Goal: Task Accomplishment & Management: Manage account settings

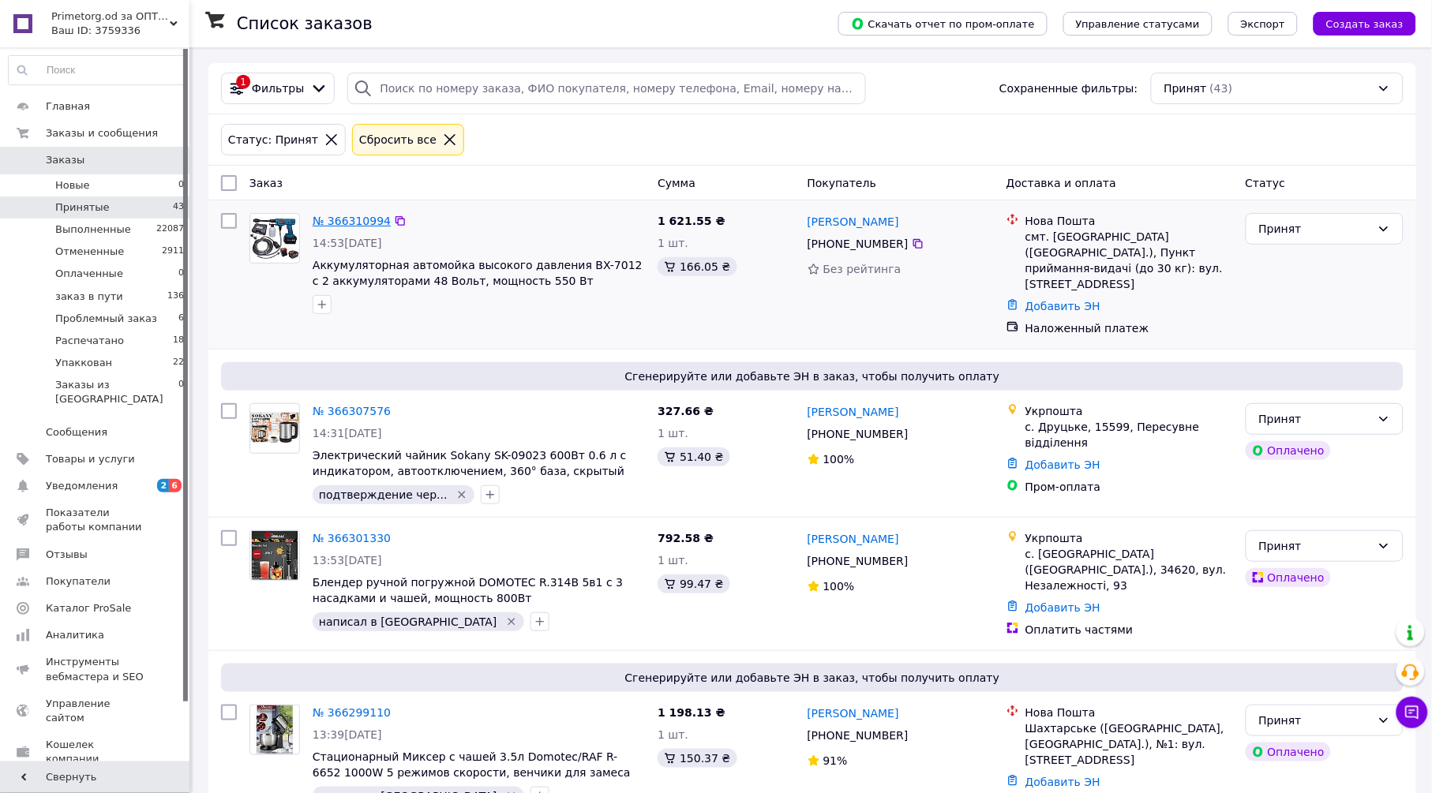
click at [354, 223] on link "№ 366310994" at bounding box center [352, 221] width 78 height 13
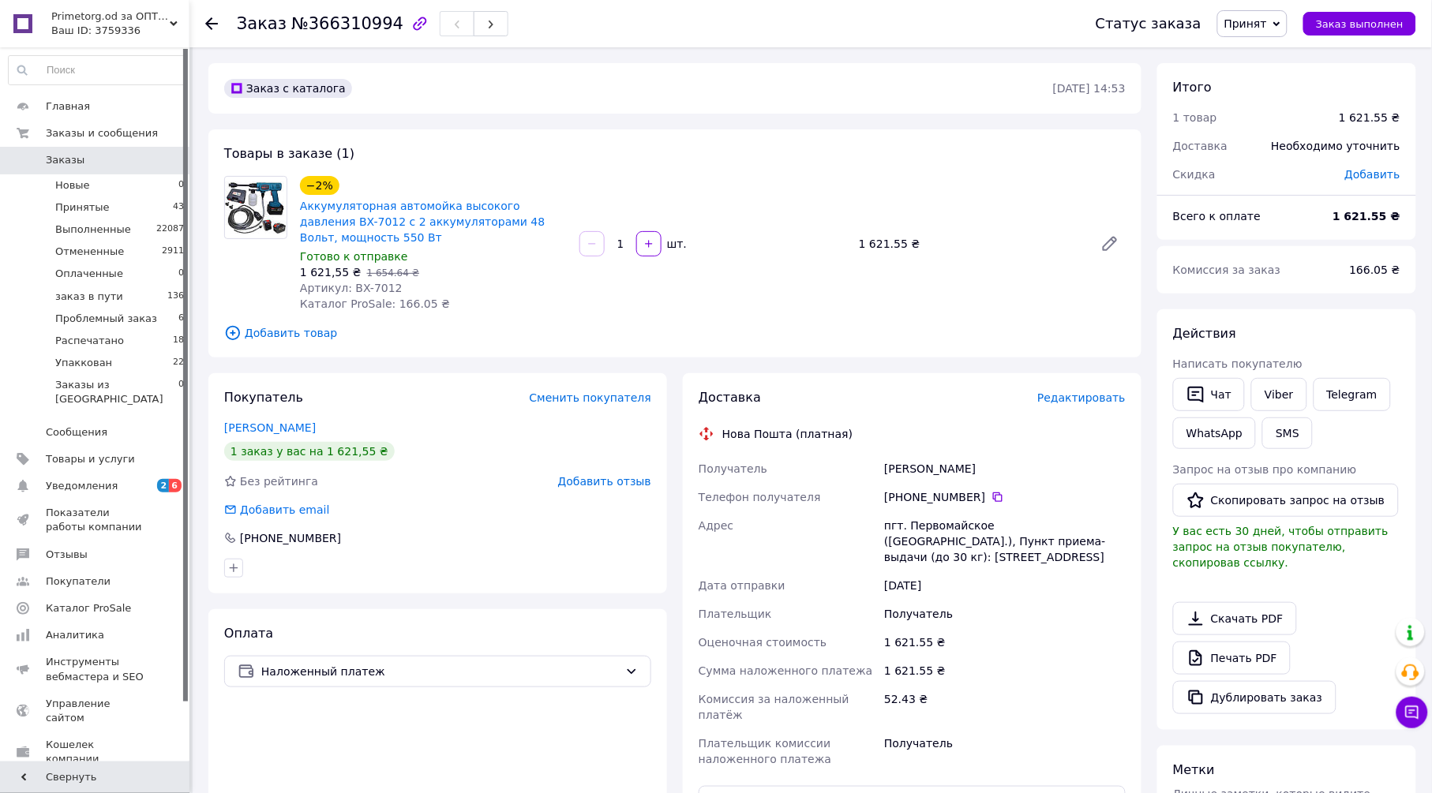
click at [1118, 391] on span "Редактировать" at bounding box center [1081, 397] width 88 height 13
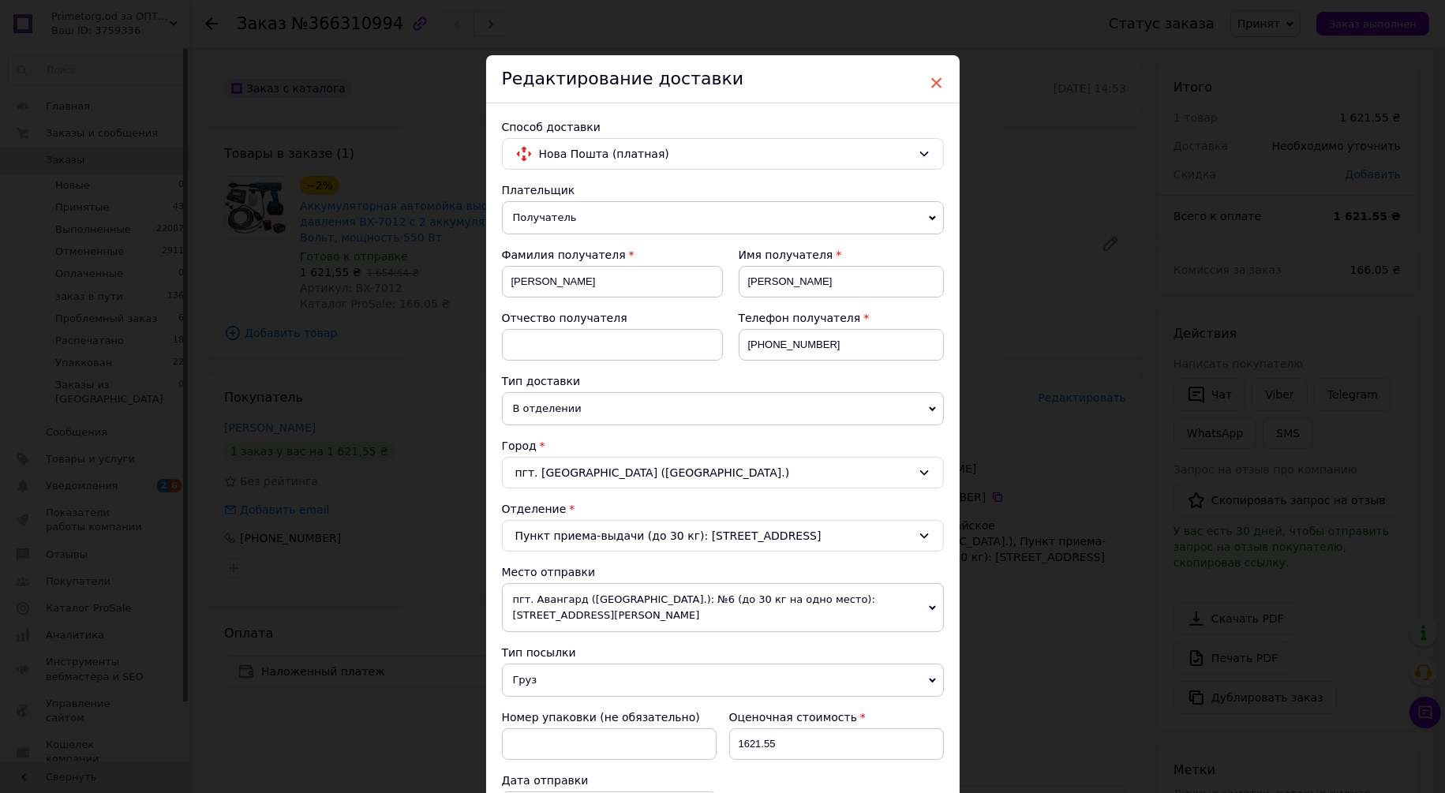
click at [934, 82] on span "×" at bounding box center [937, 82] width 14 height 27
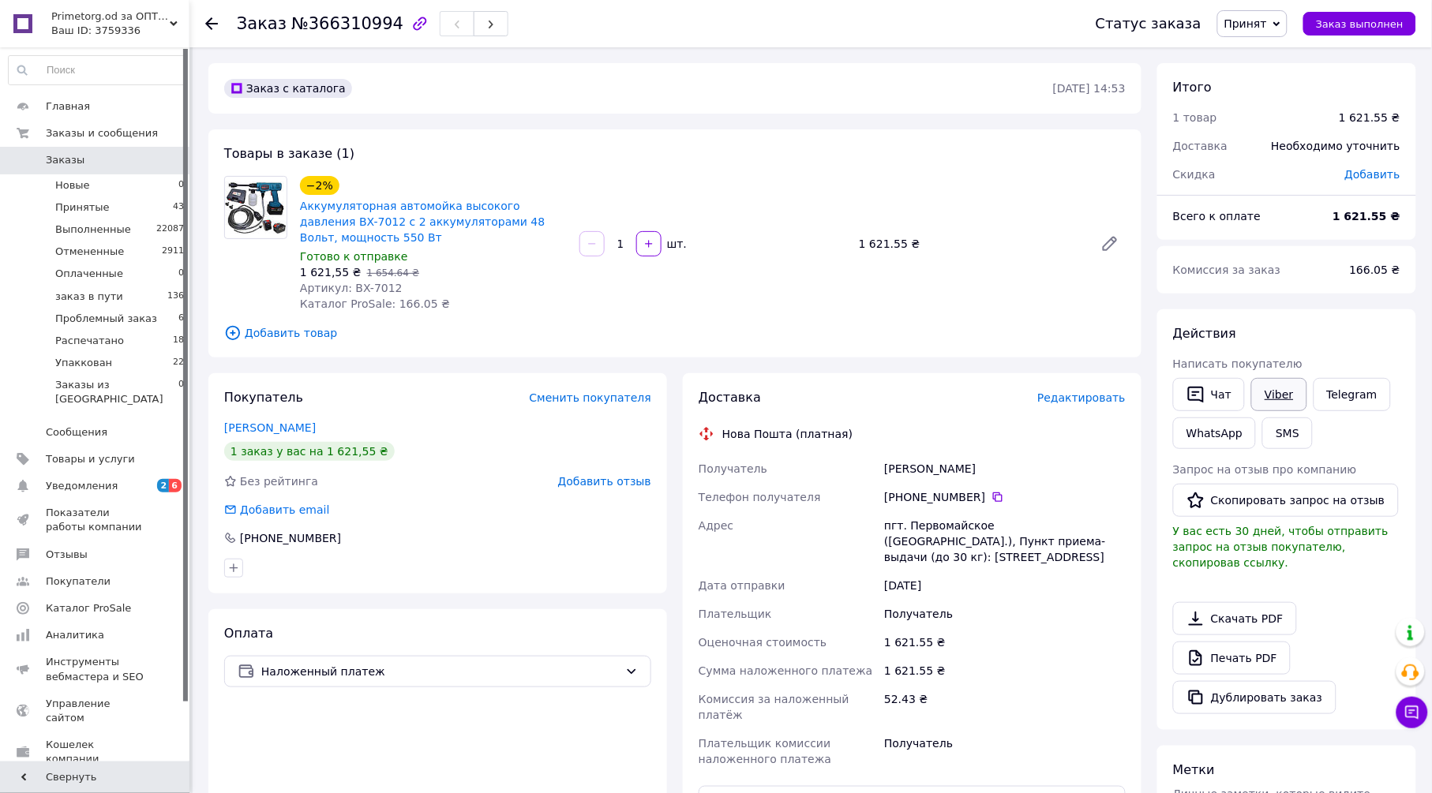
click at [1274, 383] on link "Viber" at bounding box center [1278, 394] width 55 height 33
click at [1243, 642] on link "Печать PDF" at bounding box center [1232, 658] width 118 height 33
click at [1114, 391] on span "Редактировать" at bounding box center [1081, 397] width 88 height 13
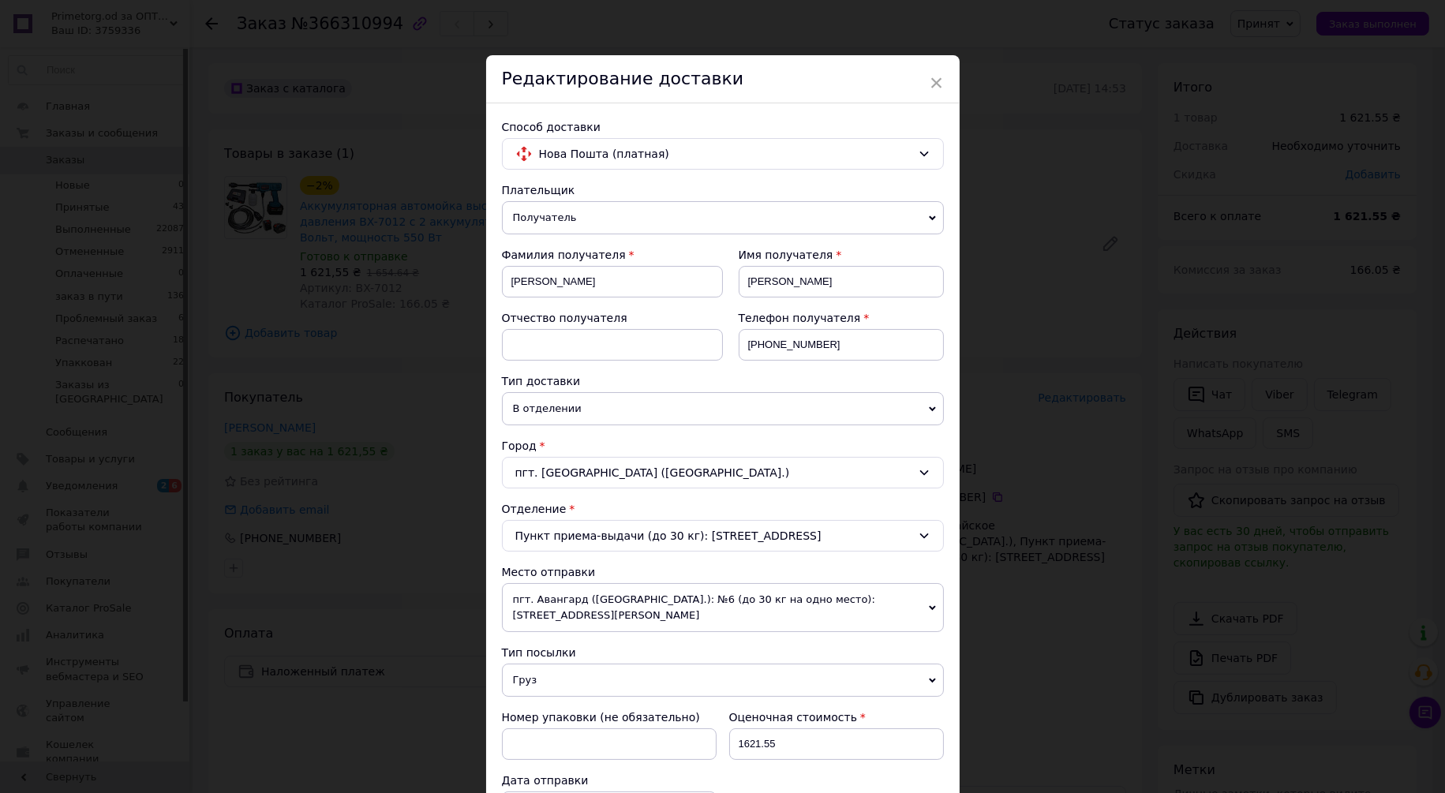
scroll to position [412, 0]
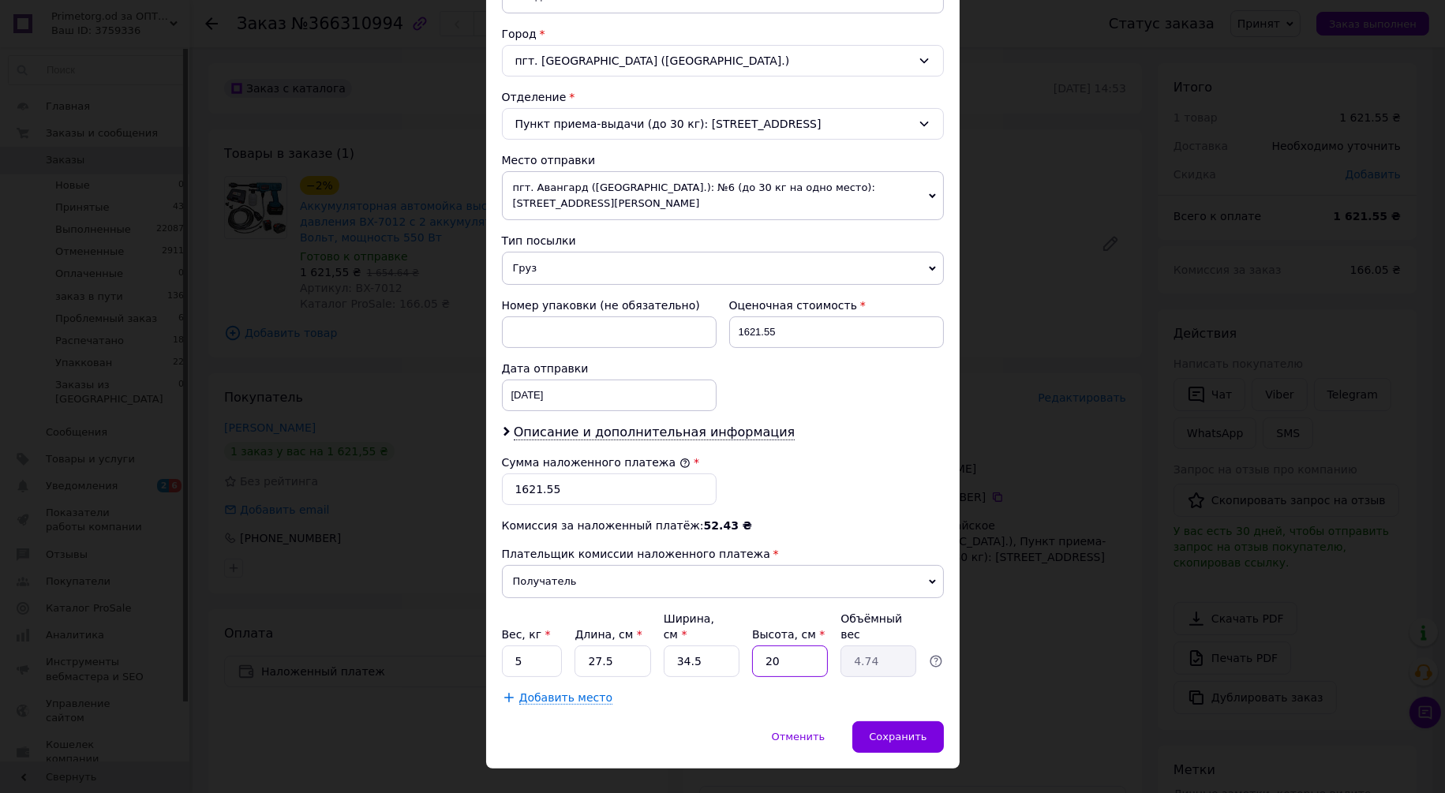
click at [807, 646] on input "20" at bounding box center [790, 662] width 76 height 32
type input "1"
type input "0.24"
type input "15"
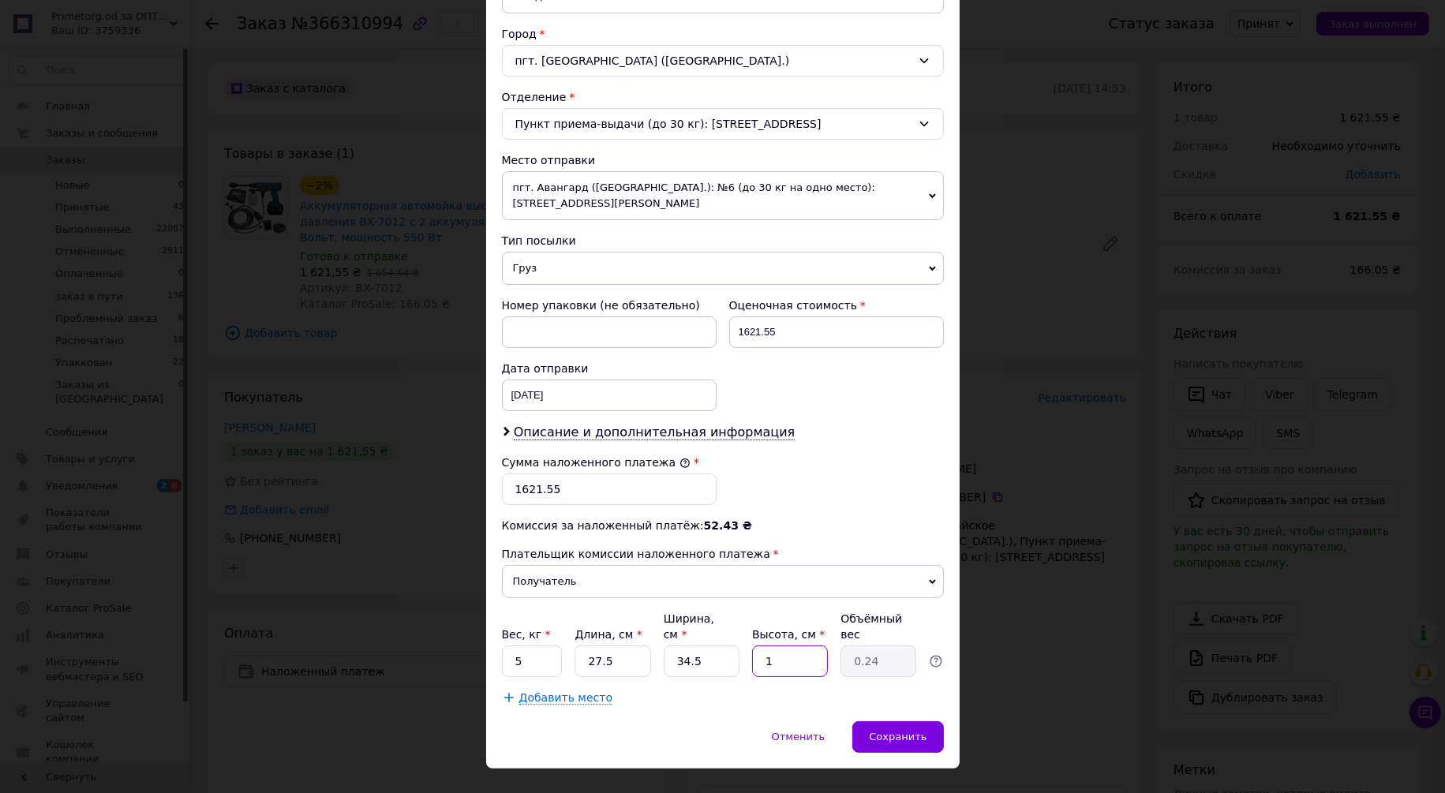
type input "3.56"
type input "15"
click at [920, 731] on span "Сохранить" at bounding box center [898, 737] width 58 height 12
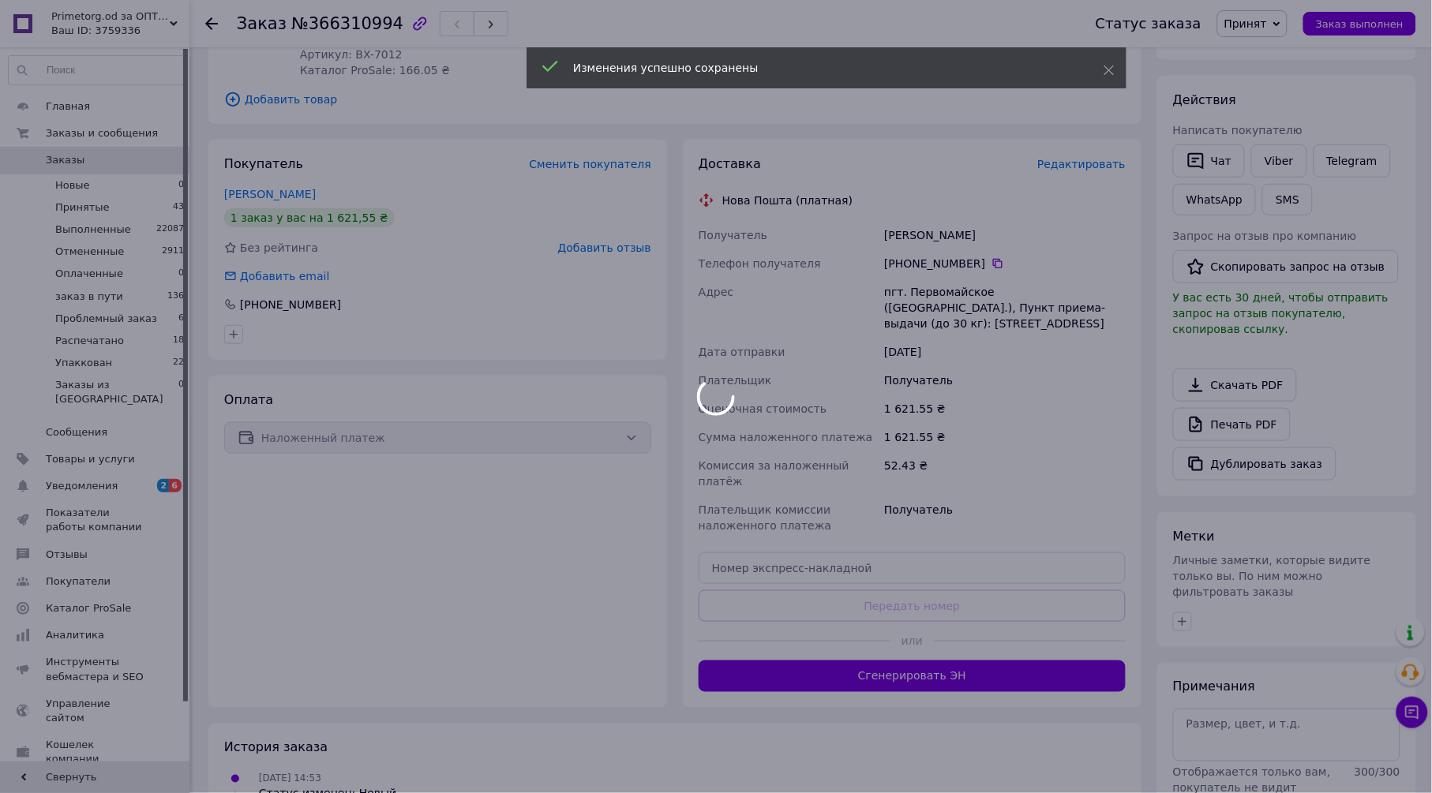
scroll to position [263, 0]
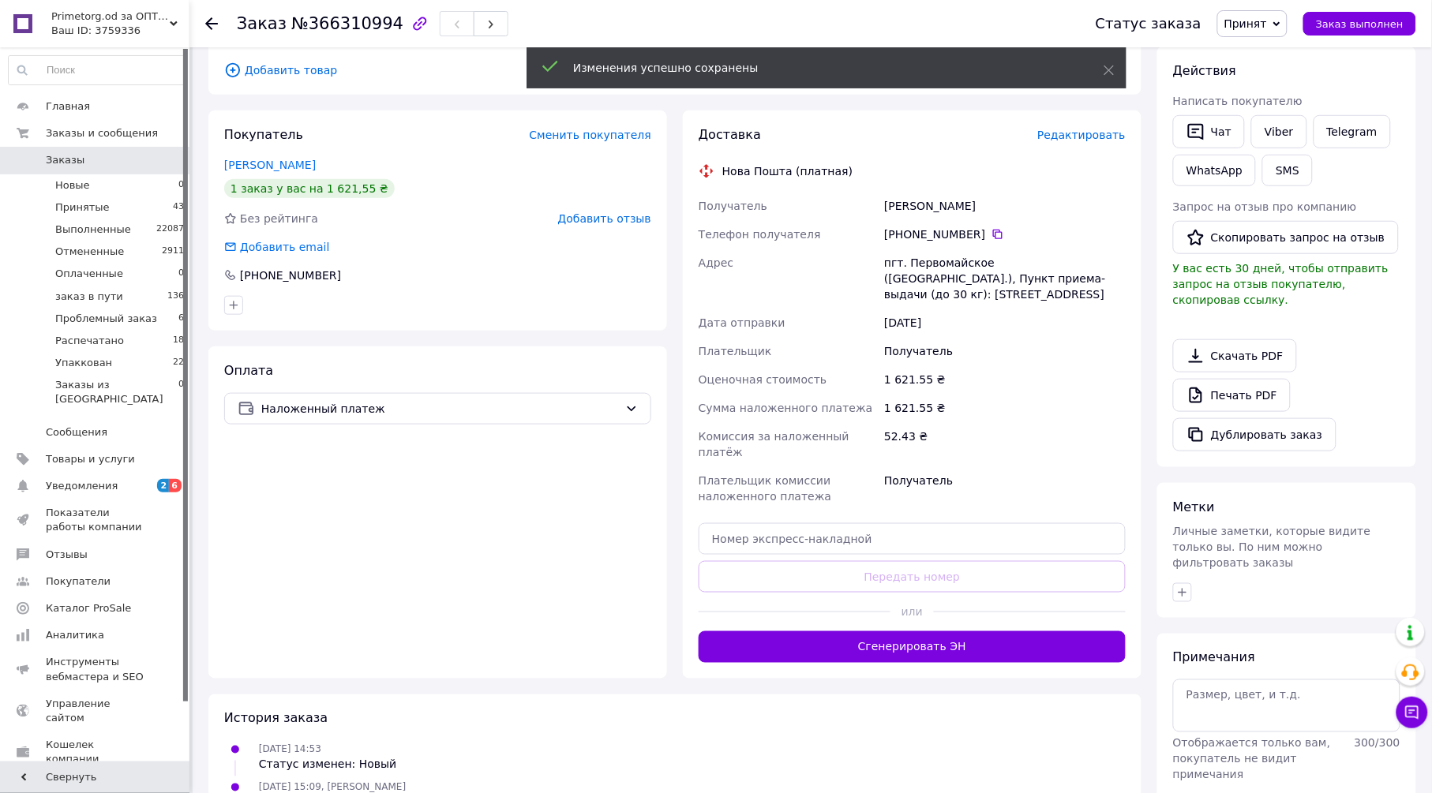
click at [912, 631] on button "Сгенерировать ЭН" at bounding box center [911, 647] width 427 height 32
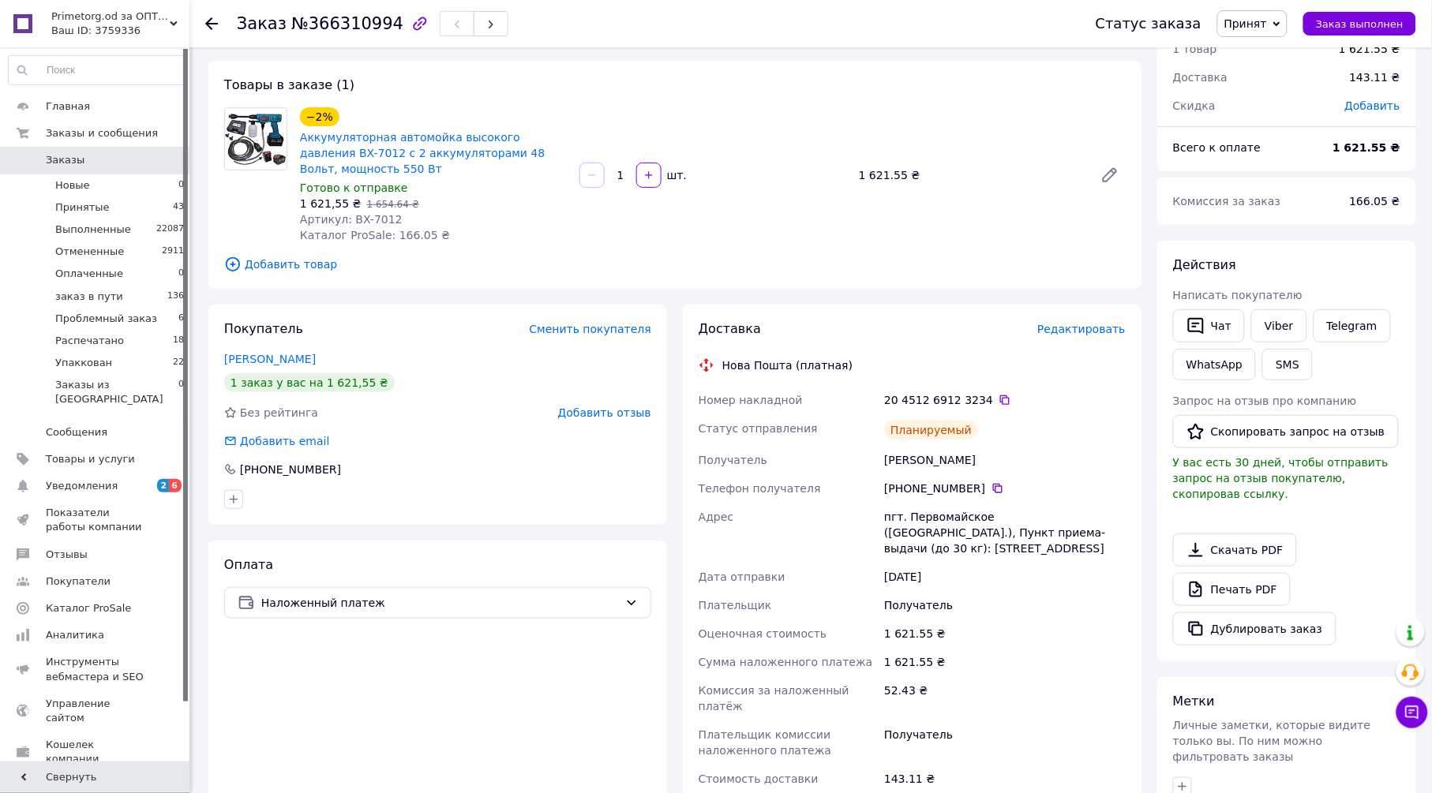
scroll to position [0, 0]
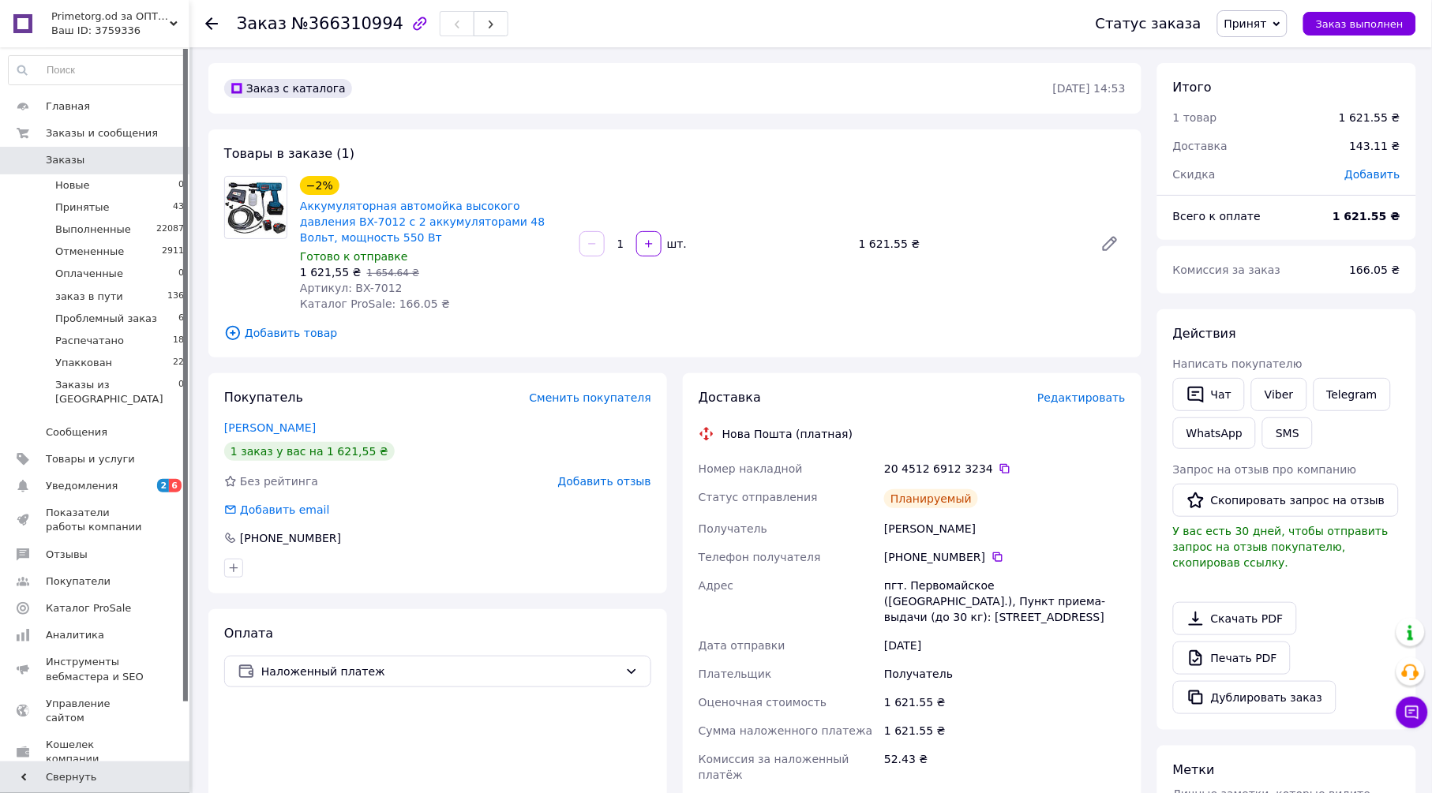
click at [1267, 23] on span "Принят" at bounding box center [1245, 23] width 43 height 13
click at [1287, 182] on li "Упаккован" at bounding box center [1277, 181] width 118 height 24
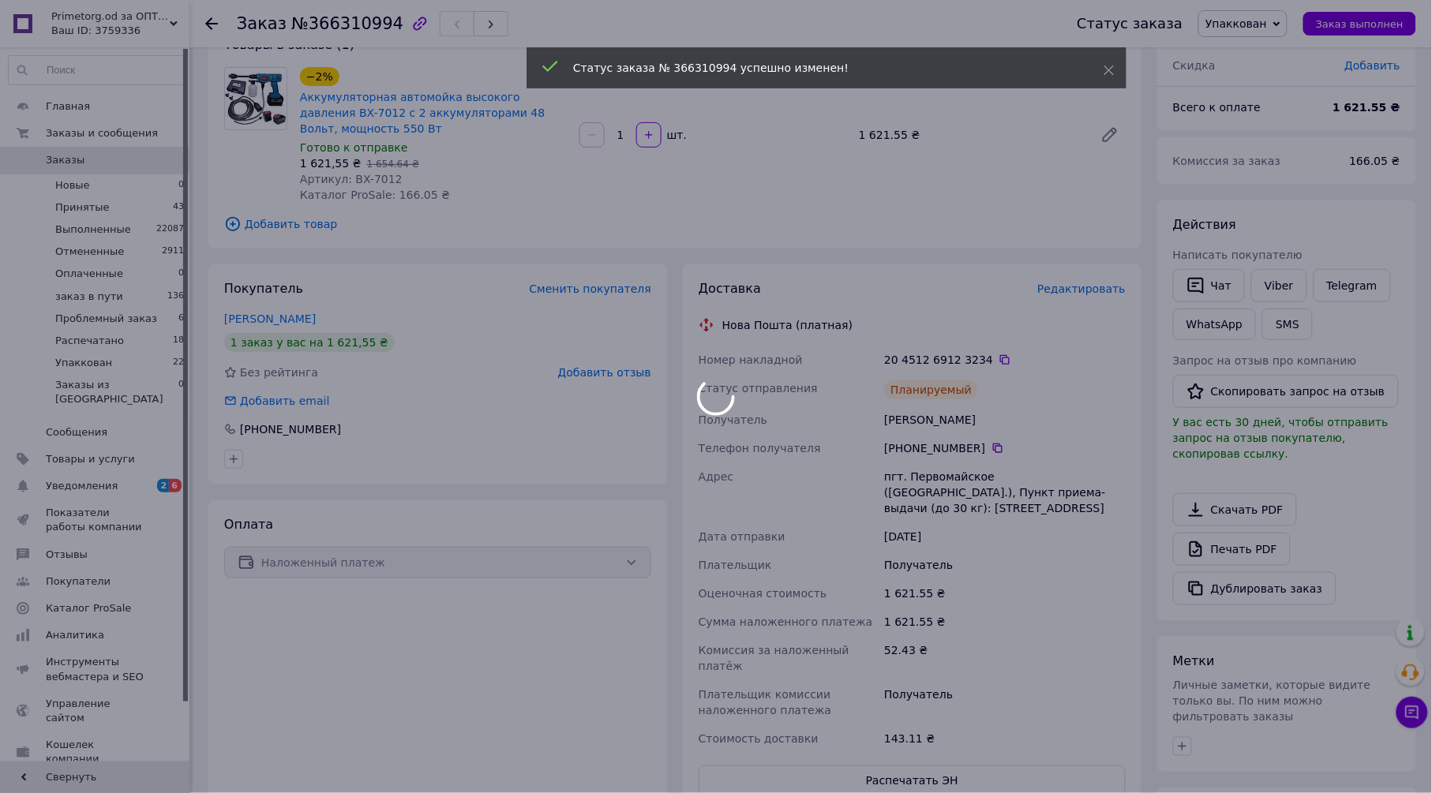
scroll to position [263, 0]
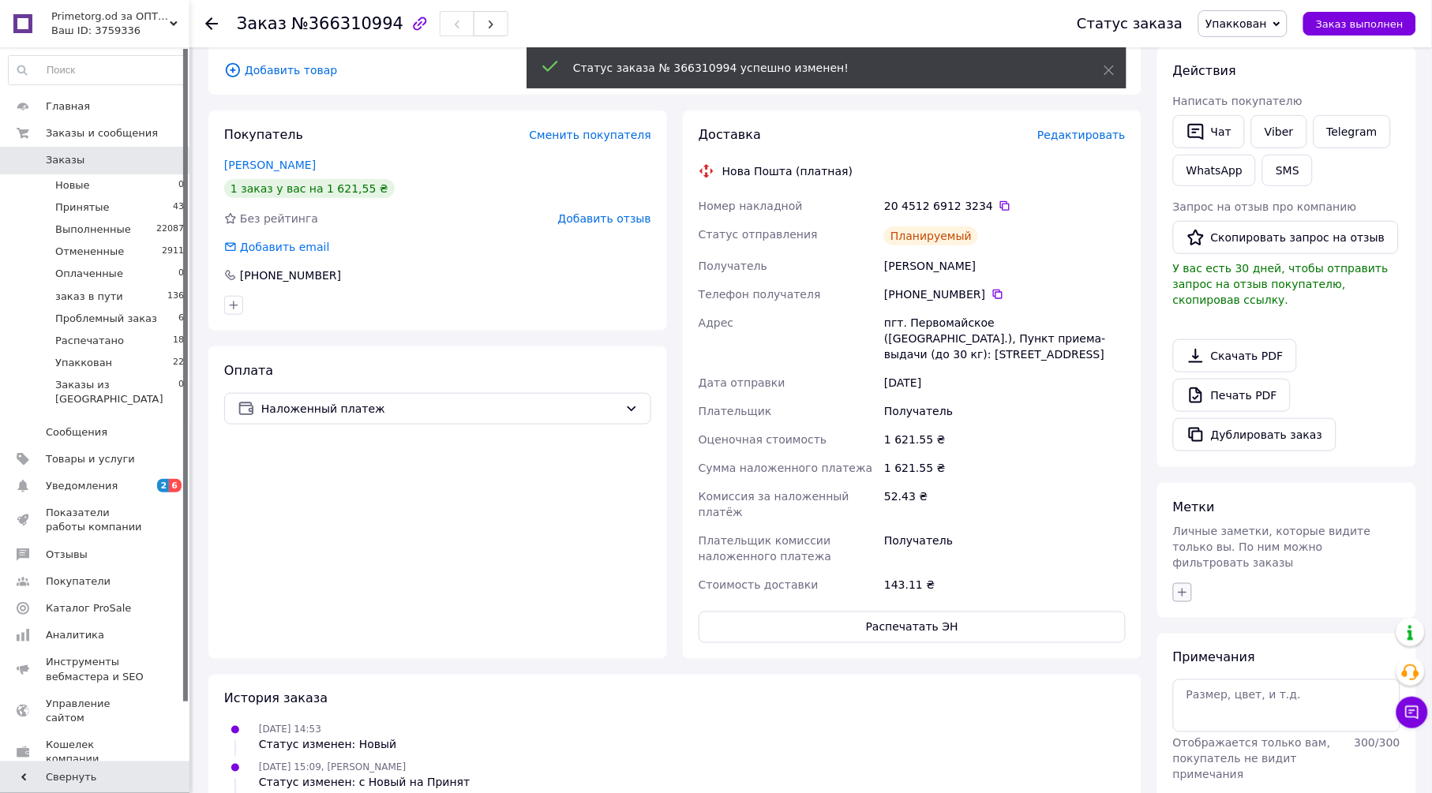
click at [1182, 588] on icon "button" at bounding box center [1182, 592] width 9 height 9
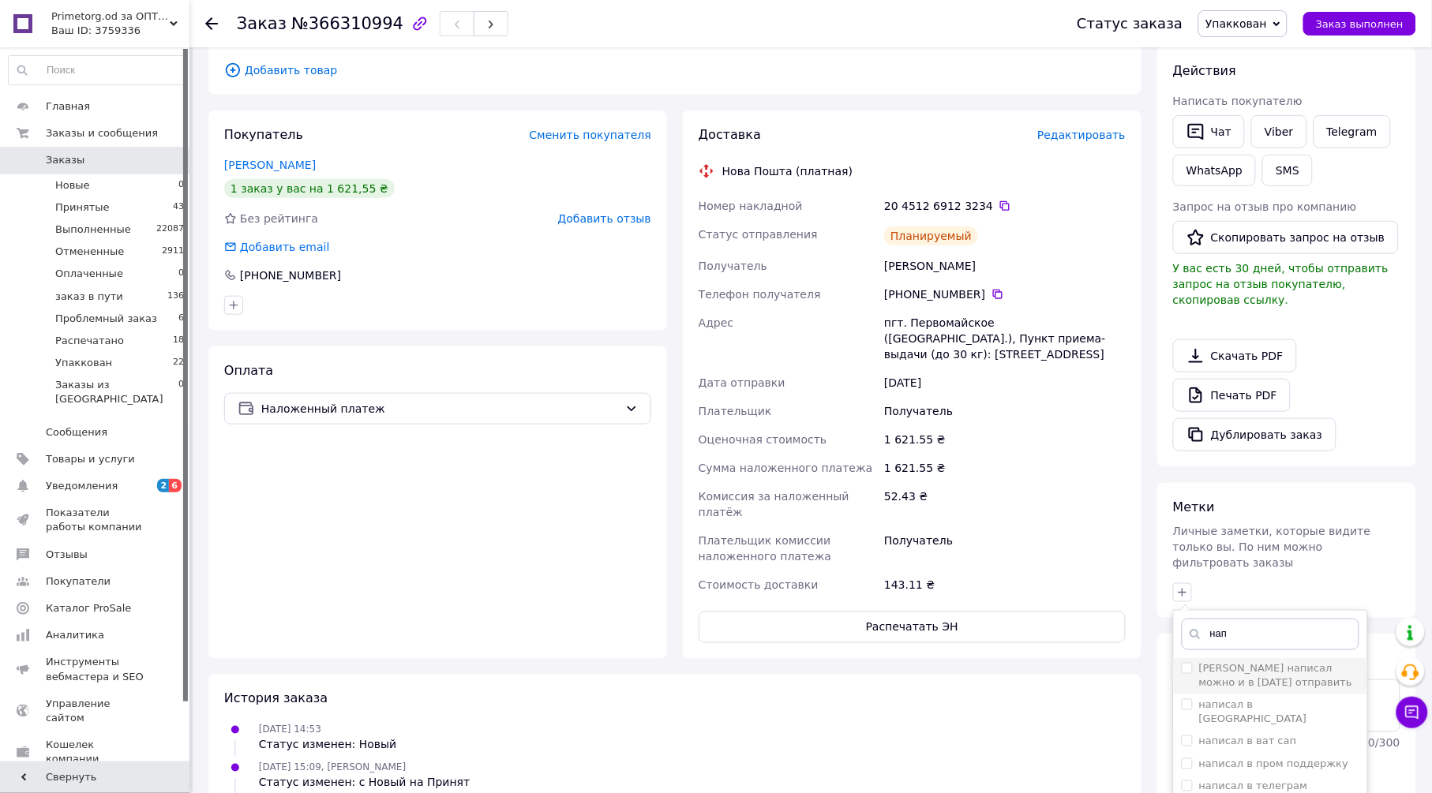
type input "нап"
click at [1227, 660] on li "клиент написал можно и в понедельник отправить" at bounding box center [1270, 676] width 193 height 36
checkbox input "true"
click at [1227, 699] on label "написал в [GEOGRAPHIC_DATA]" at bounding box center [1253, 712] width 108 height 26
checkbox input "true"
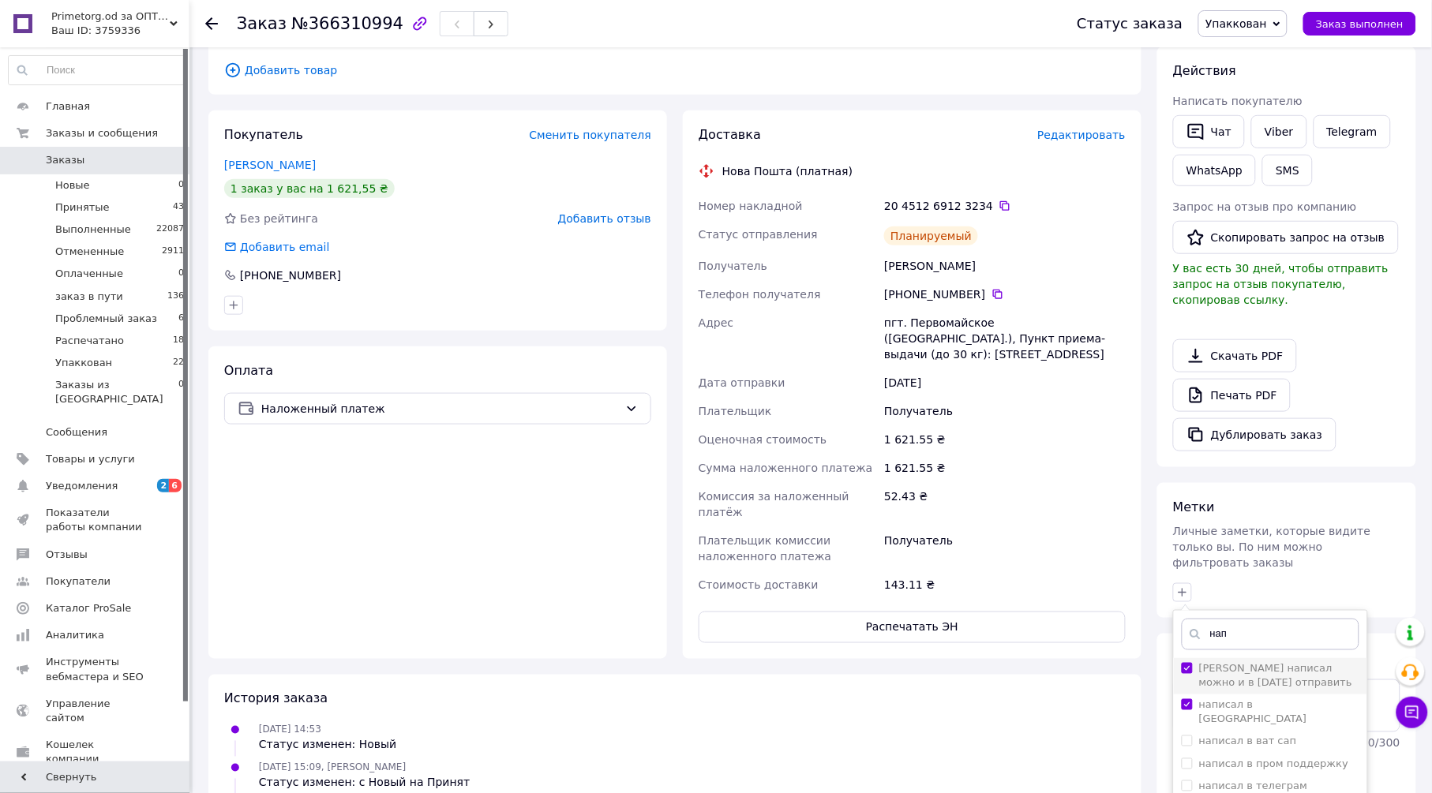
click at [1232, 663] on label "клиент написал можно и в понедельник отправить" at bounding box center [1275, 676] width 153 height 26
checkbox input "false"
click at [1247, 619] on input "нап" at bounding box center [1271, 635] width 178 height 32
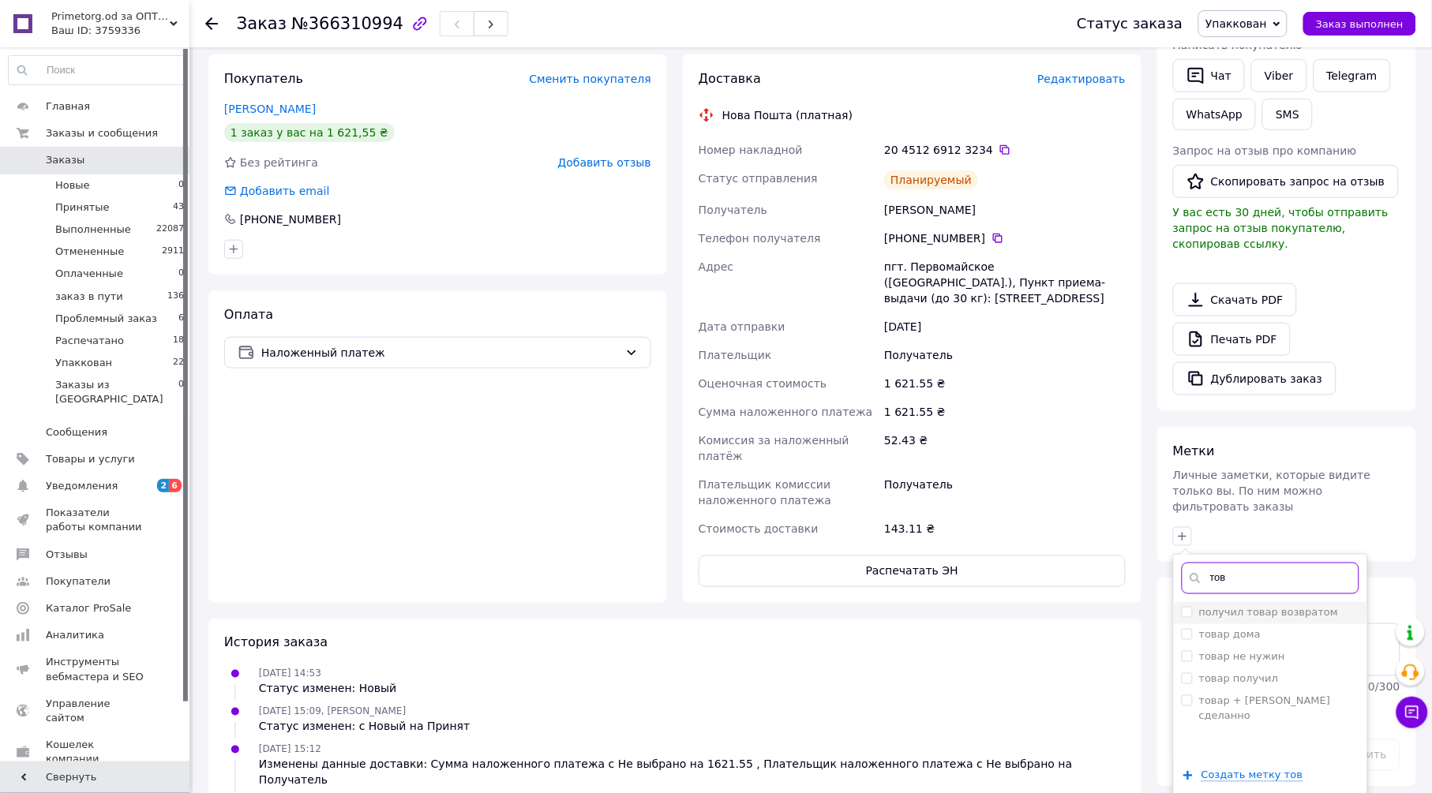
scroll to position [438, 0]
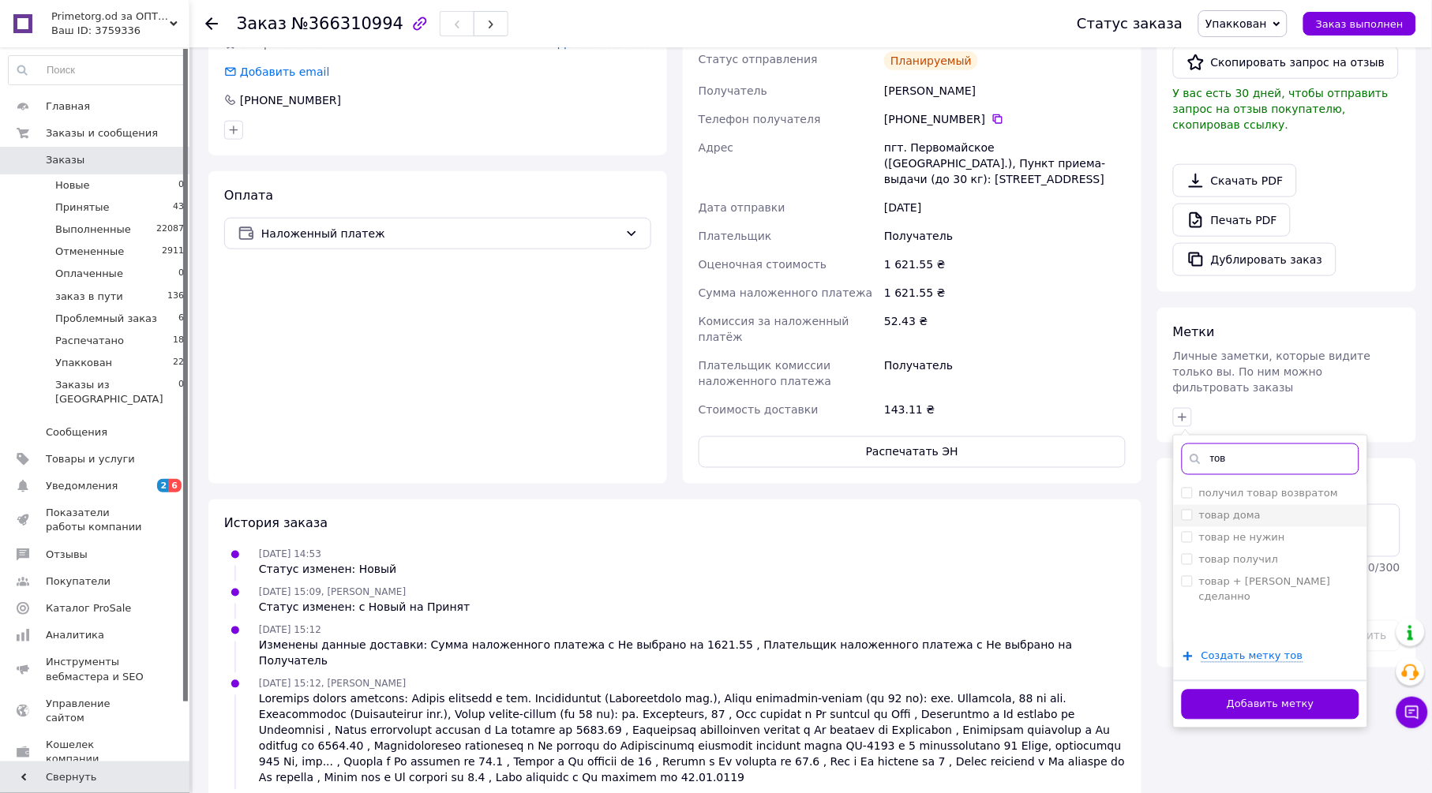
type input "тов"
click at [1264, 509] on div "товар дома" at bounding box center [1271, 516] width 178 height 14
checkbox input "true"
click at [1269, 690] on button "Добавить метку" at bounding box center [1271, 705] width 178 height 31
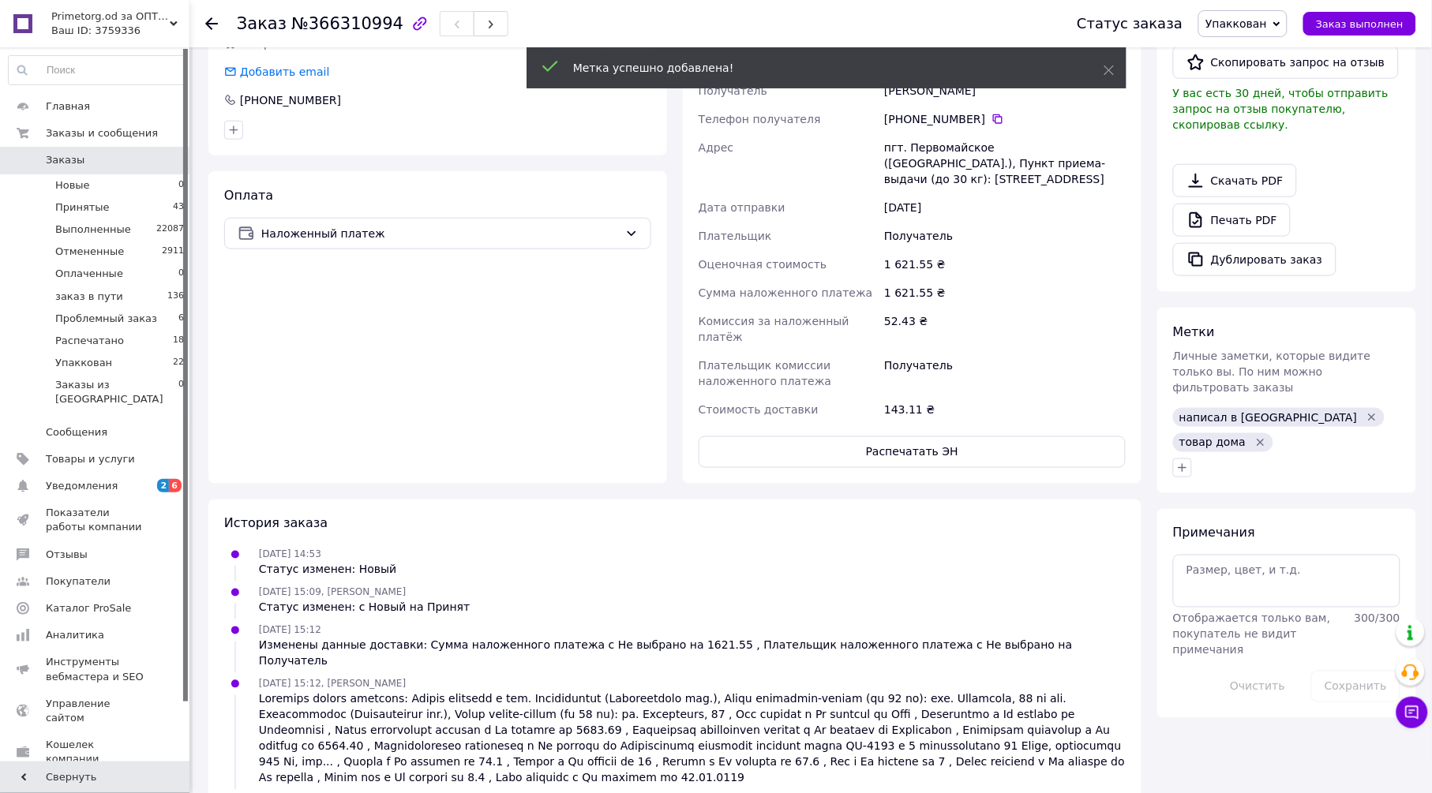
click at [212, 24] on icon at bounding box center [211, 23] width 13 height 13
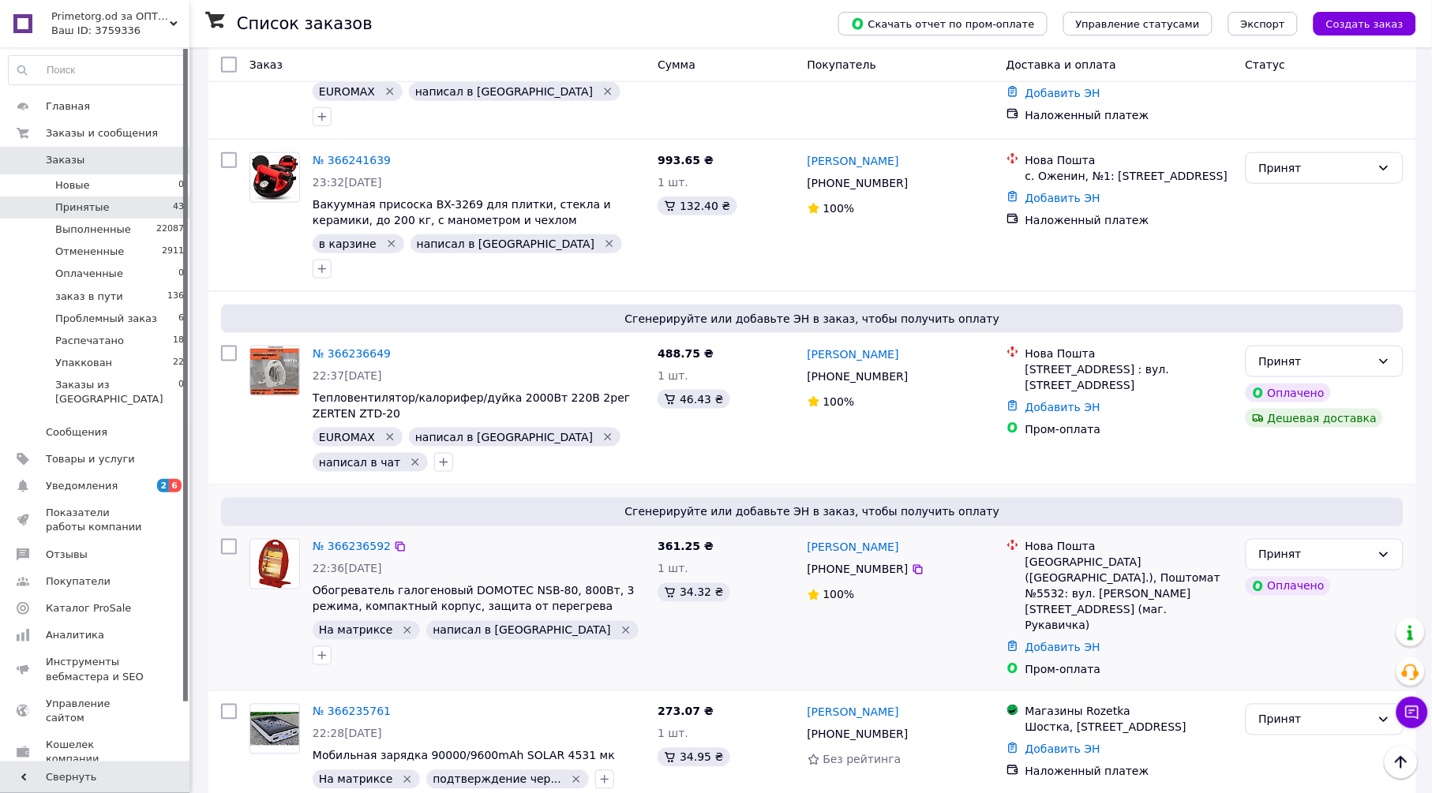
scroll to position [2192, 0]
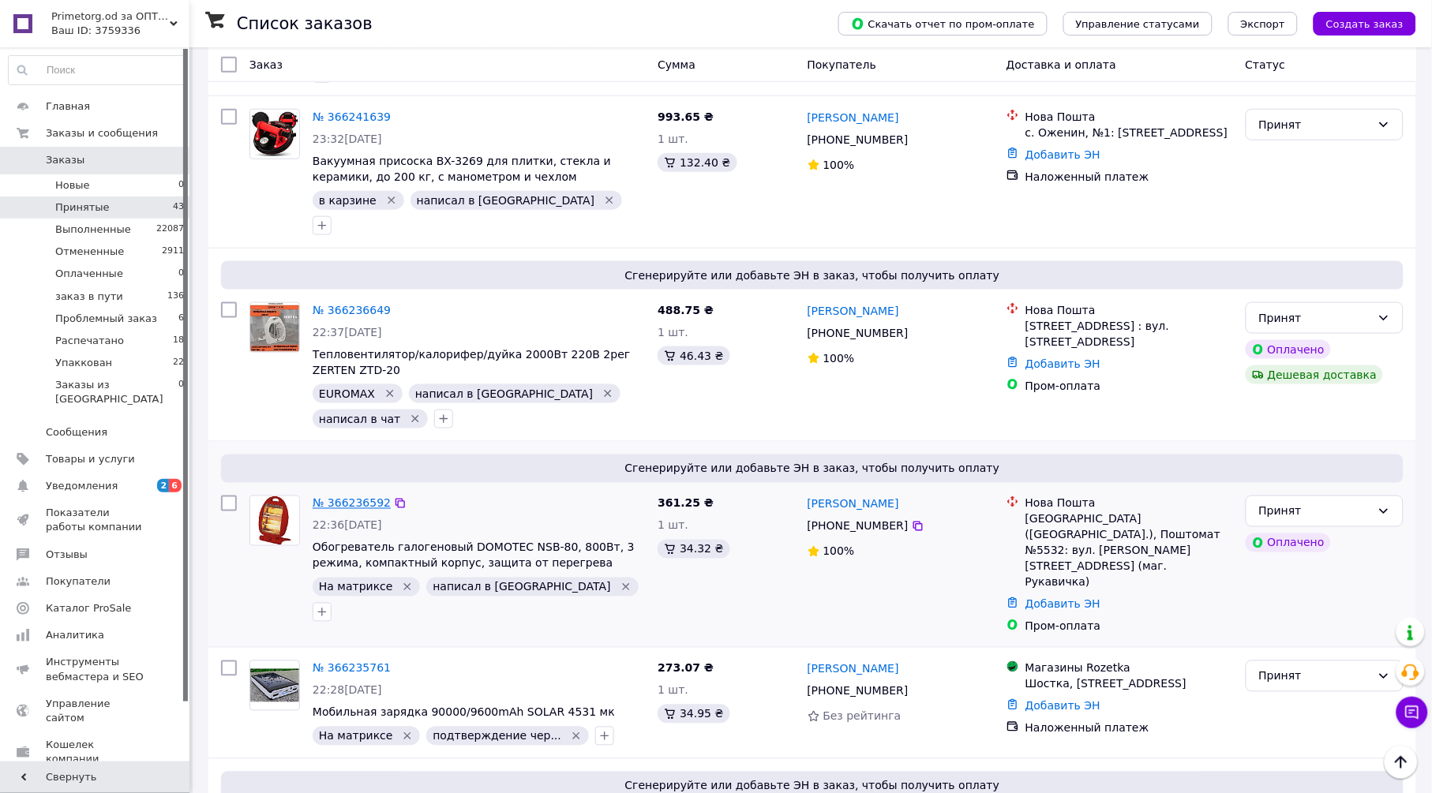
click at [377, 497] on link "№ 366236592" at bounding box center [352, 503] width 78 height 13
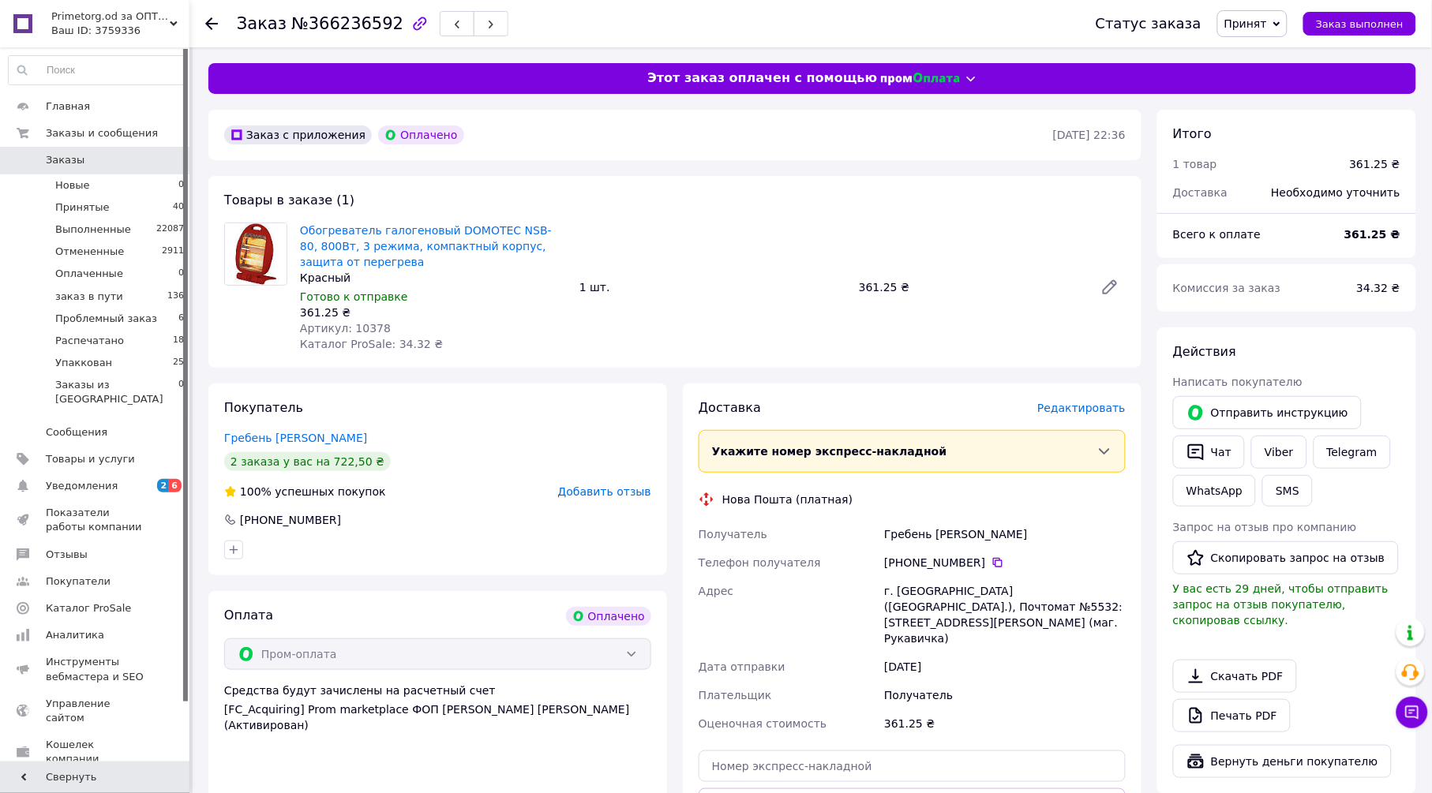
click at [1071, 404] on span "Редактировать" at bounding box center [1081, 408] width 88 height 13
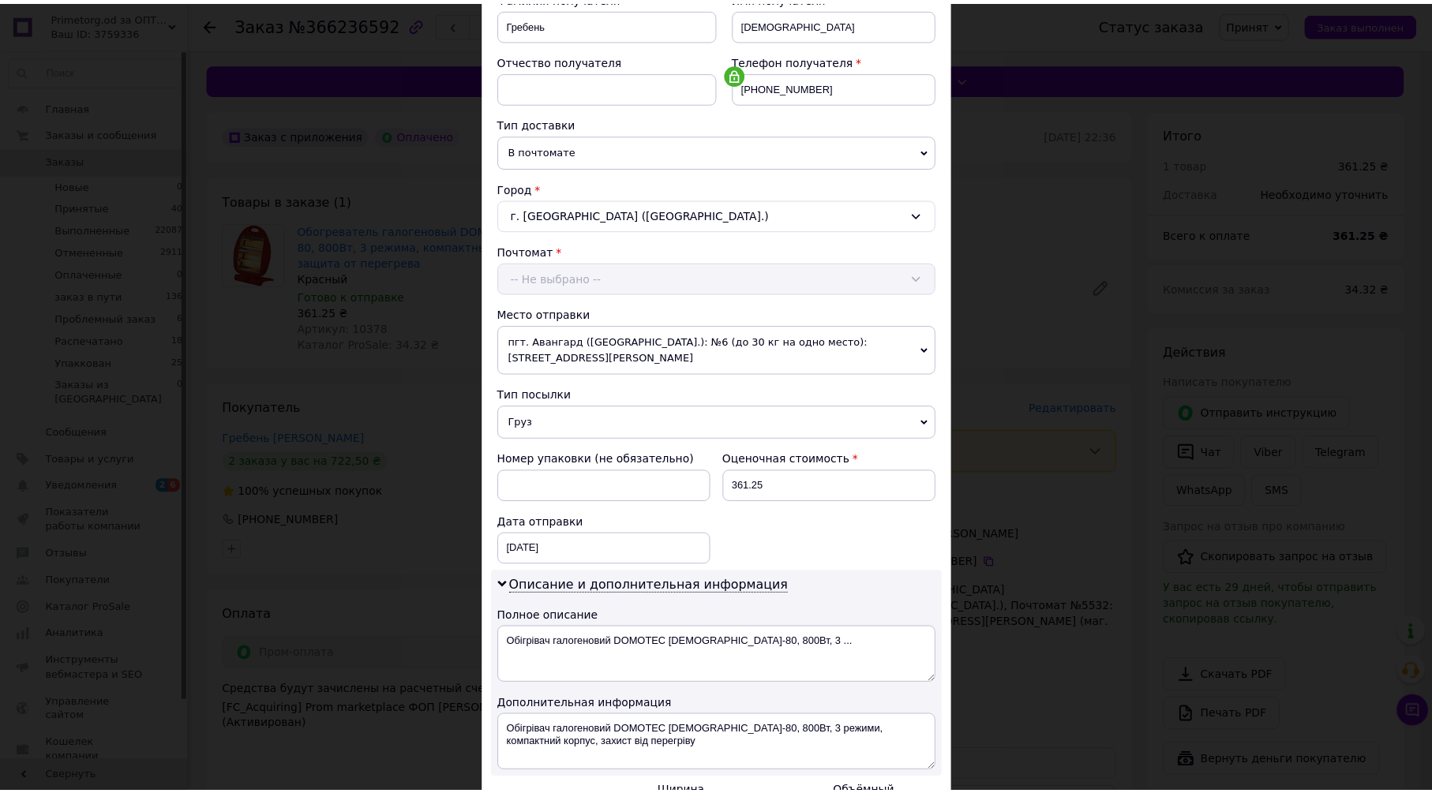
scroll to position [433, 0]
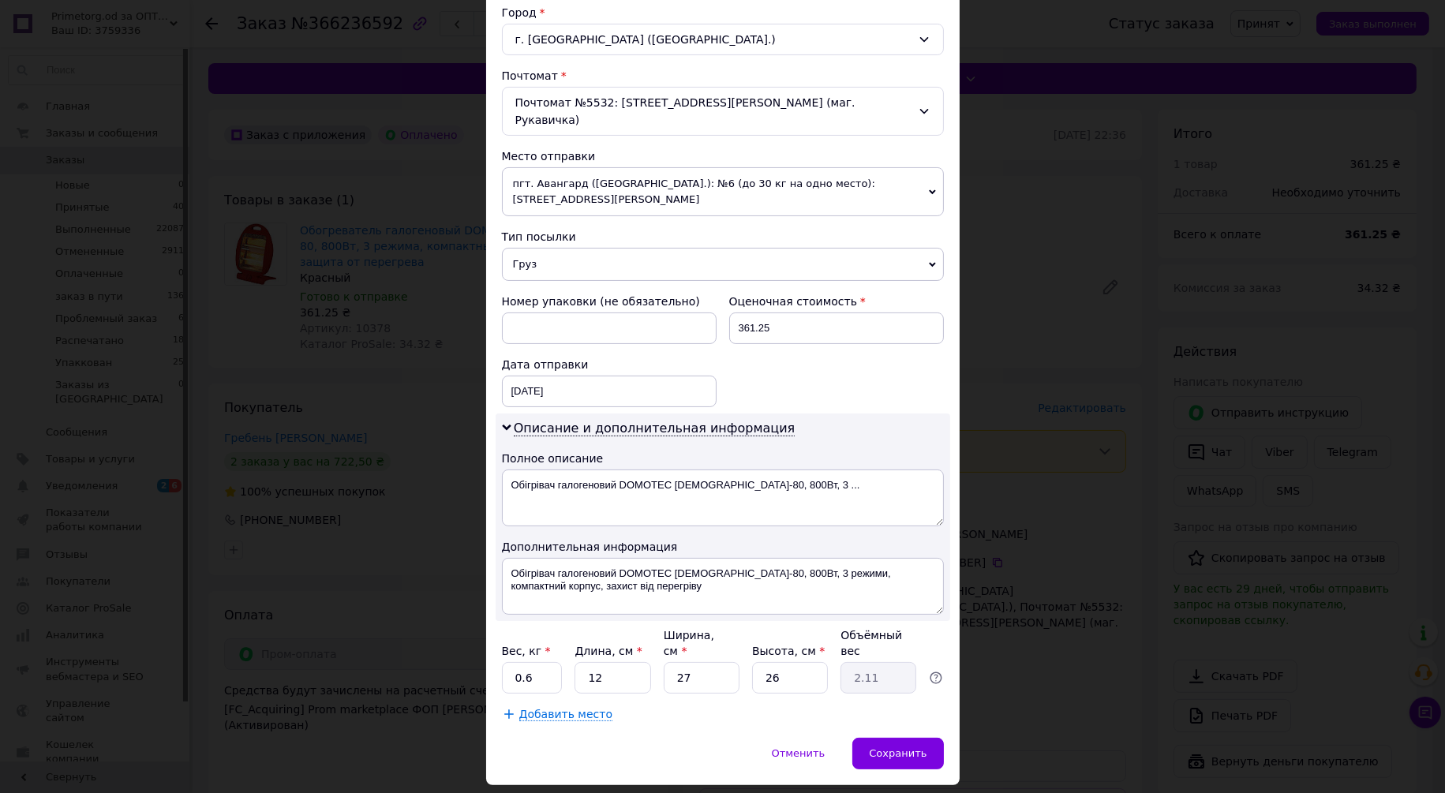
click at [565, 633] on div "Вес, кг * 0.6 Длина, см * 12 Ширина, см * 27 Высота, см * 26 Объёмный вес 2.11" at bounding box center [723, 660] width 442 height 66
type input "2"
click at [609, 662] on input "12" at bounding box center [613, 678] width 76 height 32
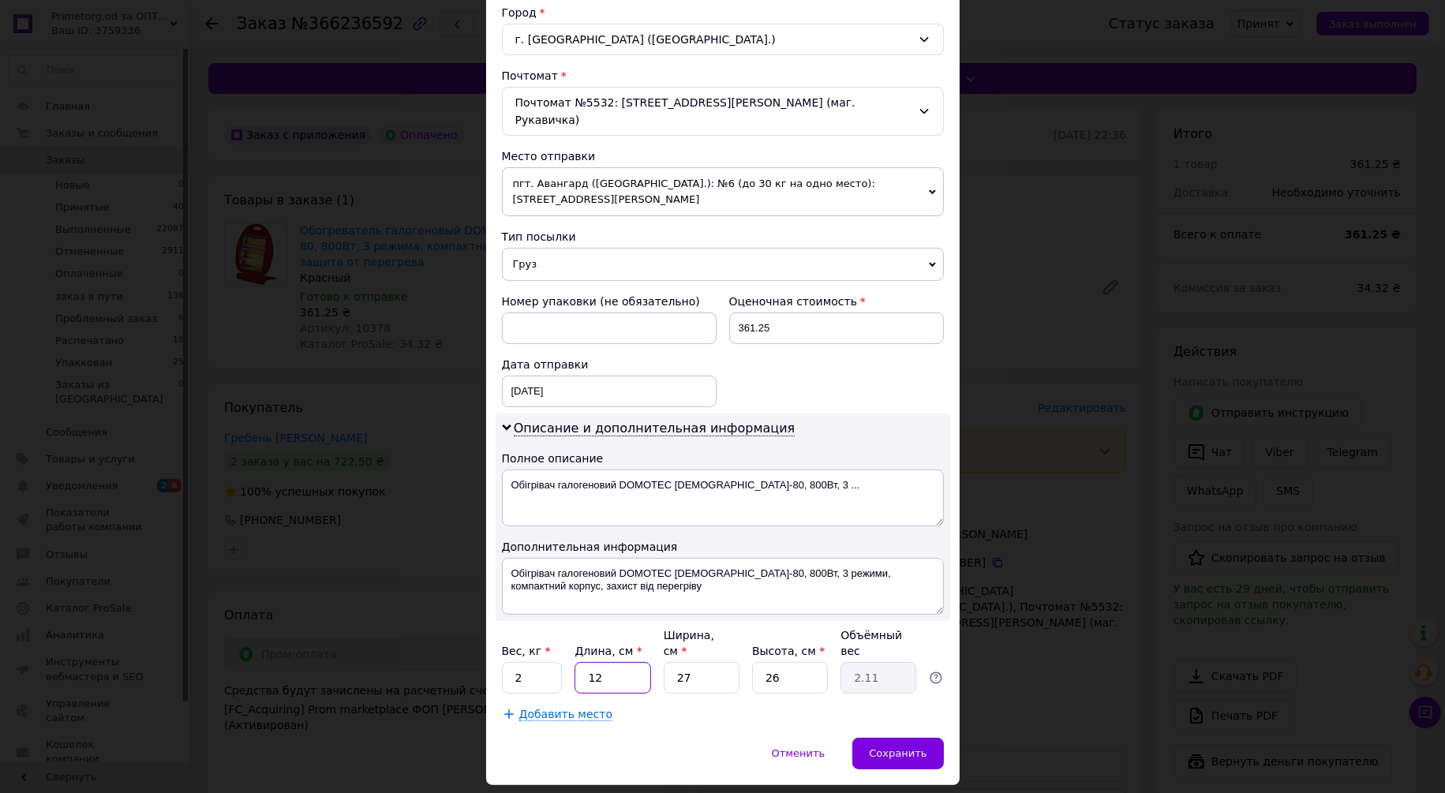
type input "3"
type input "0.53"
type input "36"
type input "6.32"
type input "36"
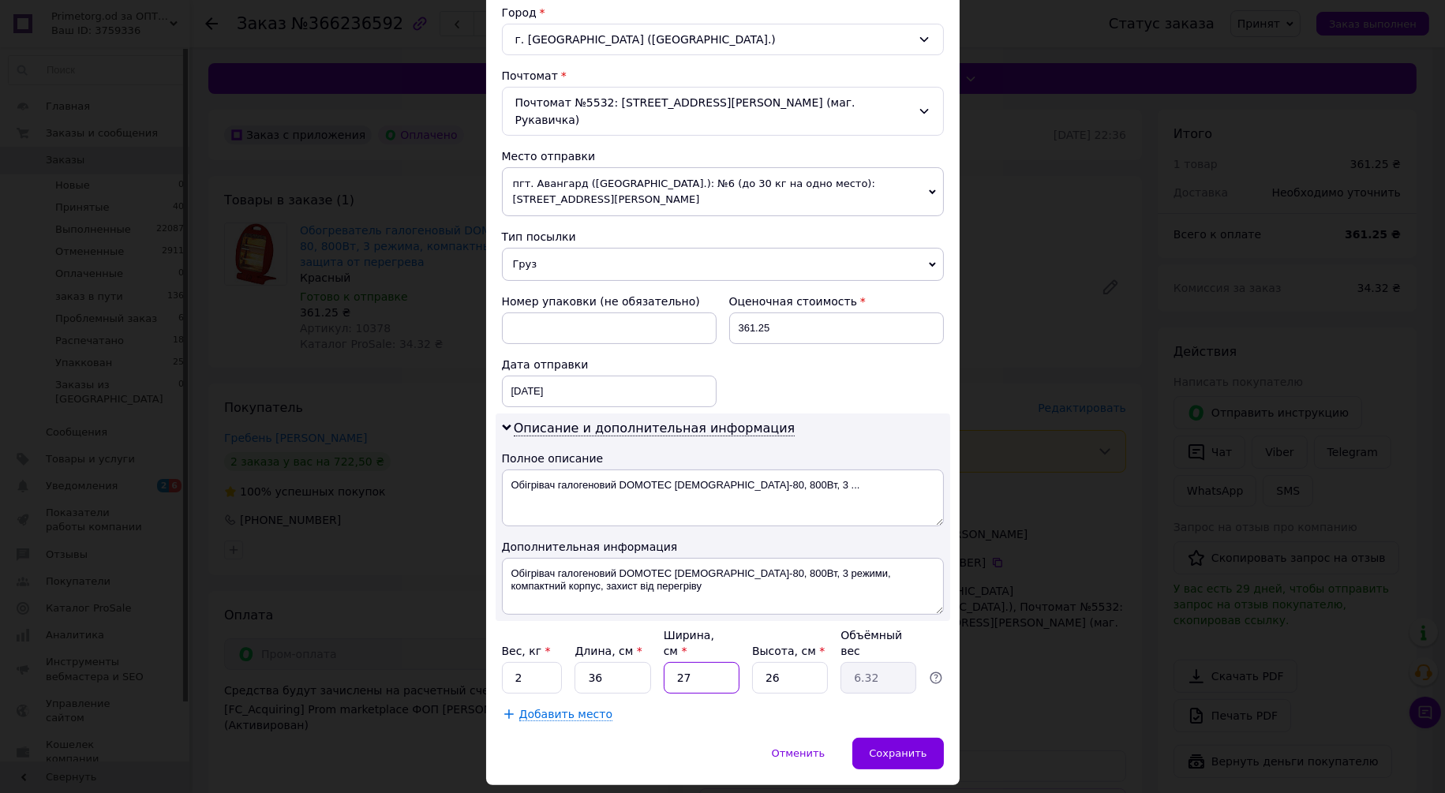
type input "2"
type input "0.47"
type input "24"
type input "5.62"
type input "24"
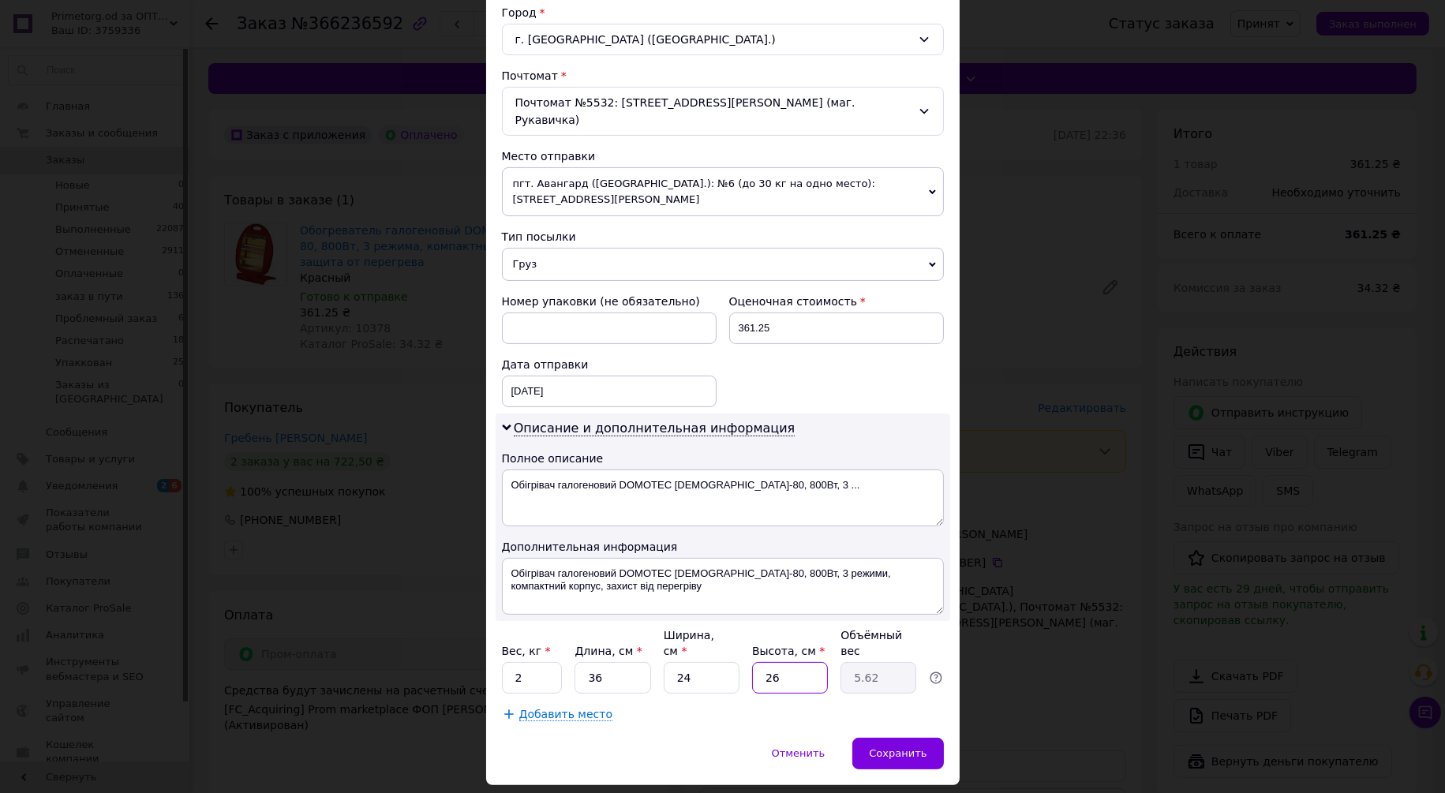
type input "8"
type input "1.73"
type input "8"
click at [669, 706] on div "Добавить место" at bounding box center [723, 714] width 442 height 16
click at [873, 738] on div "Сохранить" at bounding box center [897, 754] width 91 height 32
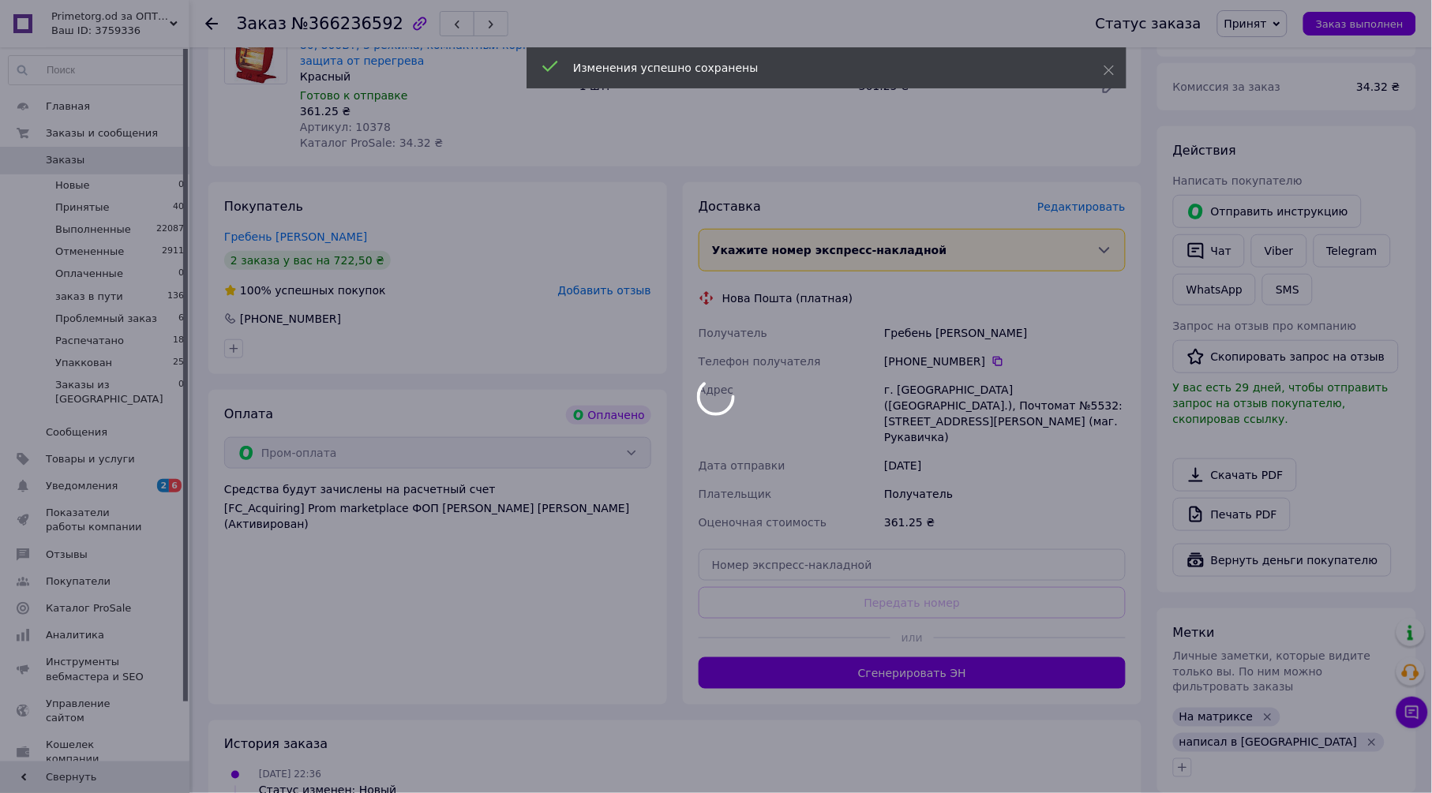
scroll to position [263, 0]
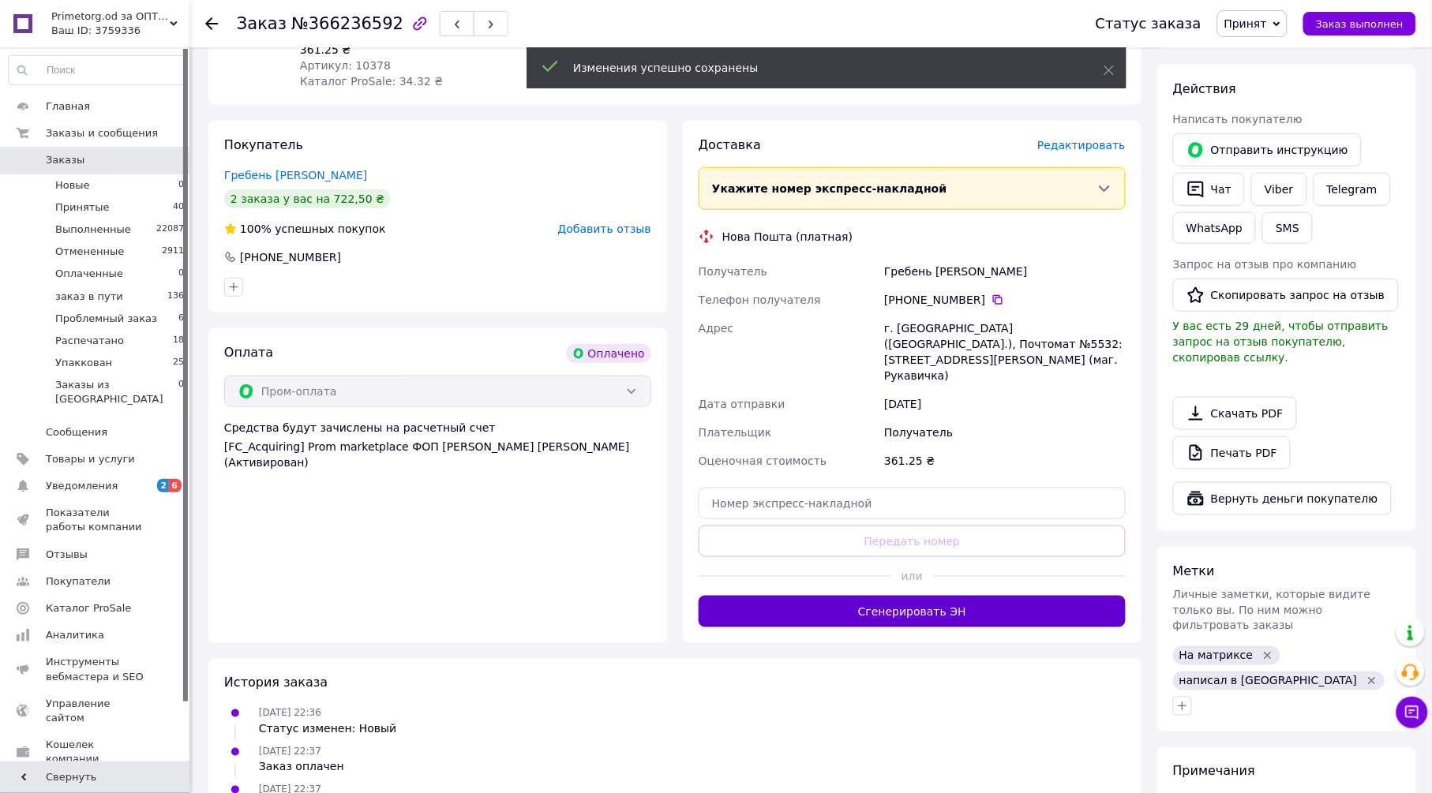
click at [907, 596] on button "Сгенерировать ЭН" at bounding box center [911, 612] width 427 height 32
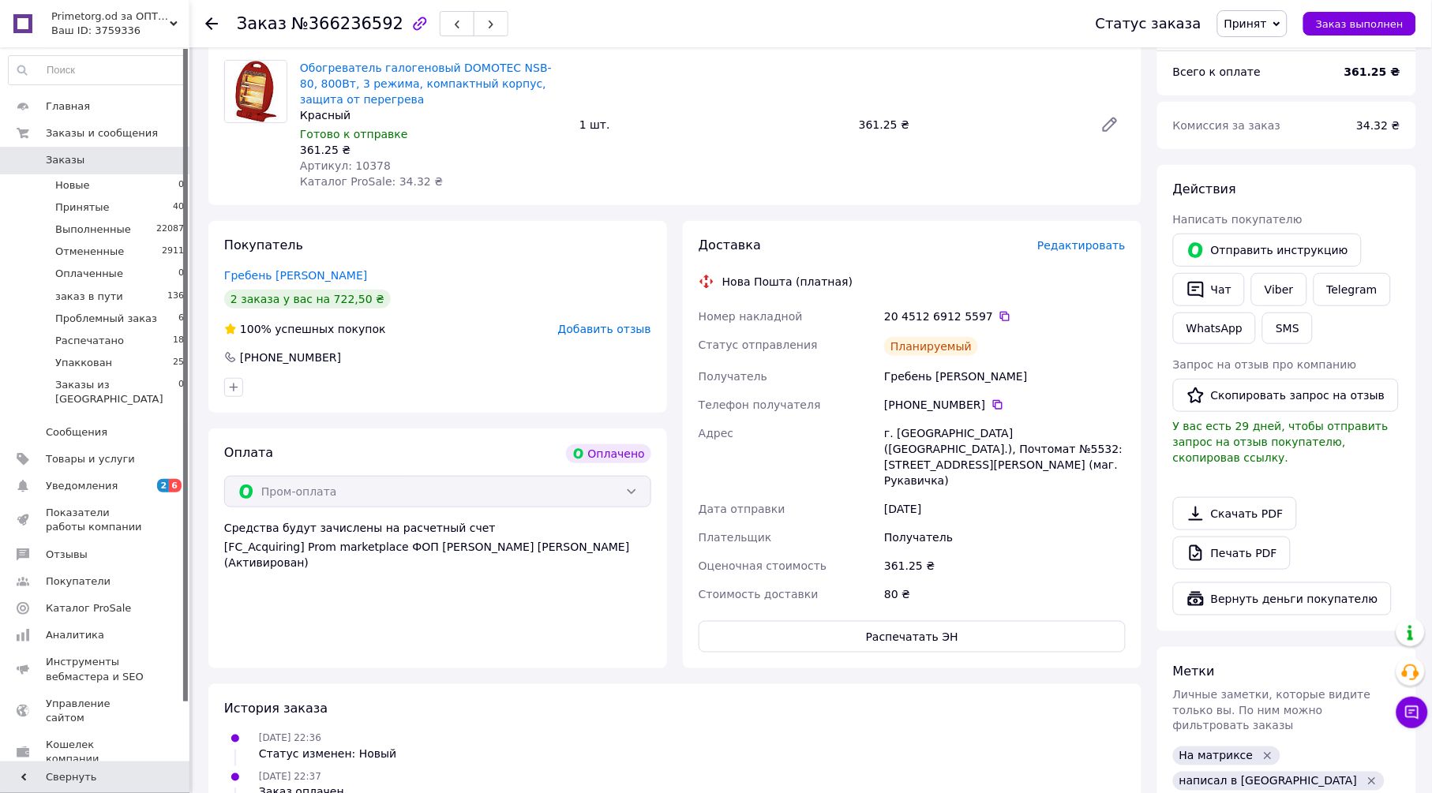
scroll to position [0, 0]
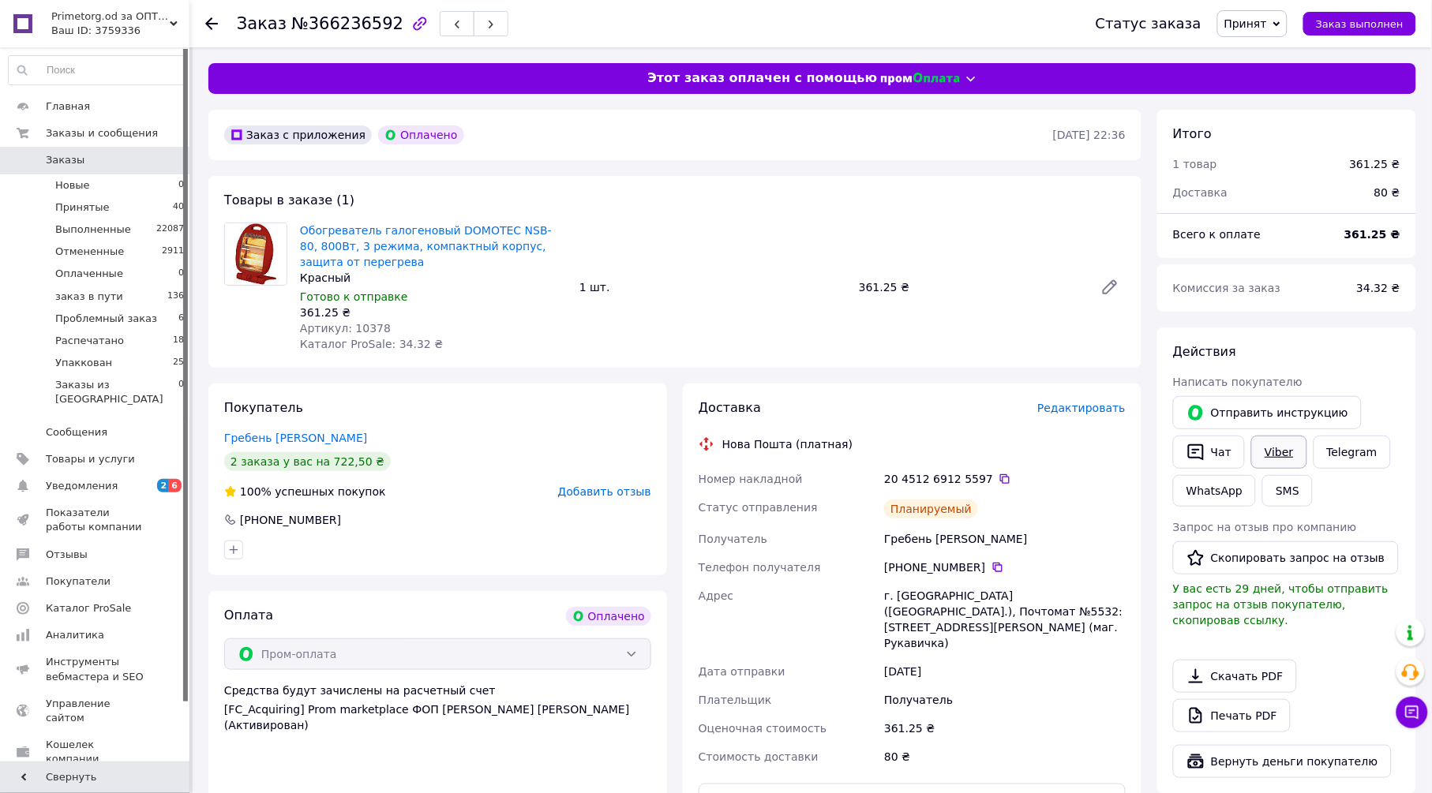
click at [1286, 451] on link "Viber" at bounding box center [1278, 452] width 55 height 33
click at [1267, 17] on span "Принят" at bounding box center [1245, 23] width 43 height 13
click at [1294, 177] on li "Упаккован" at bounding box center [1277, 181] width 118 height 24
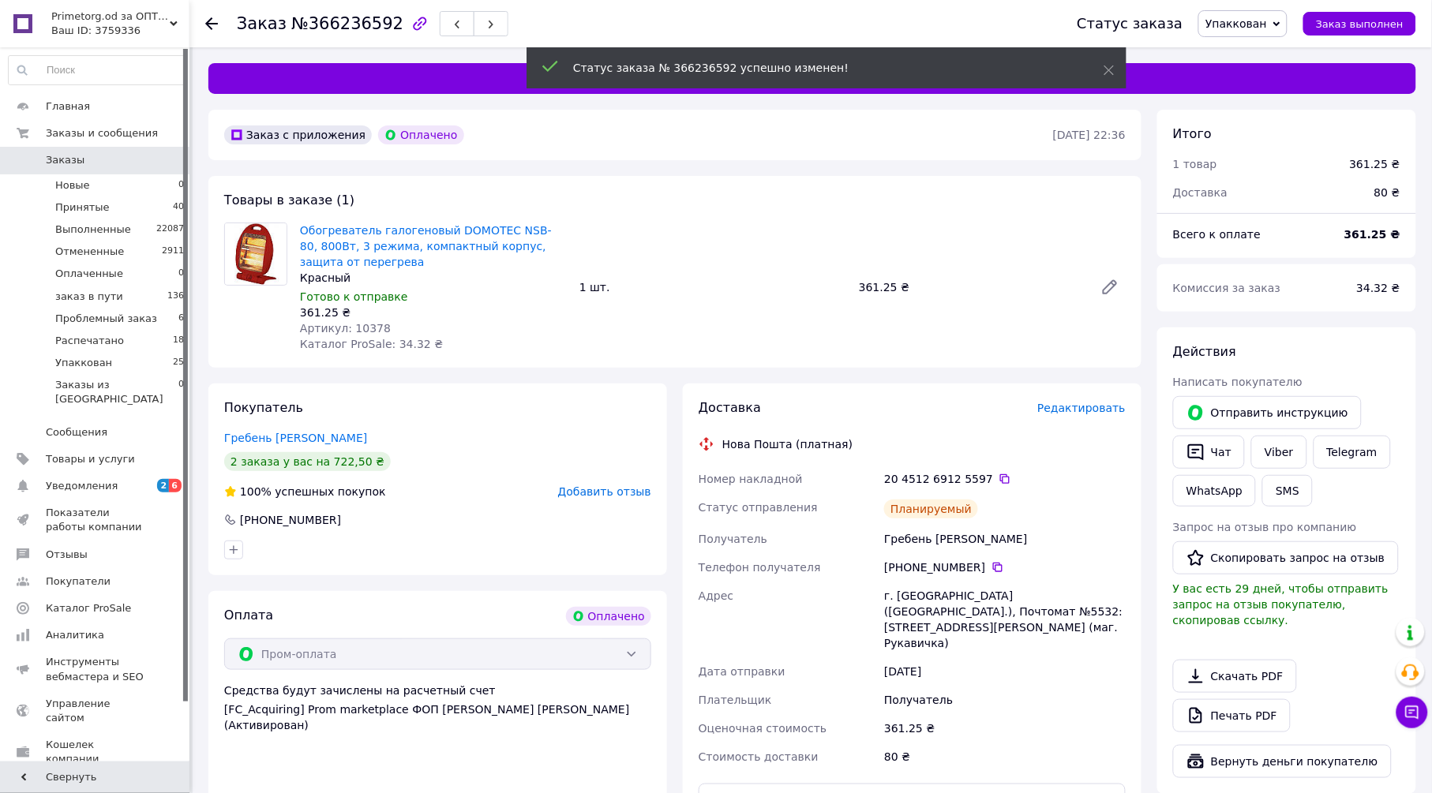
click at [216, 22] on icon at bounding box center [211, 23] width 13 height 13
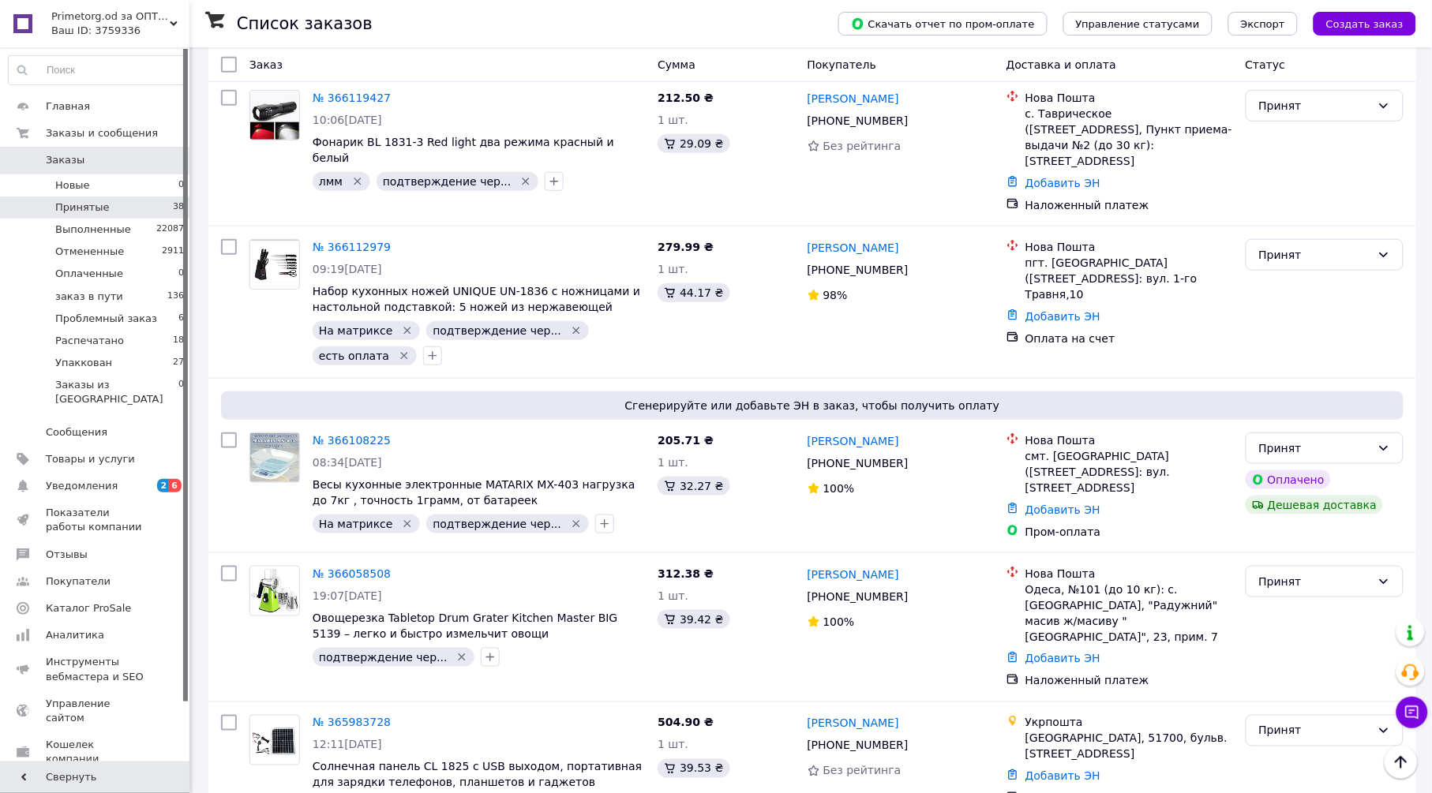
scroll to position [5460, 0]
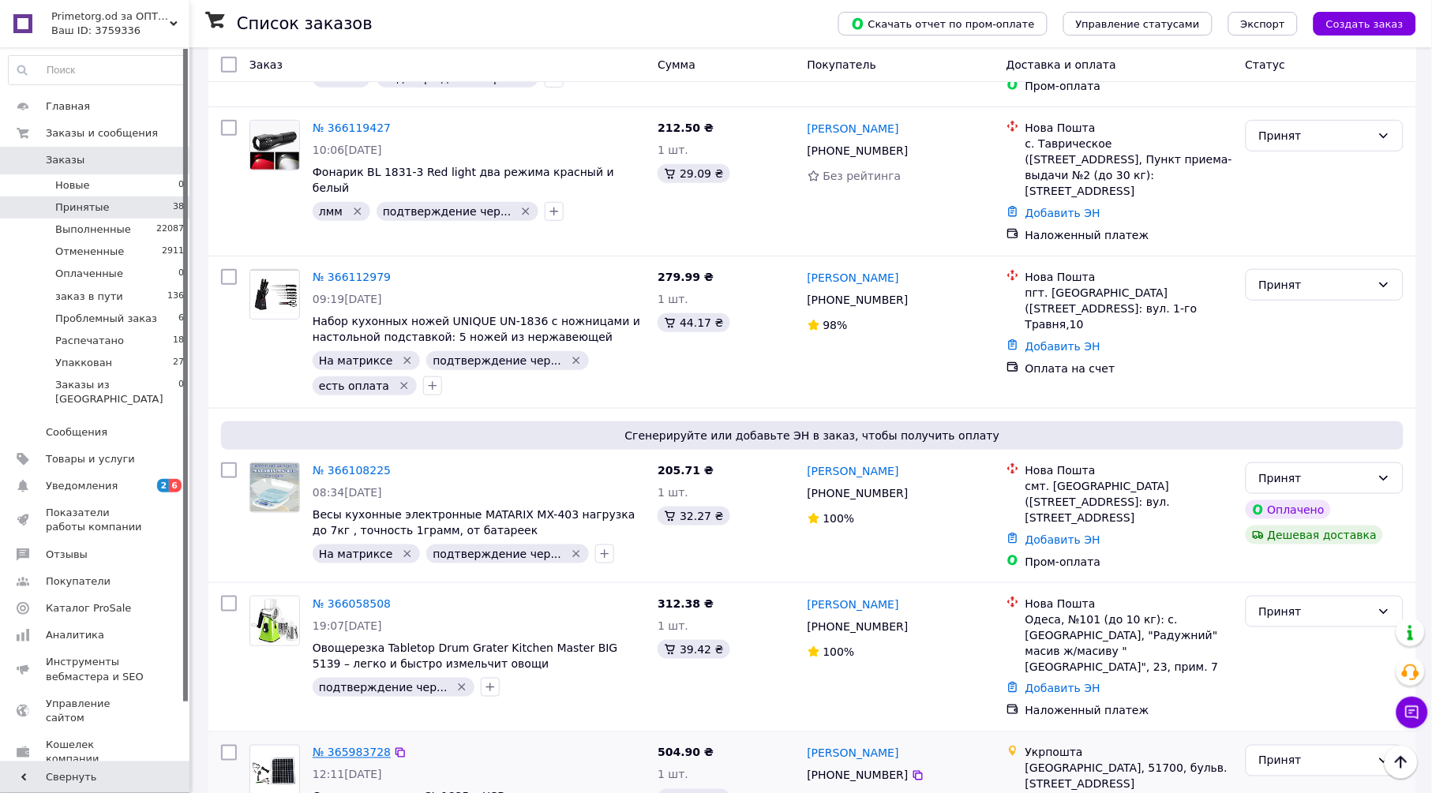
click at [358, 747] on link "№ 365983728" at bounding box center [352, 753] width 78 height 13
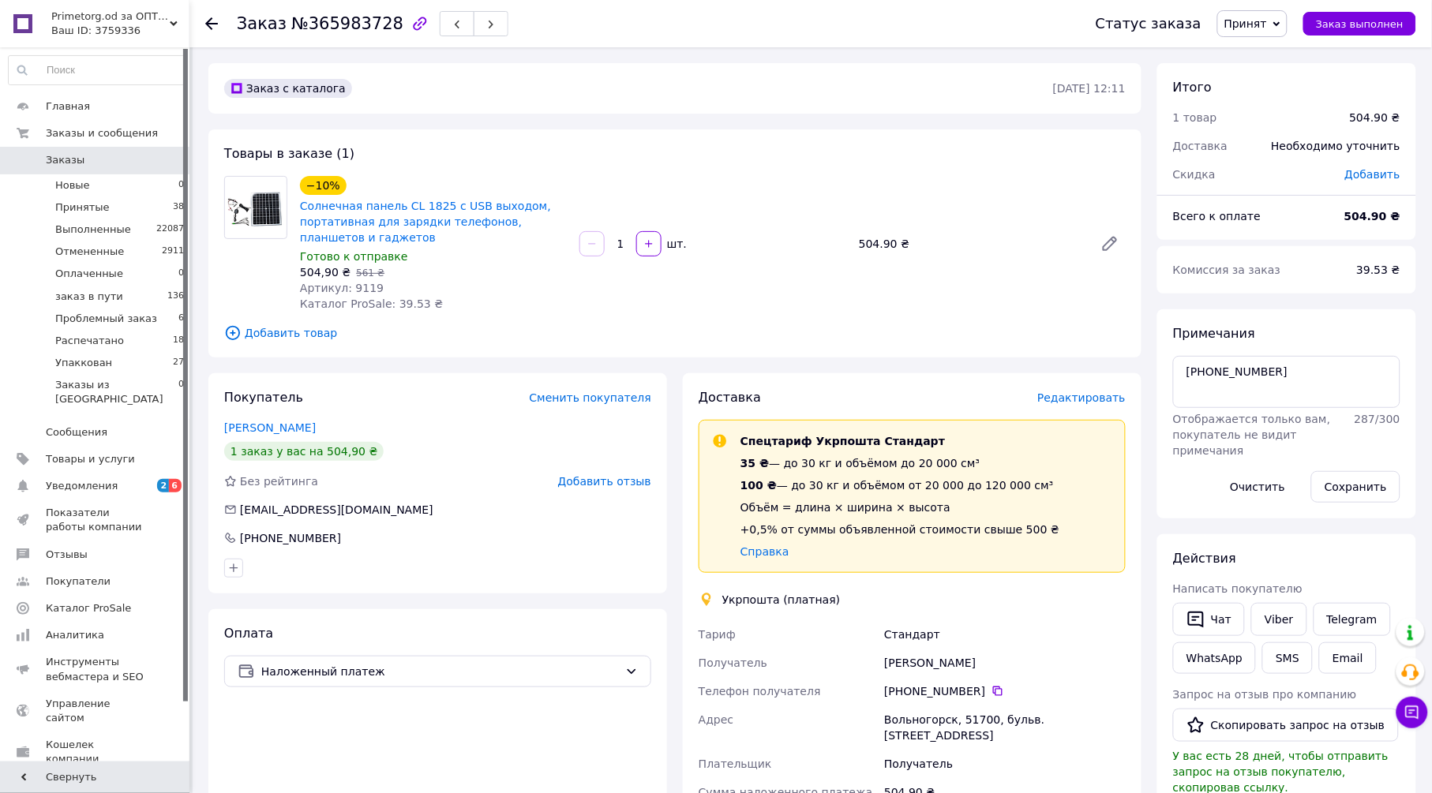
click at [1096, 400] on span "Редактировать" at bounding box center [1081, 397] width 88 height 13
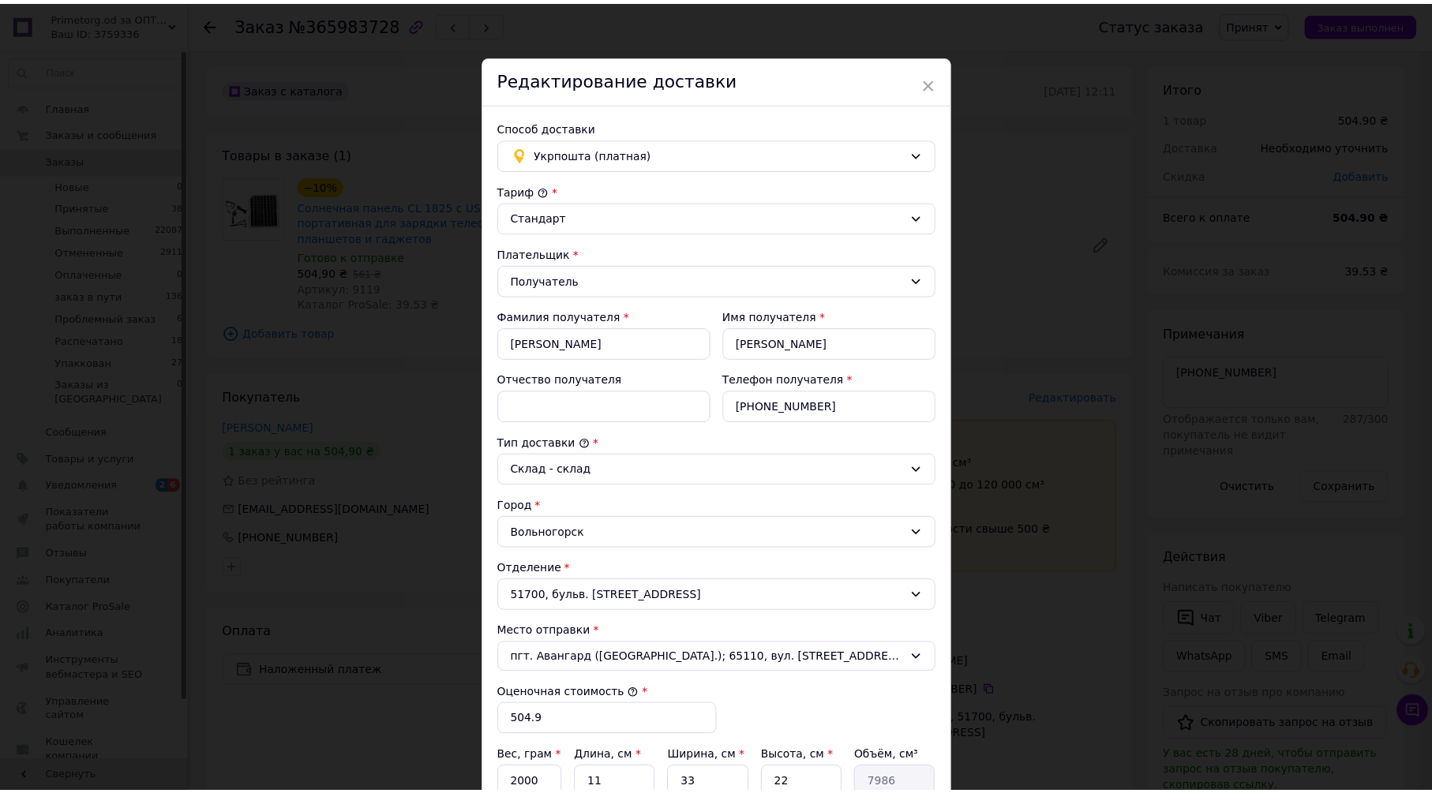
scroll to position [342, 0]
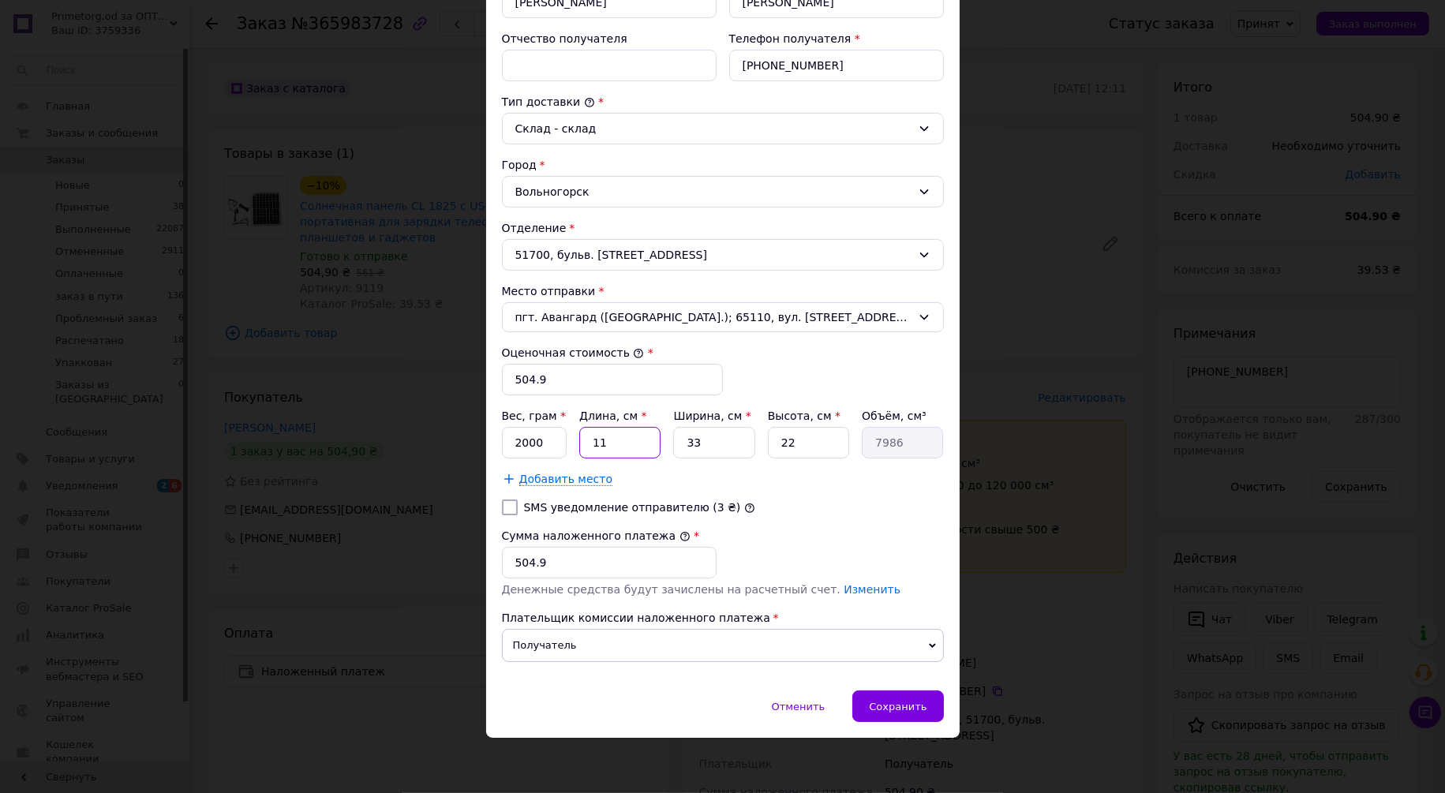
click at [650, 448] on input "11" at bounding box center [619, 443] width 81 height 32
type input "4"
type input "2904"
type input "45"
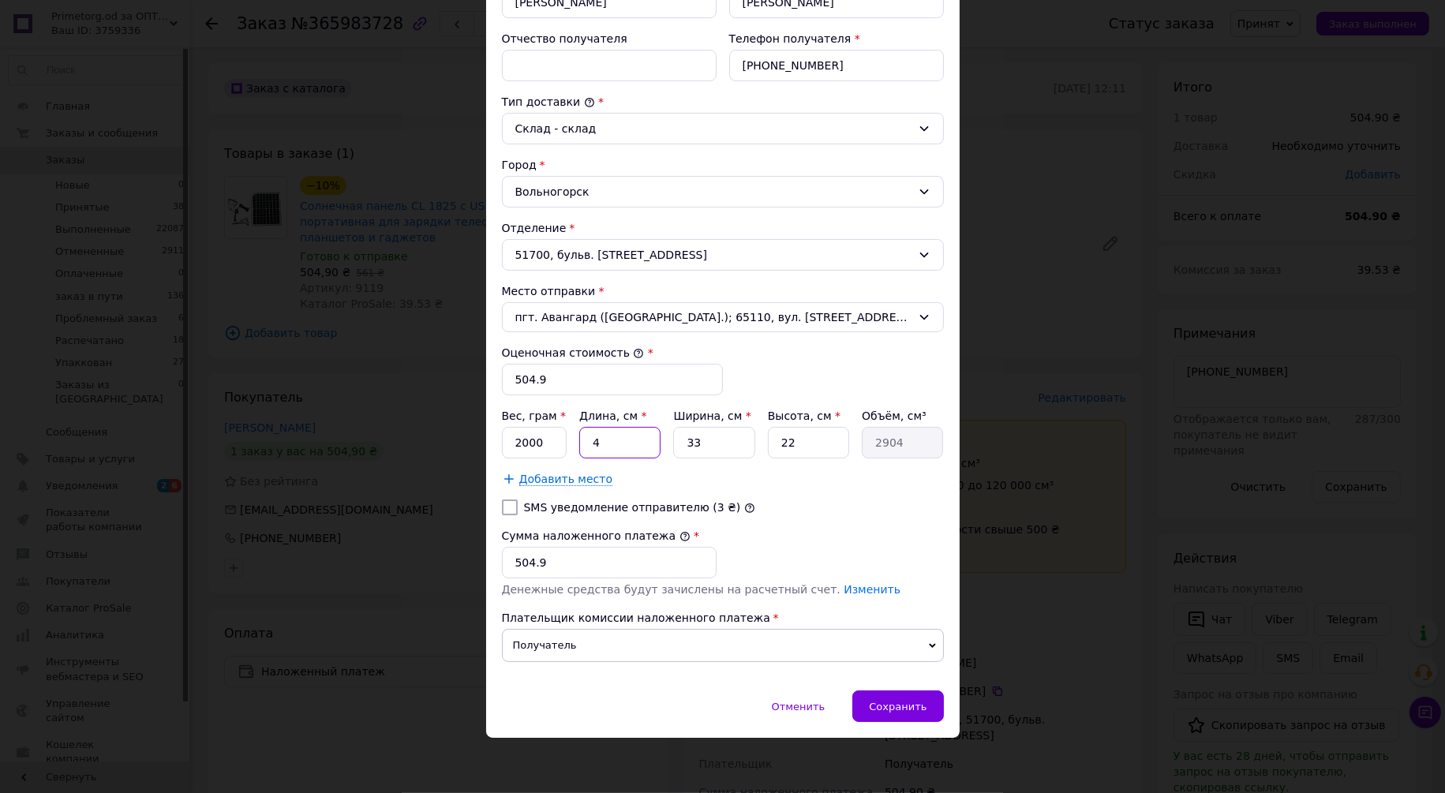
type input "32670"
type input "45"
type input "4"
type input "3960"
type input "40"
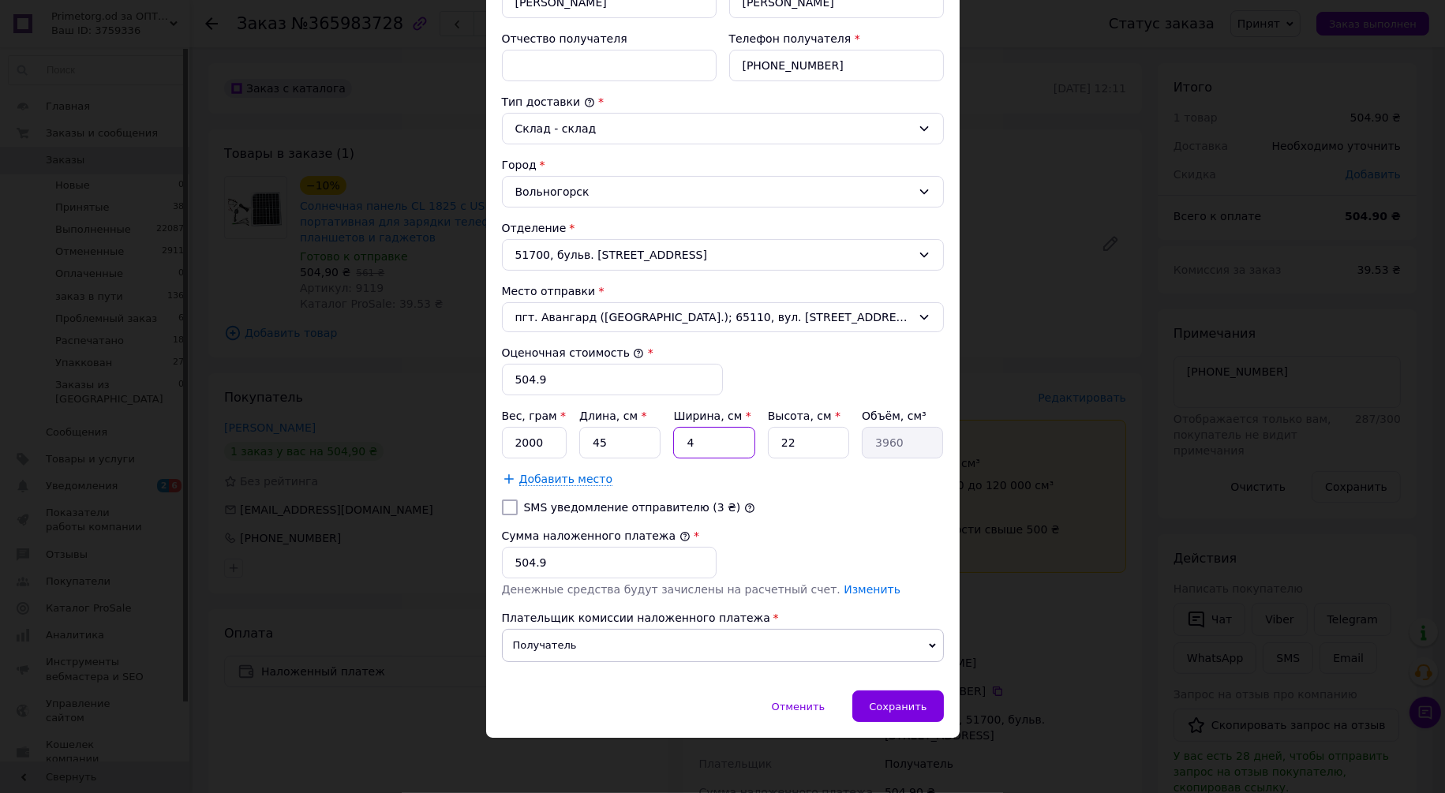
type input "39600"
type input "40"
type input "5"
type input "9000"
type input "5"
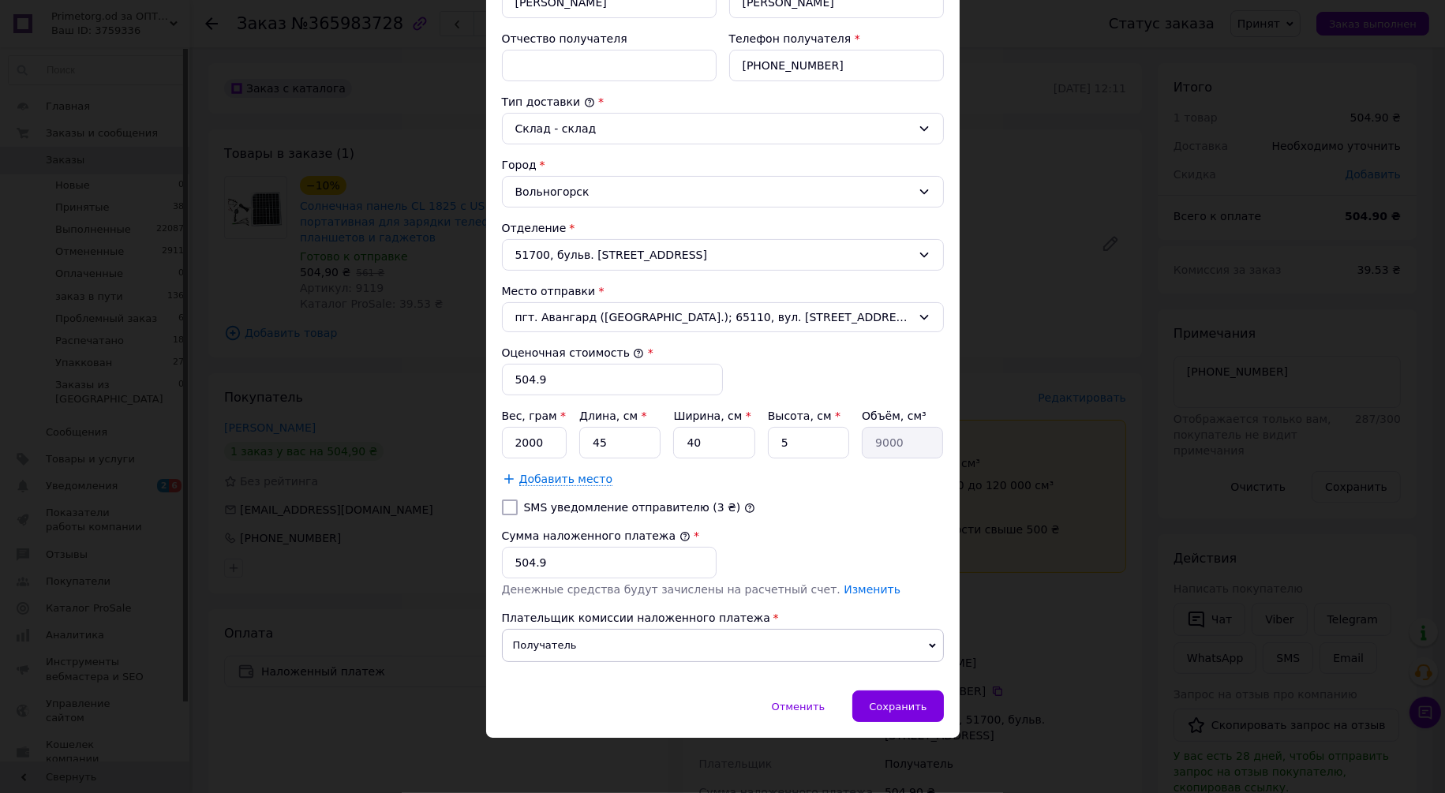
click at [855, 360] on div "Тариф * Стандарт Плательщик * Получатель Фамилия получателя * одуд Имя получате…" at bounding box center [723, 257] width 442 height 833
click at [903, 699] on div "Сохранить" at bounding box center [897, 707] width 91 height 32
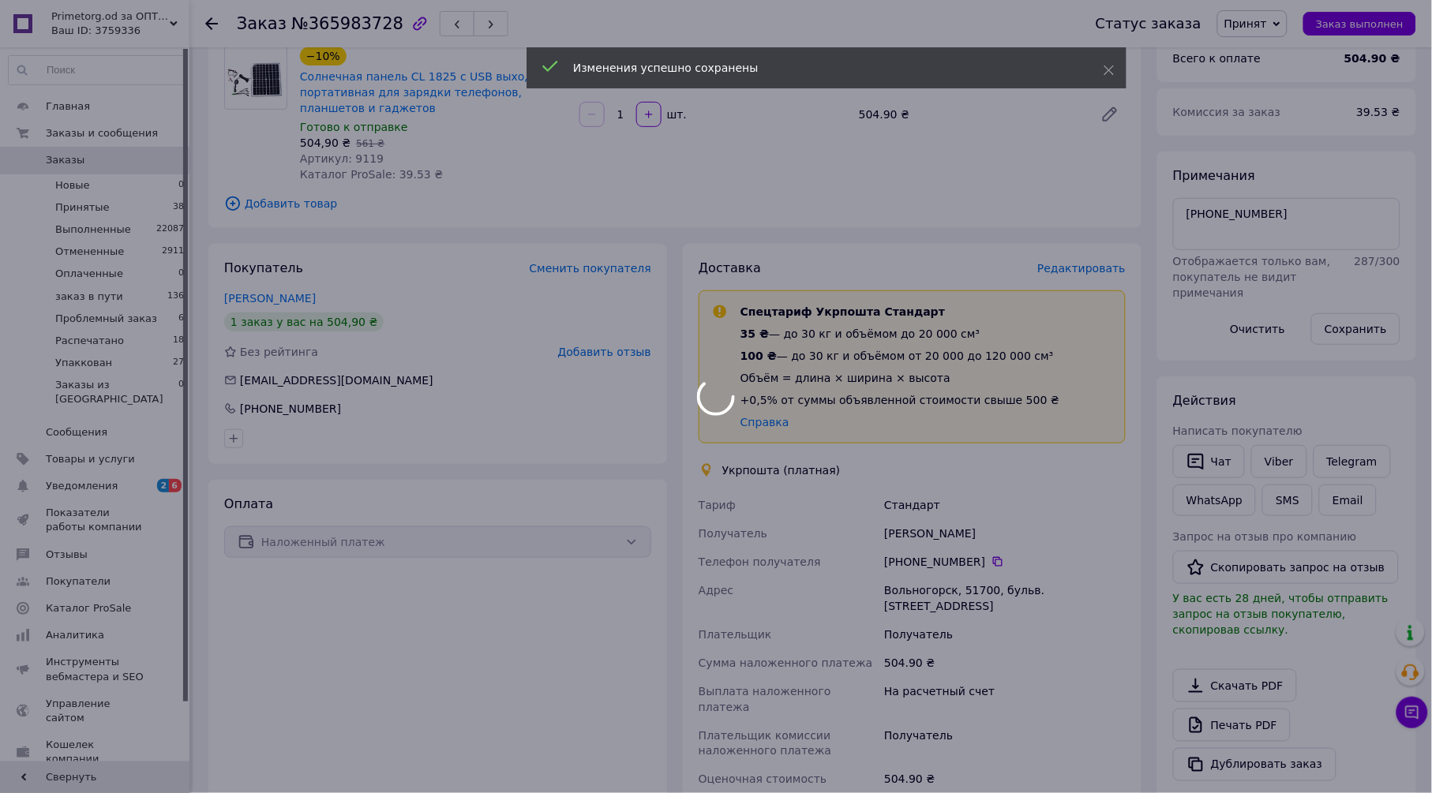
scroll to position [263, 0]
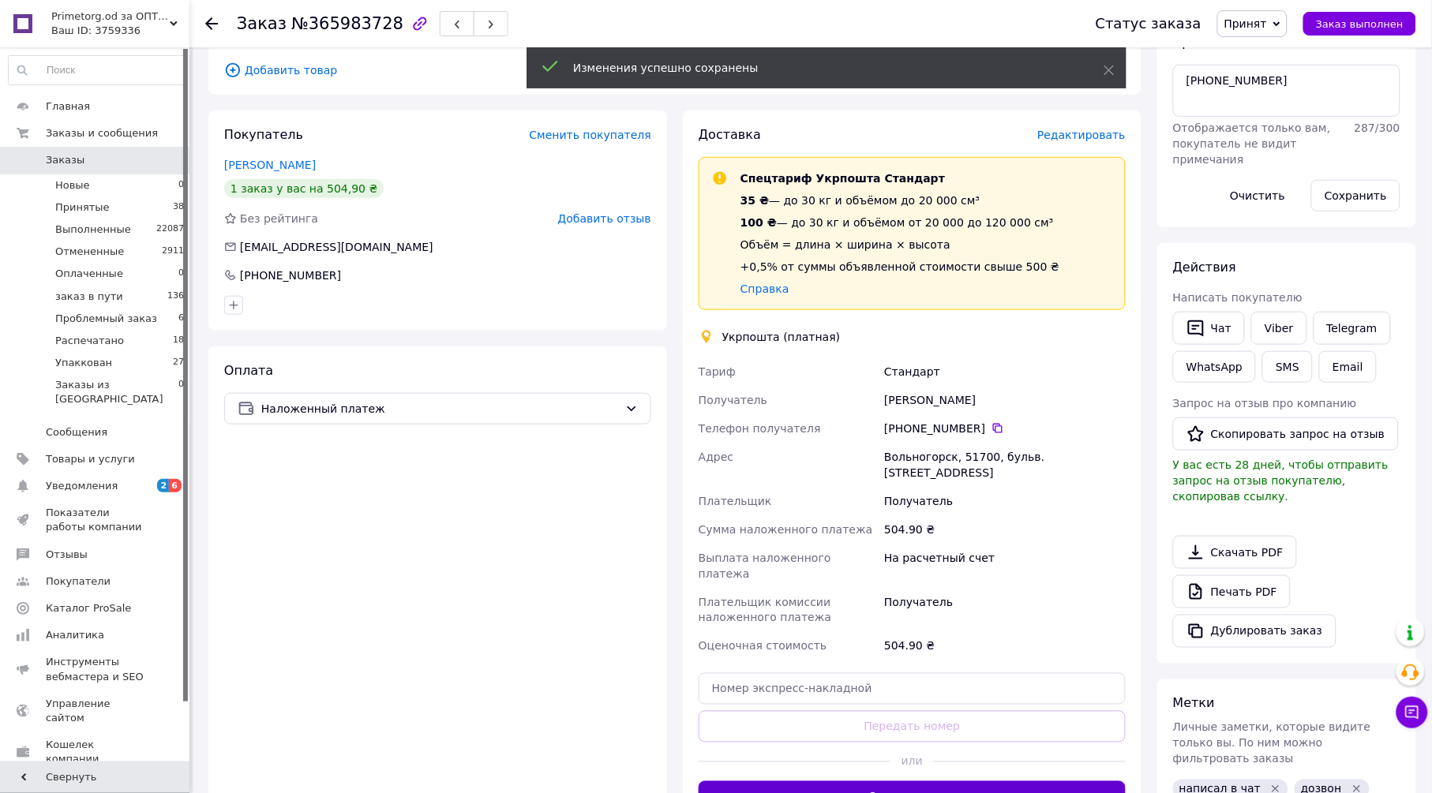
click at [923, 781] on button "Создать ярлык" at bounding box center [911, 797] width 427 height 32
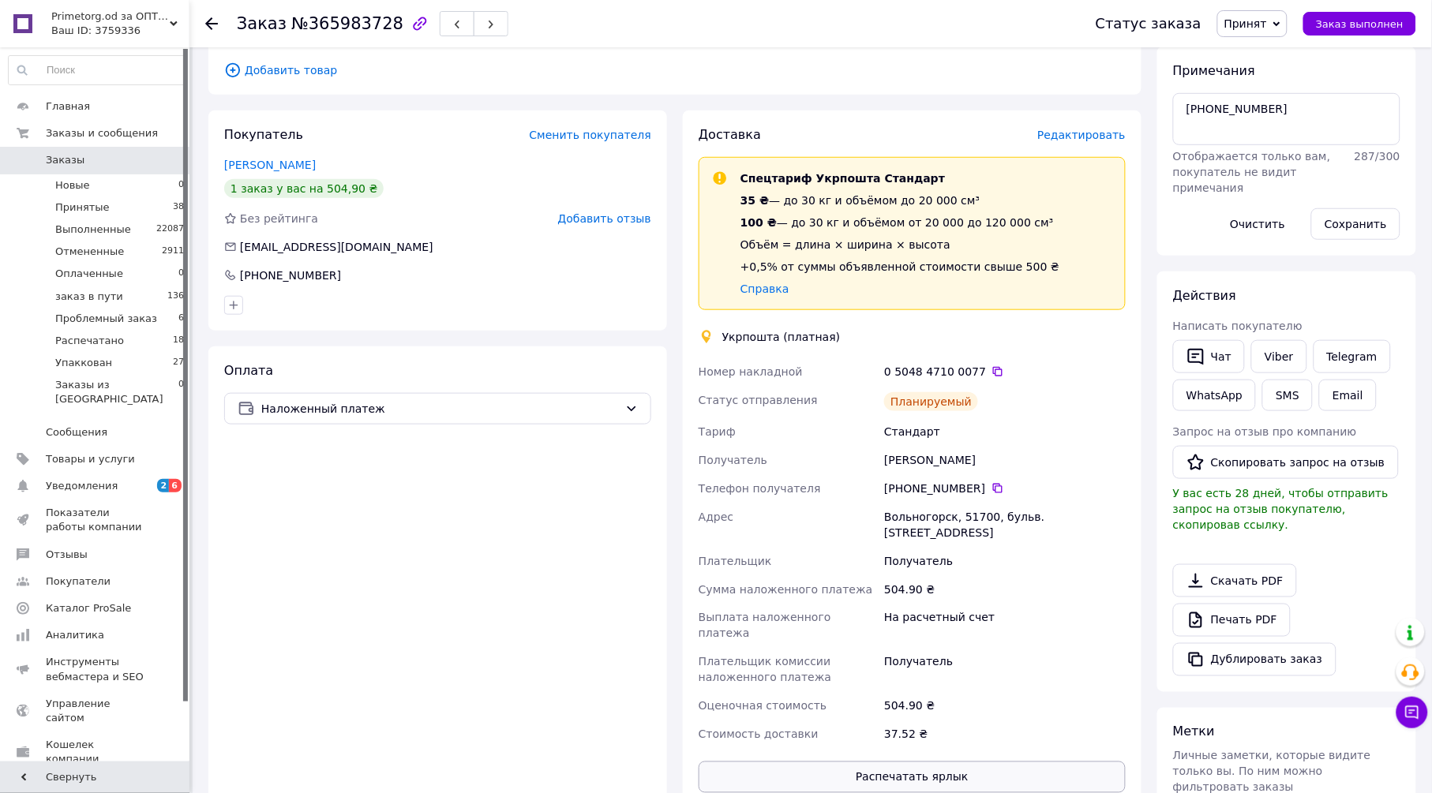
click at [983, 762] on button "Распечатать ярлык" at bounding box center [911, 778] width 427 height 32
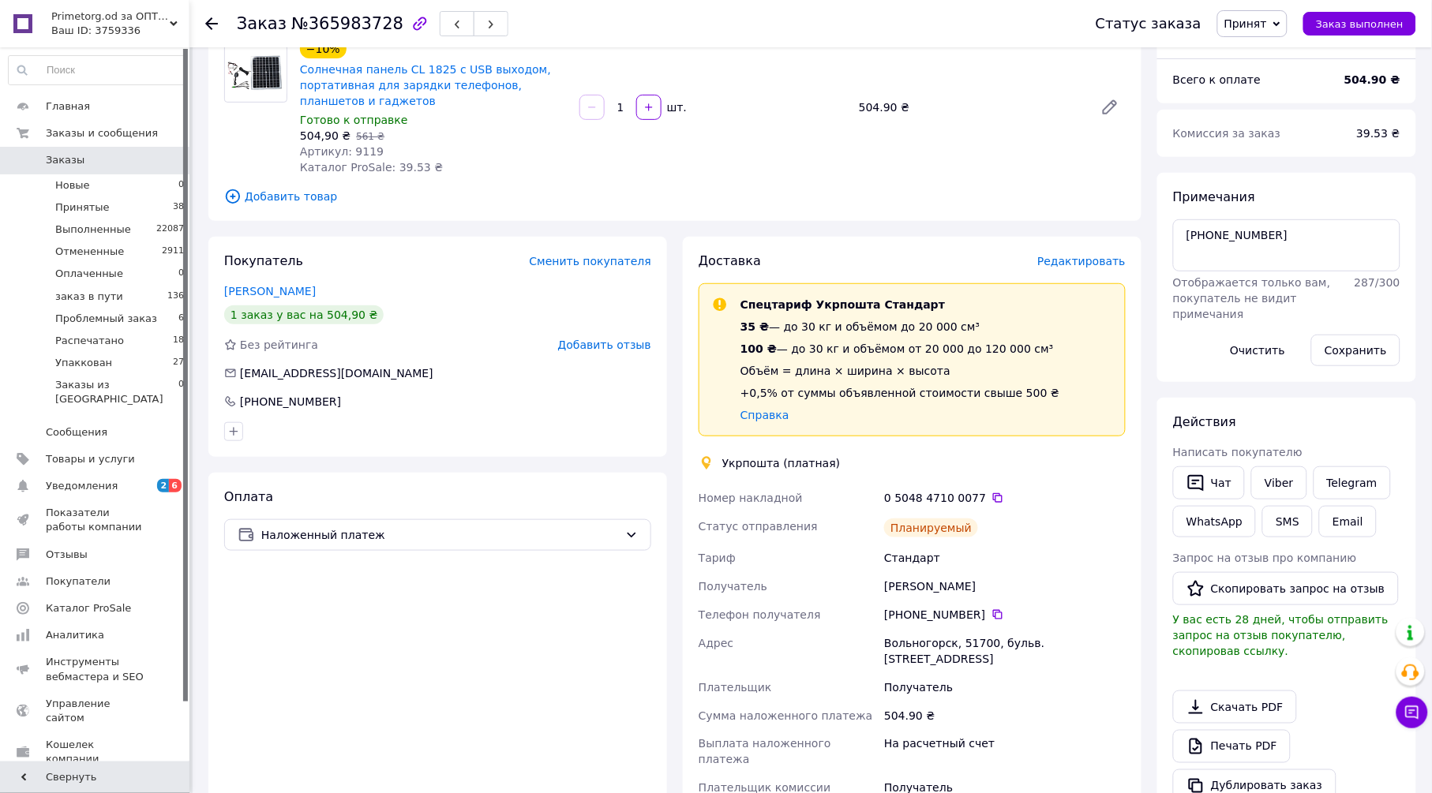
scroll to position [0, 0]
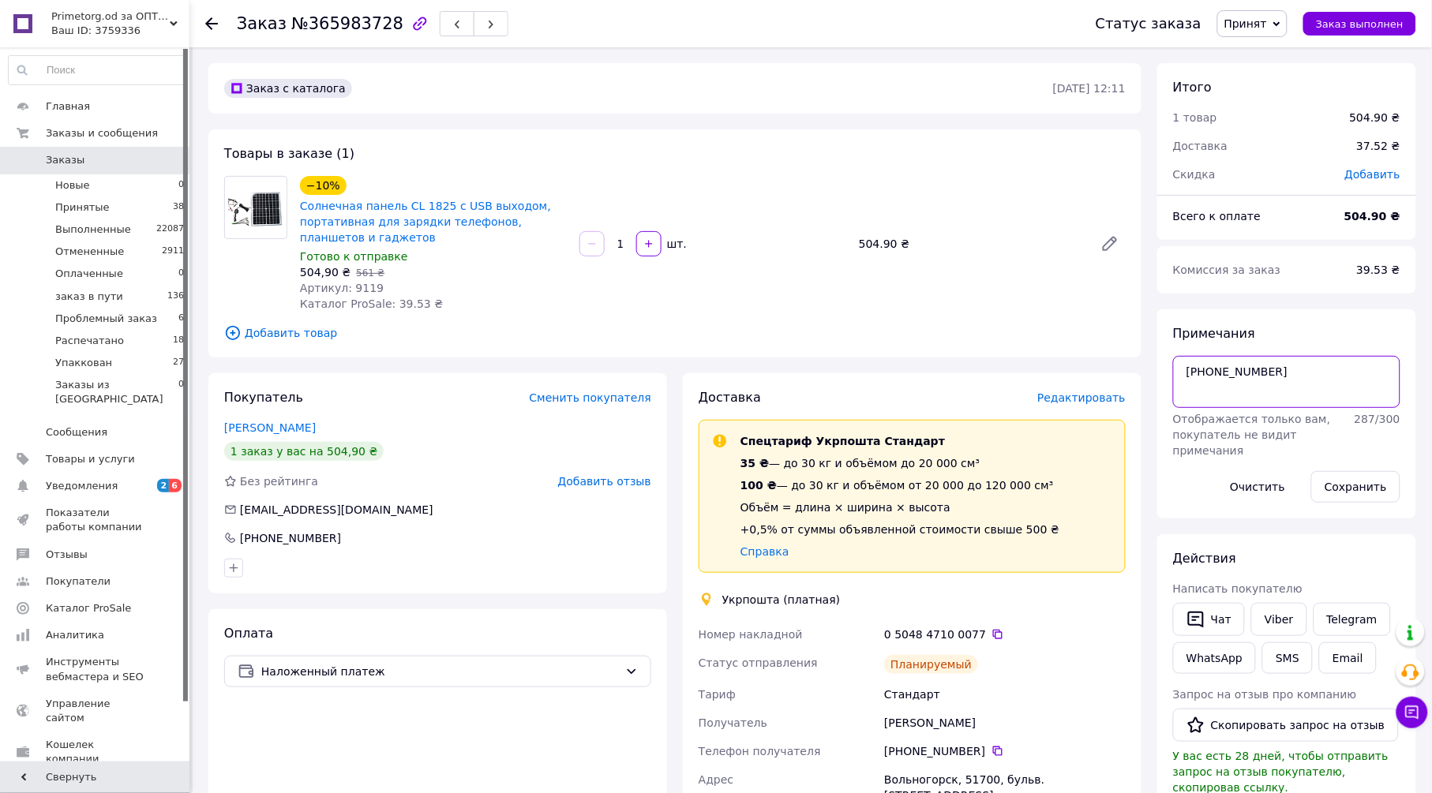
click at [1233, 369] on textarea "+380933214825" at bounding box center [1286, 382] width 227 height 52
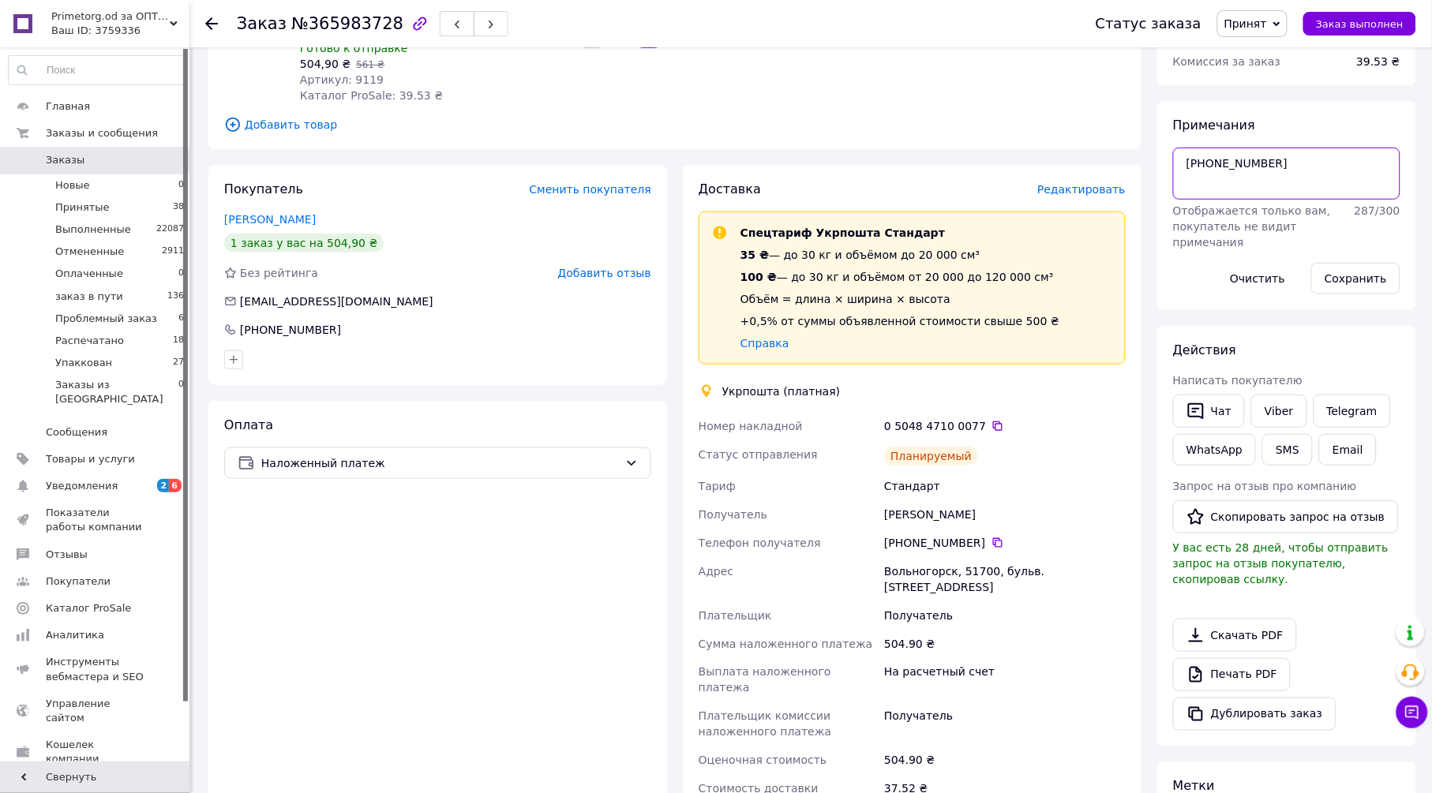
scroll to position [263, 0]
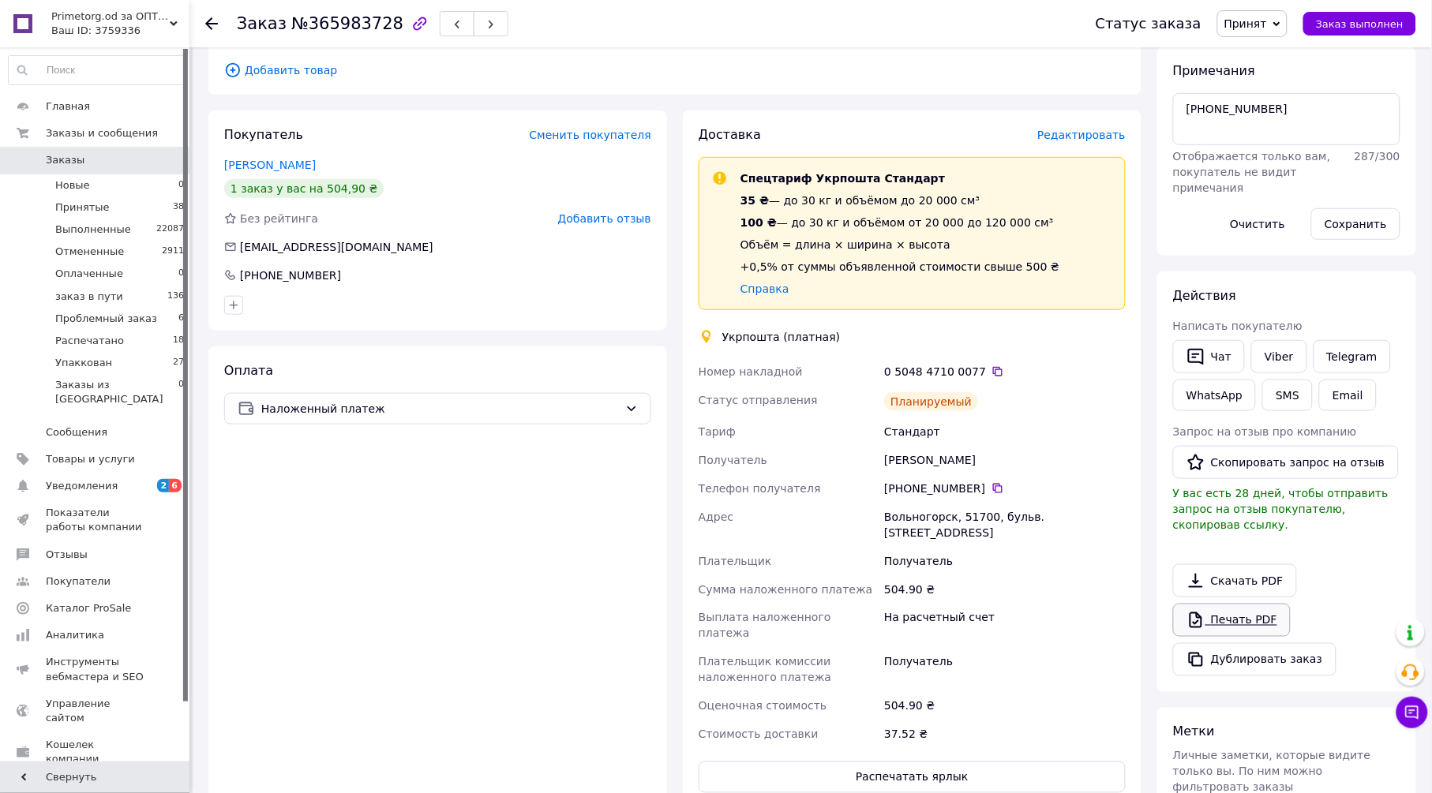
click at [1253, 604] on link "Печать PDF" at bounding box center [1232, 620] width 118 height 33
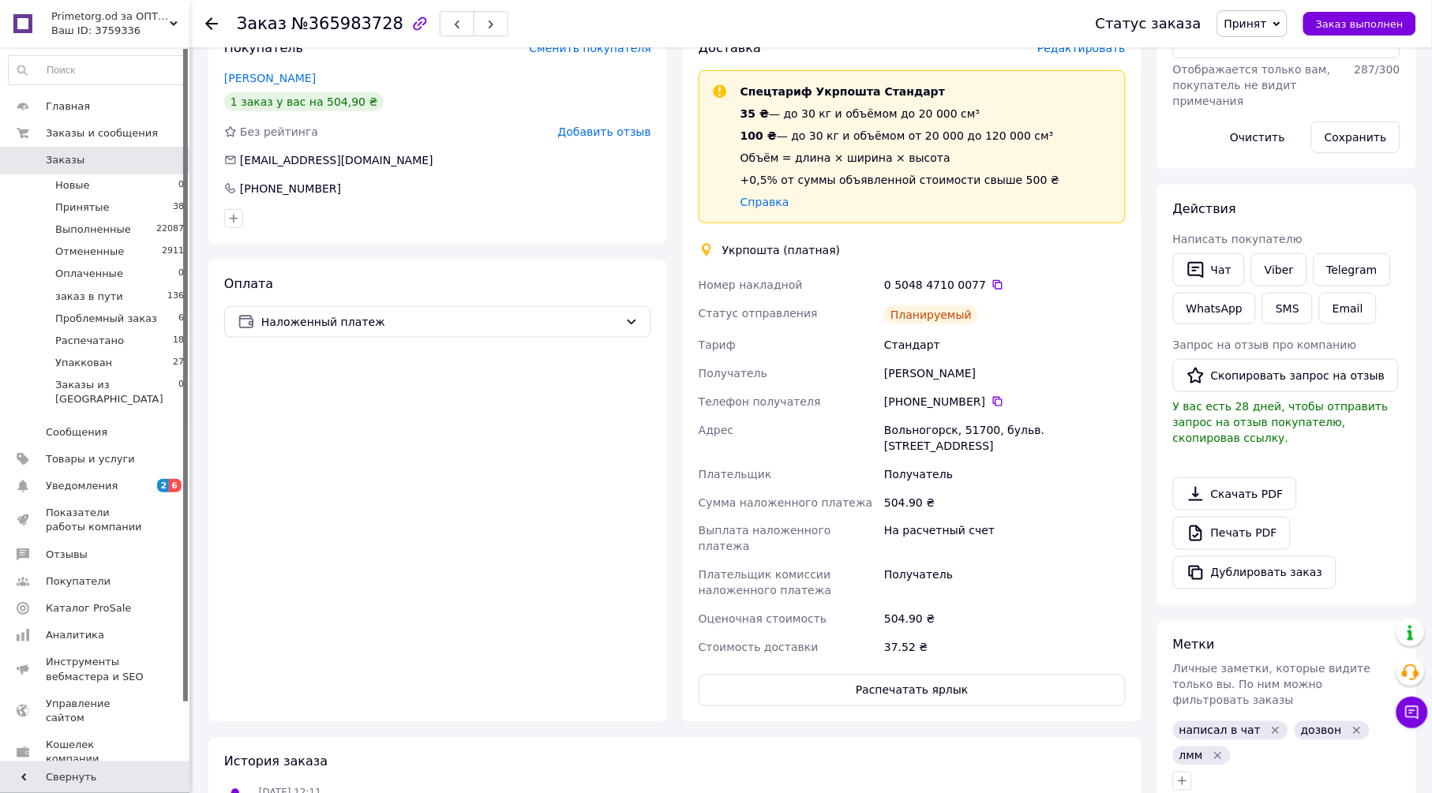
scroll to position [526, 0]
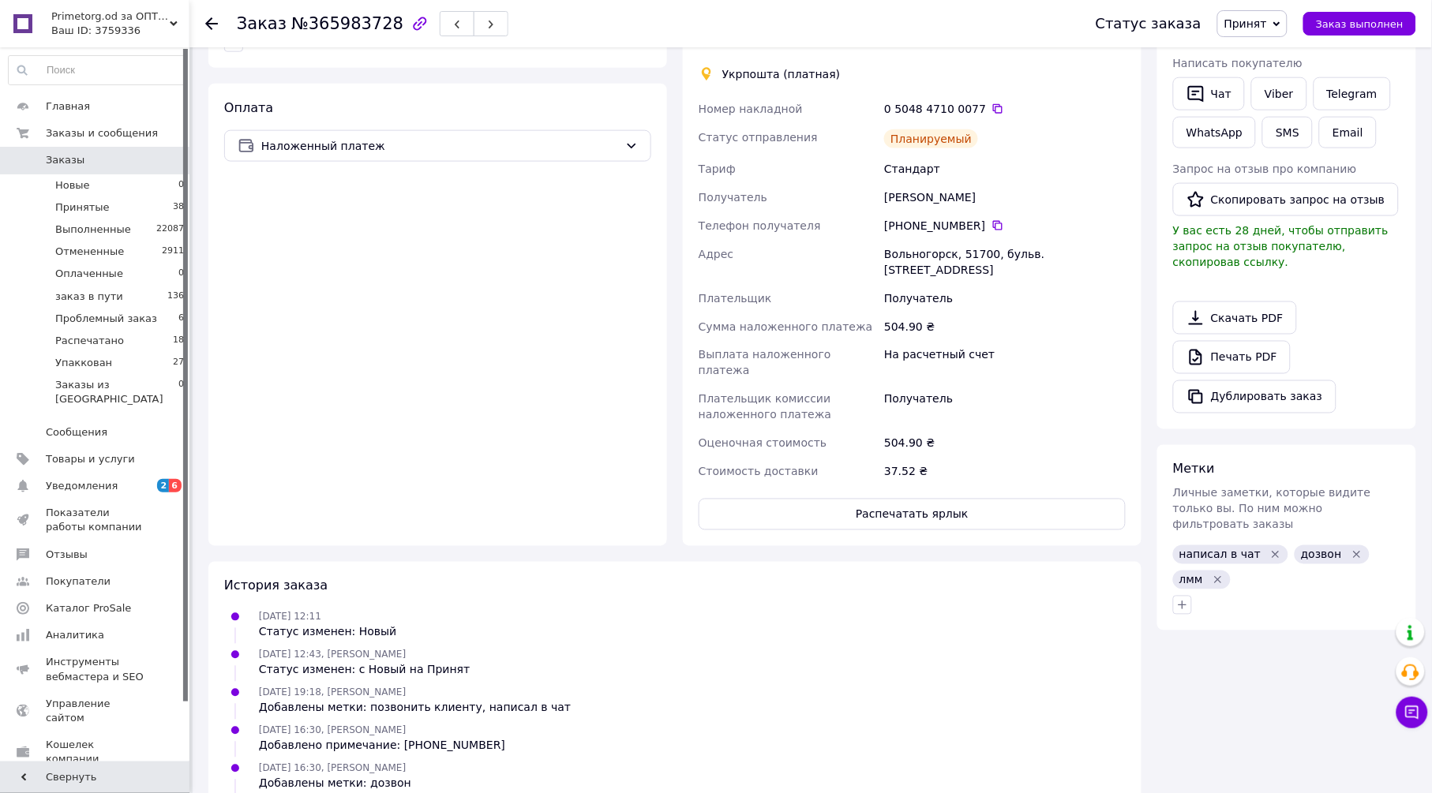
click at [1283, 6] on div "Статус заказа Принят Выполнен Отменен Оплаченный заказ в пути Проблемный заказ …" at bounding box center [1240, 23] width 352 height 47
click at [1267, 17] on span "Принят" at bounding box center [1245, 23] width 43 height 13
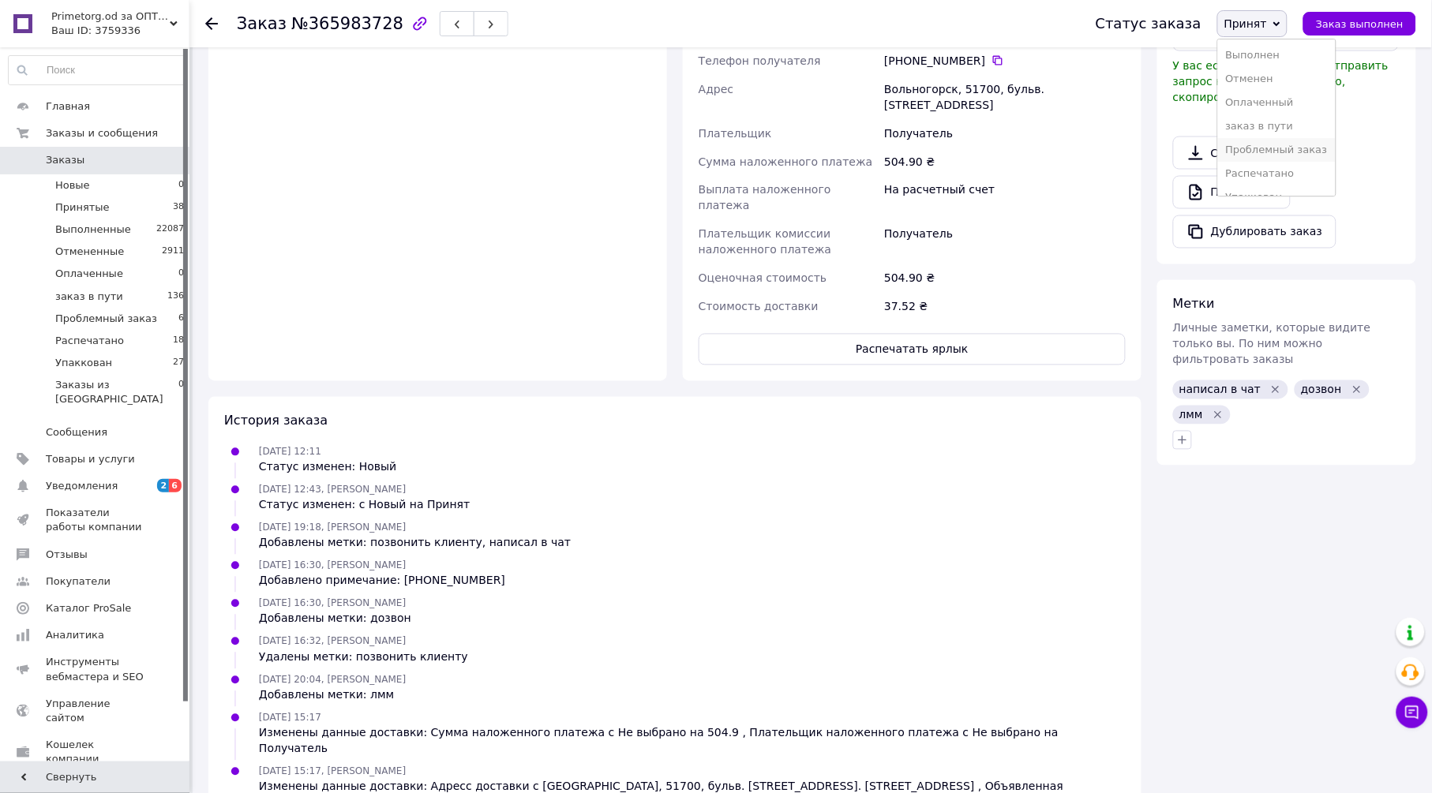
scroll to position [17, 0]
click at [1281, 175] on li "Упаккован" at bounding box center [1277, 181] width 118 height 24
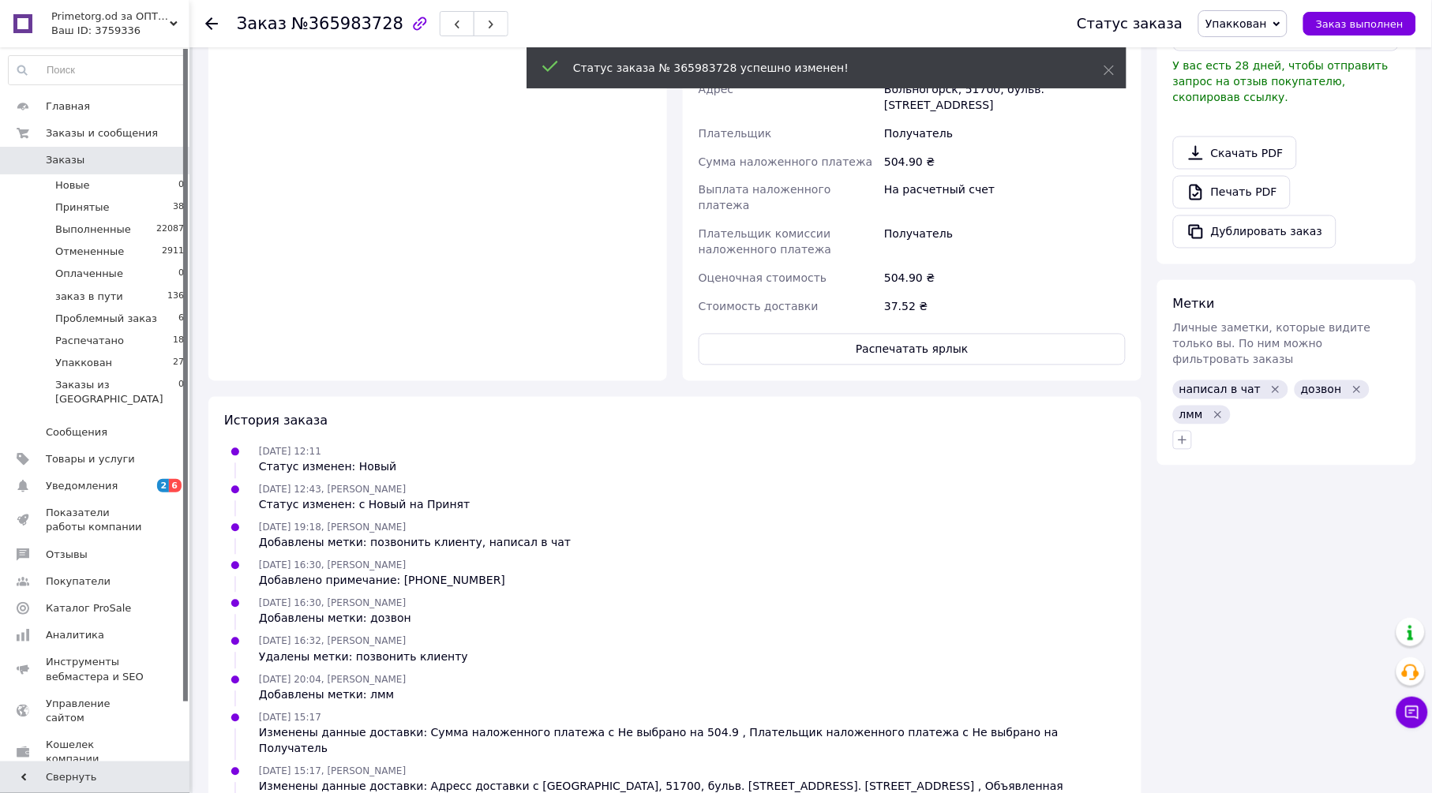
click at [209, 24] on icon at bounding box center [211, 23] width 13 height 13
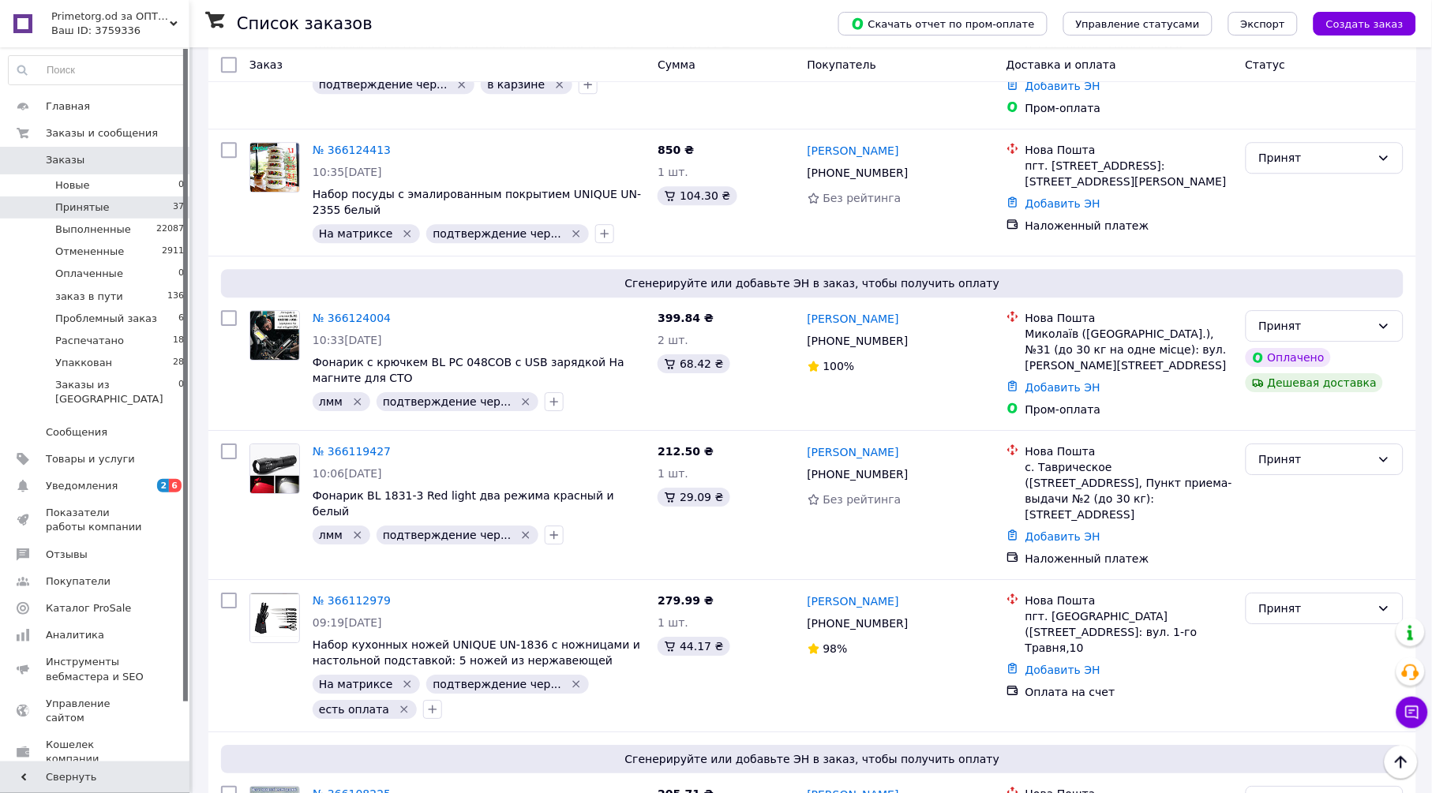
scroll to position [4719, 0]
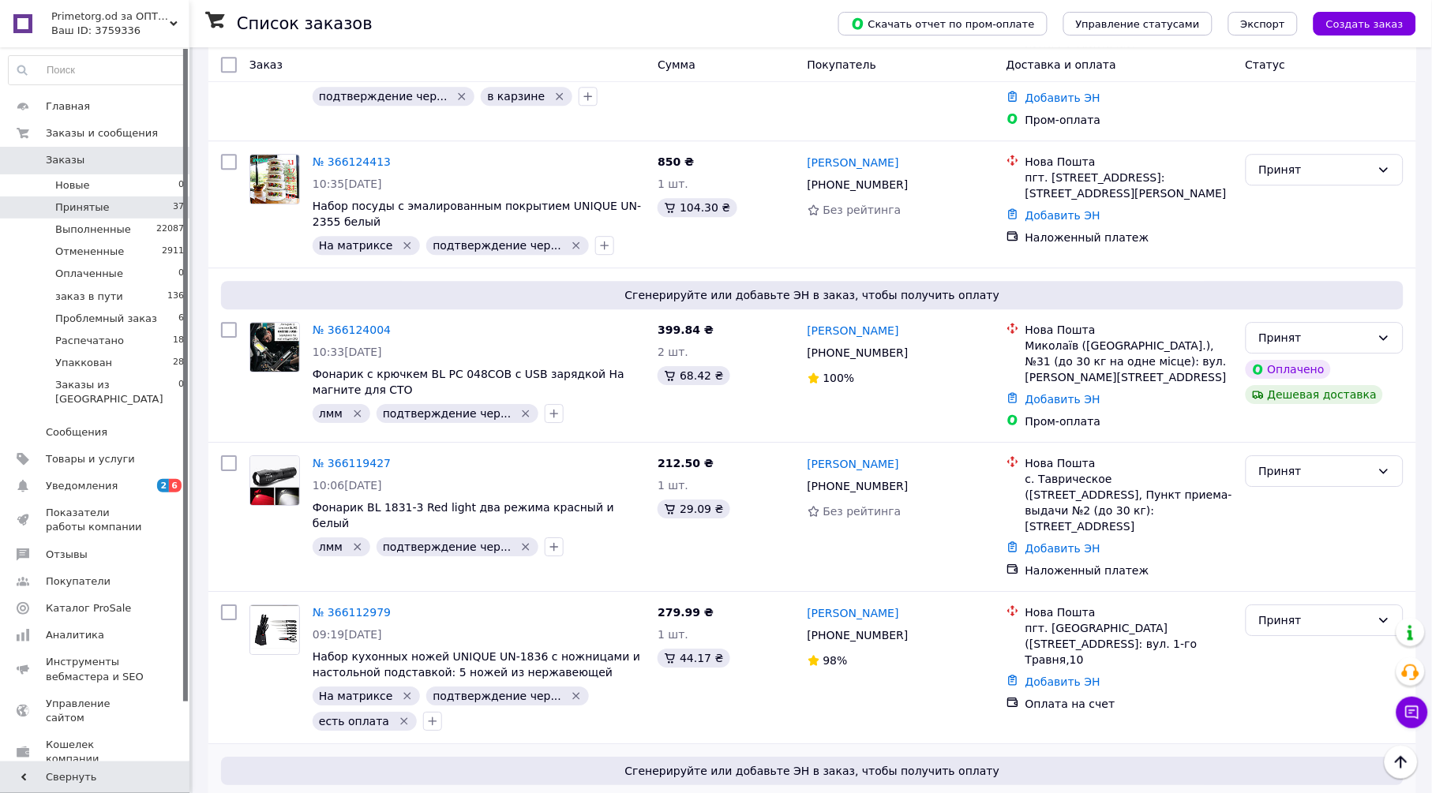
click at [344, 792] on link "№ 366108225" at bounding box center [352, 806] width 78 height 13
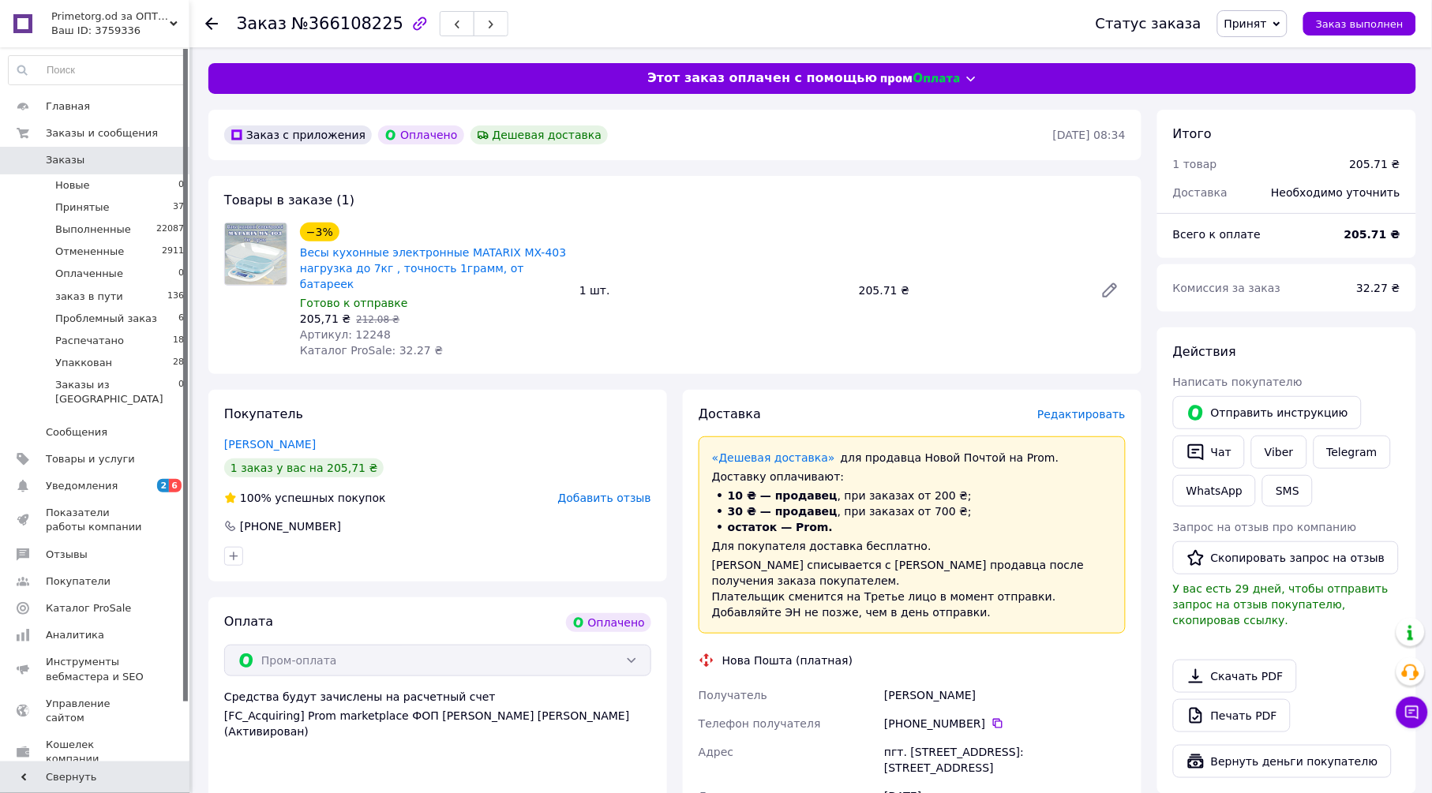
click at [1104, 408] on span "Редактировать" at bounding box center [1081, 414] width 88 height 13
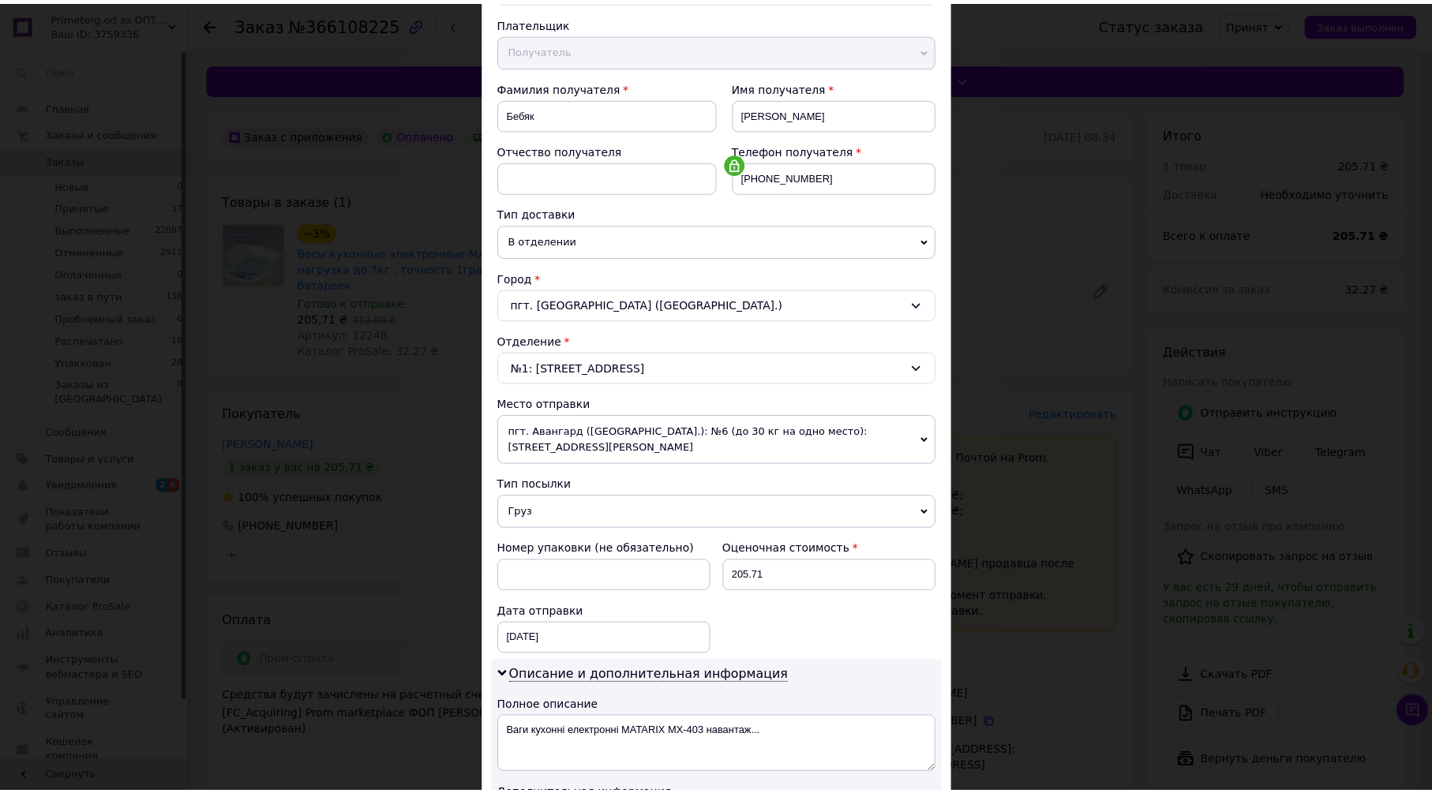
scroll to position [433, 0]
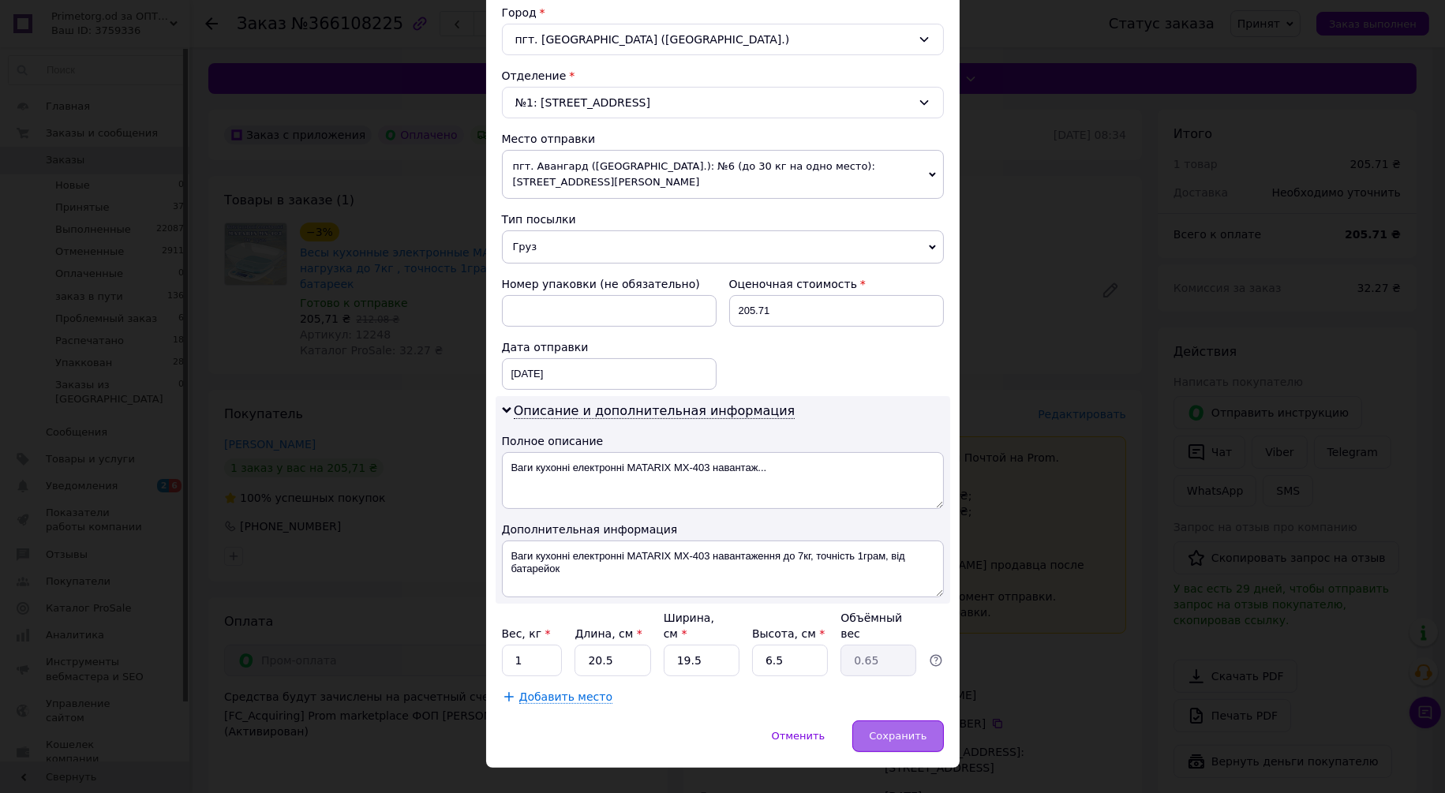
click at [877, 721] on div "Сохранить" at bounding box center [897, 737] width 91 height 32
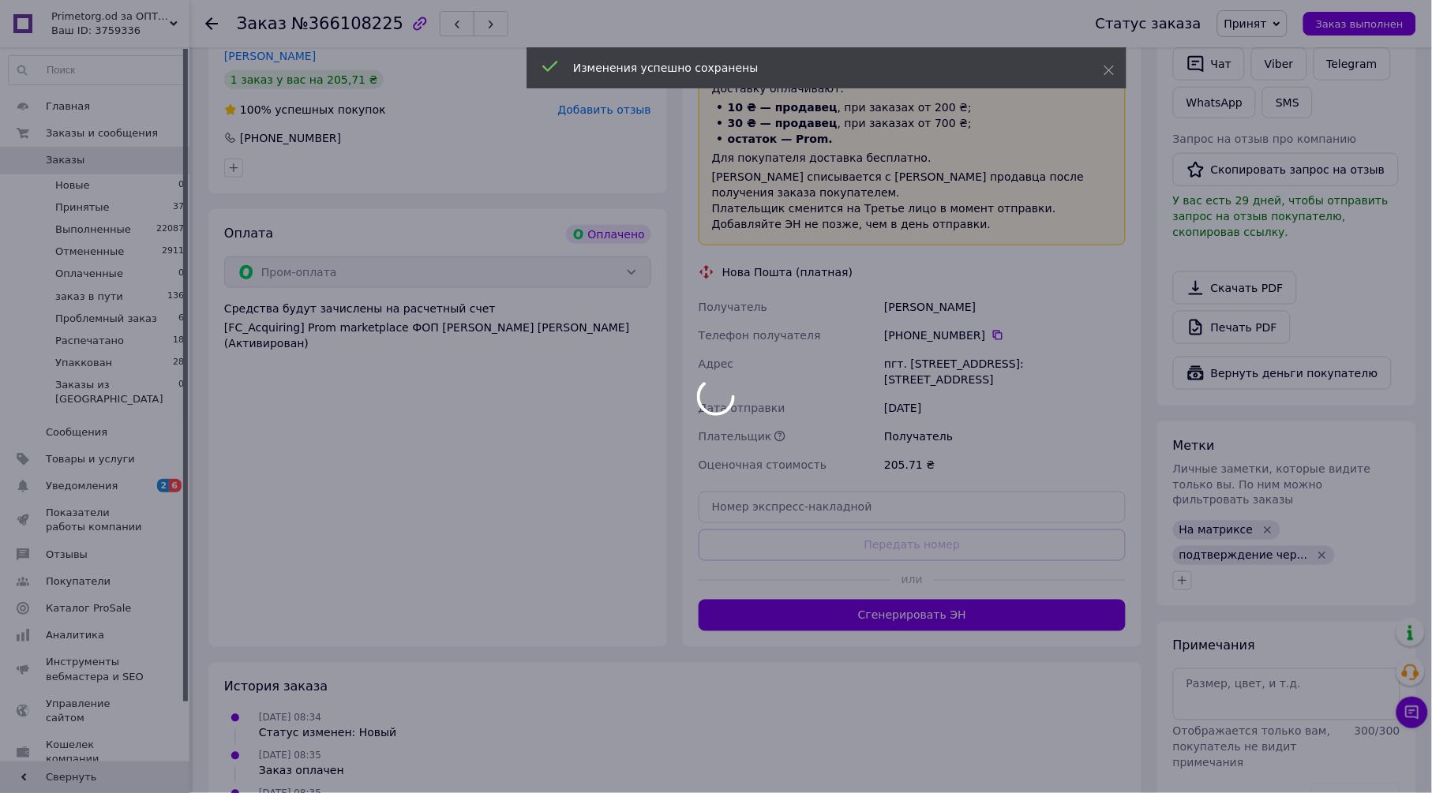
scroll to position [438, 0]
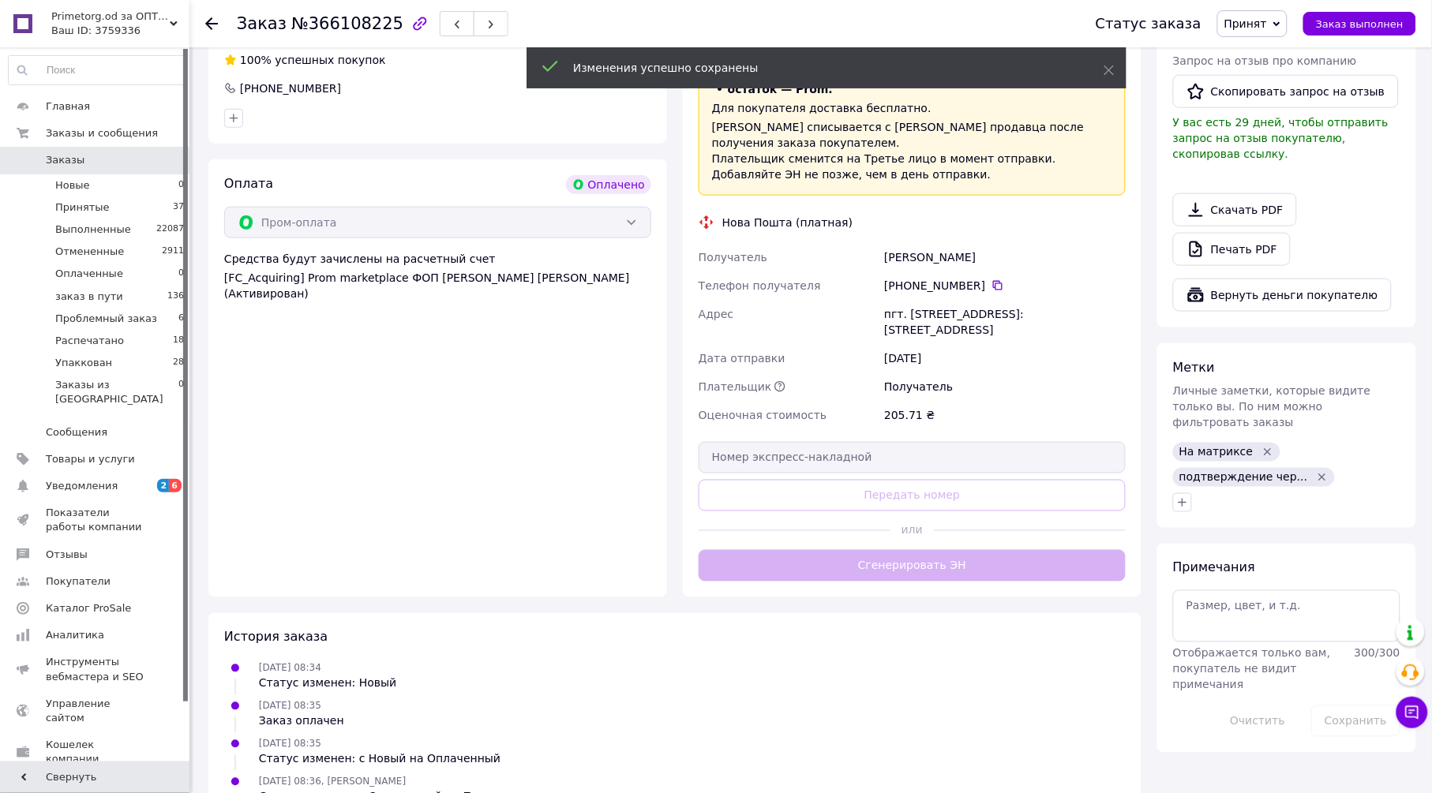
click at [908, 531] on div "Доставка Редактировать «Дешевая доставка»   для продавца Новой Почтой на Prom. …" at bounding box center [911, 275] width 427 height 614
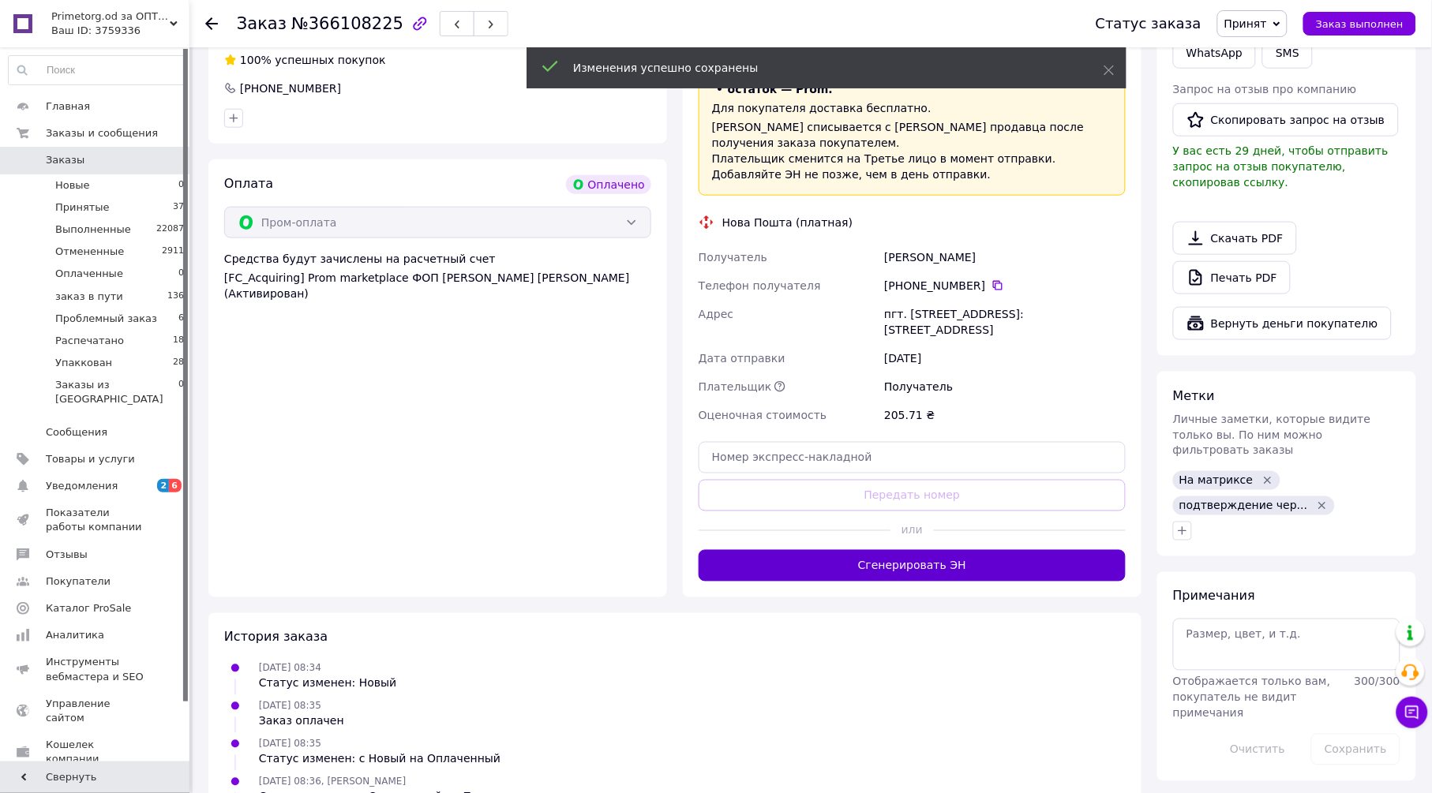
click at [907, 550] on button "Сгенерировать ЭН" at bounding box center [911, 566] width 427 height 32
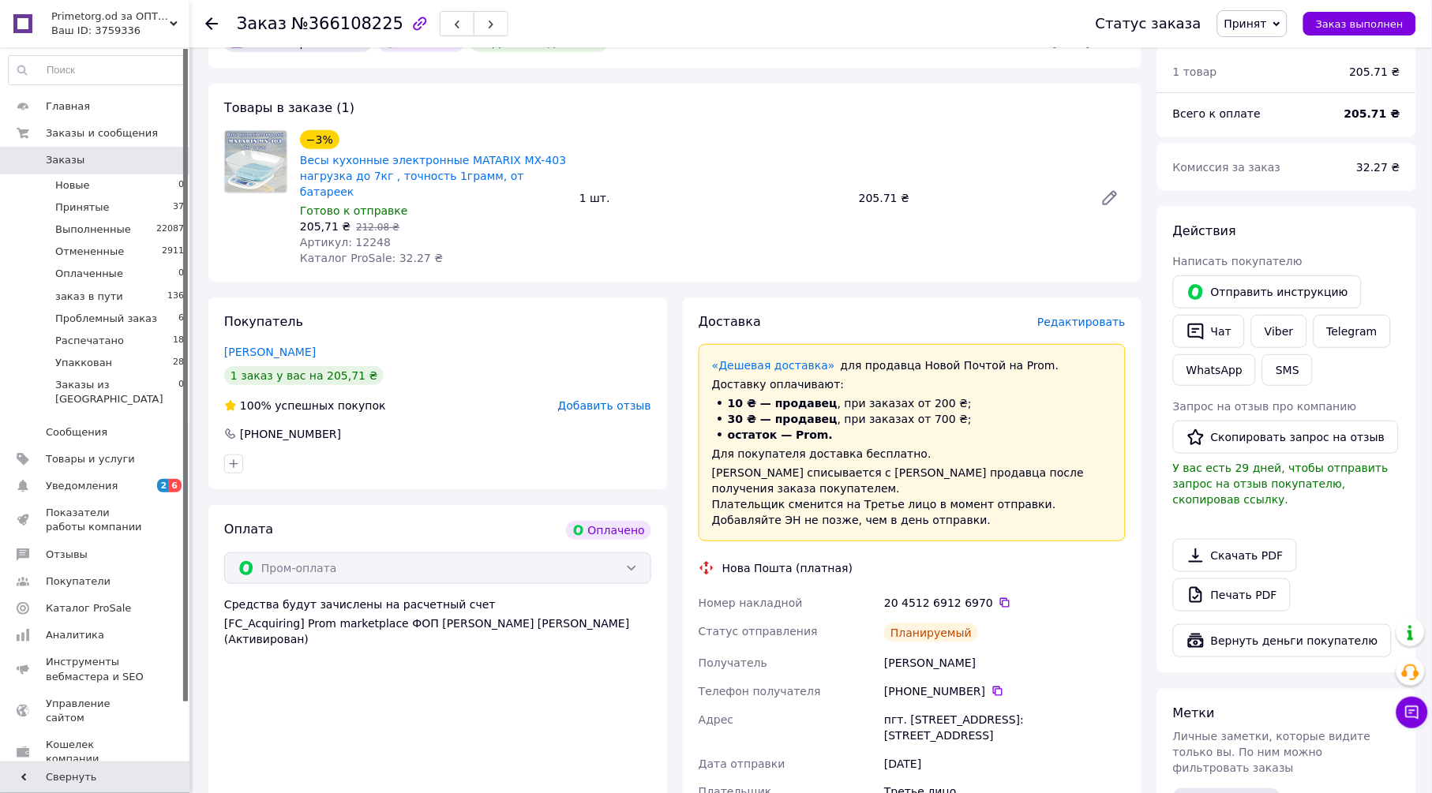
scroll to position [88, 0]
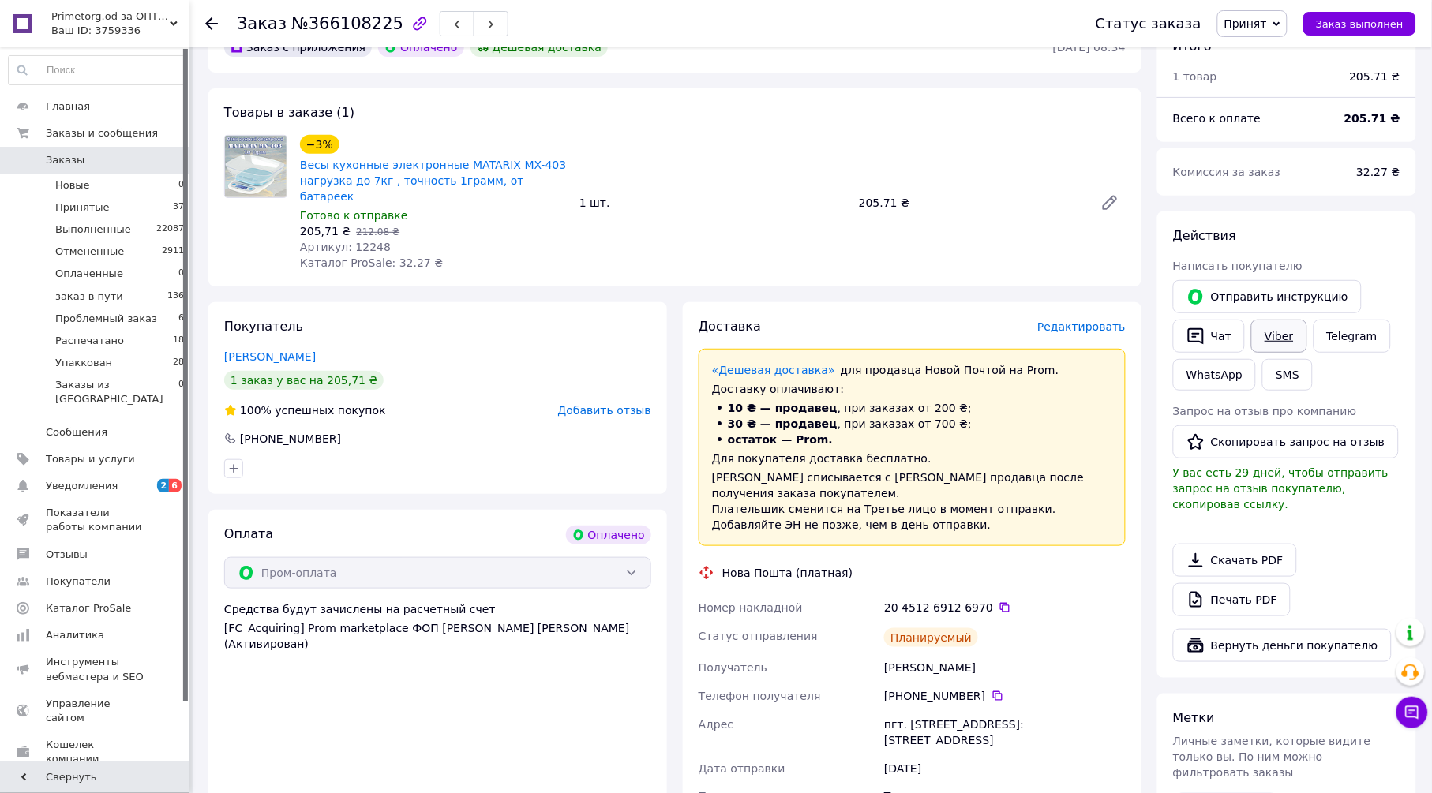
click at [1271, 331] on link "Viber" at bounding box center [1278, 336] width 55 height 33
click at [1280, 15] on span "Принят" at bounding box center [1252, 23] width 70 height 27
click at [1287, 179] on li "Упаккован" at bounding box center [1277, 181] width 118 height 24
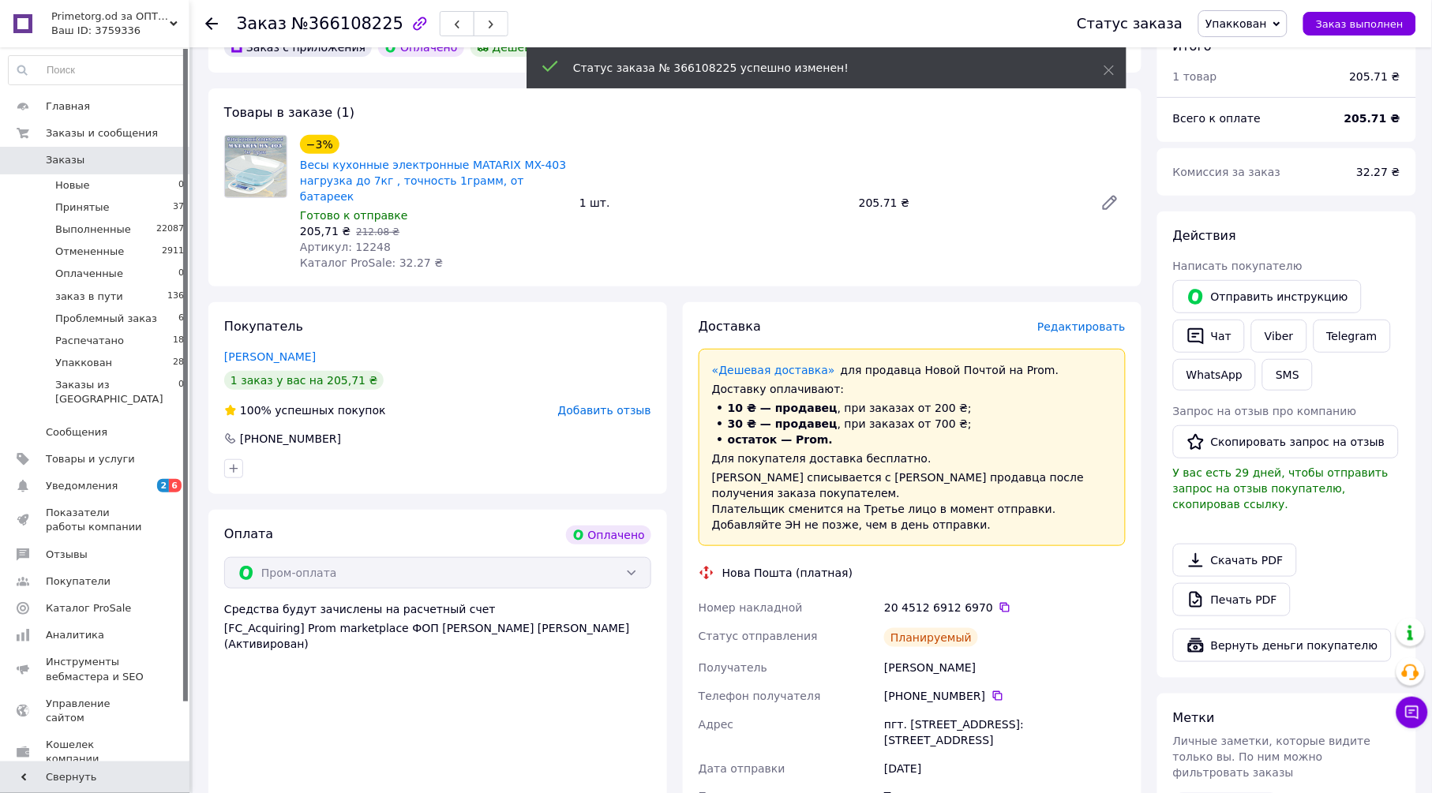
click at [207, 24] on use at bounding box center [211, 23] width 13 height 13
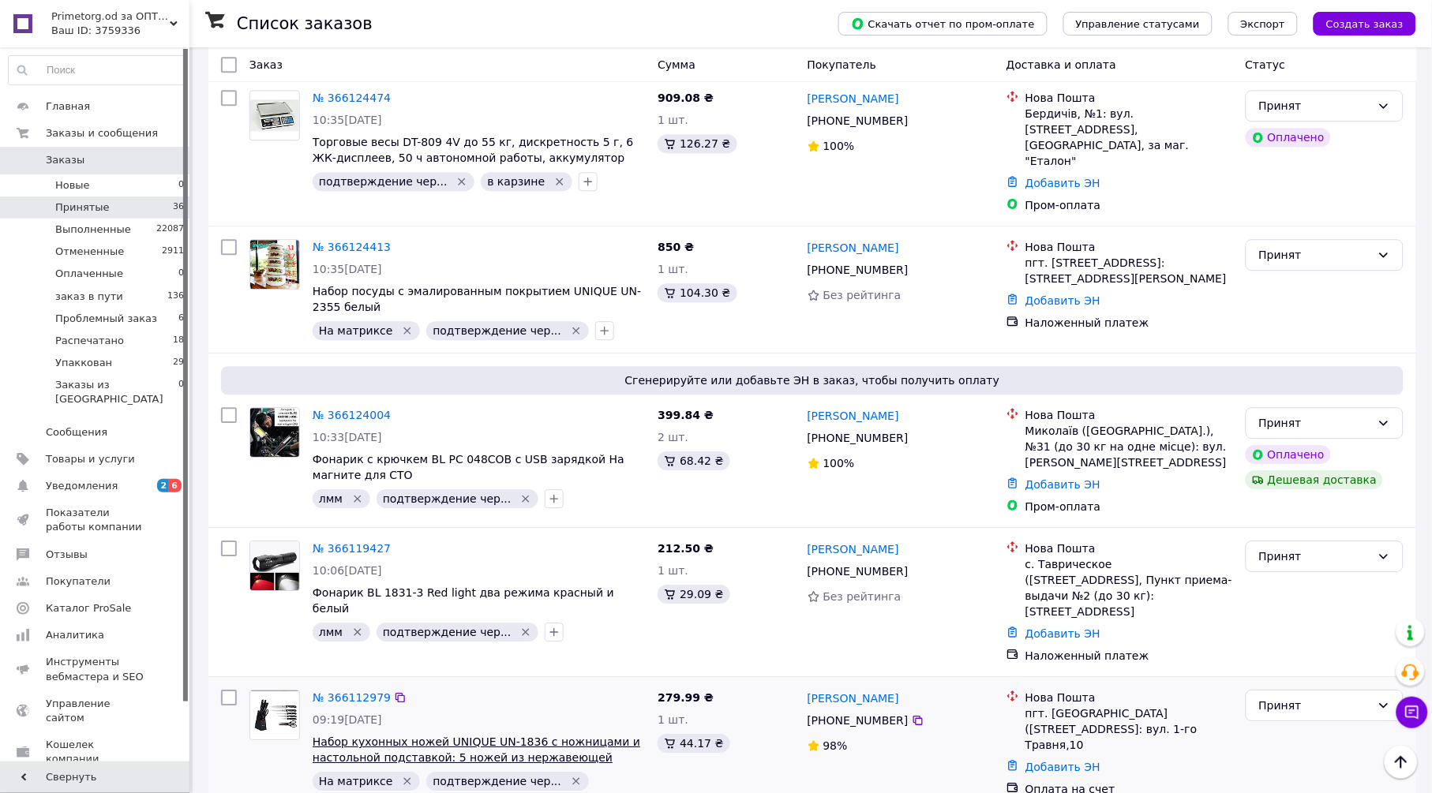
scroll to position [4605, 0]
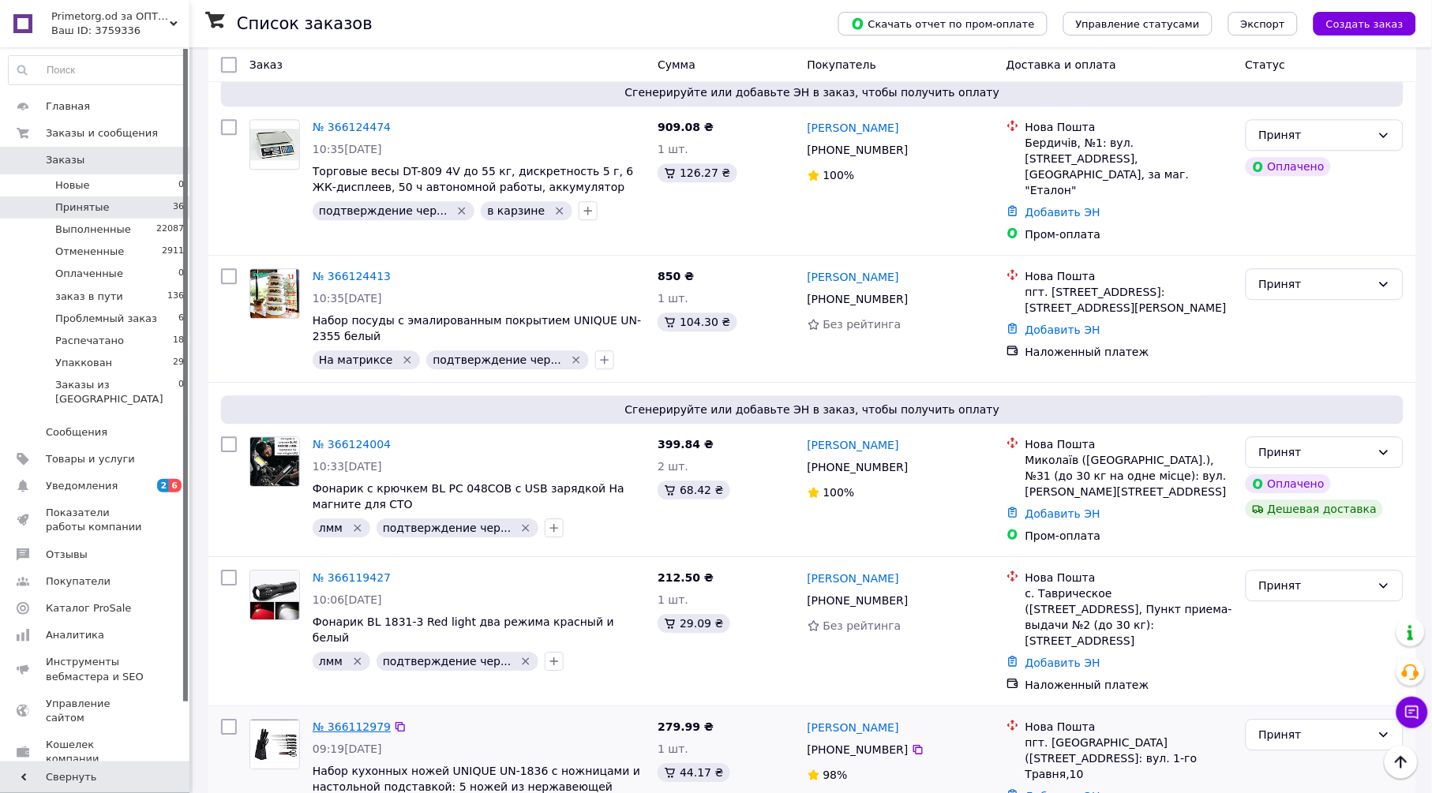
click at [341, 721] on link "№ 366112979" at bounding box center [352, 727] width 78 height 13
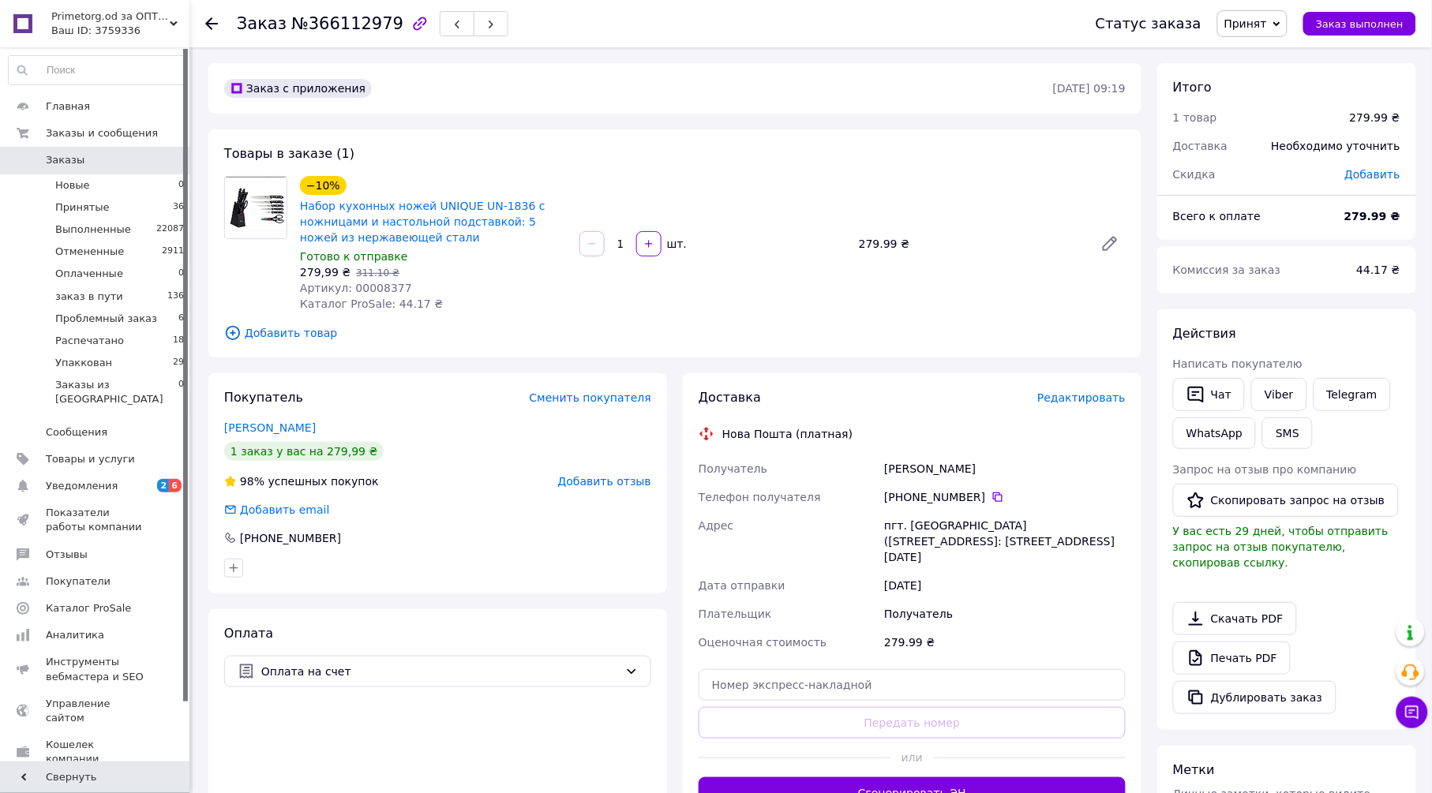
click at [1080, 400] on span "Редактировать" at bounding box center [1081, 397] width 88 height 13
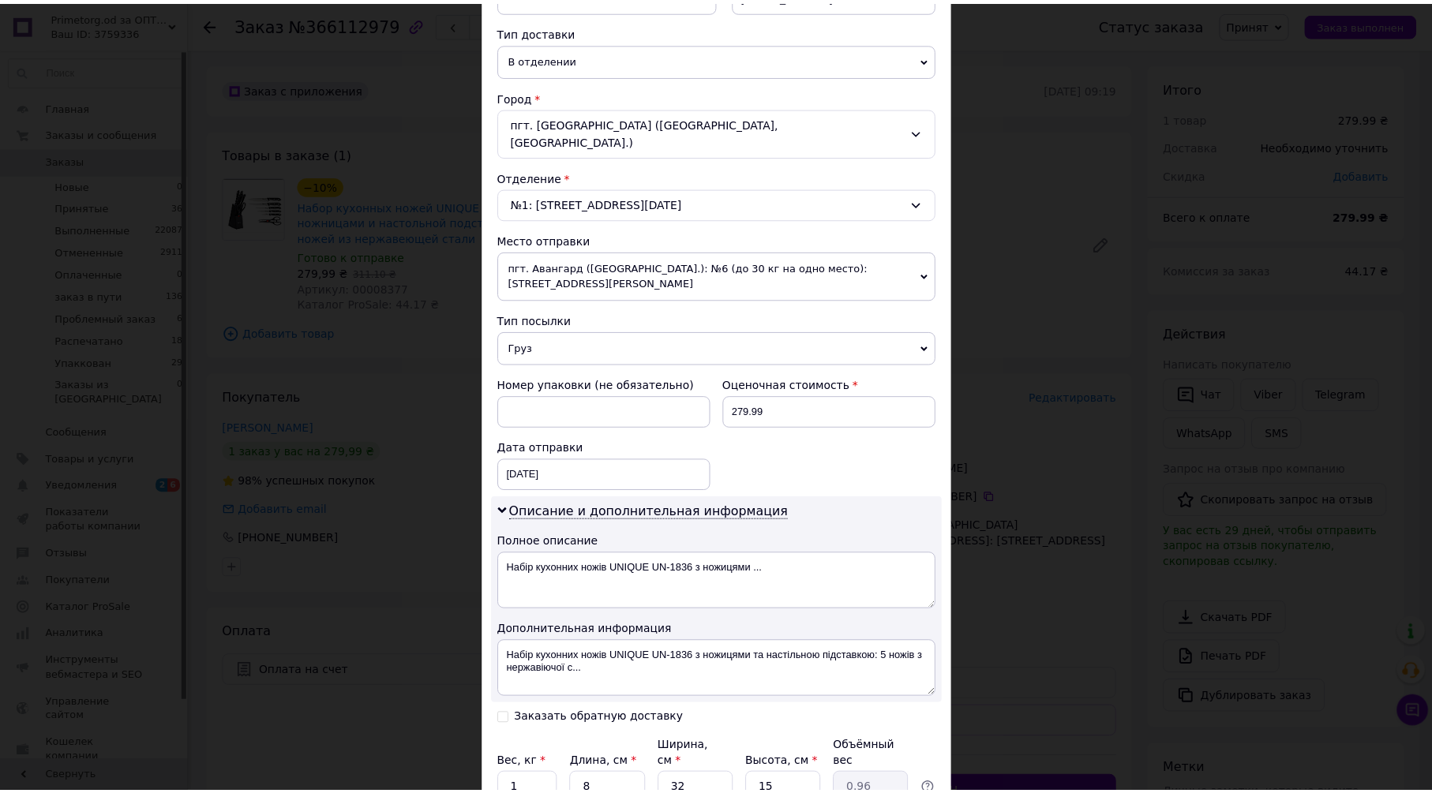
scroll to position [461, 0]
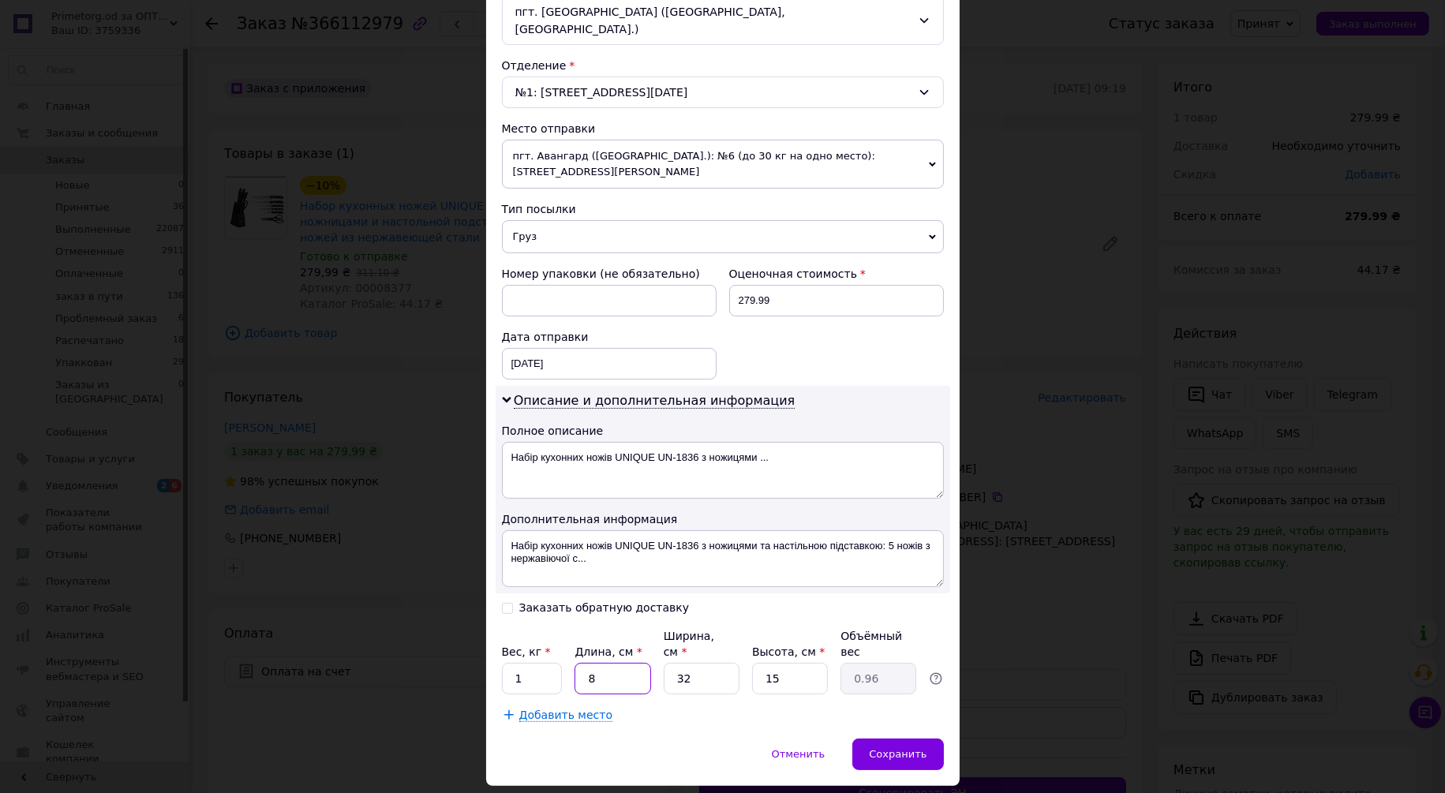
click at [627, 663] on input "8" at bounding box center [613, 679] width 76 height 32
type input "3"
type input "0.36"
type input "37"
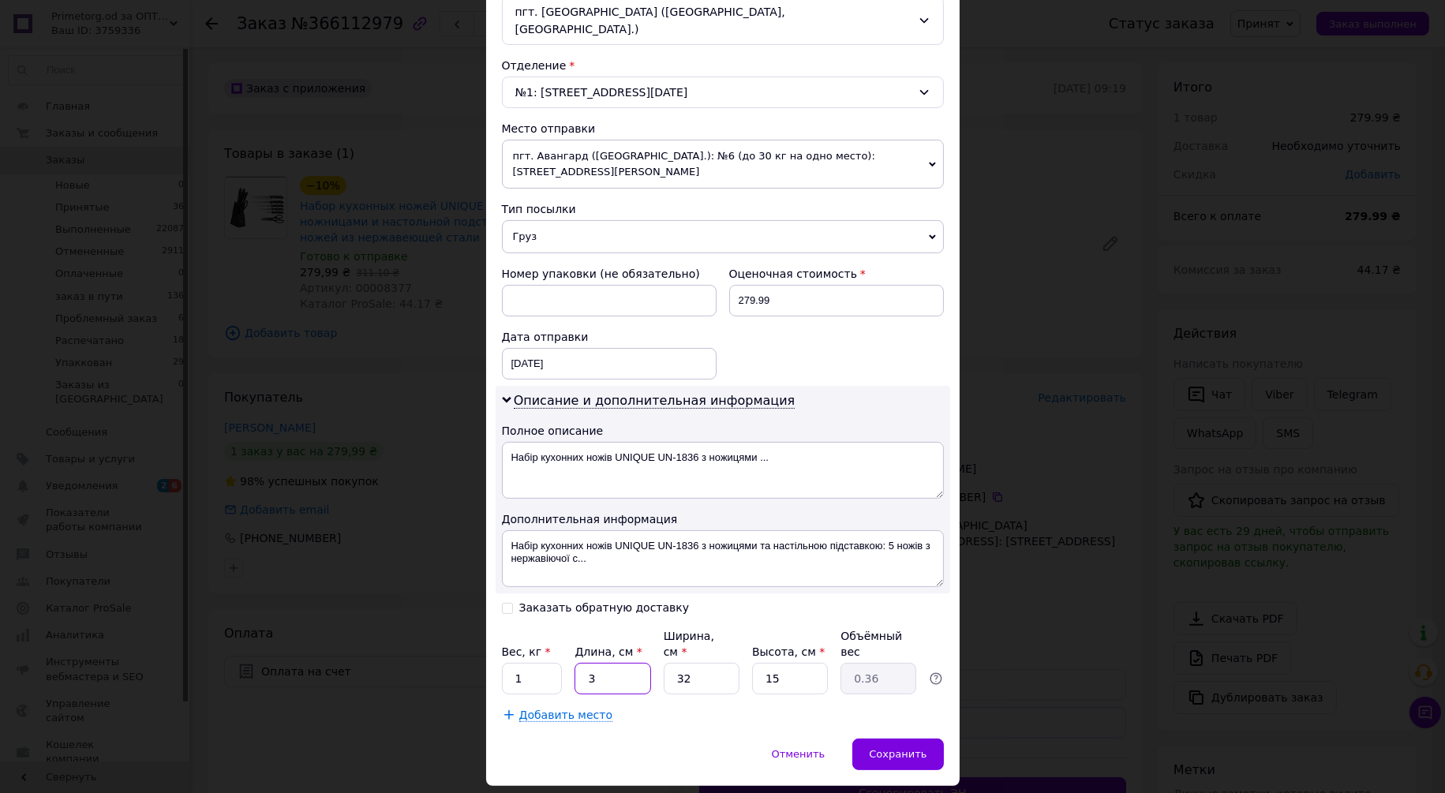
type input "4.44"
type input "37"
type input "1"
type input "0.14"
type input "14"
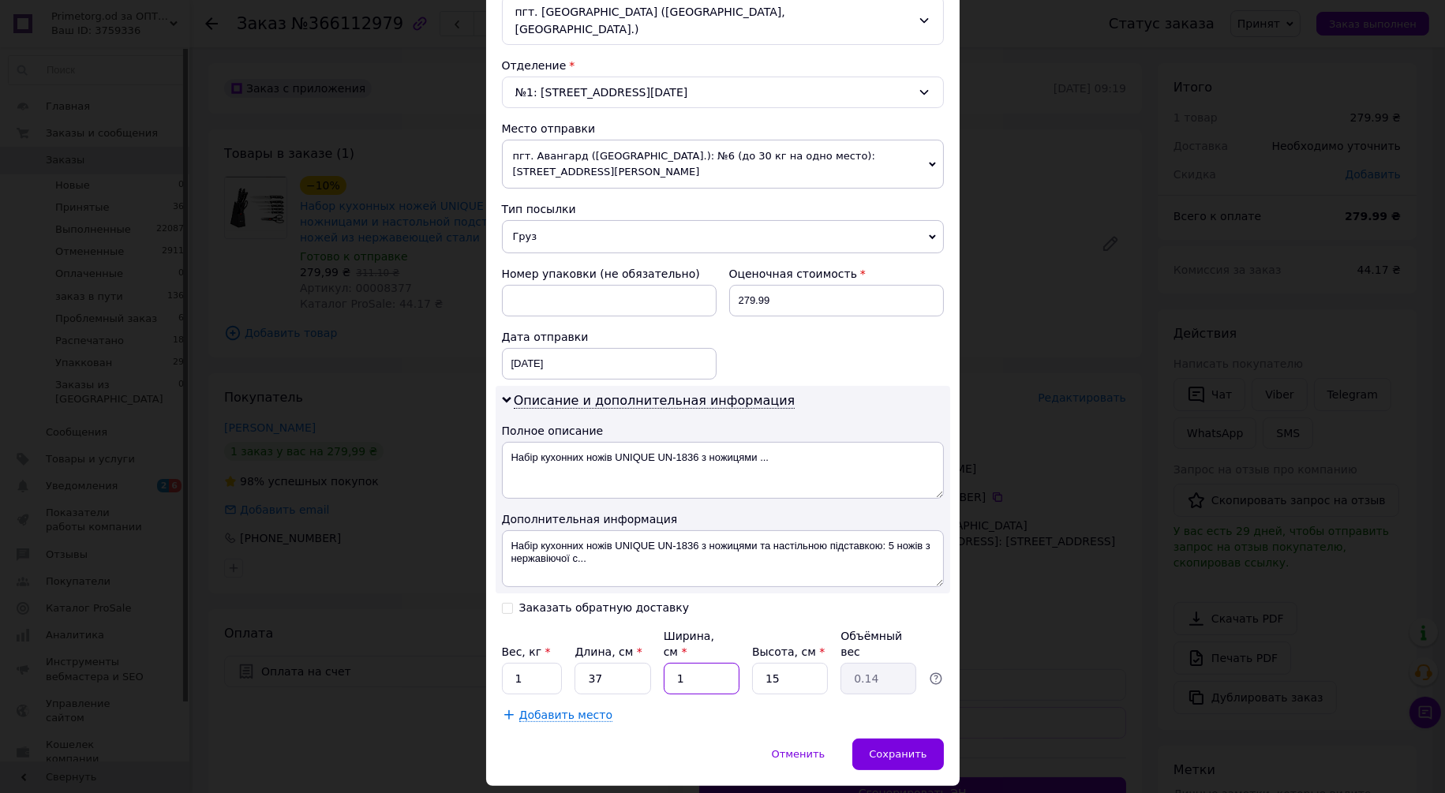
type input "1.94"
type input "14"
type input "1"
type input "0.13"
type input "12"
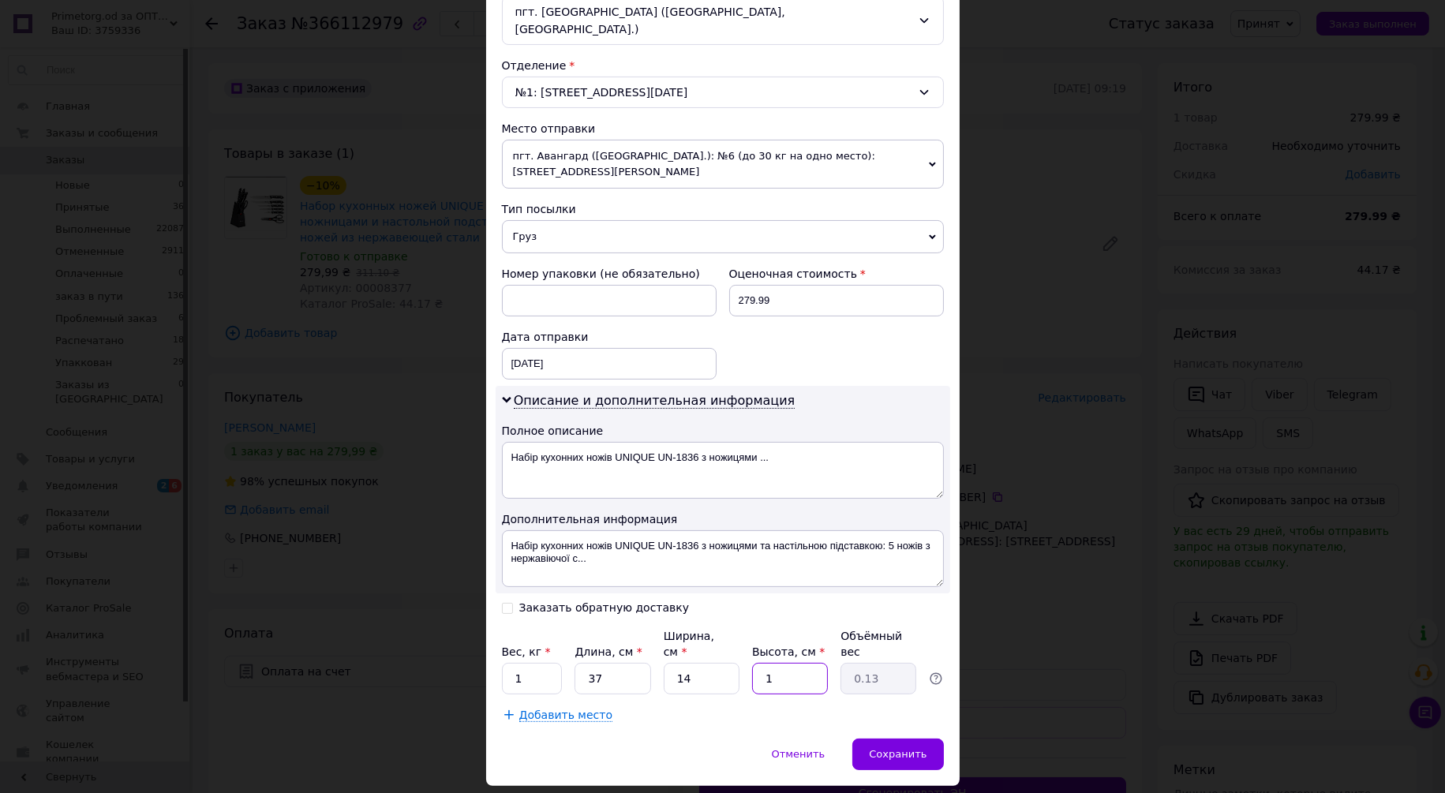
type input "1.55"
type input "12"
click at [683, 739] on div "Отменить   Сохранить" at bounding box center [723, 762] width 474 height 47
click at [522, 663] on input "1" at bounding box center [532, 679] width 61 height 32
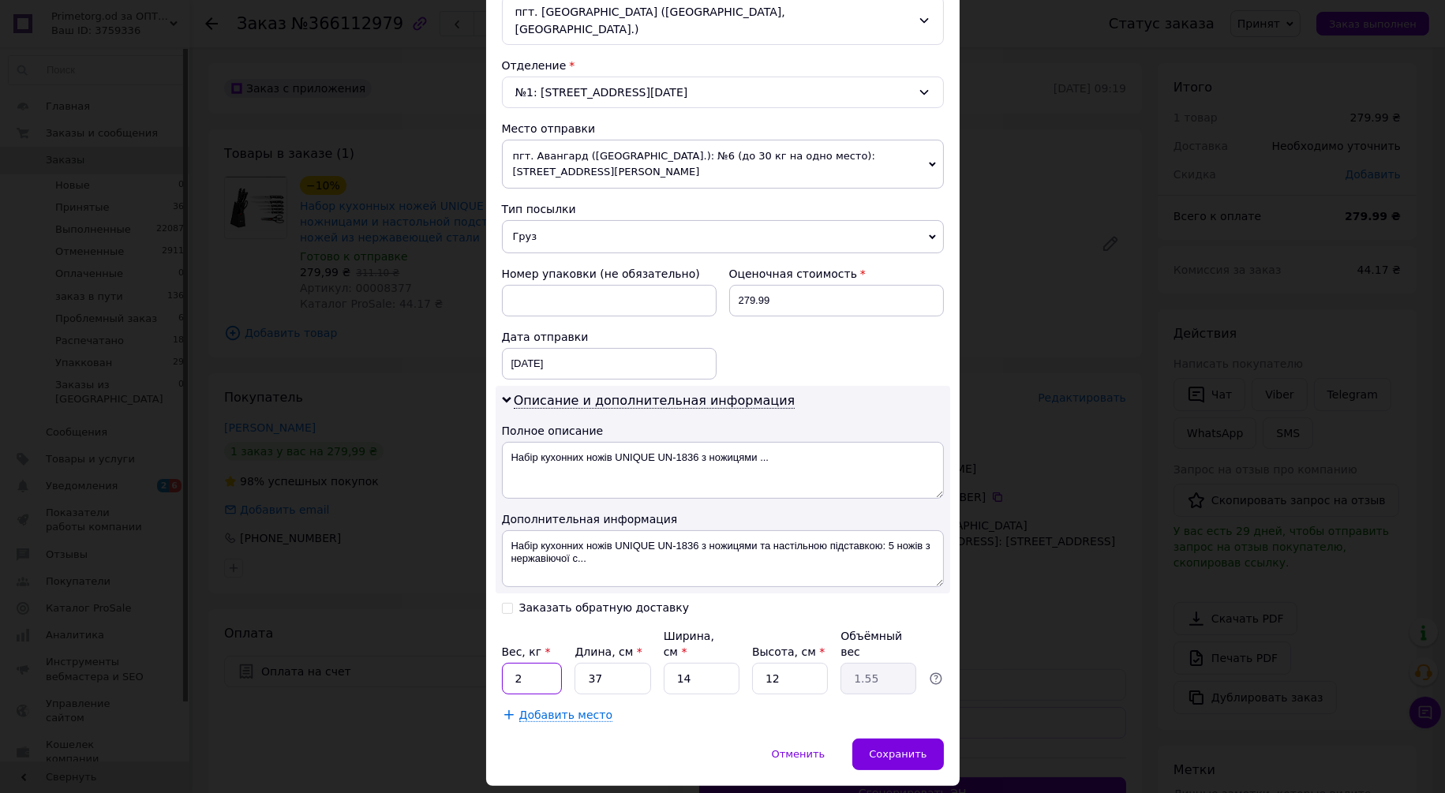
type input "2"
click at [621, 739] on div "Отменить   Сохранить" at bounding box center [723, 762] width 474 height 47
click at [874, 748] on span "Сохранить" at bounding box center [898, 754] width 58 height 12
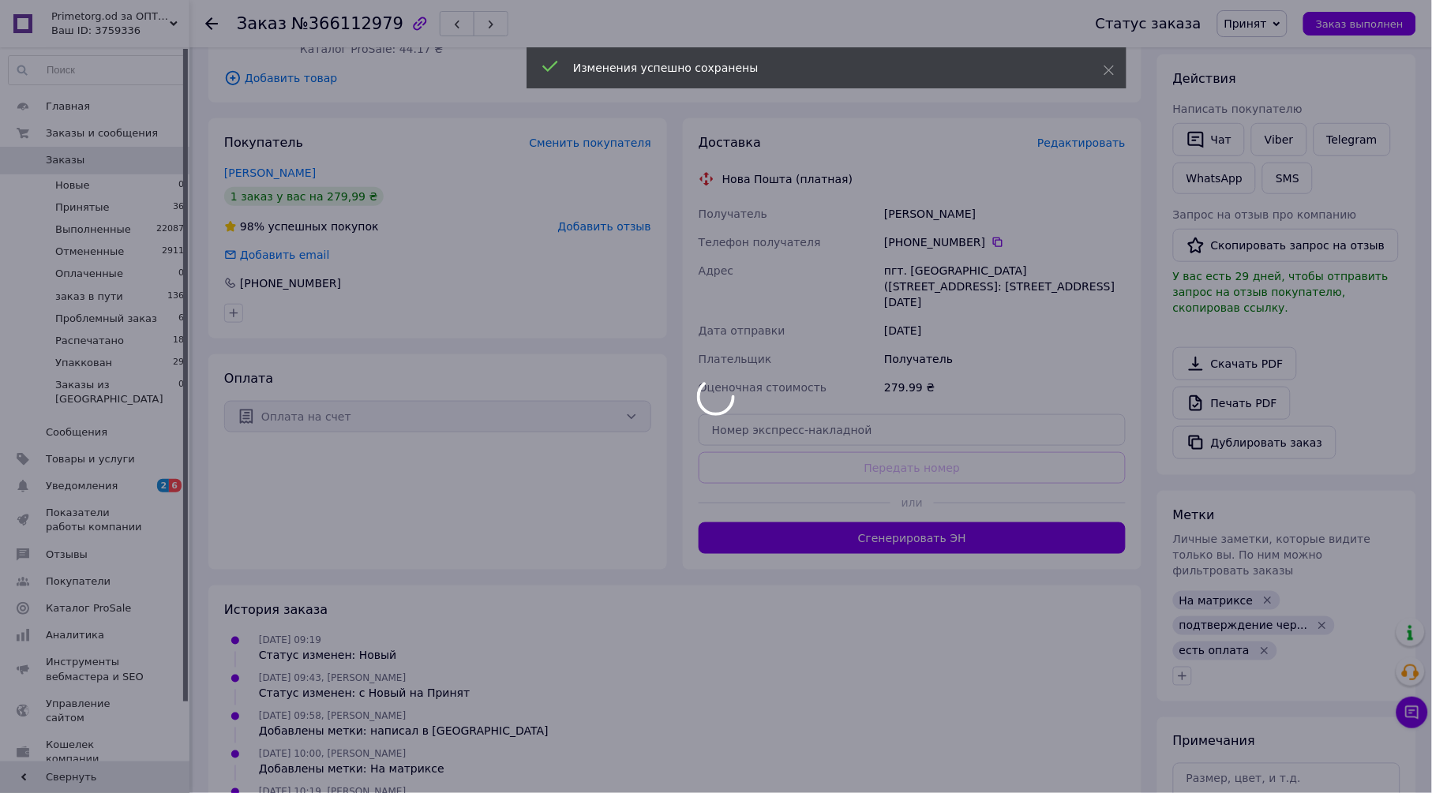
scroll to position [263, 0]
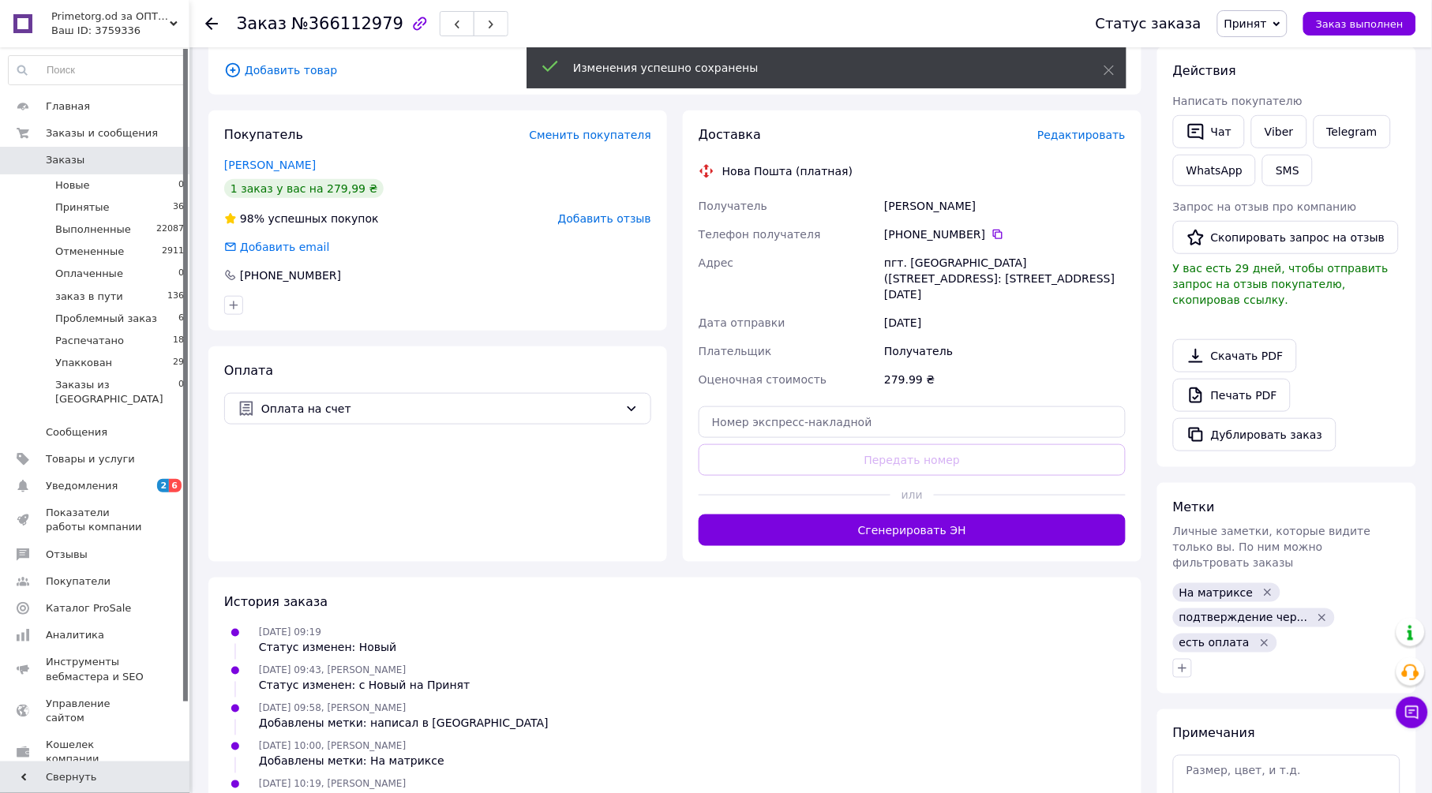
click at [800, 515] on button "Сгенерировать ЭН" at bounding box center [911, 531] width 427 height 32
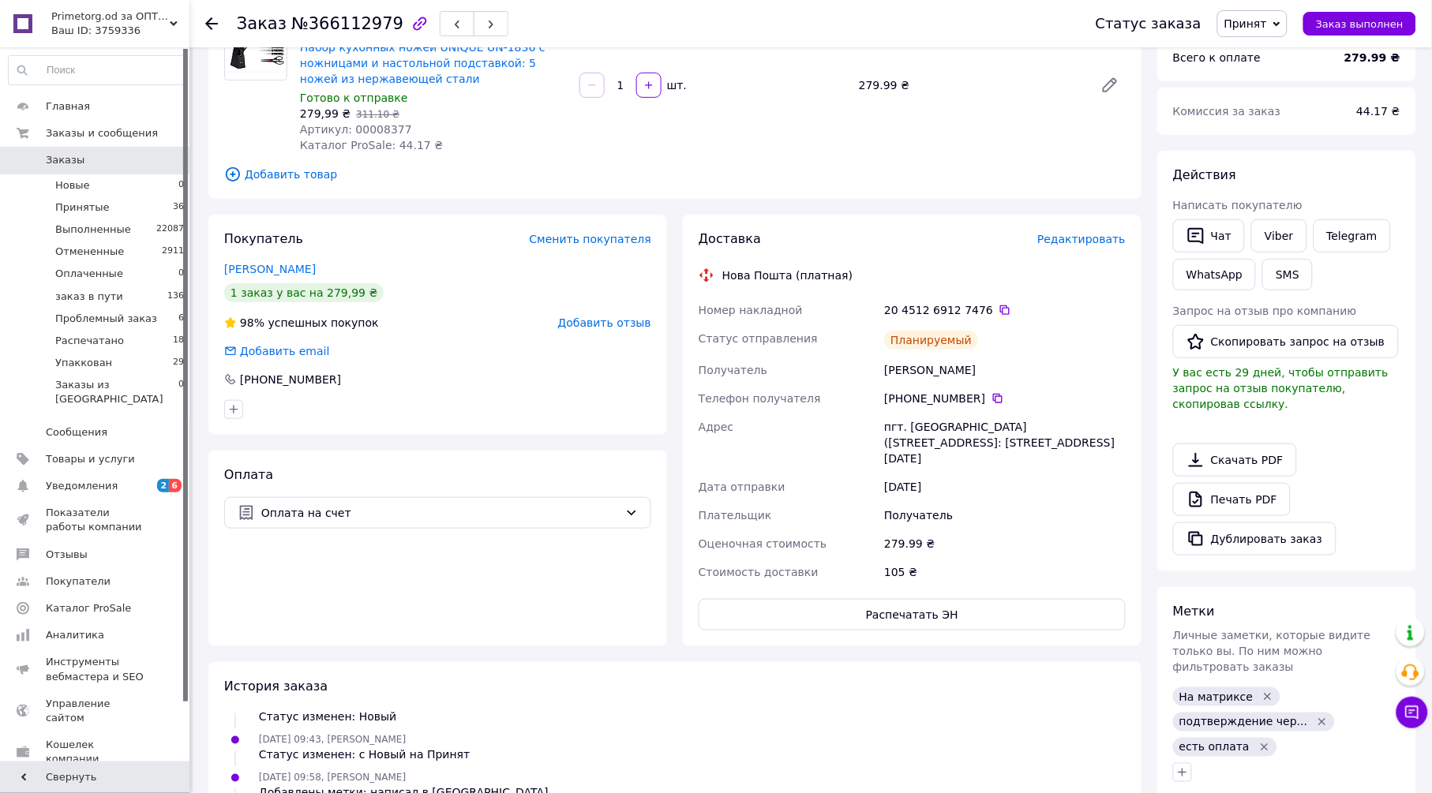
scroll to position [0, 0]
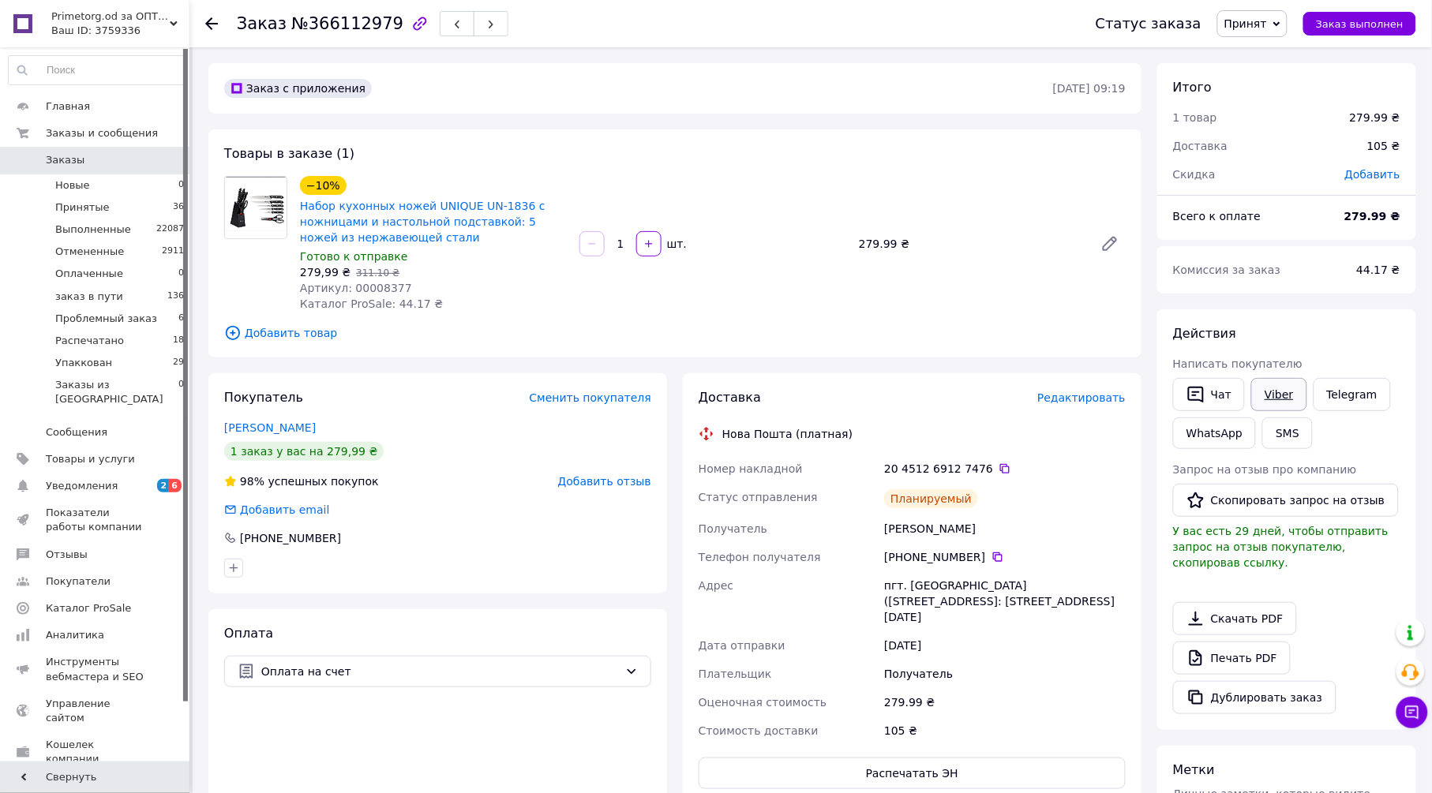
click at [1275, 398] on link "Viber" at bounding box center [1278, 394] width 55 height 33
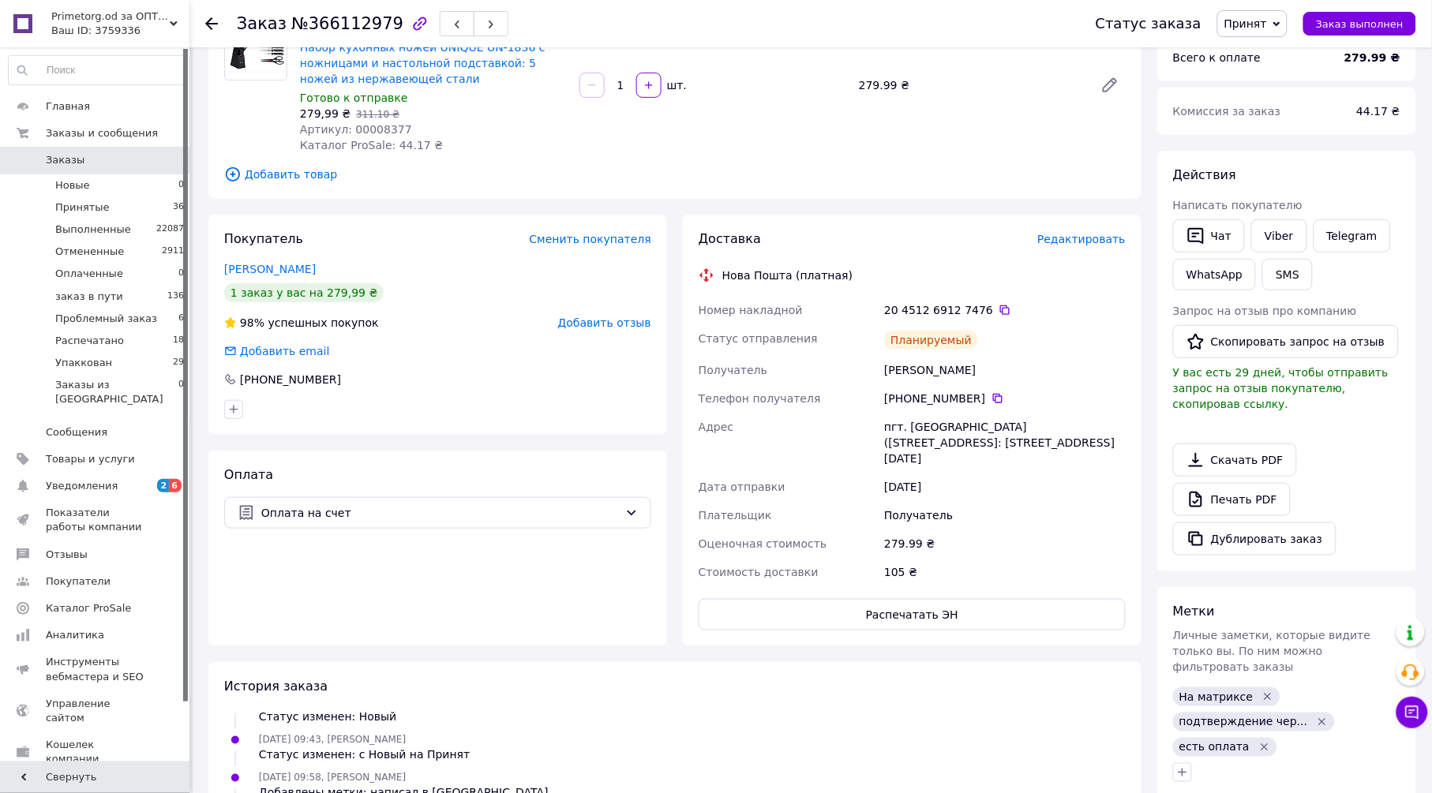
scroll to position [175, 0]
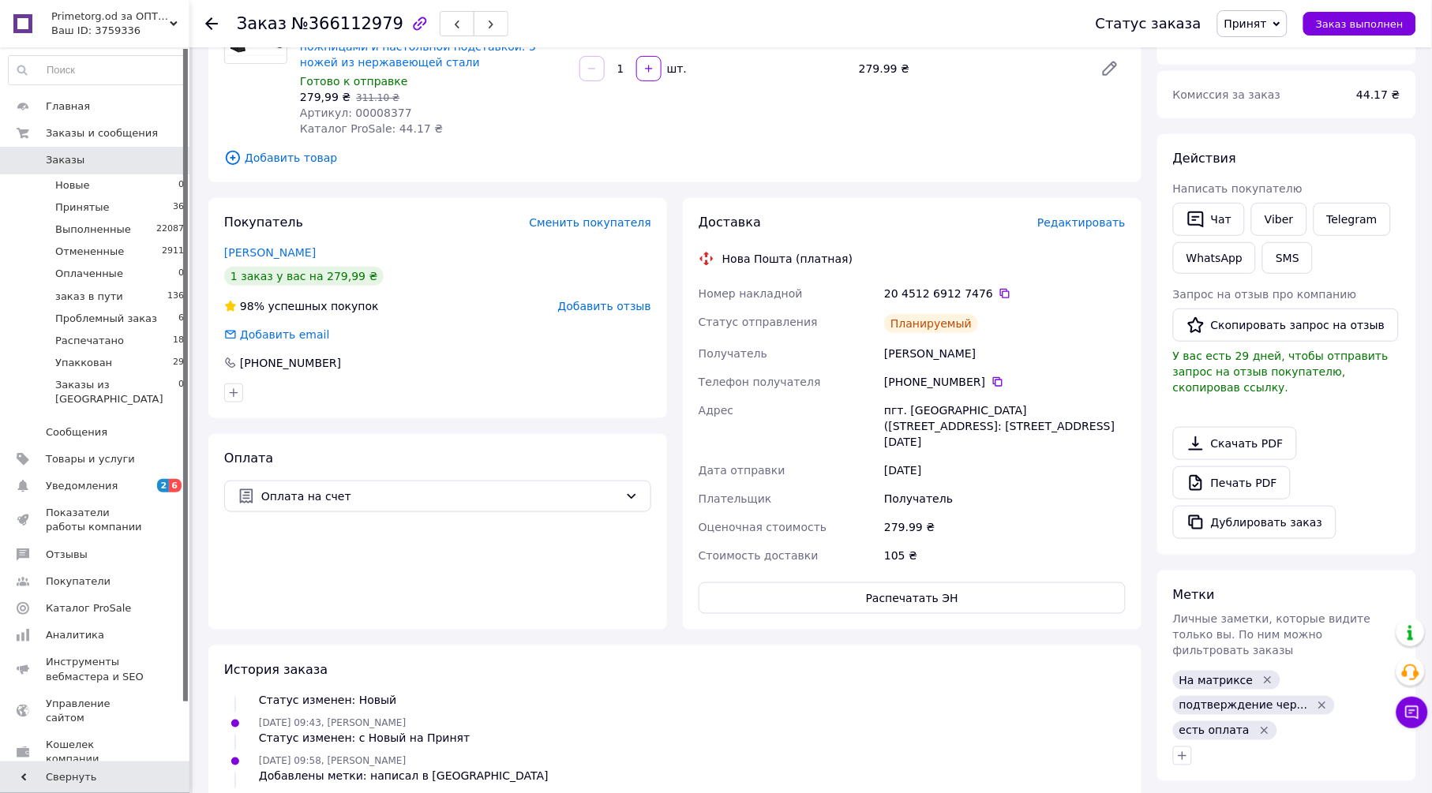
click at [215, 21] on icon at bounding box center [211, 23] width 13 height 13
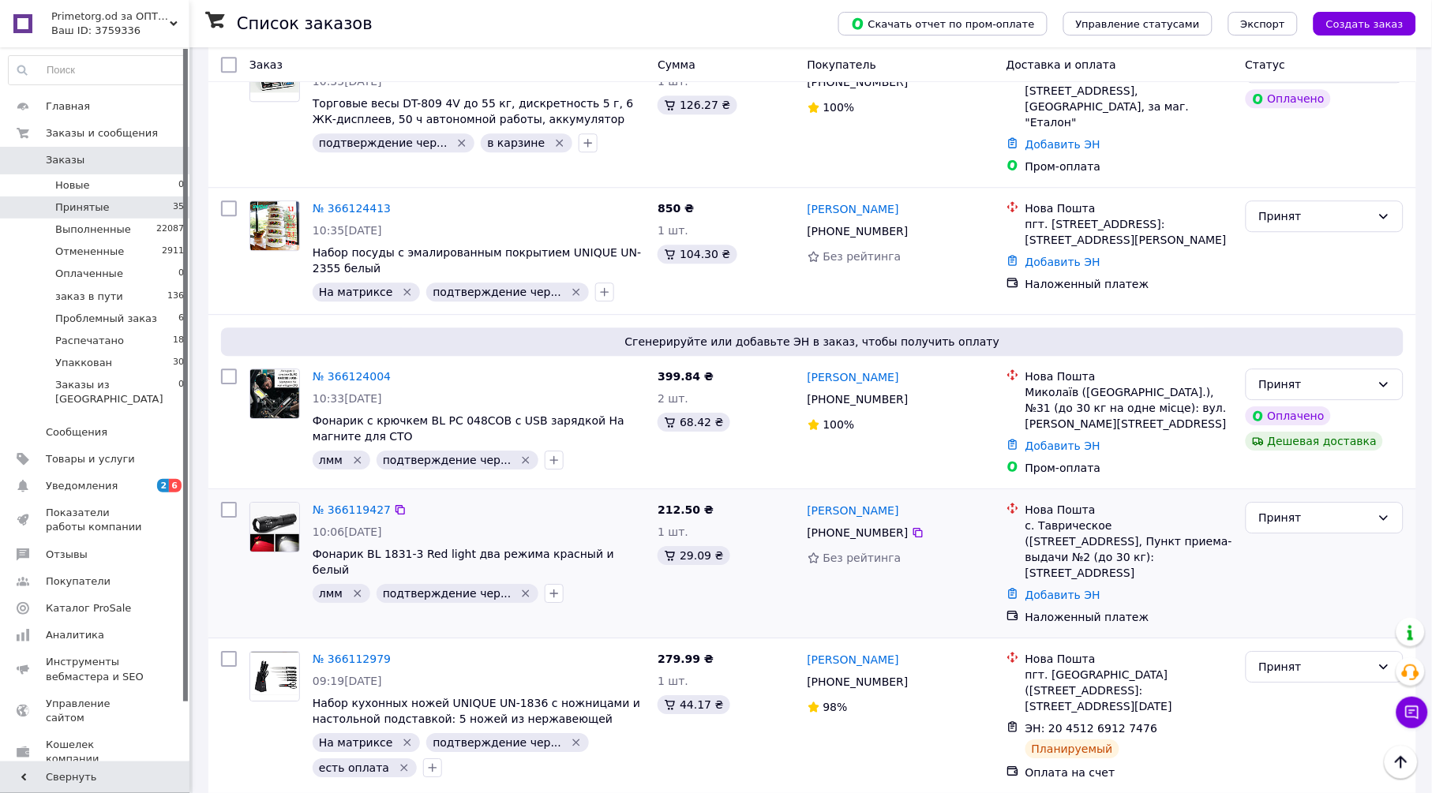
scroll to position [4563, 0]
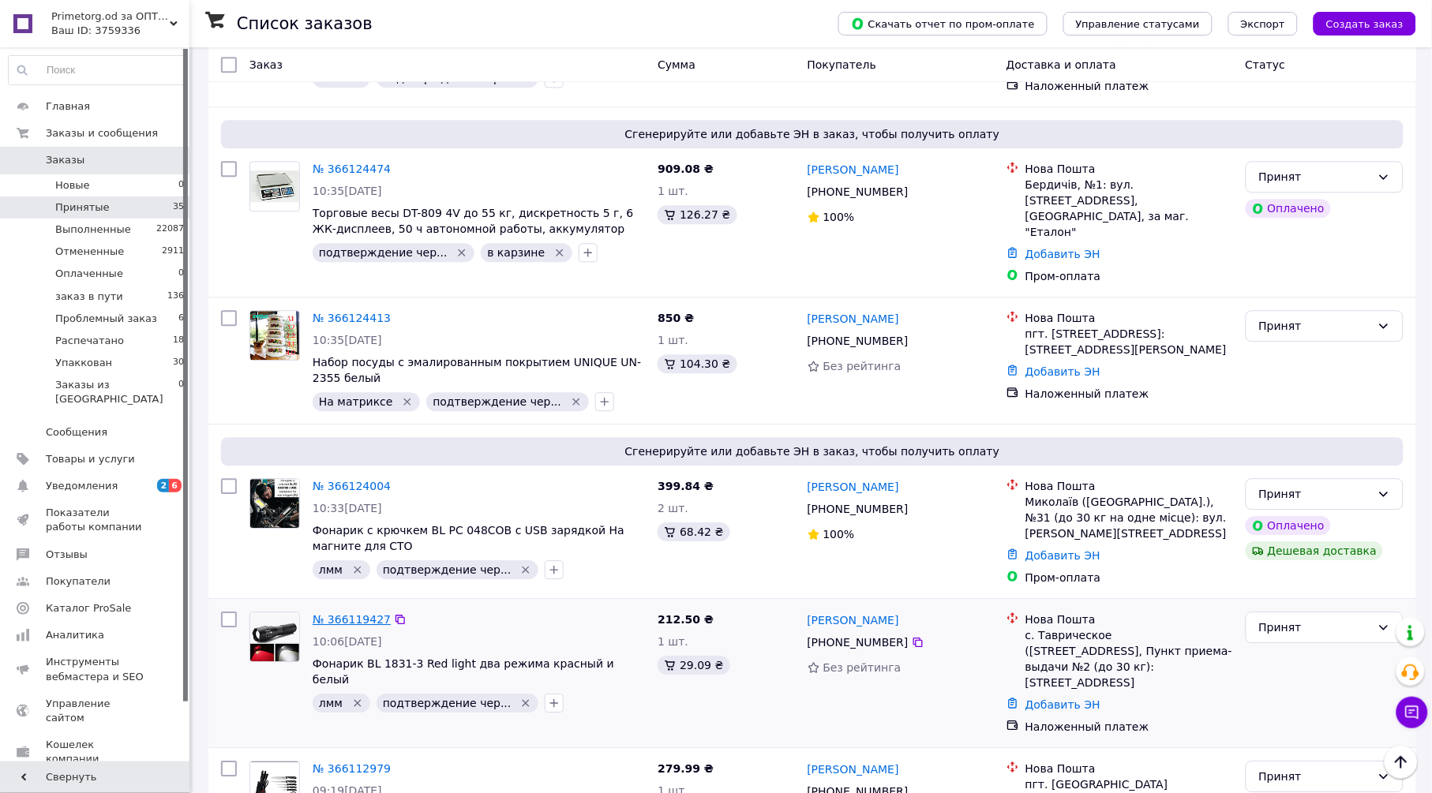
click at [346, 613] on link "№ 366119427" at bounding box center [352, 619] width 78 height 13
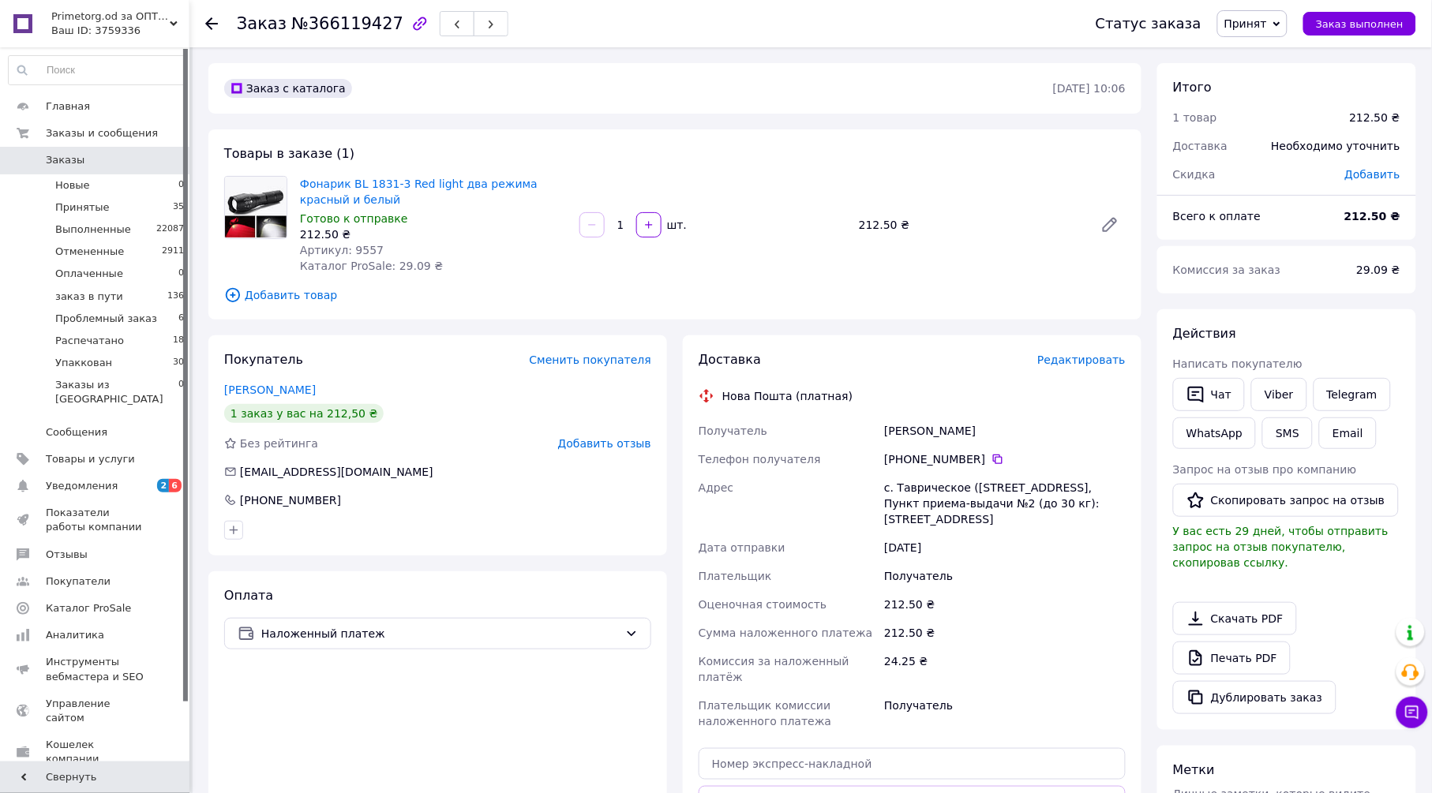
click at [1101, 360] on span "Редактировать" at bounding box center [1081, 360] width 88 height 13
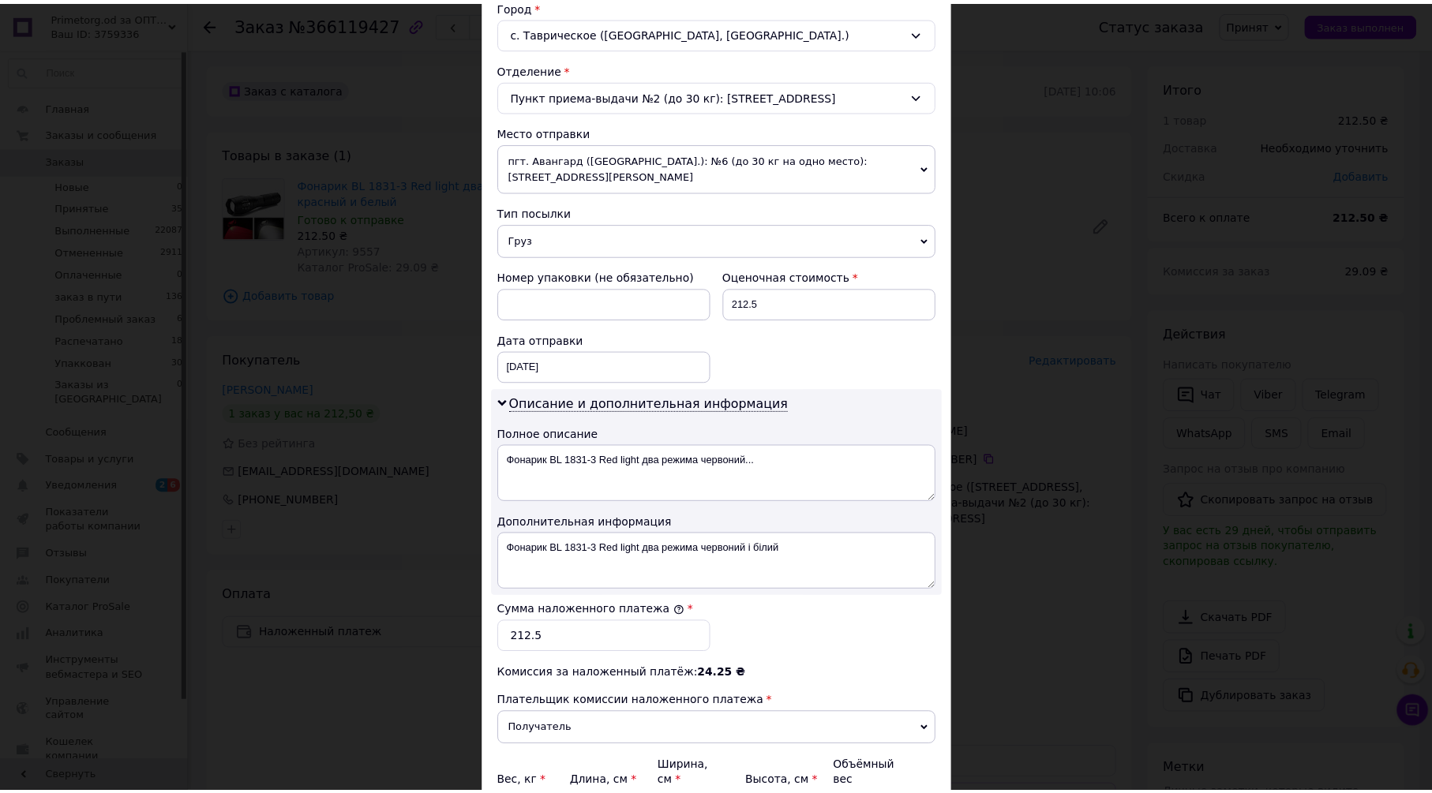
scroll to position [590, 0]
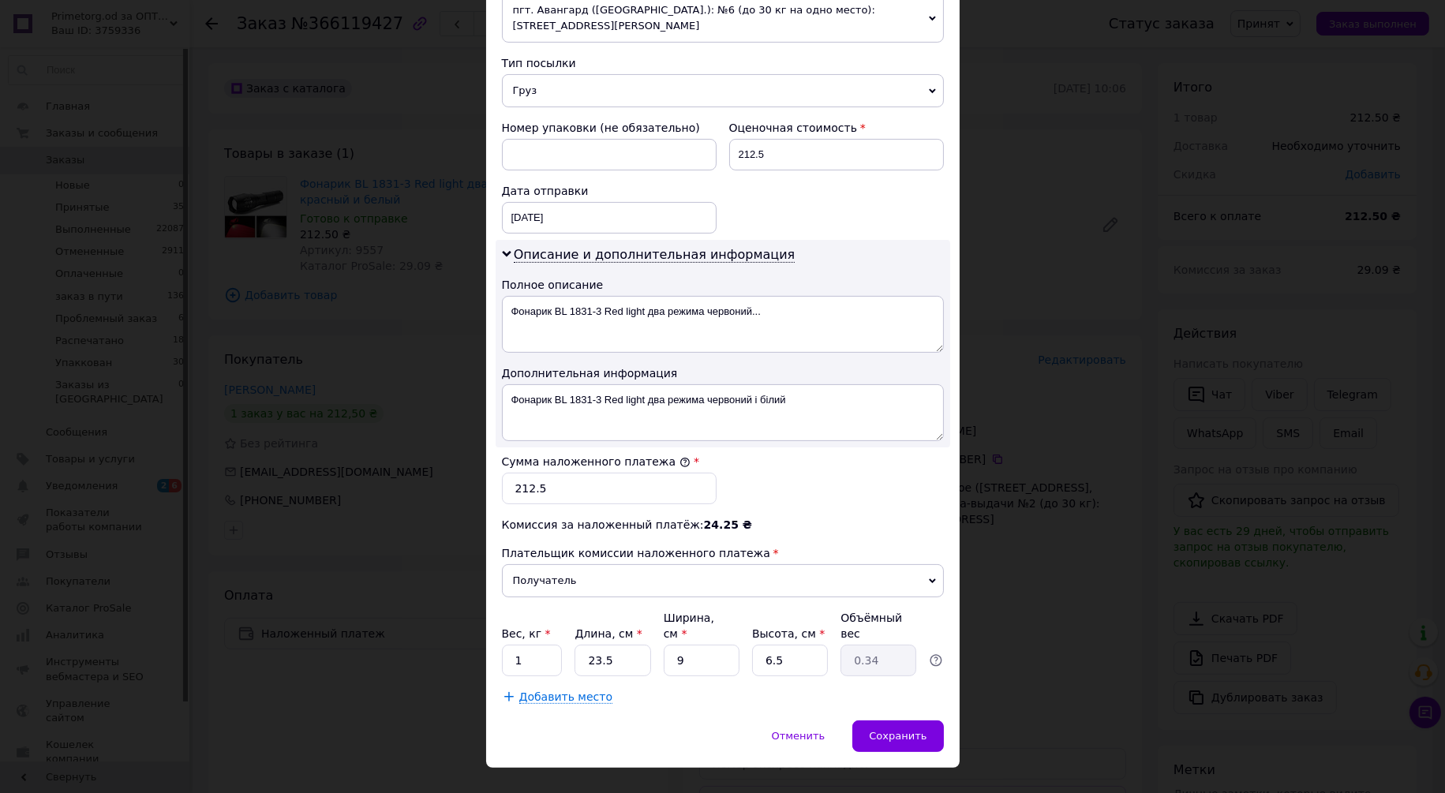
click at [916, 723] on div "Отменить   Сохранить" at bounding box center [723, 744] width 474 height 47
click at [915, 730] on span "Сохранить" at bounding box center [898, 736] width 58 height 12
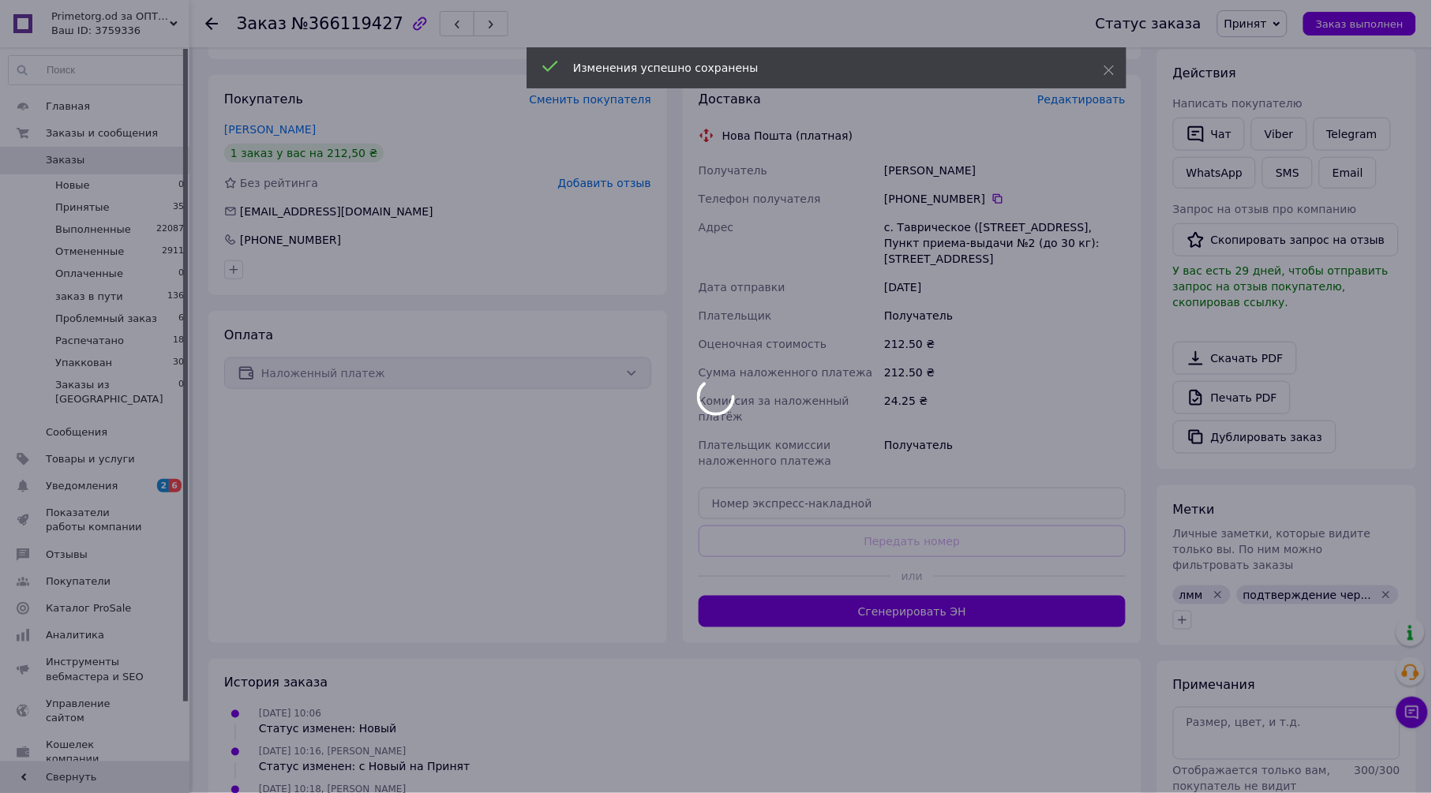
scroll to position [263, 0]
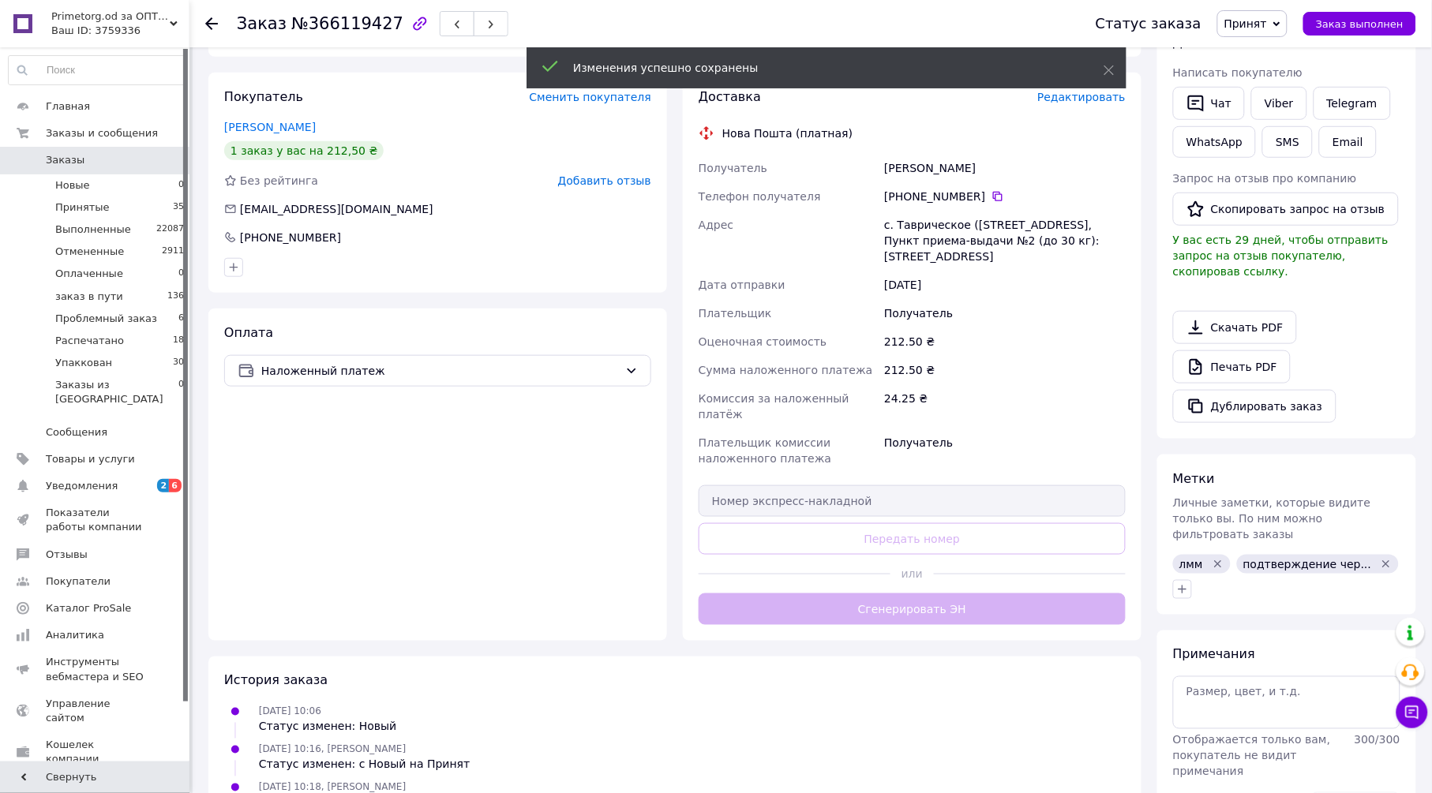
click at [987, 597] on div "Доставка Редактировать Нова Пошта (платная) Получатель Тіщенко Аліна Телефон по…" at bounding box center [911, 356] width 427 height 537
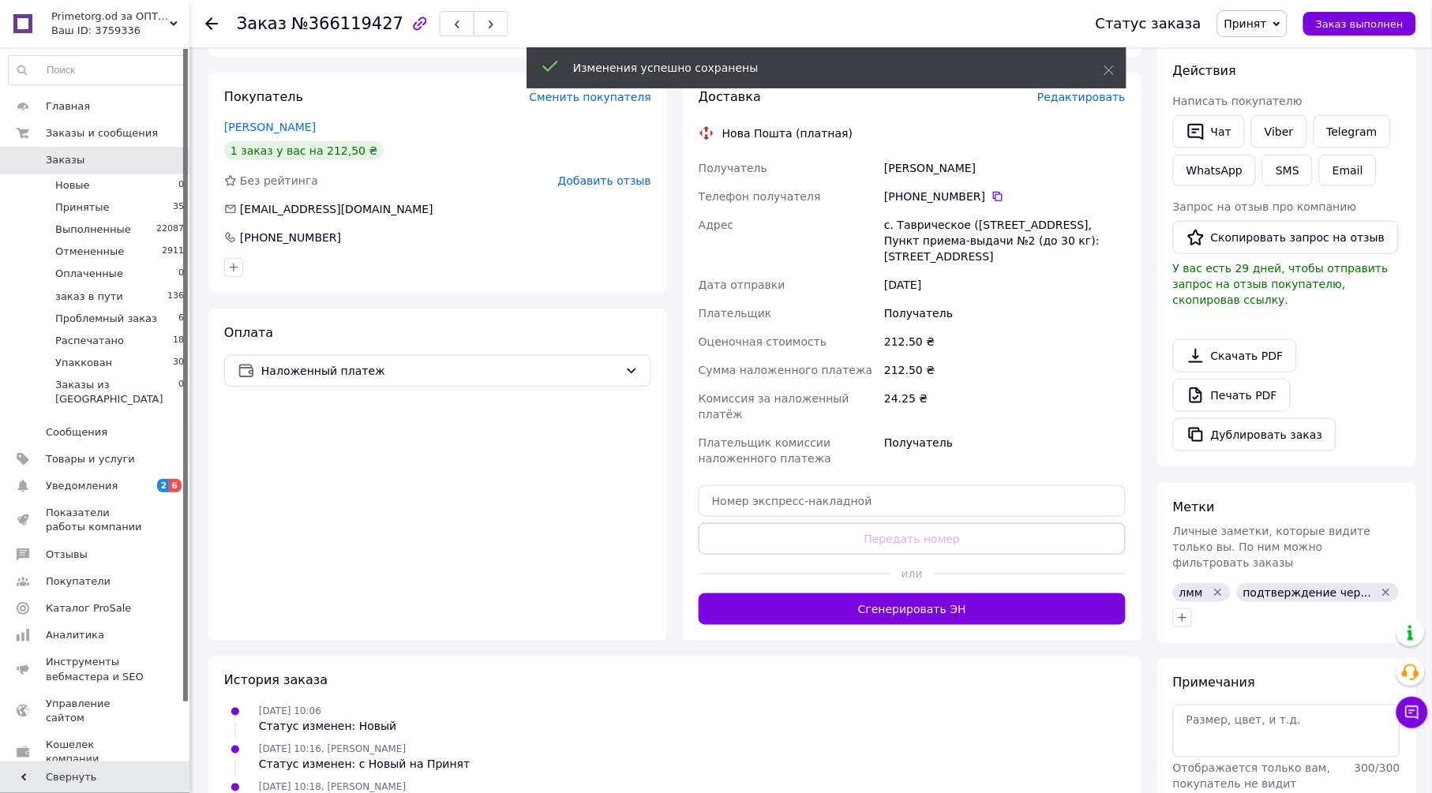
click at [987, 597] on button "Сгенерировать ЭН" at bounding box center [911, 610] width 427 height 32
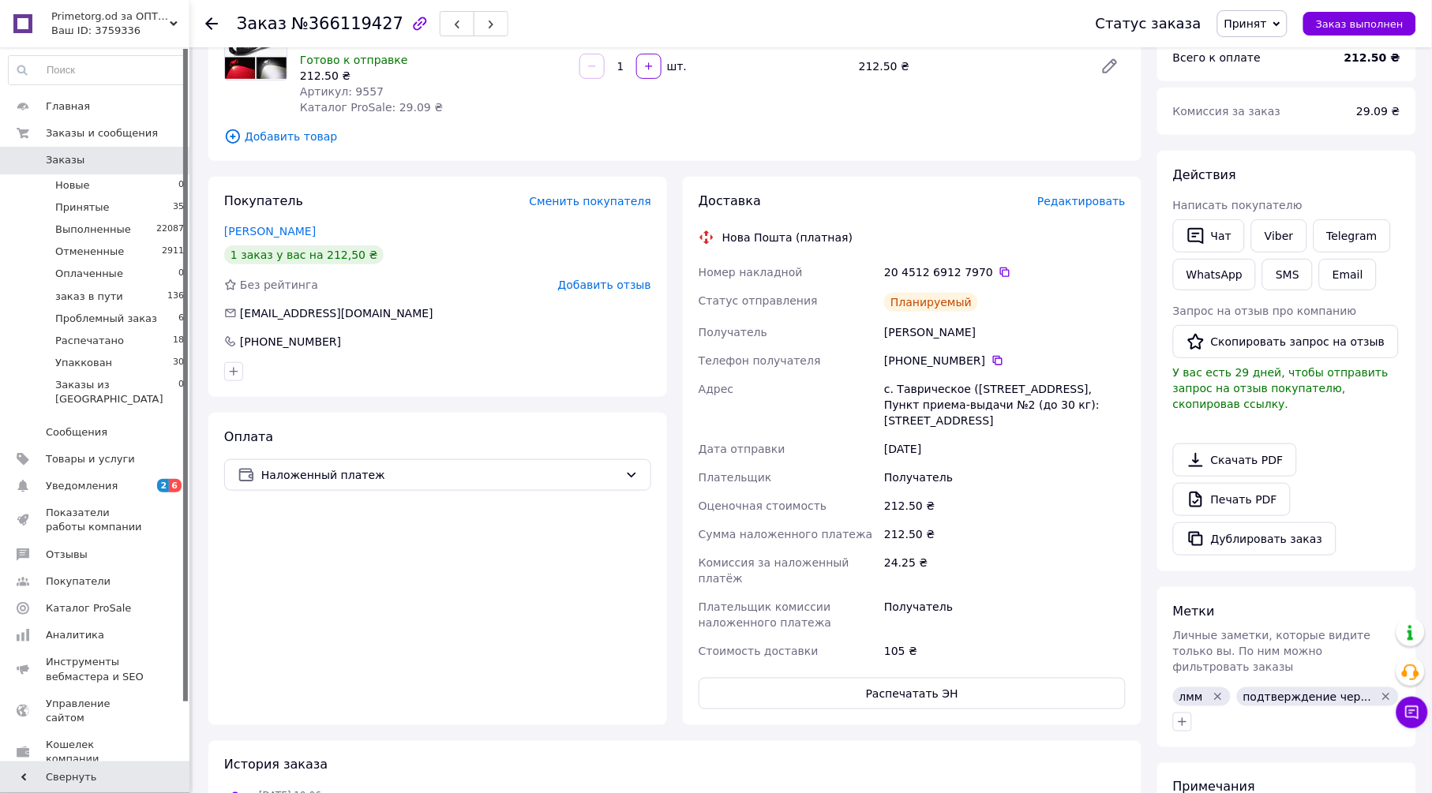
scroll to position [0, 0]
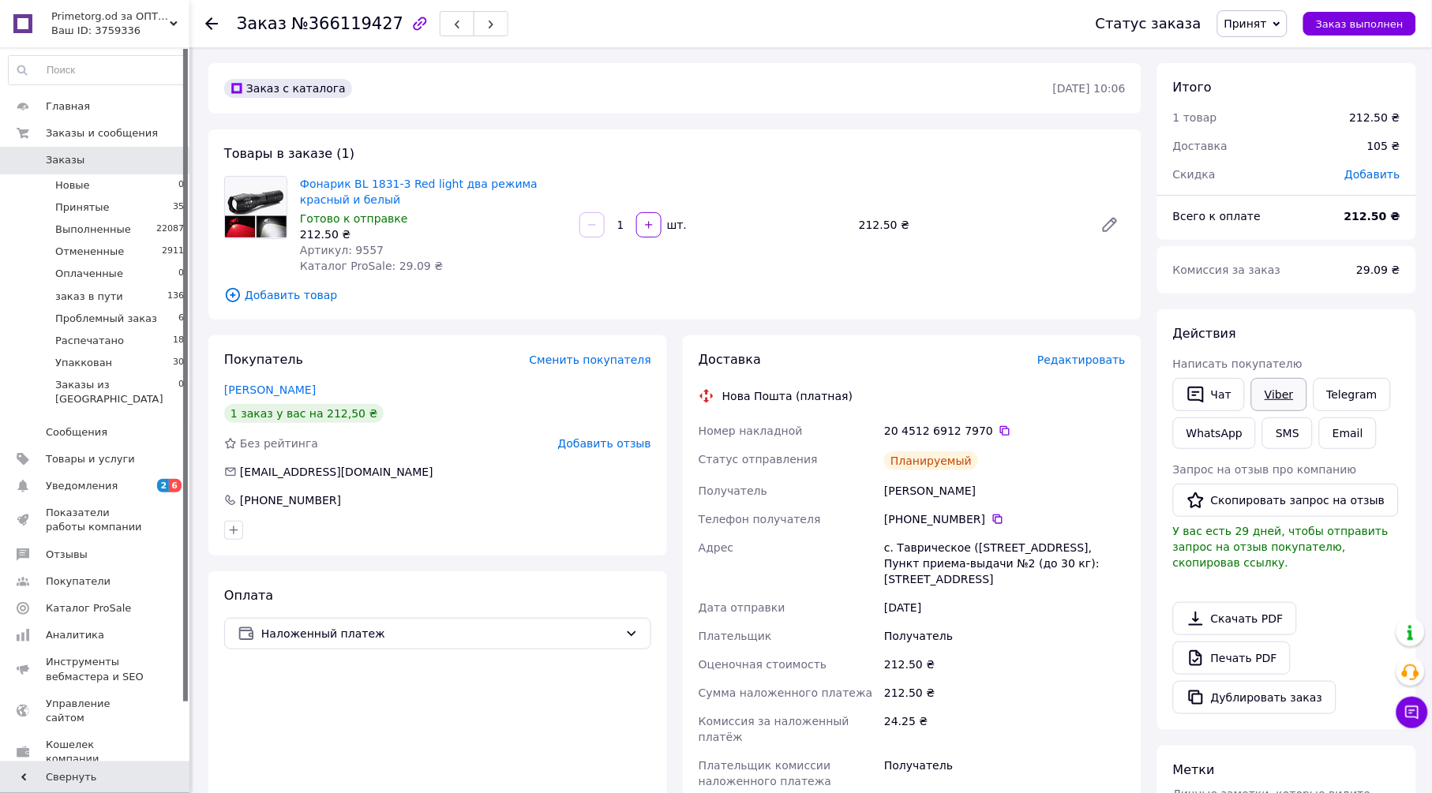
click at [1275, 392] on link "Viber" at bounding box center [1278, 394] width 55 height 33
click at [1281, 22] on span "Принят" at bounding box center [1252, 23] width 70 height 27
click at [1306, 182] on li "Упаккован" at bounding box center [1277, 181] width 118 height 24
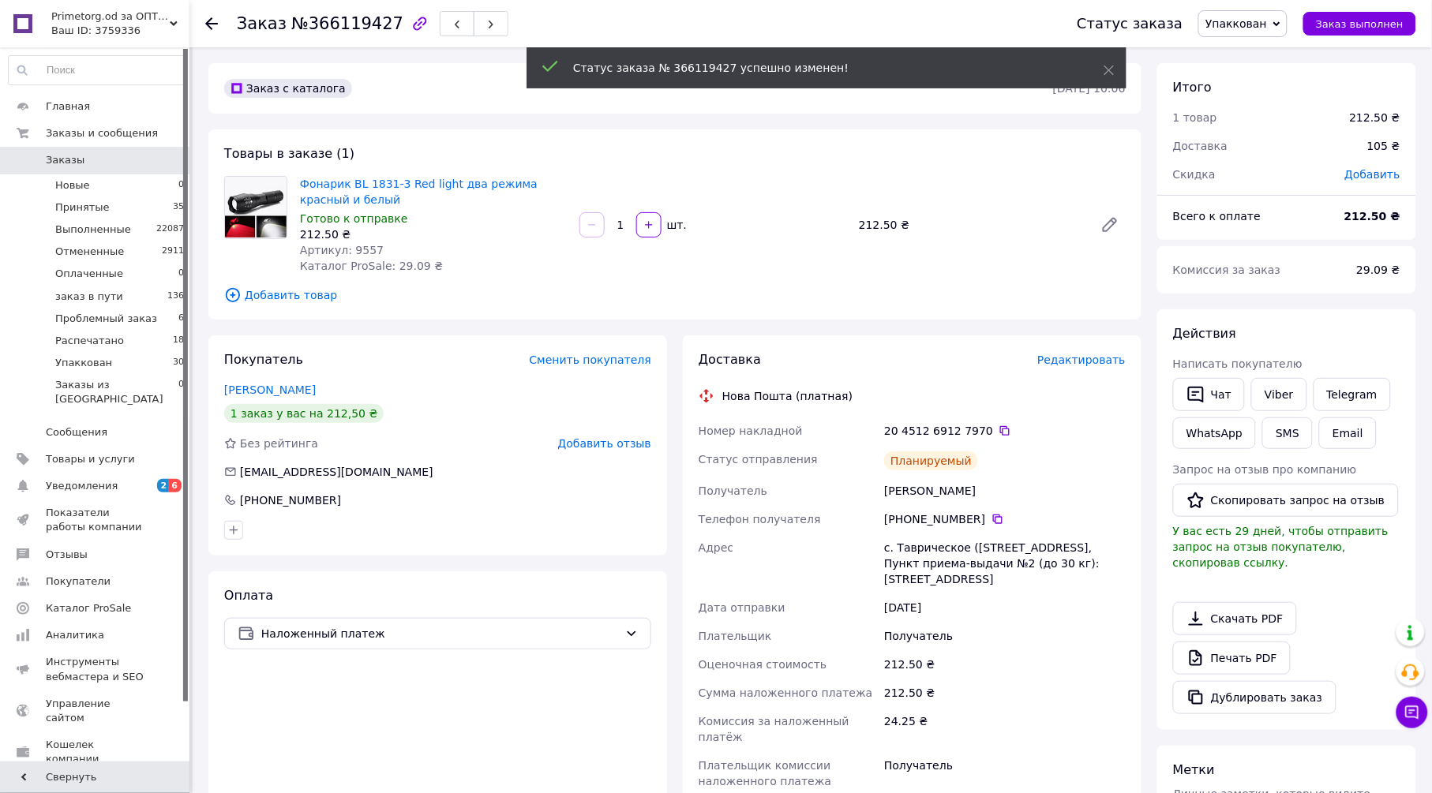
click at [212, 24] on icon at bounding box center [211, 23] width 13 height 13
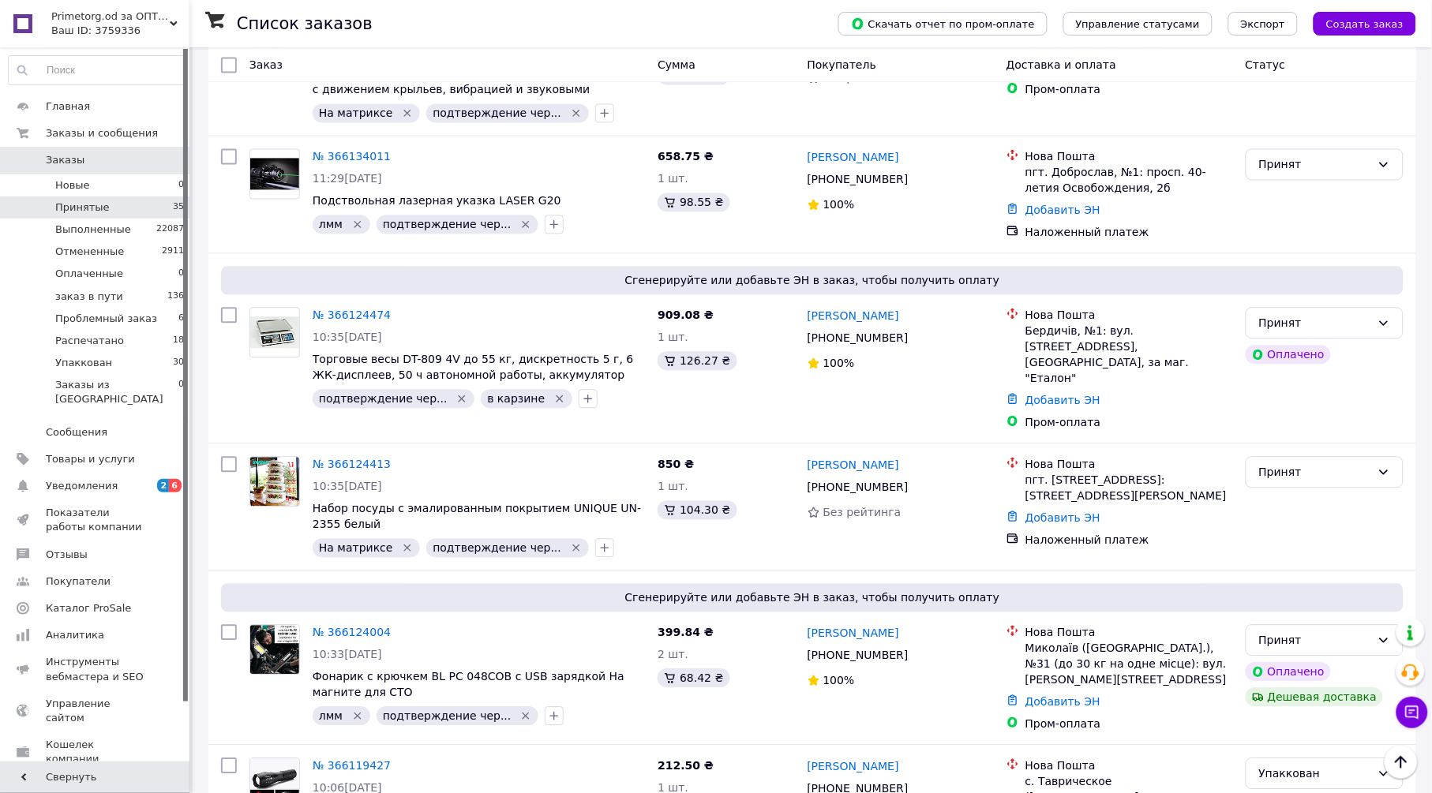
scroll to position [4386, 0]
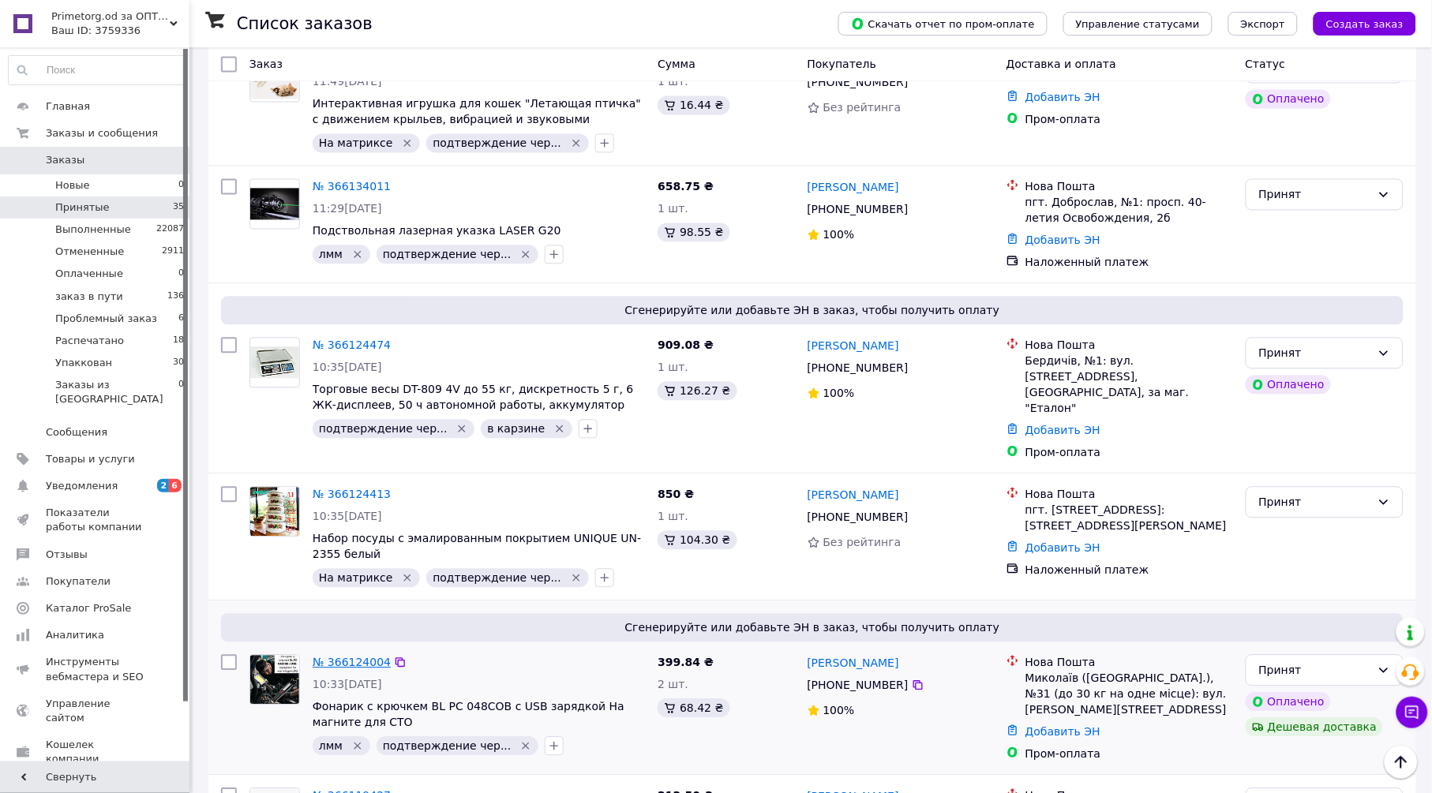
click at [364, 657] on link "№ 366124004" at bounding box center [352, 663] width 78 height 13
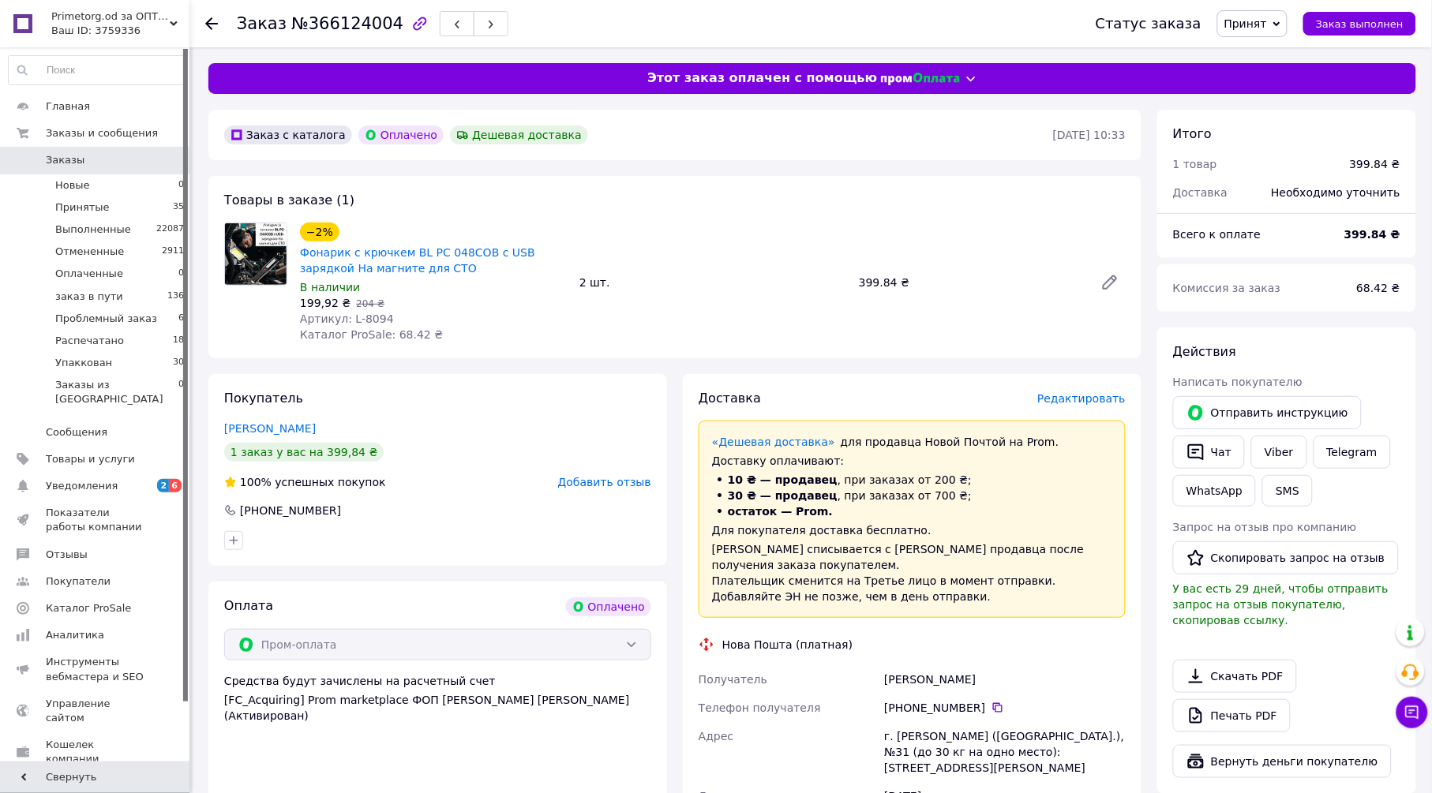
click at [1085, 400] on span "Редактировать" at bounding box center [1081, 398] width 88 height 13
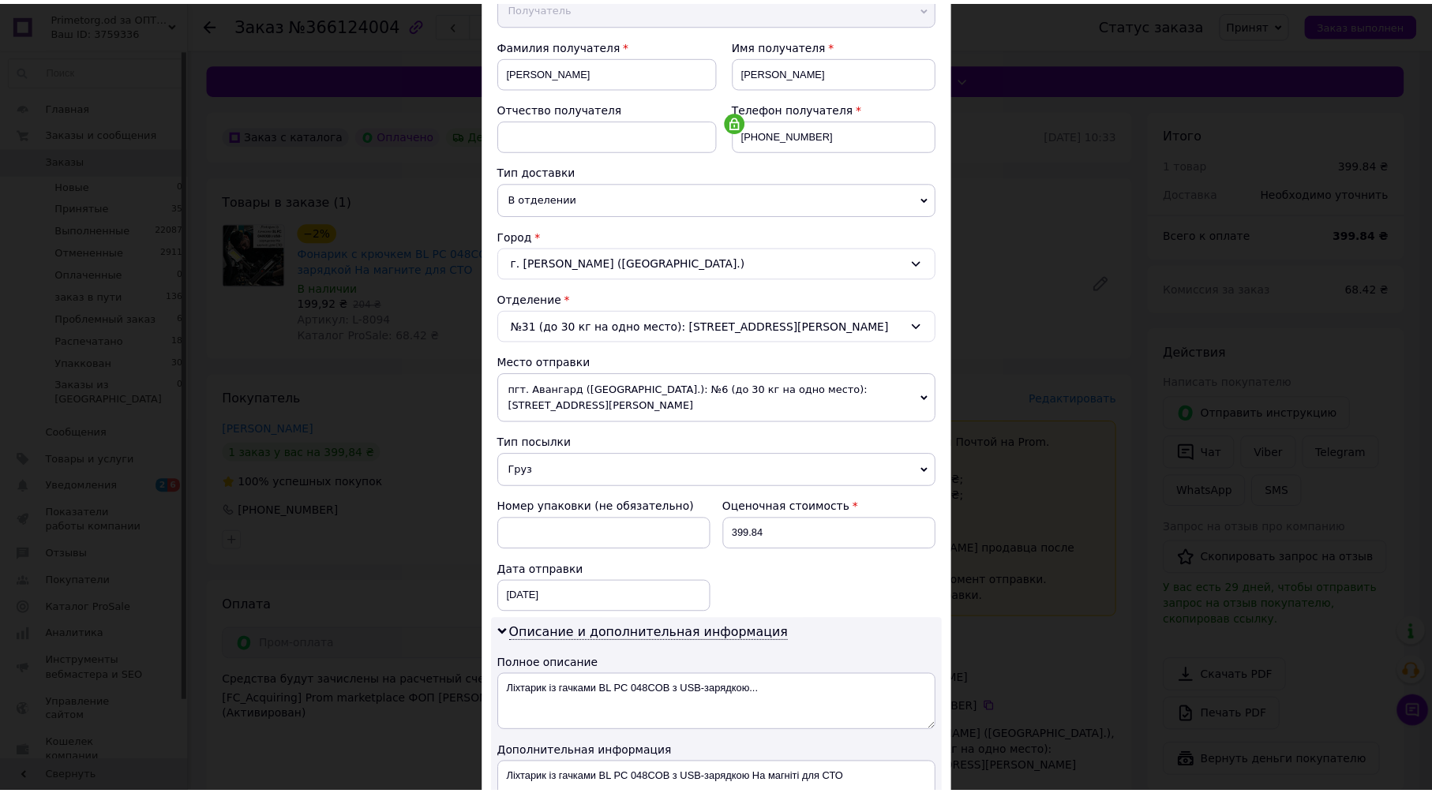
scroll to position [433, 0]
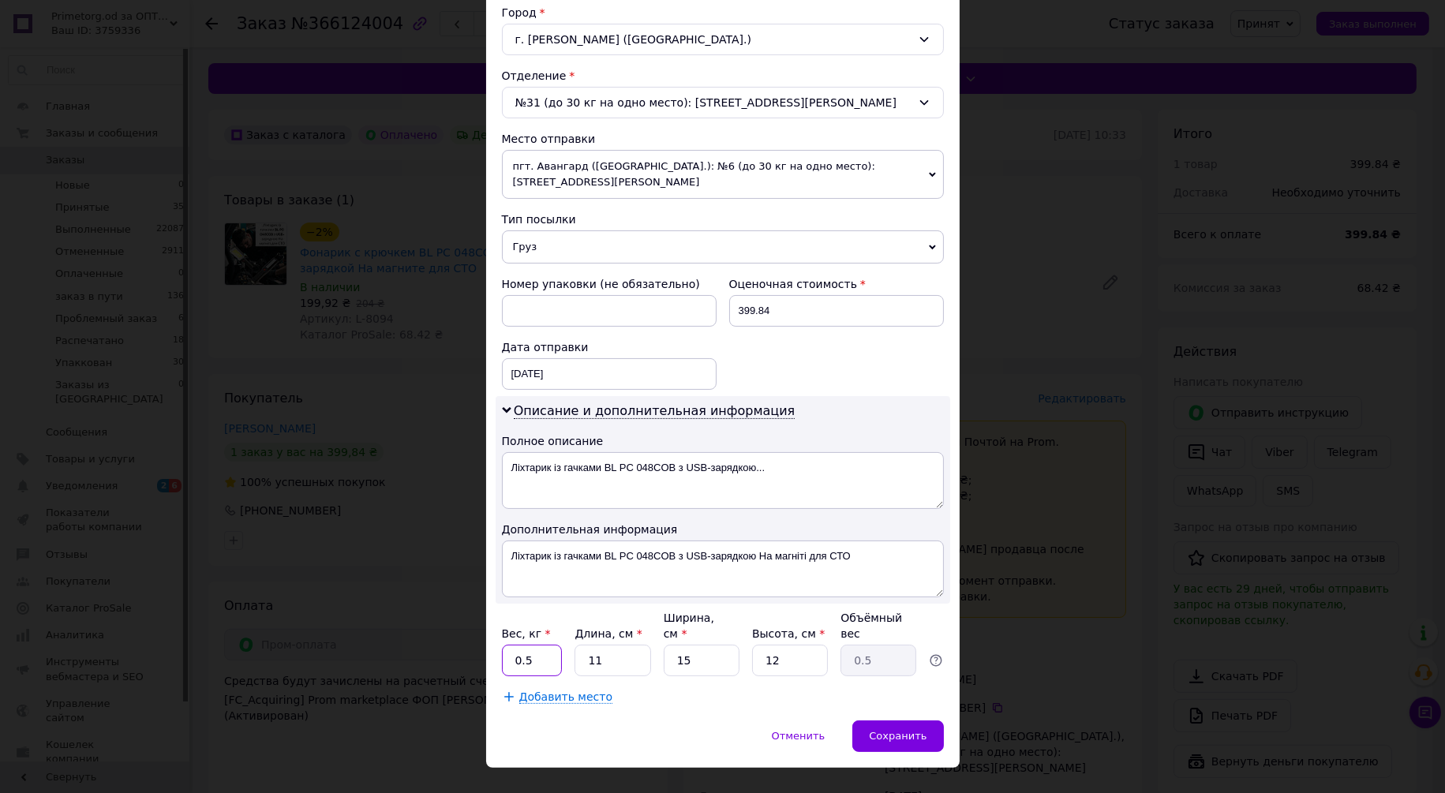
click at [537, 645] on input "0.5" at bounding box center [532, 661] width 61 height 32
type input "1"
type input "3"
type input "0.14"
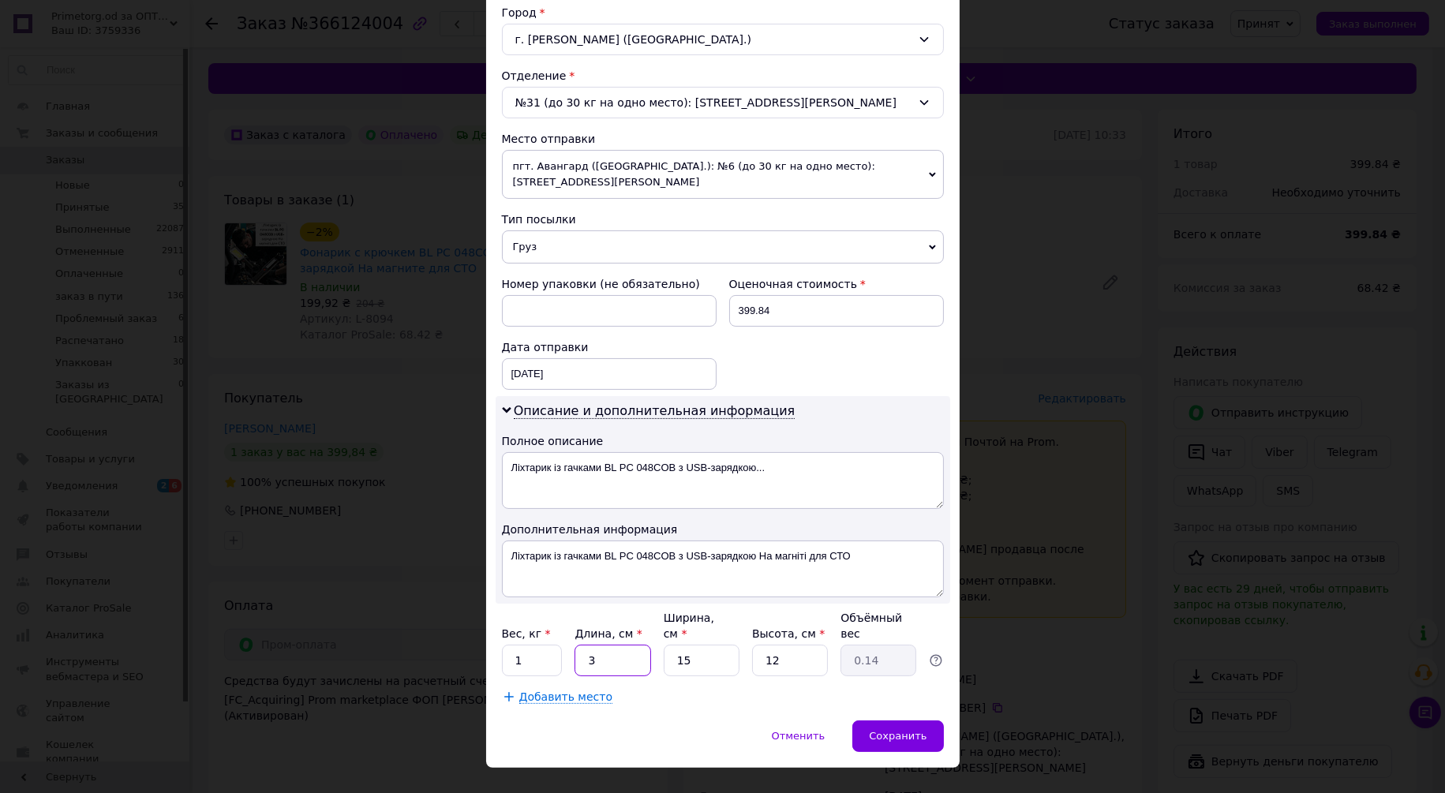
type input "35"
type input "1.58"
type input "35"
type input "1"
type input "0.11"
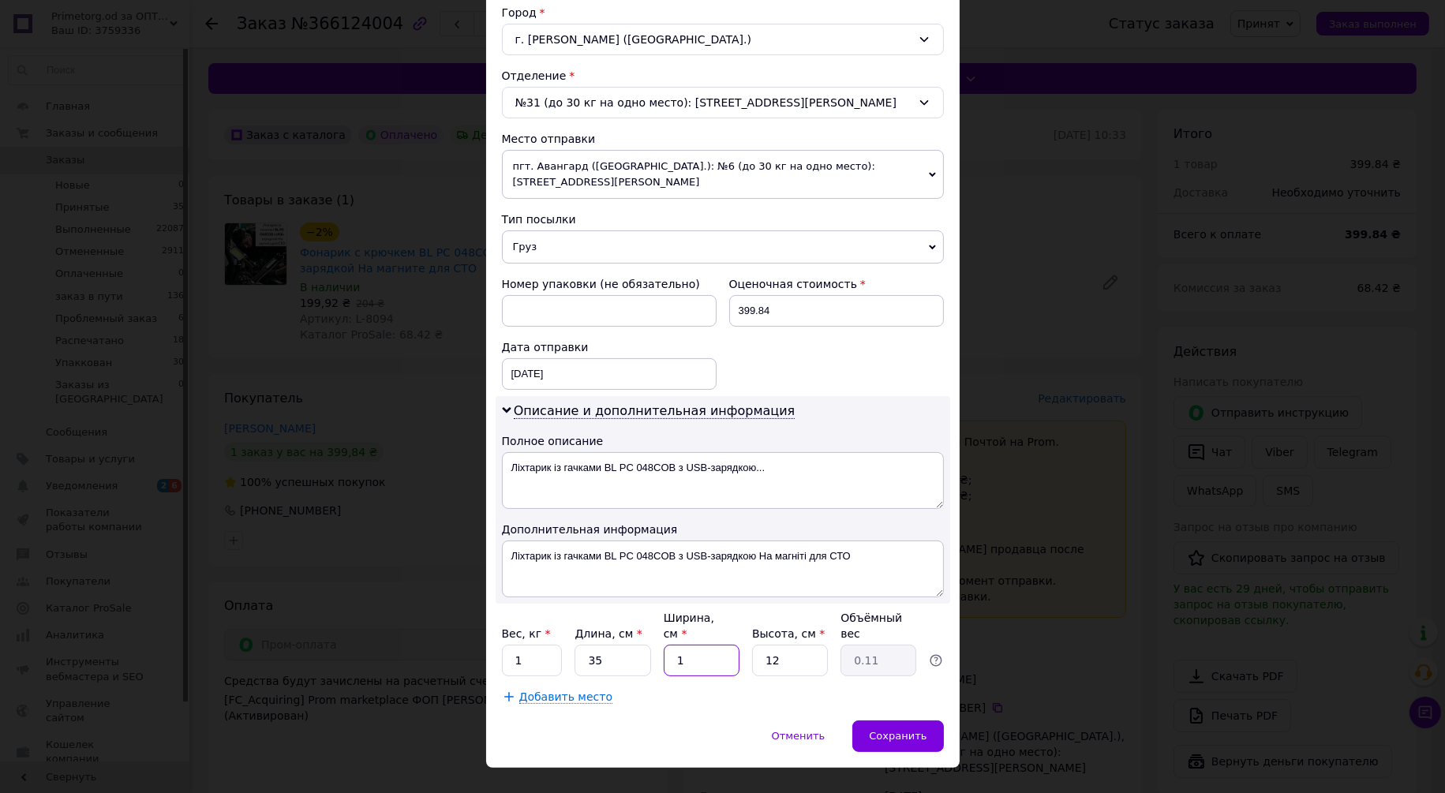
type input "10"
type input "1.05"
type input "10"
type input "1"
type input "0.1"
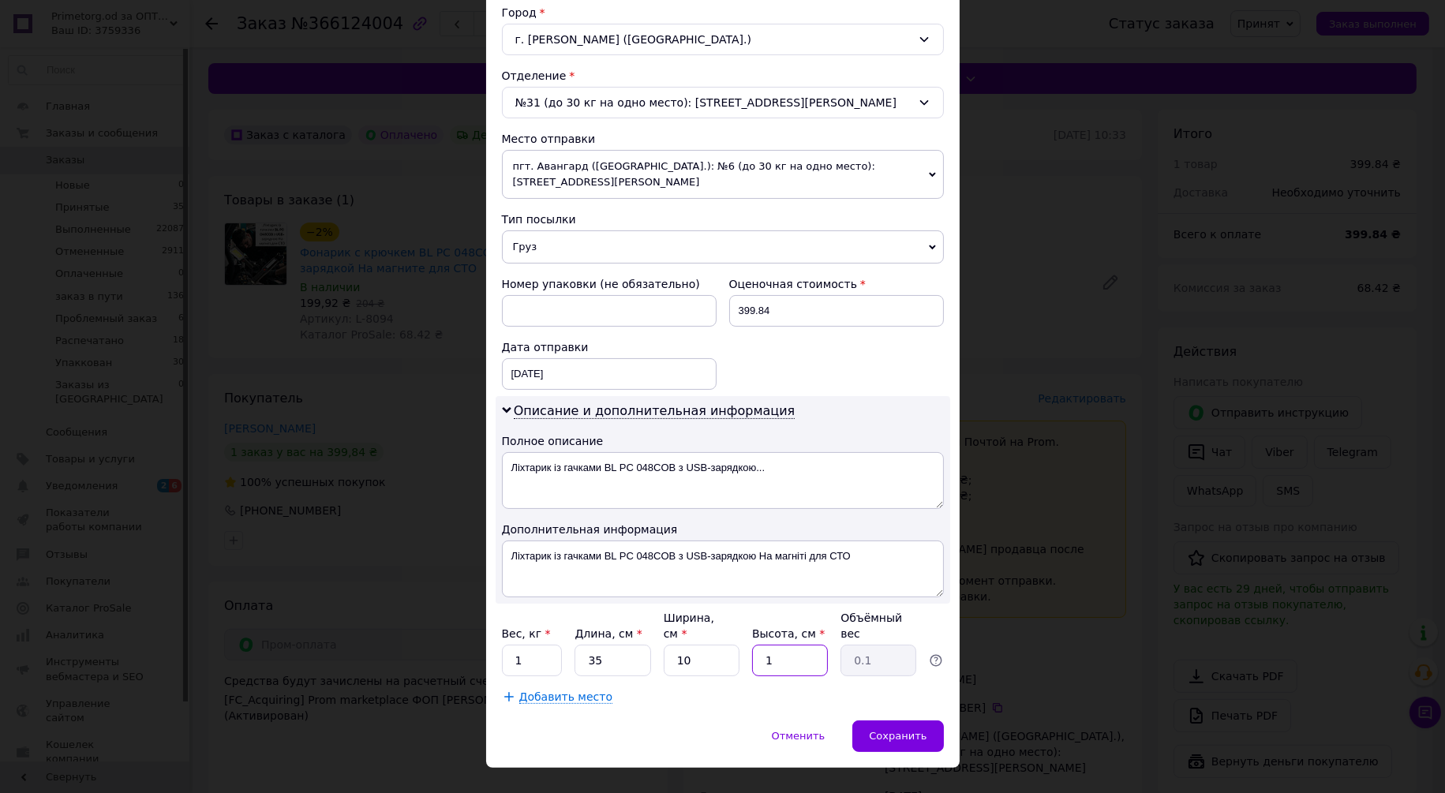
type input "10"
type input "0.88"
type input "10"
click at [635, 689] on div "Способ доставки Нова Пошта (платная) Плательщик Получатель Отправитель Фамилия …" at bounding box center [723, 195] width 474 height 1050
click at [871, 721] on div "Сохранить" at bounding box center [897, 737] width 91 height 32
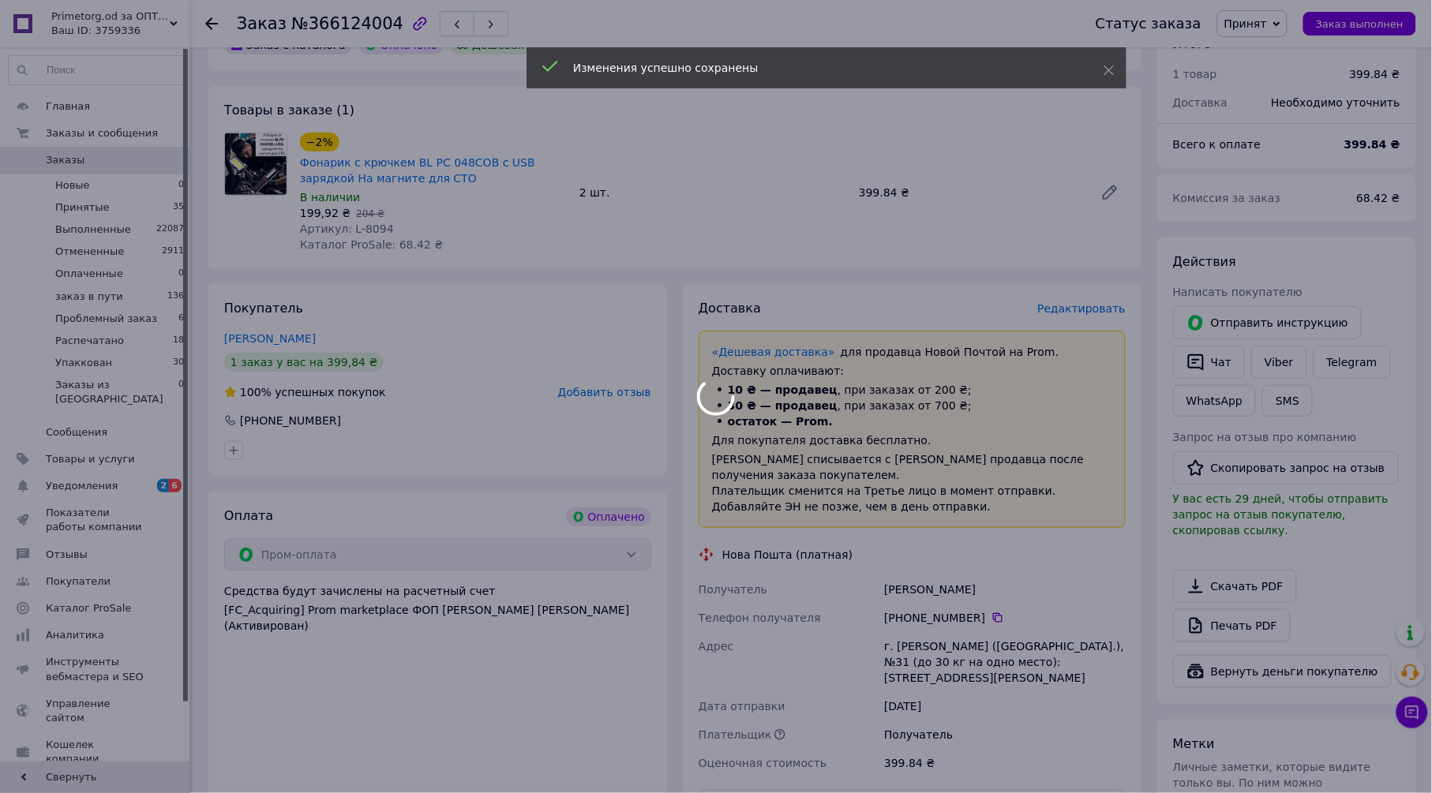
scroll to position [263, 0]
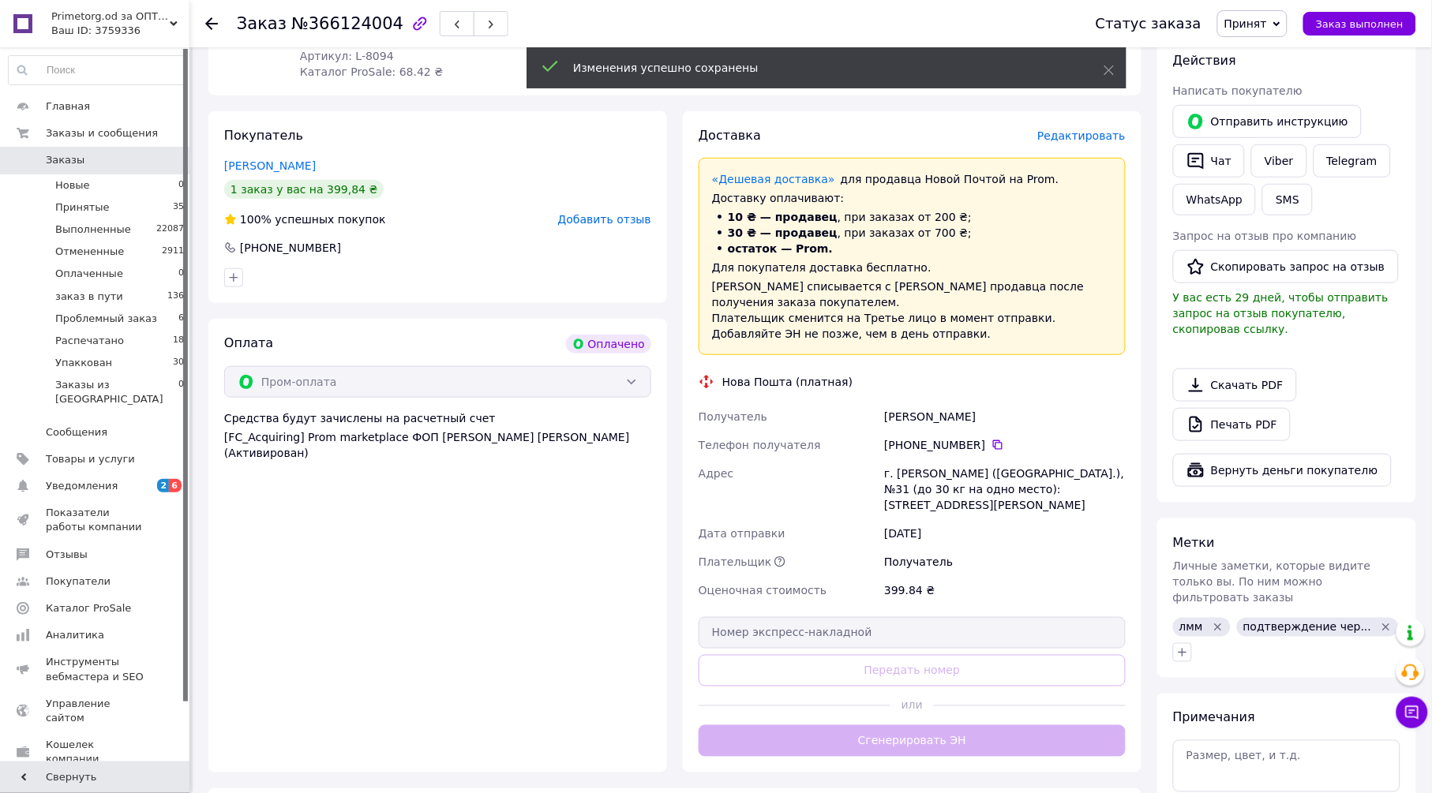
click at [897, 709] on div "Доставка Редактировать «Дешевая доставка»   для продавца Новой Почтой на Prom. …" at bounding box center [911, 442] width 427 height 630
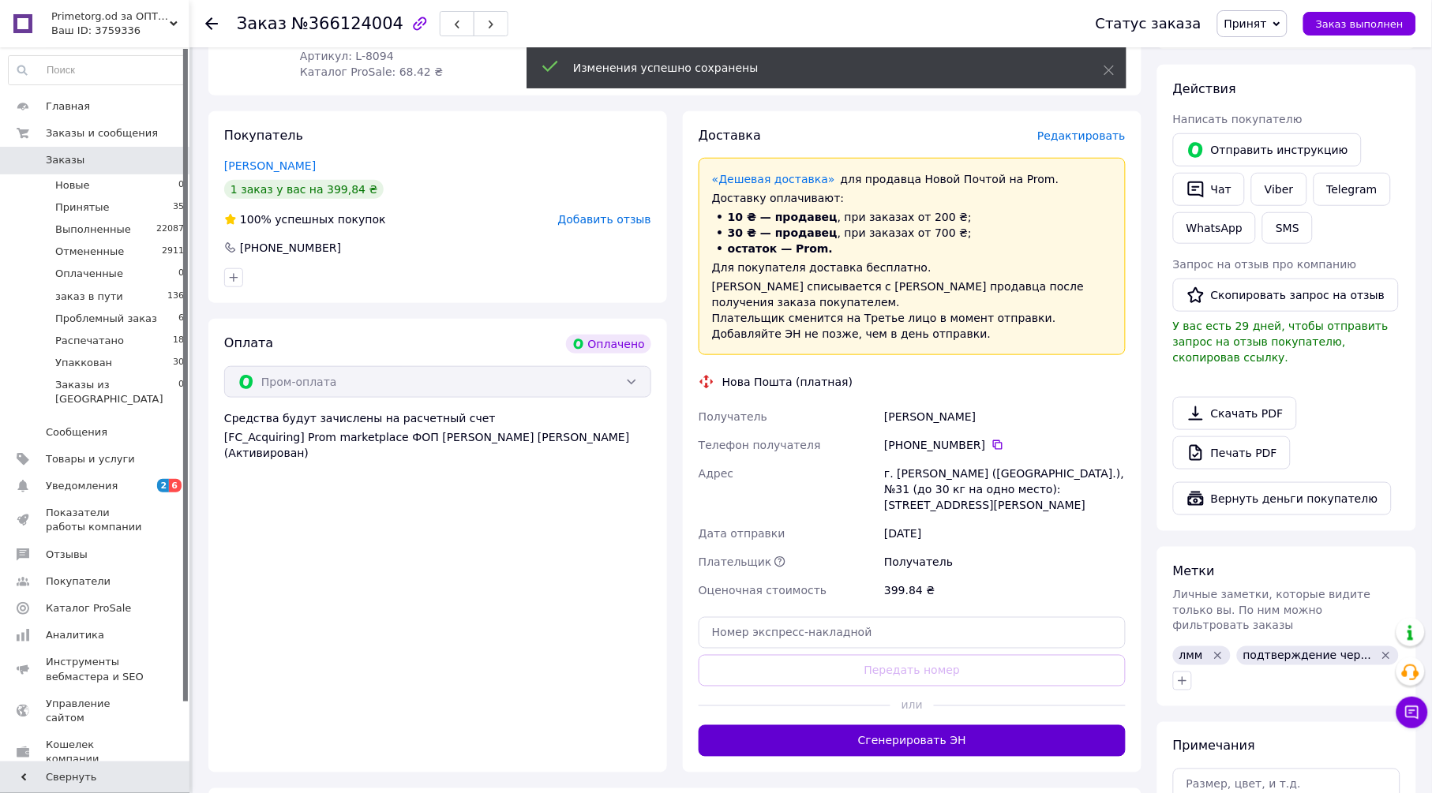
click at [889, 725] on button "Сгенерировать ЭН" at bounding box center [911, 741] width 427 height 32
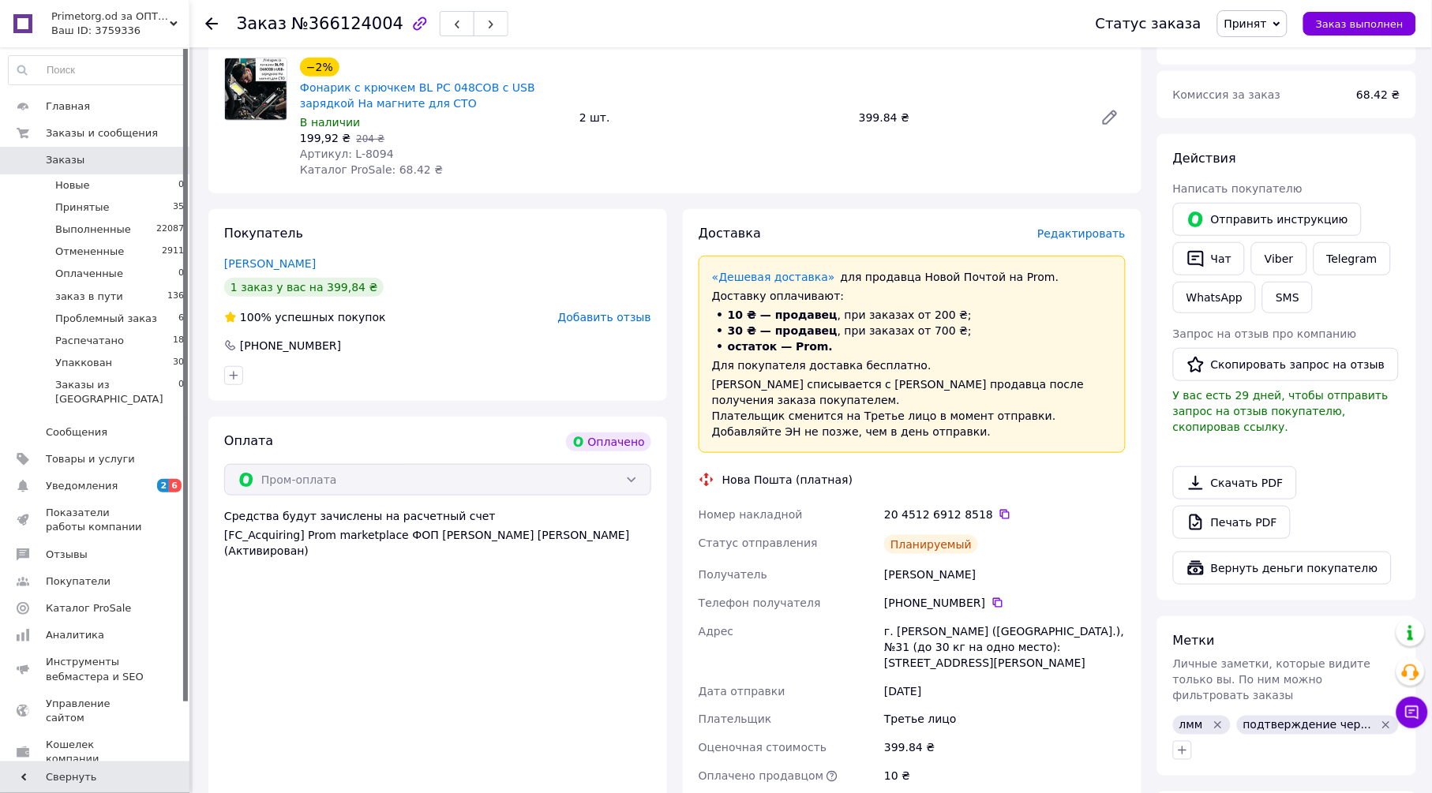
scroll to position [0, 0]
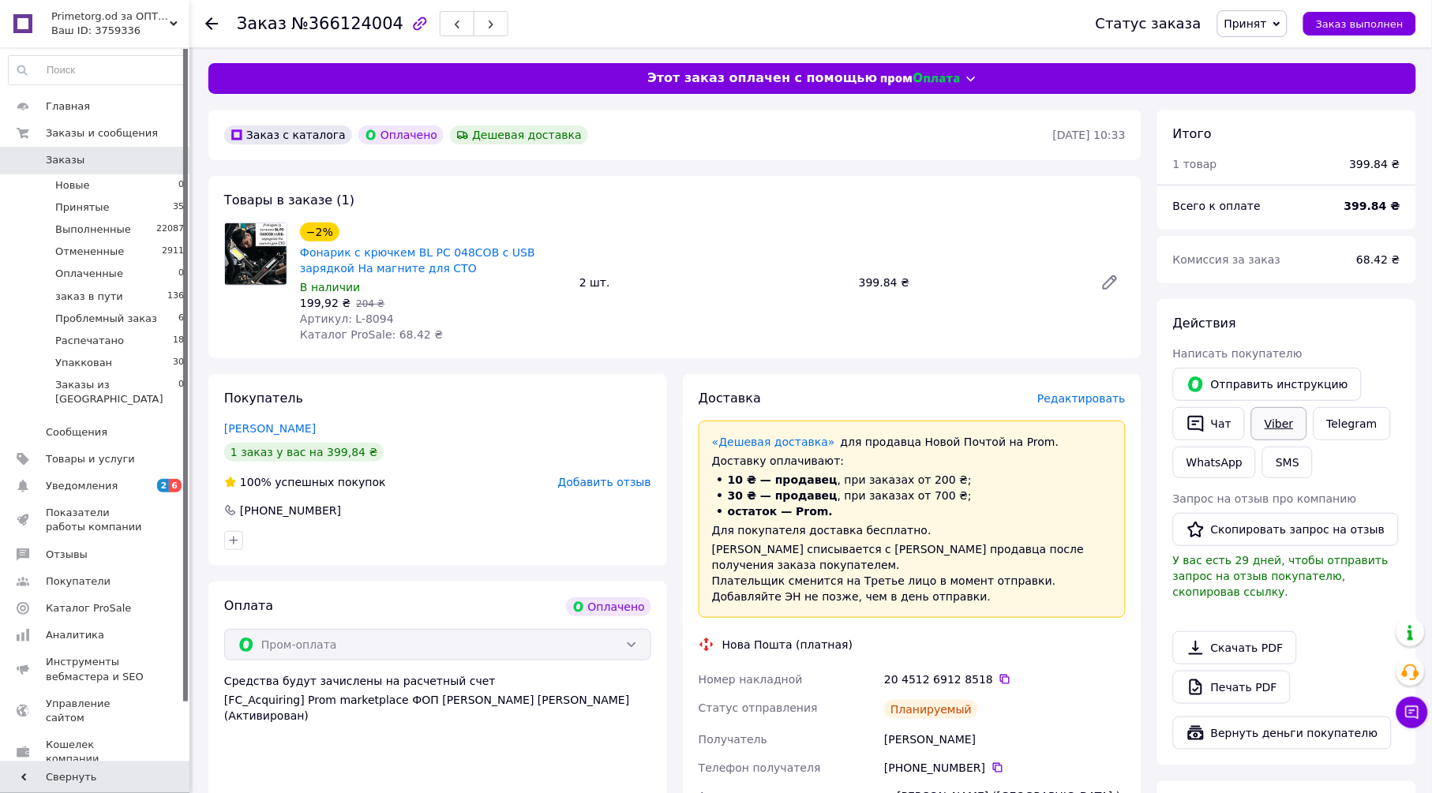
click at [1282, 418] on link "Viber" at bounding box center [1278, 423] width 55 height 33
click at [1259, 23] on span "Принят" at bounding box center [1245, 23] width 43 height 13
click at [1287, 186] on li "Упаккован" at bounding box center [1277, 181] width 118 height 24
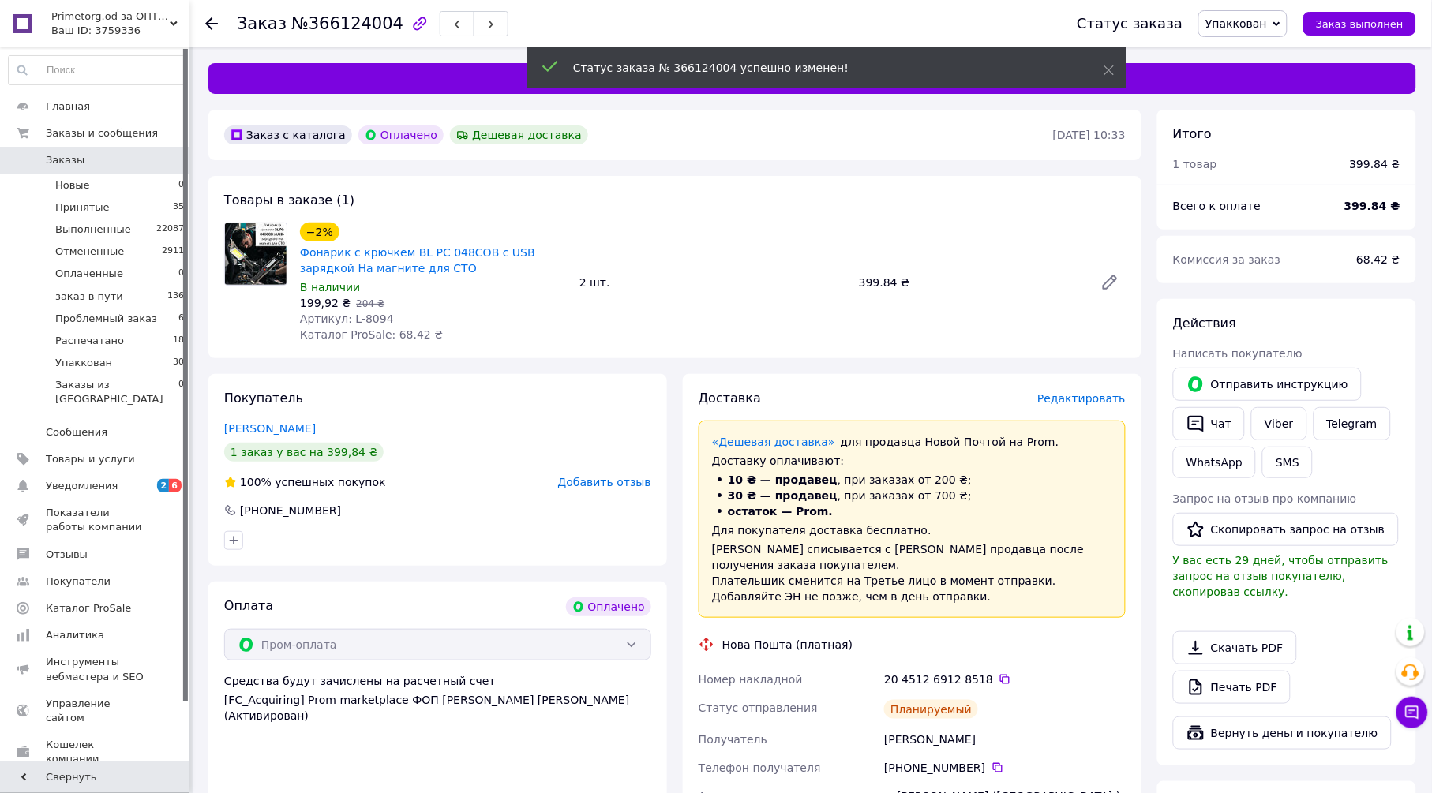
click at [215, 23] on use at bounding box center [211, 23] width 13 height 13
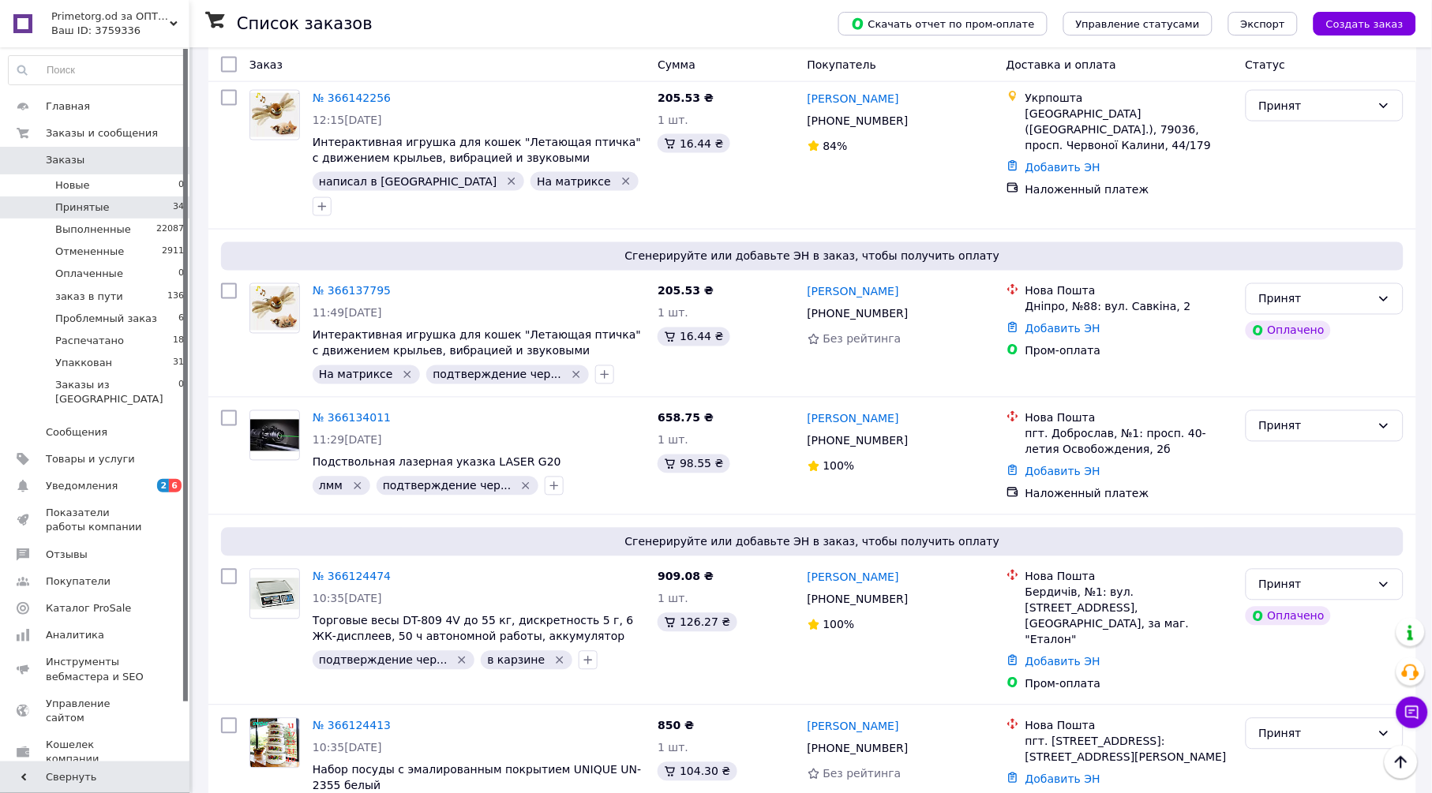
scroll to position [4144, 0]
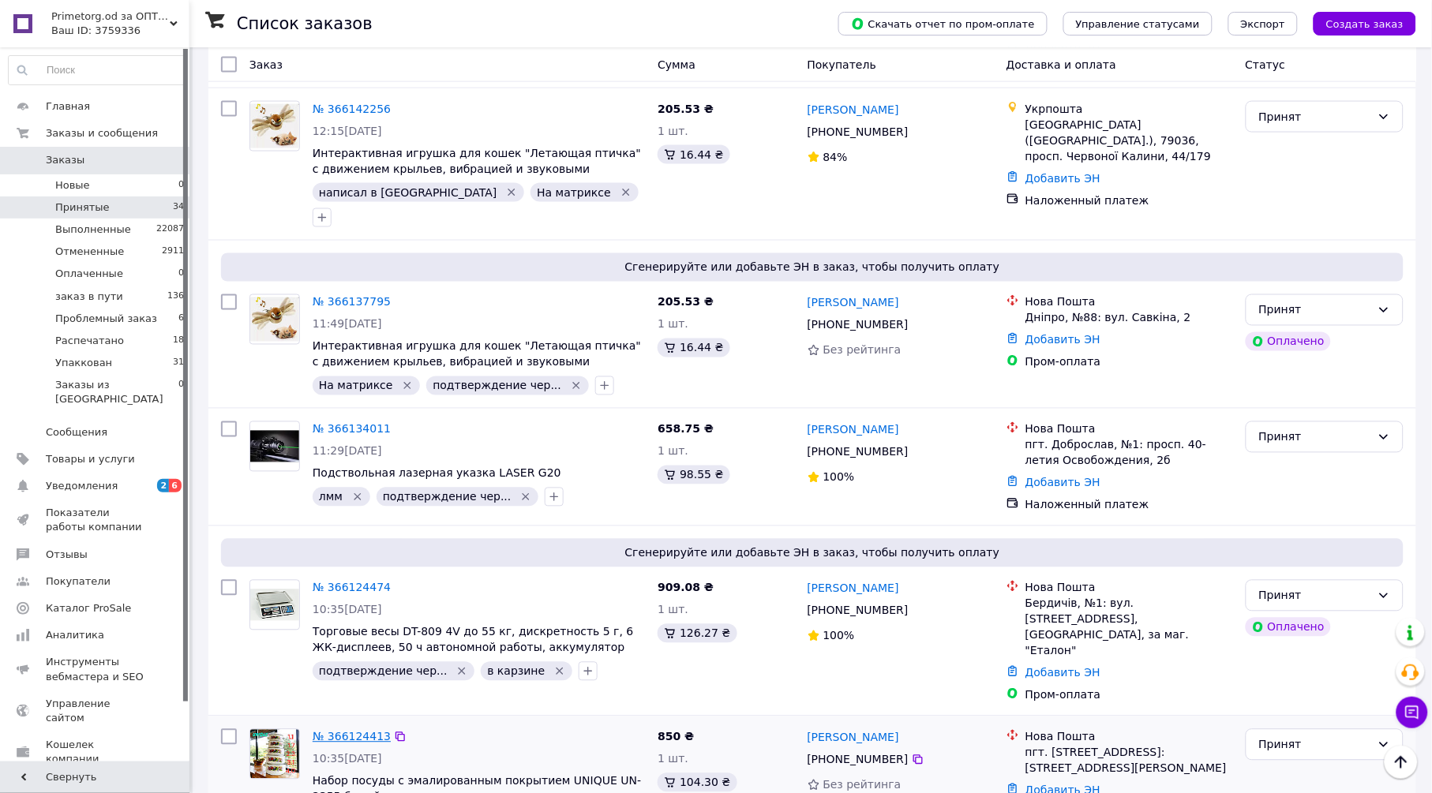
click at [368, 731] on link "№ 366124413" at bounding box center [352, 737] width 78 height 13
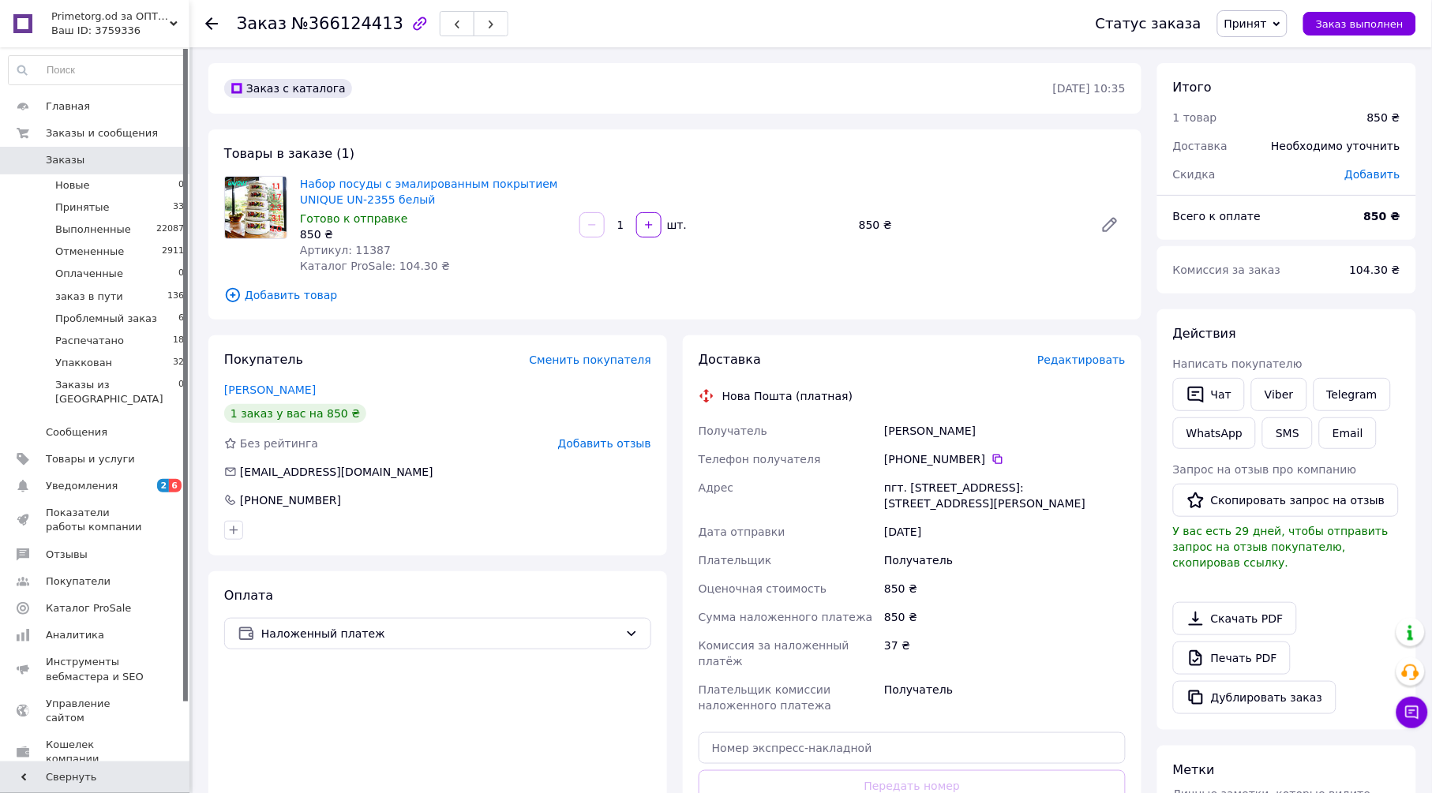
click at [1092, 361] on span "Редактировать" at bounding box center [1081, 360] width 88 height 13
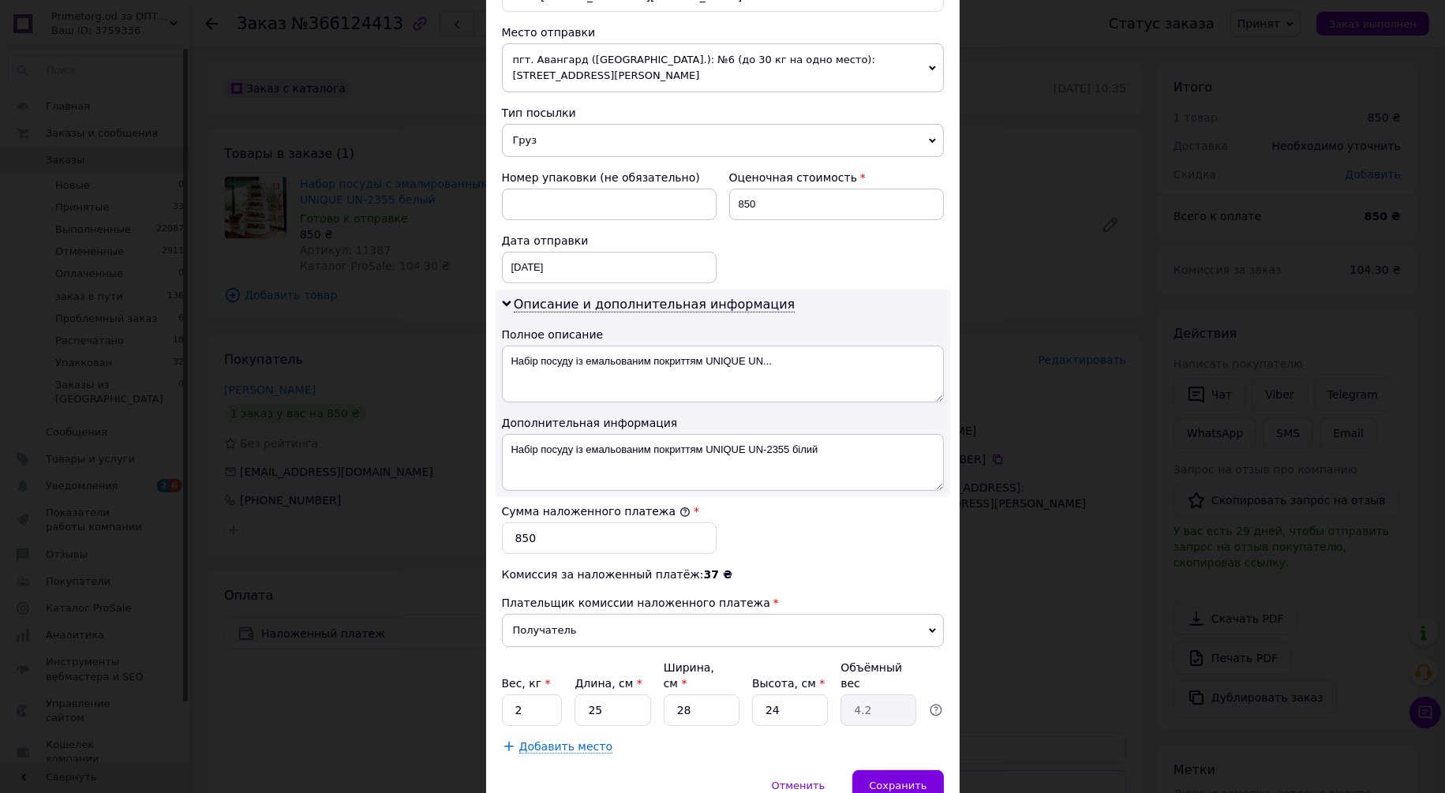
scroll to position [590, 0]
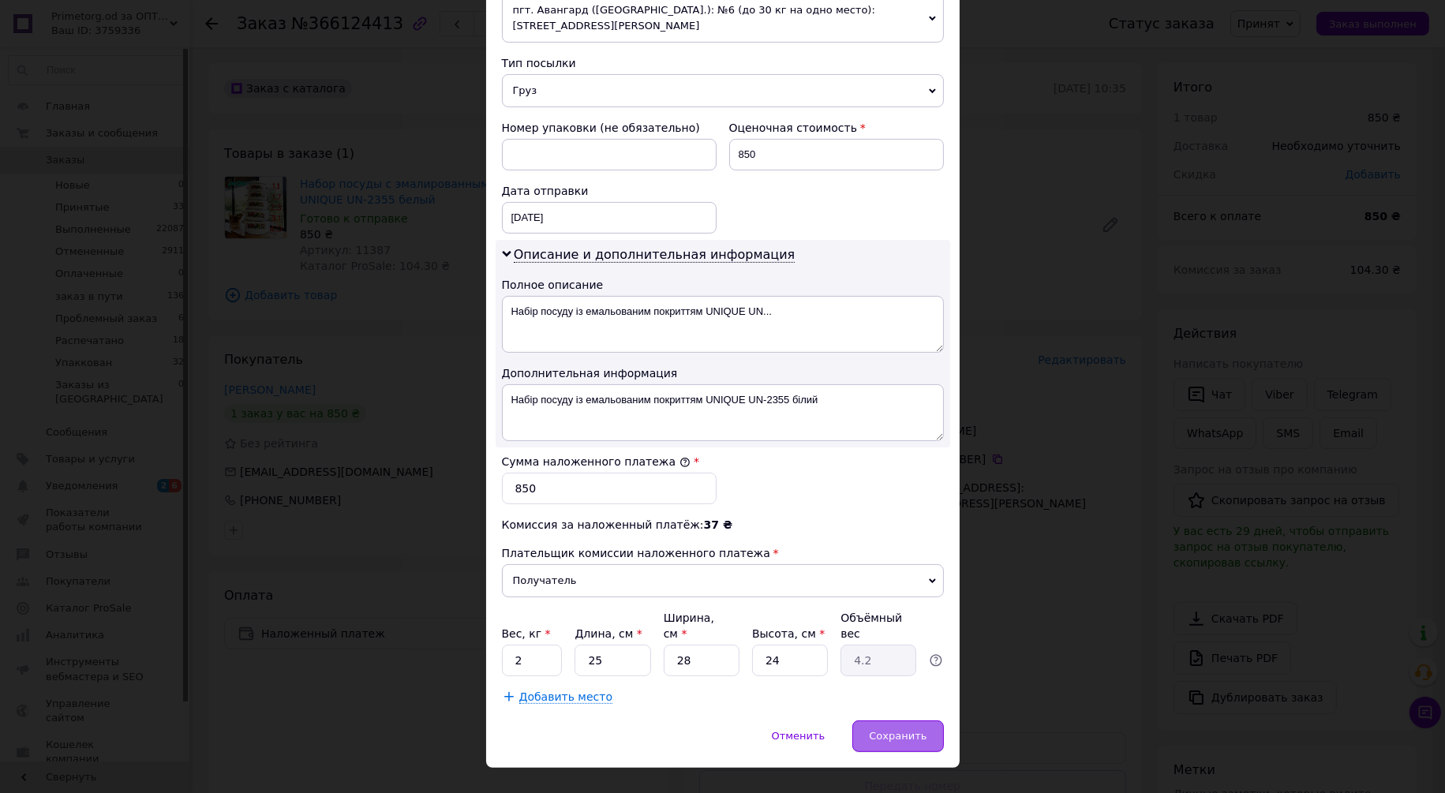
click at [908, 730] on span "Сохранить" at bounding box center [898, 736] width 58 height 12
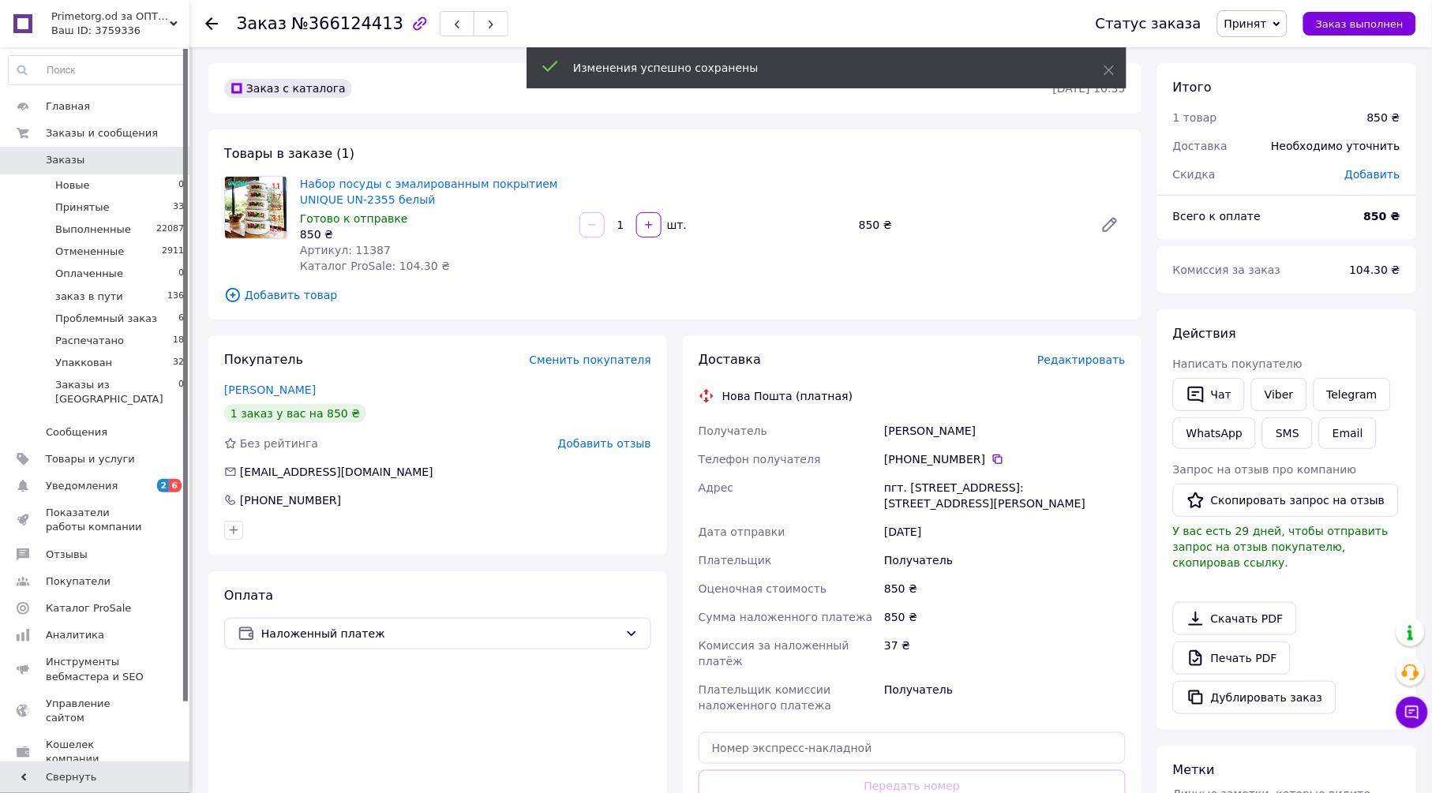
click at [1081, 364] on span "Редактировать" at bounding box center [1081, 360] width 88 height 13
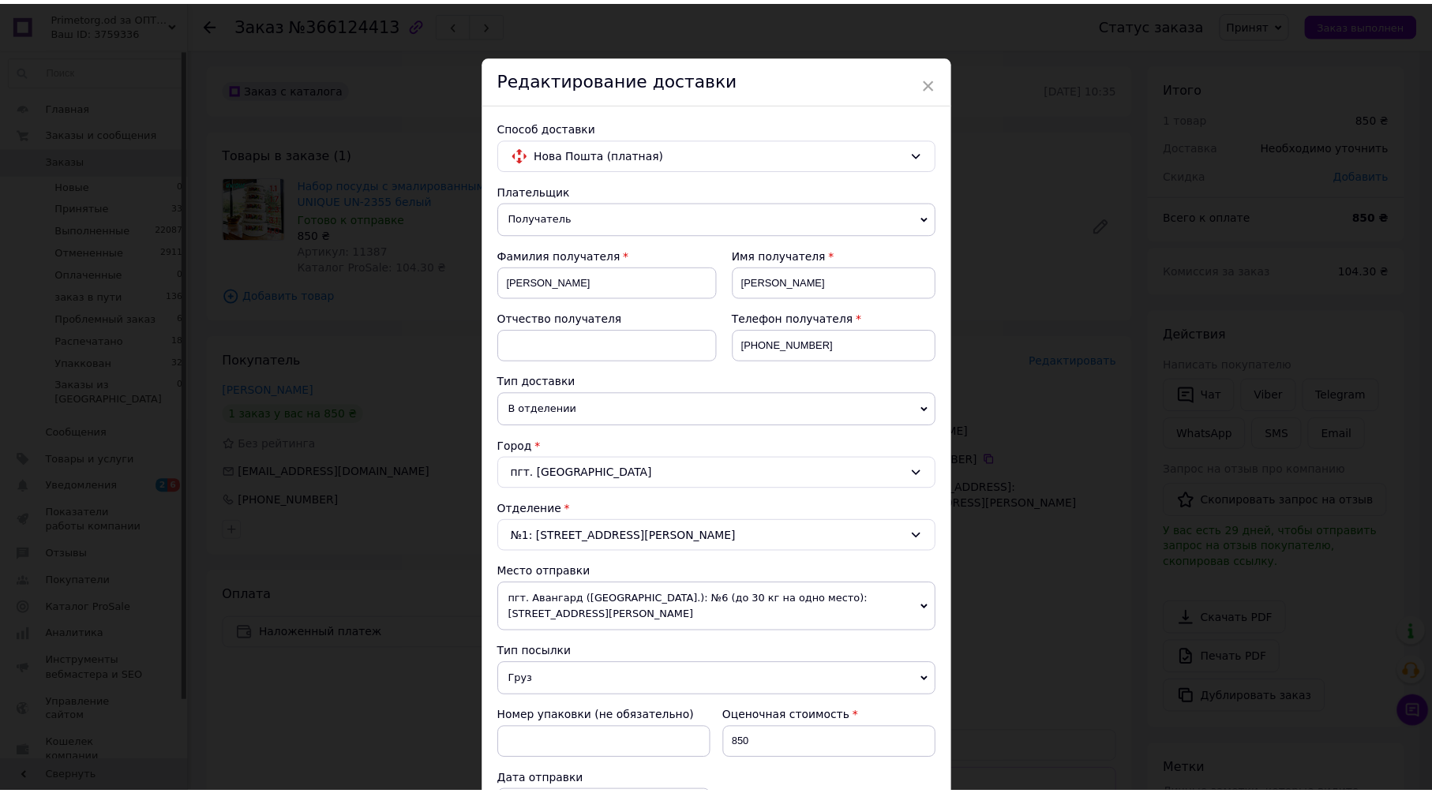
scroll to position [526, 0]
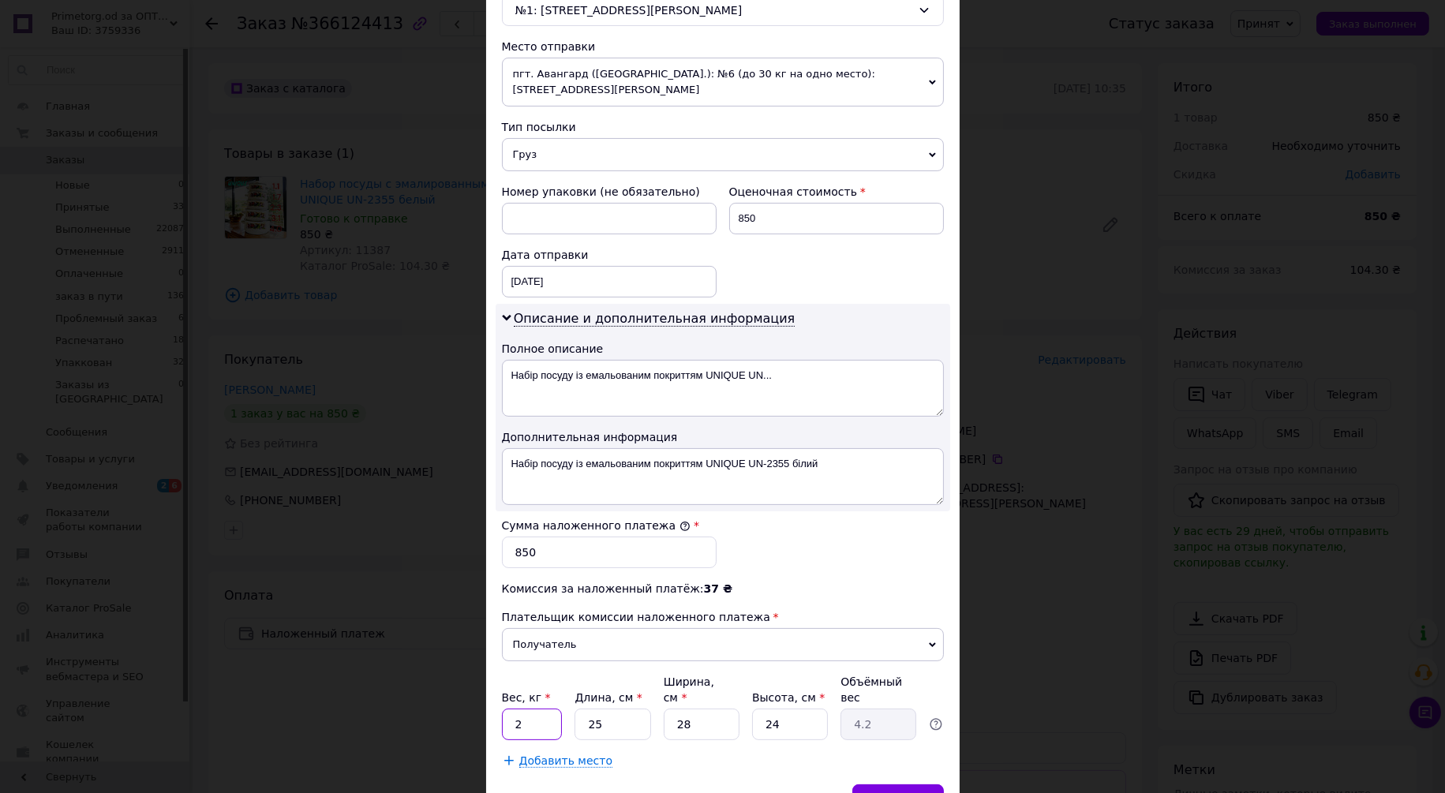
click at [525, 709] on input "2" at bounding box center [532, 725] width 61 height 32
type input "4"
drag, startPoint x: 650, startPoint y: 747, endPoint x: 681, endPoint y: 747, distance: 31.6
click at [650, 747] on div "Способ доставки Нова Пошта (платная) Плательщик Получатель Отправитель Фамилия …" at bounding box center [723, 181] width 474 height 1207
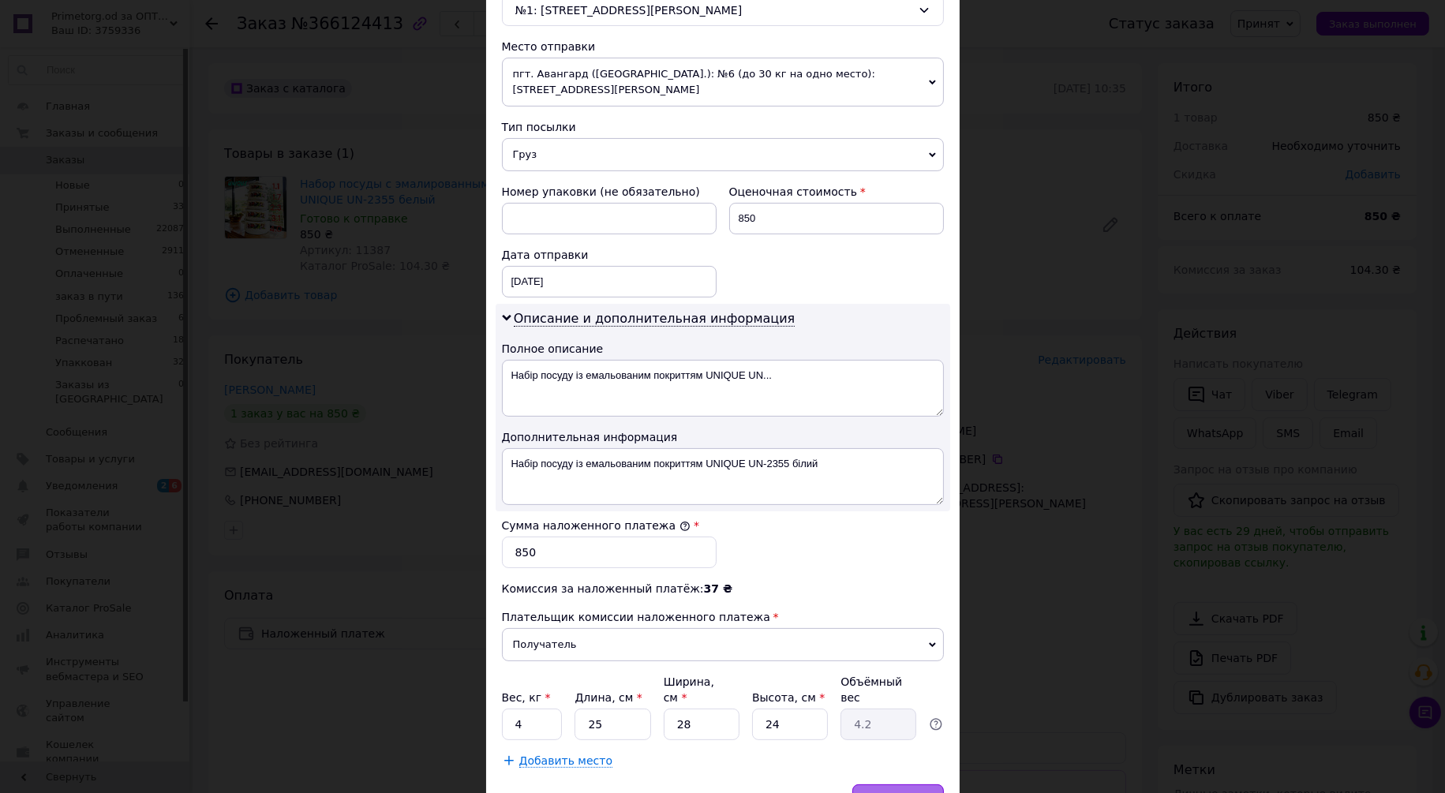
click at [889, 792] on span "Сохранить" at bounding box center [898, 800] width 58 height 12
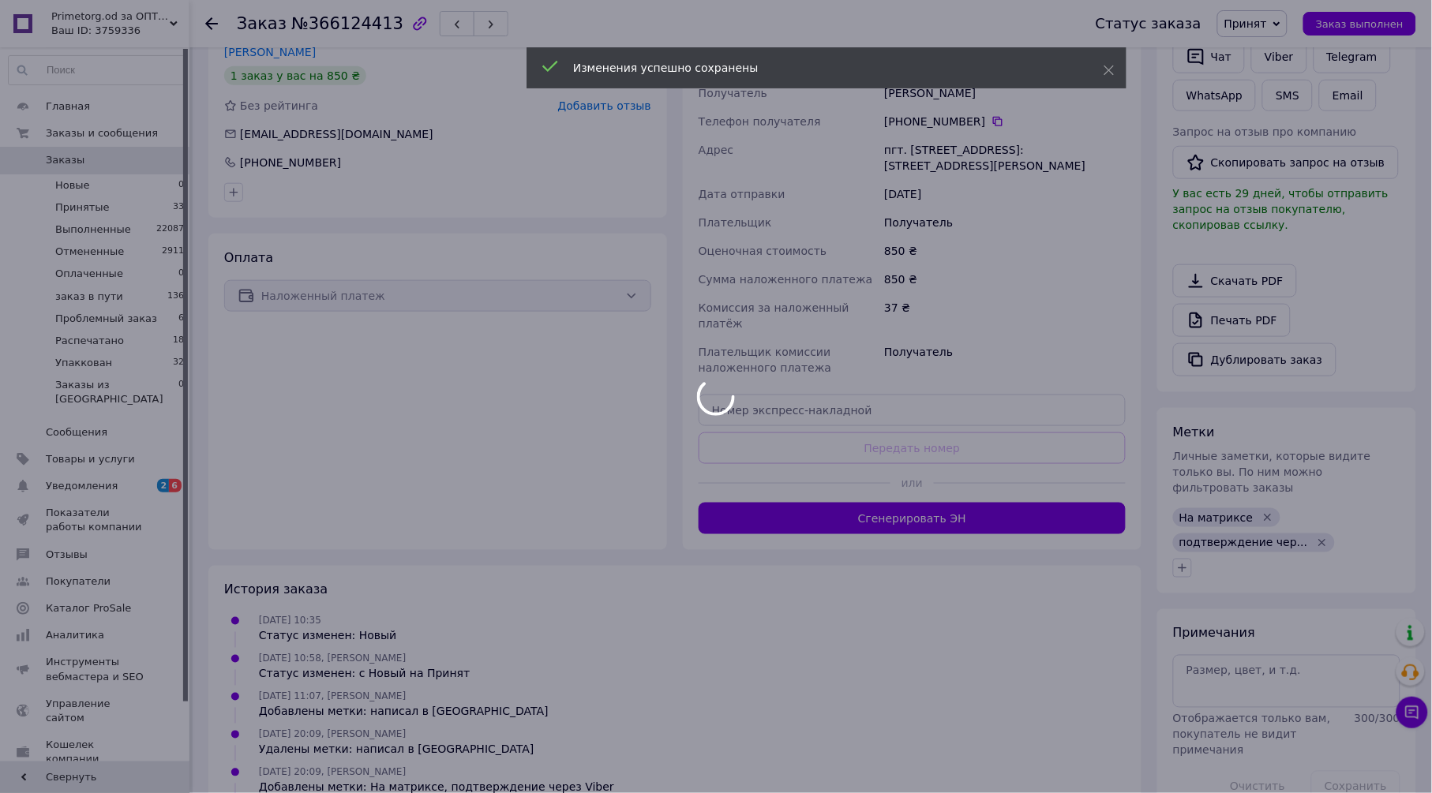
scroll to position [350, 0]
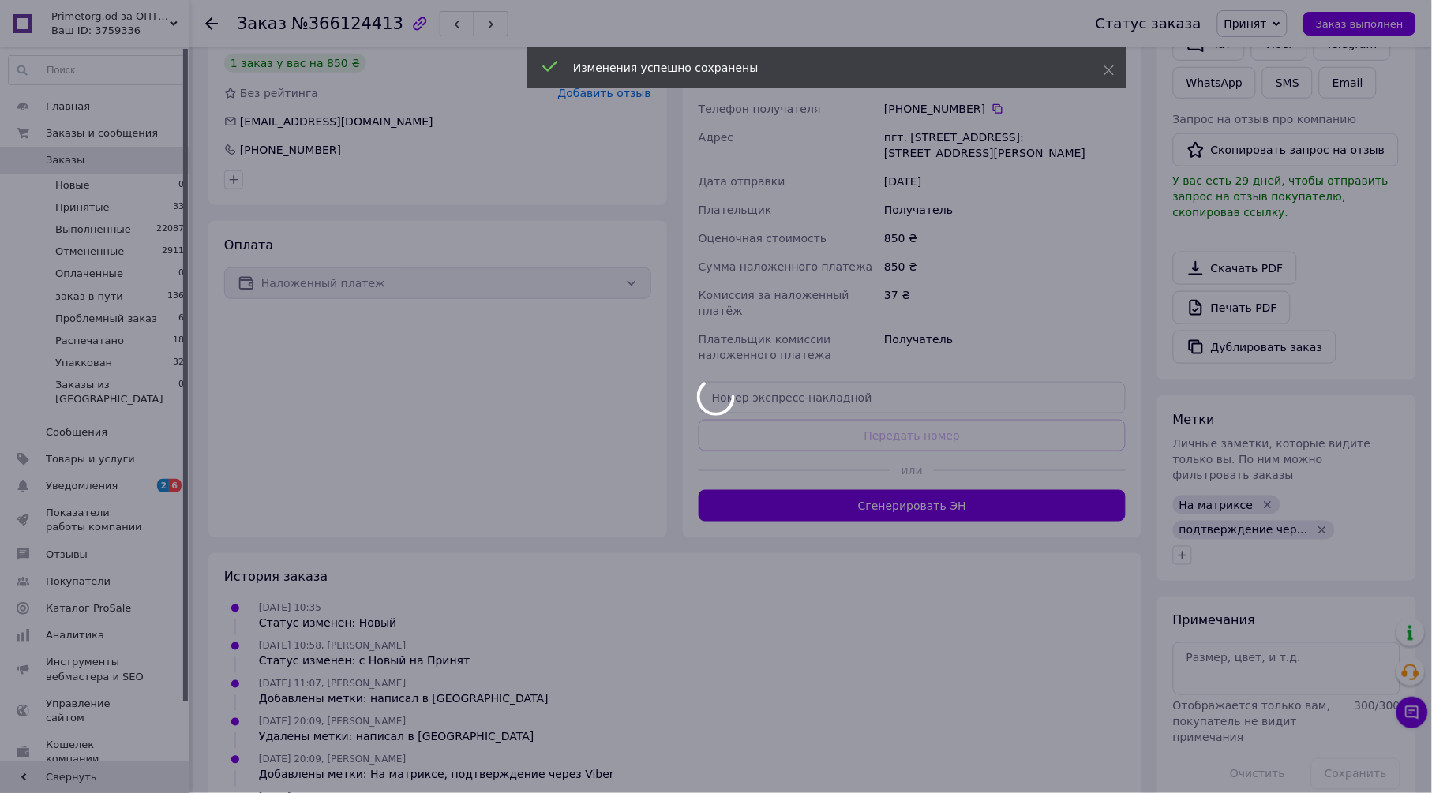
click at [886, 487] on div "Доставка Редактировать Нова Пошта (платная) Получатель Осіпенко Ірина Телефон п…" at bounding box center [911, 261] width 427 height 521
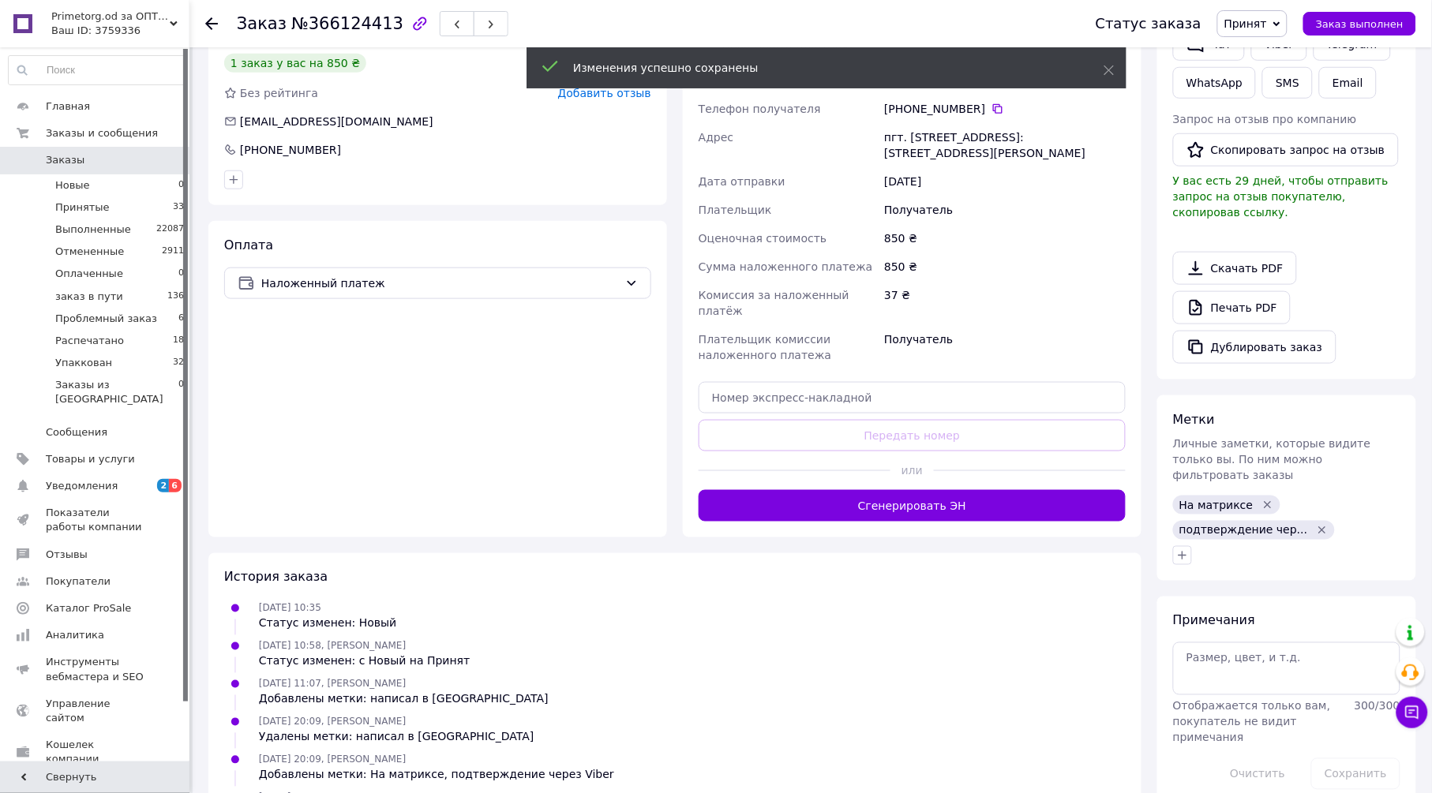
click at [886, 490] on button "Сгенерировать ЭН" at bounding box center [911, 506] width 427 height 32
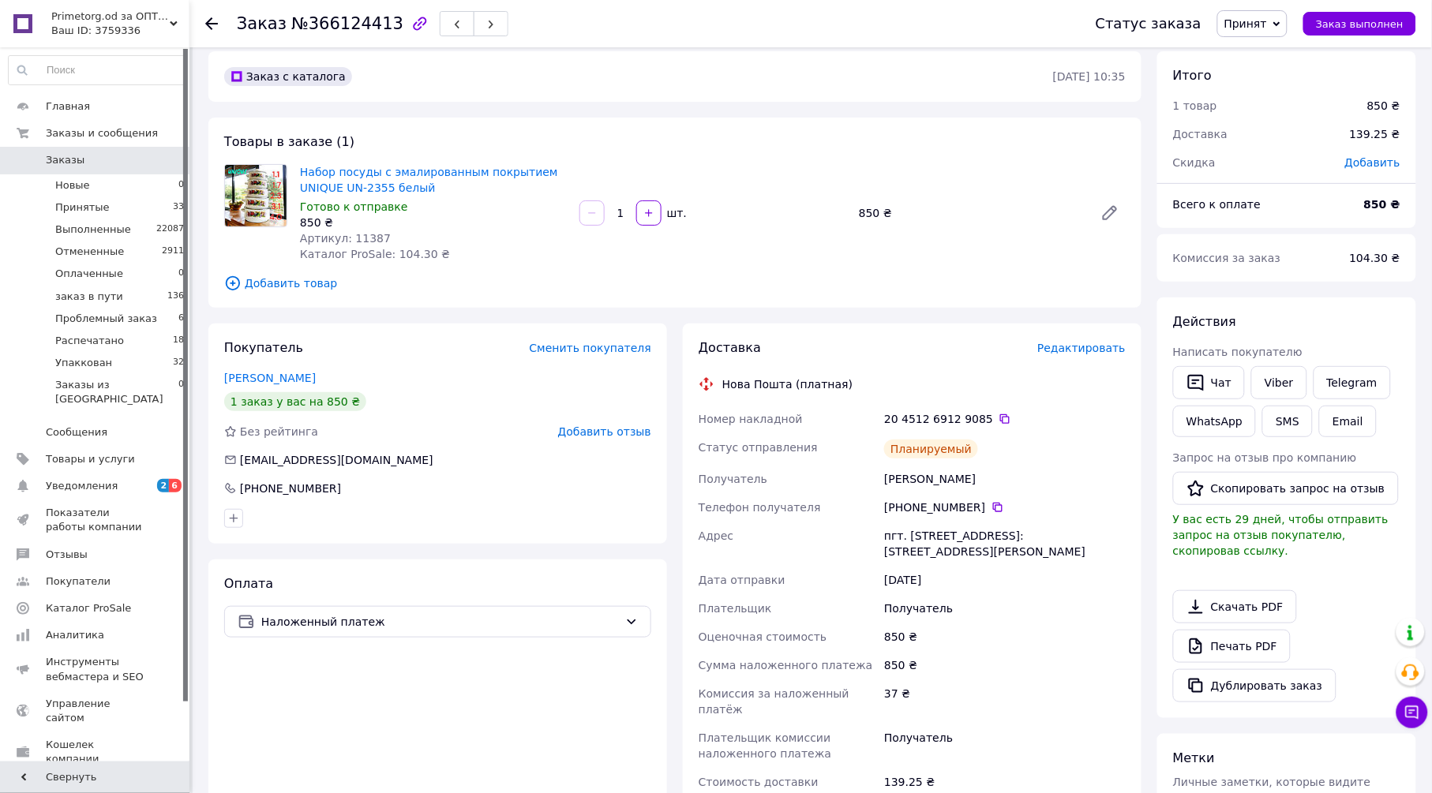
scroll to position [0, 0]
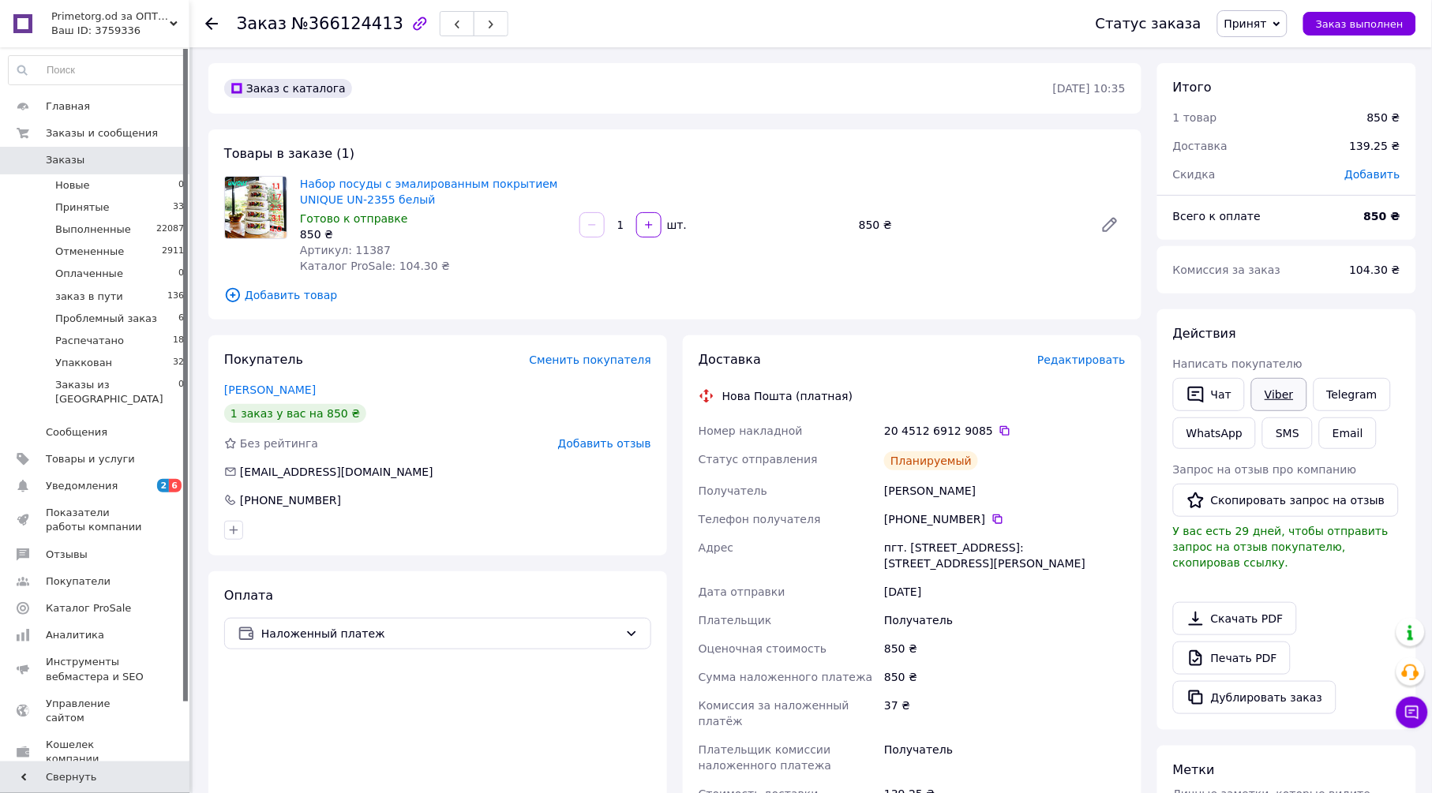
click at [1287, 394] on link "Viber" at bounding box center [1278, 394] width 55 height 33
click at [1249, 21] on span "Принят" at bounding box center [1245, 23] width 43 height 13
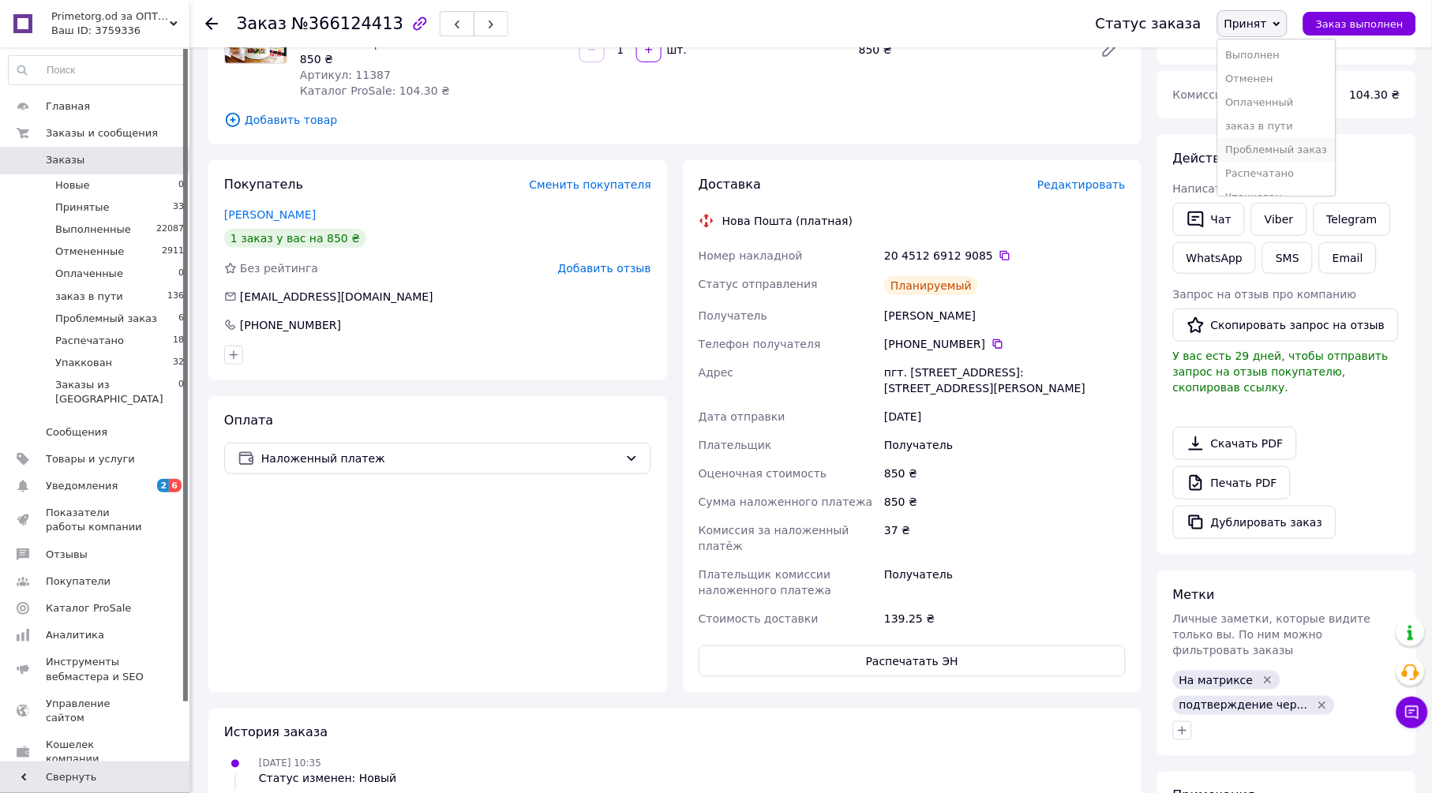
scroll to position [17, 0]
click at [1298, 174] on li "Упаккован" at bounding box center [1277, 181] width 118 height 24
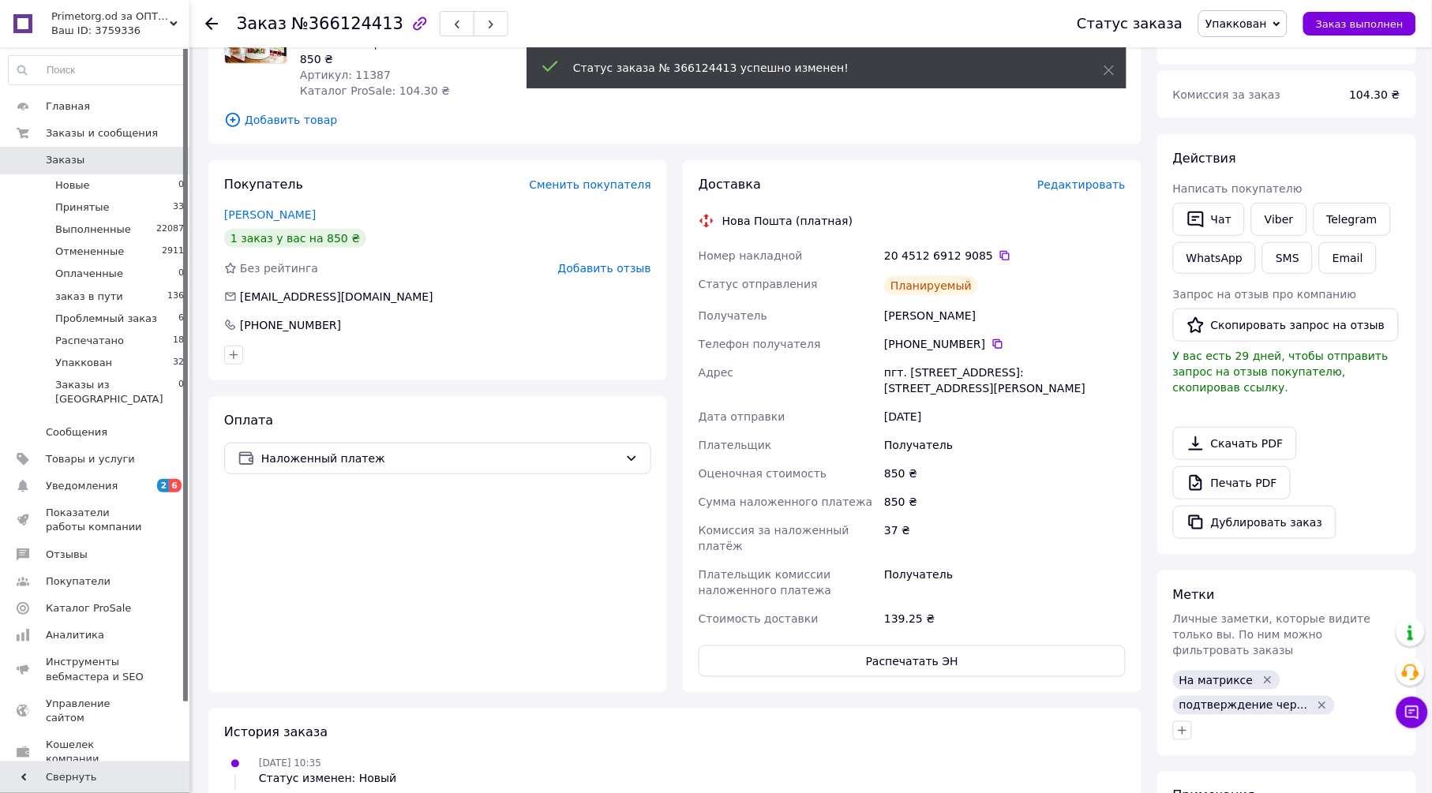
click at [215, 23] on use at bounding box center [211, 23] width 13 height 13
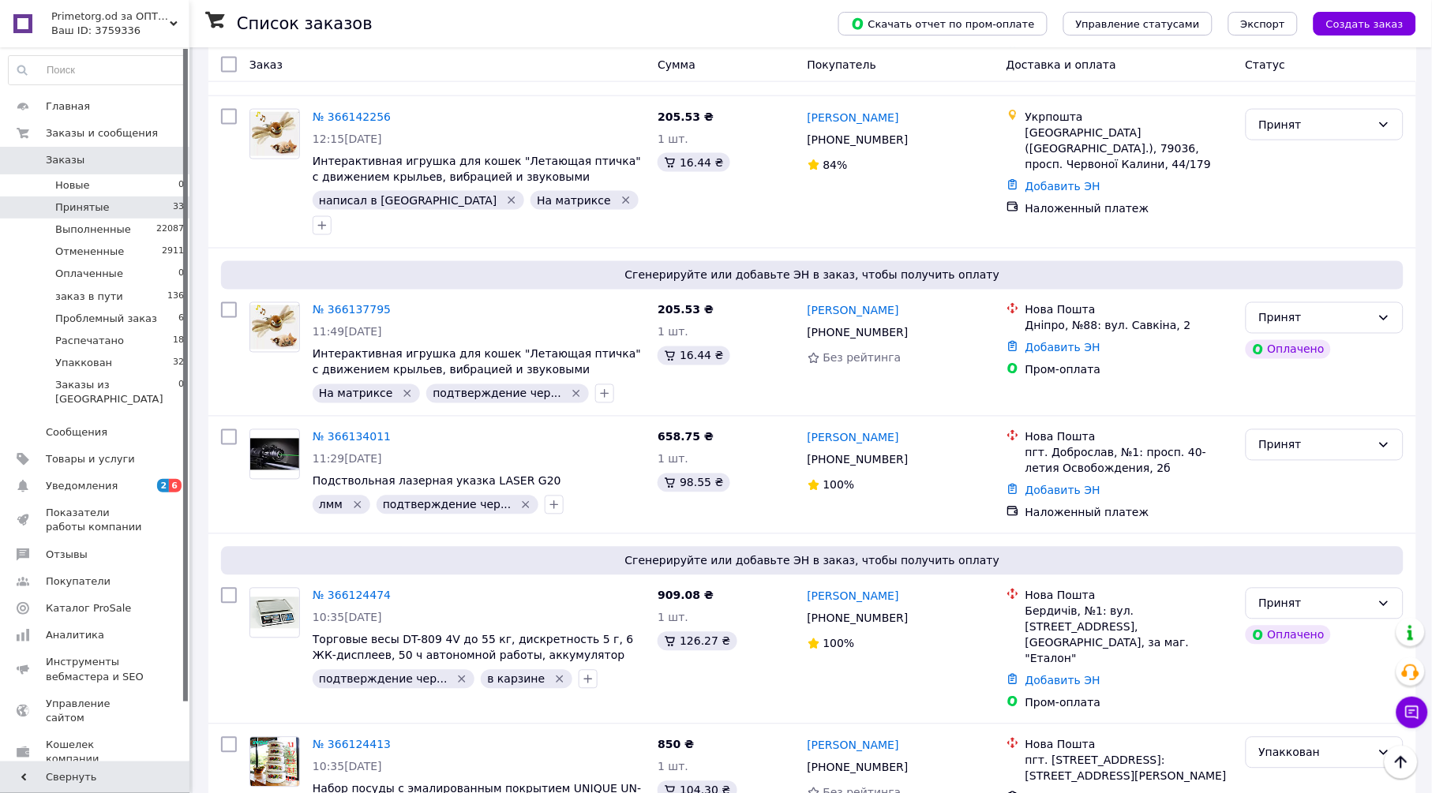
scroll to position [4135, 0]
click at [371, 590] on link "№ 366124474" at bounding box center [352, 596] width 78 height 13
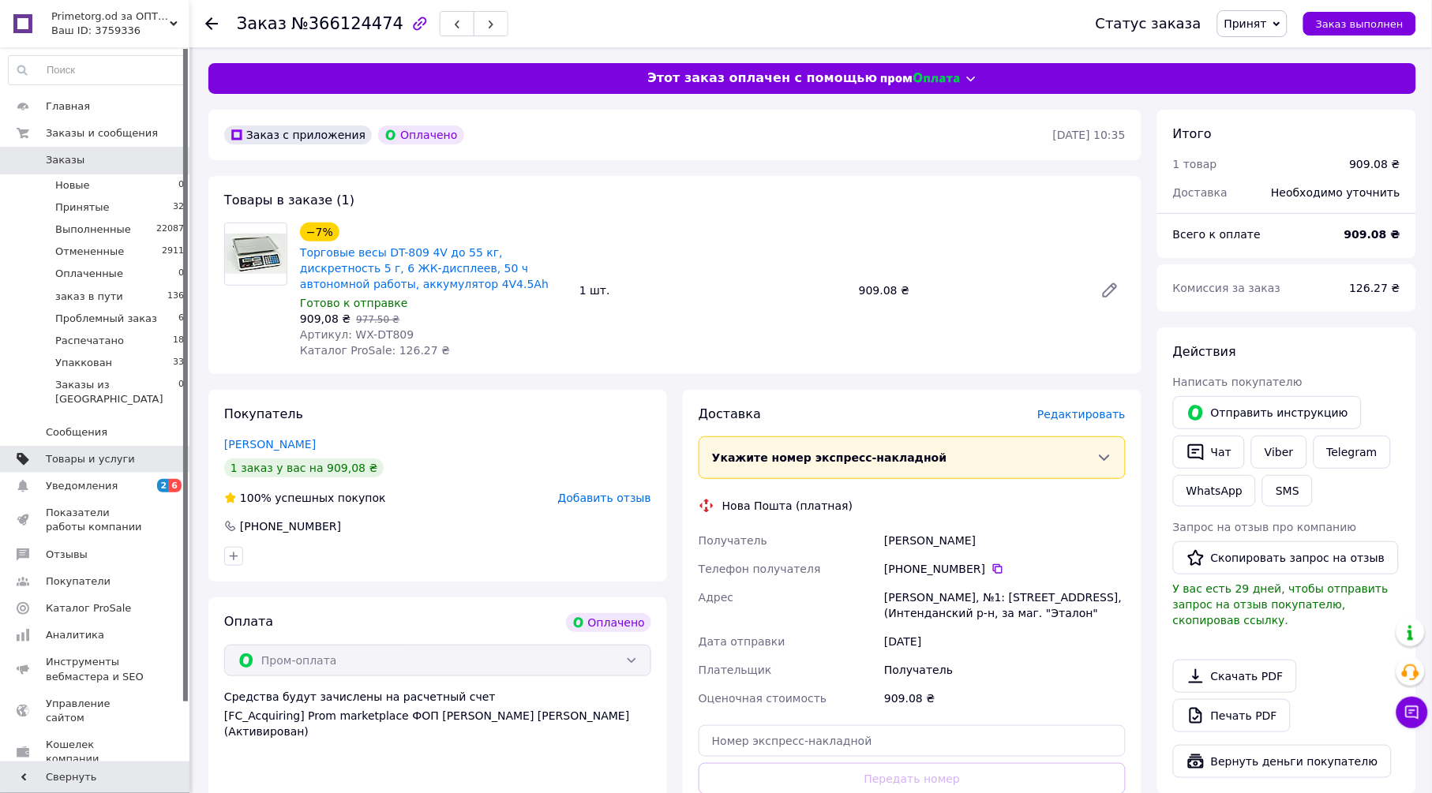
click at [107, 452] on span "Товары и услуги" at bounding box center [90, 459] width 89 height 14
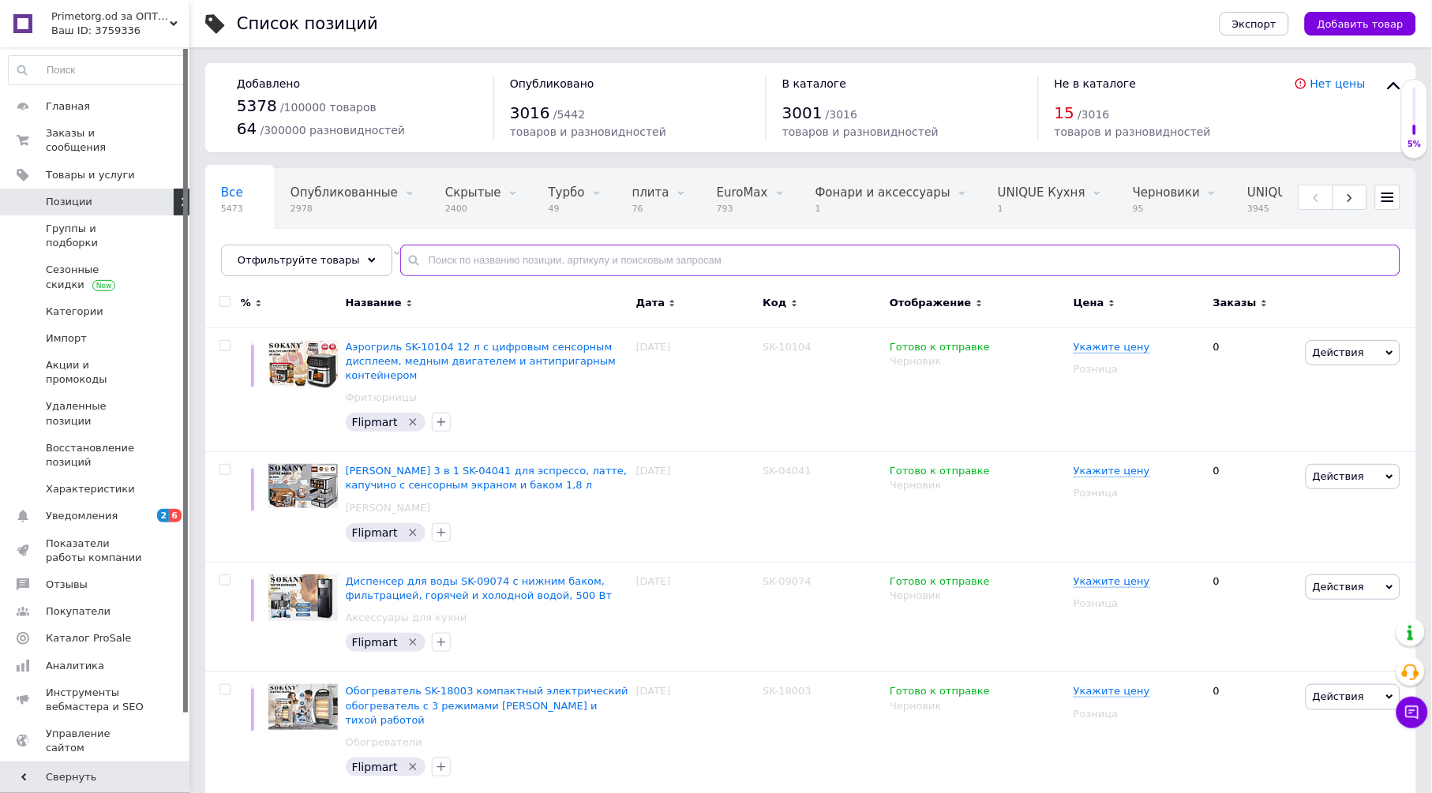
click at [453, 249] on input "text" at bounding box center [900, 261] width 1000 height 32
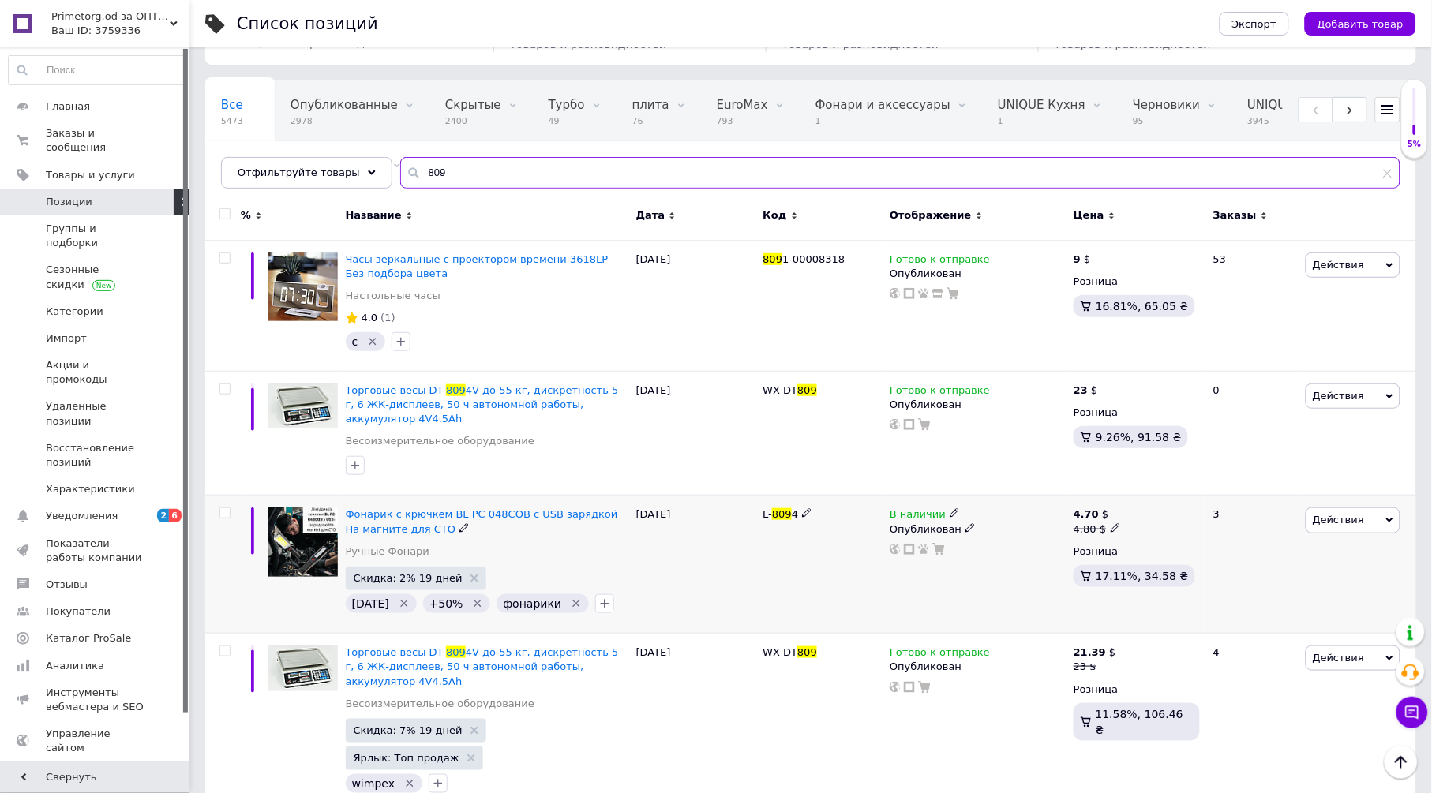
scroll to position [175, 0]
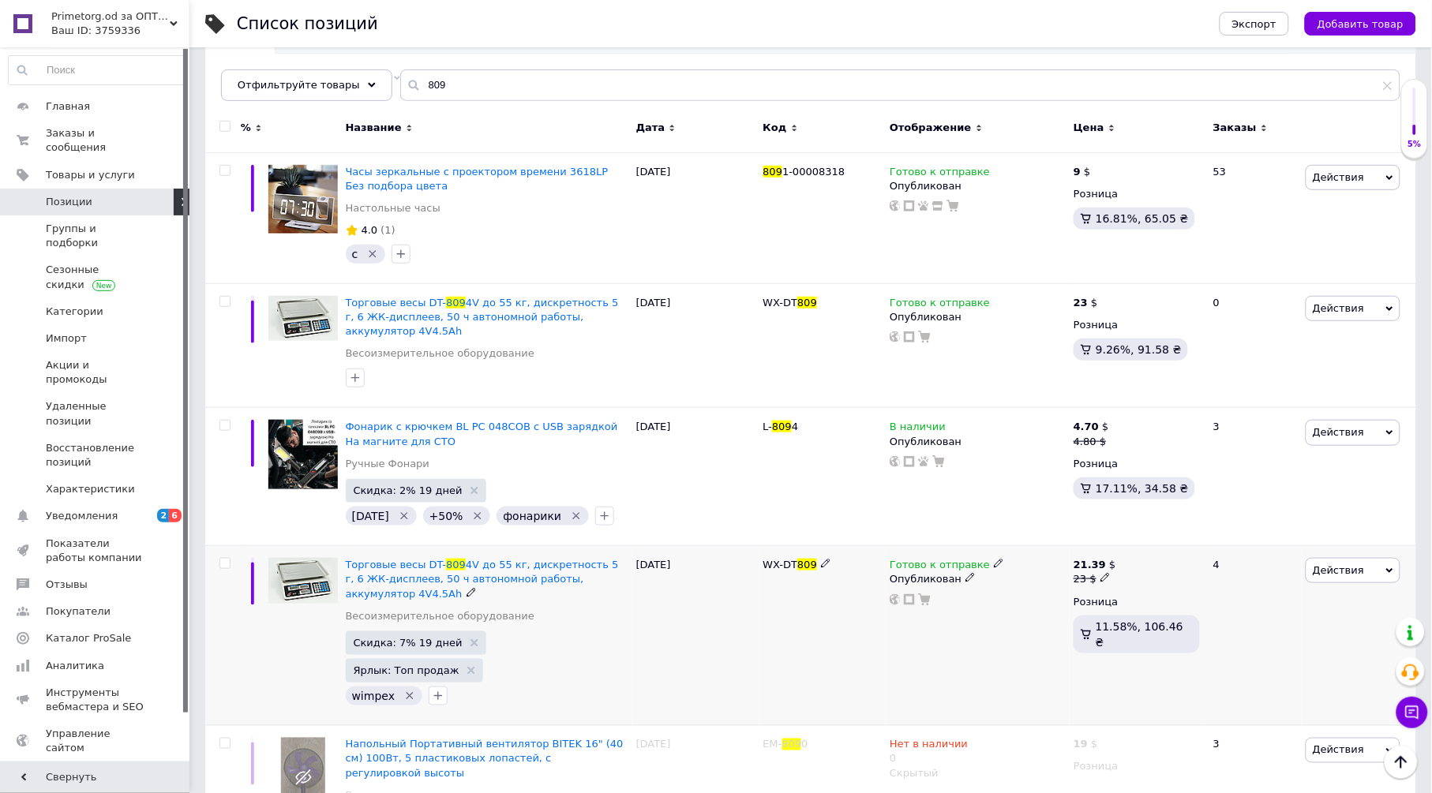
click at [965, 573] on icon at bounding box center [969, 577] width 9 height 9
click at [929, 599] on li "Скрытый" at bounding box center [974, 610] width 182 height 22
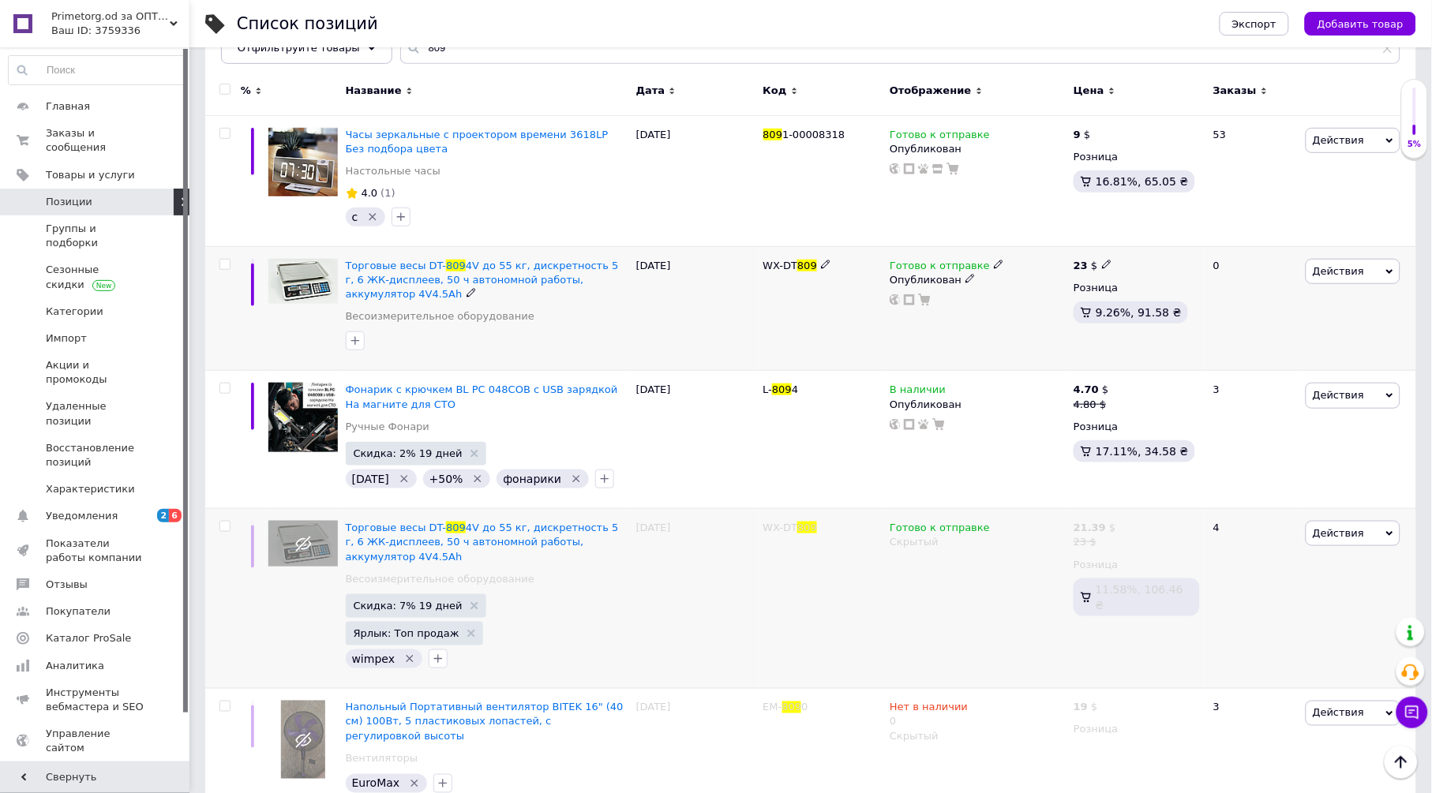
scroll to position [0, 0]
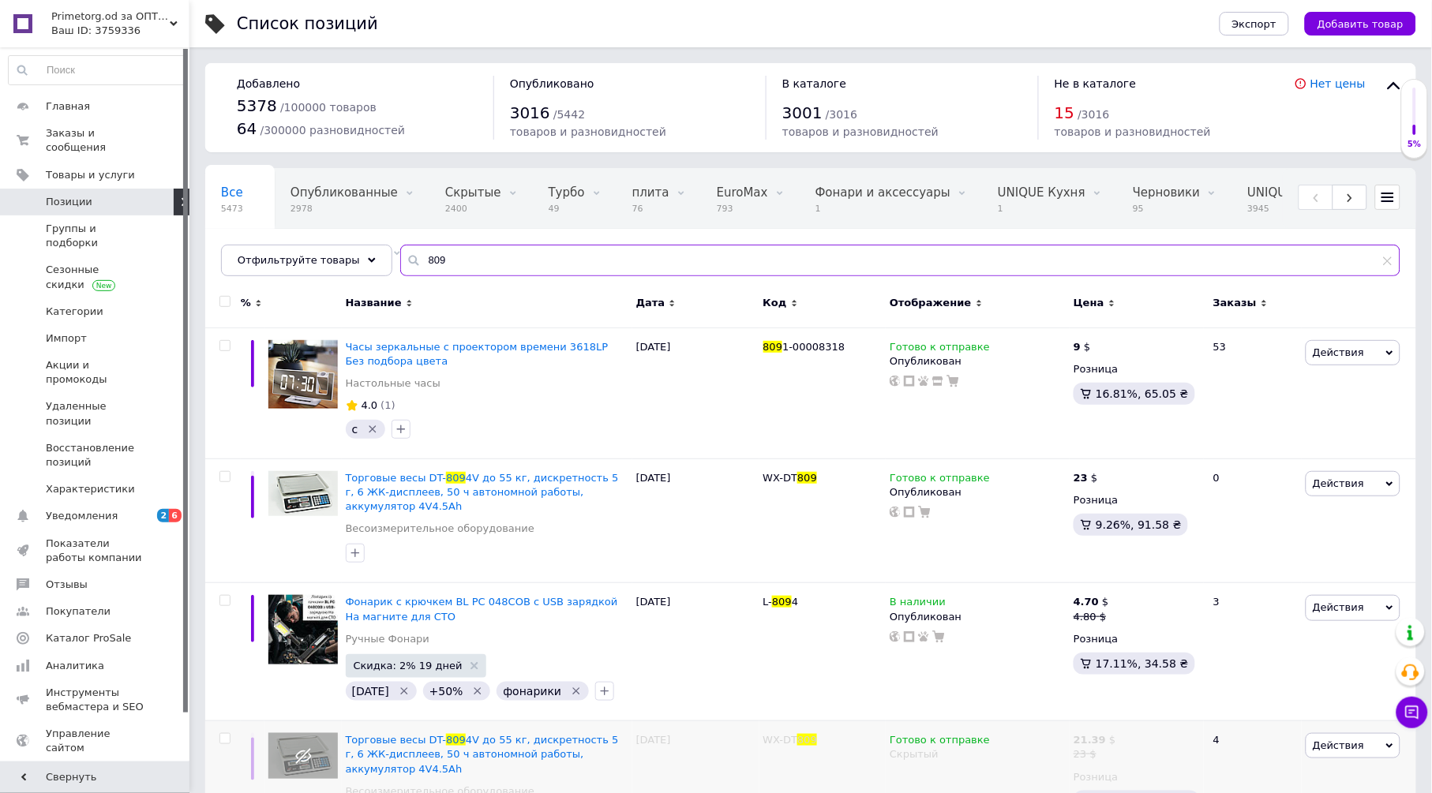
click at [466, 272] on input "809" at bounding box center [900, 261] width 1000 height 32
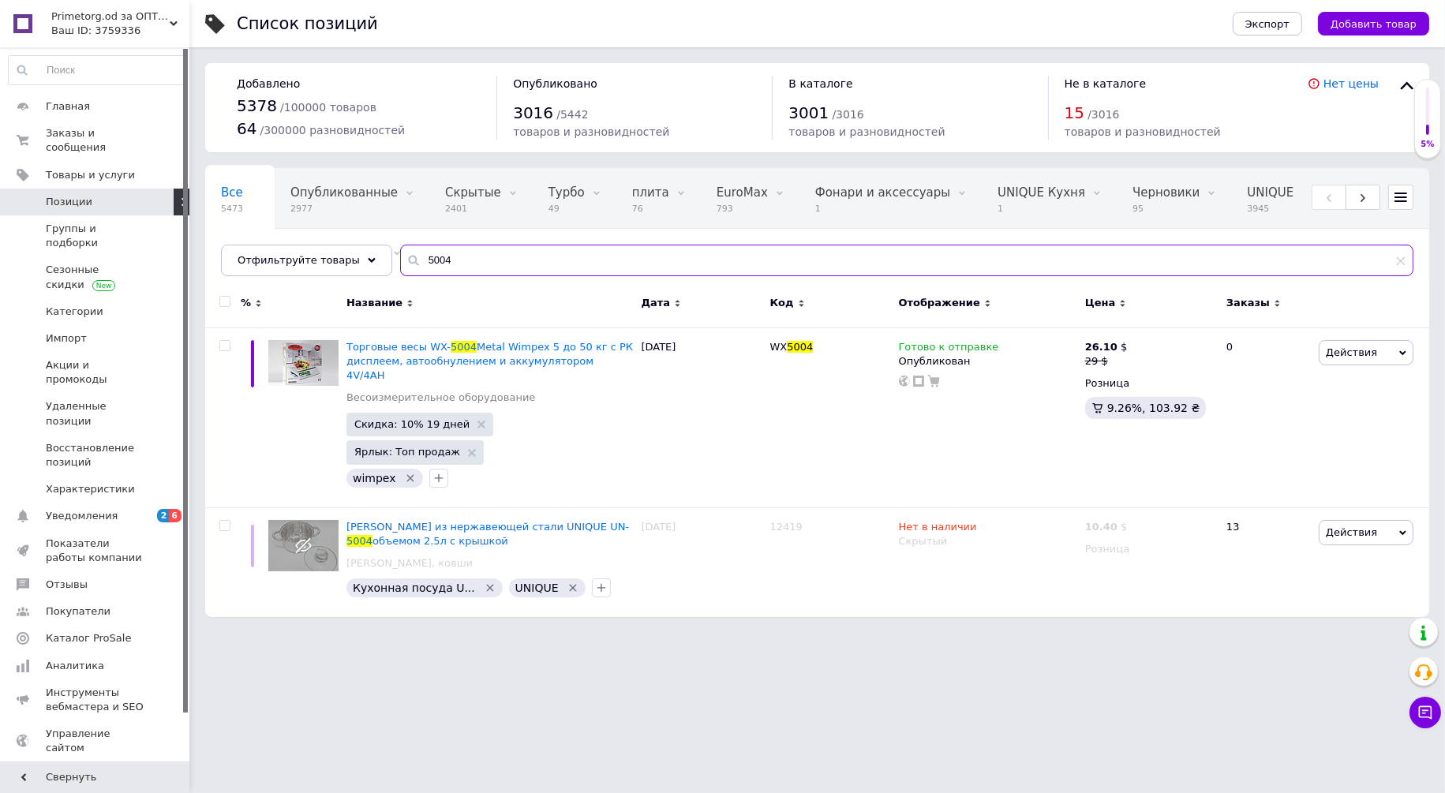
type input "5004"
click at [99, 22] on span "Primetorg.od за ОПТом" at bounding box center [110, 16] width 118 height 14
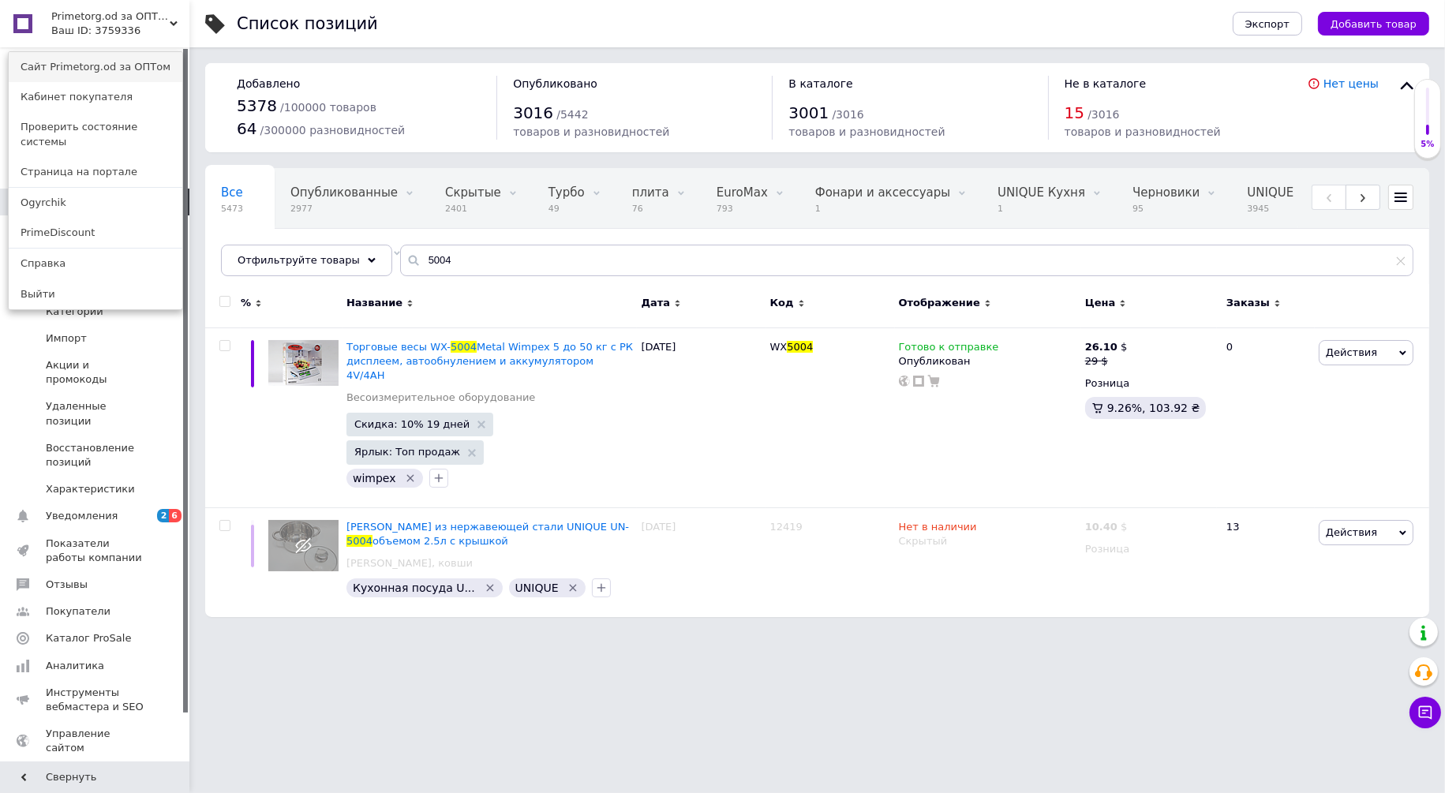
click at [114, 73] on link "Сайт Primetorg.od за ОПТом" at bounding box center [96, 67] width 174 height 30
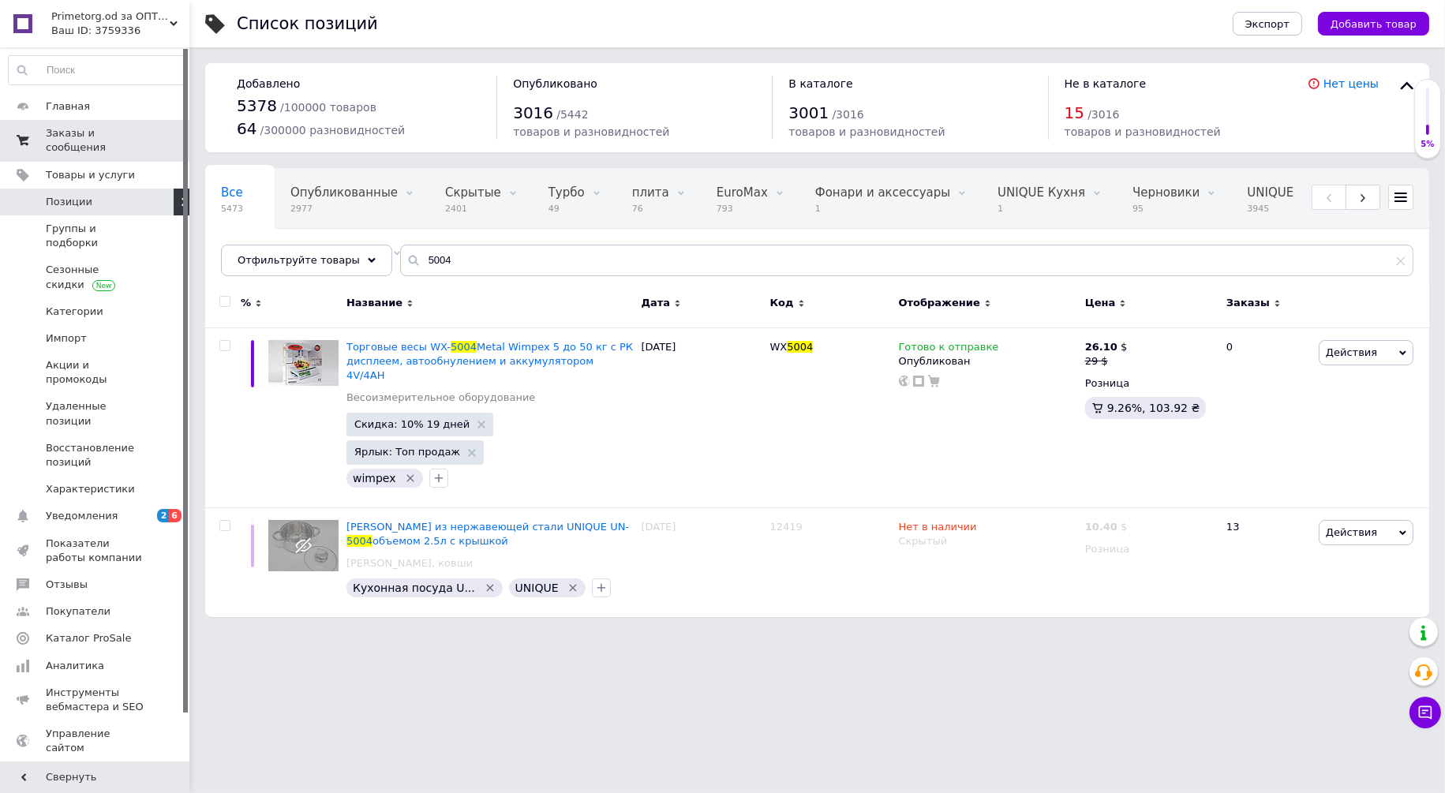
click at [118, 129] on span "Заказы и сообщения" at bounding box center [96, 140] width 100 height 28
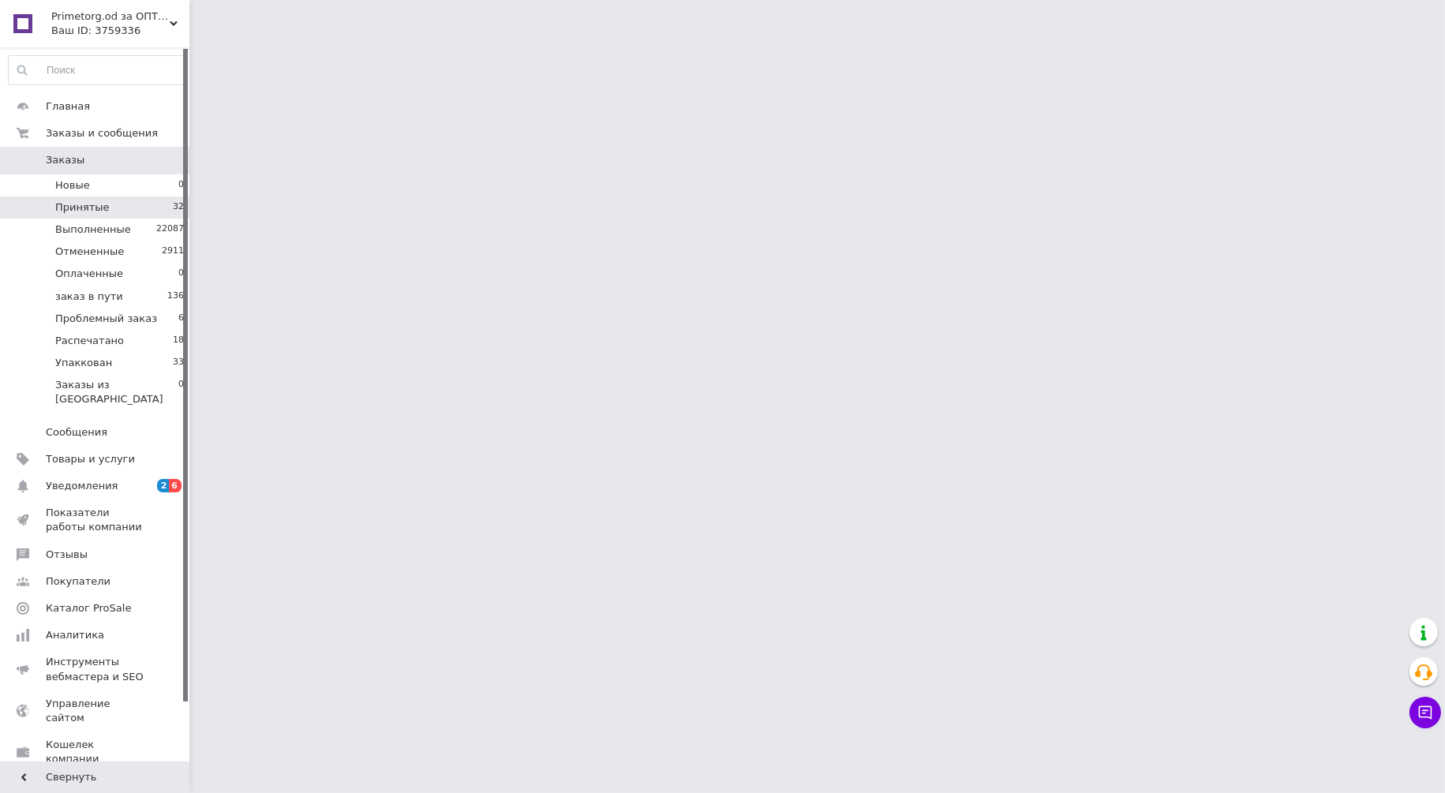
click at [140, 206] on li "Принятые 32" at bounding box center [96, 208] width 193 height 22
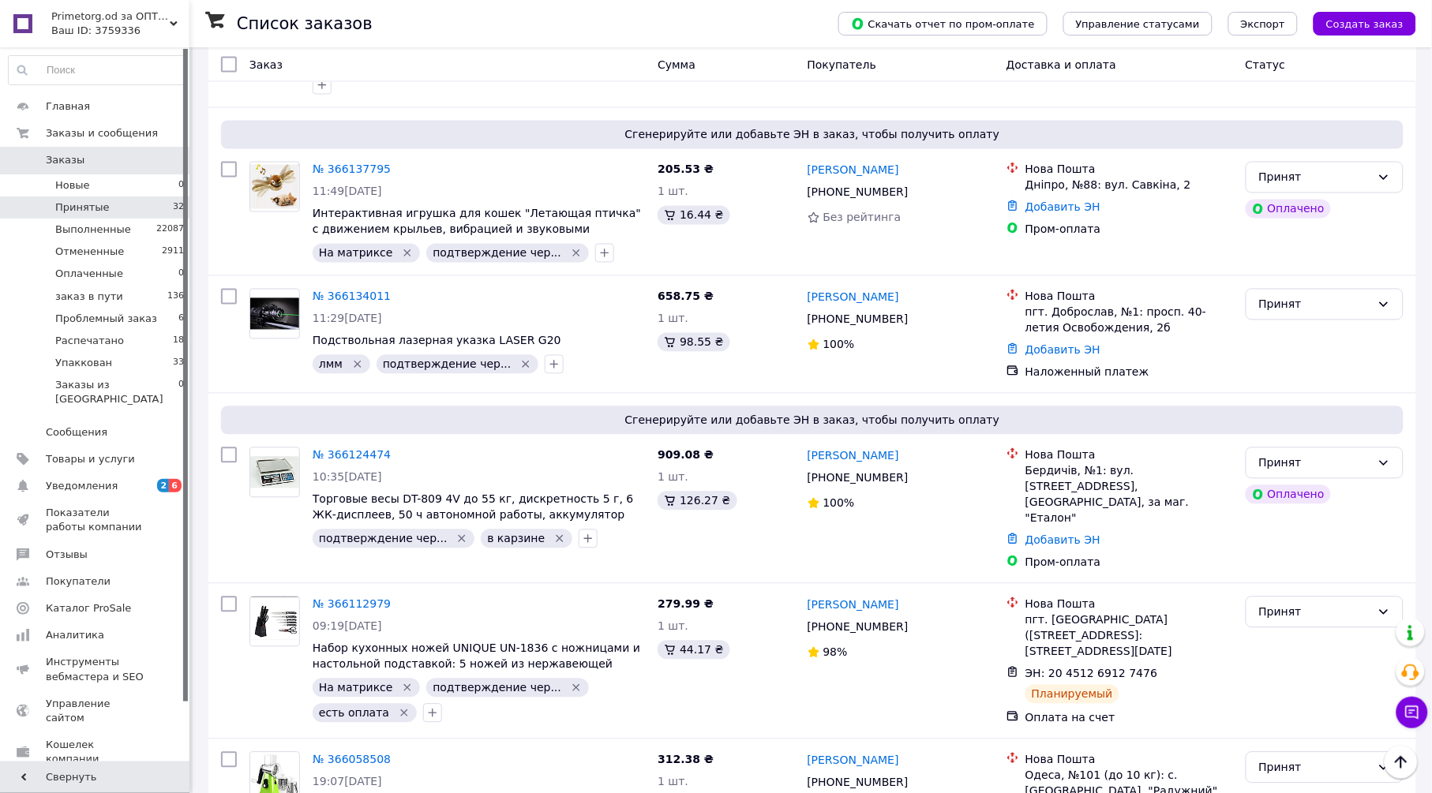
scroll to position [4170, 0]
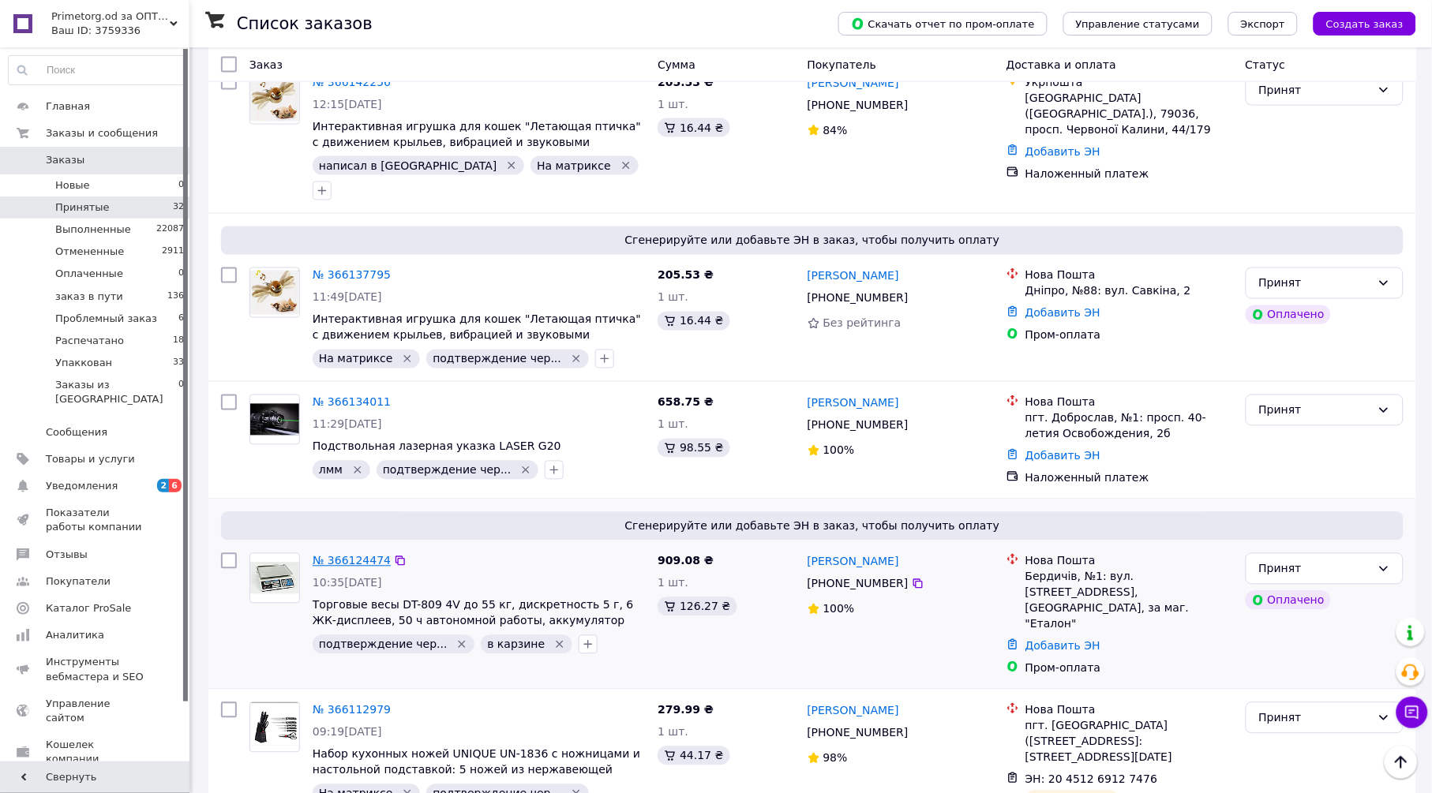
click at [363, 555] on link "№ 366124474" at bounding box center [352, 561] width 78 height 13
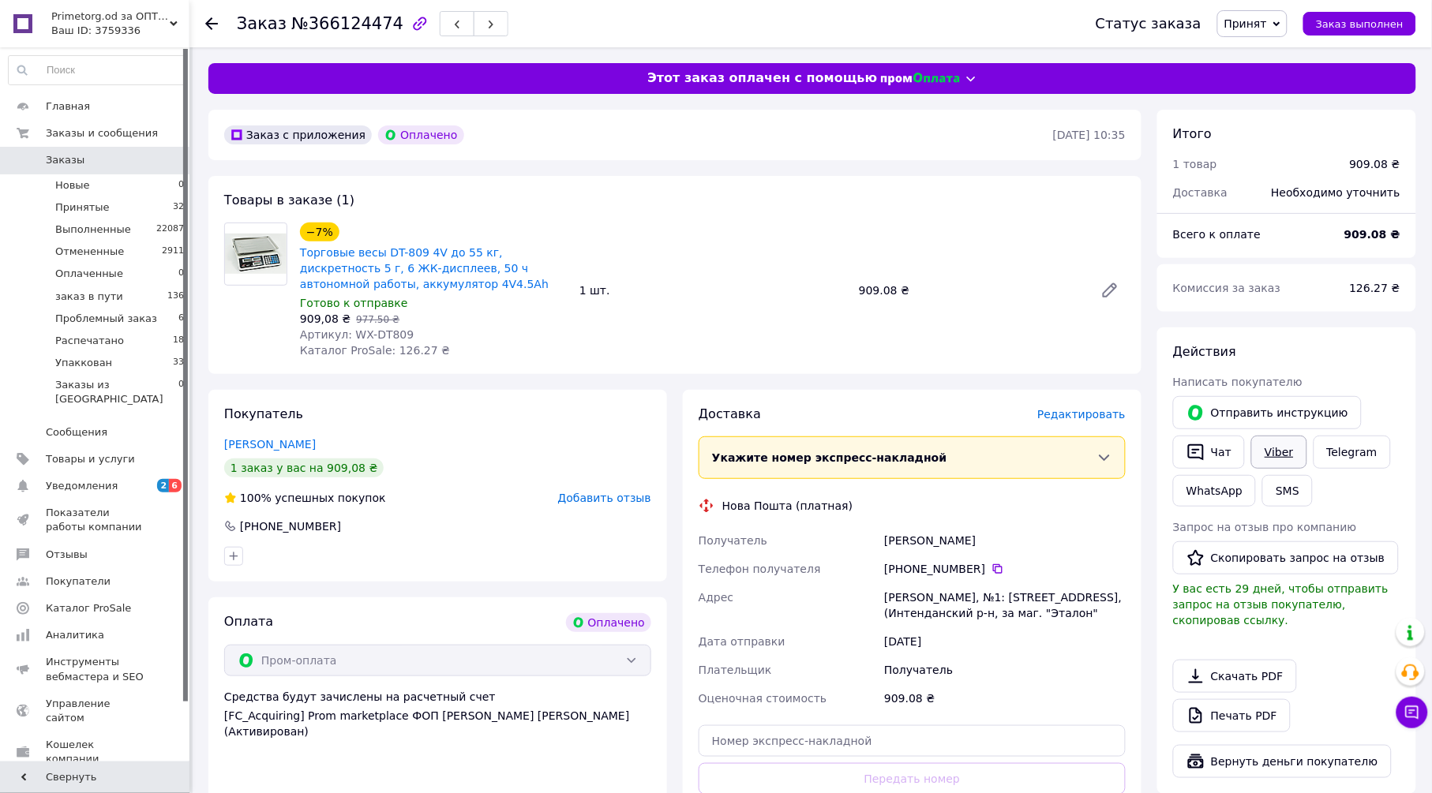
click at [1283, 453] on link "Viber" at bounding box center [1278, 452] width 55 height 33
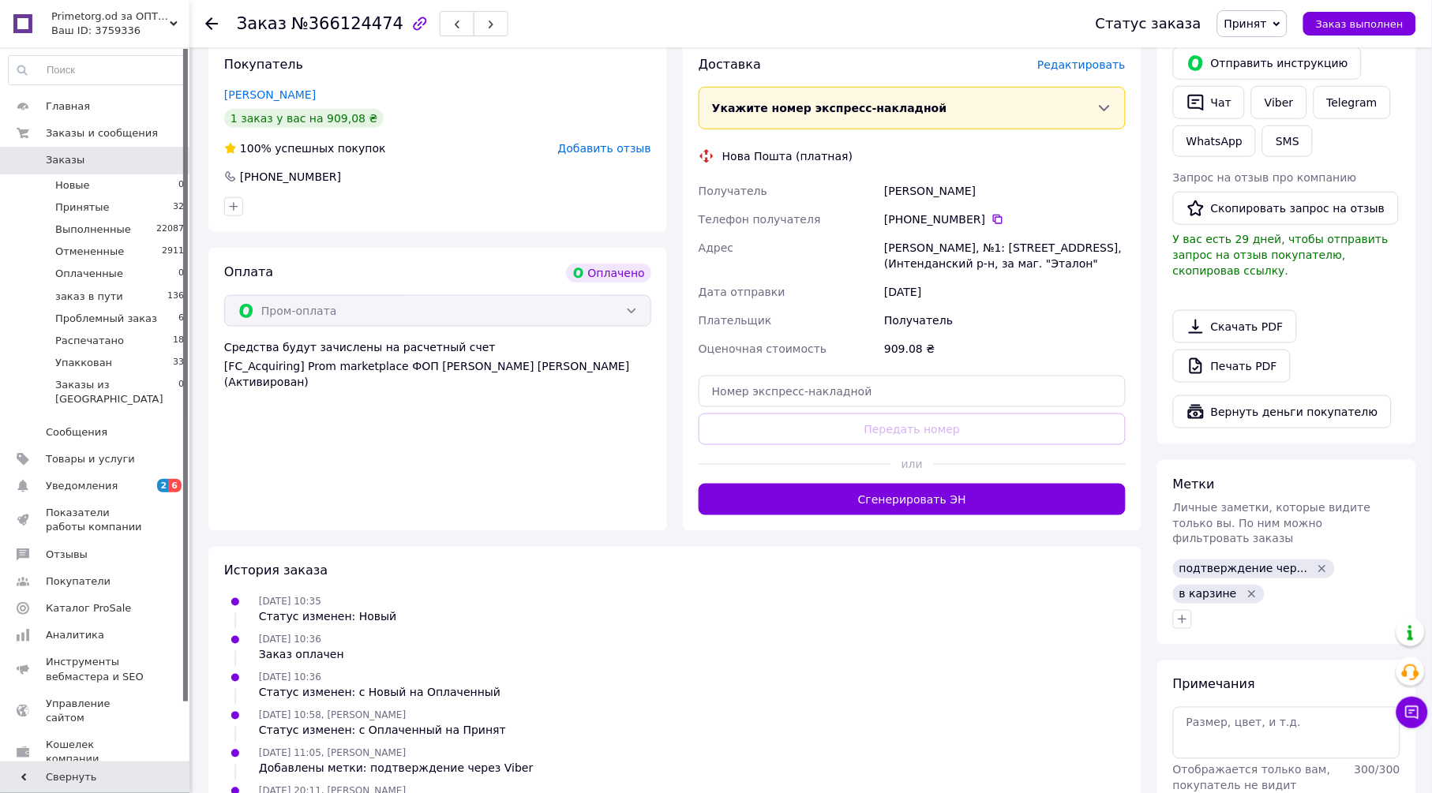
scroll to position [350, 0]
click at [1248, 590] on icon "Удалить метку" at bounding box center [1251, 593] width 7 height 7
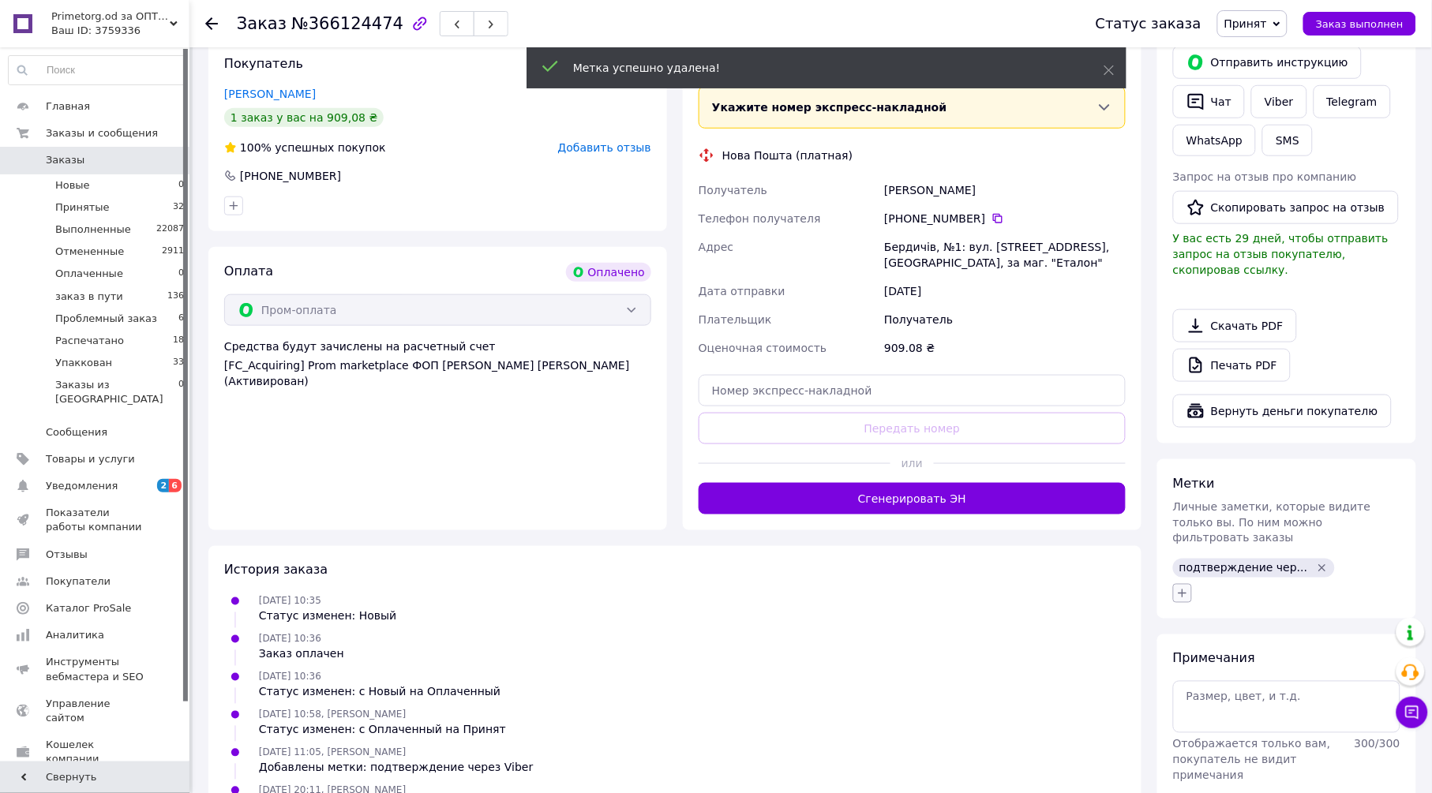
click at [1187, 587] on icon "button" at bounding box center [1182, 593] width 13 height 13
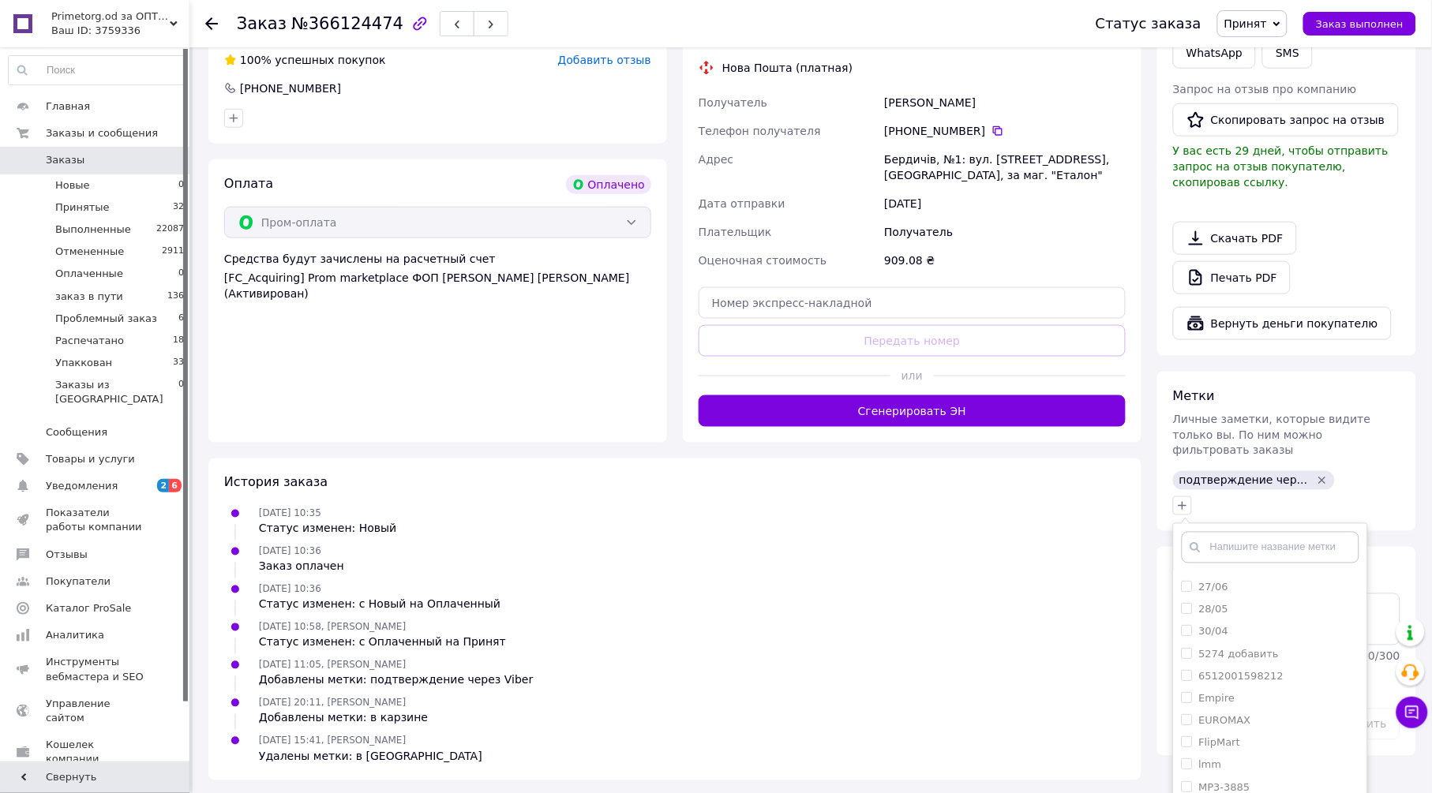
scroll to position [175, 0]
drag, startPoint x: 1261, startPoint y: 684, endPoint x: 1233, endPoint y: 687, distance: 28.5
click at [1260, 712] on div "EUROMAX" at bounding box center [1271, 719] width 178 height 14
checkbox input "true"
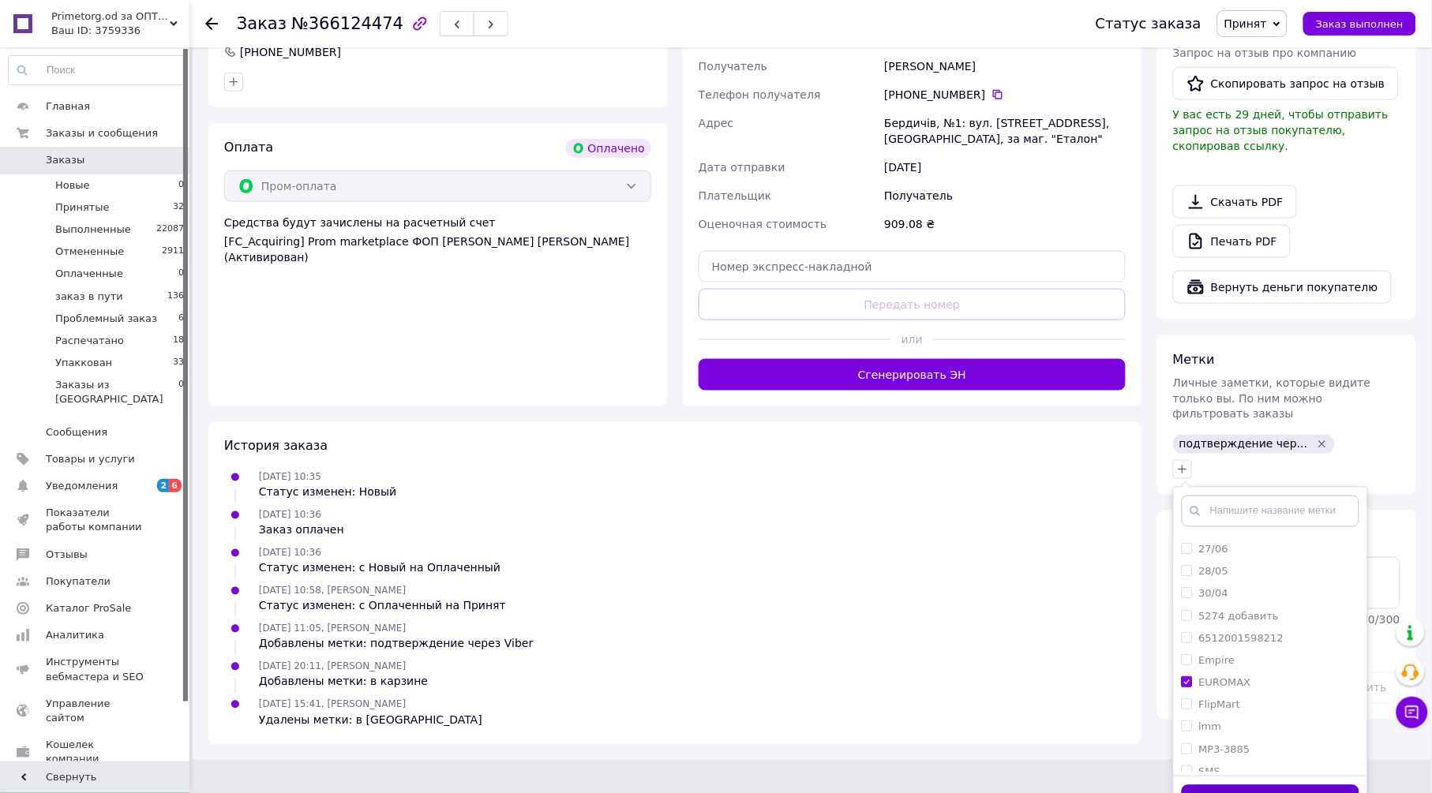
click at [1236, 785] on button "Добавить метку" at bounding box center [1271, 800] width 178 height 31
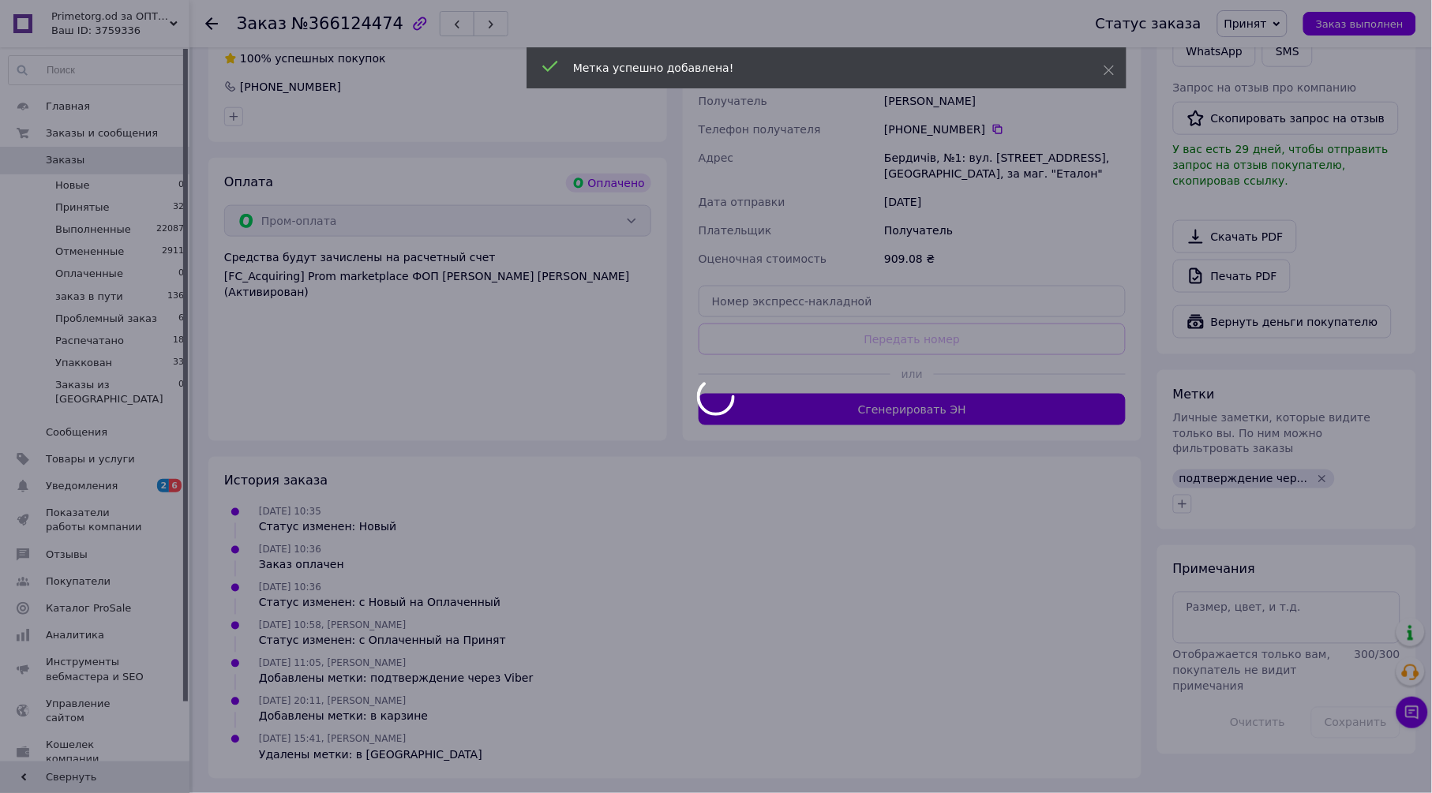
scroll to position [474, 0]
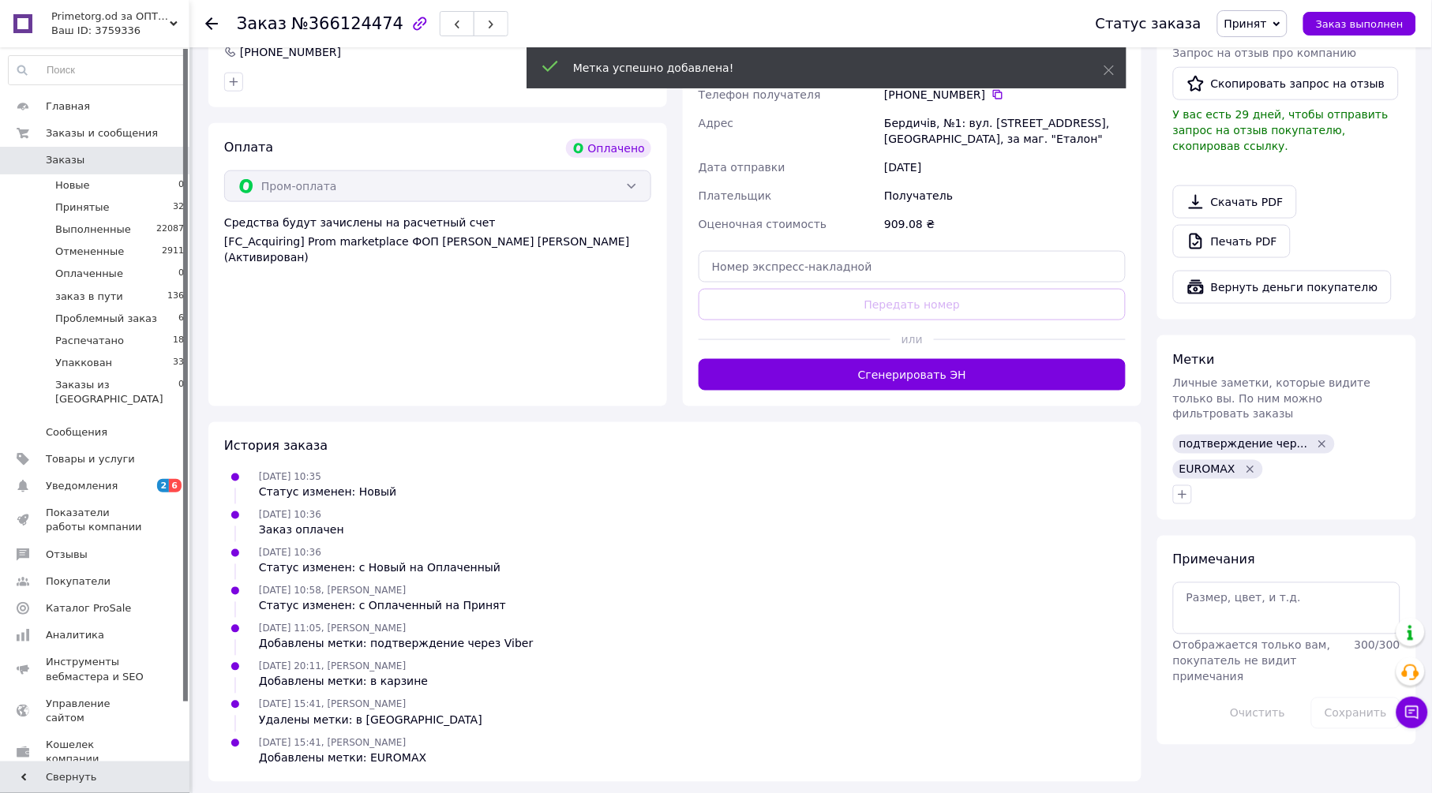
click at [212, 25] on icon at bounding box center [211, 23] width 13 height 13
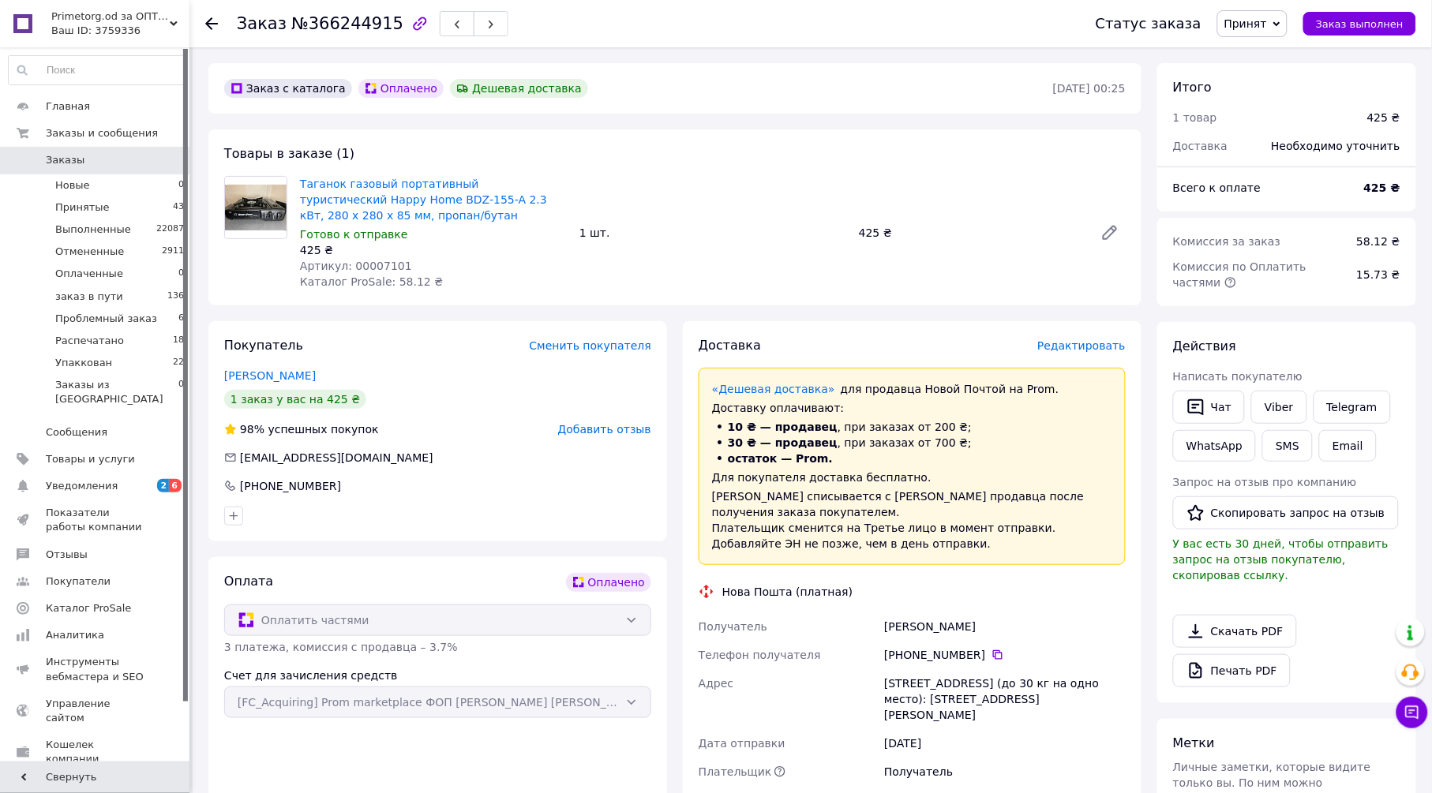
click at [1098, 350] on span "Редактировать" at bounding box center [1081, 345] width 88 height 13
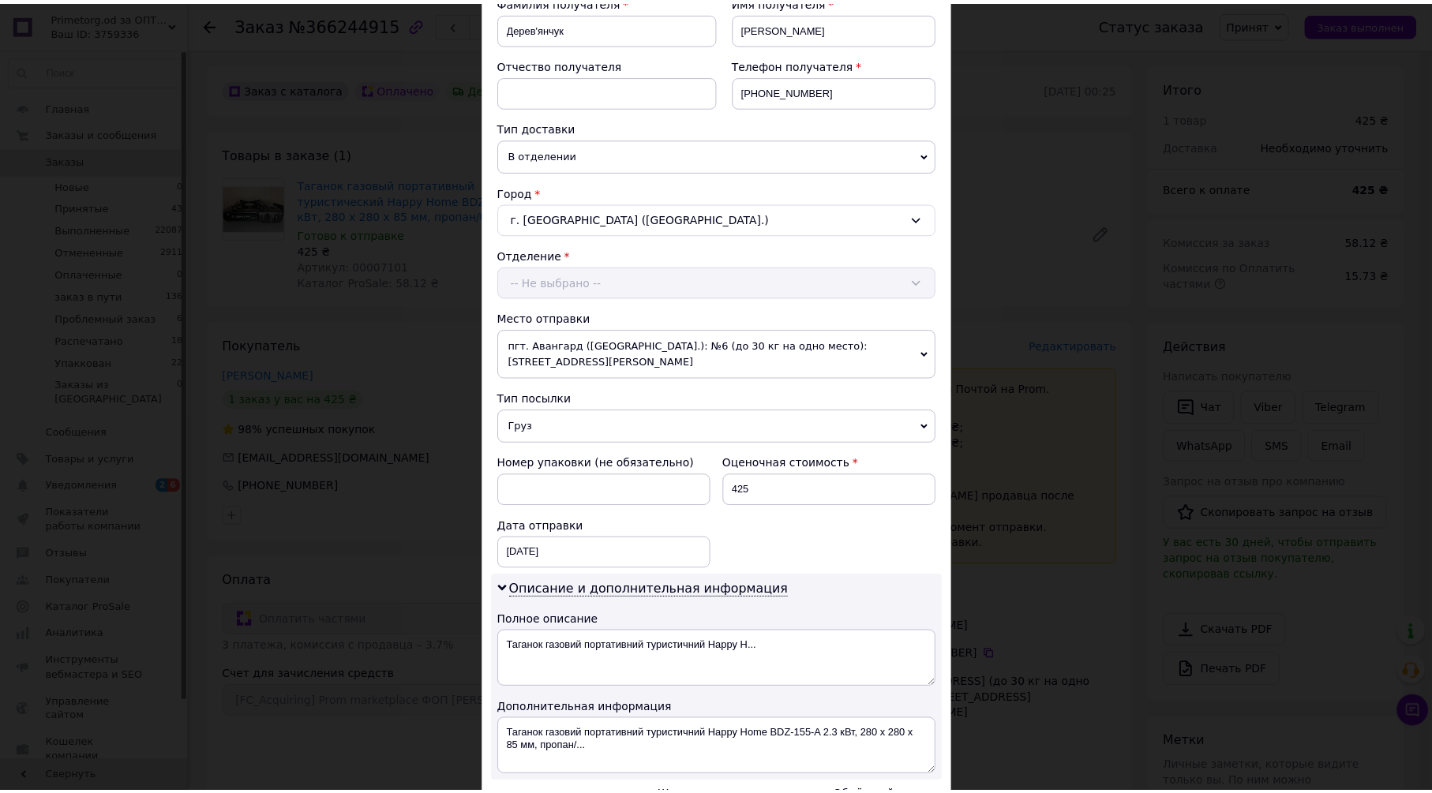
scroll to position [433, 0]
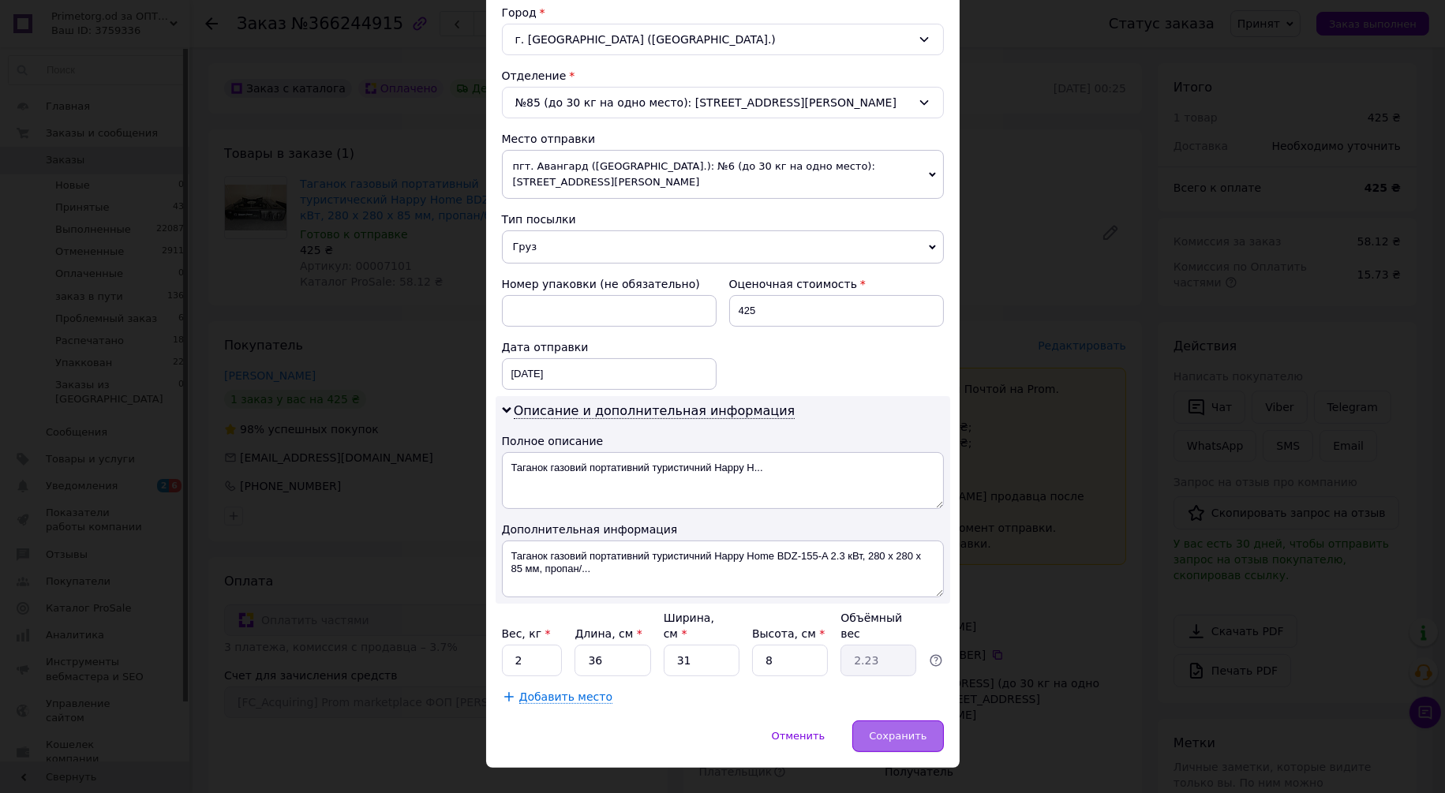
click at [901, 730] on span "Сохранить" at bounding box center [898, 736] width 58 height 12
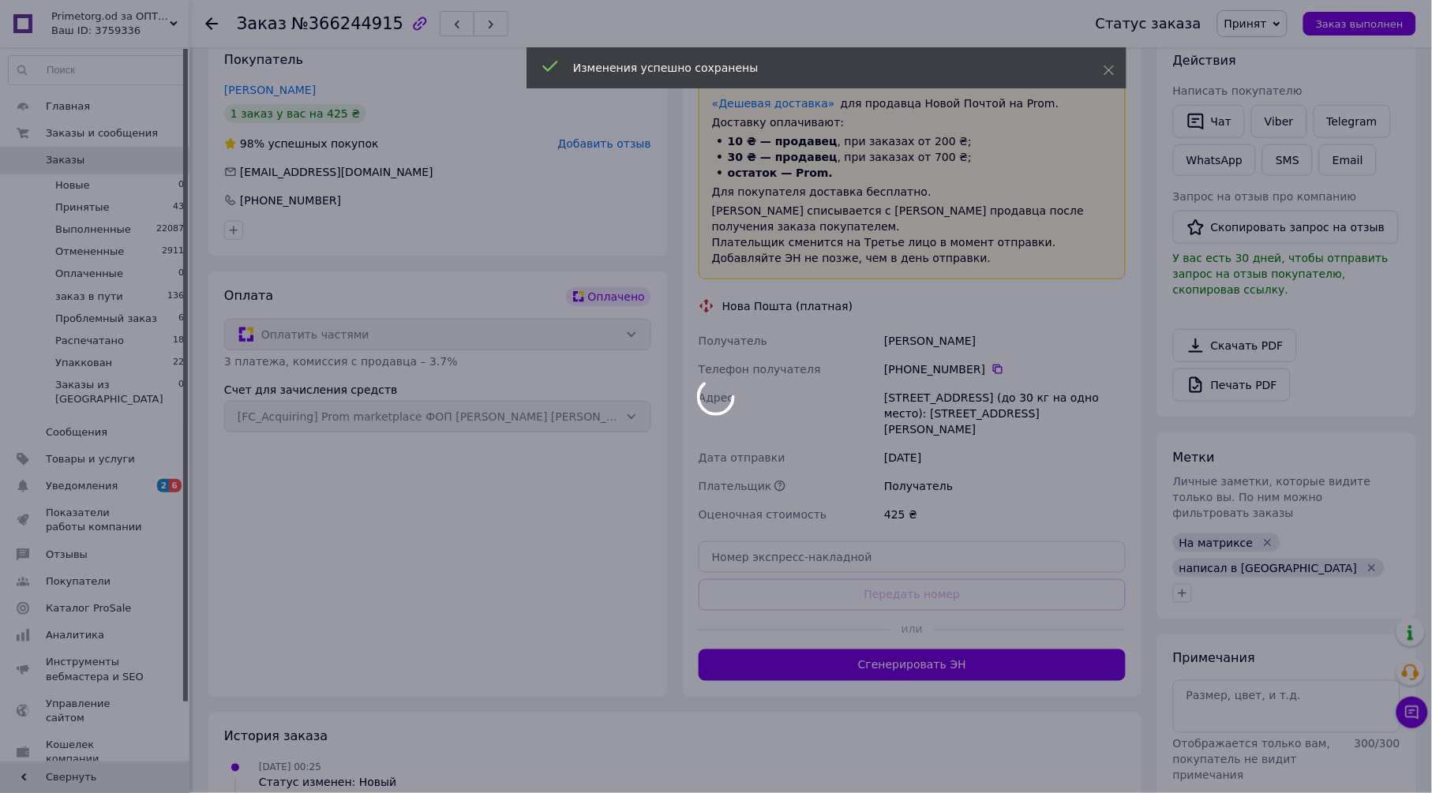
scroll to position [350, 0]
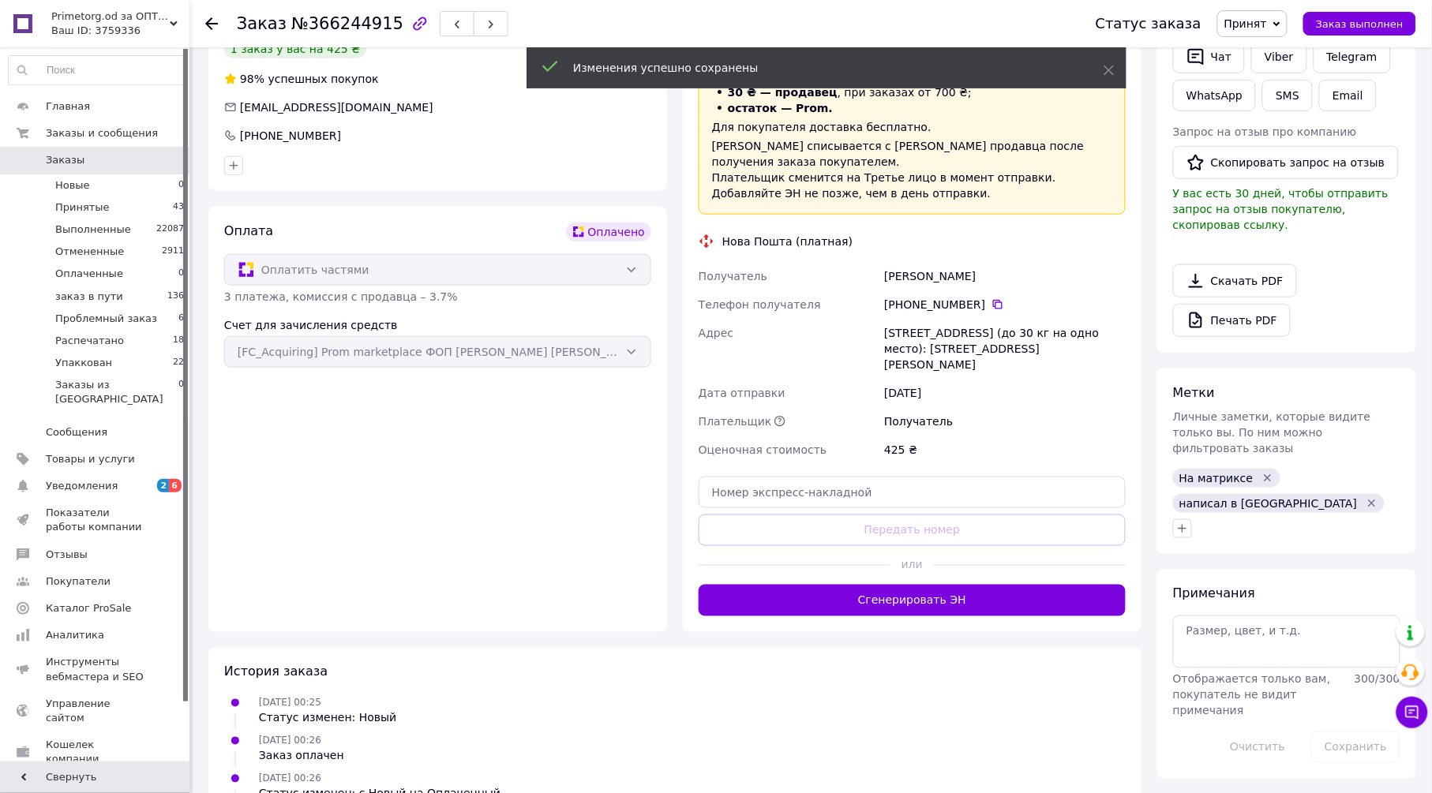
click at [901, 585] on button "Сгенерировать ЭН" at bounding box center [911, 601] width 427 height 32
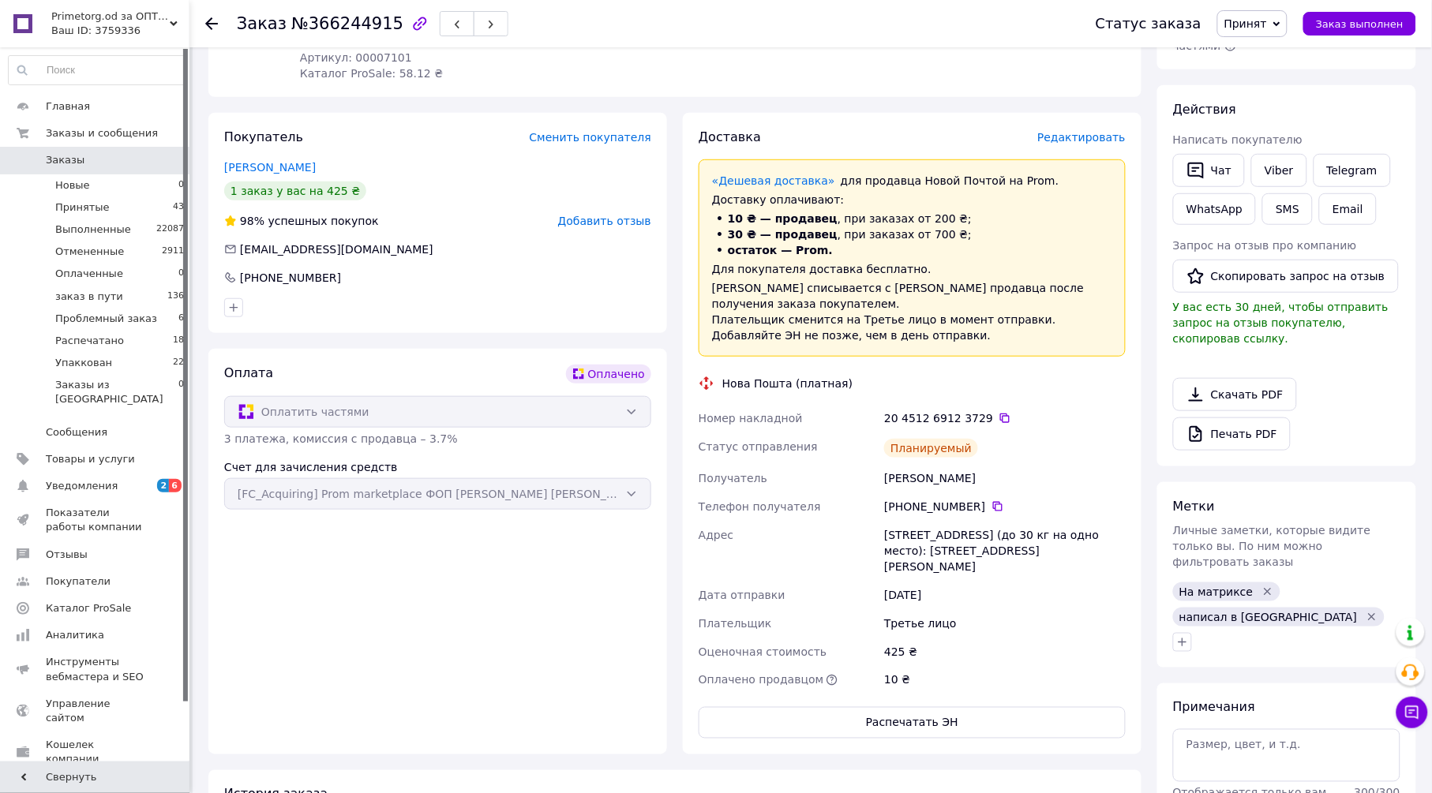
scroll to position [0, 0]
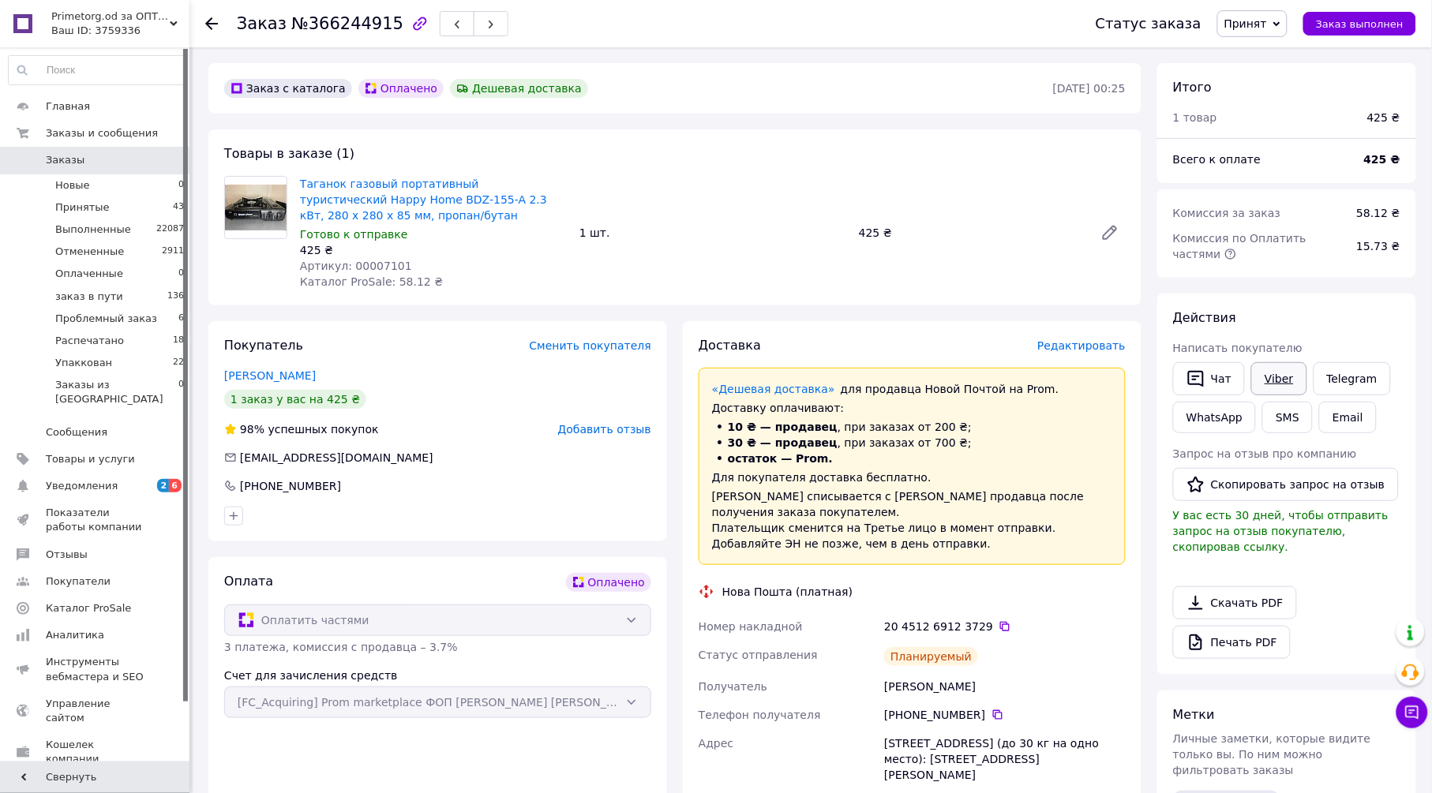
click at [1286, 371] on link "Viber" at bounding box center [1278, 378] width 55 height 33
click at [1244, 21] on span "Принят" at bounding box center [1245, 23] width 43 height 13
click at [1283, 178] on li "Упаккован" at bounding box center [1277, 181] width 118 height 24
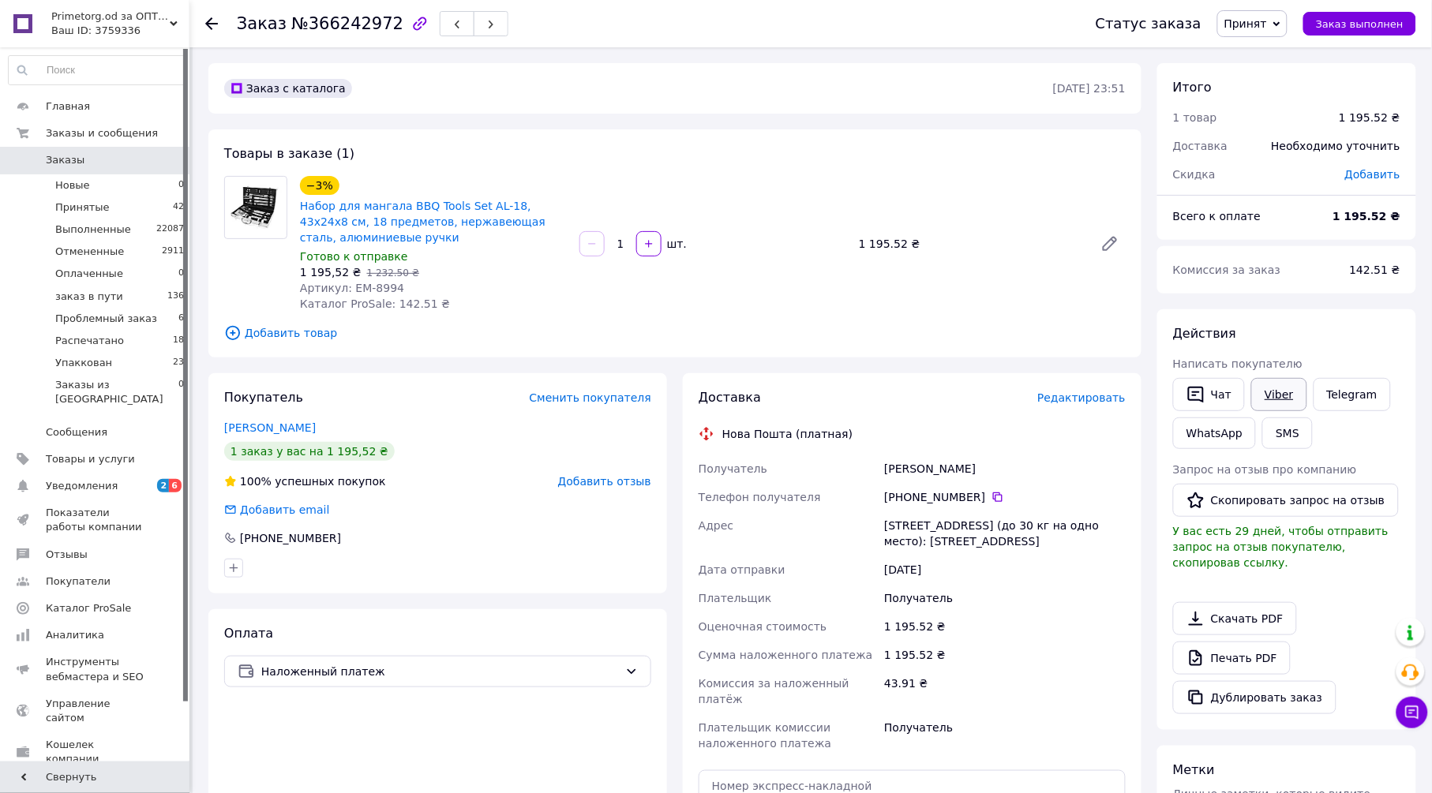
click at [1274, 395] on link "Viber" at bounding box center [1278, 394] width 55 height 33
click at [1076, 398] on span "Редактировать" at bounding box center [1081, 397] width 88 height 13
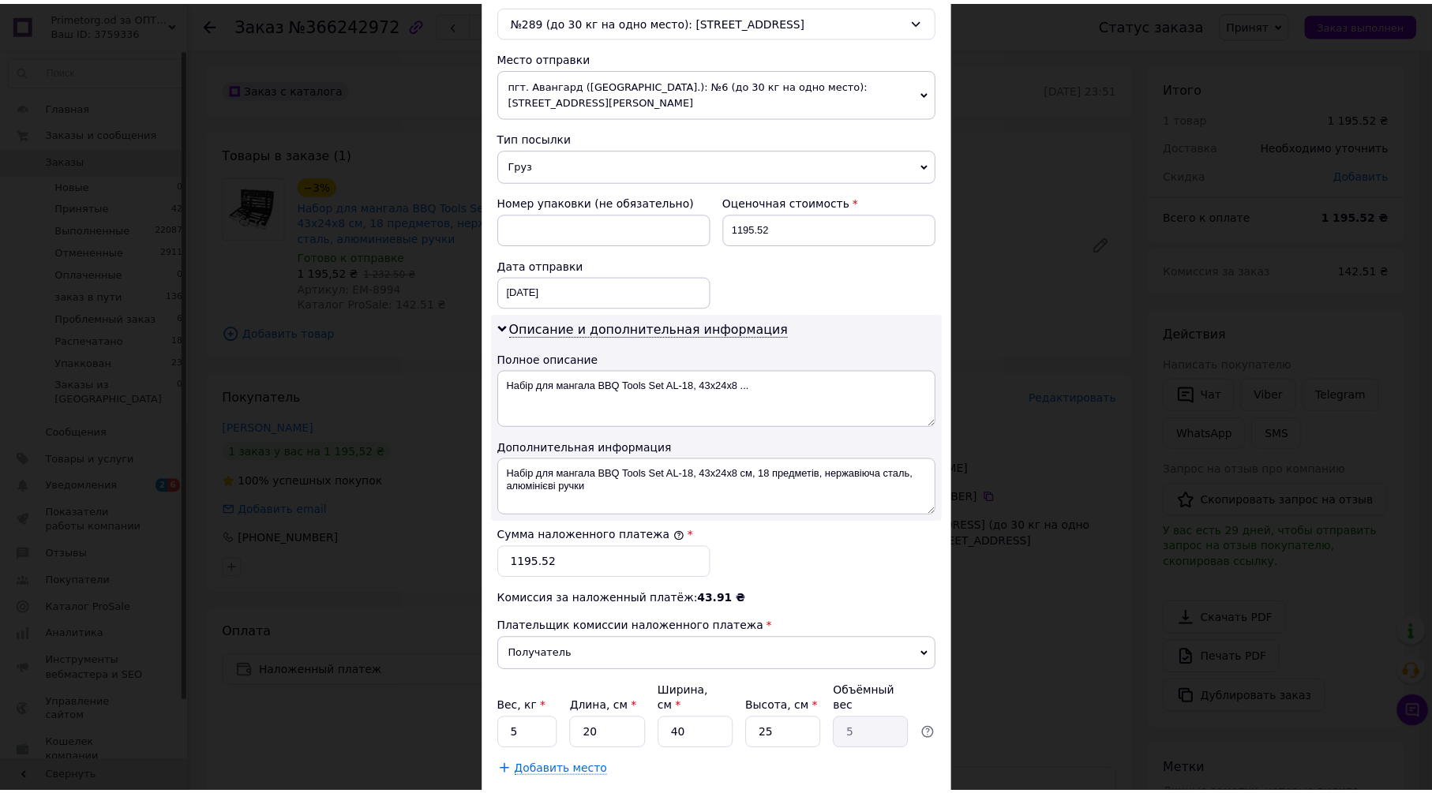
scroll to position [590, 0]
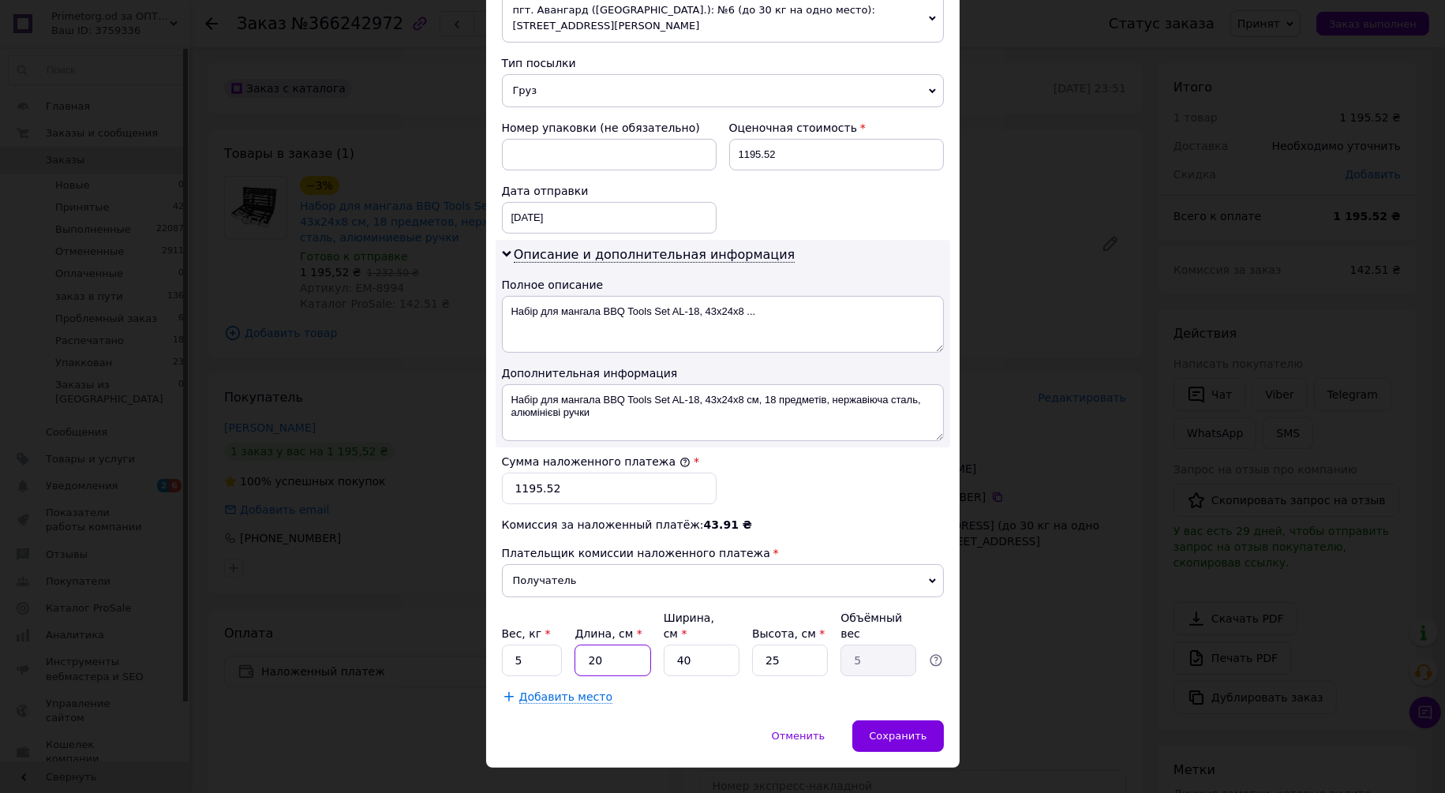
click at [630, 645] on input "20" at bounding box center [613, 661] width 76 height 32
type input "5"
type input "1.25"
type input "50"
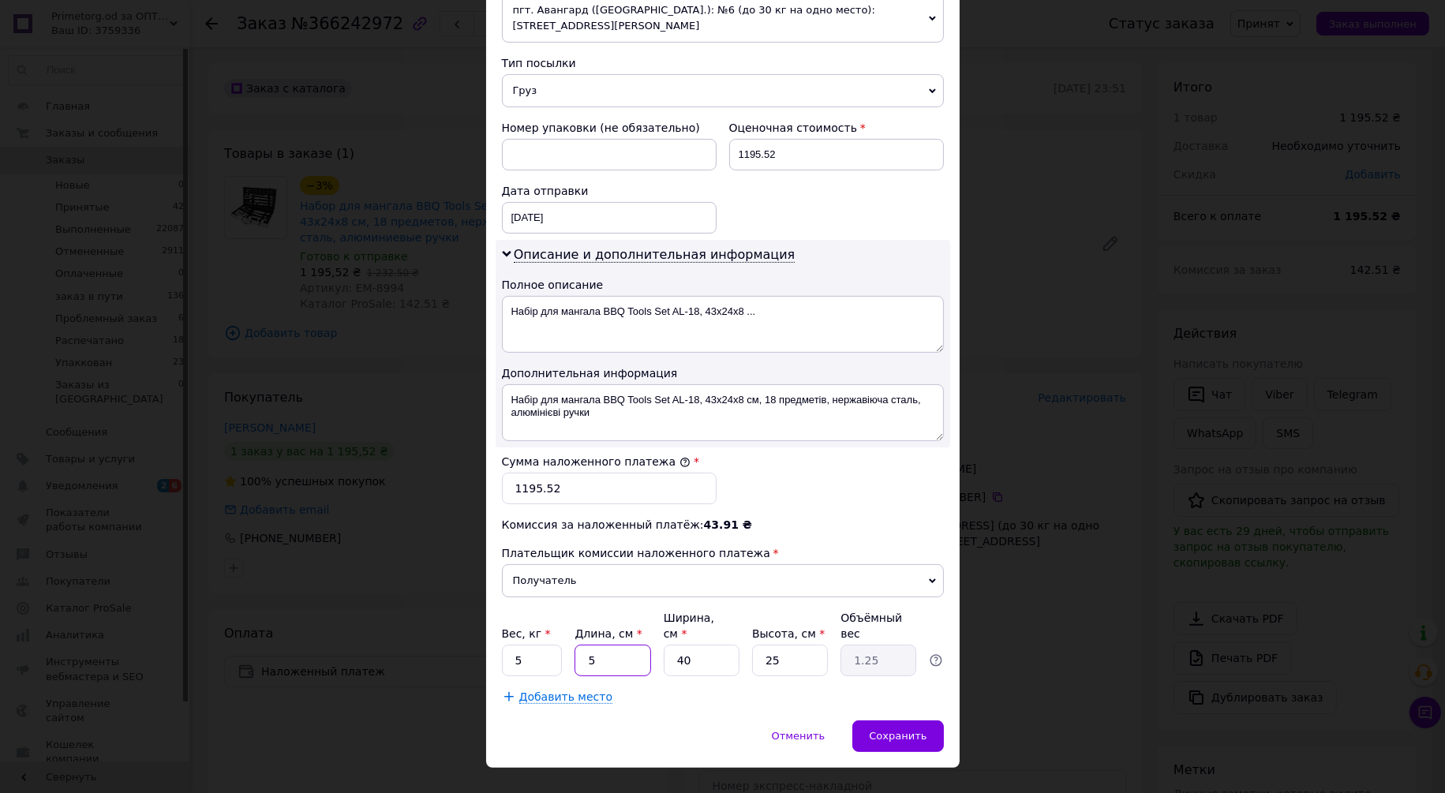
type input "12.5"
type input "50"
type input "3"
type input "0.94"
type input "30"
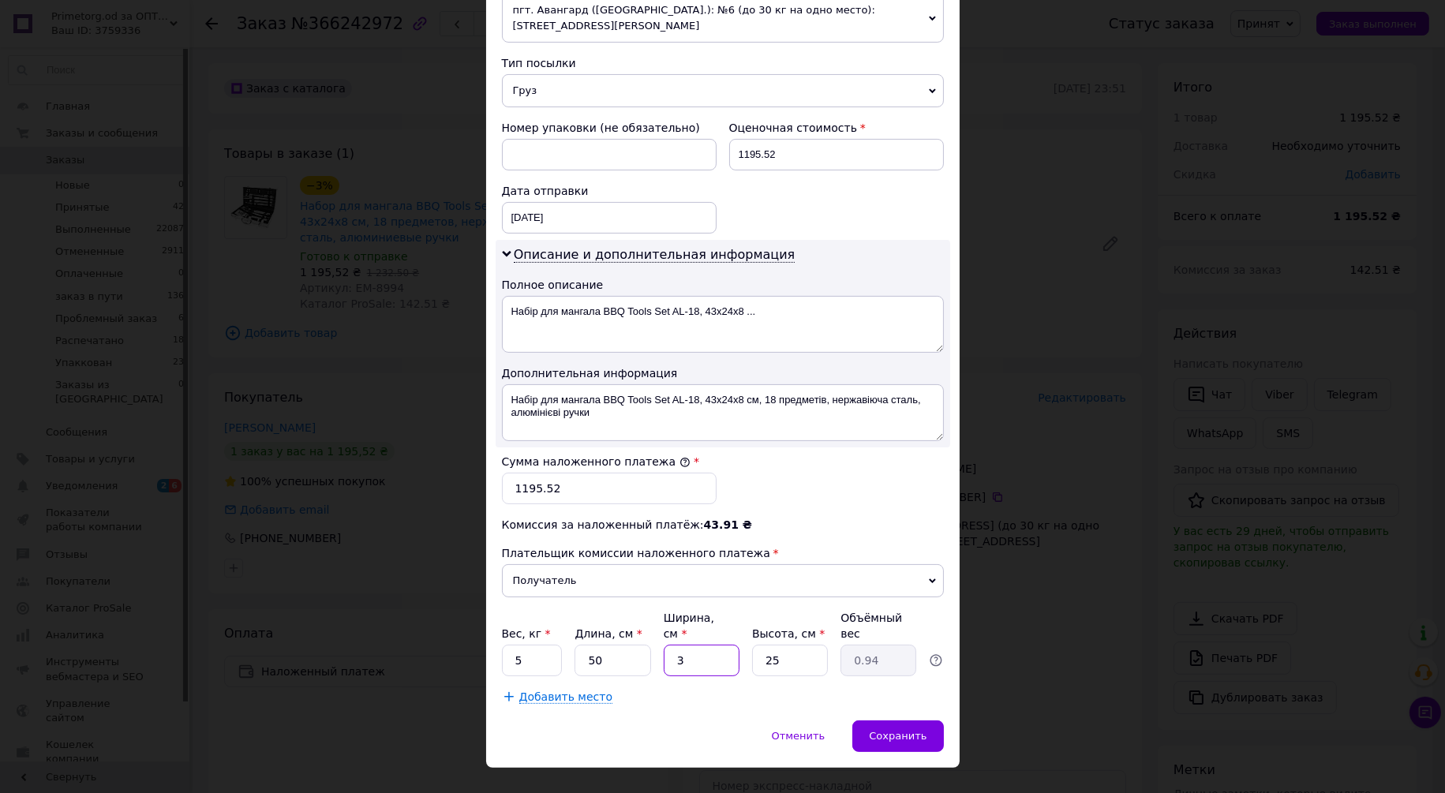
type input "9.38"
type input "30"
type input "9"
type input "3.38"
type input "9"
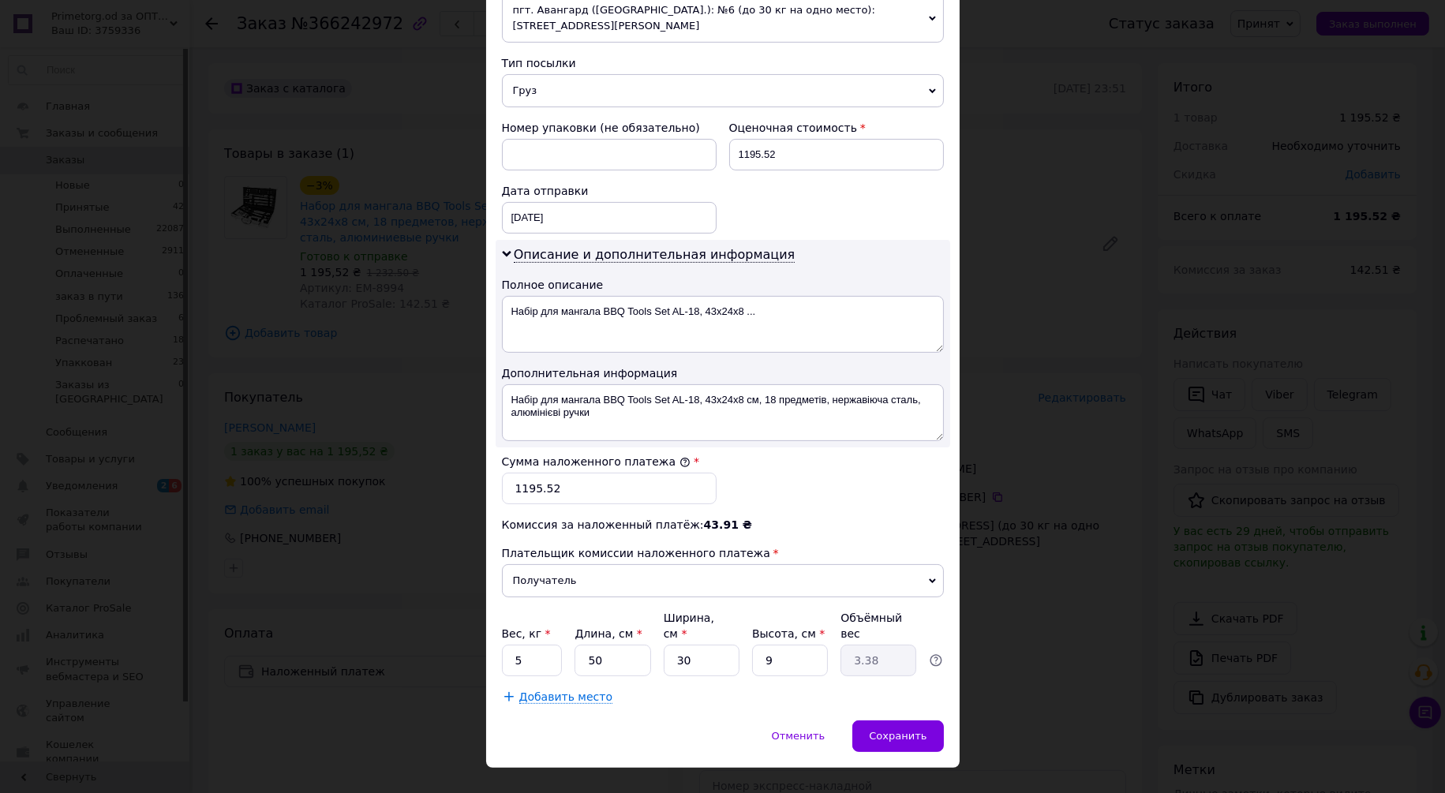
click at [685, 721] on div "Отменить   Сохранить" at bounding box center [723, 744] width 474 height 47
click at [912, 721] on div "Сохранить" at bounding box center [897, 737] width 91 height 32
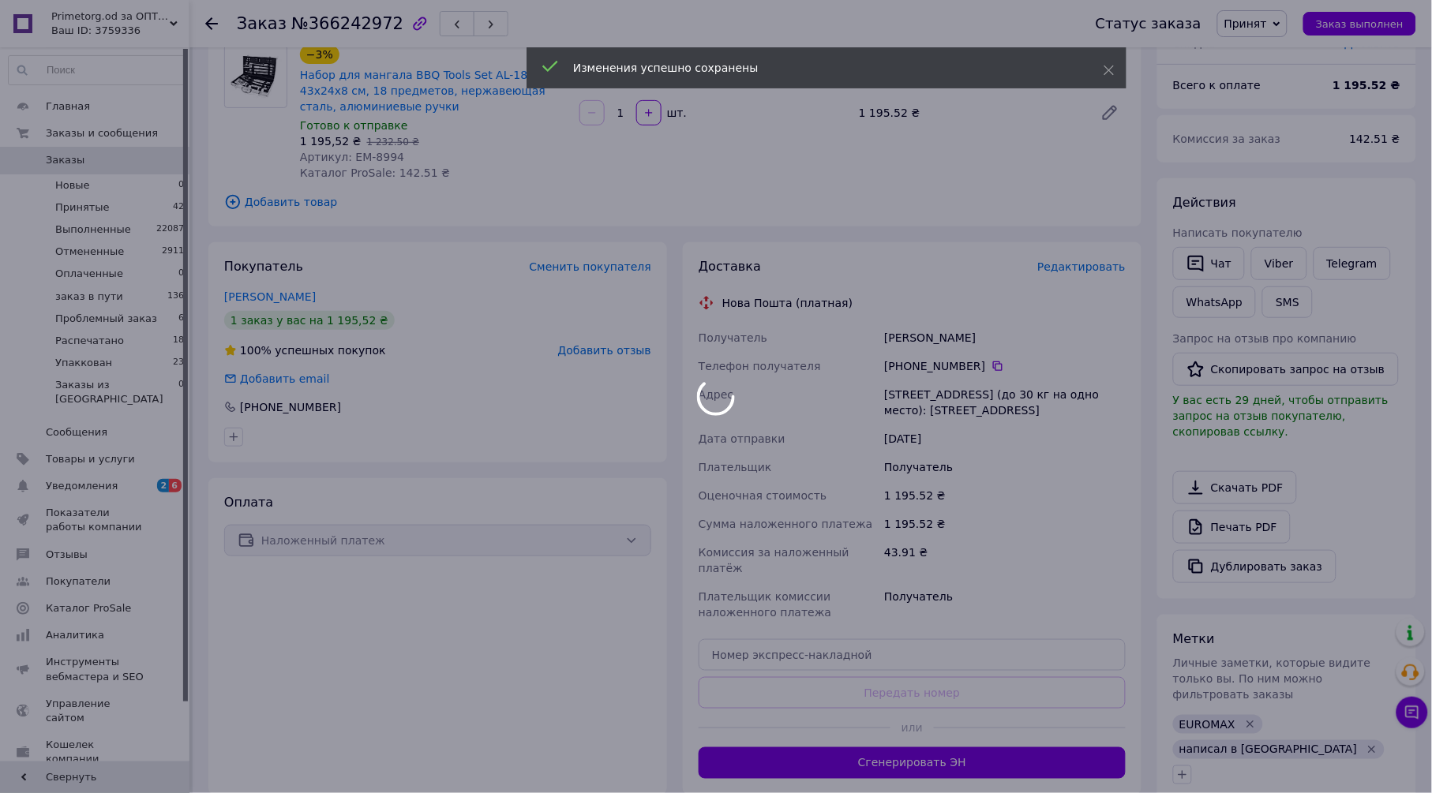
scroll to position [350, 0]
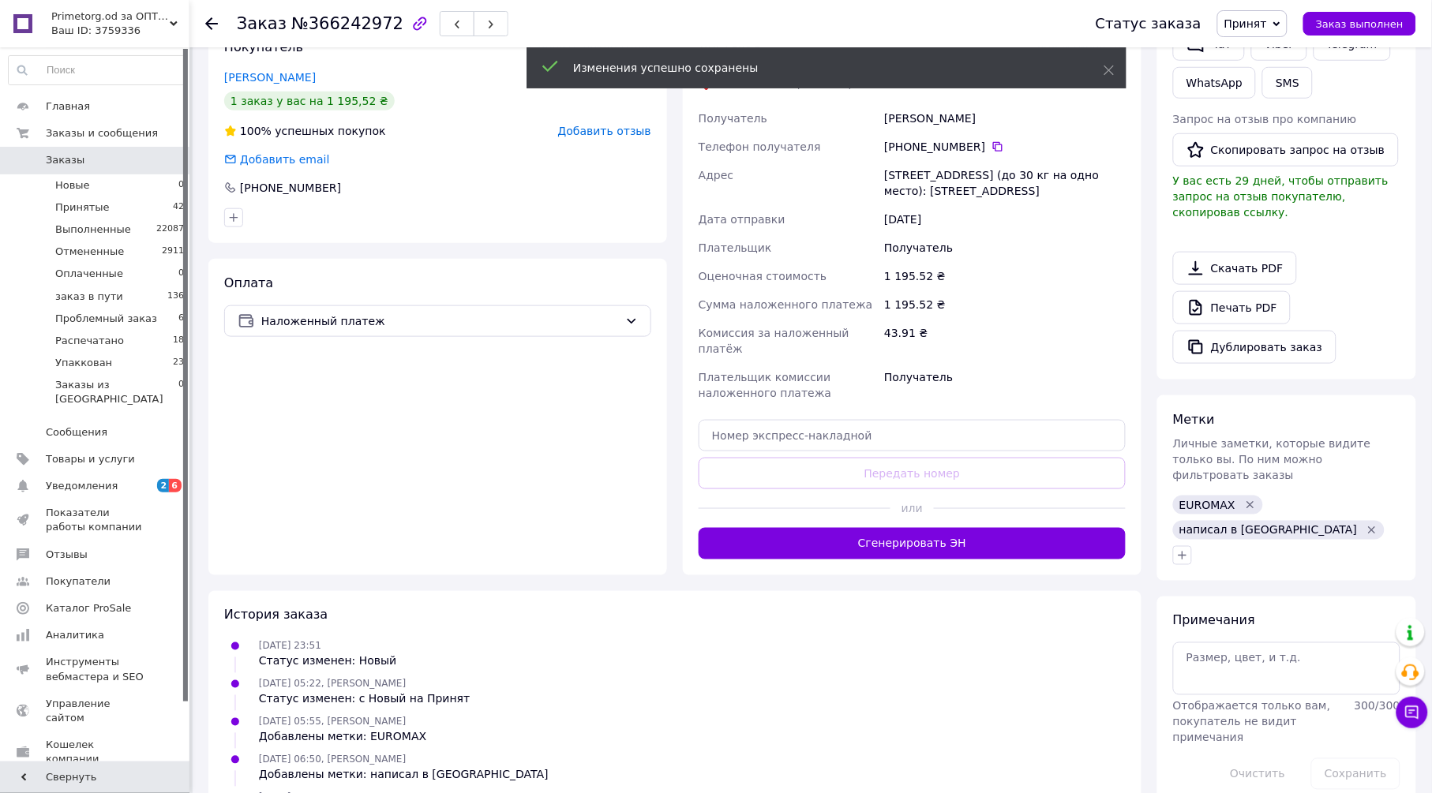
click at [921, 530] on div "Доставка Редактировать Нова Пошта (платная) Получатель Павелій Андрій Телефон п…" at bounding box center [911, 299] width 427 height 521
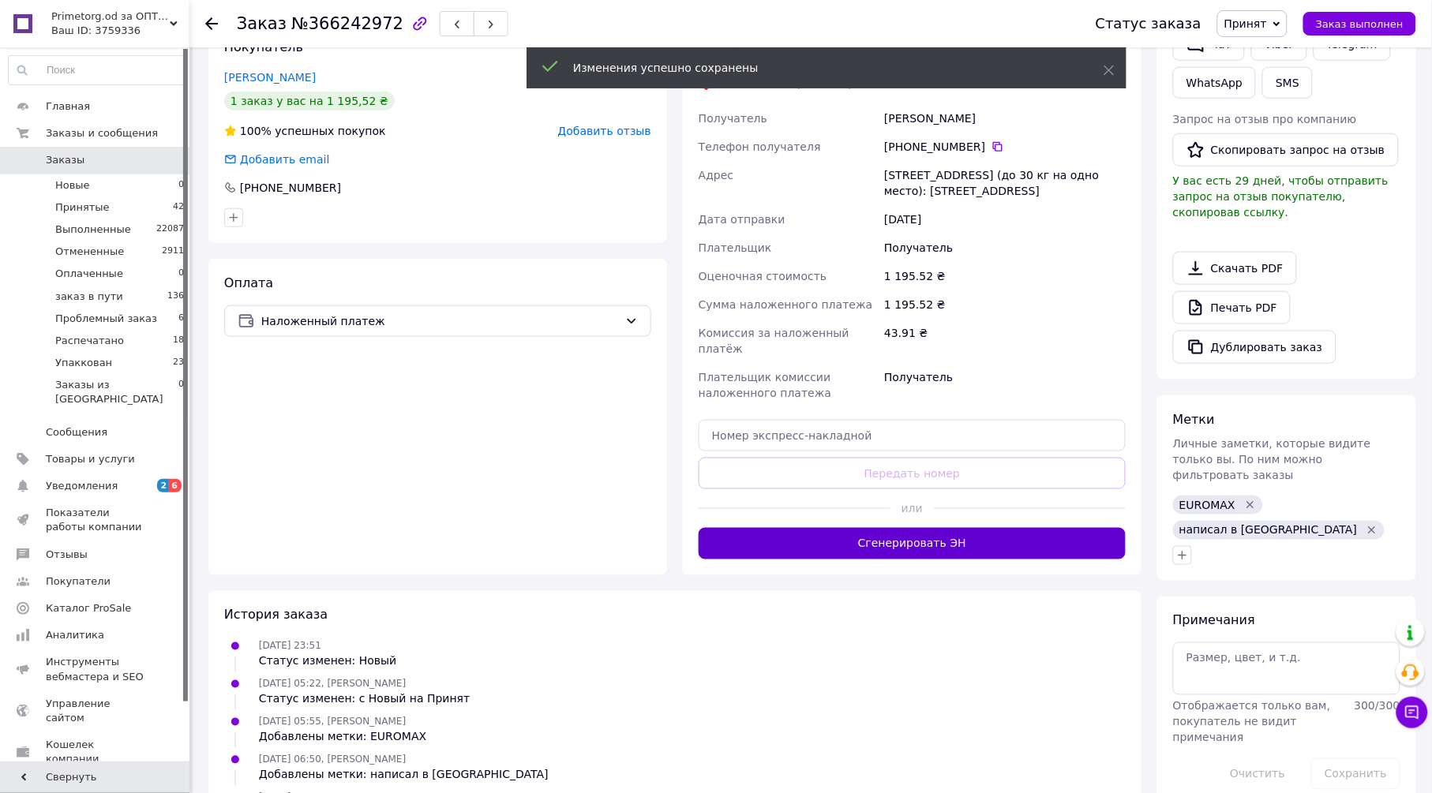
click at [804, 531] on button "Сгенерировать ЭН" at bounding box center [911, 544] width 427 height 32
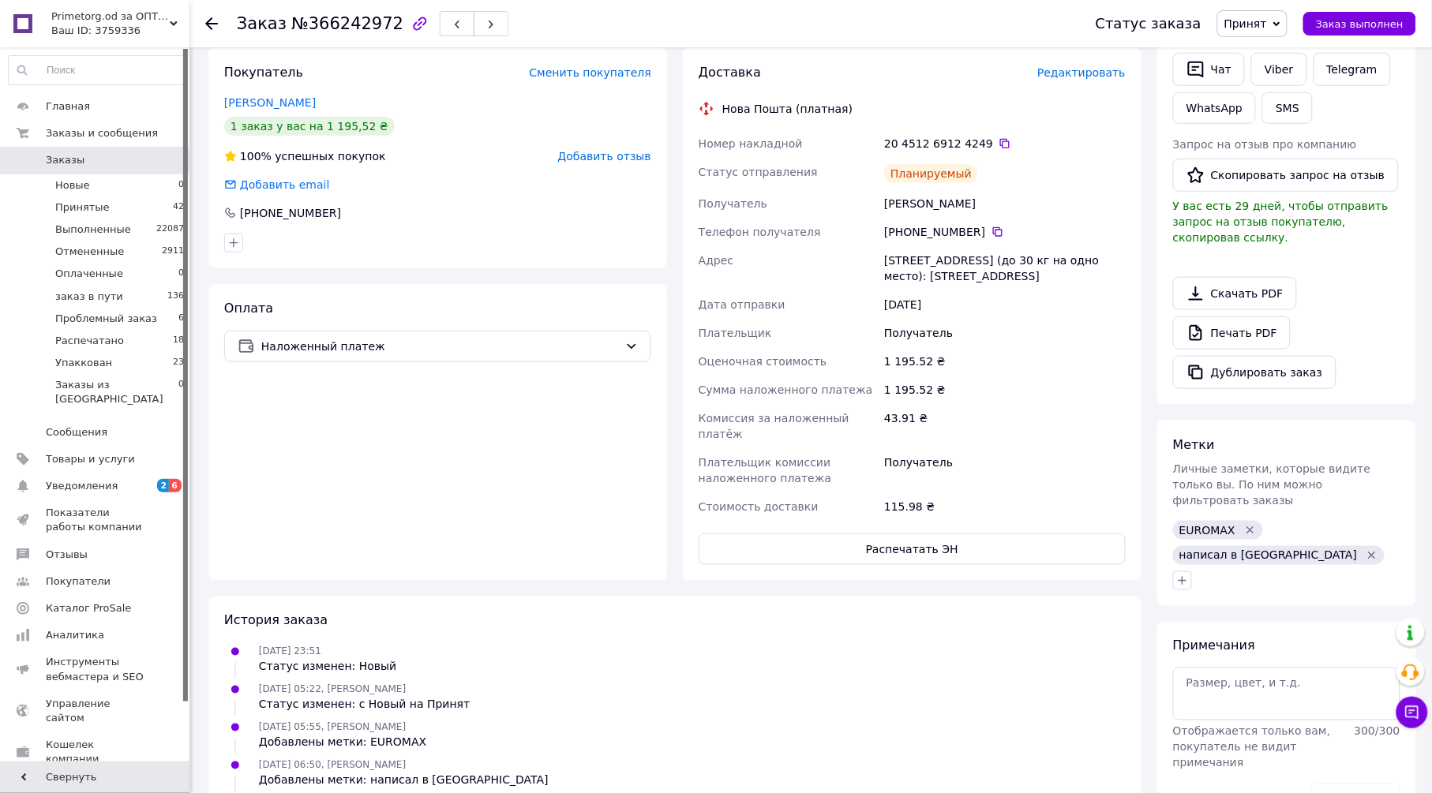
scroll to position [0, 0]
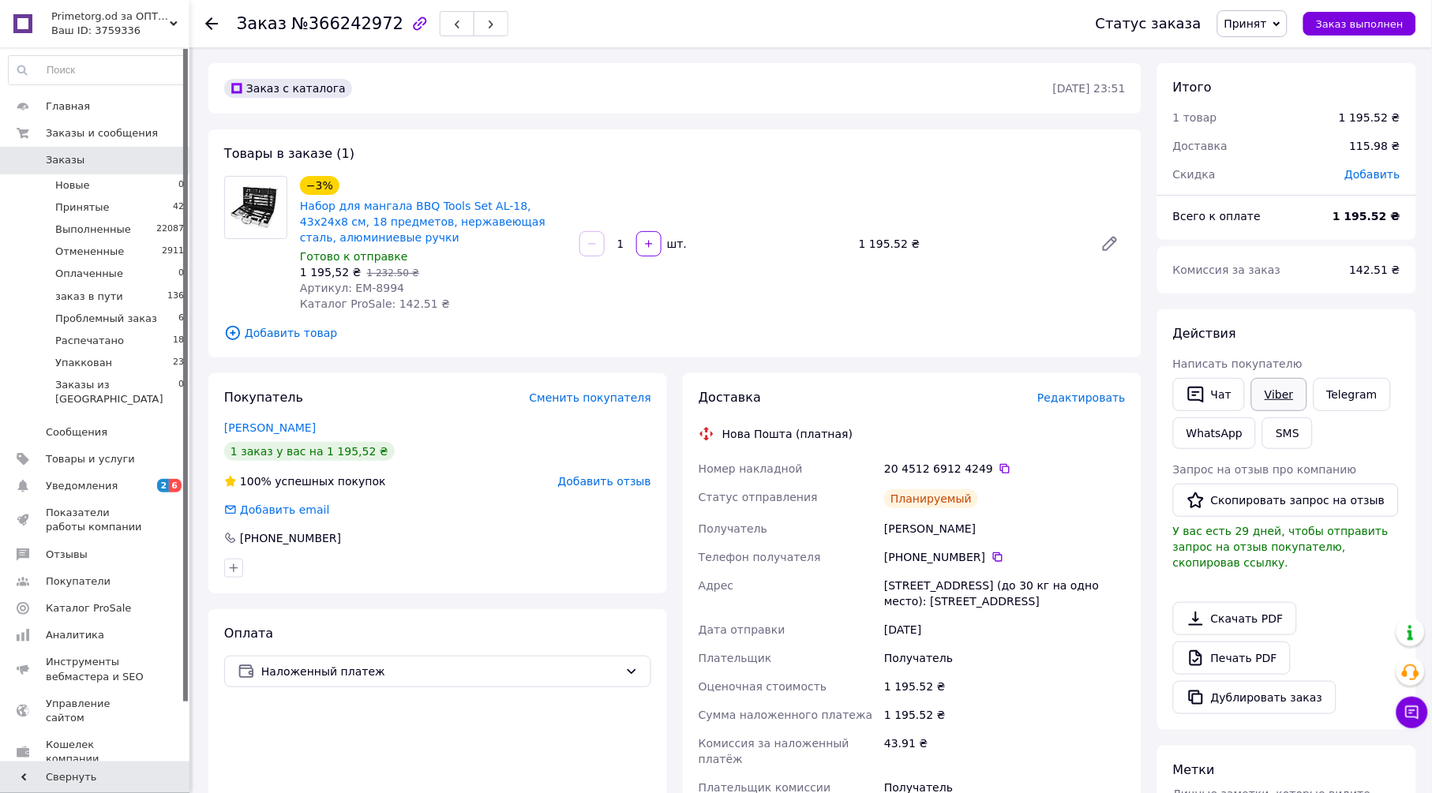
click at [1283, 395] on link "Viber" at bounding box center [1278, 394] width 55 height 33
click at [1257, 20] on span "Принят" at bounding box center [1245, 23] width 43 height 13
click at [1275, 174] on li "Упаккован" at bounding box center [1277, 181] width 118 height 24
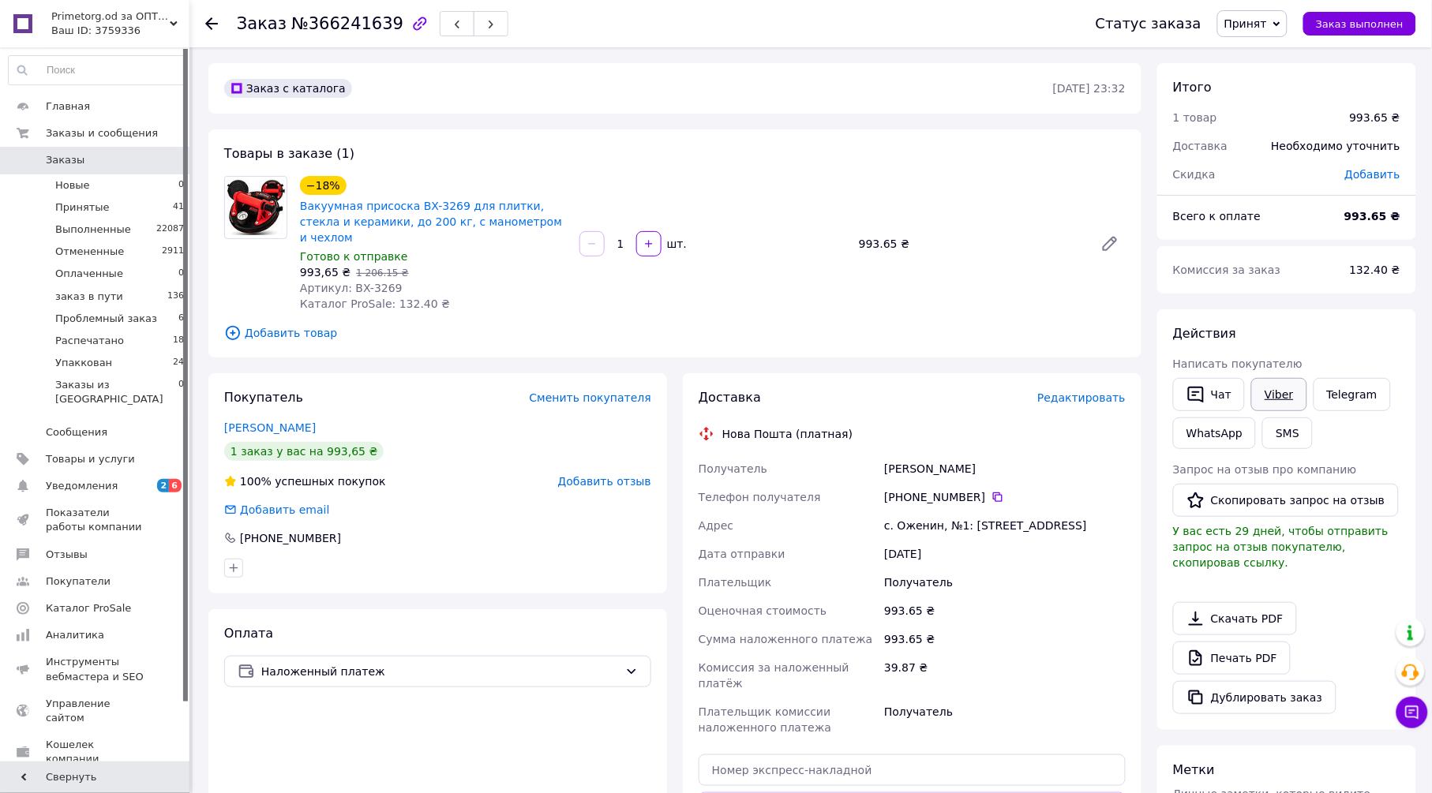
click at [1286, 391] on link "Viber" at bounding box center [1278, 394] width 55 height 33
click at [1066, 391] on span "Редактировать" at bounding box center [1081, 397] width 88 height 13
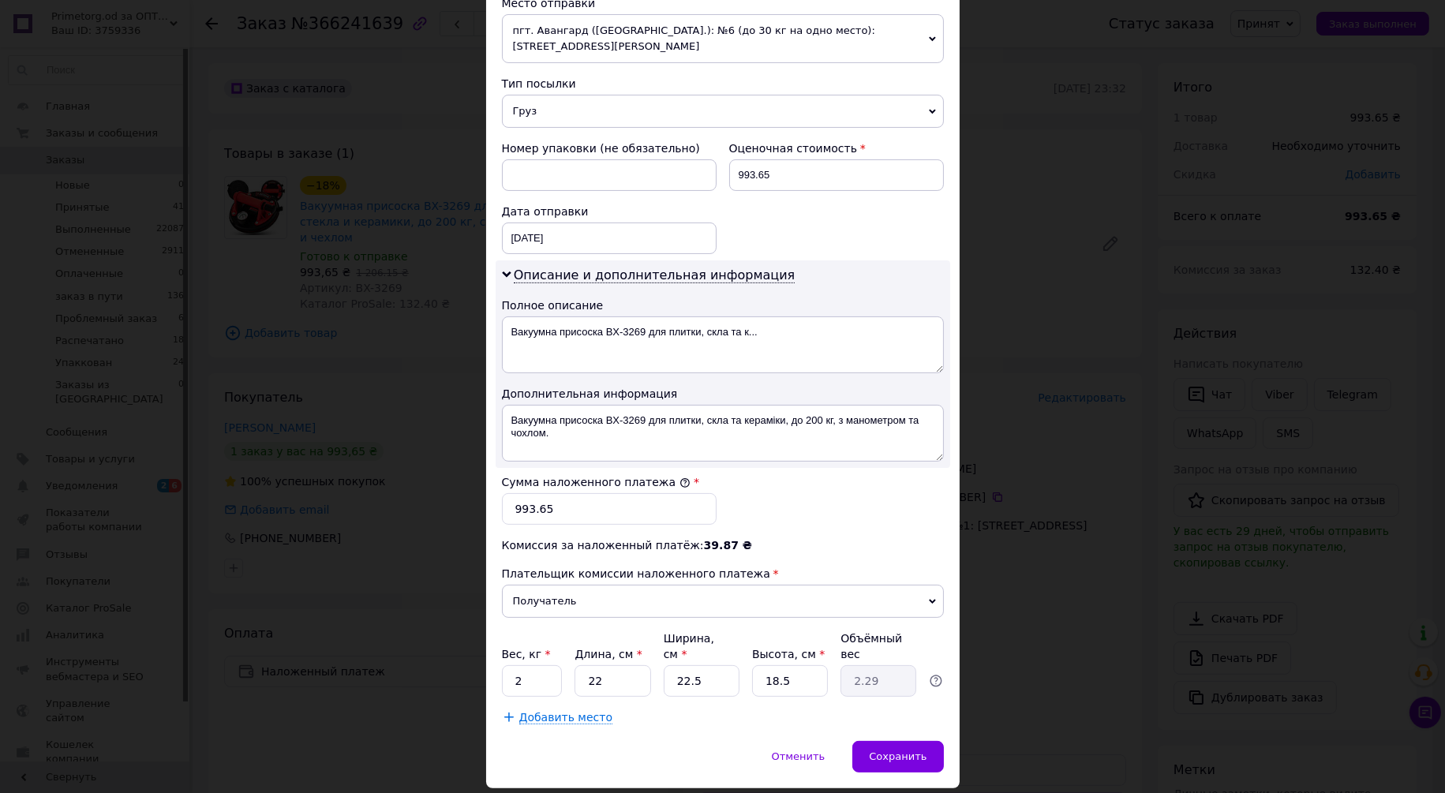
scroll to position [590, 0]
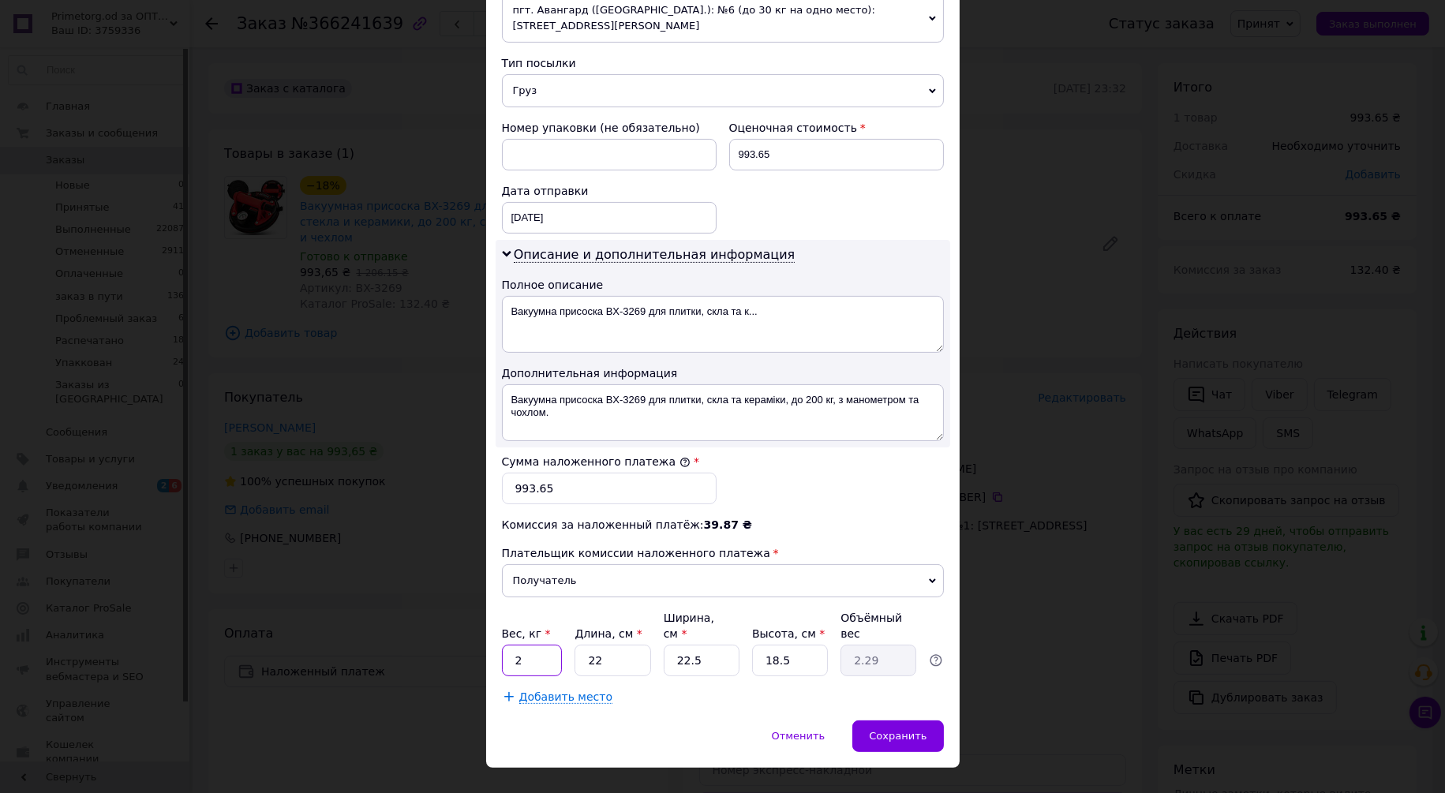
click at [560, 645] on input "2" at bounding box center [532, 661] width 61 height 32
type input "3"
click at [642, 677] on div "Способ доставки Нова Пошта (платная) Плательщик Получатель Отправитель Фамилия …" at bounding box center [723, 117] width 474 height 1207
click at [882, 721] on div "Сохранить" at bounding box center [897, 737] width 91 height 32
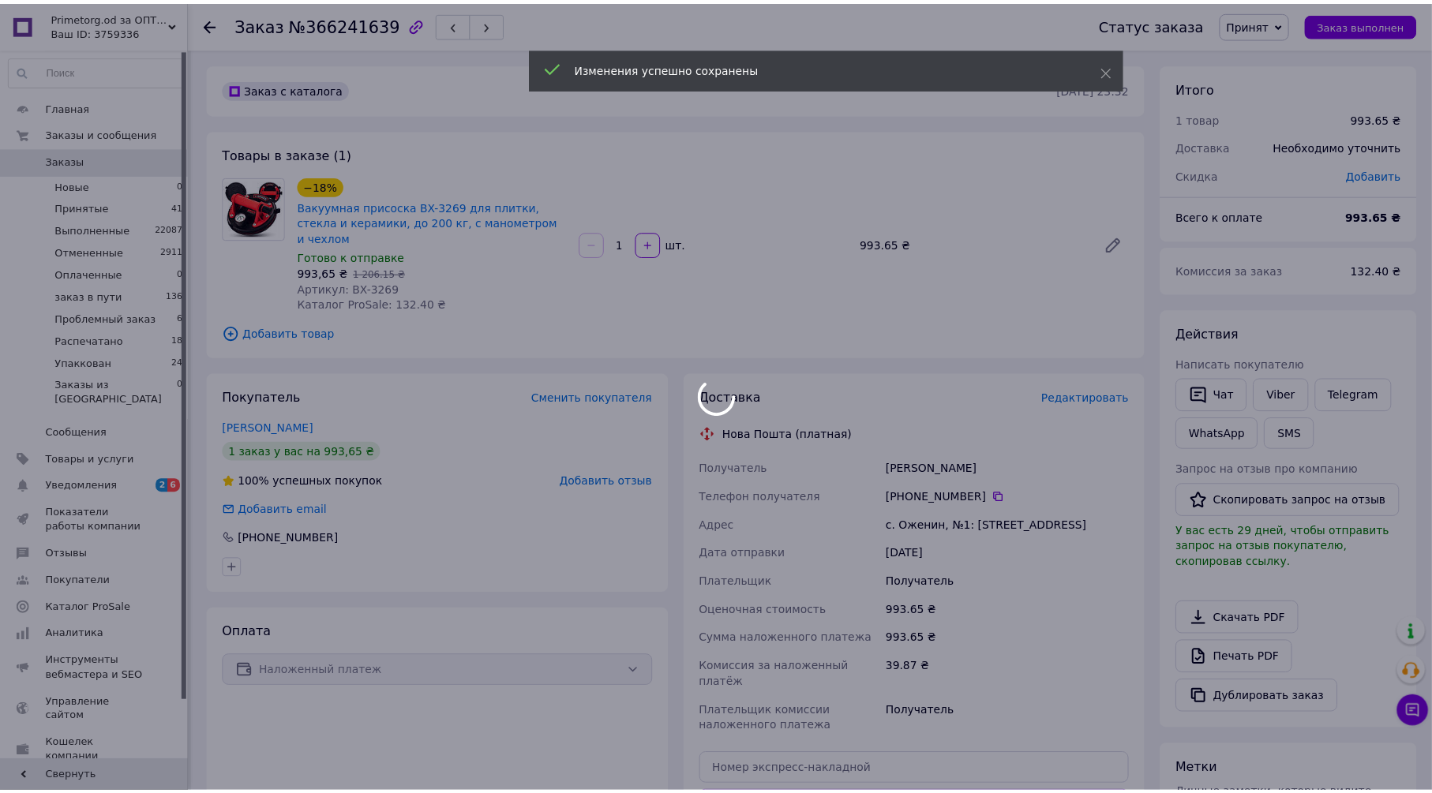
scroll to position [88, 0]
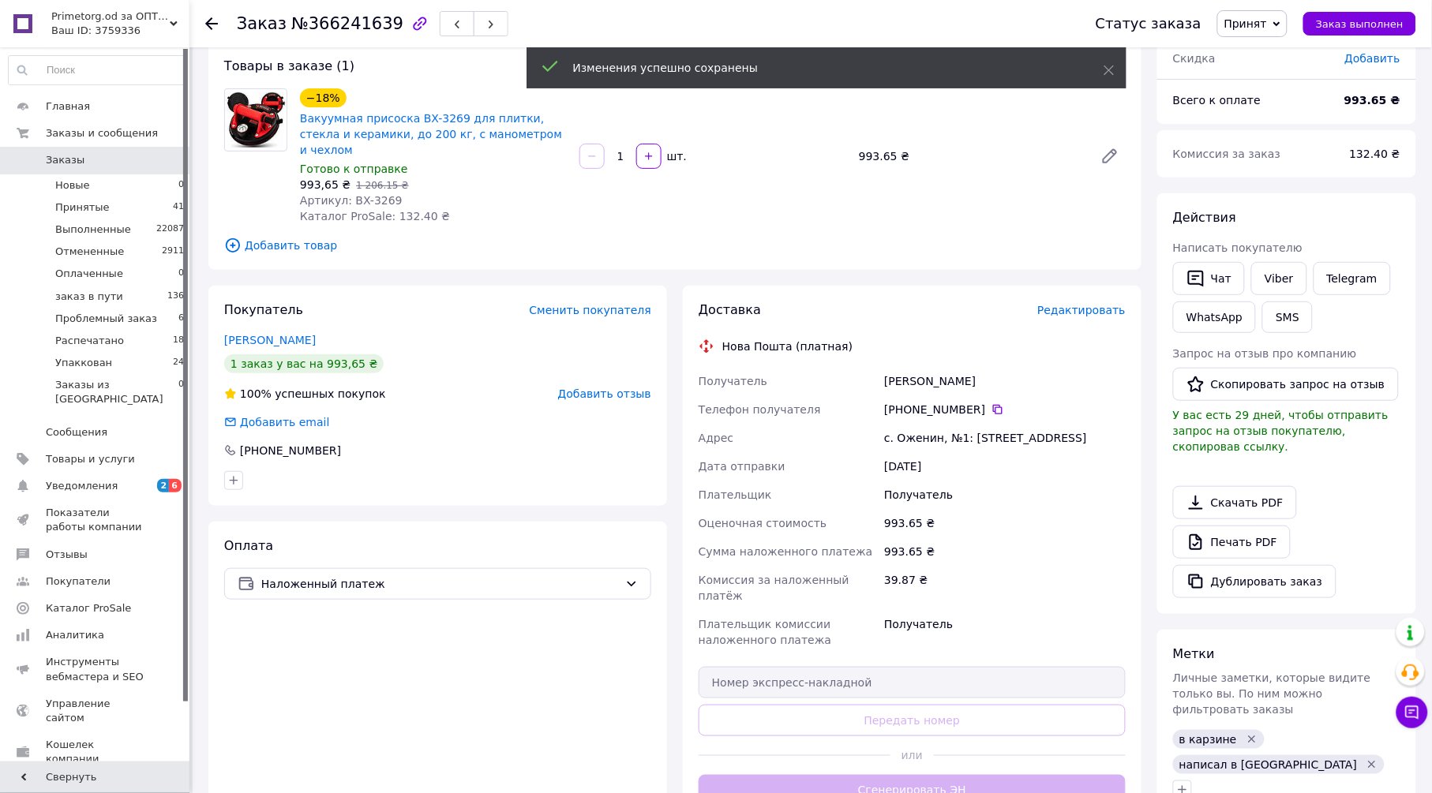
click at [938, 751] on div "Доставка Редактировать Нова Пошта (платная) Получатель Кірик Андрій Телефон пол…" at bounding box center [911, 553] width 427 height 505
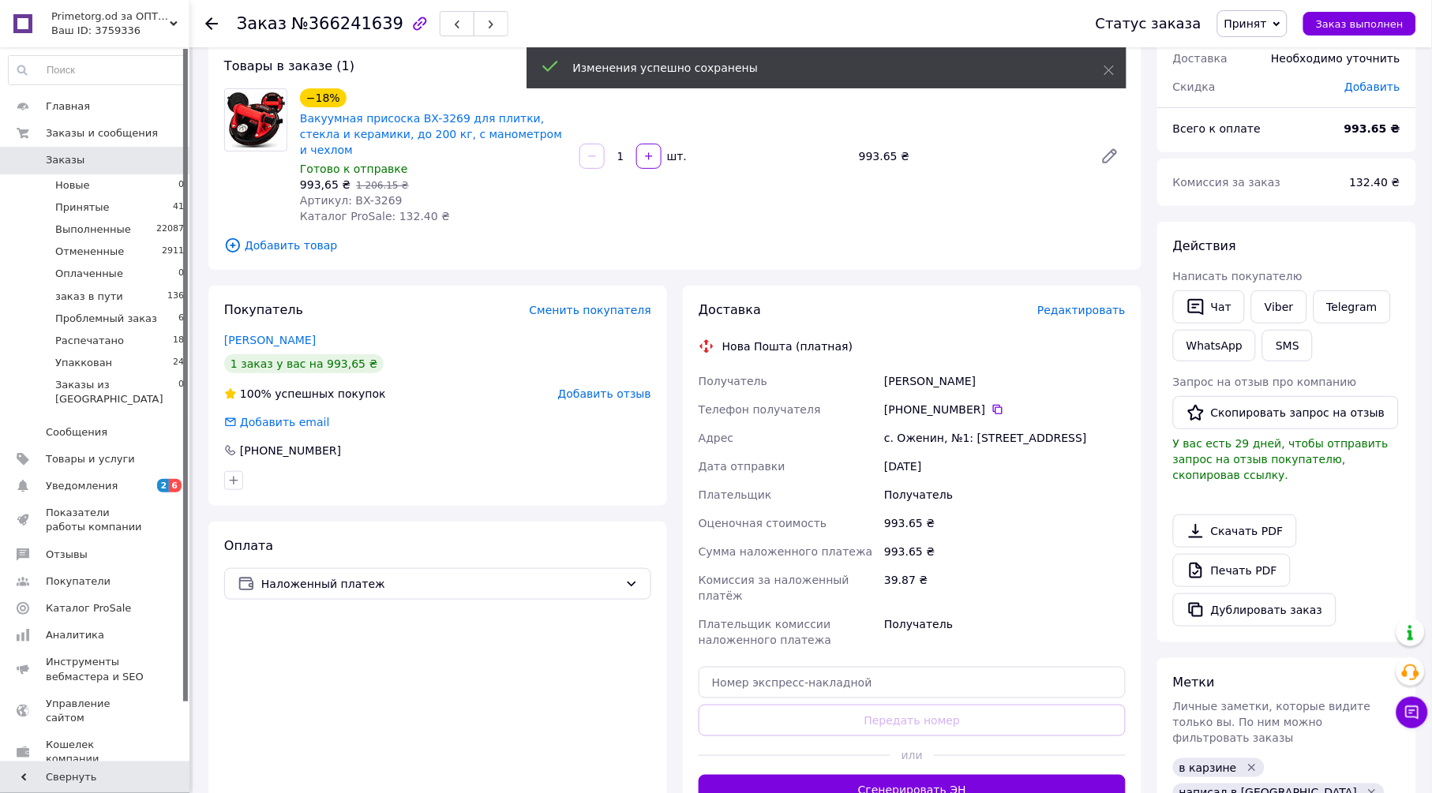
click at [938, 775] on button "Сгенерировать ЭН" at bounding box center [911, 791] width 427 height 32
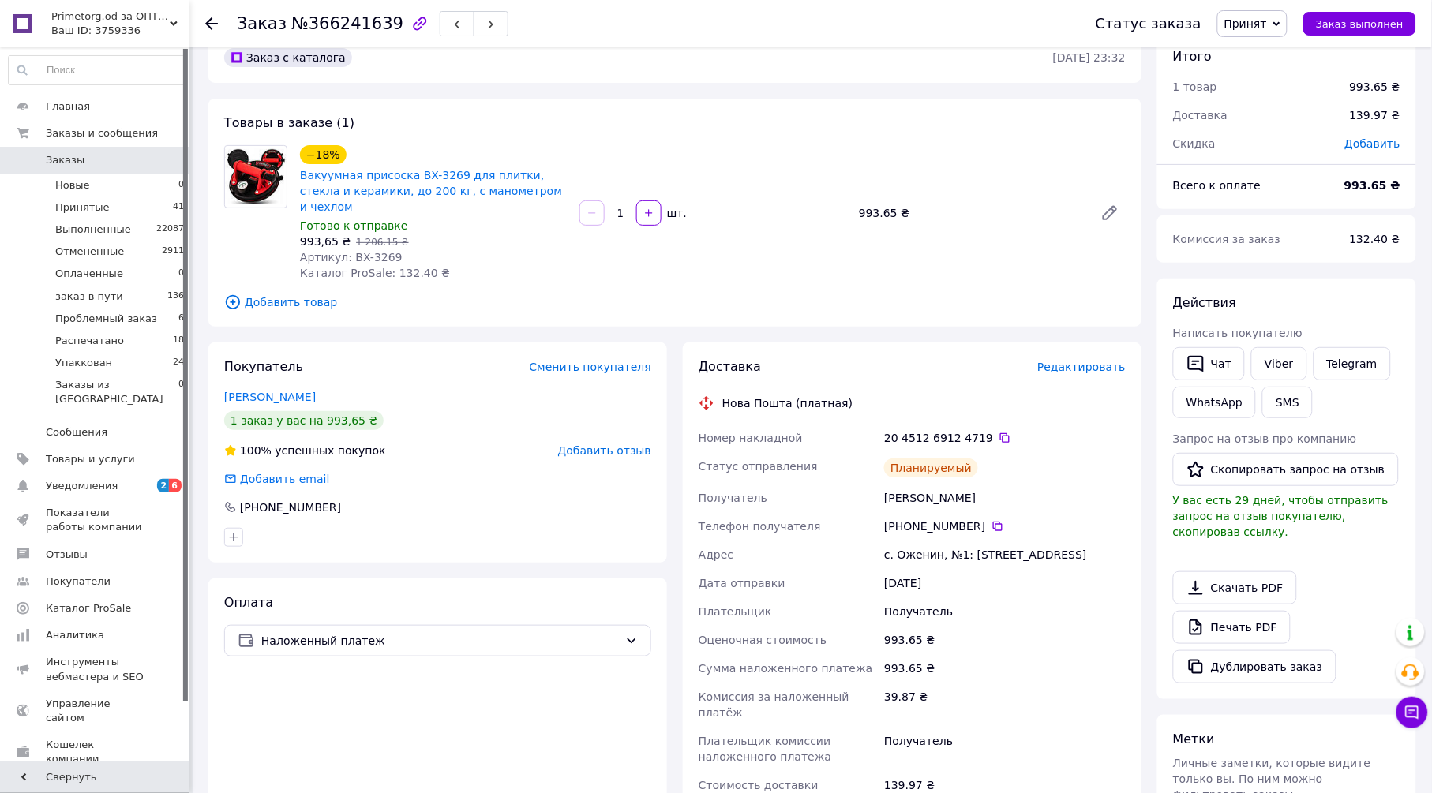
scroll to position [0, 0]
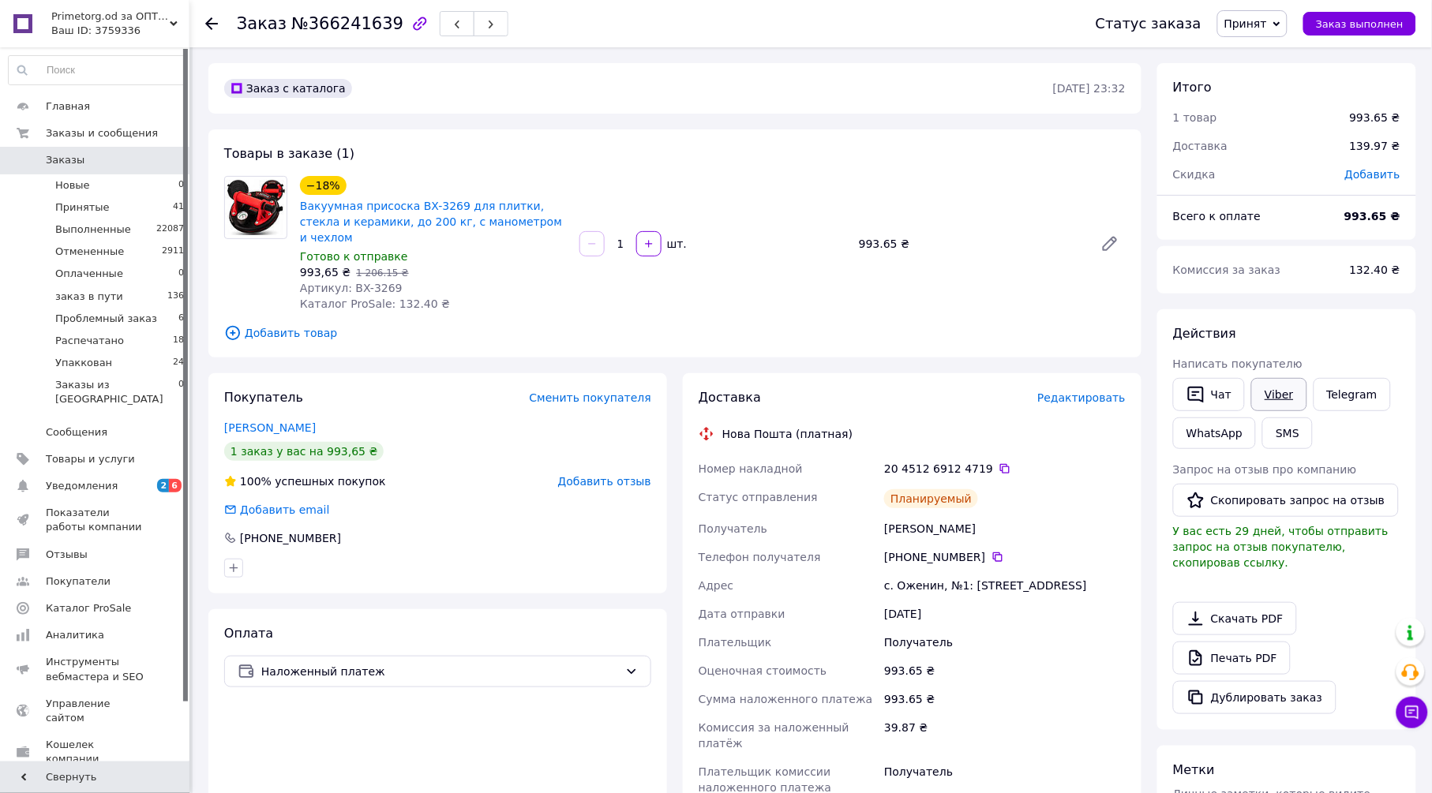
click at [1271, 398] on link "Viber" at bounding box center [1278, 394] width 55 height 33
click at [1267, 27] on span "Принят" at bounding box center [1245, 23] width 43 height 13
click at [1304, 179] on li "Упаккован" at bounding box center [1277, 181] width 118 height 24
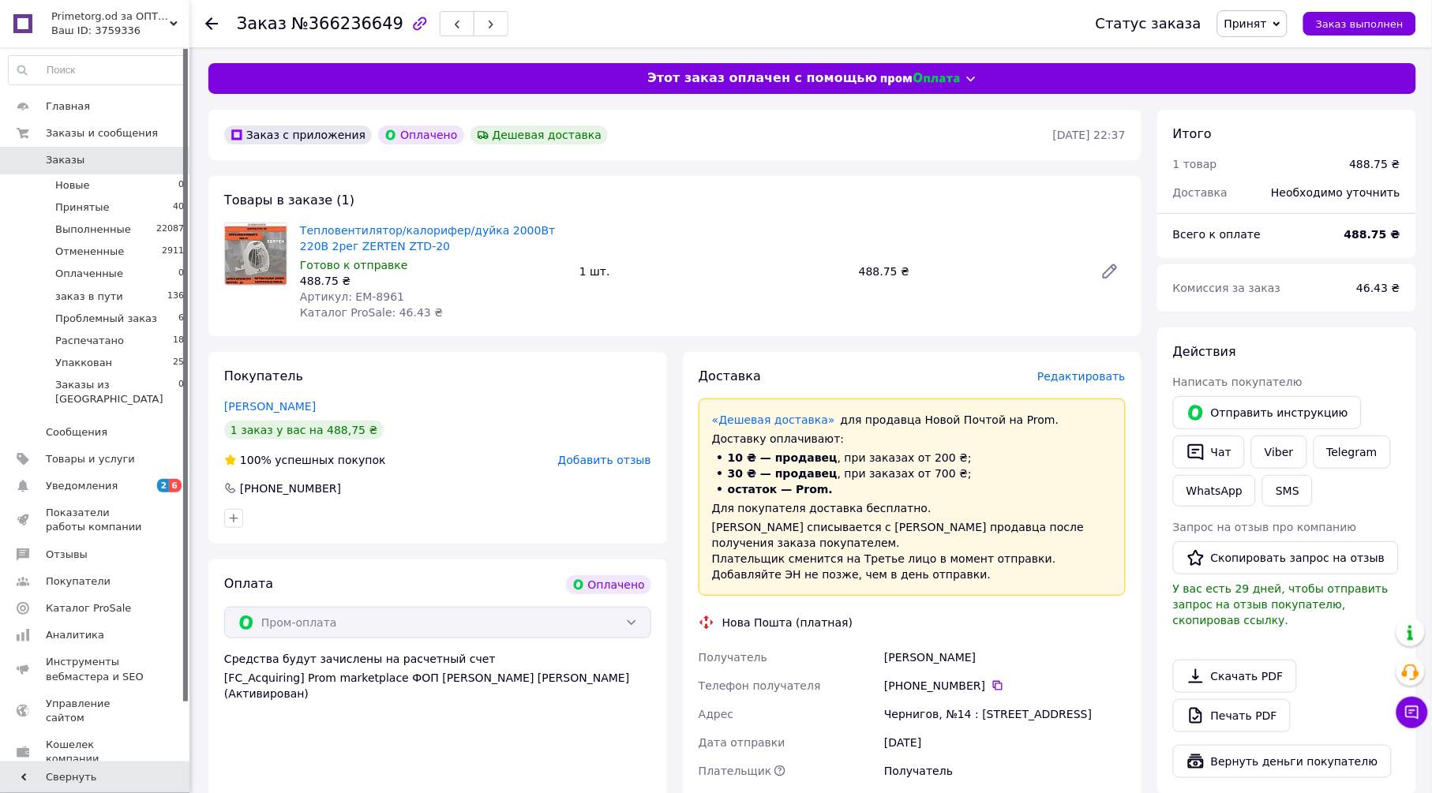
click at [1065, 380] on span "Редактировать" at bounding box center [1081, 376] width 88 height 13
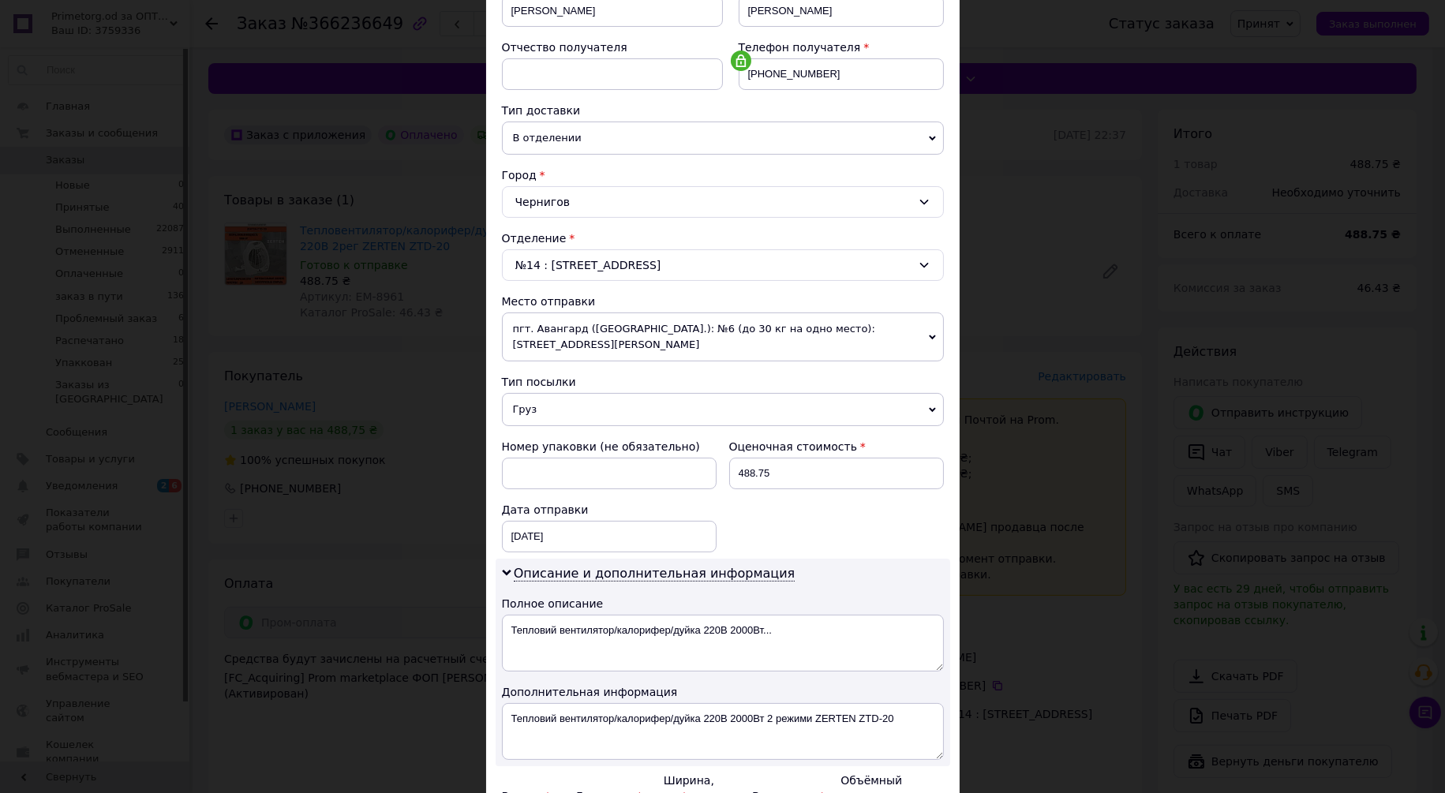
scroll to position [433, 0]
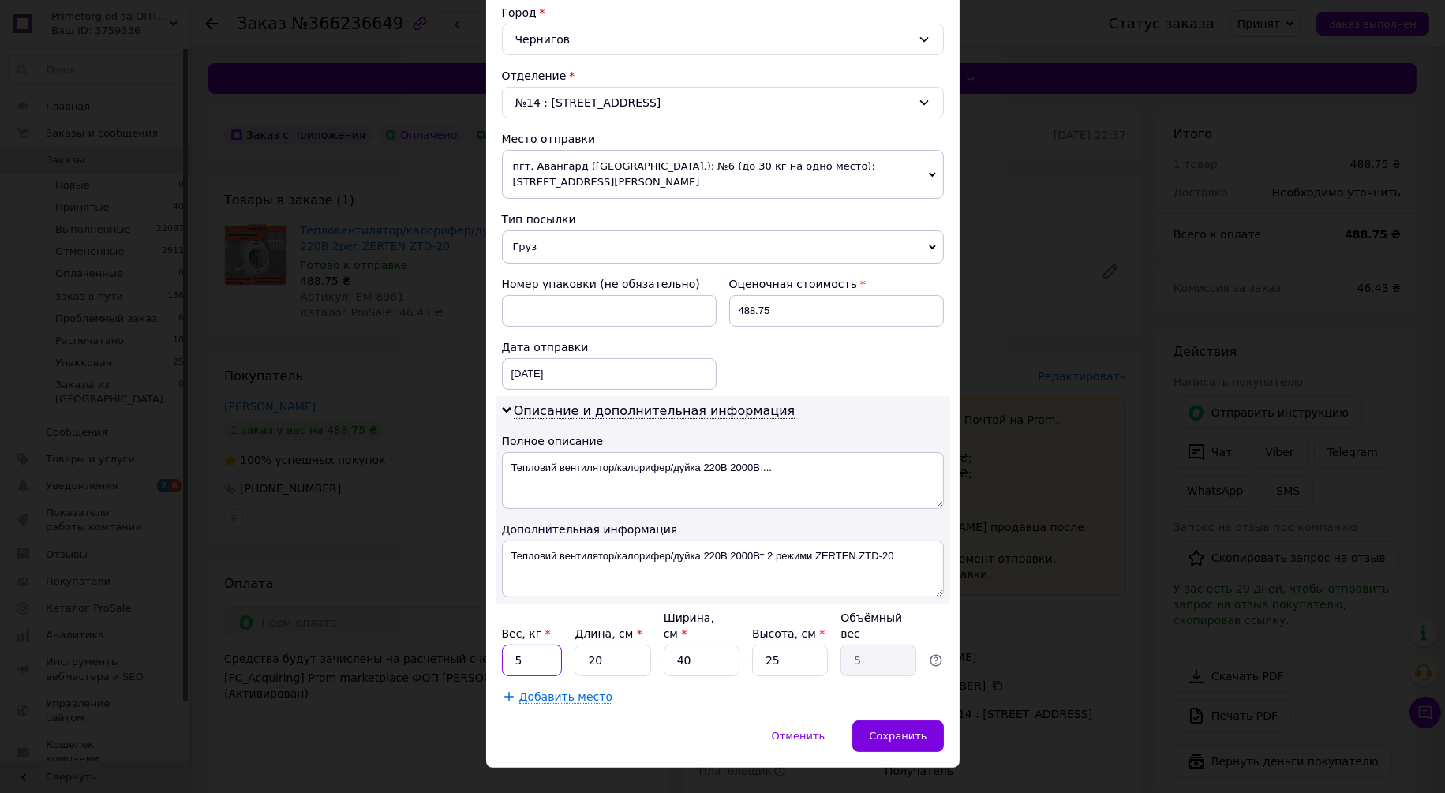
click at [536, 645] on input "5" at bounding box center [532, 661] width 61 height 32
type input "2"
type input "0.5"
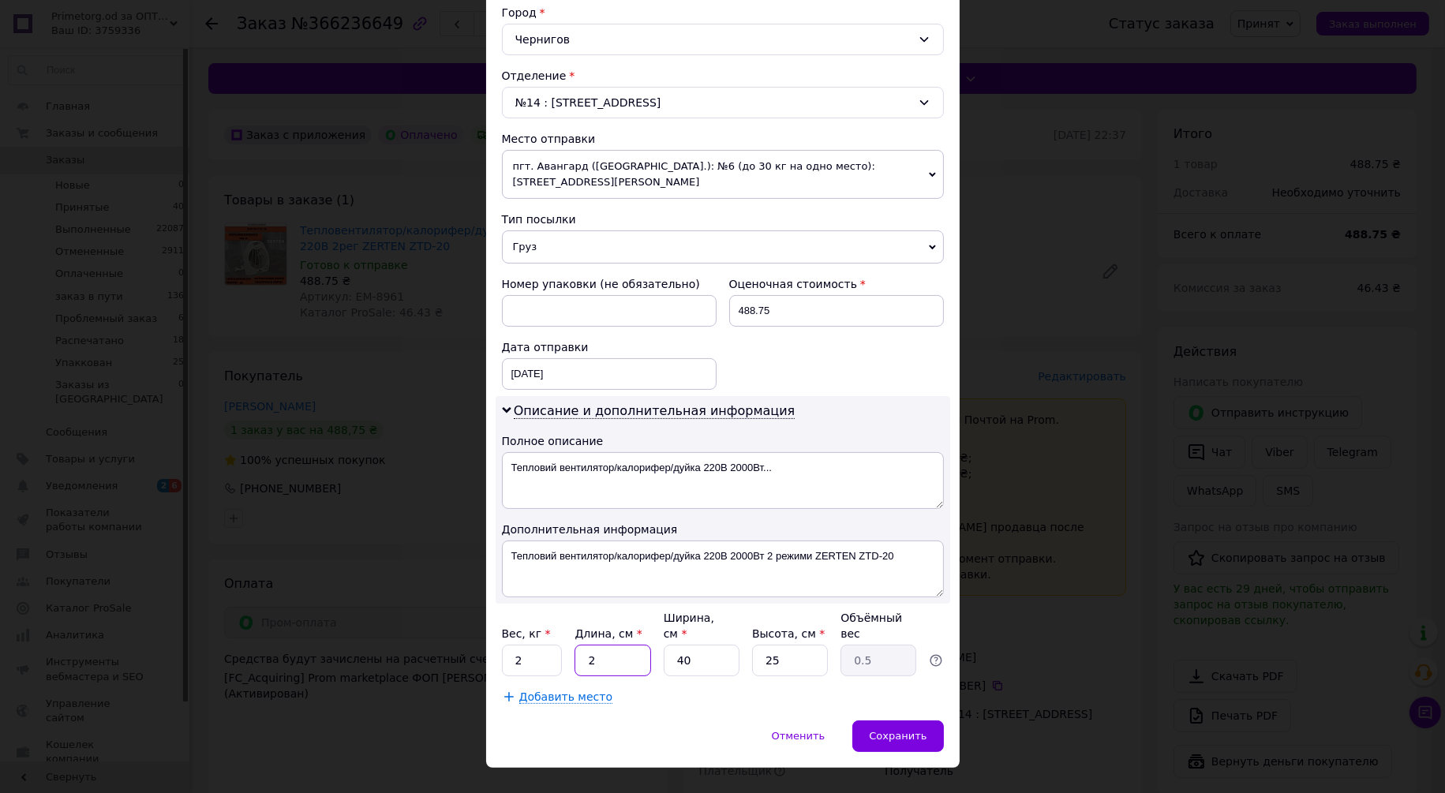
type input "27"
type input "6.75"
type input "27"
type input "2"
type input "0.34"
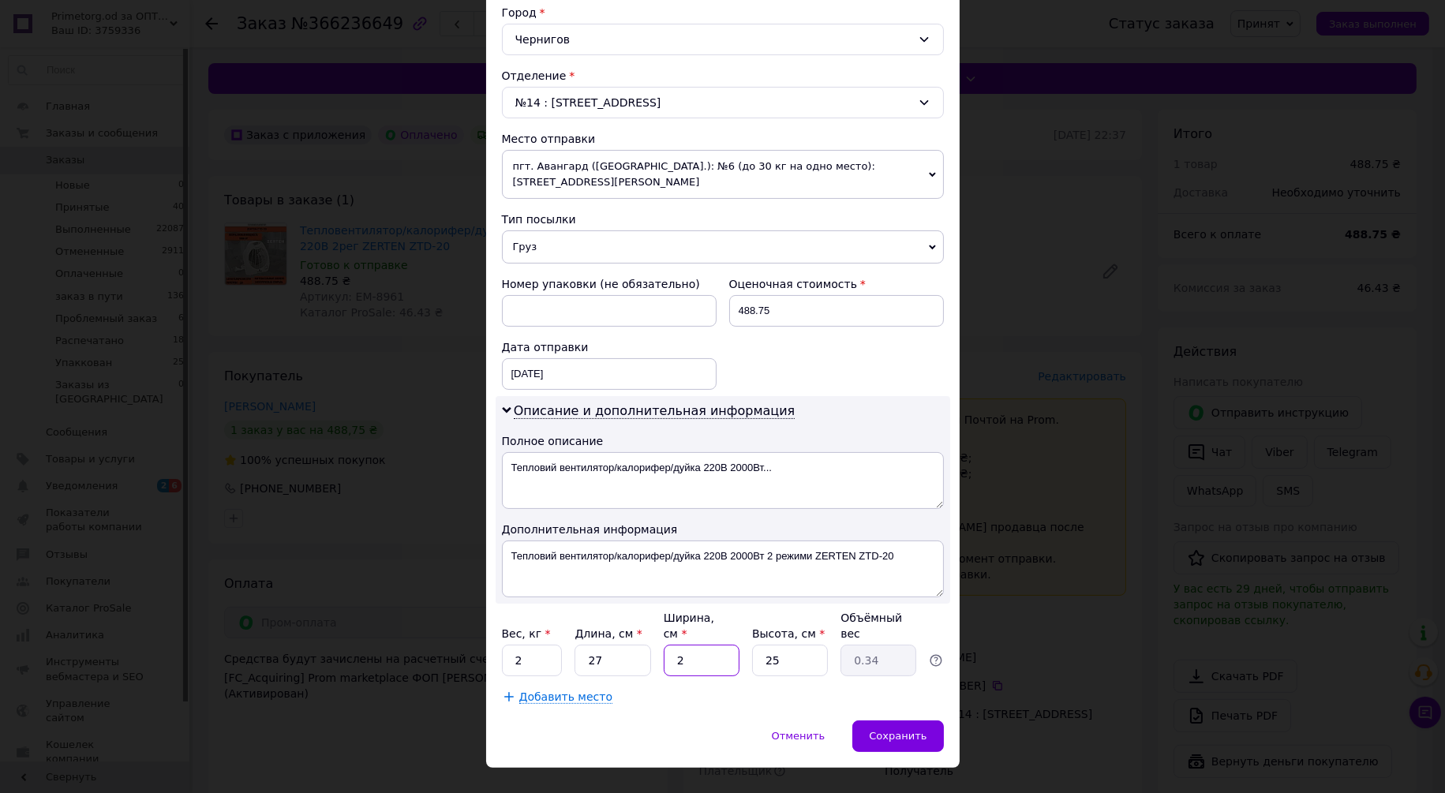
type input "22"
type input "3.71"
type input "22"
type input "1"
type input "0.15"
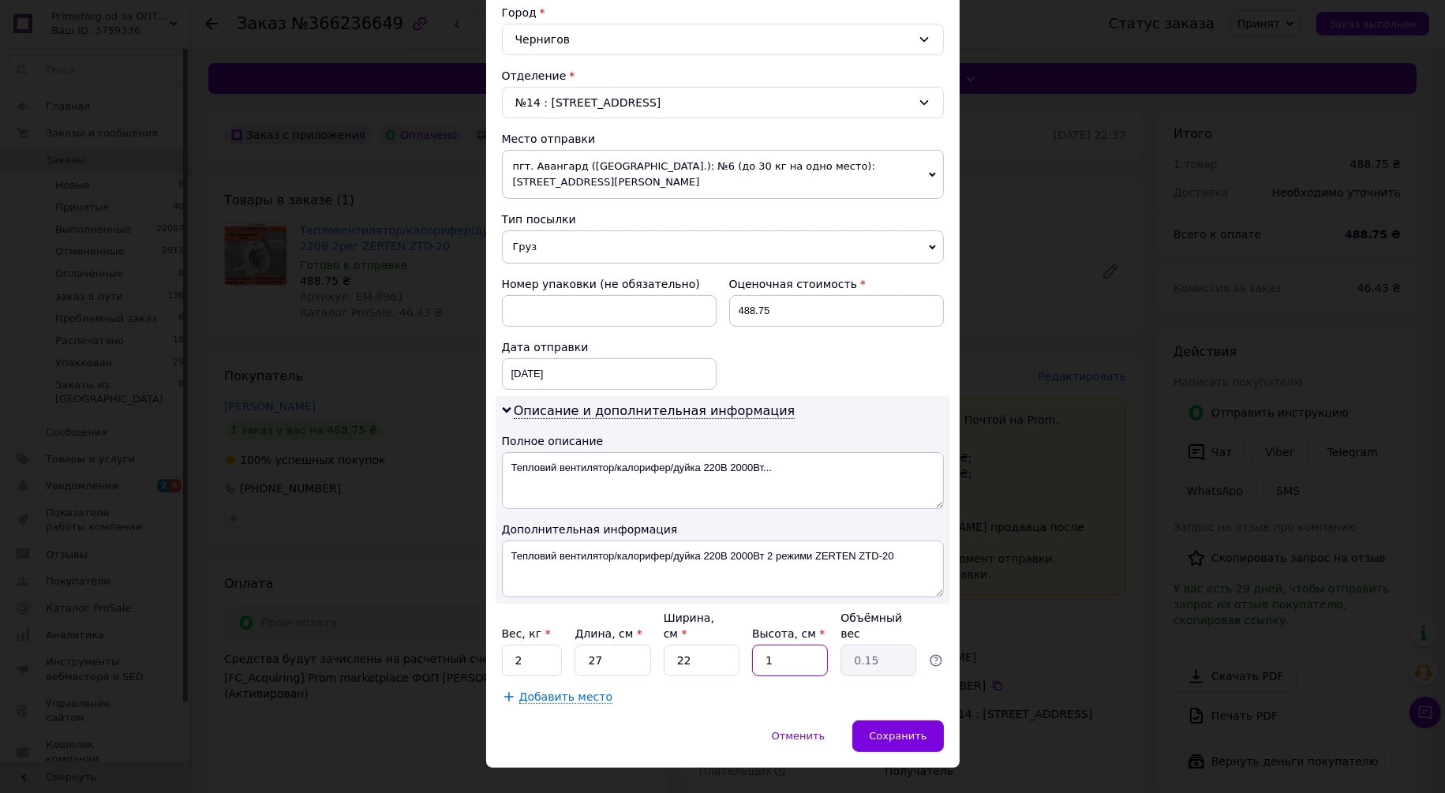
type input "14"
type input "2.08"
type input "14"
click at [635, 721] on div "Отменить   Сохранить" at bounding box center [723, 744] width 474 height 47
click at [901, 730] on span "Сохранить" at bounding box center [898, 736] width 58 height 12
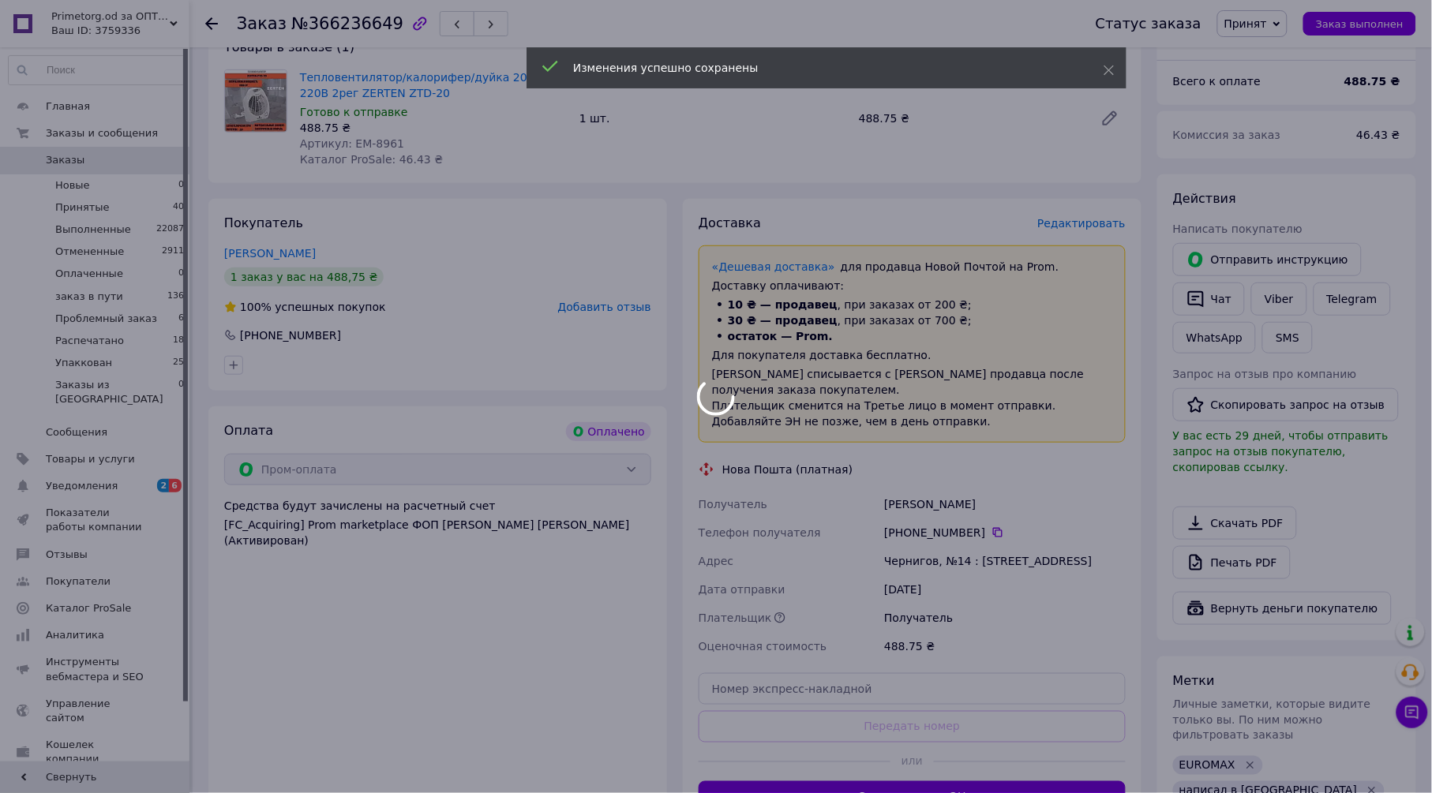
scroll to position [263, 0]
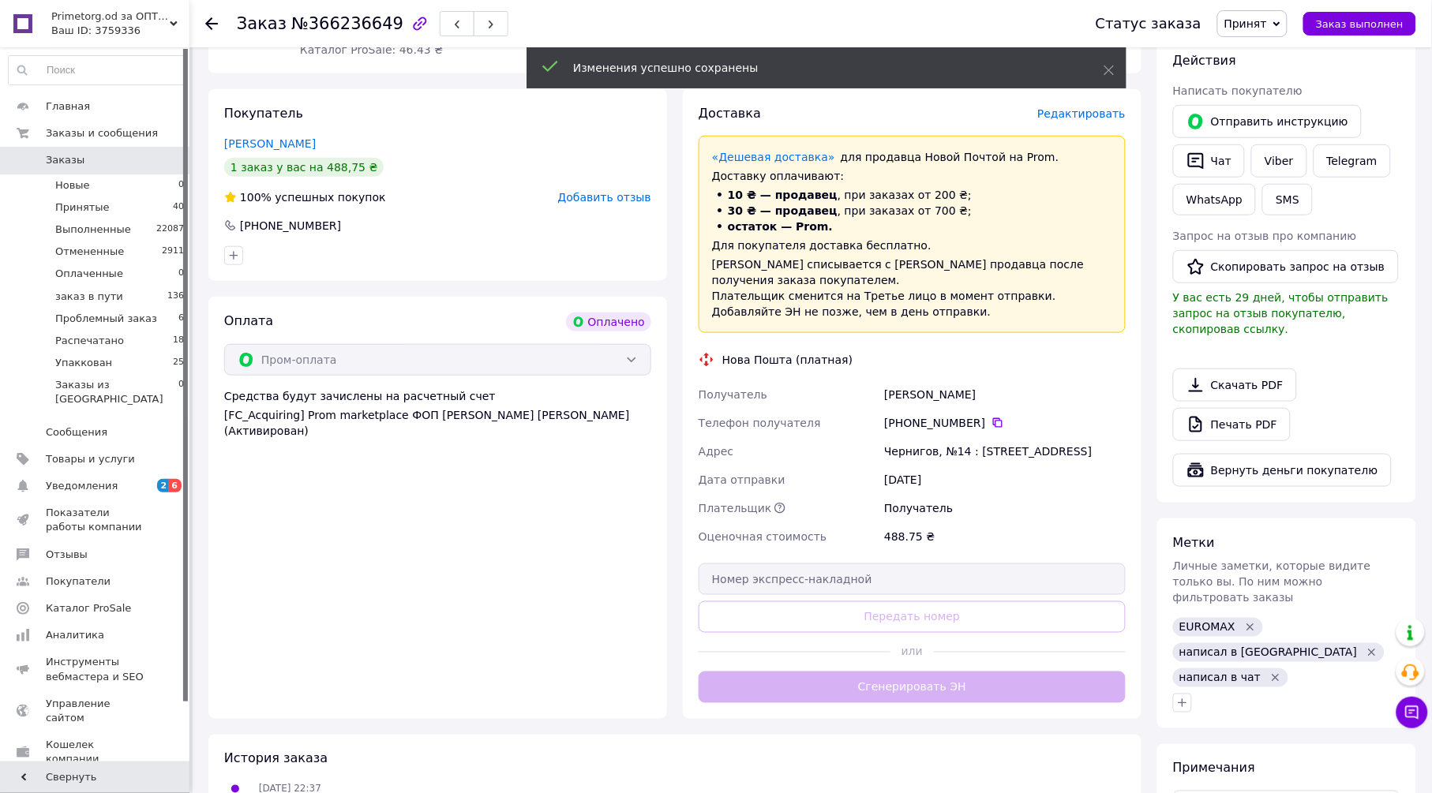
click at [927, 672] on div "Доставка Редактировать «Дешевая доставка»   для продавца Новой Почтой на Prom. …" at bounding box center [911, 404] width 427 height 598
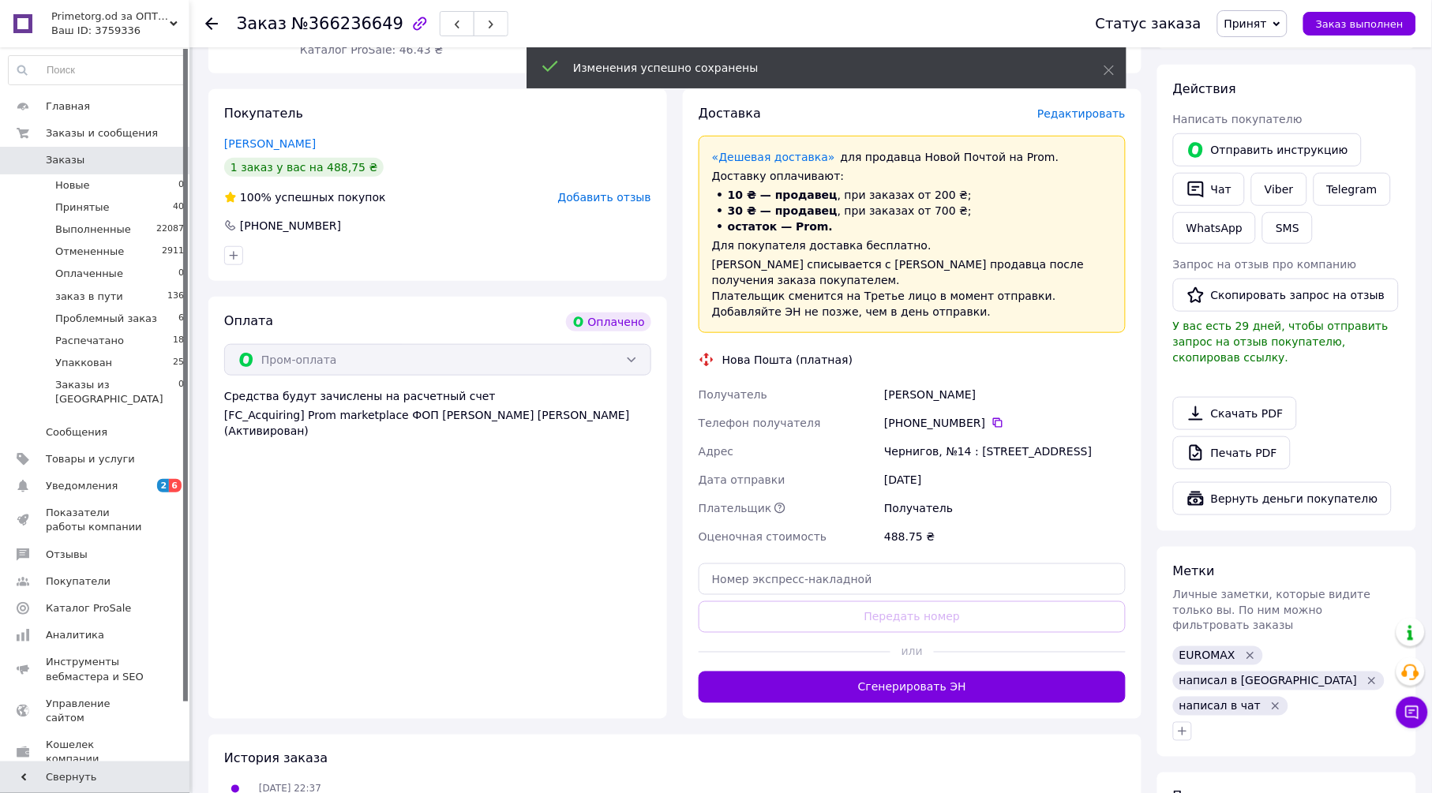
click at [927, 672] on button "Сгенерировать ЭН" at bounding box center [911, 688] width 427 height 32
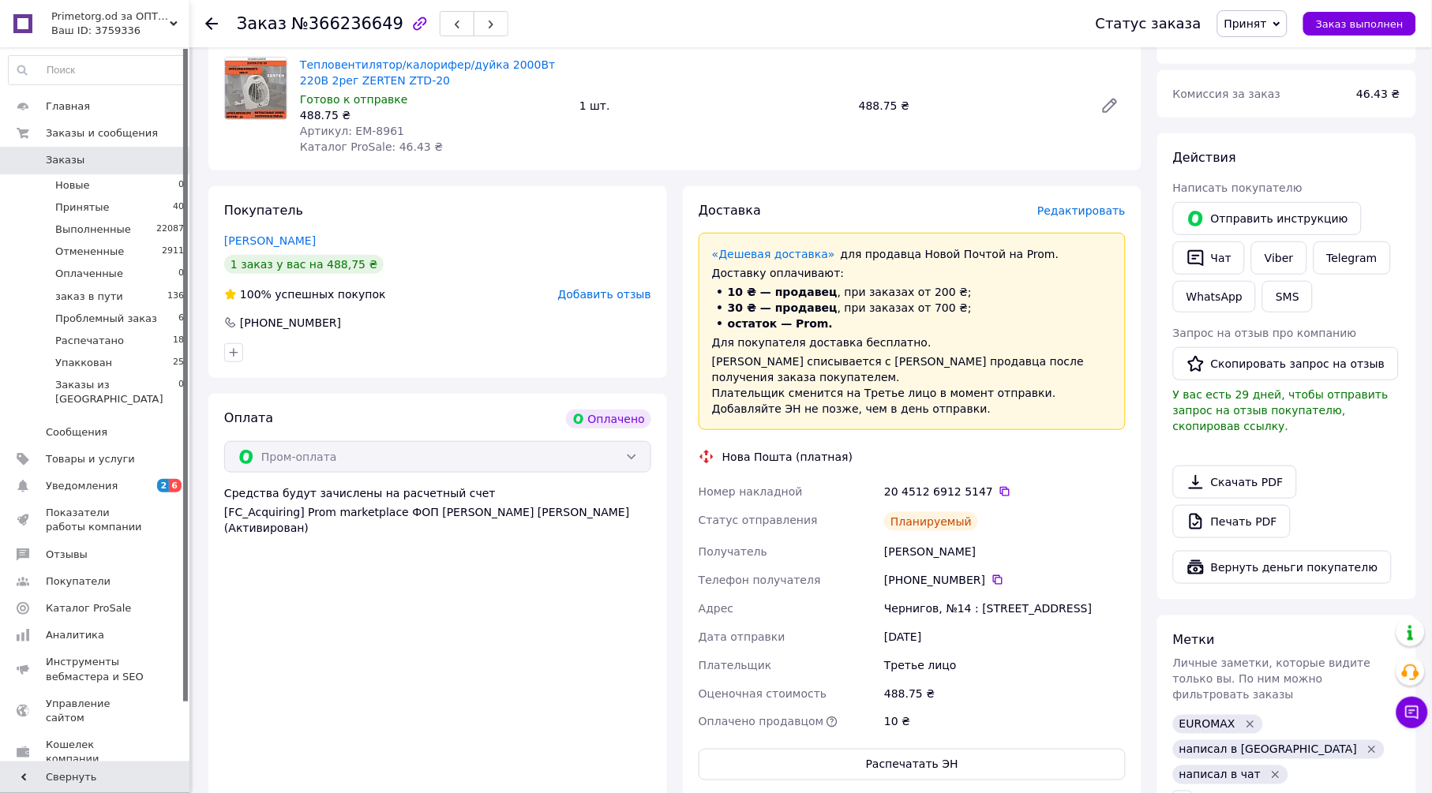
scroll to position [0, 0]
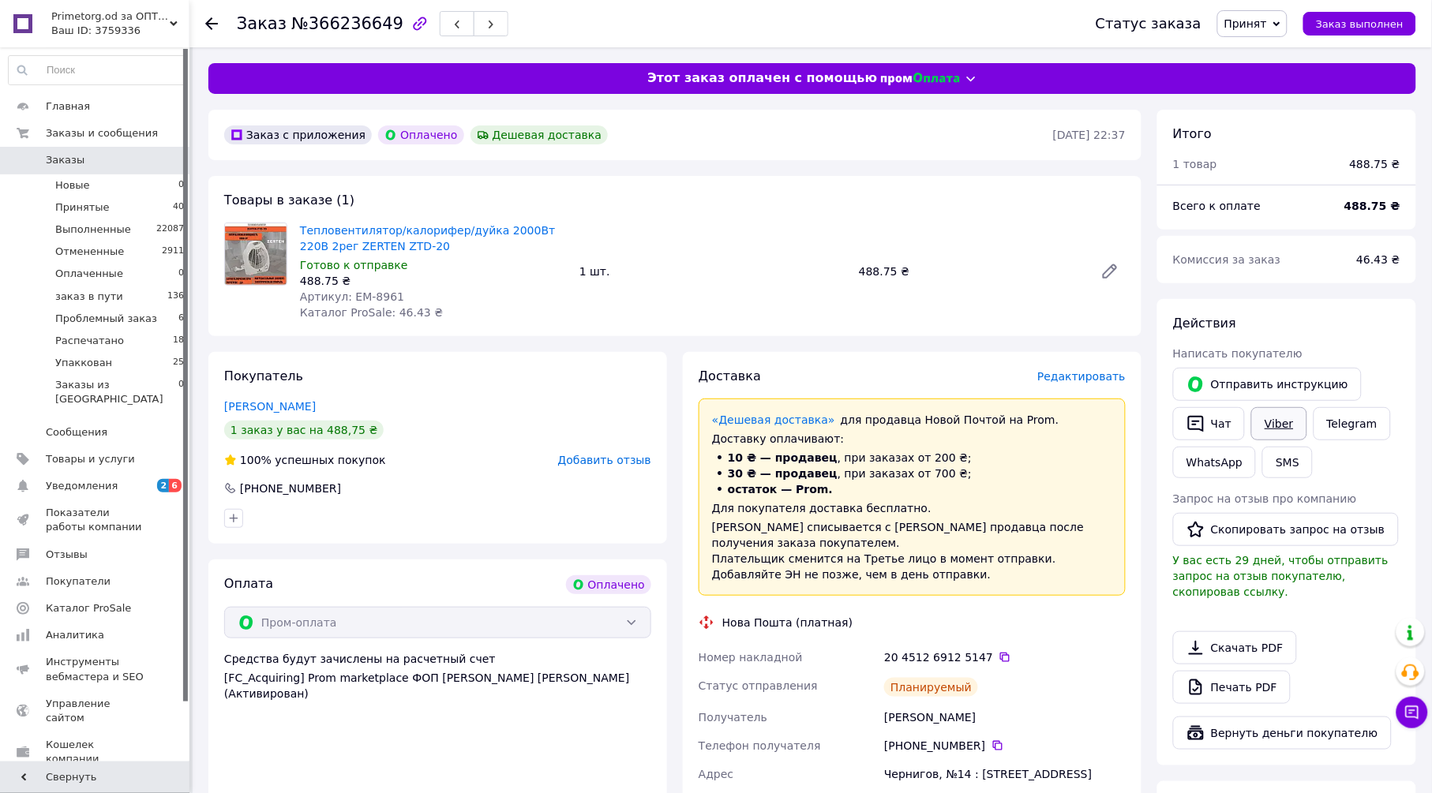
click at [1255, 418] on link "Viber" at bounding box center [1278, 423] width 55 height 33
click at [1280, 21] on icon at bounding box center [1276, 24] width 7 height 7
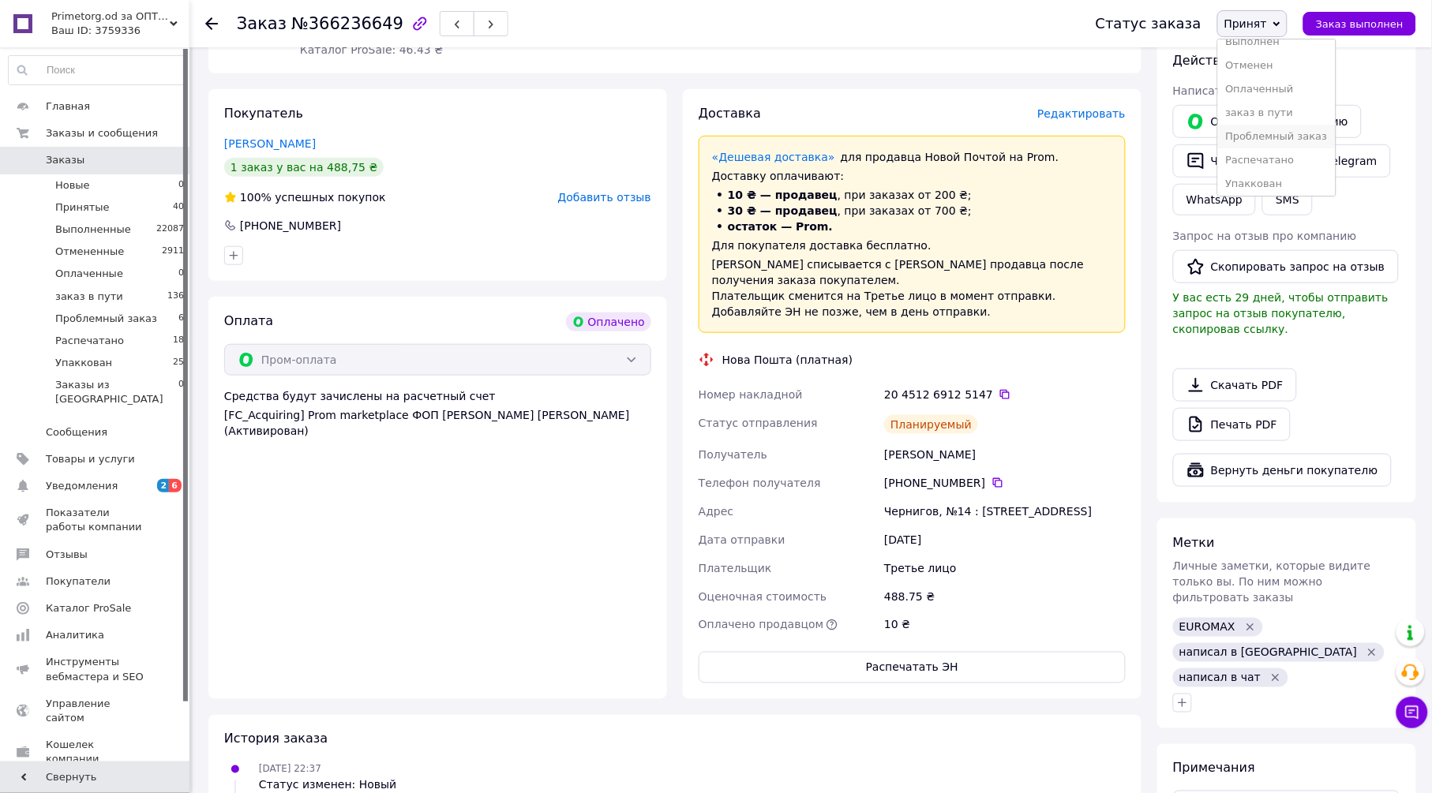
scroll to position [17, 0]
click at [1283, 174] on li "Упаккован" at bounding box center [1277, 181] width 118 height 24
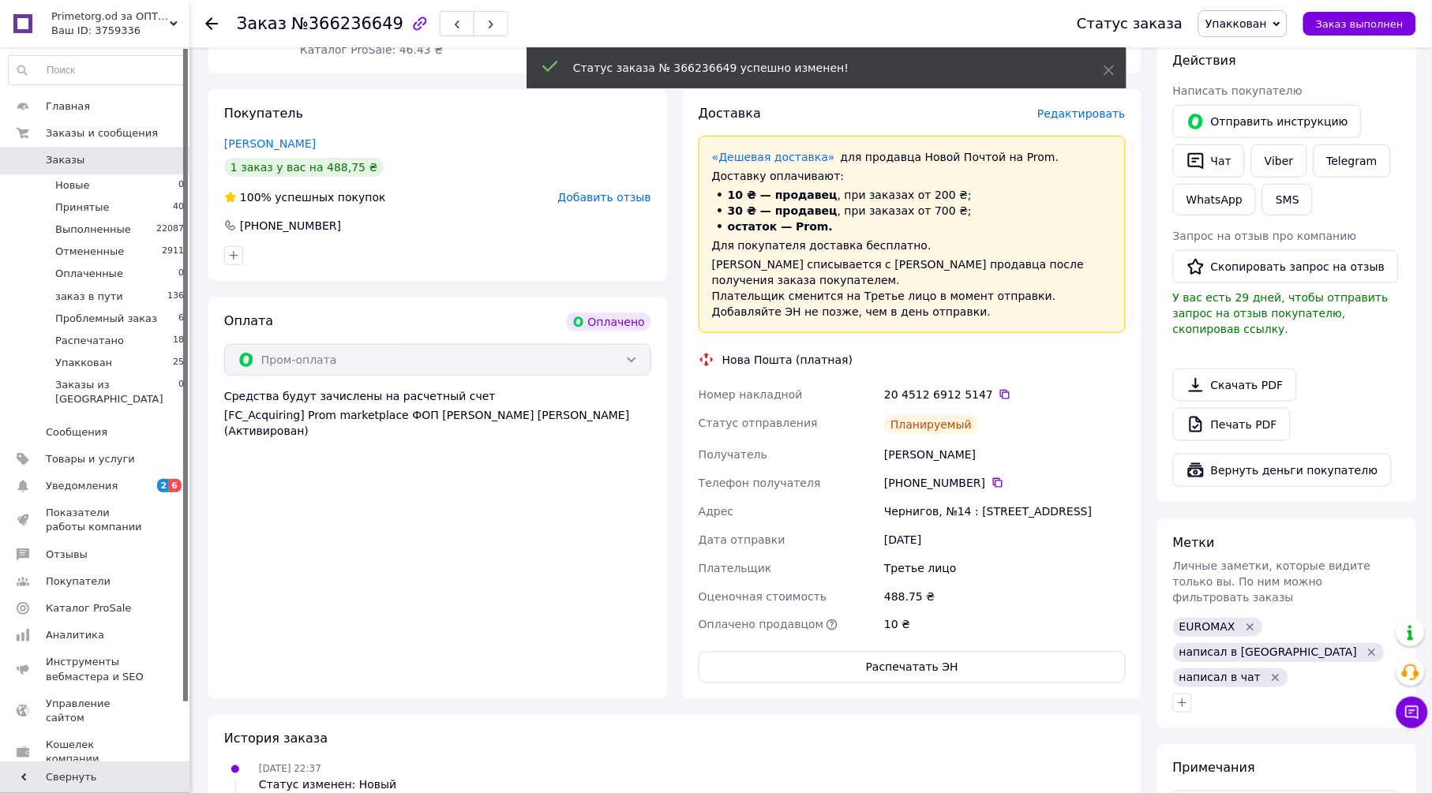
click at [213, 24] on icon at bounding box center [211, 23] width 13 height 13
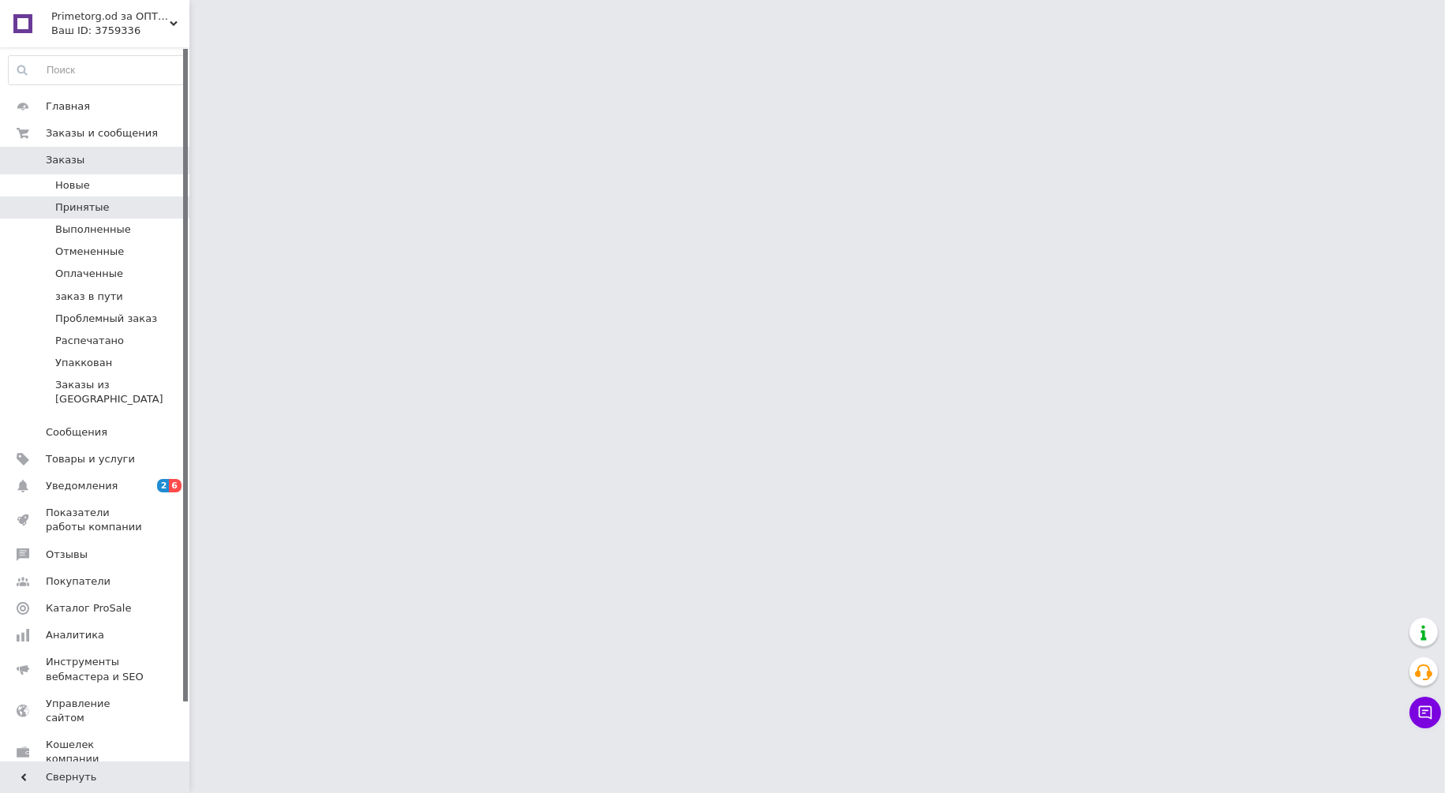
click at [148, 197] on li "Принятые" at bounding box center [96, 208] width 193 height 22
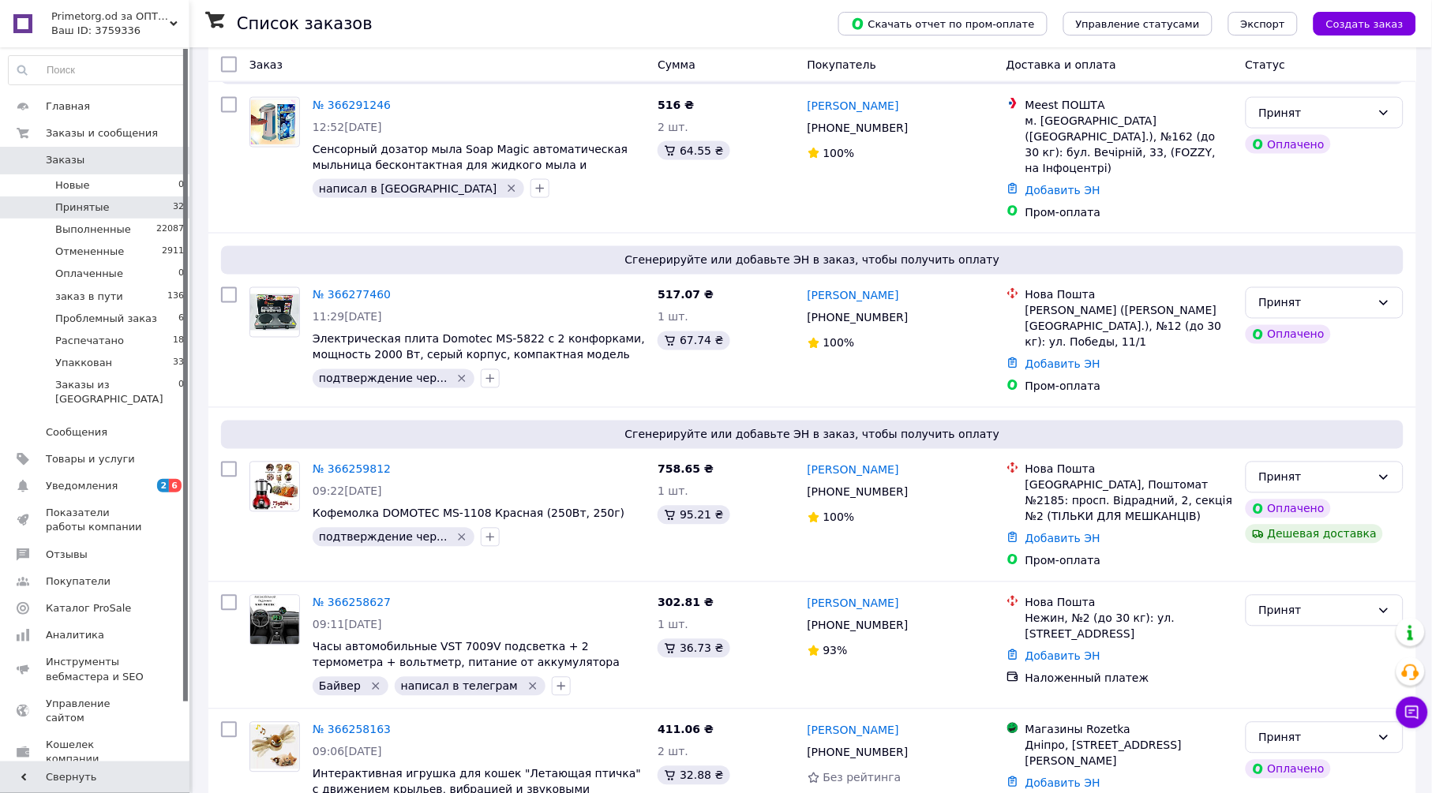
scroll to position [4521, 0]
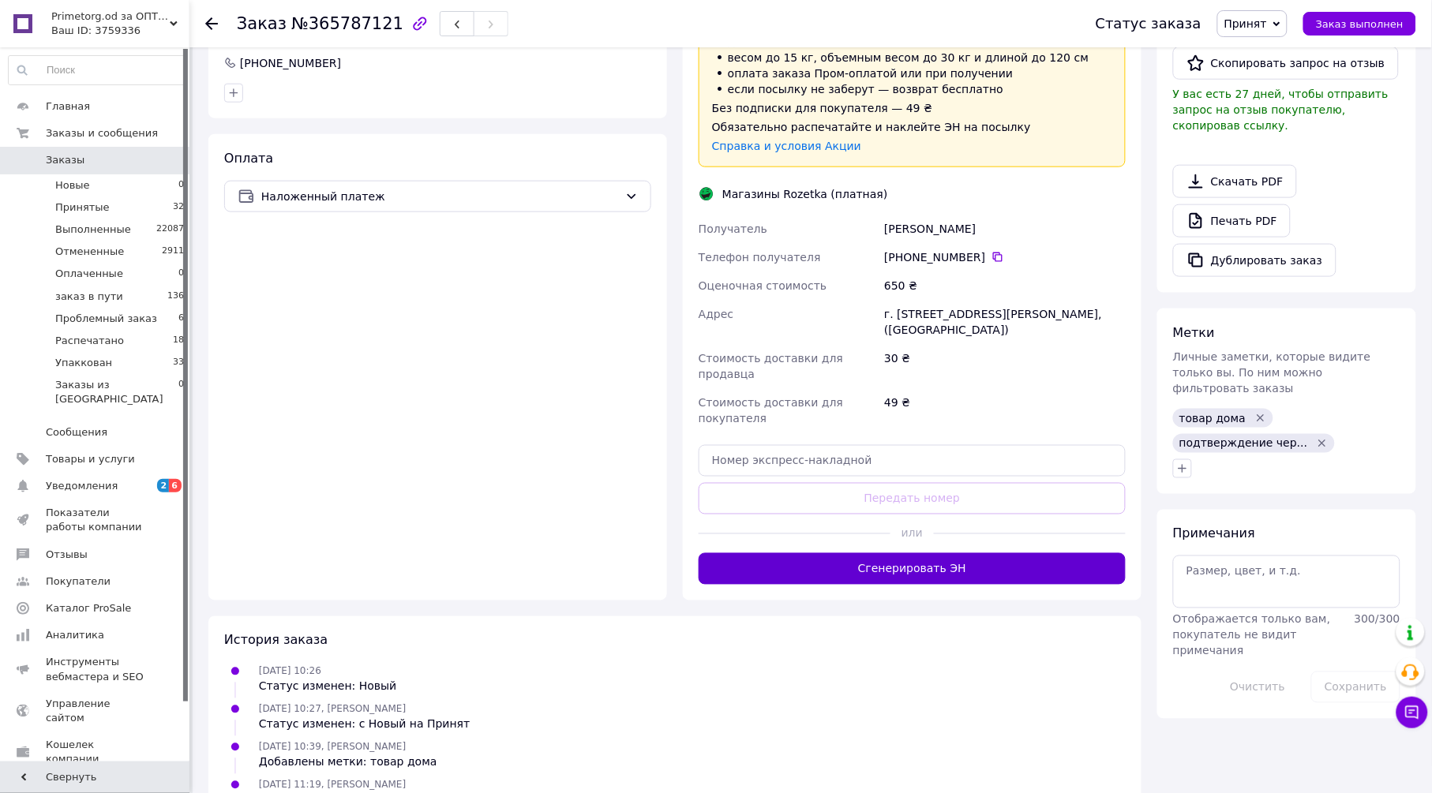
scroll to position [438, 0]
click at [954, 552] on button "Сгенерировать ЭН" at bounding box center [911, 568] width 427 height 32
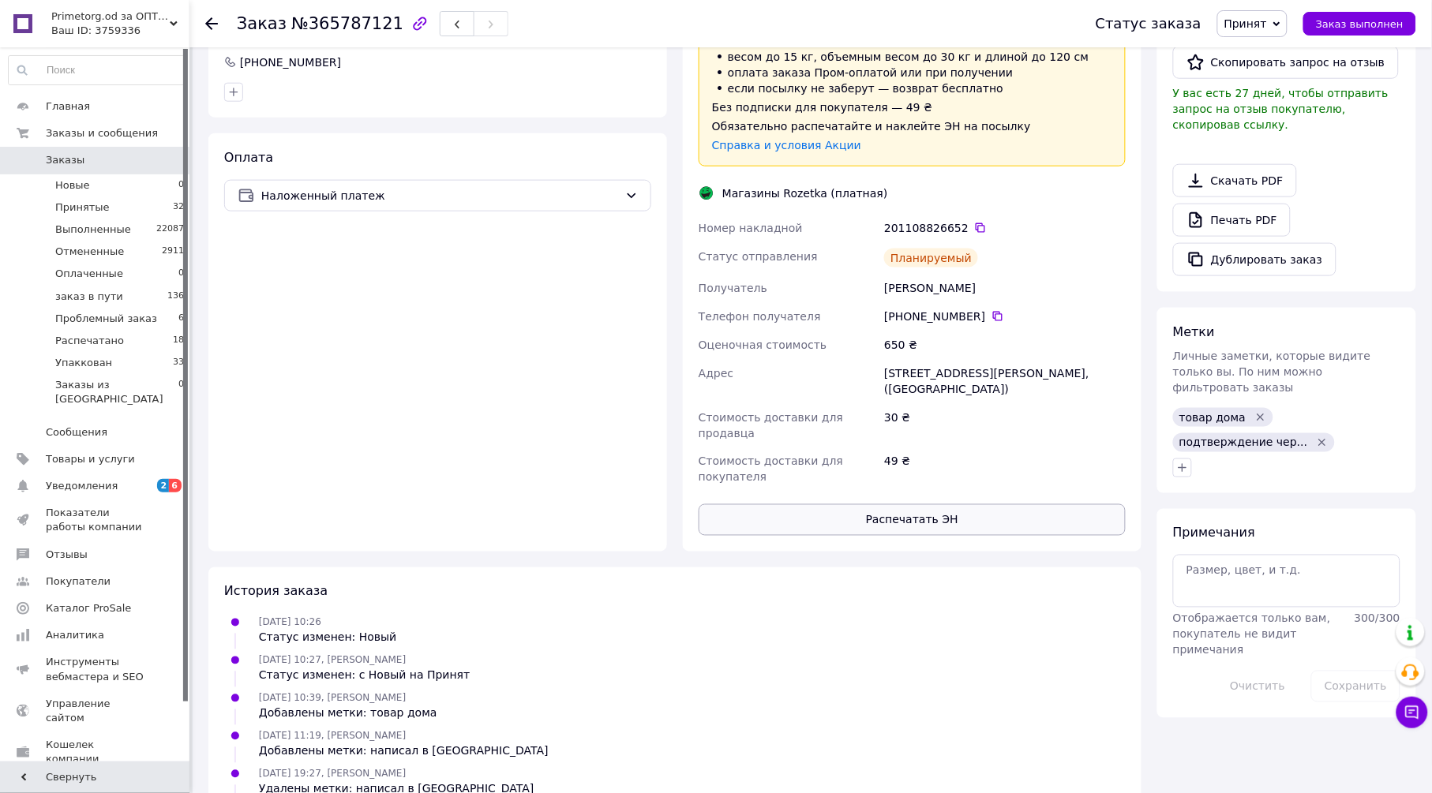
click at [921, 504] on button "Распечатать ЭН" at bounding box center [911, 520] width 427 height 32
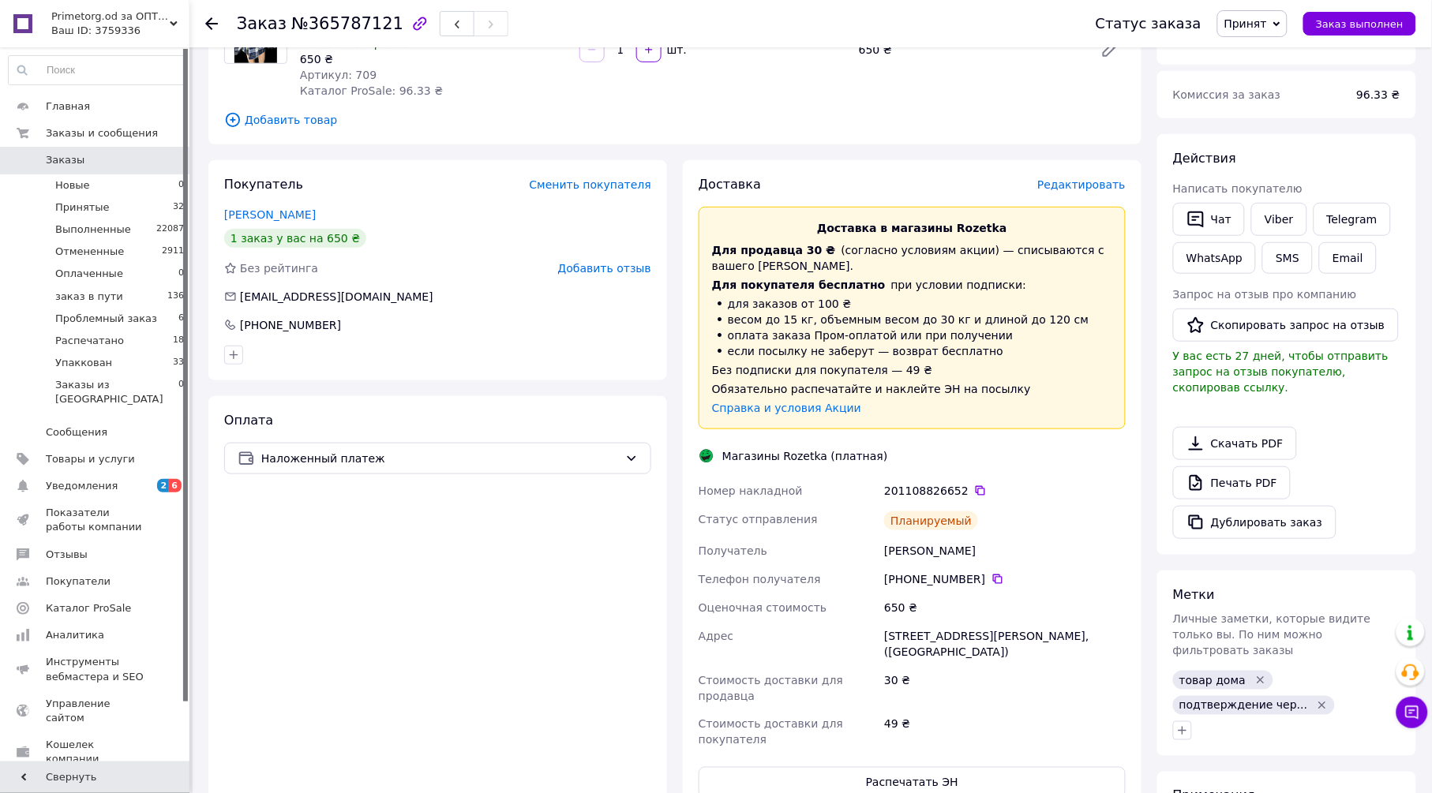
scroll to position [0, 0]
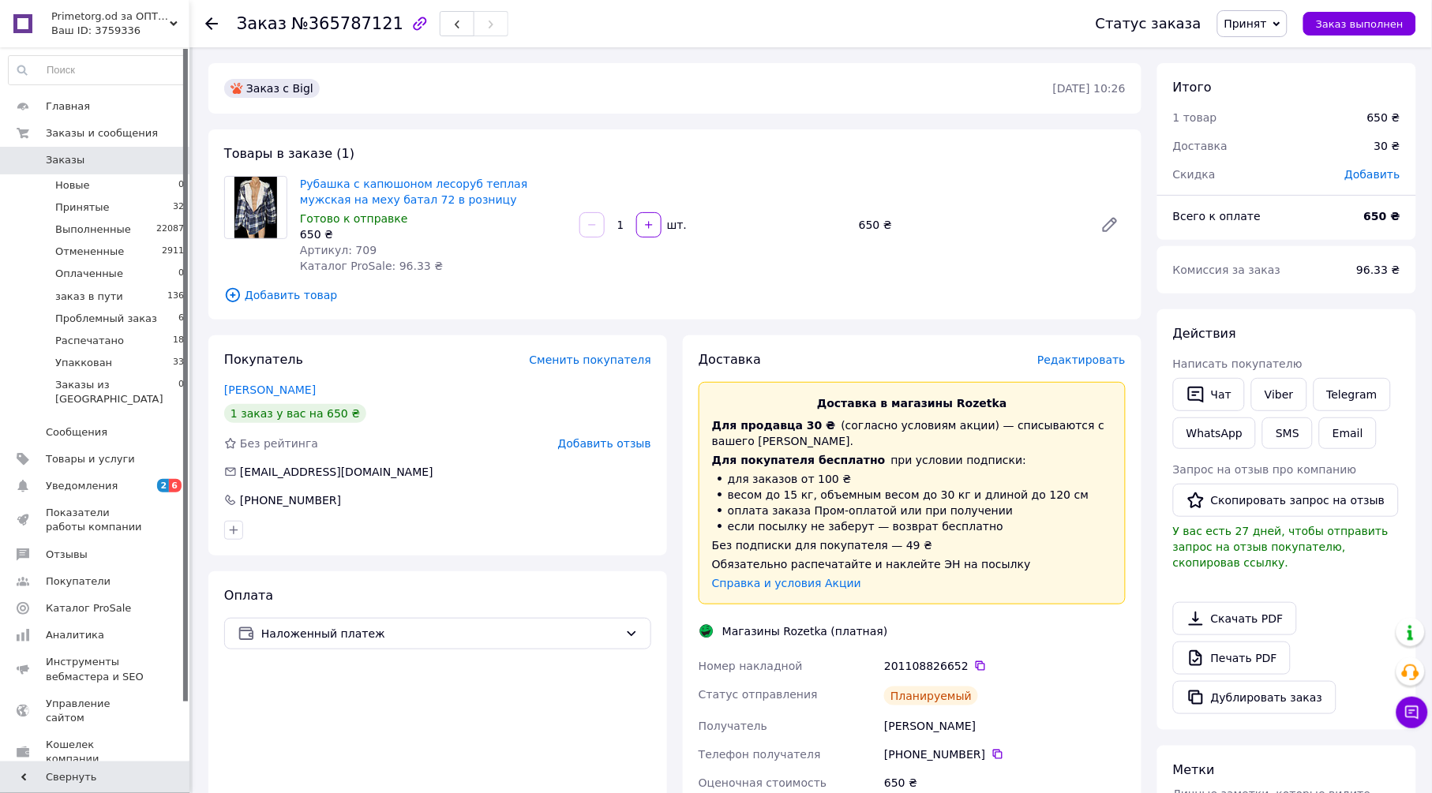
click at [1283, 15] on span "Принят" at bounding box center [1252, 23] width 70 height 27
click at [1289, 171] on li "Упаккован" at bounding box center [1277, 181] width 118 height 24
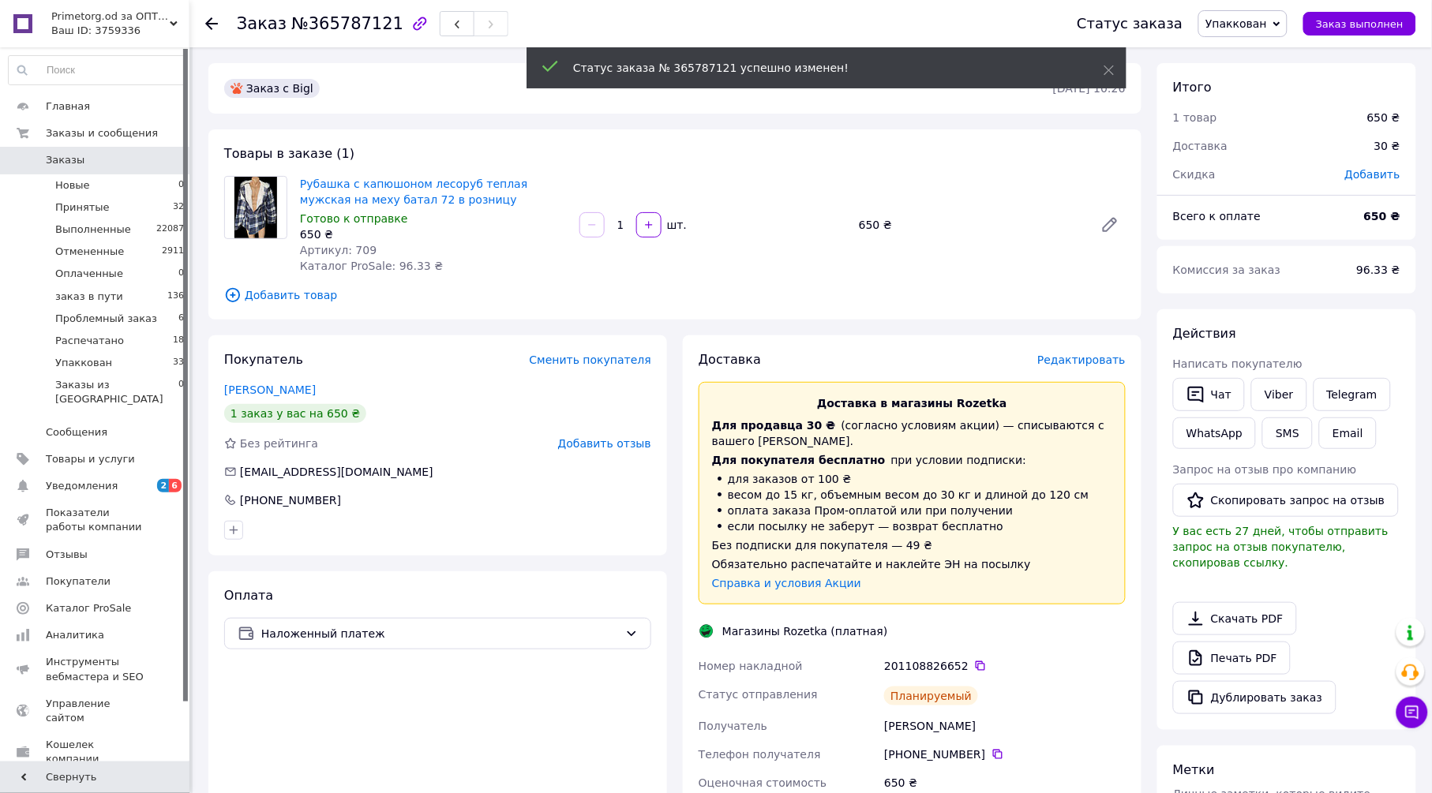
click at [208, 24] on body "Primetorg.od за ОПТом Ваш ID: 3759336 Сайт Primetorg.od за ОПТом [PERSON_NAME] …" at bounding box center [716, 690] width 1432 height 1381
click at [208, 24] on icon at bounding box center [211, 23] width 13 height 13
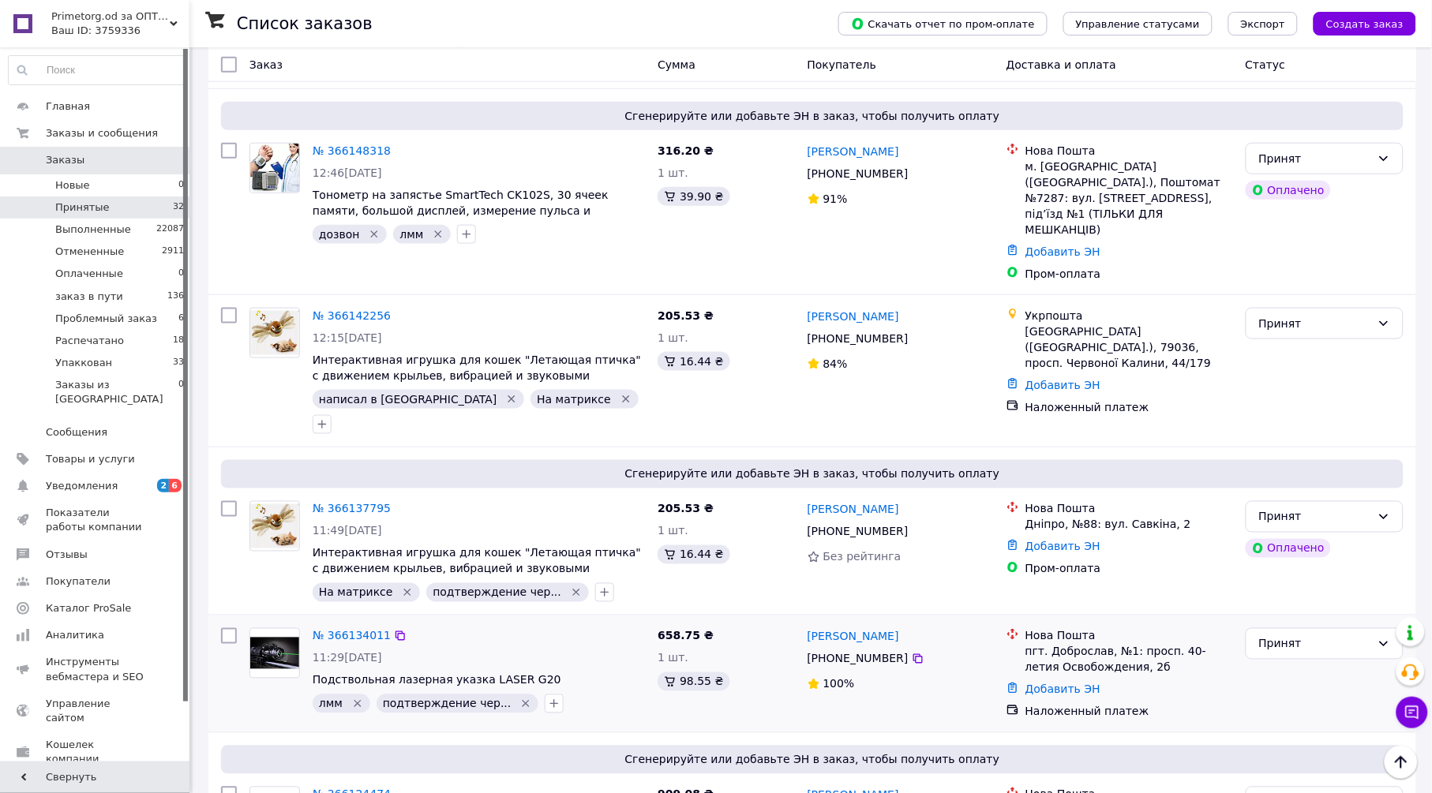
scroll to position [3930, 0]
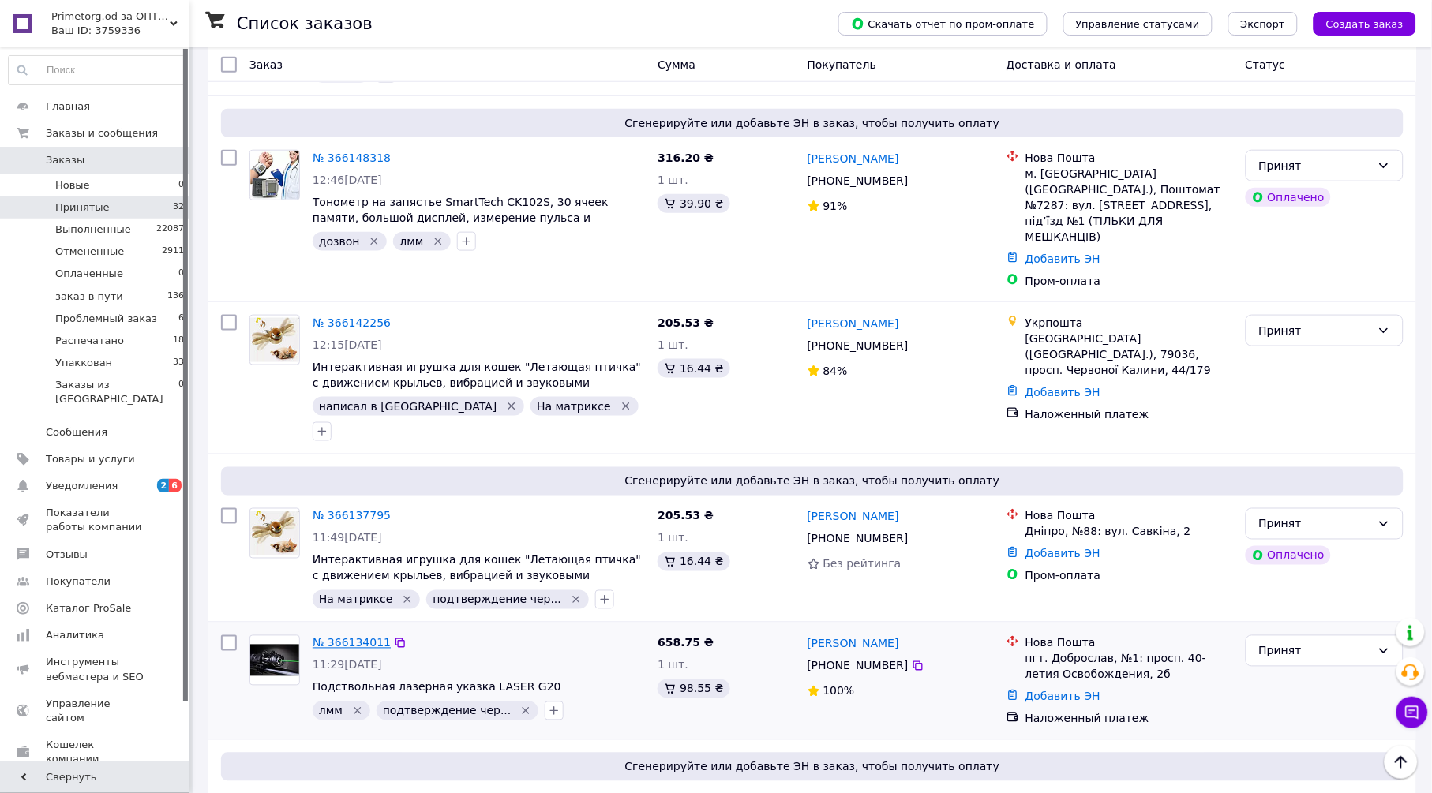
click at [339, 637] on link "№ 366134011" at bounding box center [352, 643] width 78 height 13
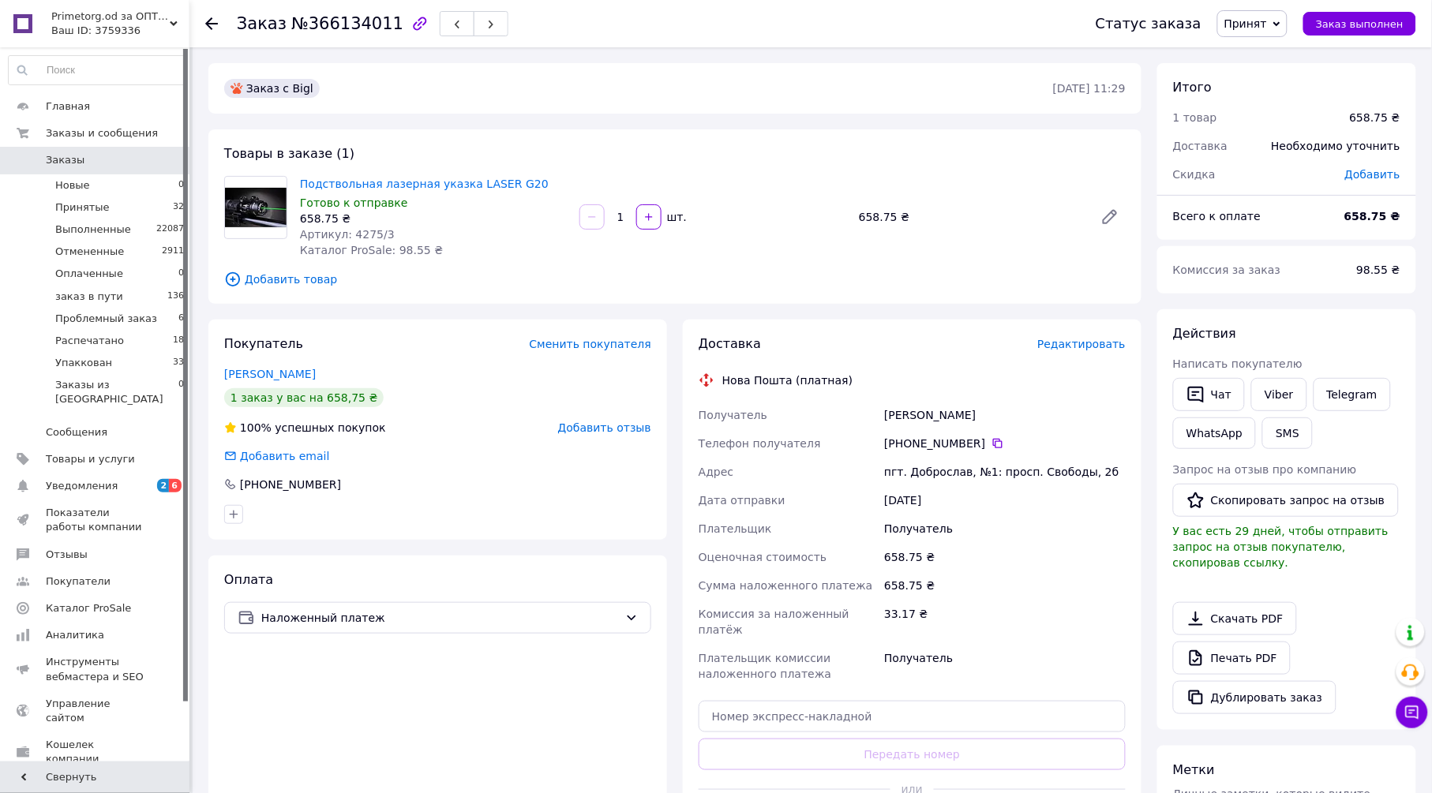
click at [1098, 345] on span "Редактировать" at bounding box center [1081, 344] width 88 height 13
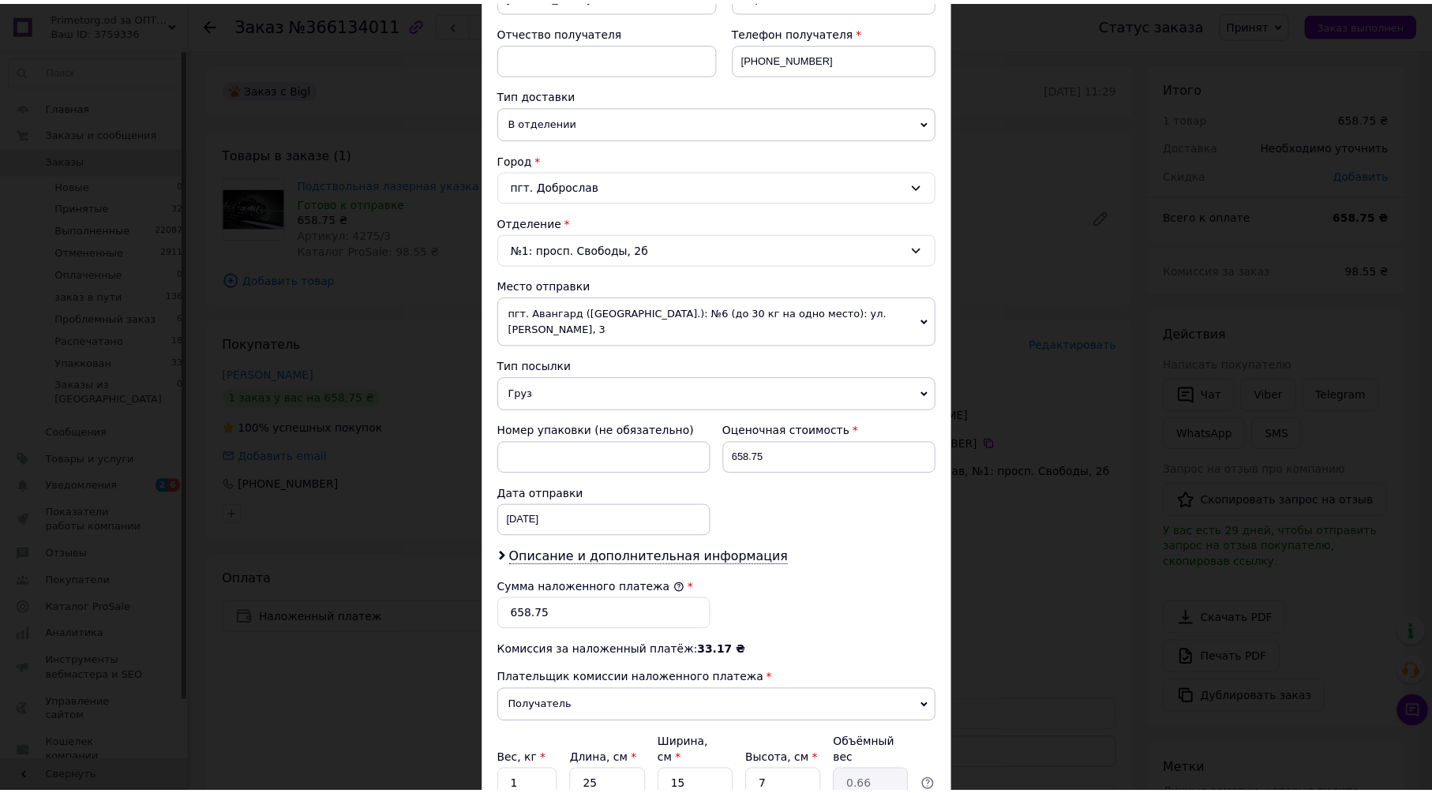
scroll to position [412, 0]
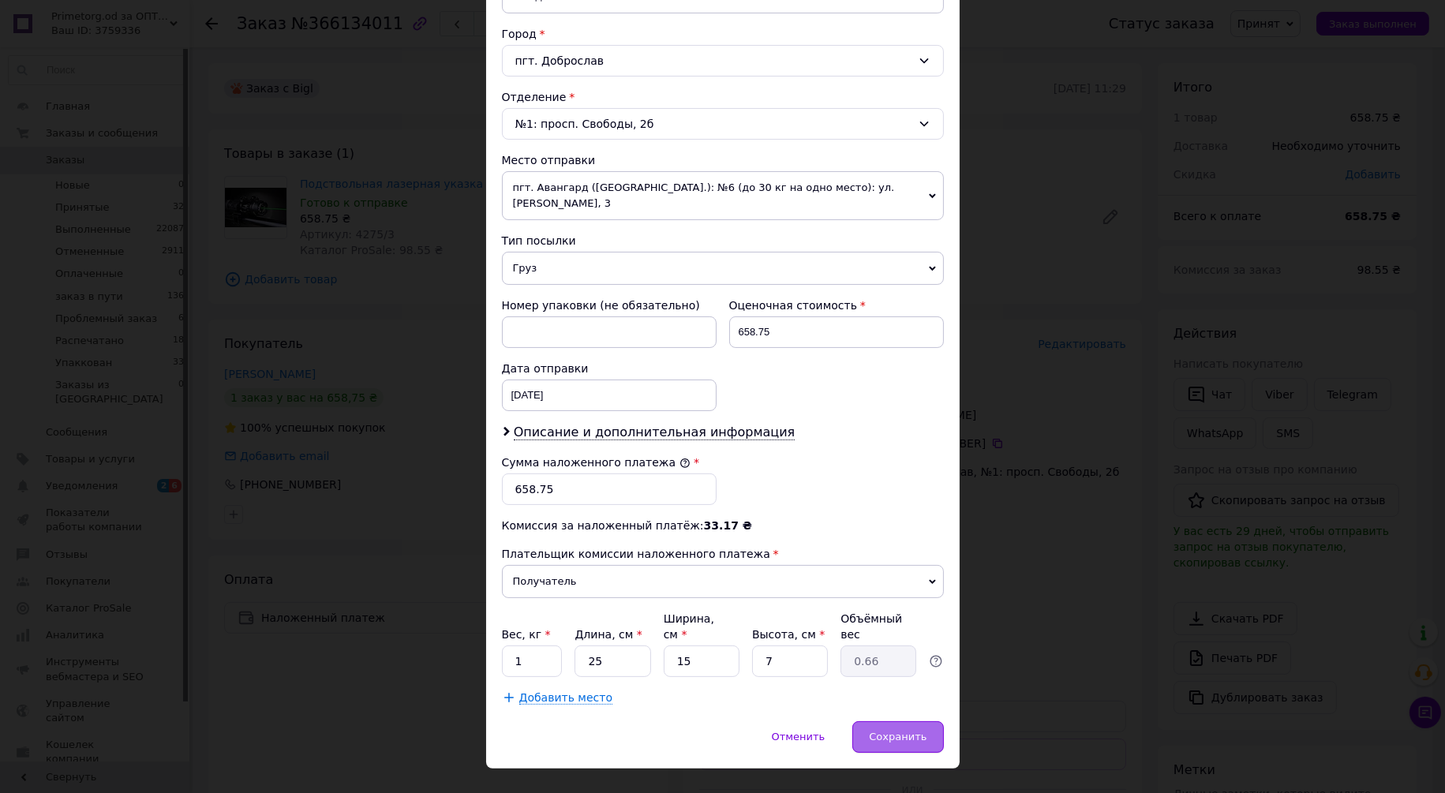
click at [892, 731] on span "Сохранить" at bounding box center [898, 737] width 58 height 12
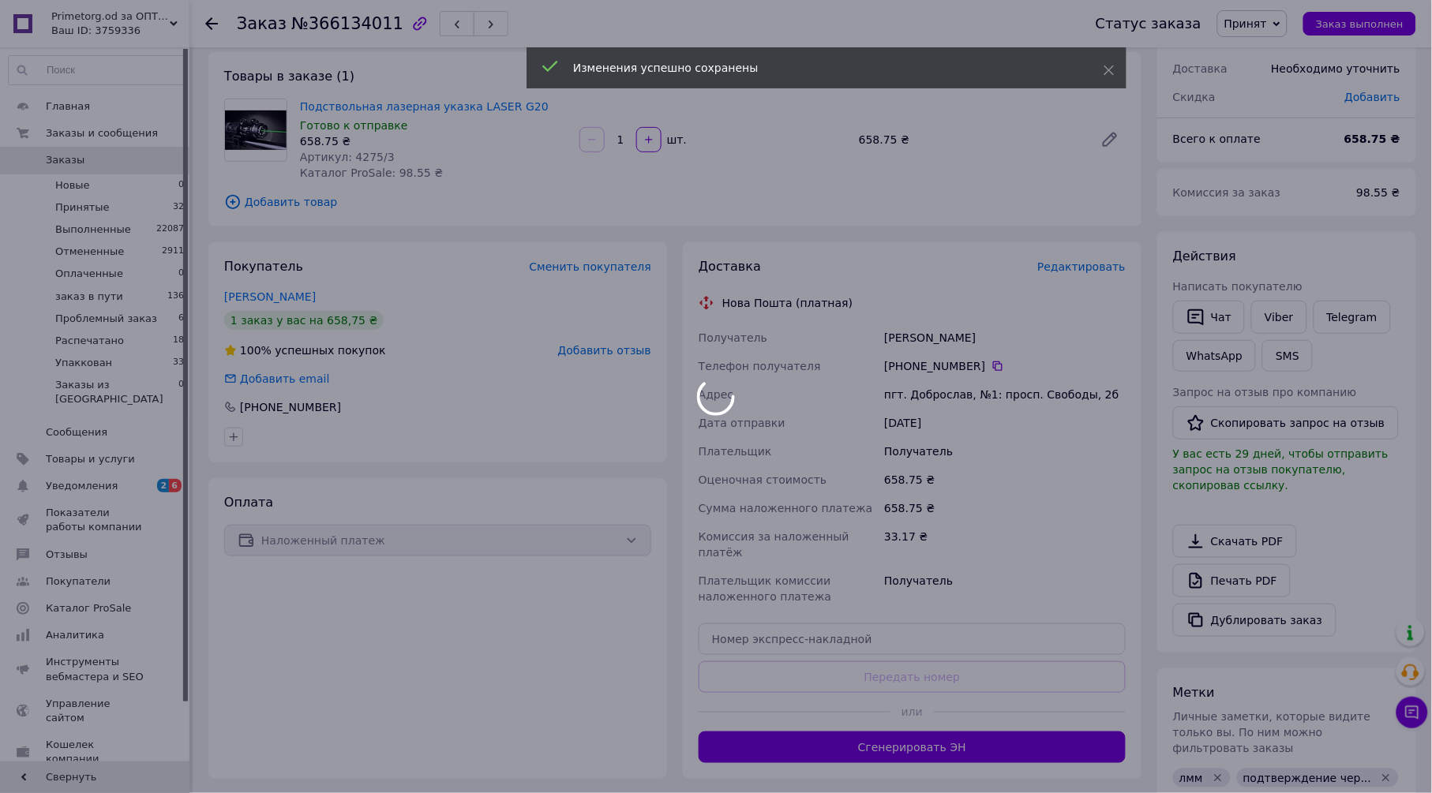
scroll to position [263, 0]
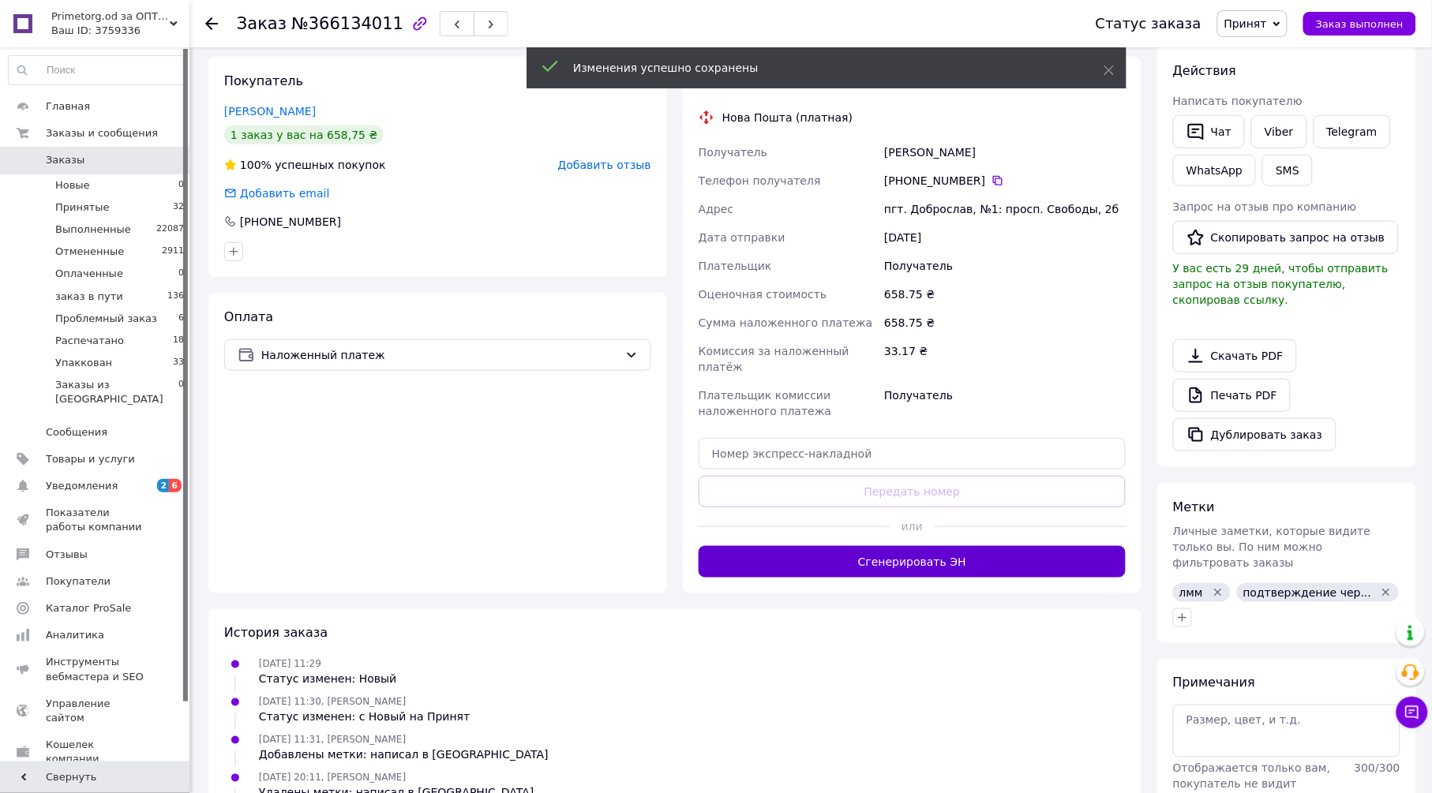
click at [965, 546] on button "Сгенерировать ЭН" at bounding box center [911, 562] width 427 height 32
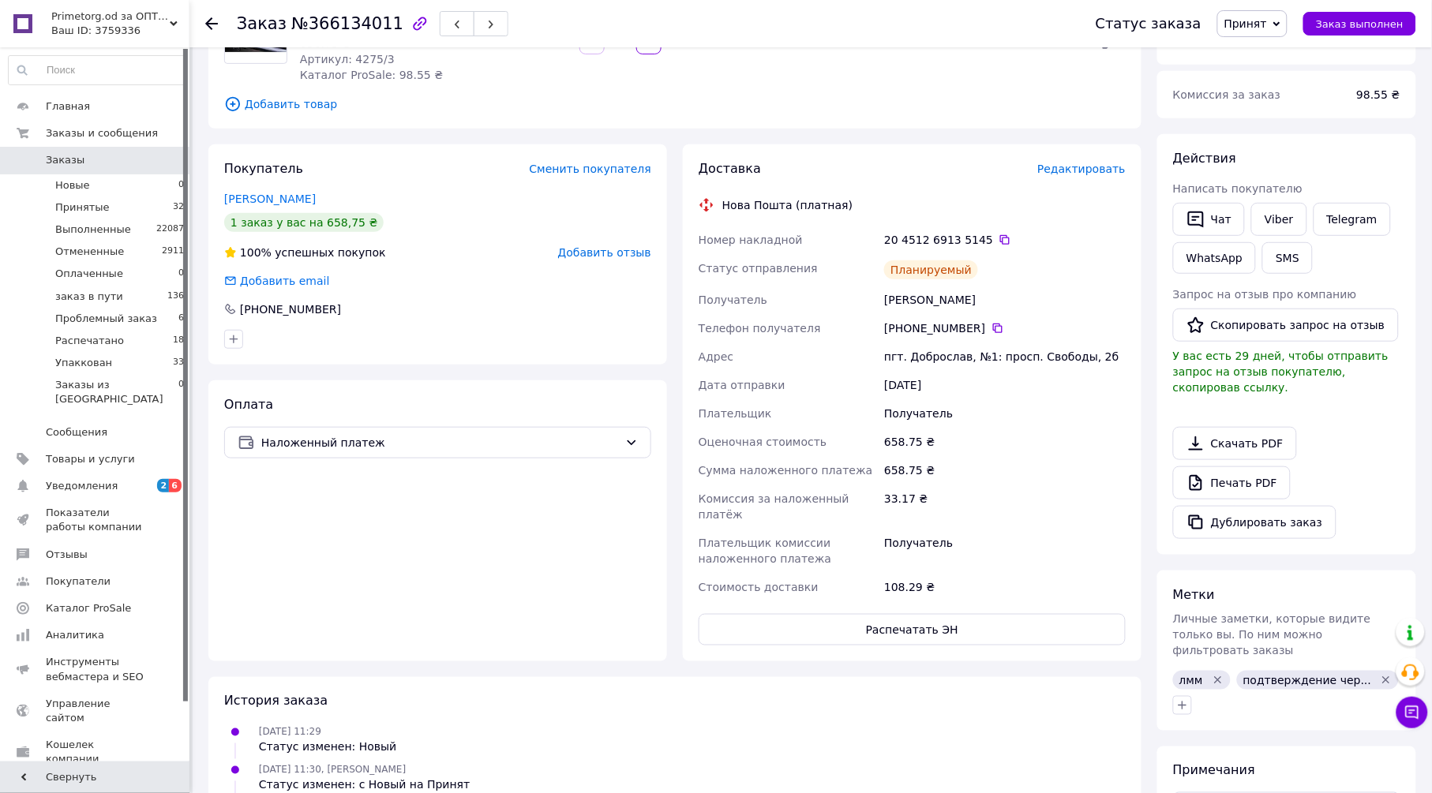
scroll to position [0, 0]
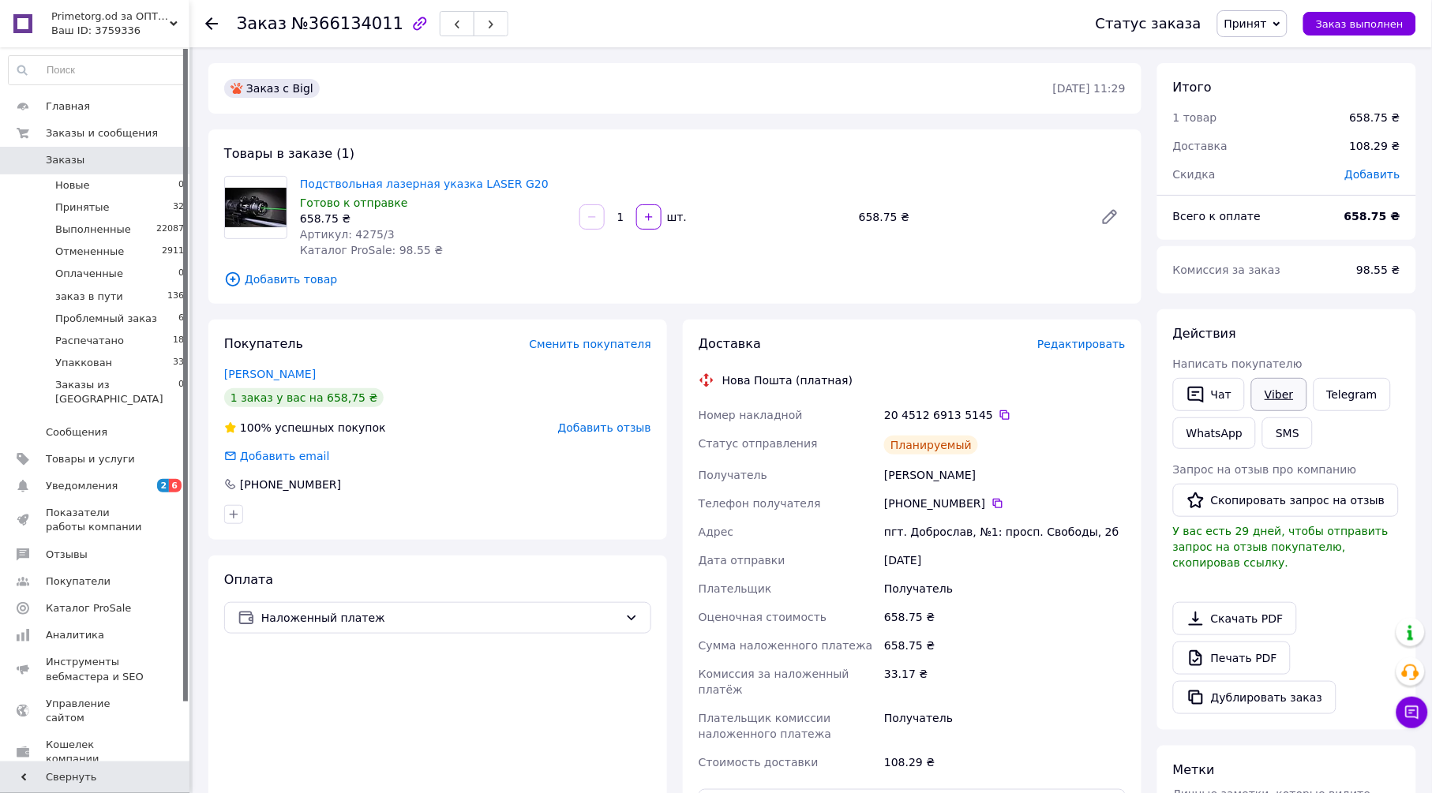
click at [1282, 398] on link "Viber" at bounding box center [1278, 394] width 55 height 33
click at [1280, 21] on icon at bounding box center [1276, 24] width 7 height 7
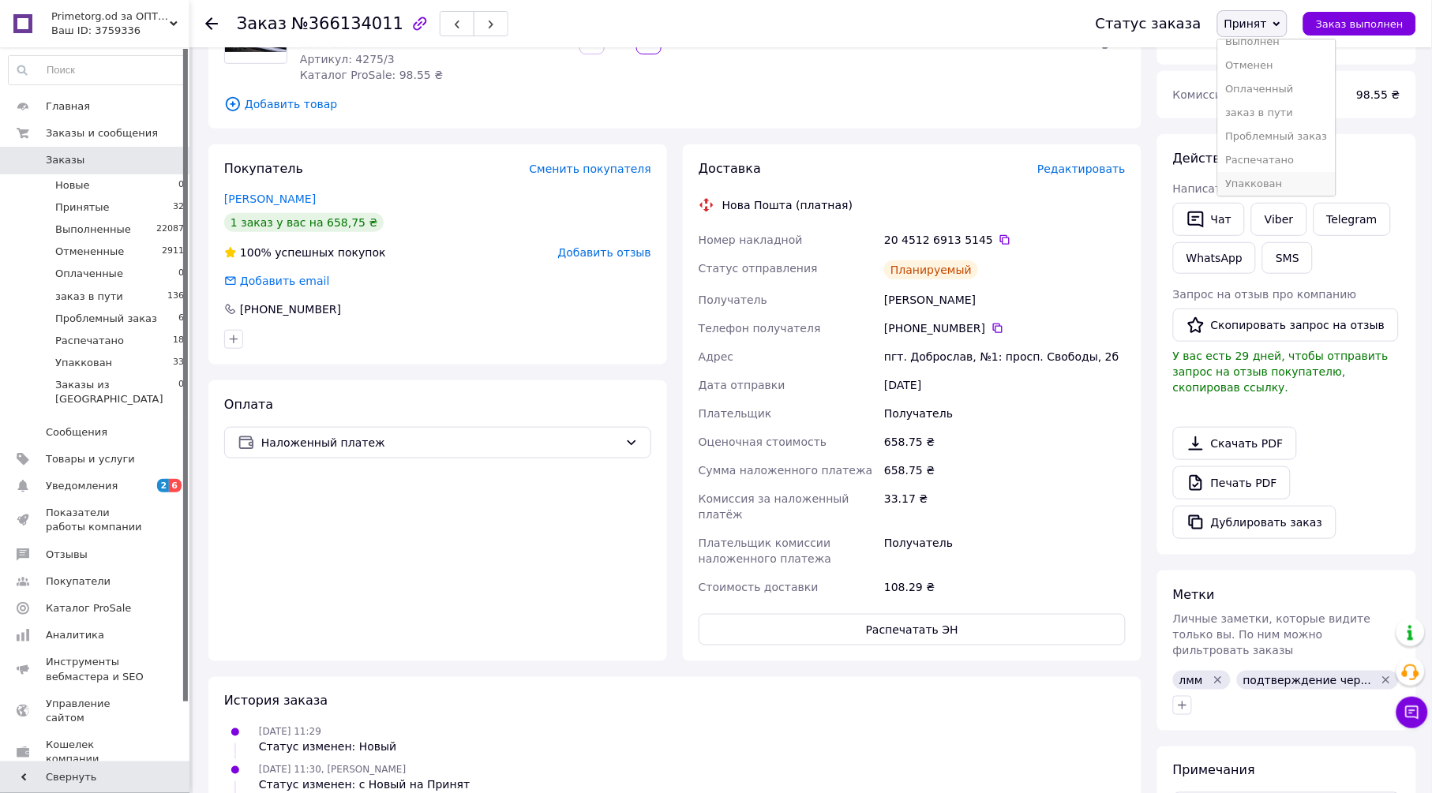
scroll to position [17, 0]
click at [1300, 176] on li "Упаккован" at bounding box center [1277, 181] width 118 height 24
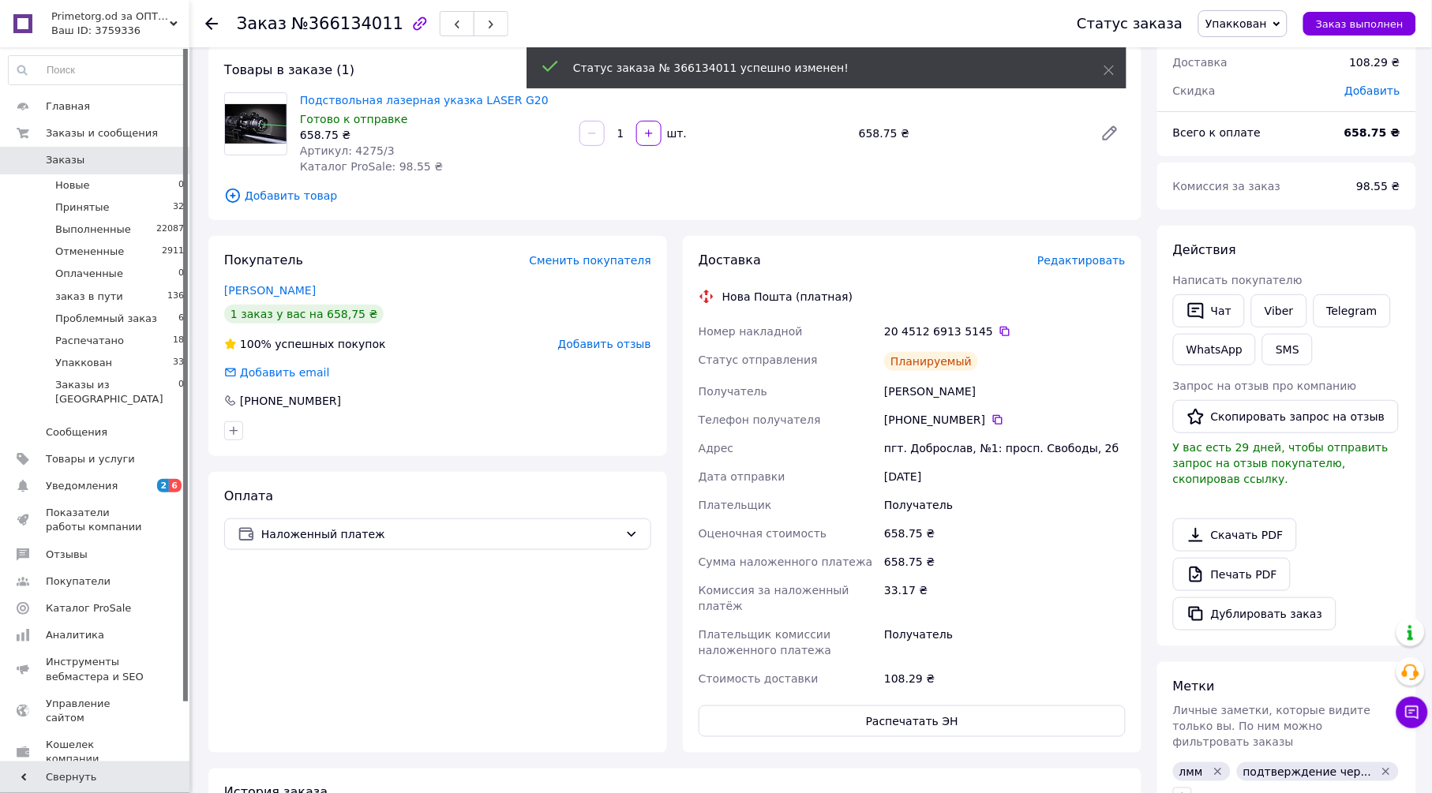
scroll to position [0, 0]
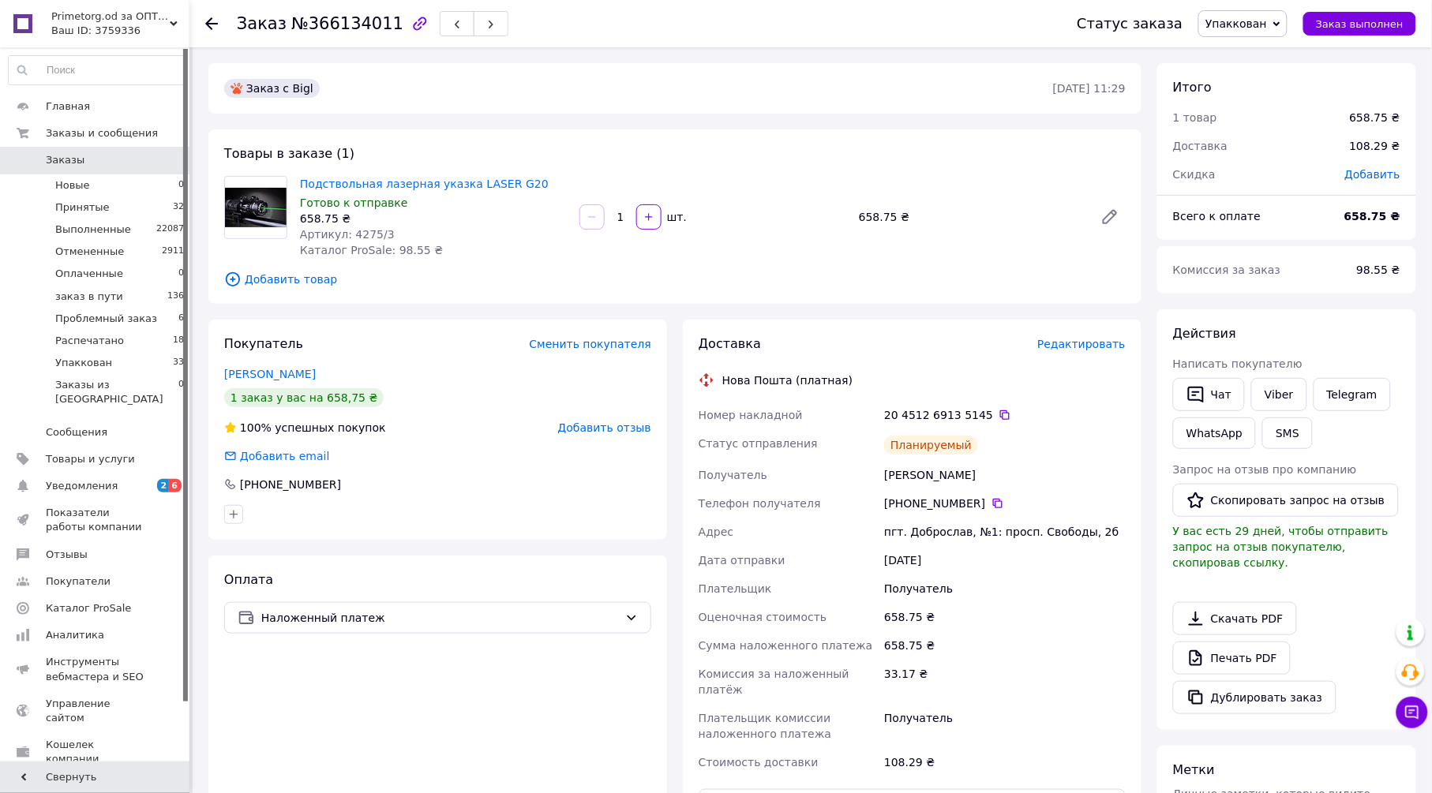
click at [213, 23] on use at bounding box center [211, 23] width 13 height 13
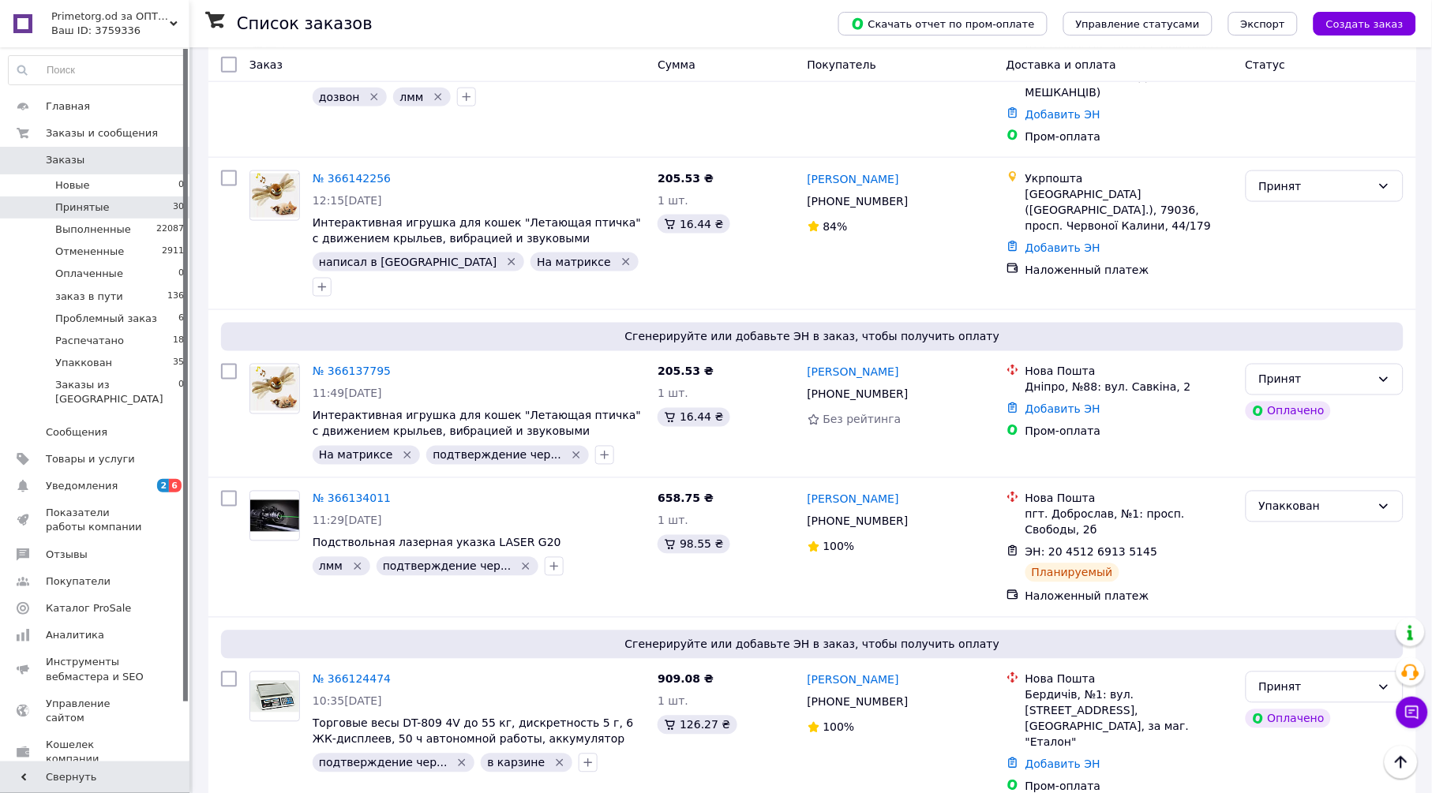
scroll to position [4043, 0]
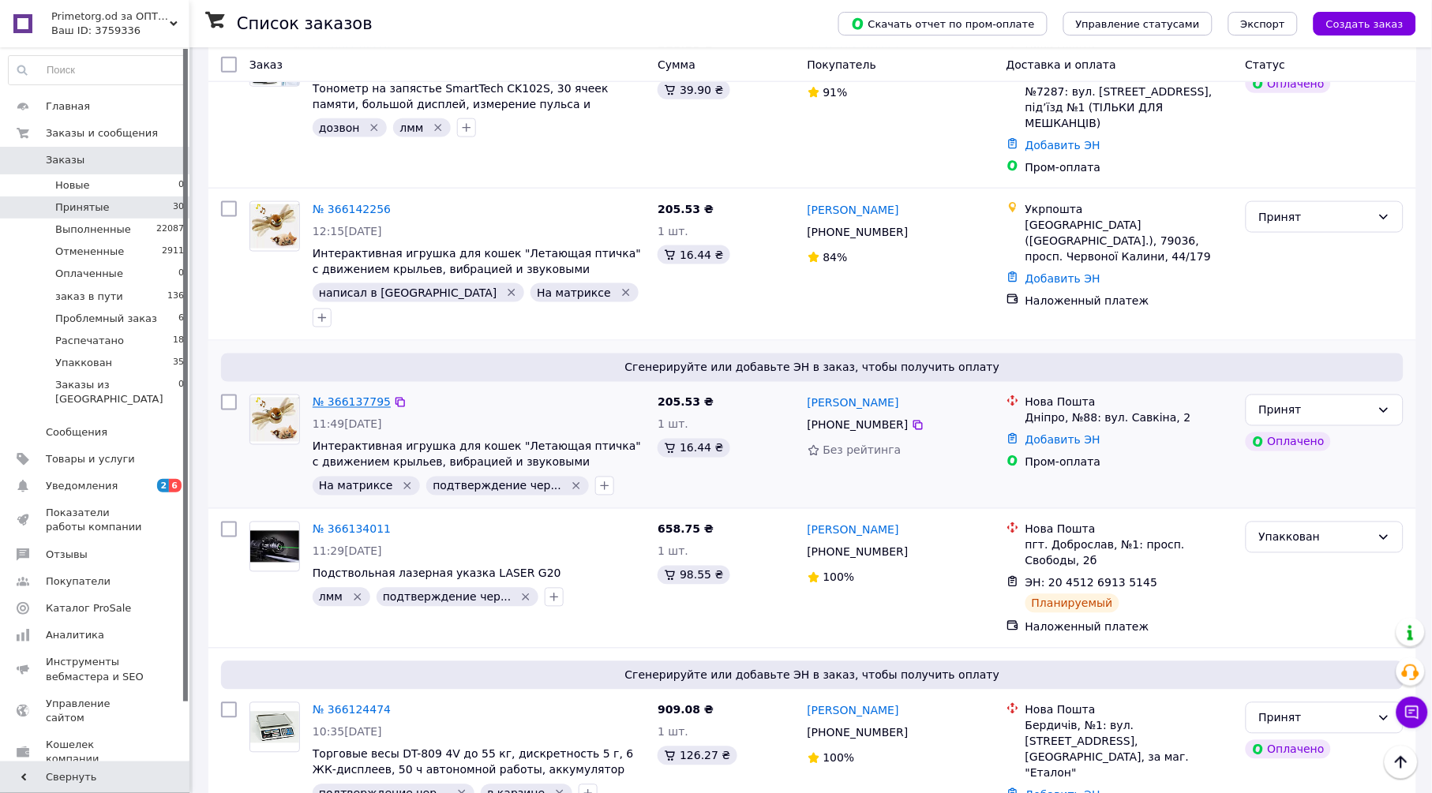
click at [343, 396] on link "№ 366137795" at bounding box center [352, 402] width 78 height 13
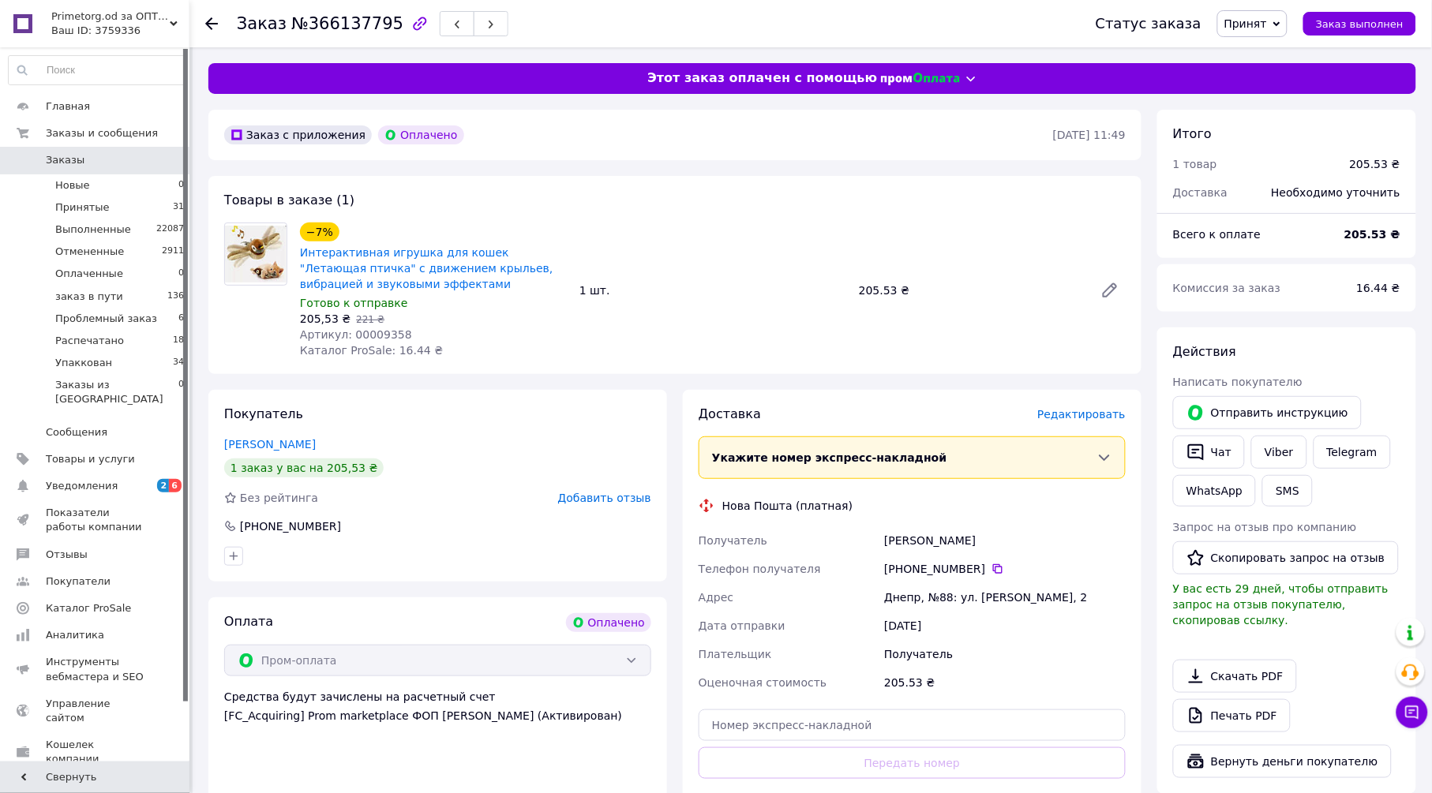
click at [1089, 410] on span "Редактировать" at bounding box center [1081, 414] width 88 height 13
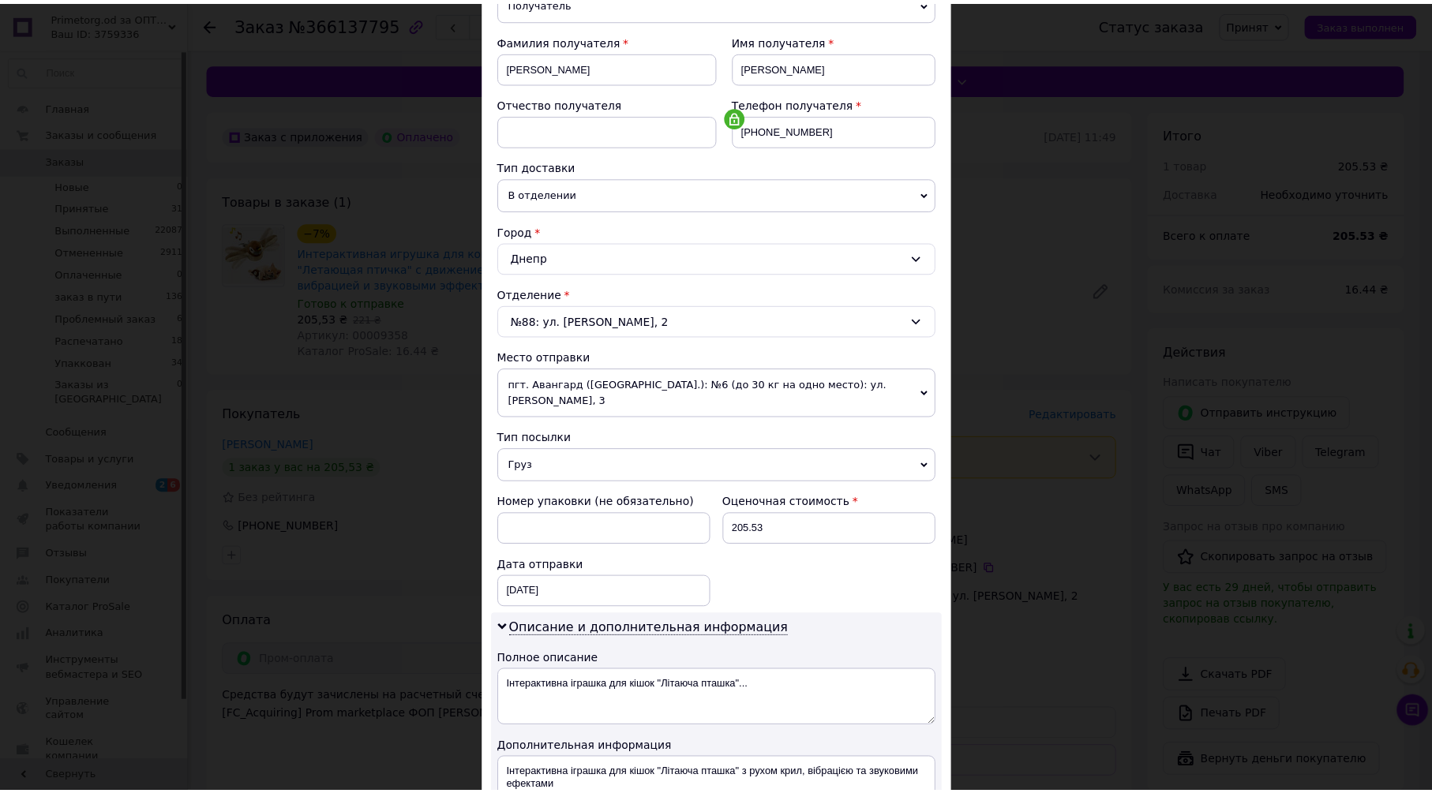
scroll to position [433, 0]
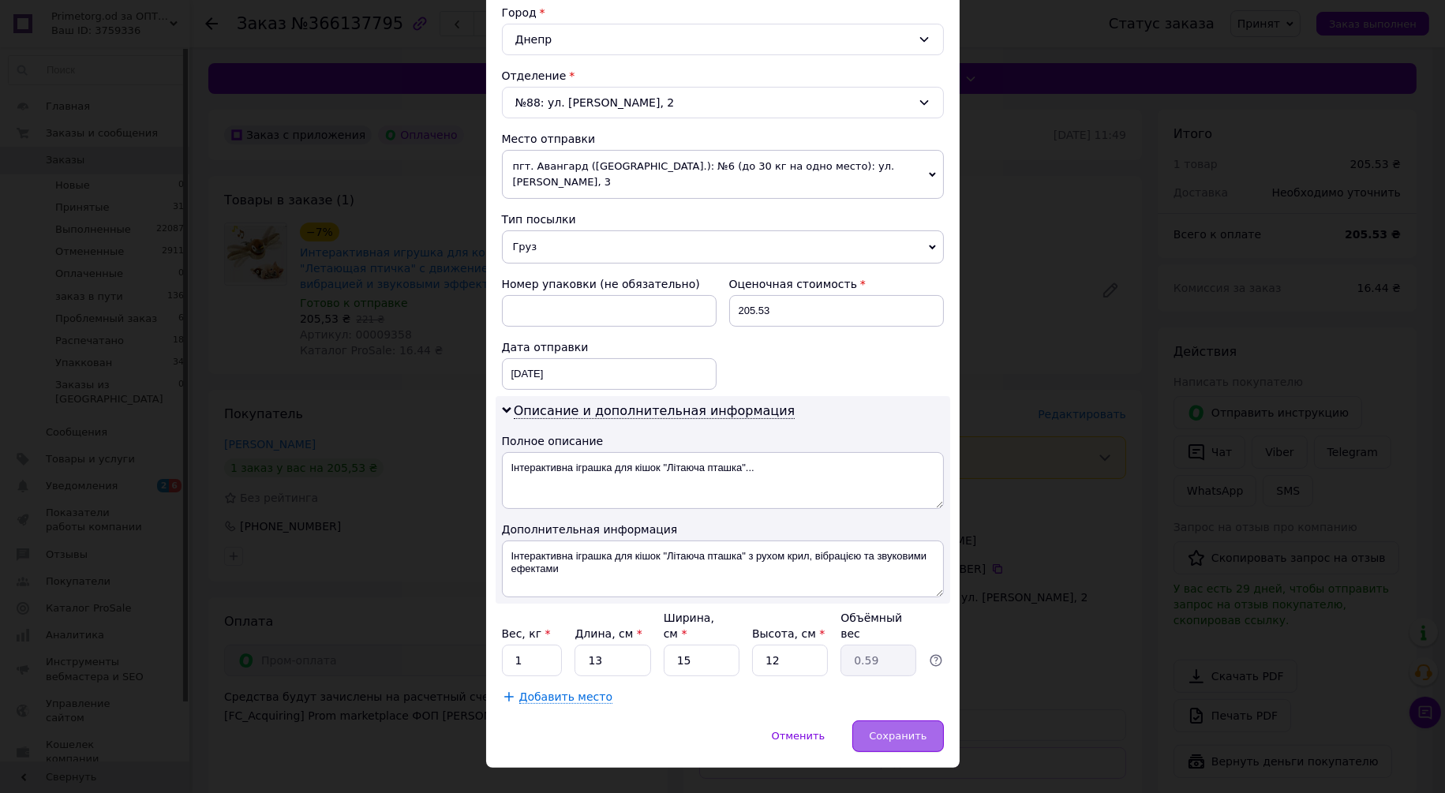
click at [886, 730] on span "Сохранить" at bounding box center [898, 736] width 58 height 12
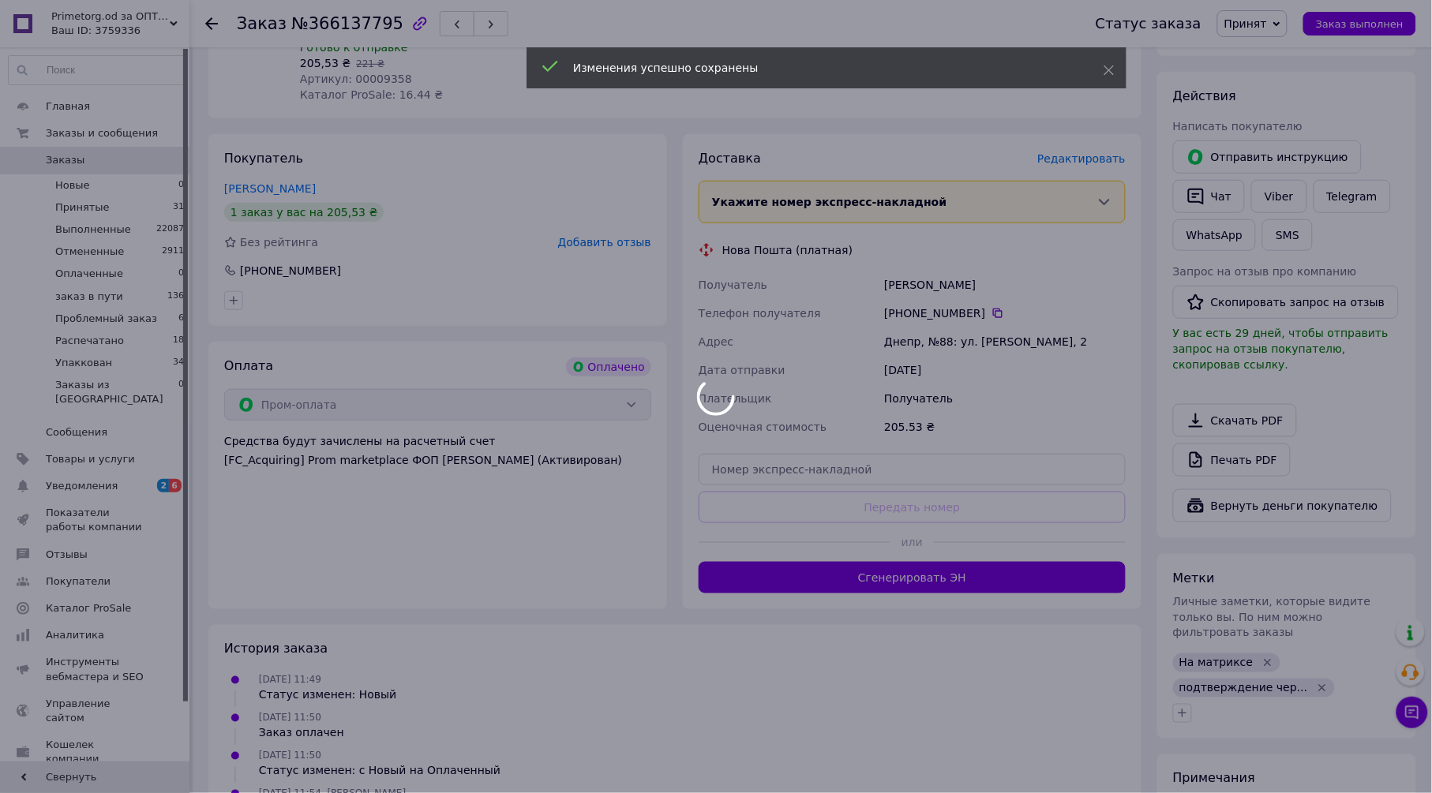
scroll to position [263, 0]
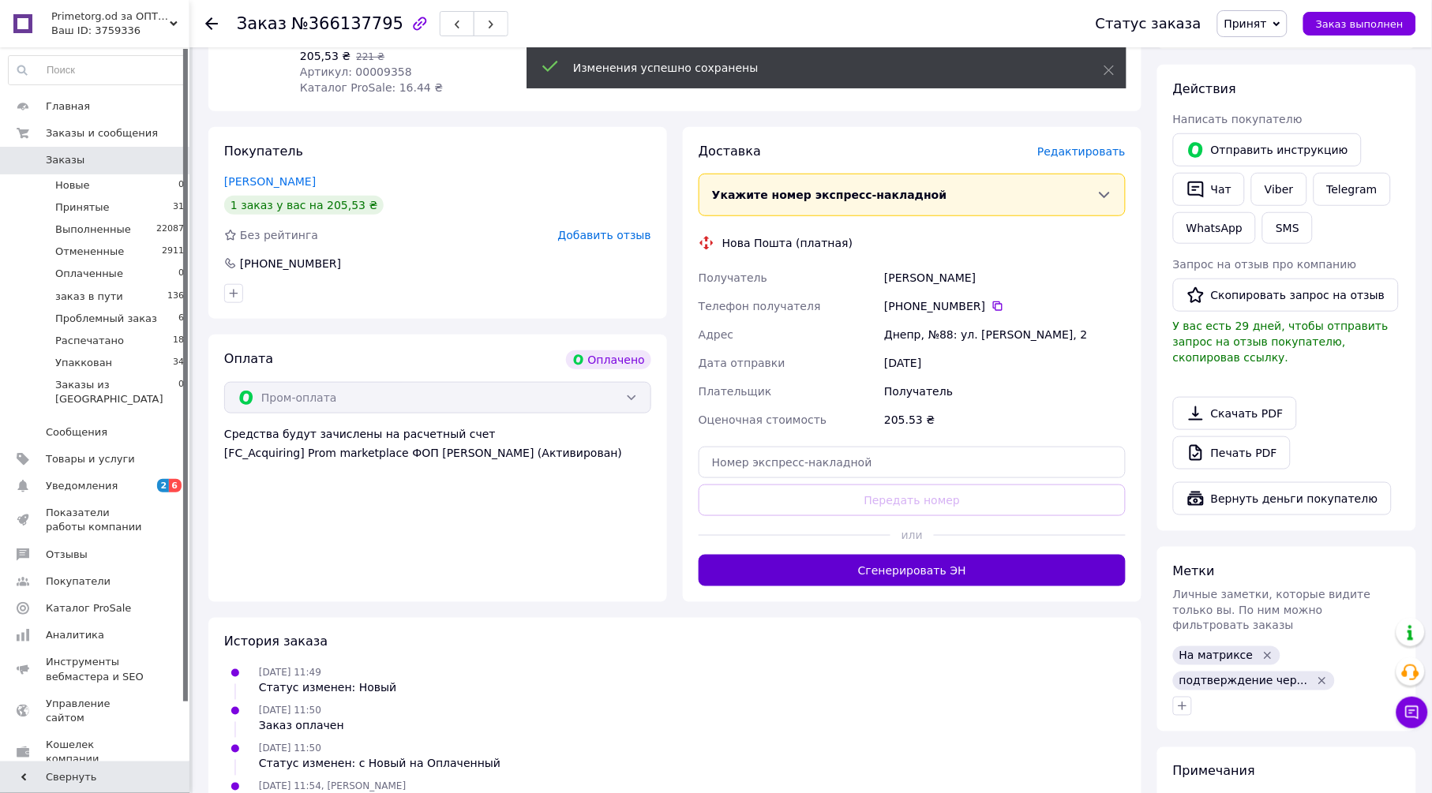
click at [877, 570] on button "Сгенерировать ЭН" at bounding box center [911, 571] width 427 height 32
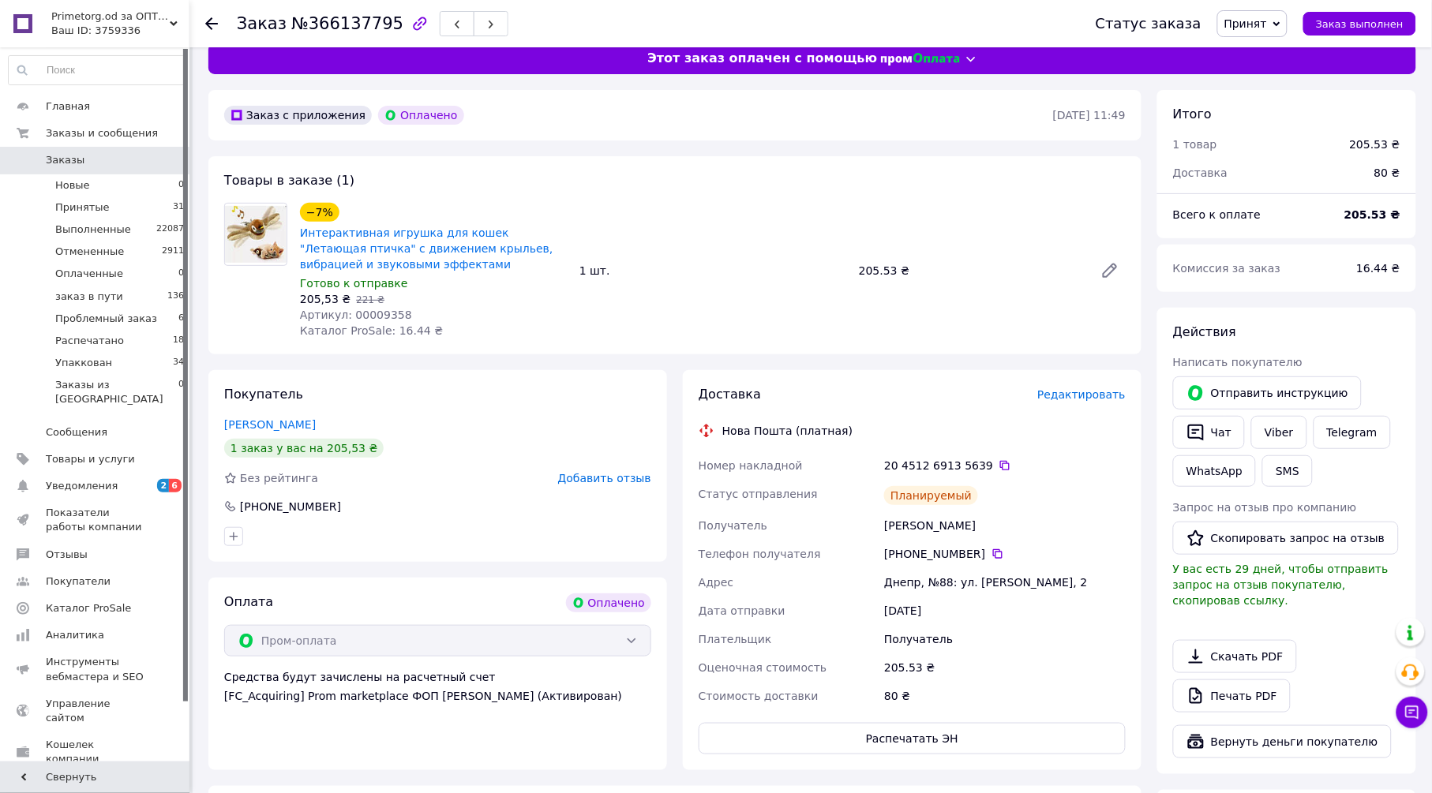
scroll to position [0, 0]
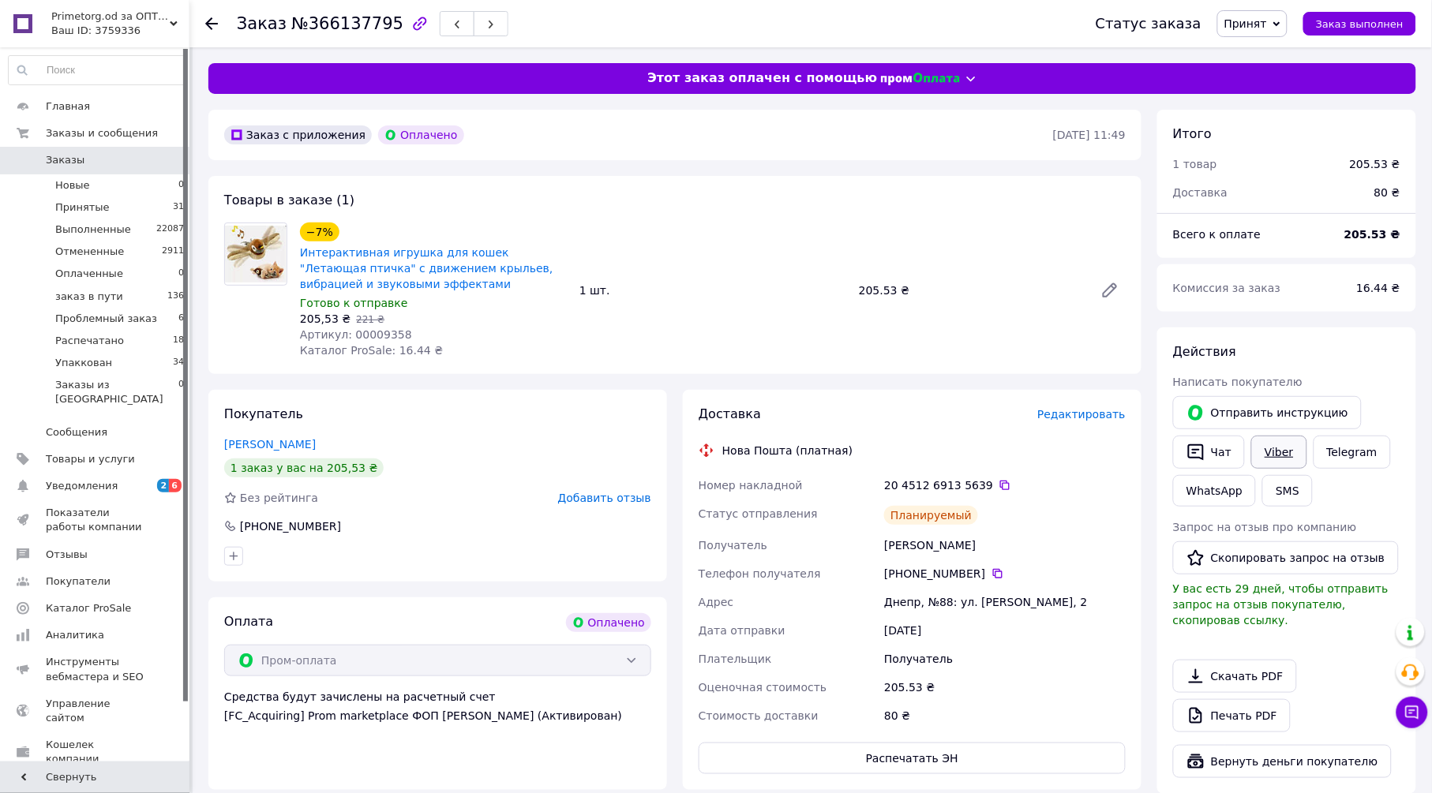
click at [1268, 444] on link "Viber" at bounding box center [1278, 452] width 55 height 33
click at [1256, 28] on span "Принят" at bounding box center [1245, 23] width 43 height 13
click at [1304, 185] on li "Упаккован" at bounding box center [1277, 181] width 118 height 24
click at [214, 21] on icon at bounding box center [211, 23] width 13 height 13
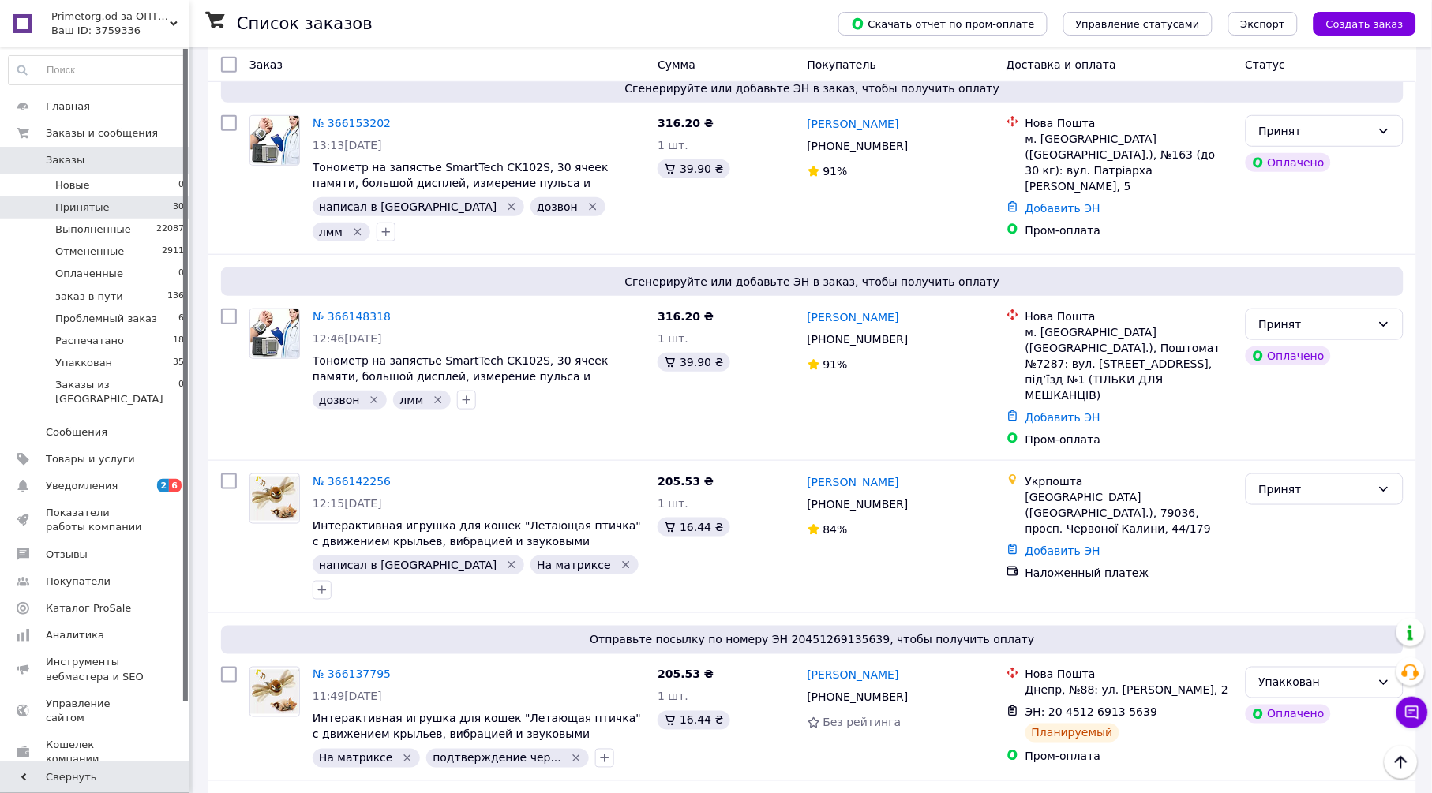
scroll to position [3770, 0]
click at [365, 476] on link "№ 366142256" at bounding box center [352, 482] width 78 height 13
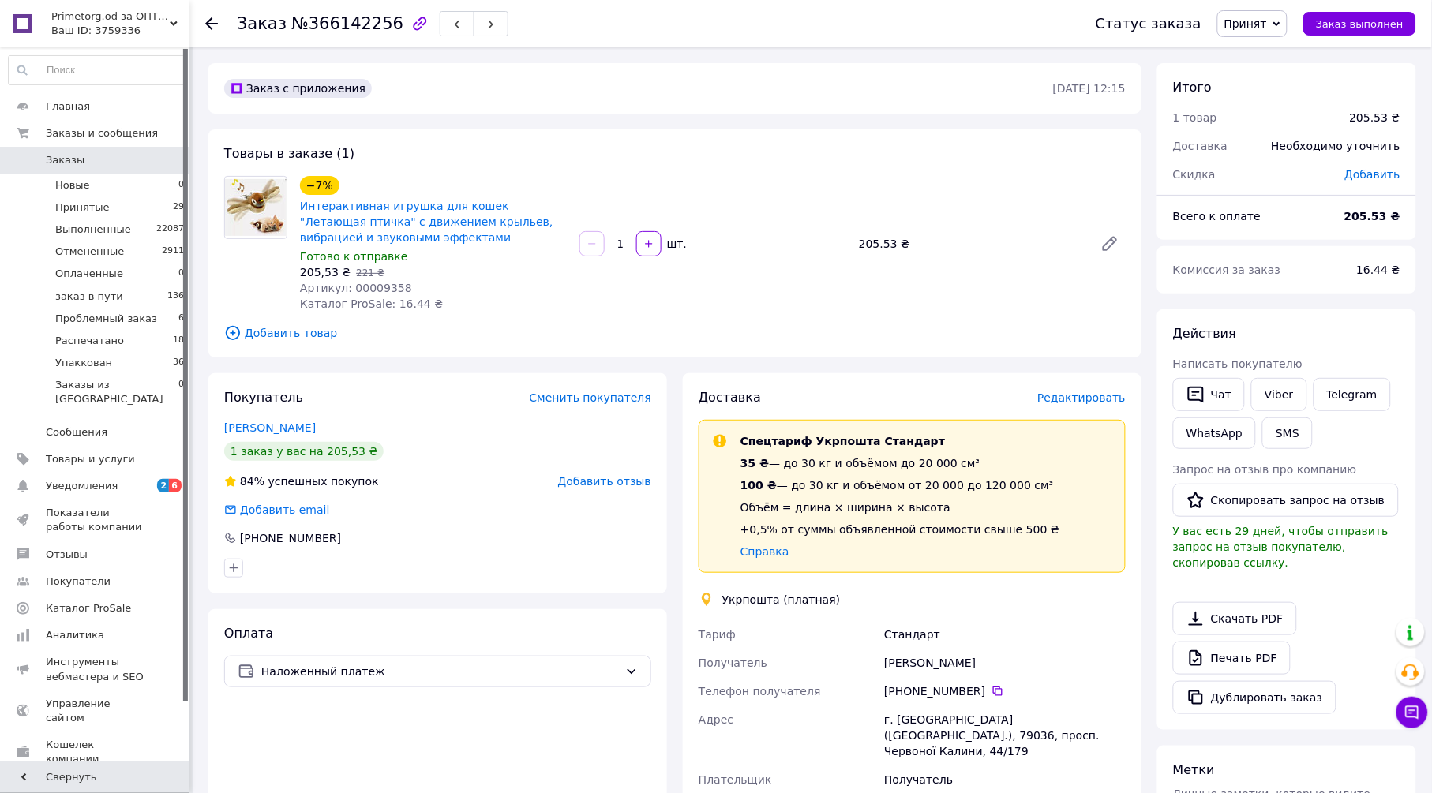
click at [1080, 399] on span "Редактировать" at bounding box center [1081, 397] width 88 height 13
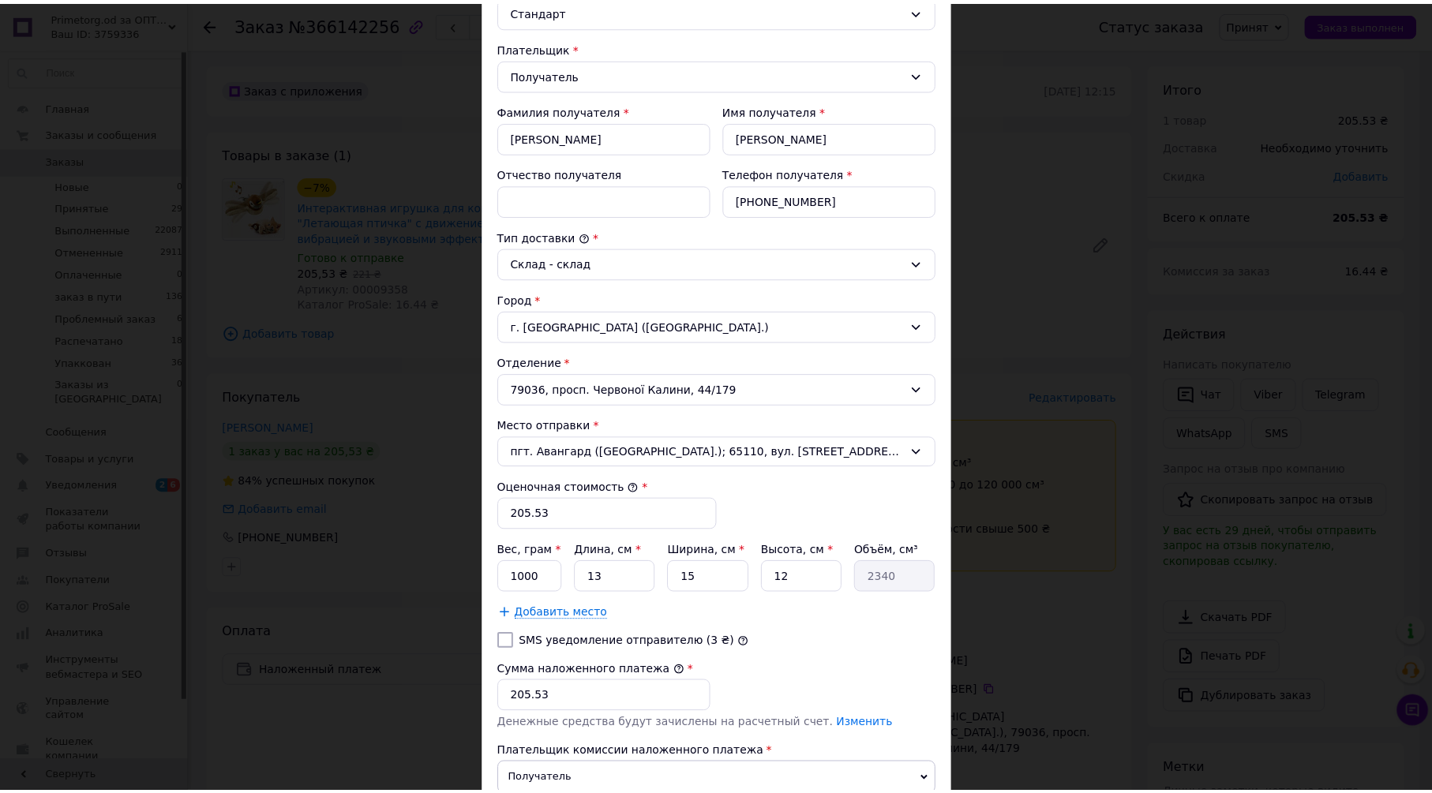
scroll to position [342, 0]
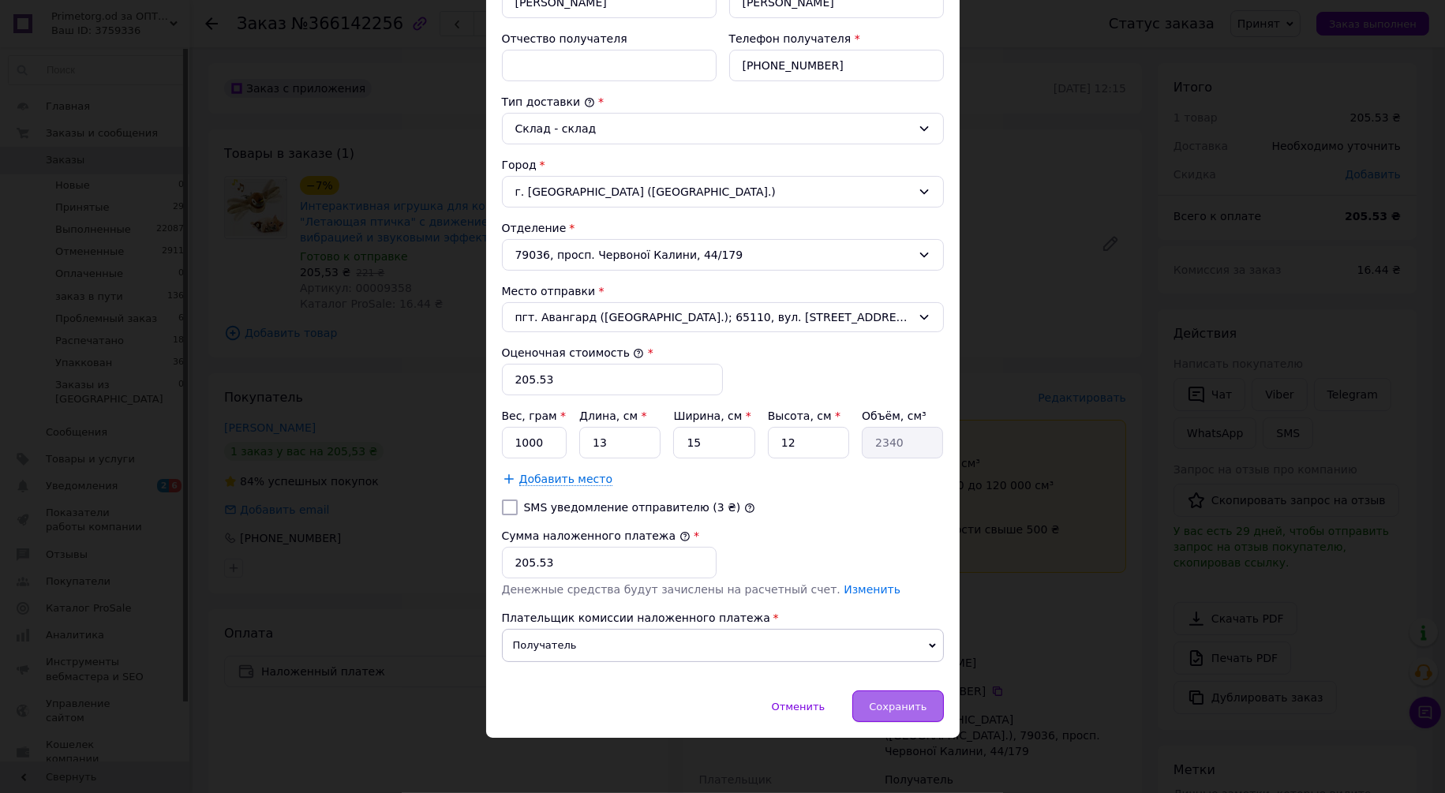
click at [913, 704] on span "Сохранить" at bounding box center [898, 707] width 58 height 12
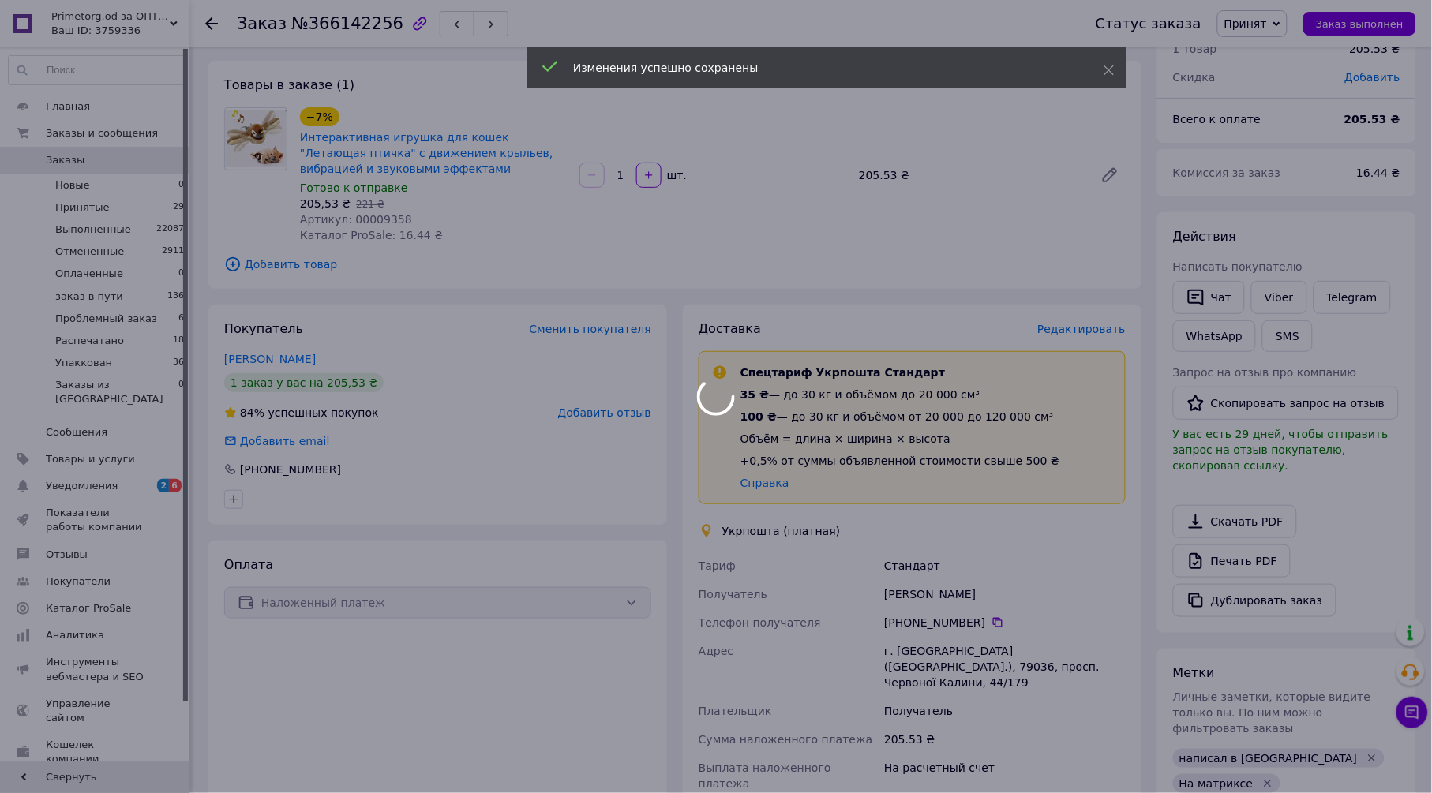
scroll to position [263, 0]
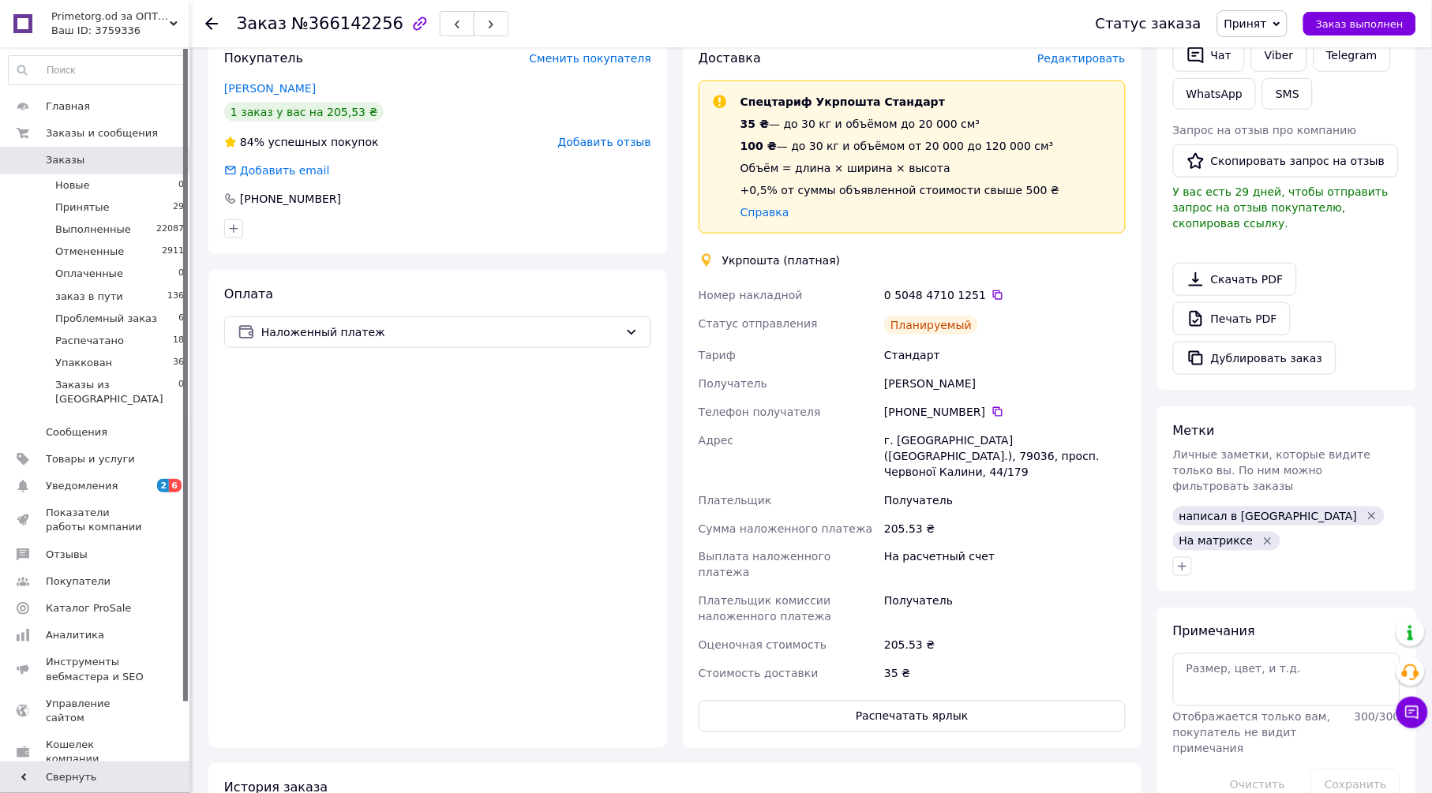
scroll to position [609, 0]
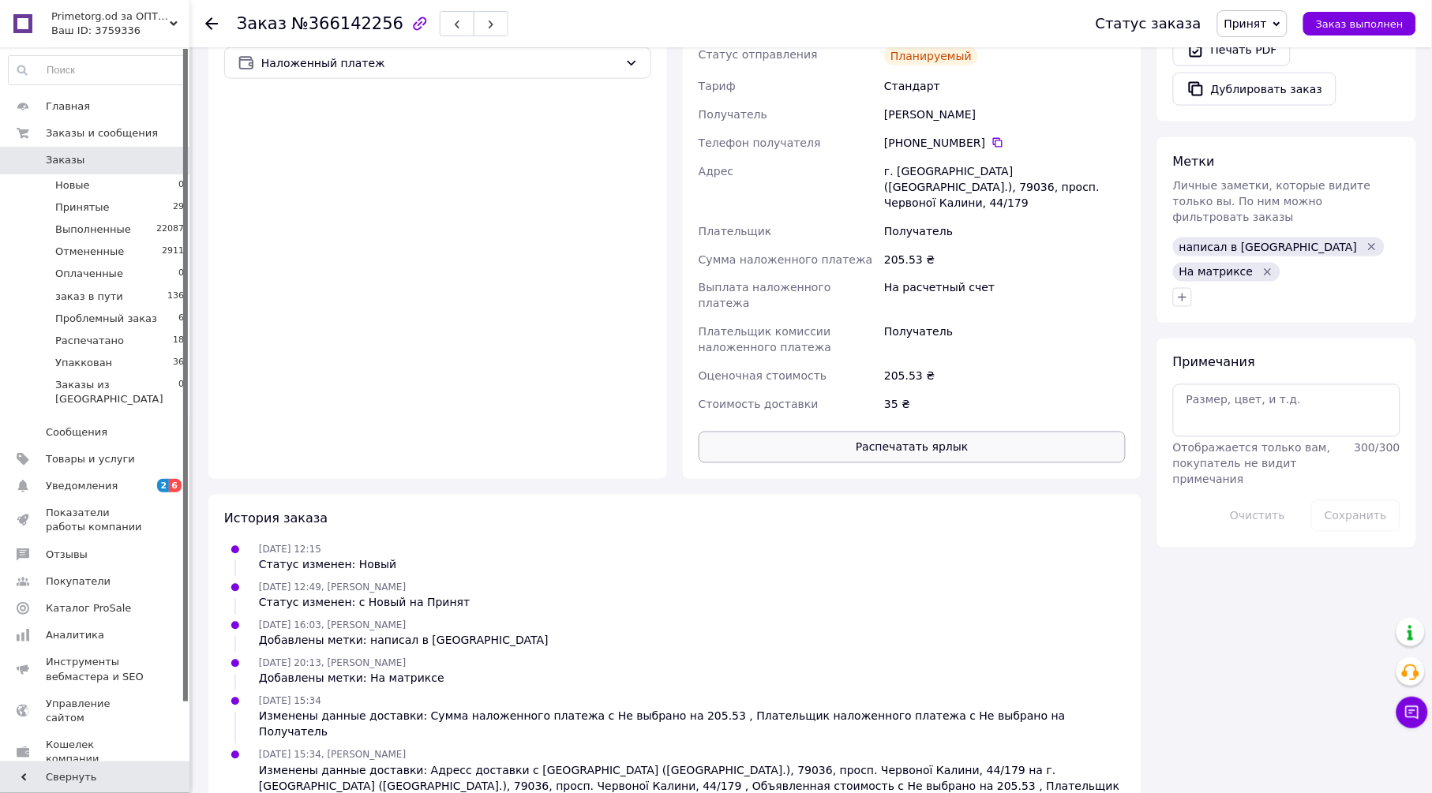
click at [945, 432] on button "Распечатать ярлык" at bounding box center [911, 448] width 427 height 32
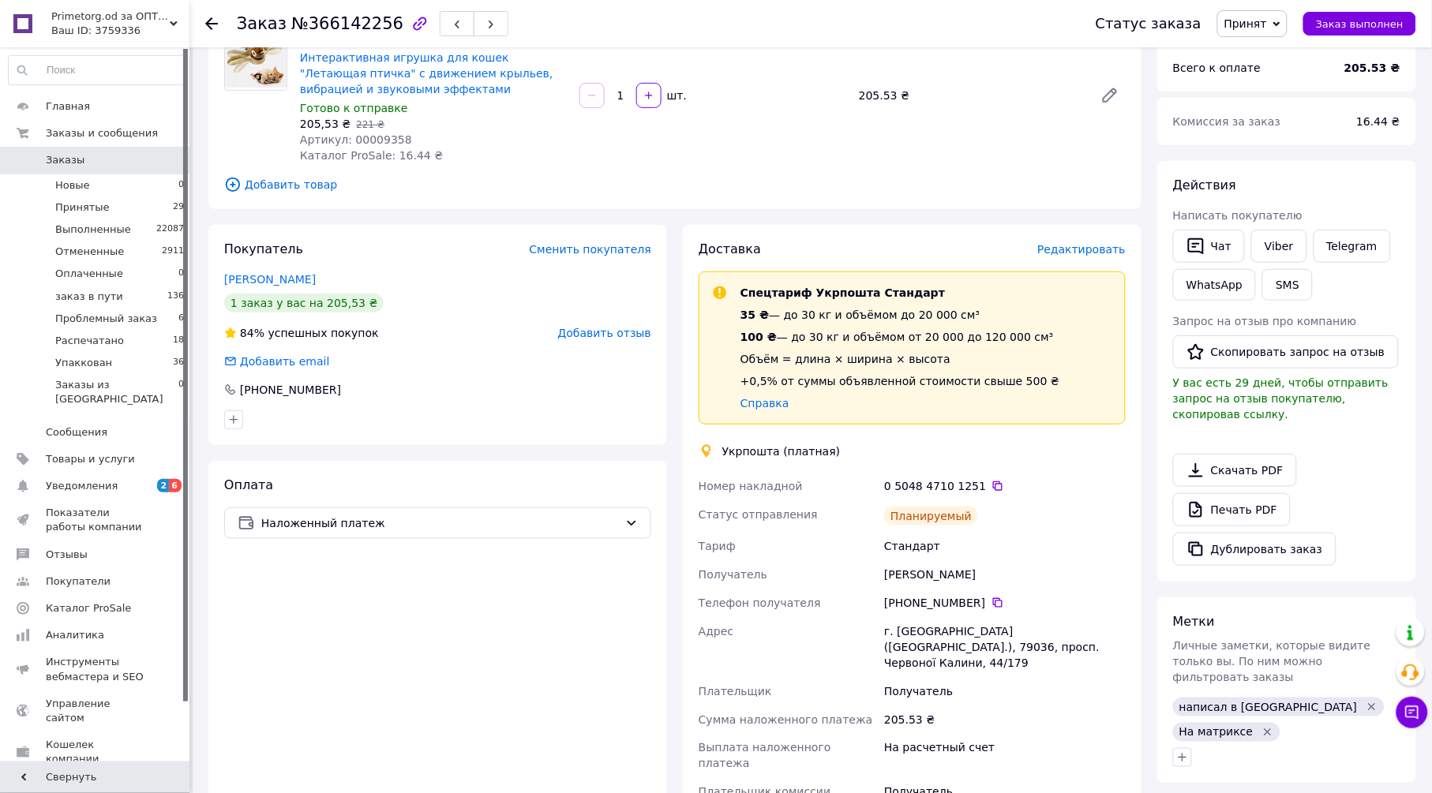
scroll to position [0, 0]
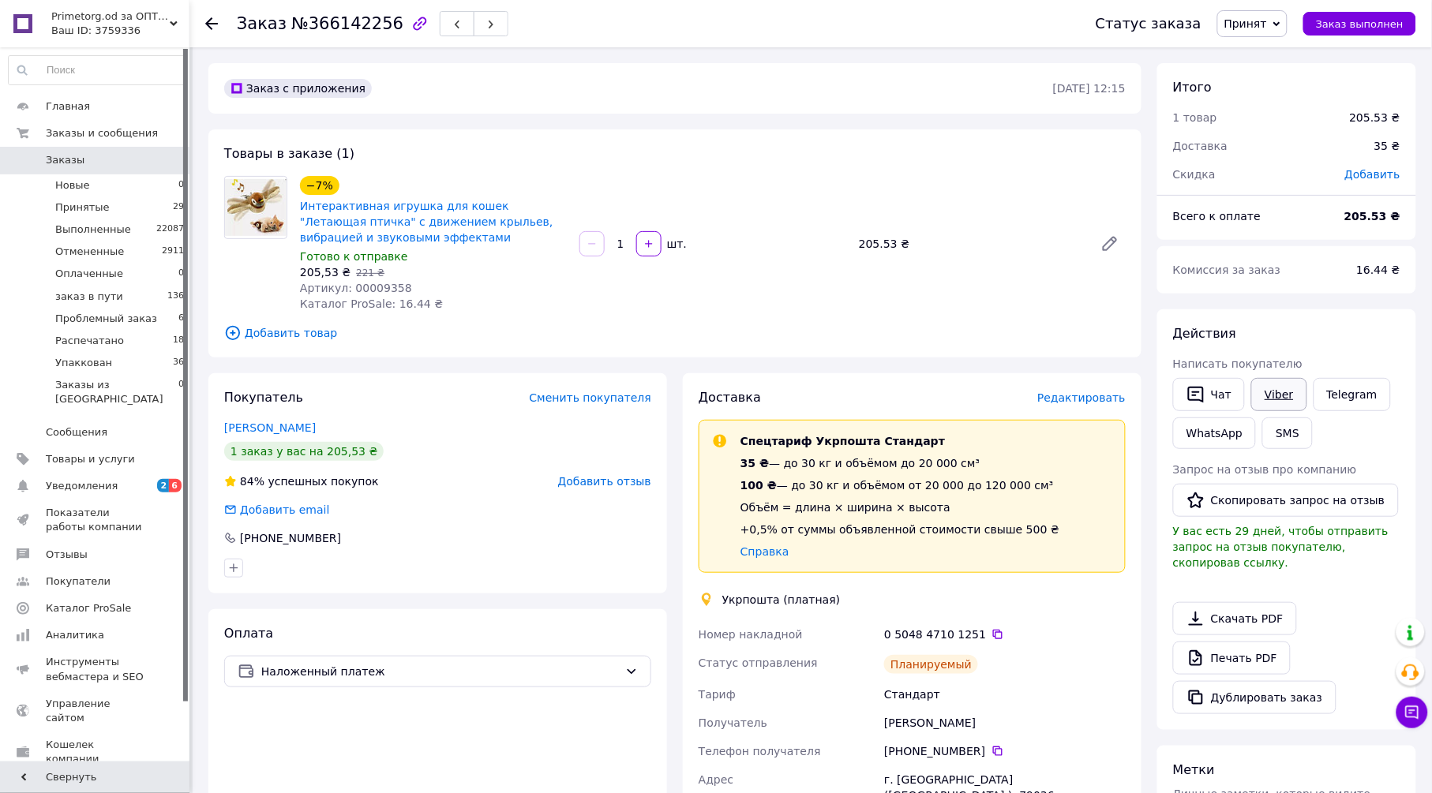
click at [1268, 388] on link "Viber" at bounding box center [1278, 394] width 55 height 33
click at [1280, 21] on span "Принят" at bounding box center [1252, 23] width 70 height 27
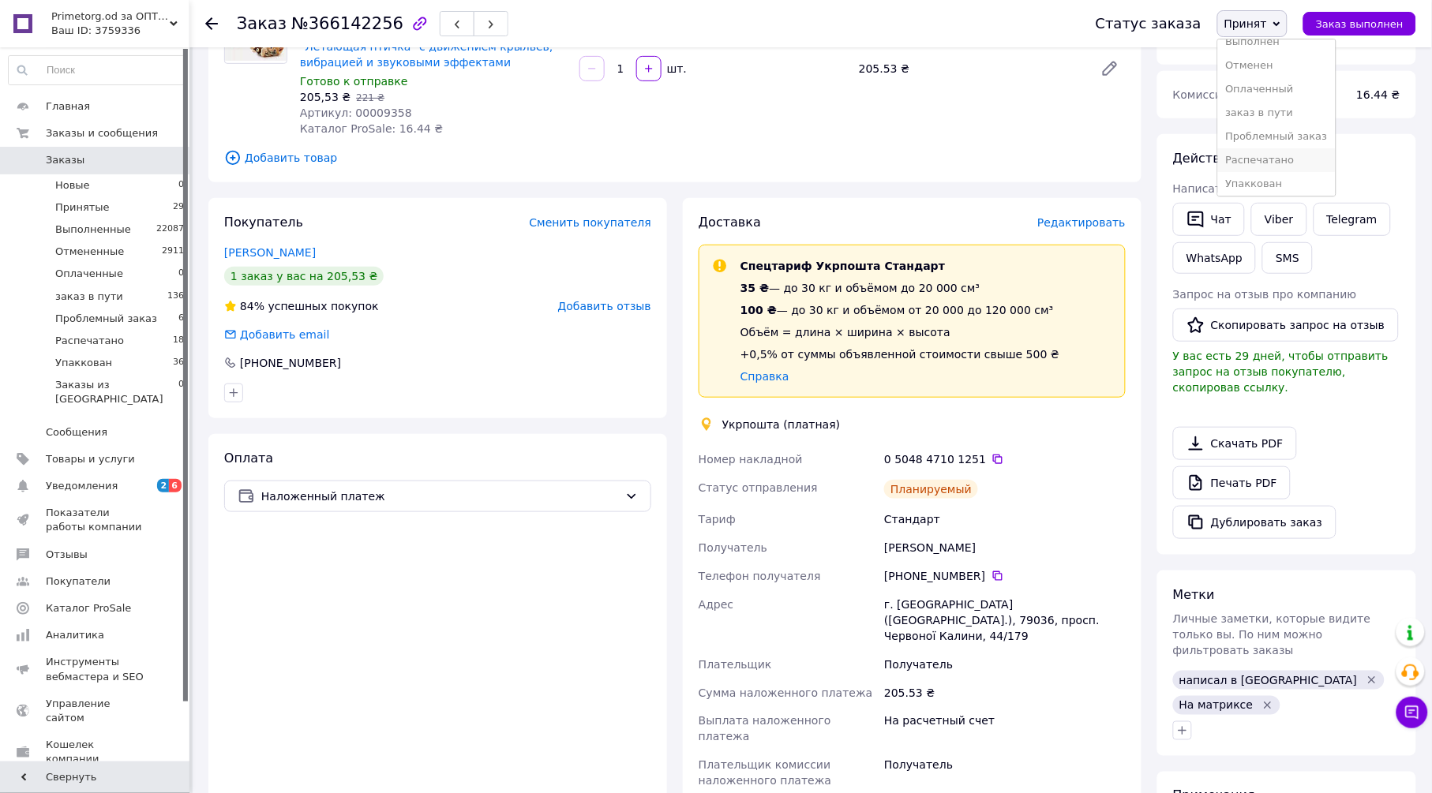
scroll to position [17, 0]
click at [1287, 177] on li "Упаккован" at bounding box center [1277, 181] width 118 height 24
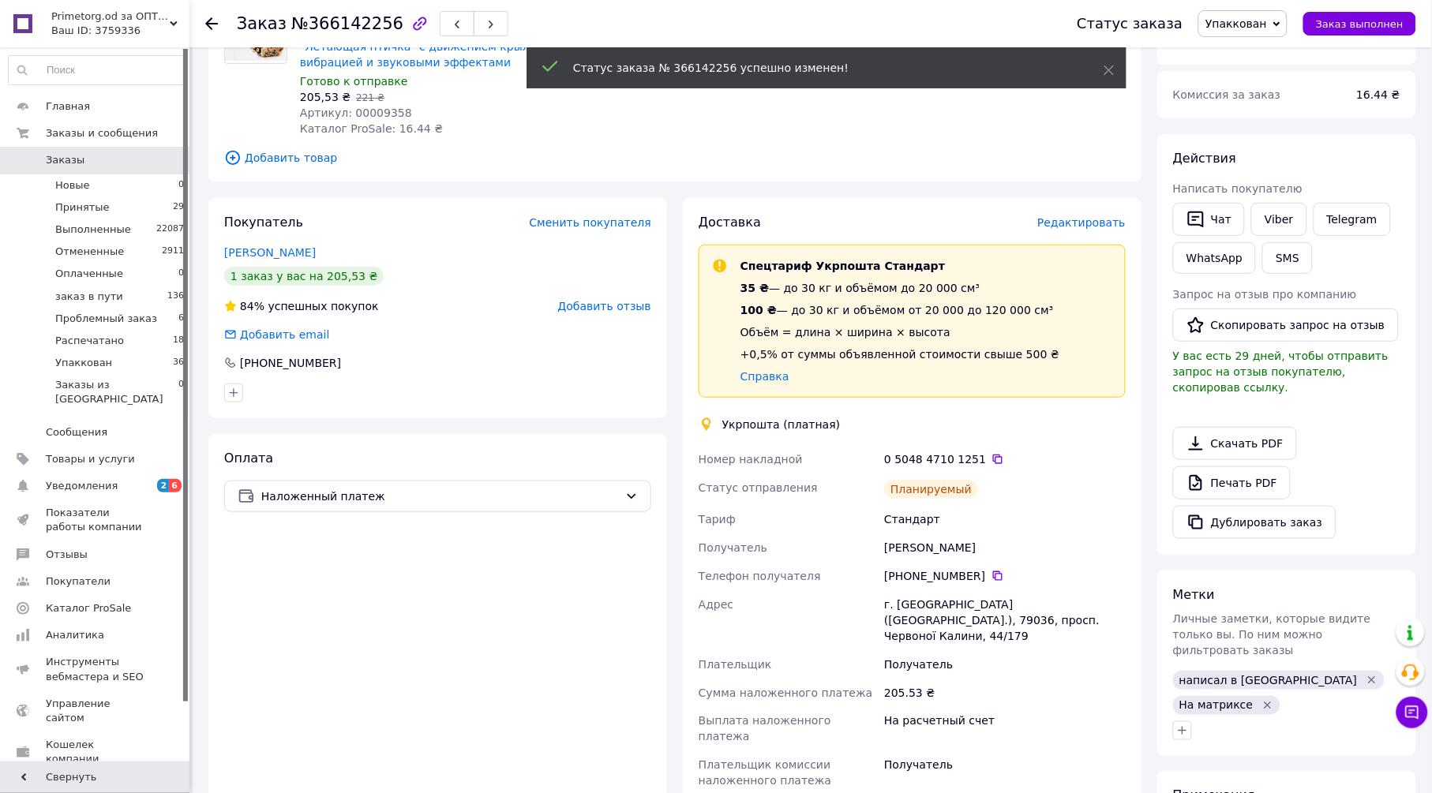
click at [211, 24] on icon at bounding box center [211, 23] width 13 height 13
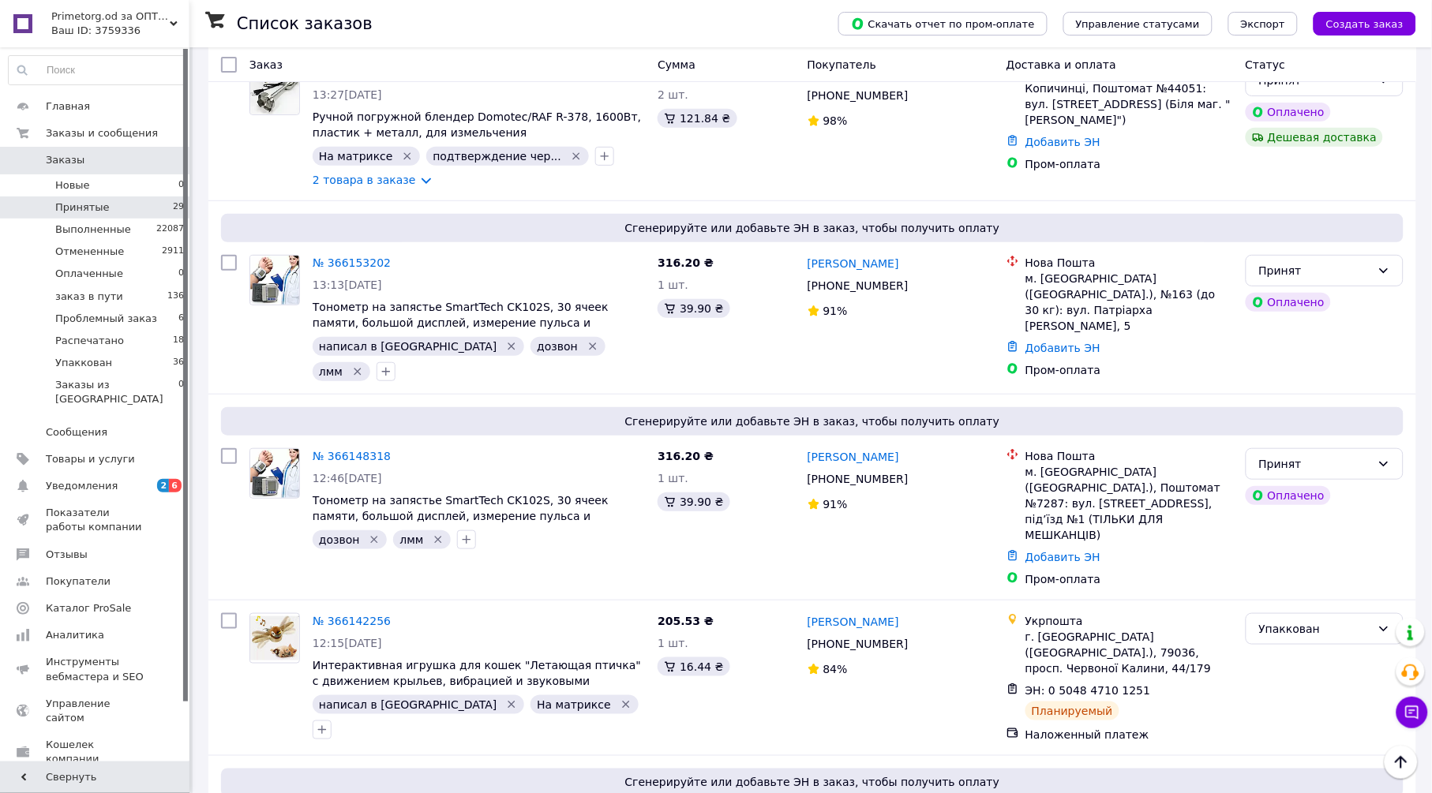
scroll to position [3588, 0]
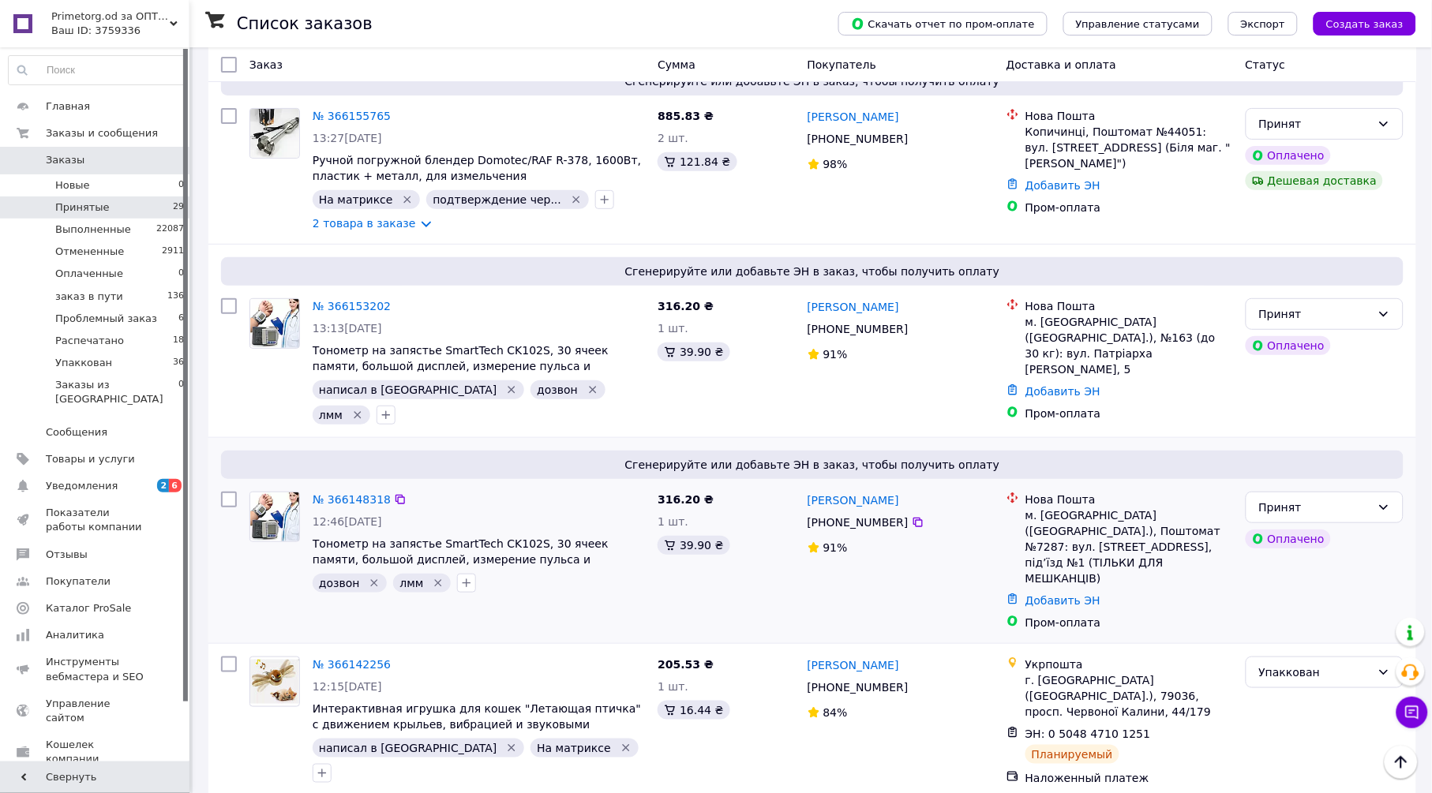
click at [360, 485] on div "№ 366148318 12:46, 11.10.2025 Тонометр на запястье SmartTech CK102S, 30 ячеек п…" at bounding box center [478, 542] width 345 height 114
click at [353, 493] on link "№ 366148318" at bounding box center [352, 499] width 78 height 13
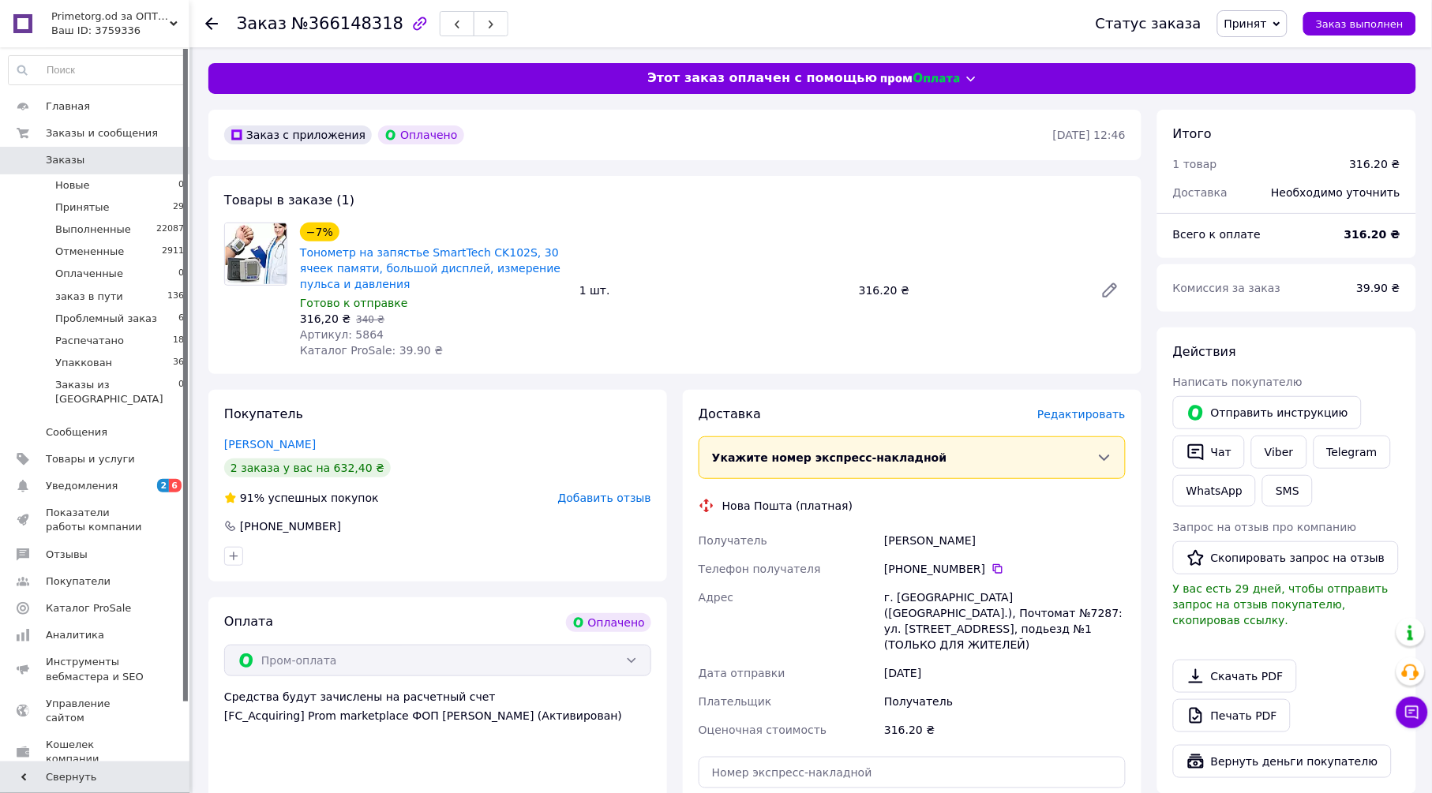
click at [1064, 414] on span "Редактировать" at bounding box center [1081, 414] width 88 height 13
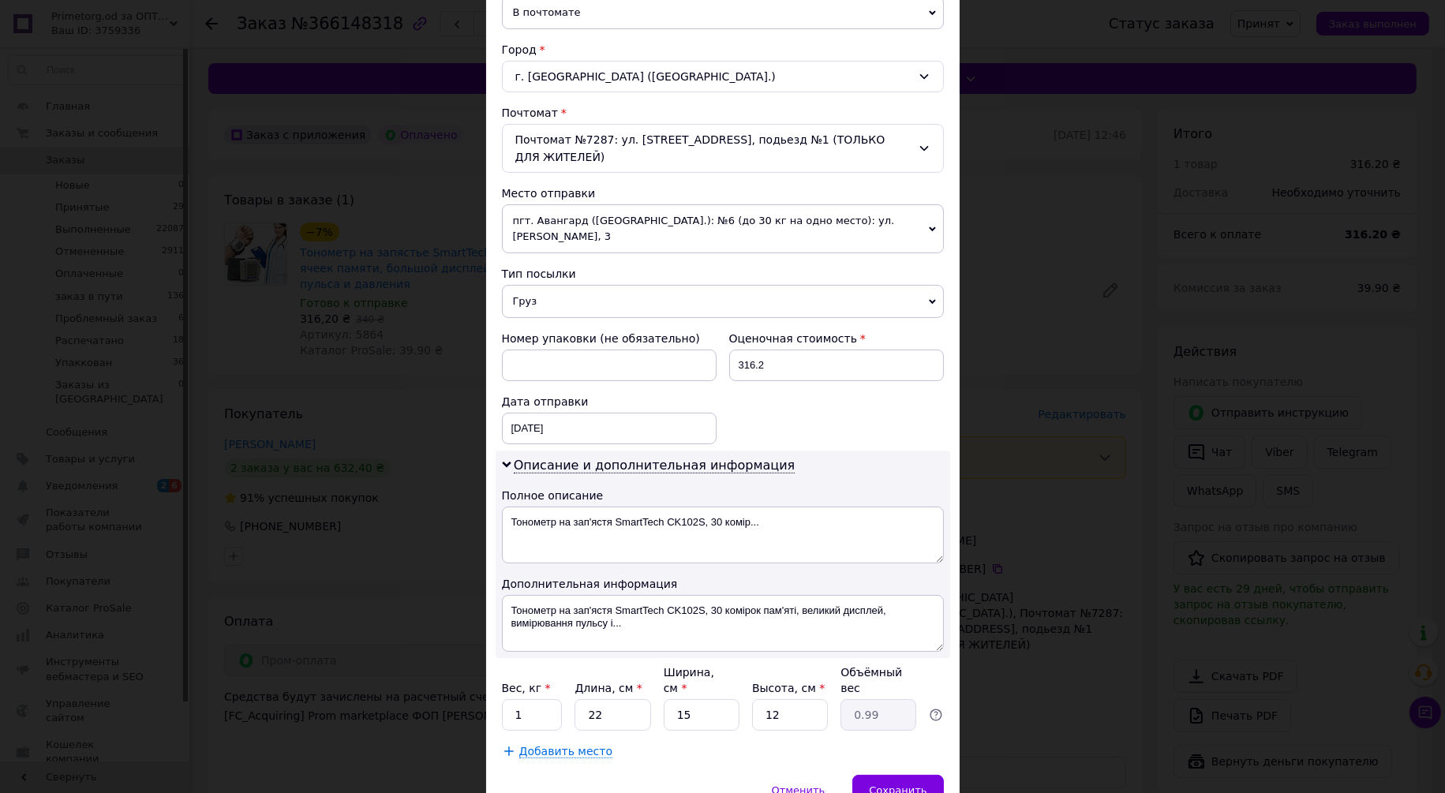
scroll to position [438, 0]
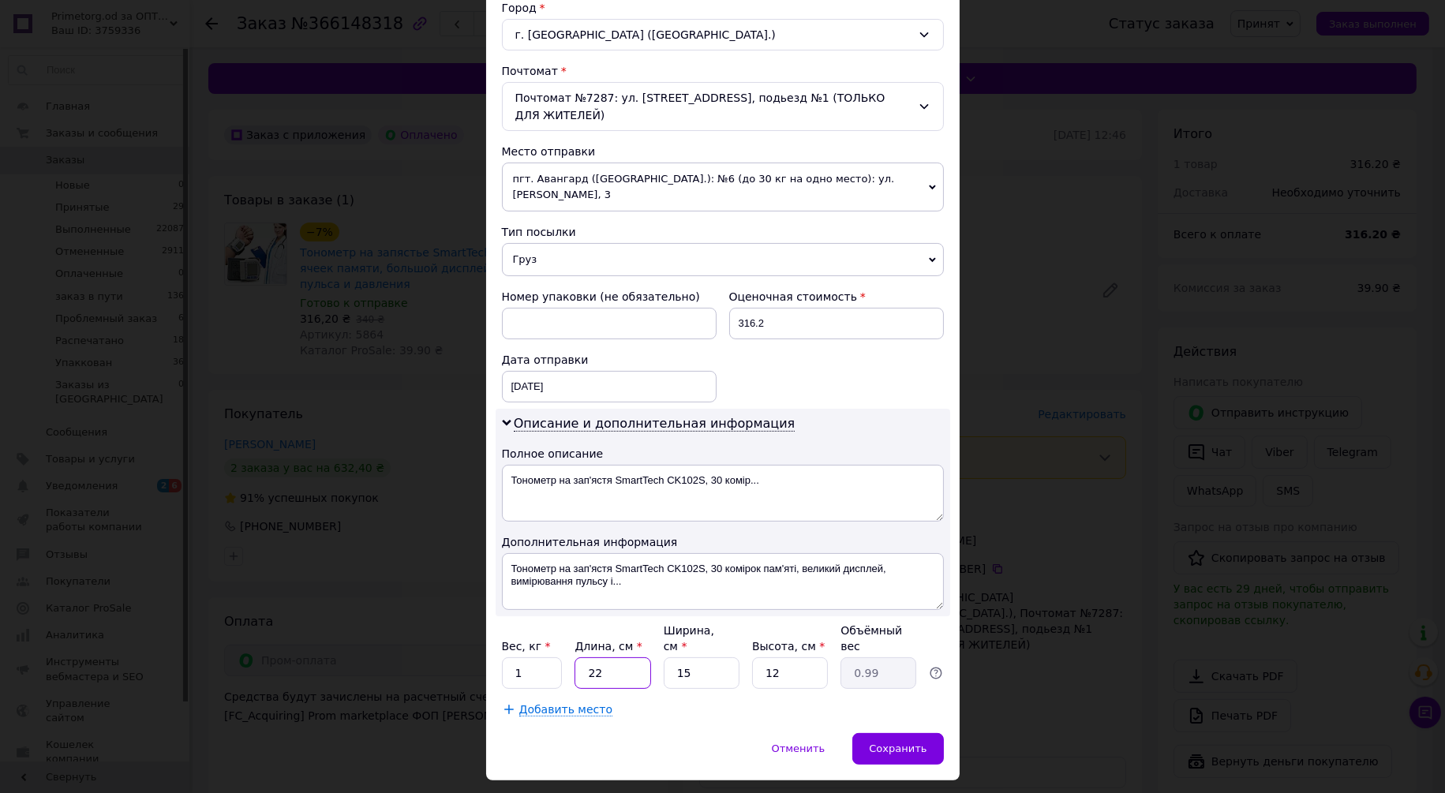
click at [615, 657] on input "22" at bounding box center [613, 673] width 76 height 32
type input "1"
type input "0.1"
type input "10"
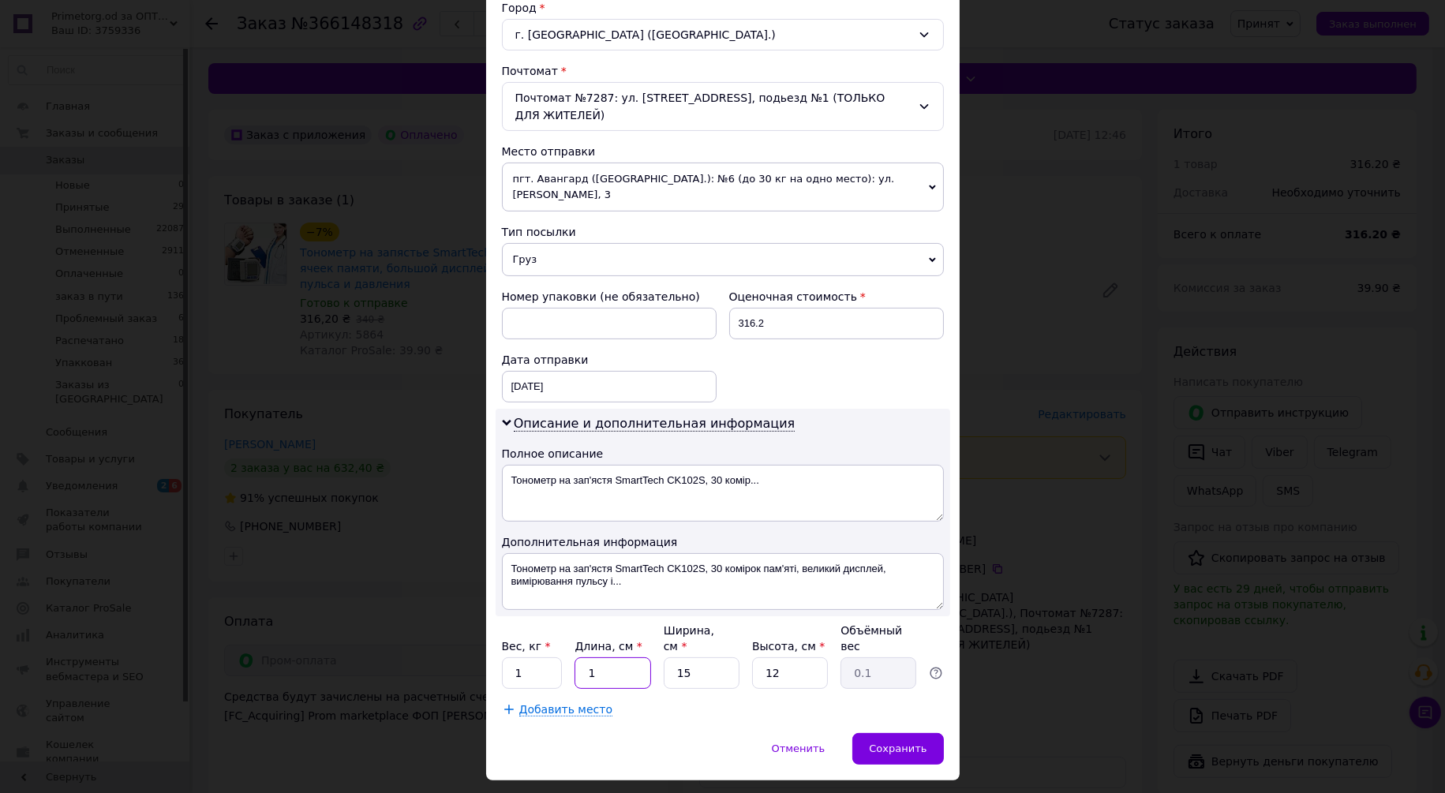
type input "0.45"
type input "10"
type input "1"
type input "0.1"
type input "10"
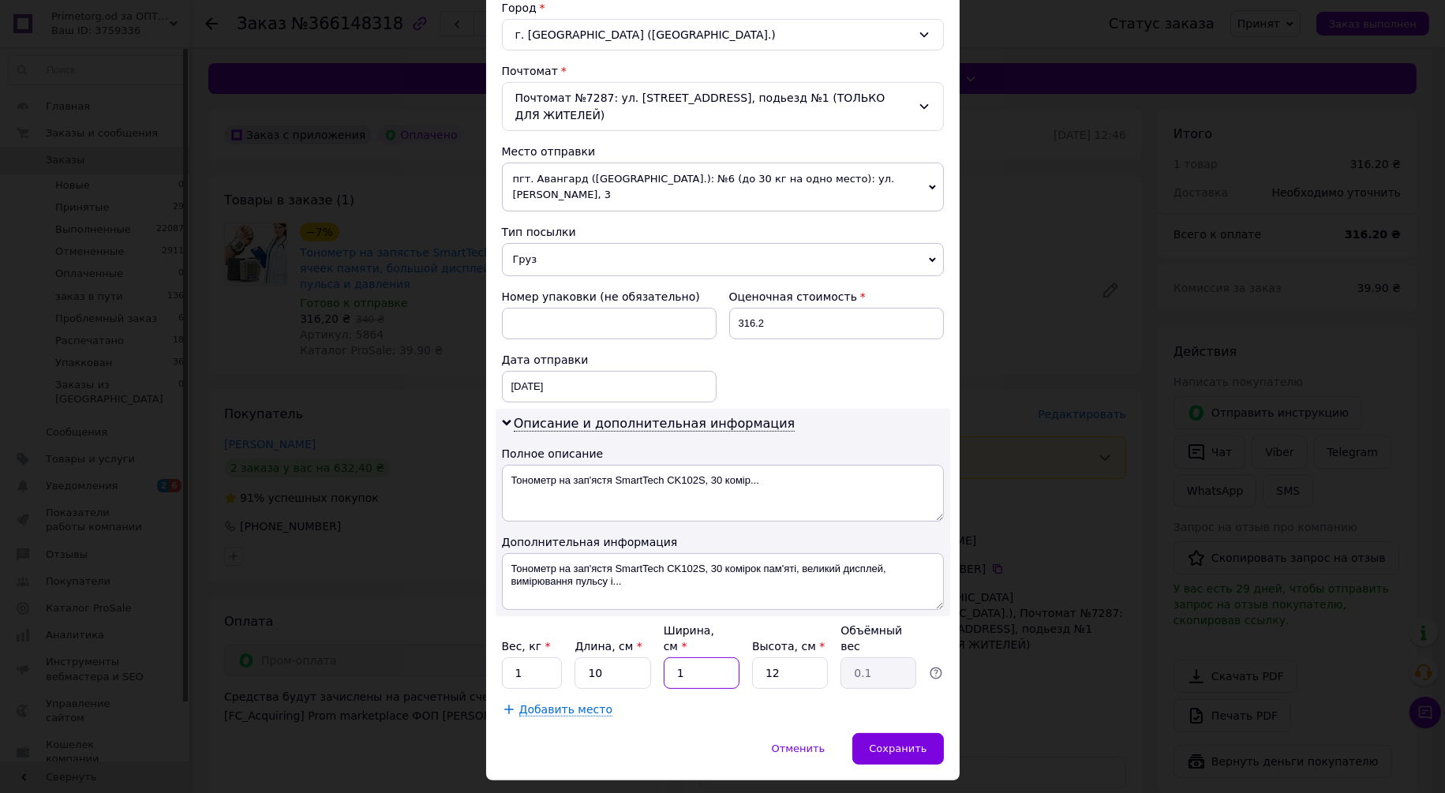
type input "0.3"
type input "10"
type input "1"
type input "0.1"
type input "10"
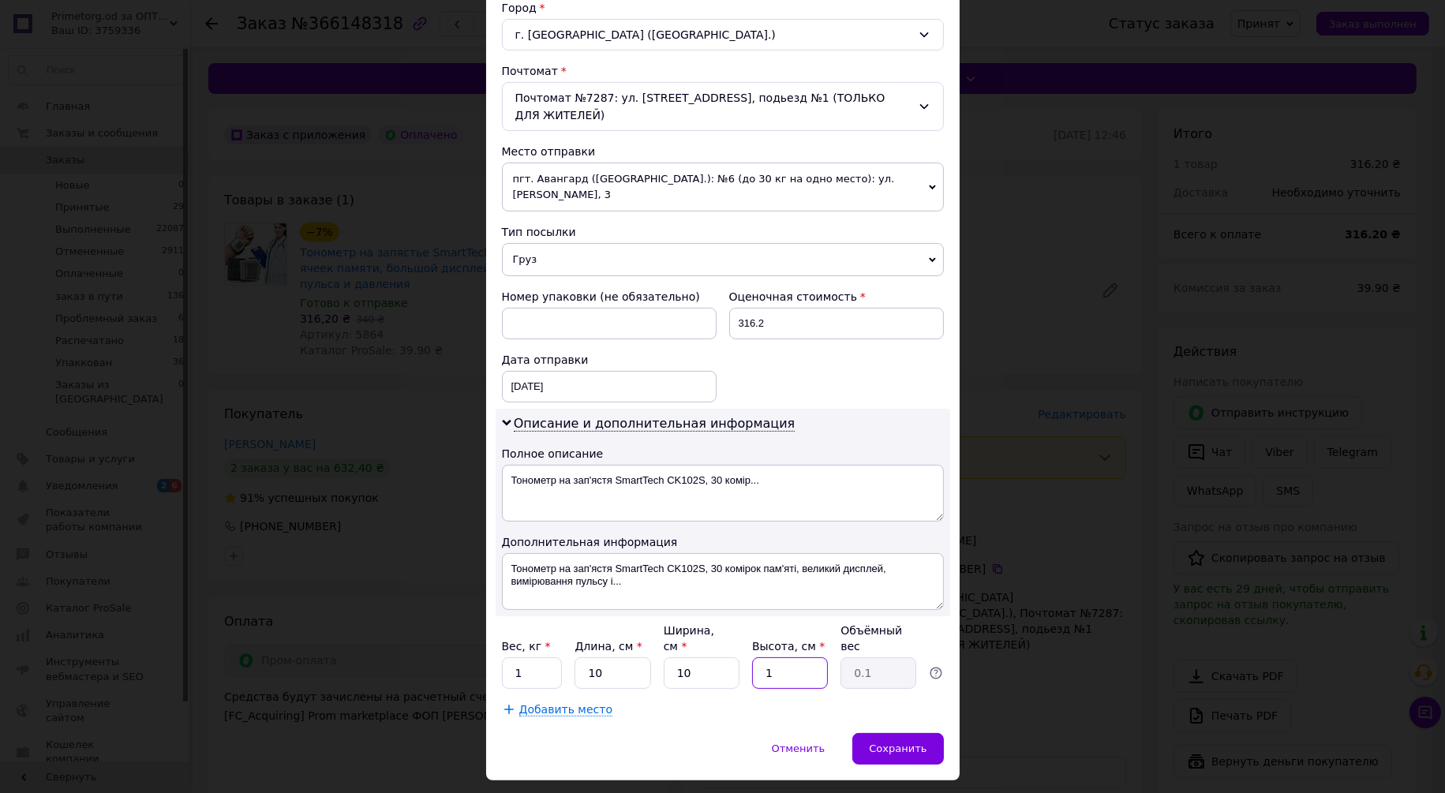
type input "0.25"
type input "10"
click at [932, 733] on div "Сохранить" at bounding box center [897, 749] width 91 height 32
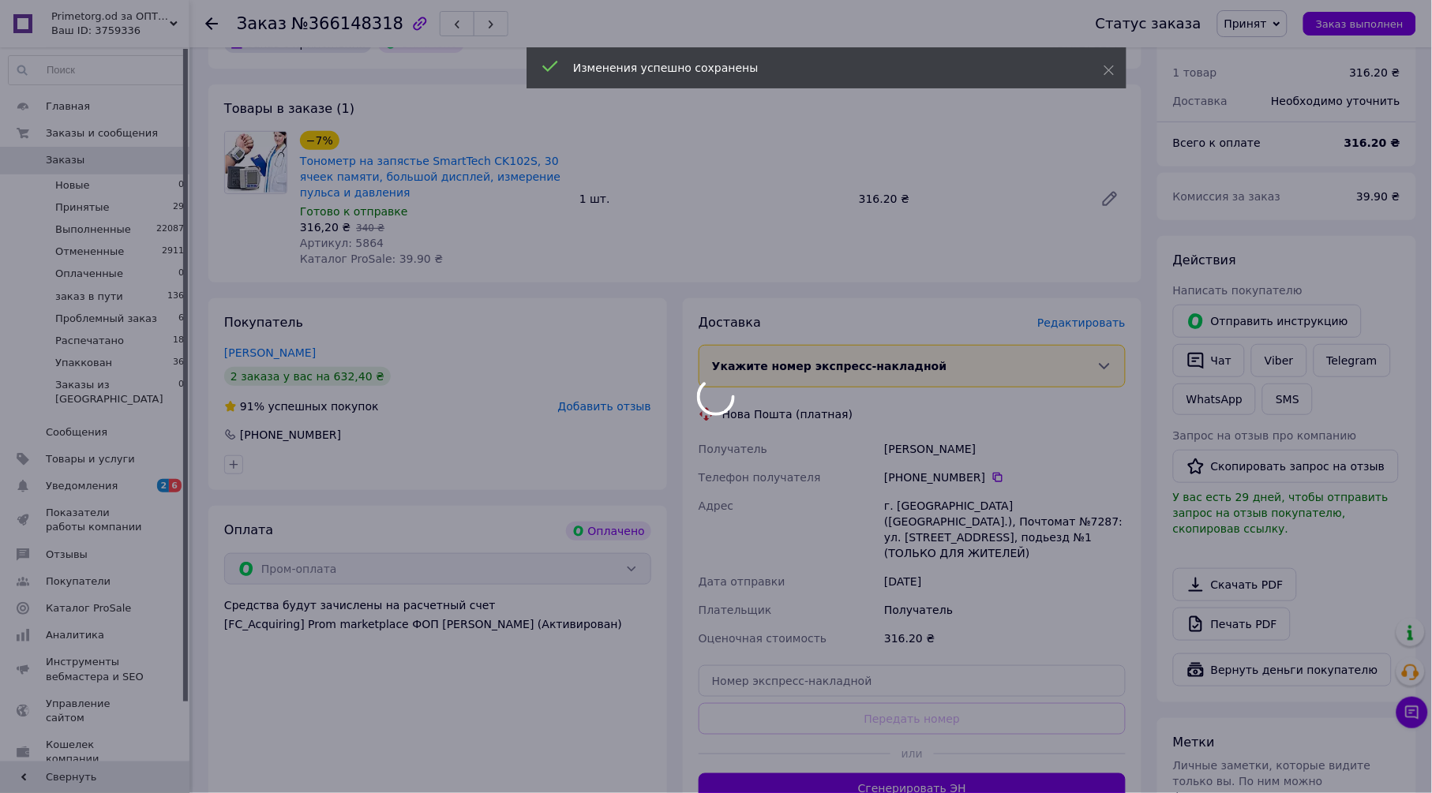
scroll to position [175, 0]
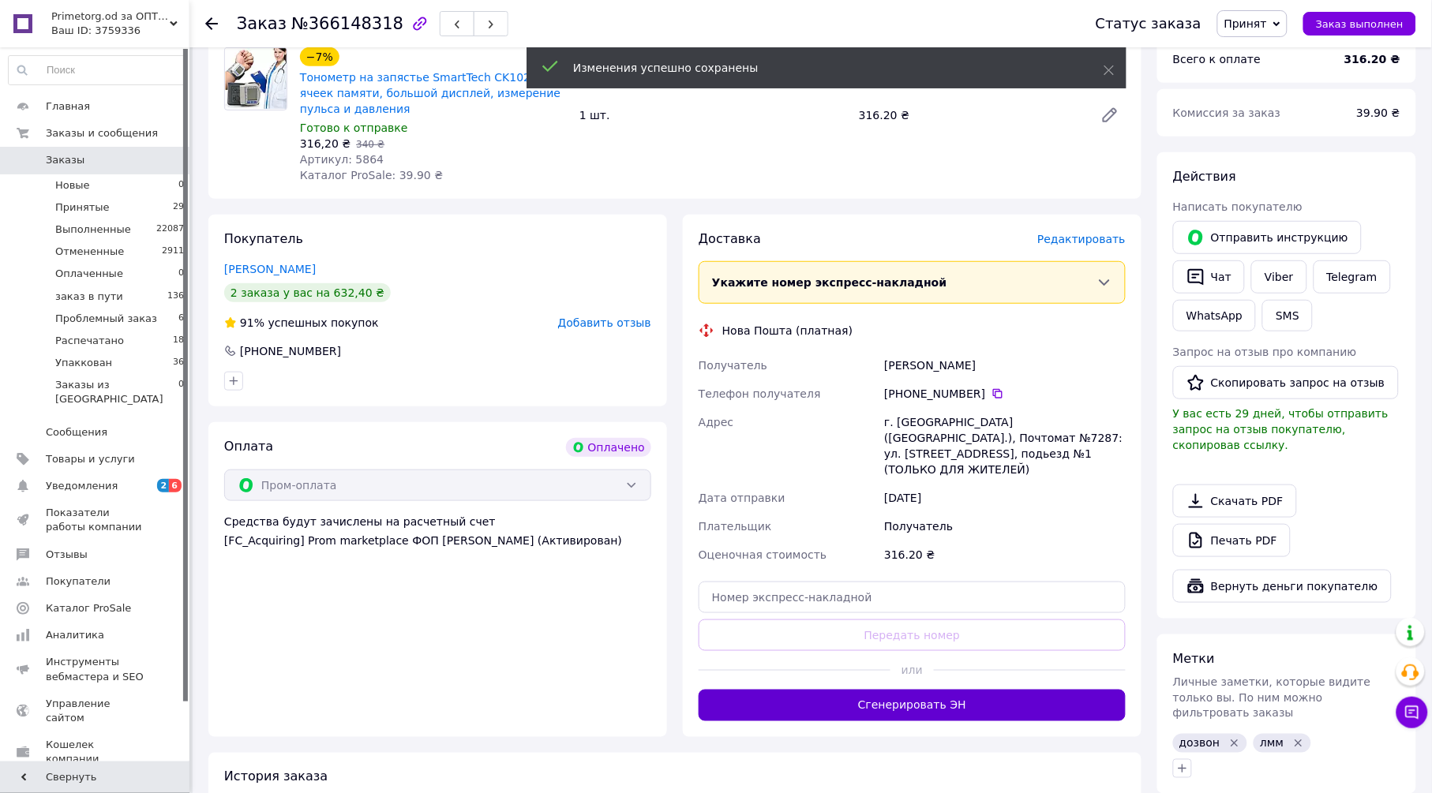
click at [930, 695] on button "Сгенерировать ЭН" at bounding box center [911, 706] width 427 height 32
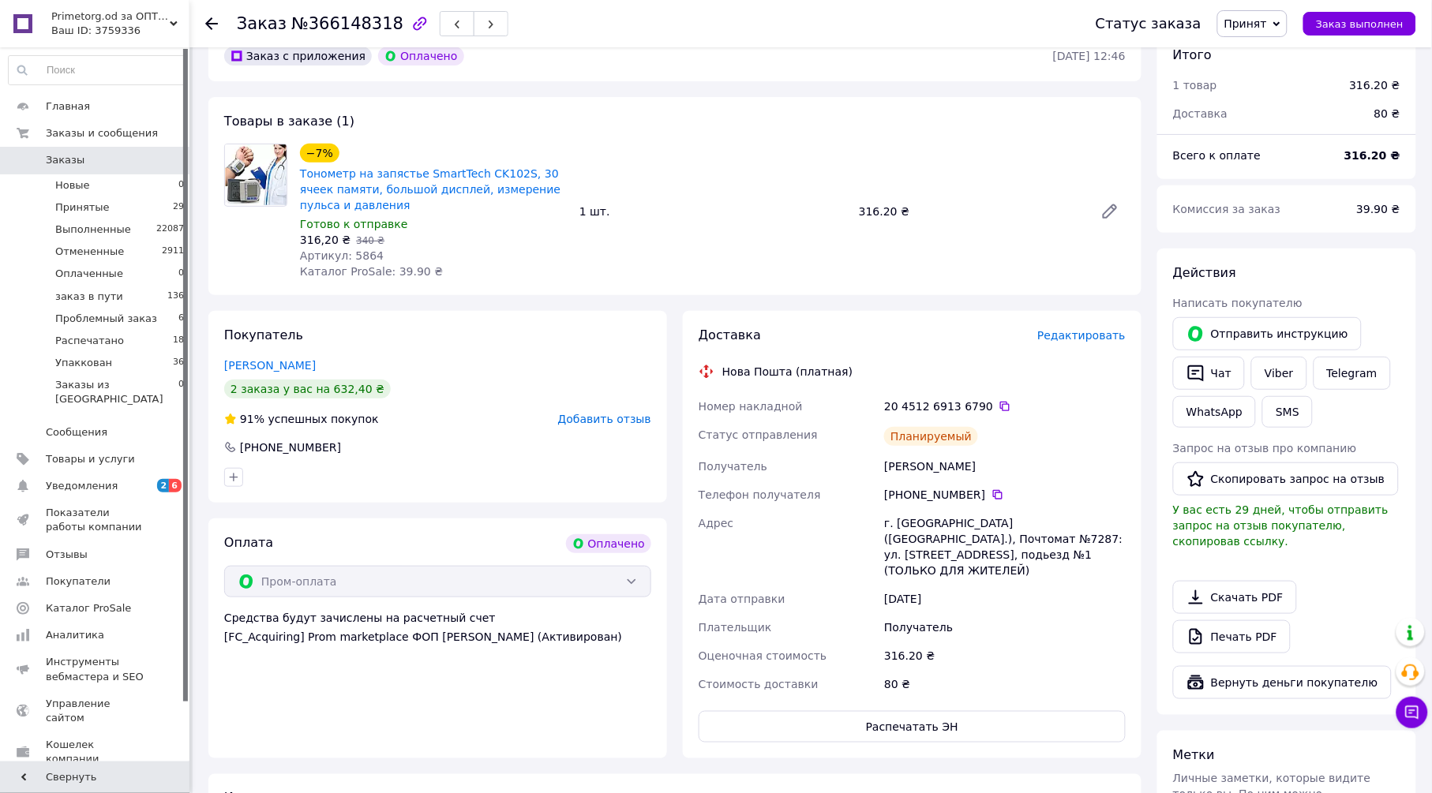
scroll to position [0, 0]
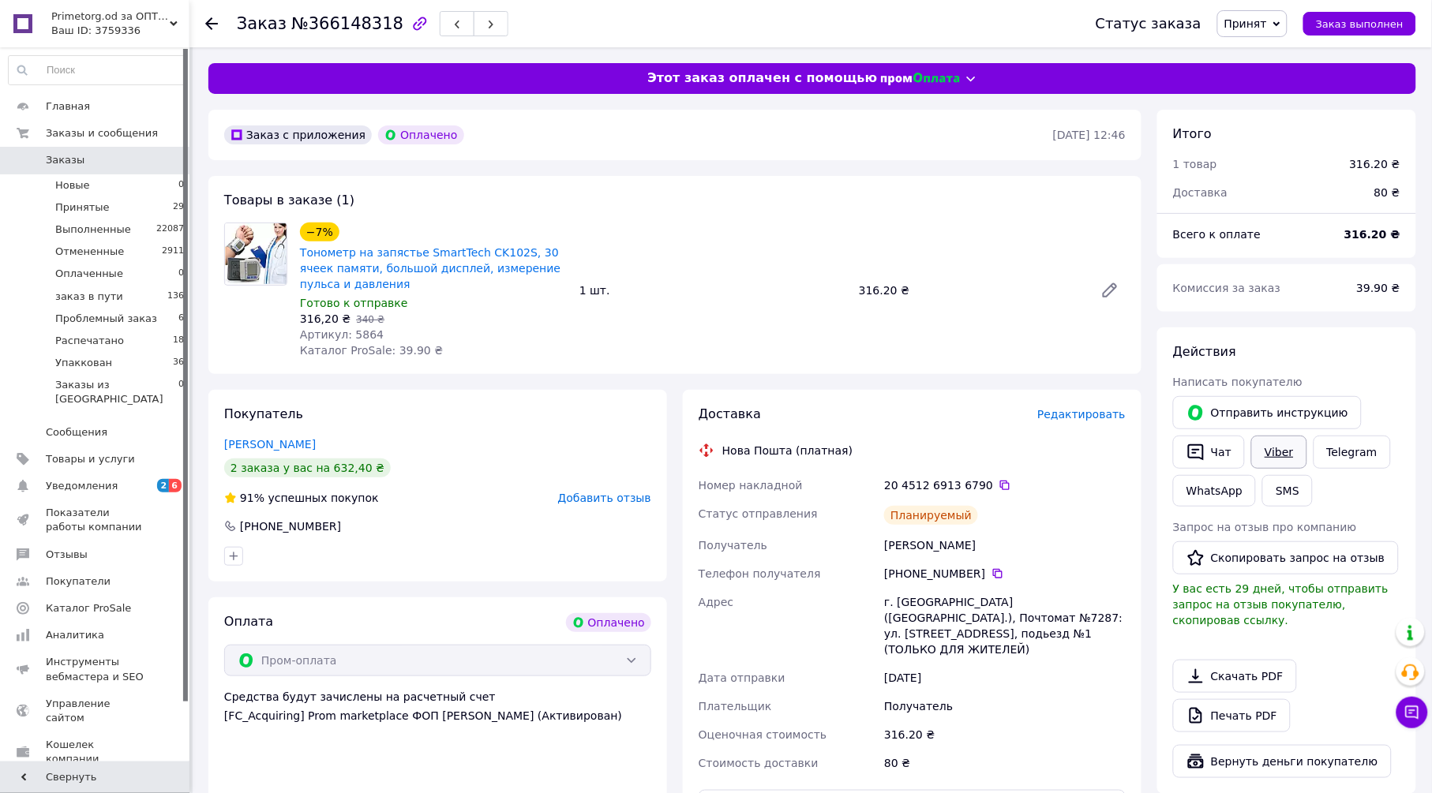
click at [1271, 448] on link "Viber" at bounding box center [1278, 452] width 55 height 33
click at [1256, 703] on link "Печать PDF" at bounding box center [1232, 715] width 118 height 33
click at [1279, 20] on span "Принят" at bounding box center [1252, 23] width 70 height 27
click at [1284, 176] on li "Упаккован" at bounding box center [1277, 181] width 118 height 24
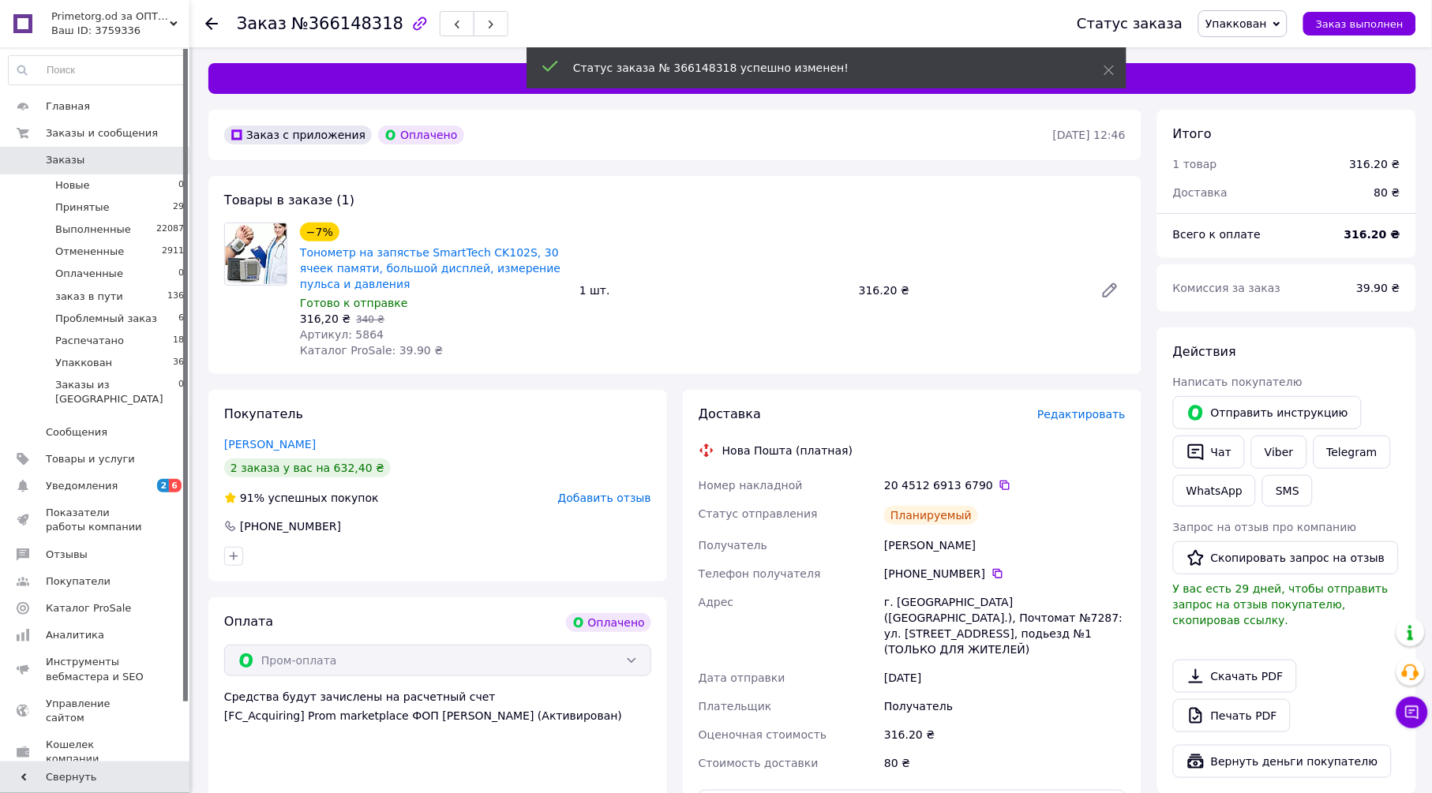
click at [214, 27] on icon at bounding box center [211, 23] width 13 height 13
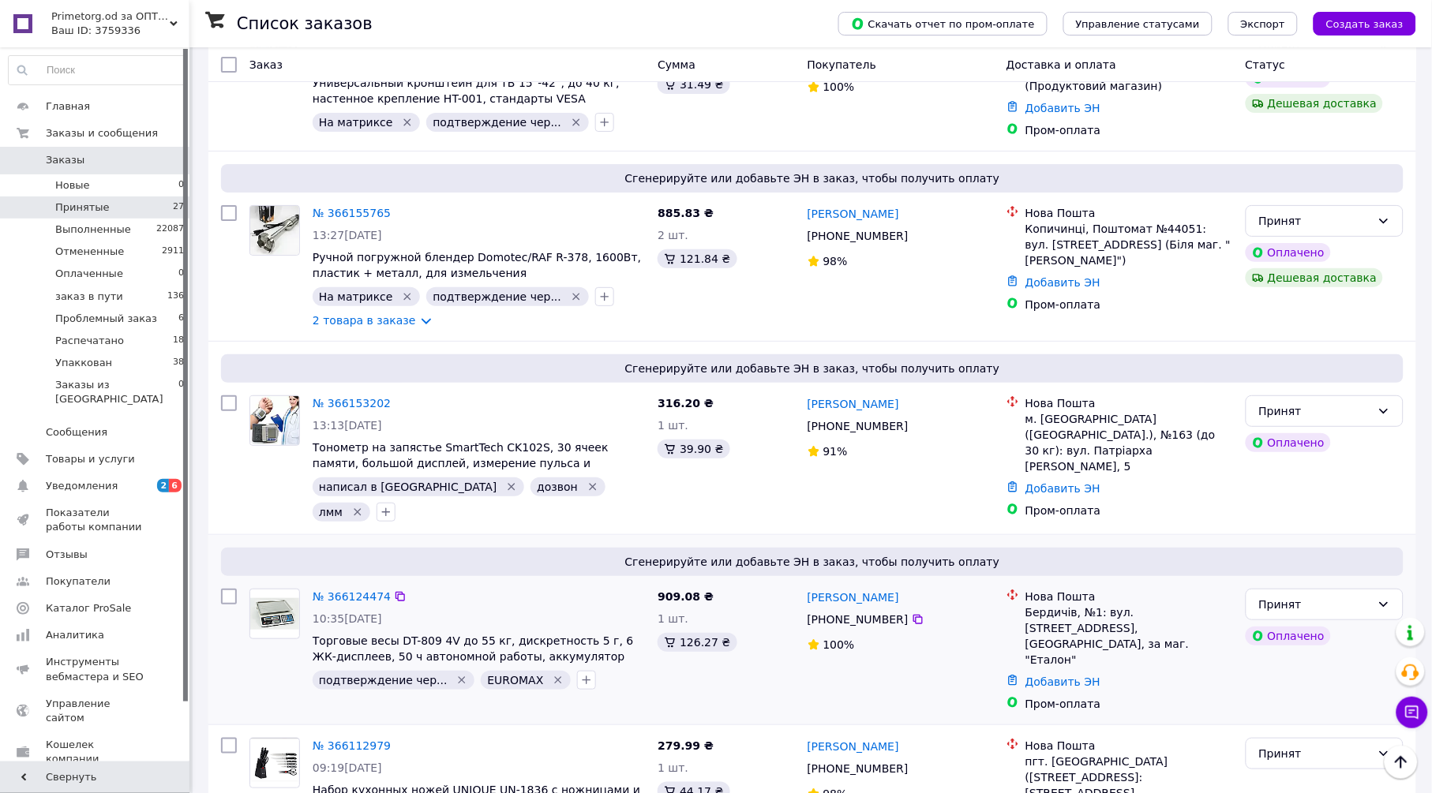
scroll to position [3450, 0]
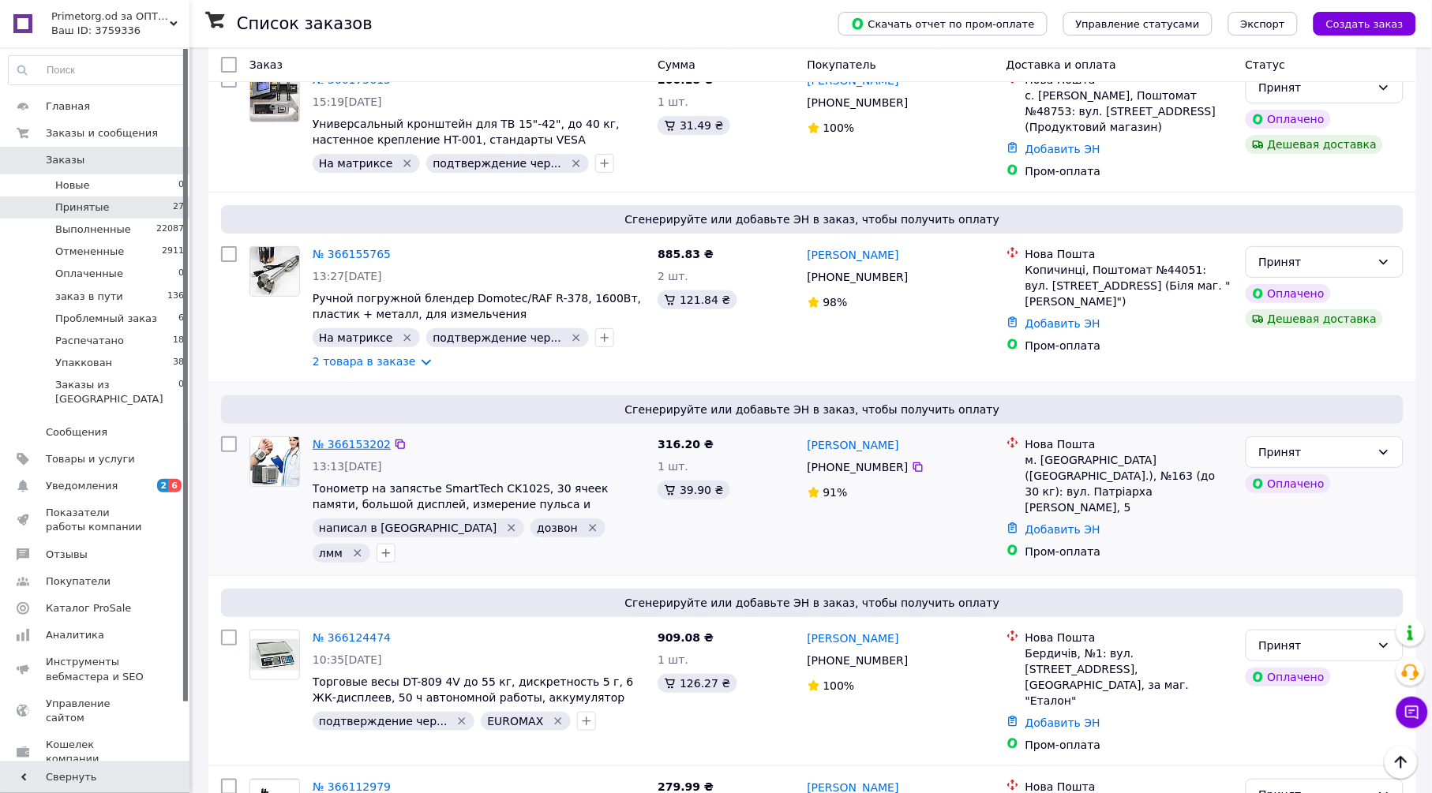
click at [350, 438] on link "№ 366153202" at bounding box center [352, 444] width 78 height 13
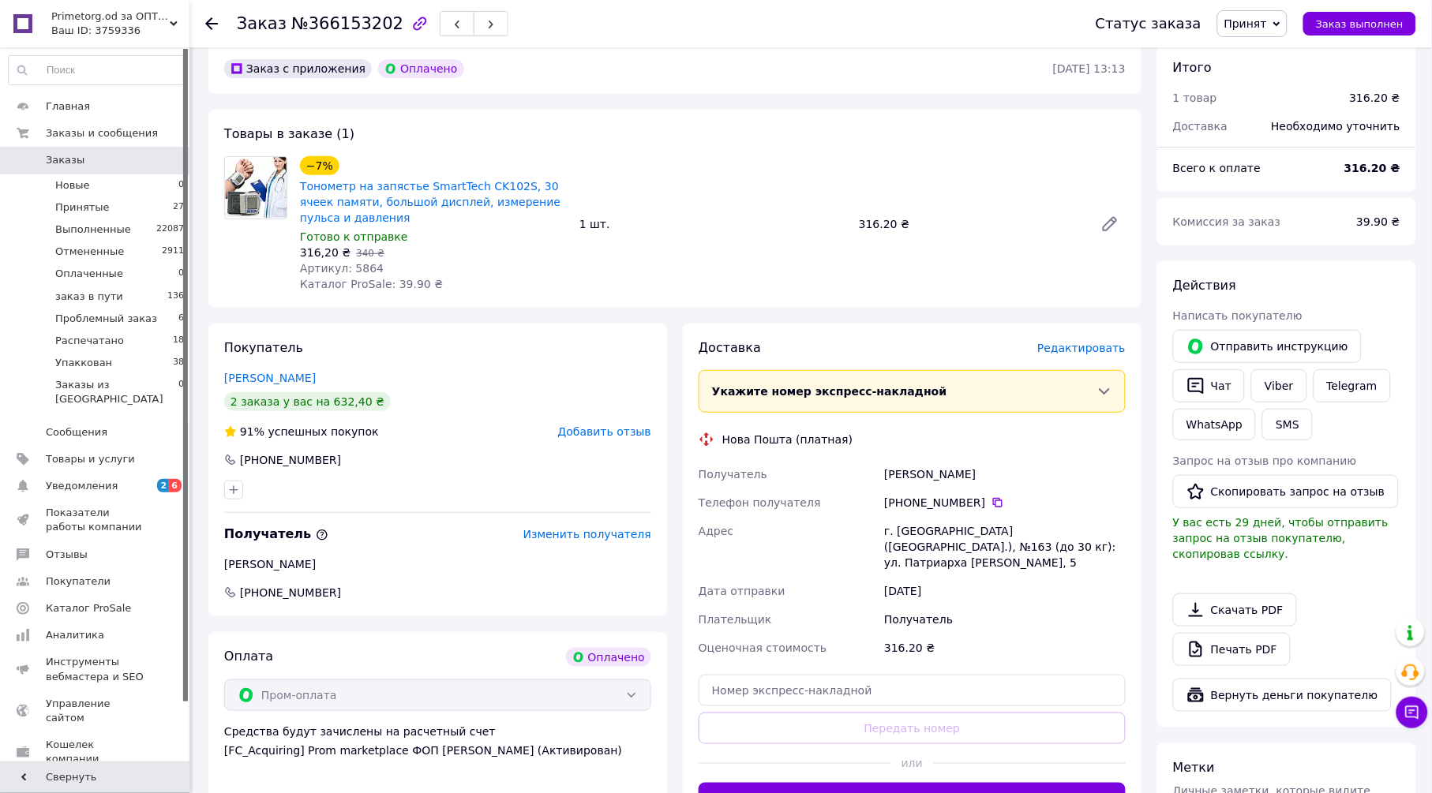
scroll to position [175, 0]
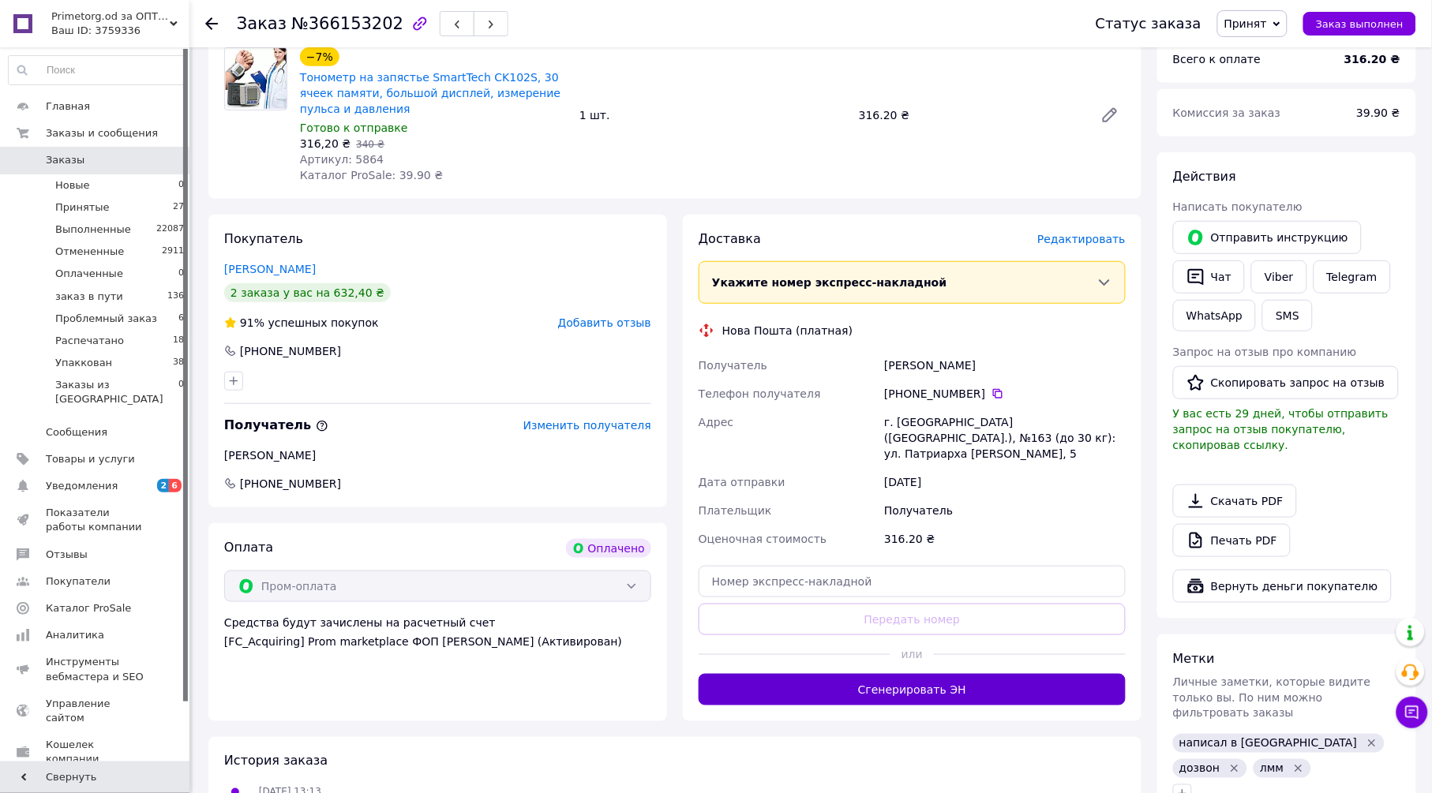
click at [1037, 683] on button "Сгенерировать ЭН" at bounding box center [911, 690] width 427 height 32
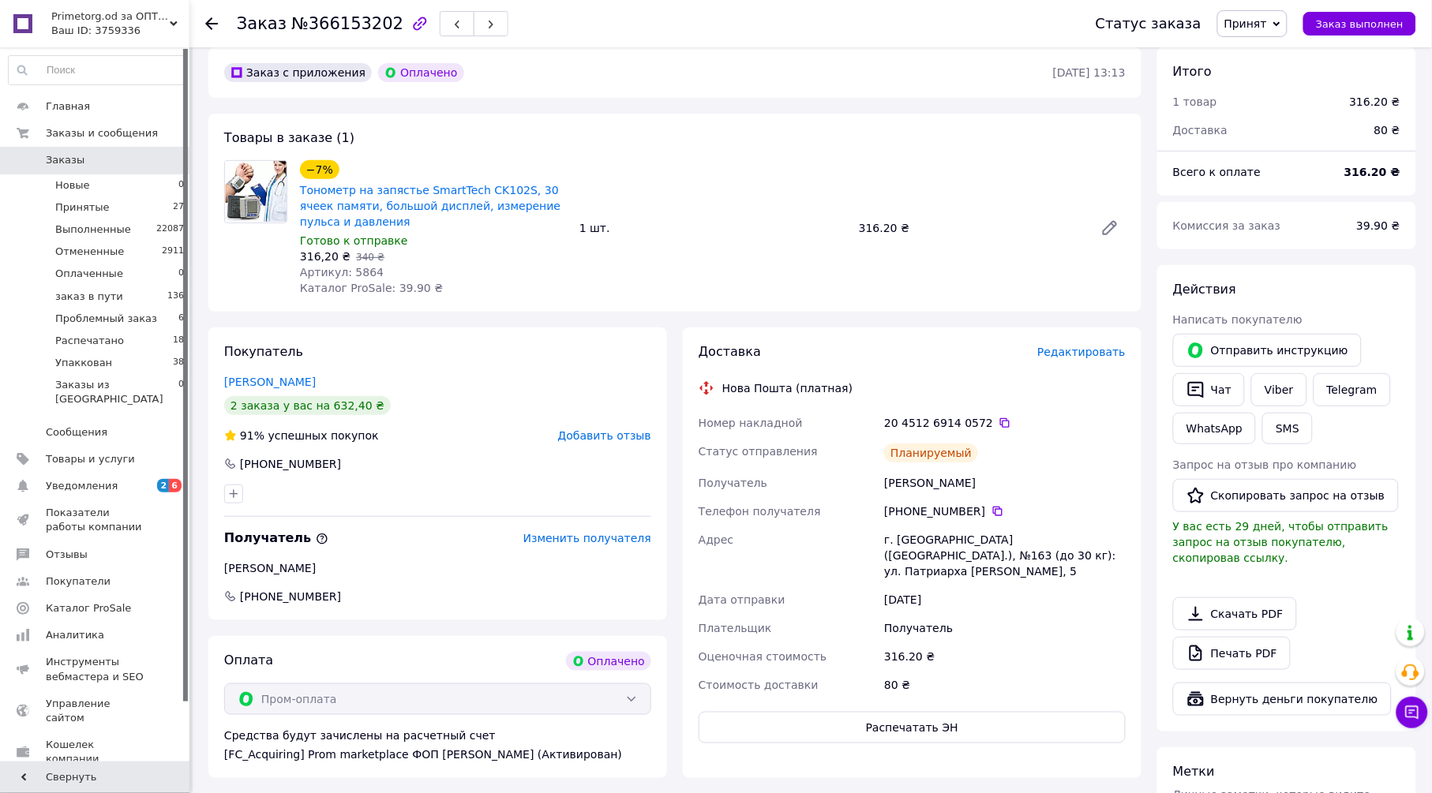
scroll to position [0, 0]
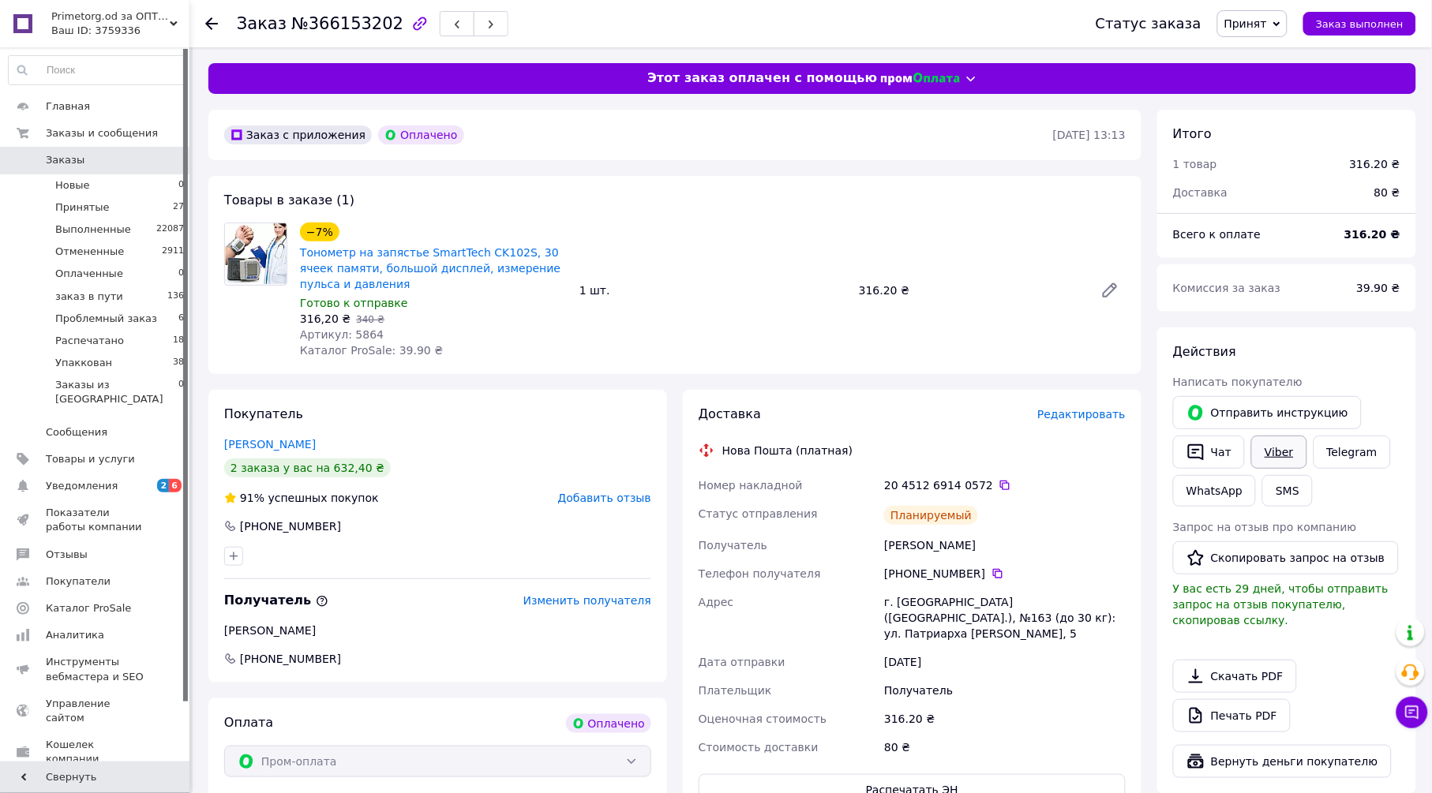
click at [1280, 445] on link "Viber" at bounding box center [1278, 452] width 55 height 33
click at [1283, 19] on span "Принят" at bounding box center [1252, 23] width 70 height 27
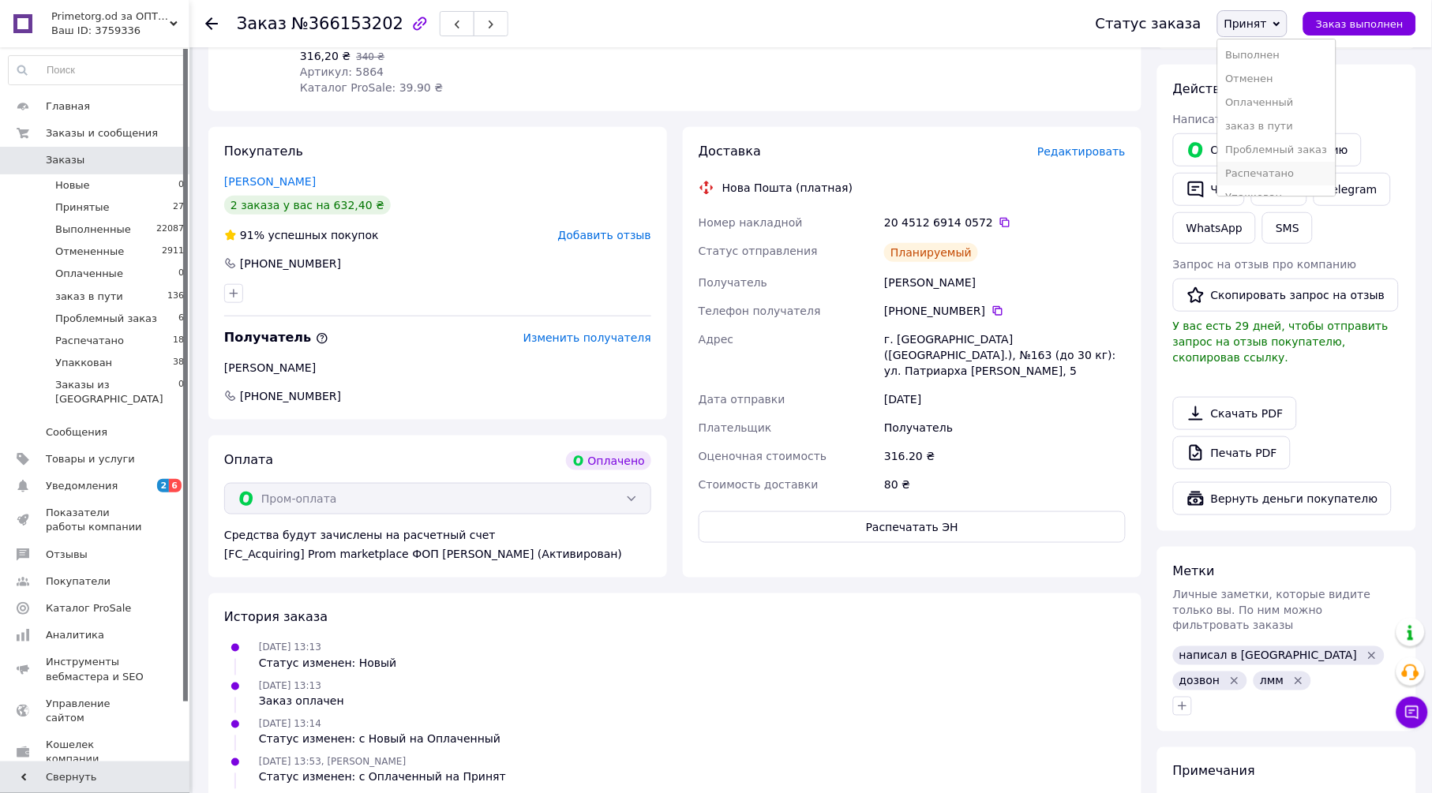
scroll to position [17, 0]
click at [1290, 178] on li "Упаккован" at bounding box center [1277, 181] width 118 height 24
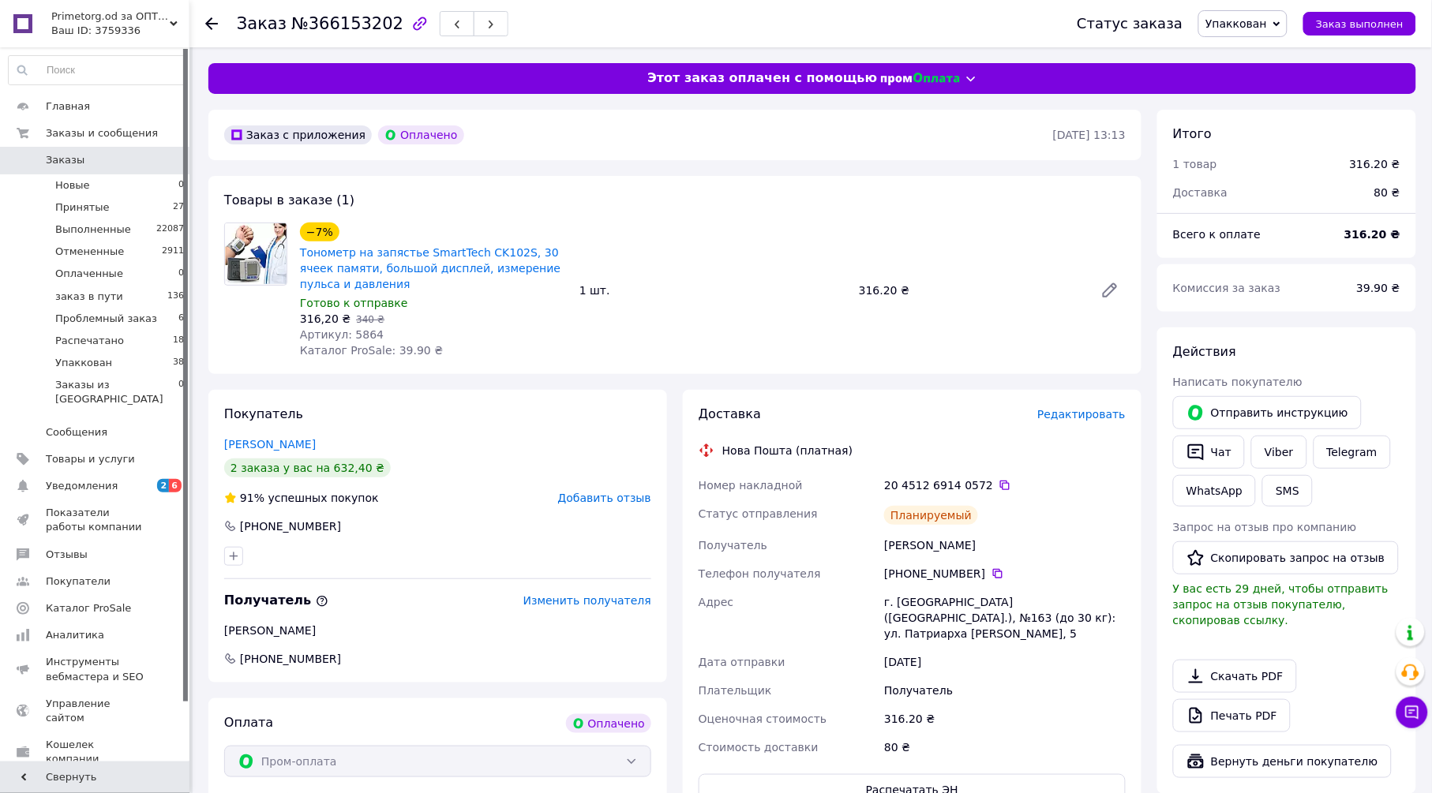
click at [209, 17] on icon at bounding box center [211, 23] width 13 height 13
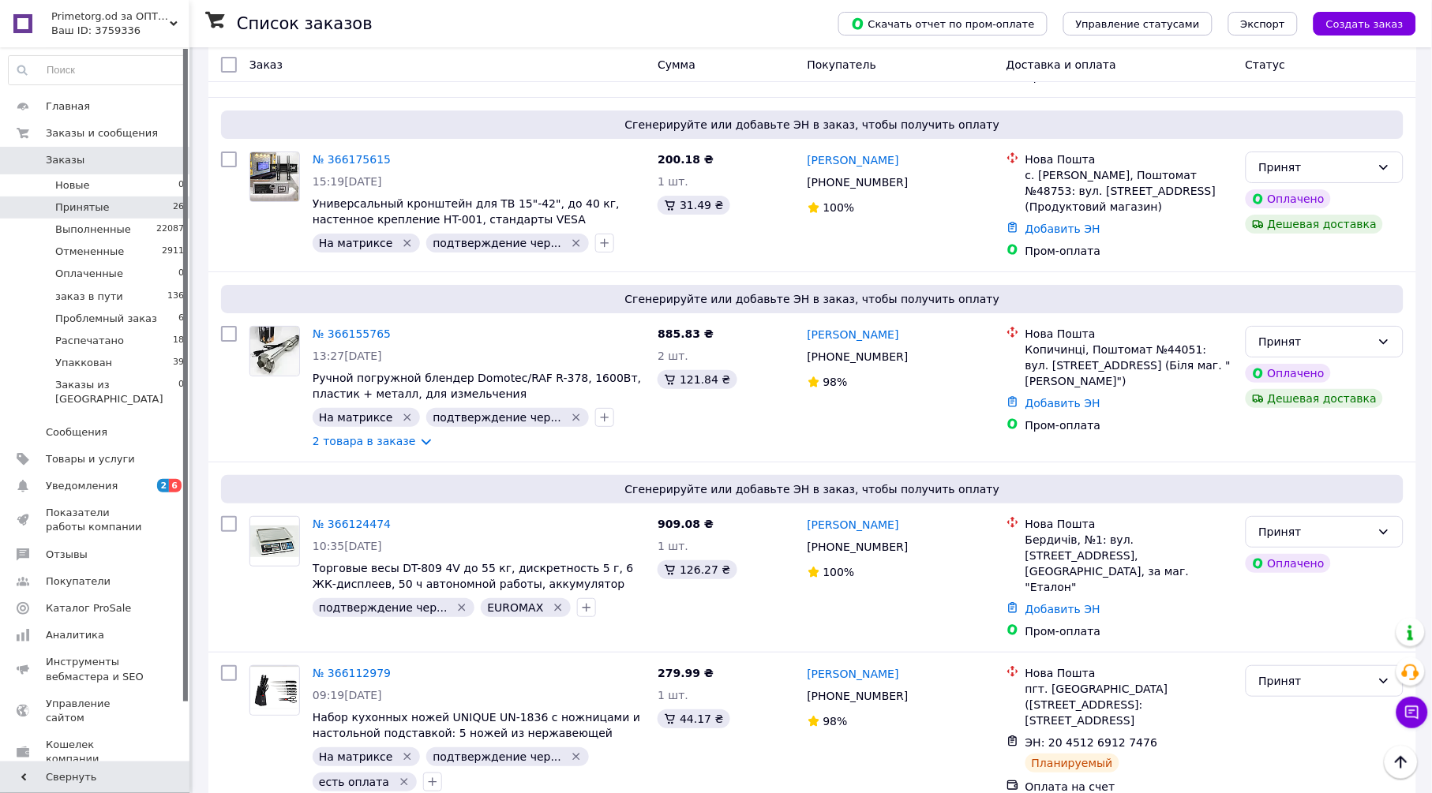
scroll to position [3369, 0]
click at [1300, 673] on div "Принят" at bounding box center [1315, 681] width 112 height 17
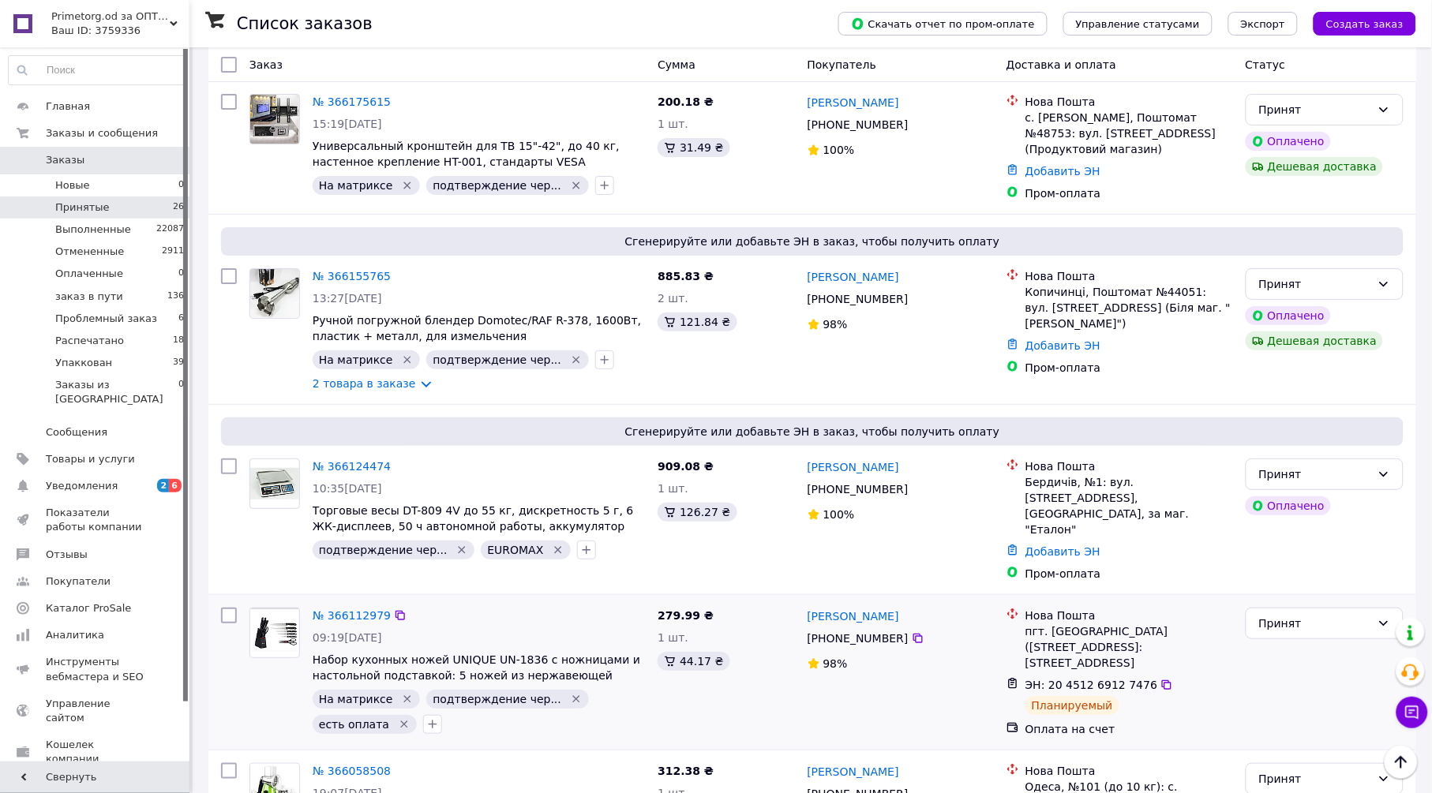
scroll to position [3545, 0]
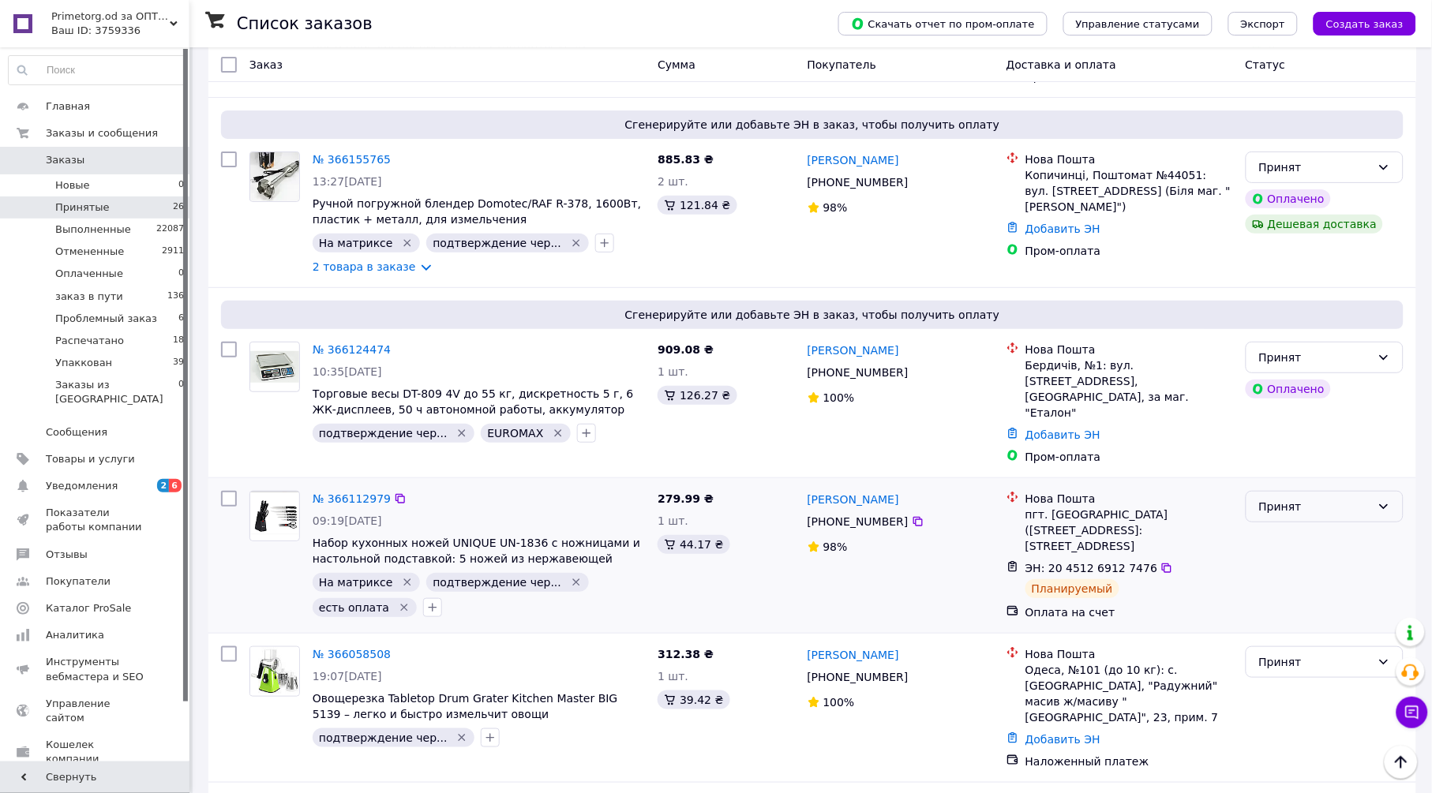
click at [1301, 498] on div "Принят" at bounding box center [1315, 506] width 112 height 17
click at [1275, 549] on li "Упаккован" at bounding box center [1324, 551] width 156 height 28
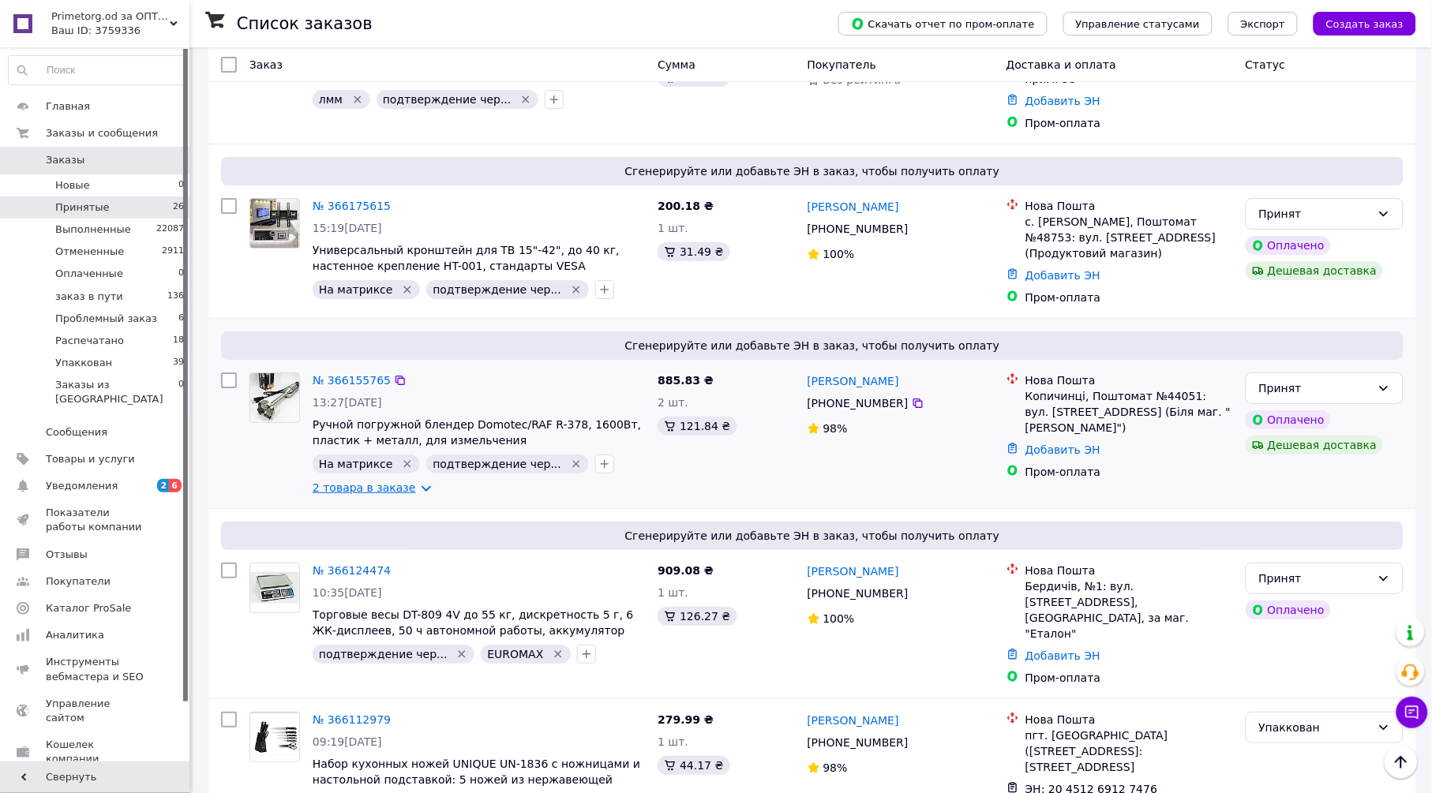
scroll to position [3281, 0]
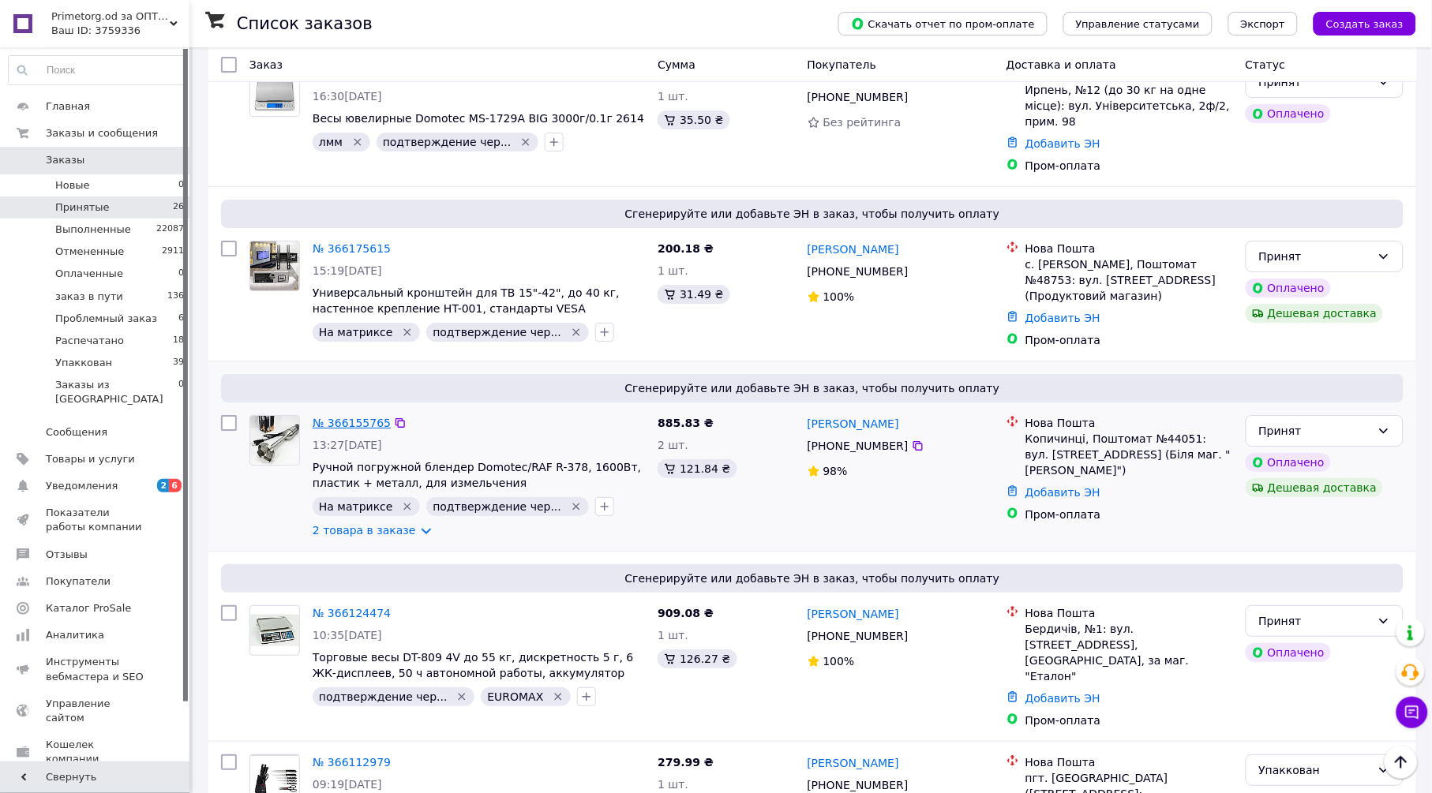
click at [366, 417] on link "№ 366155765" at bounding box center [352, 423] width 78 height 13
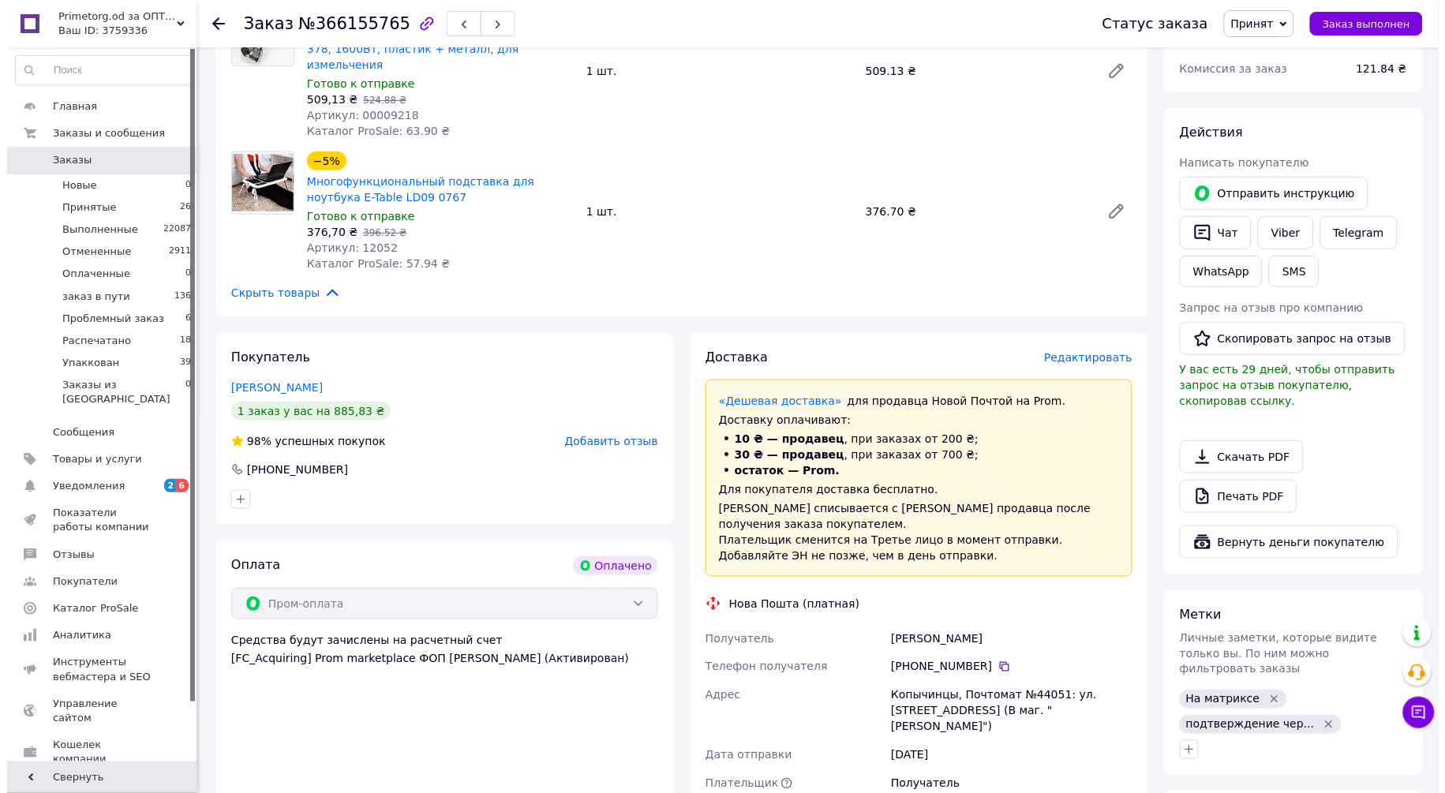
scroll to position [263, 0]
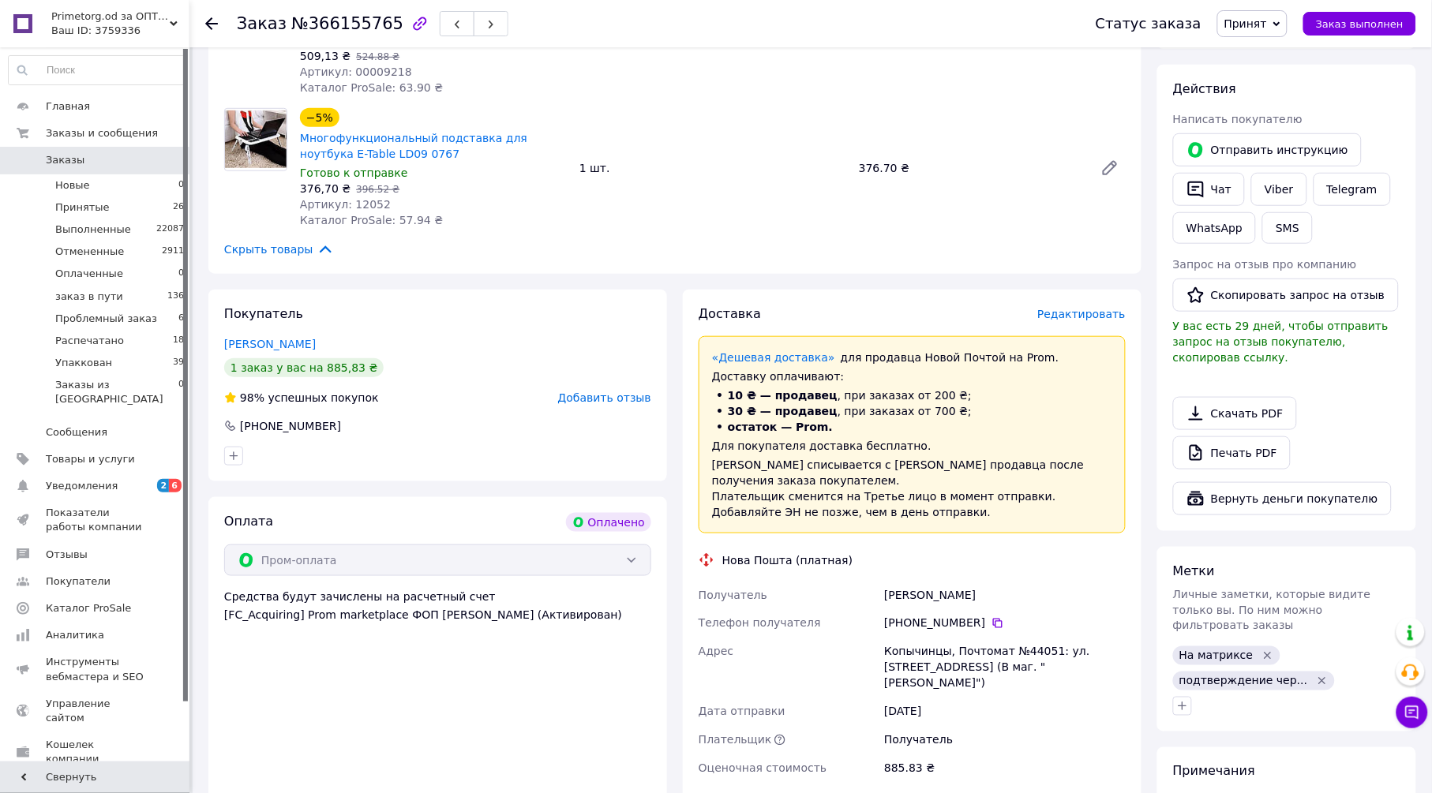
click at [1107, 308] on span "Редактировать" at bounding box center [1081, 314] width 88 height 13
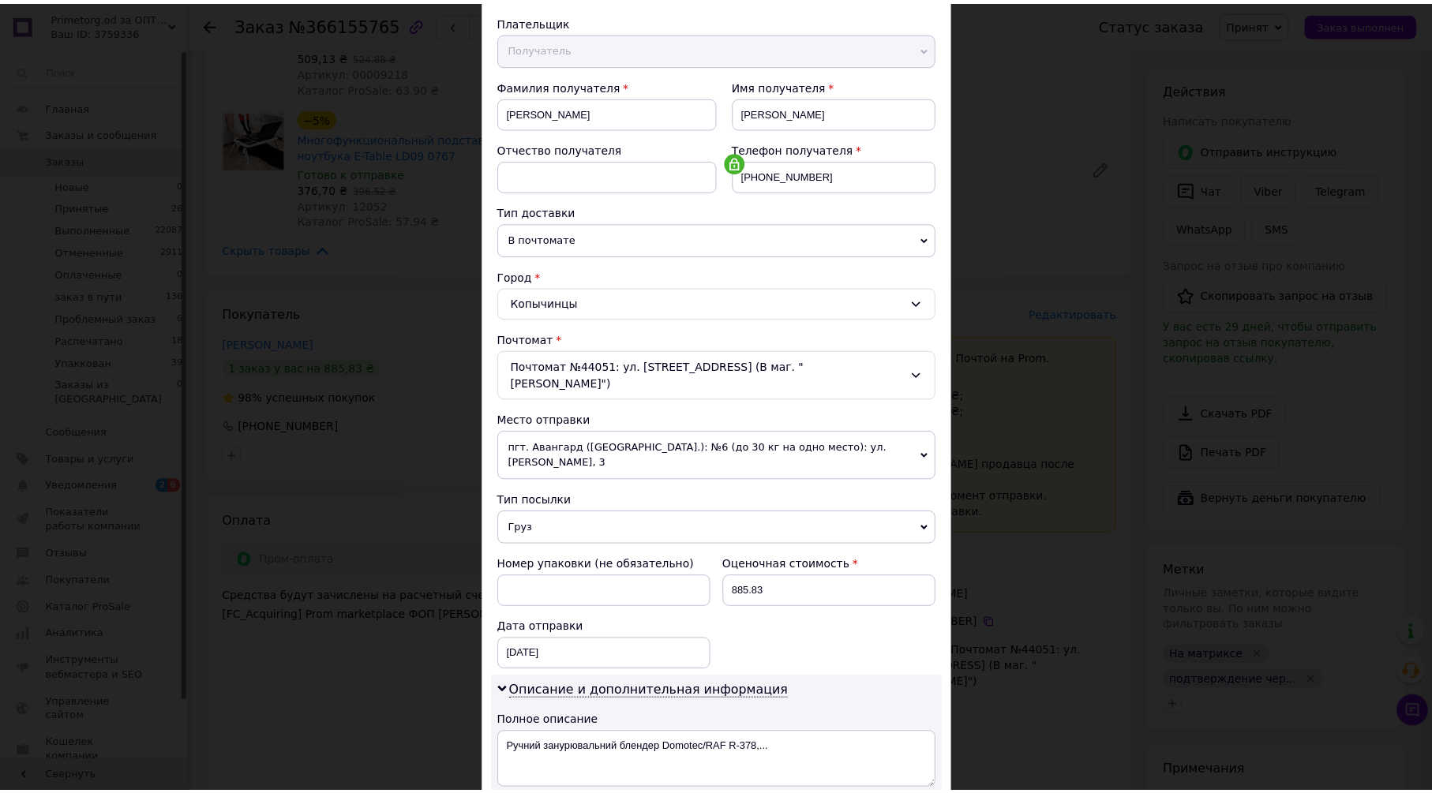
scroll to position [433, 0]
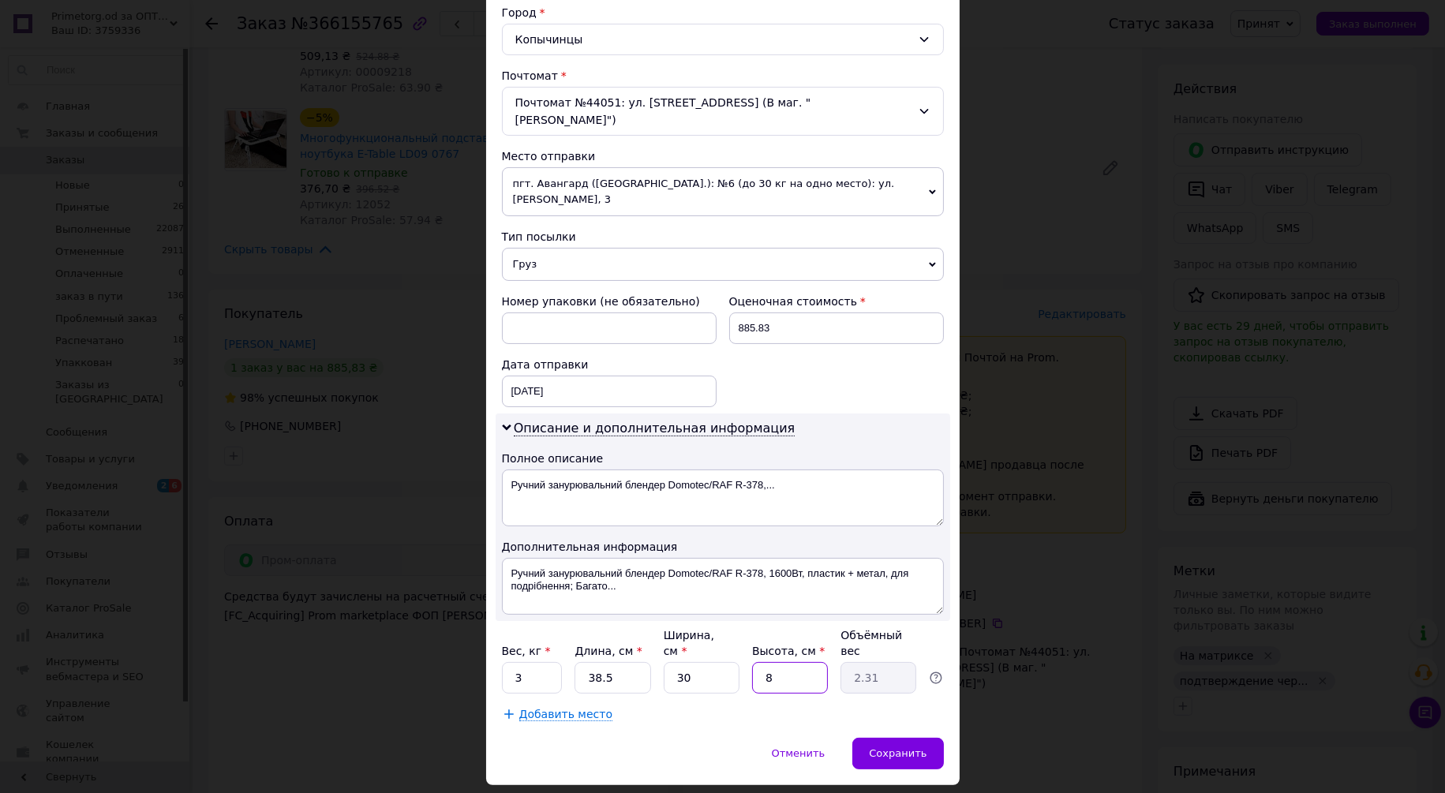
click at [793, 662] on input "8" at bounding box center [790, 678] width 76 height 32
type input "1"
type input "0.29"
type input "17"
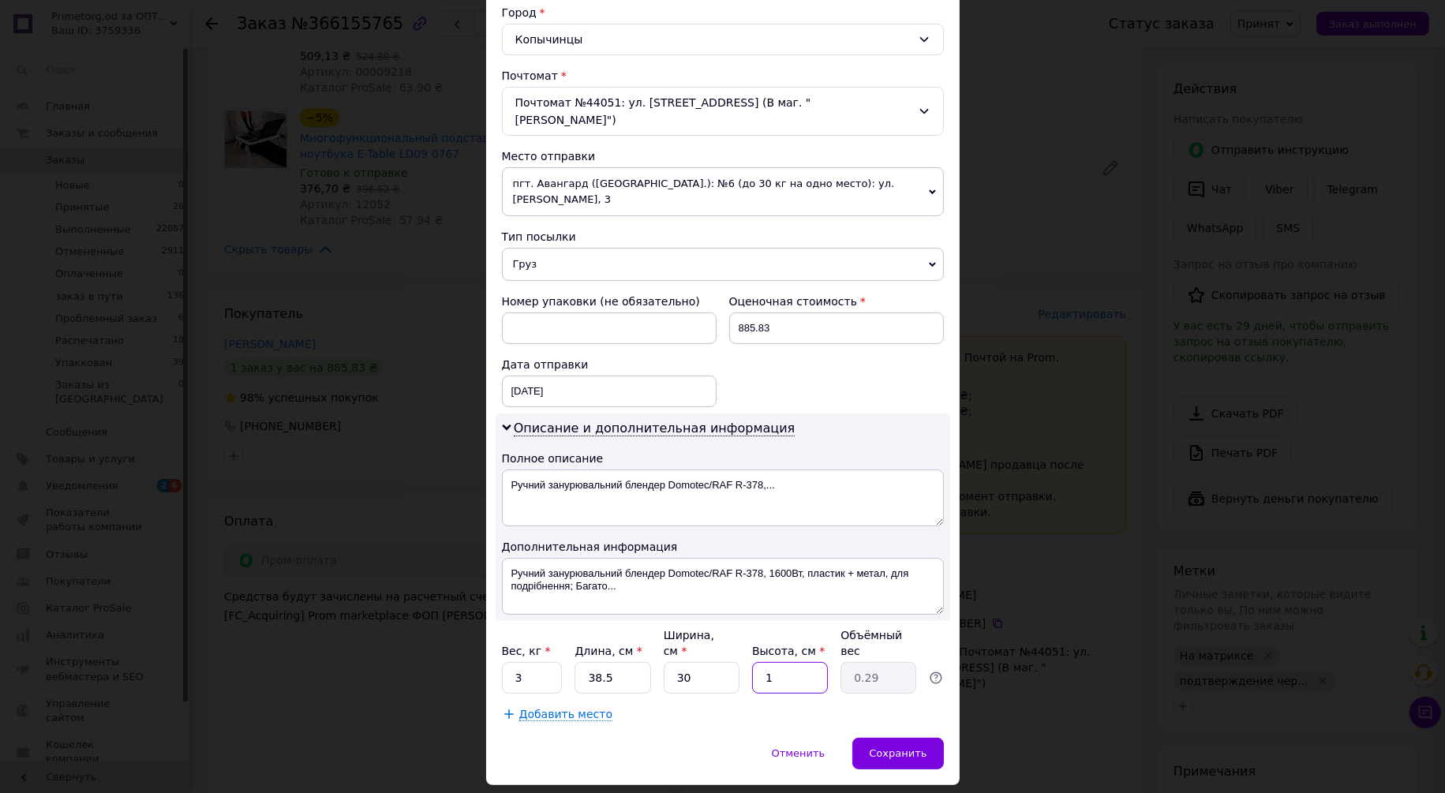
type input "4.91"
type input "1"
type input "0.29"
type input "15"
type input "4.33"
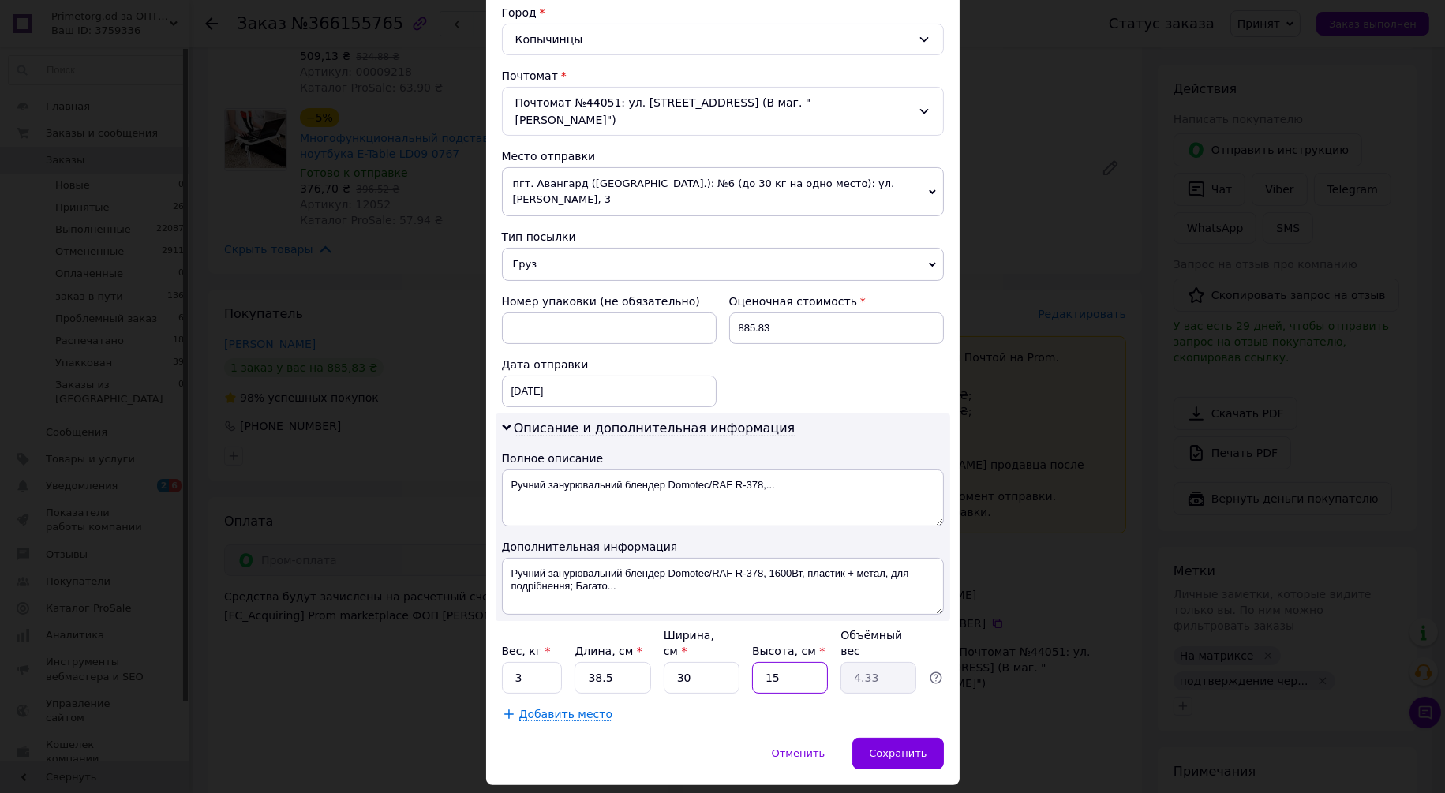
type input "1"
type input "0.29"
type input "12"
type input "3.47"
type input "12"
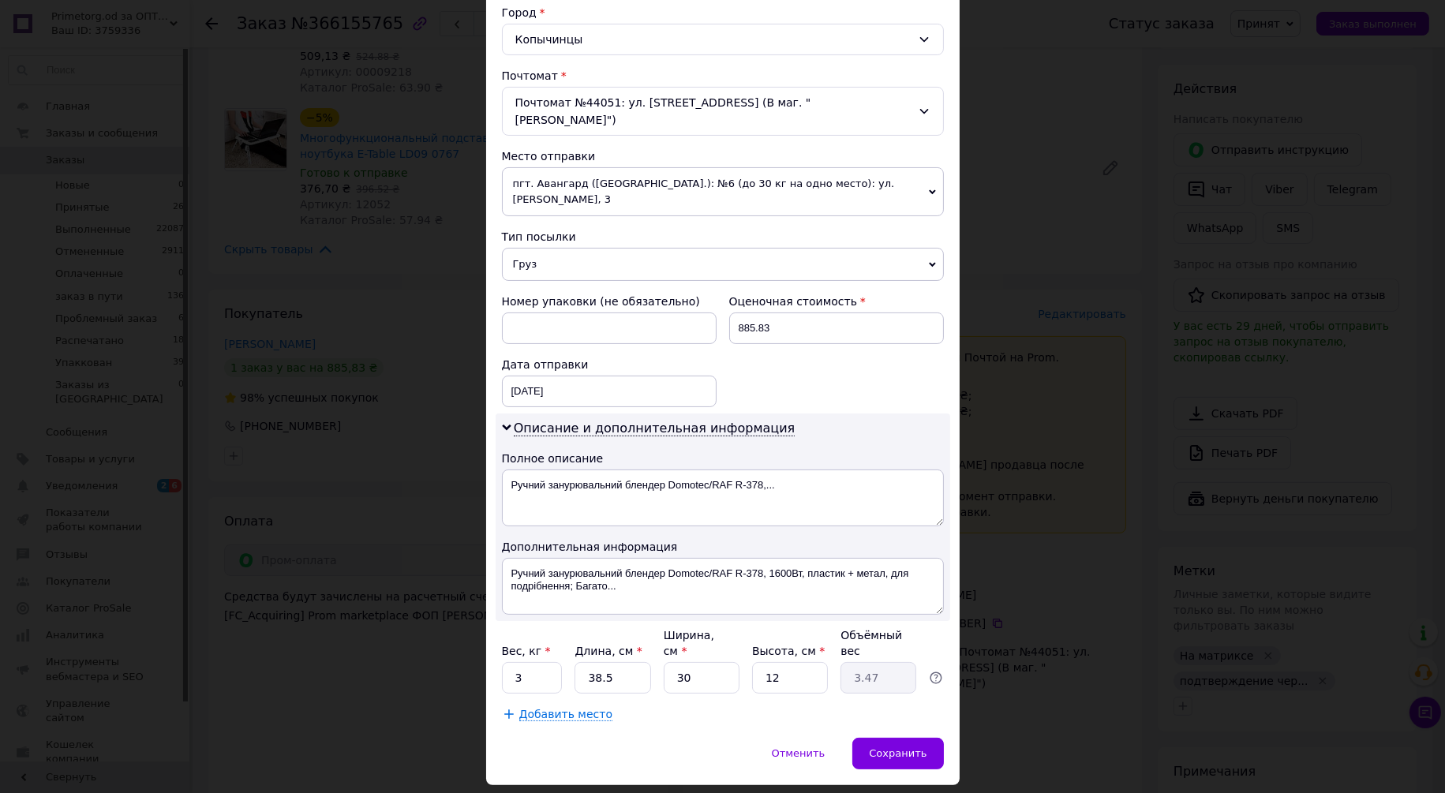
drag, startPoint x: 691, startPoint y: 677, endPoint x: 739, endPoint y: 687, distance: 48.3
click at [691, 677] on div "Способ доставки Нова Пошта (платная) Плательщик Получатель Отправитель Фамилия …" at bounding box center [723, 204] width 474 height 1068
click at [882, 738] on div "Сохранить" at bounding box center [897, 754] width 91 height 32
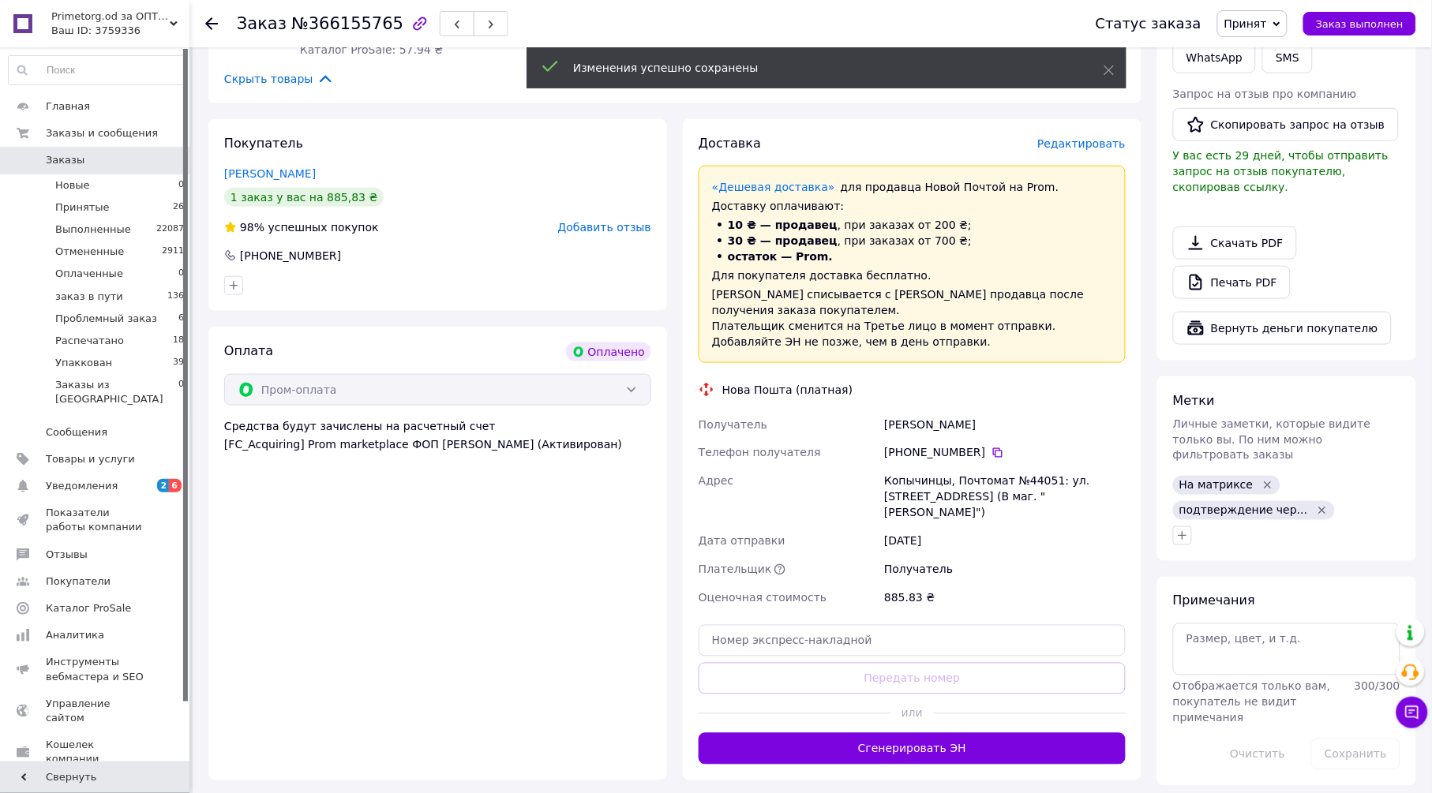
scroll to position [438, 0]
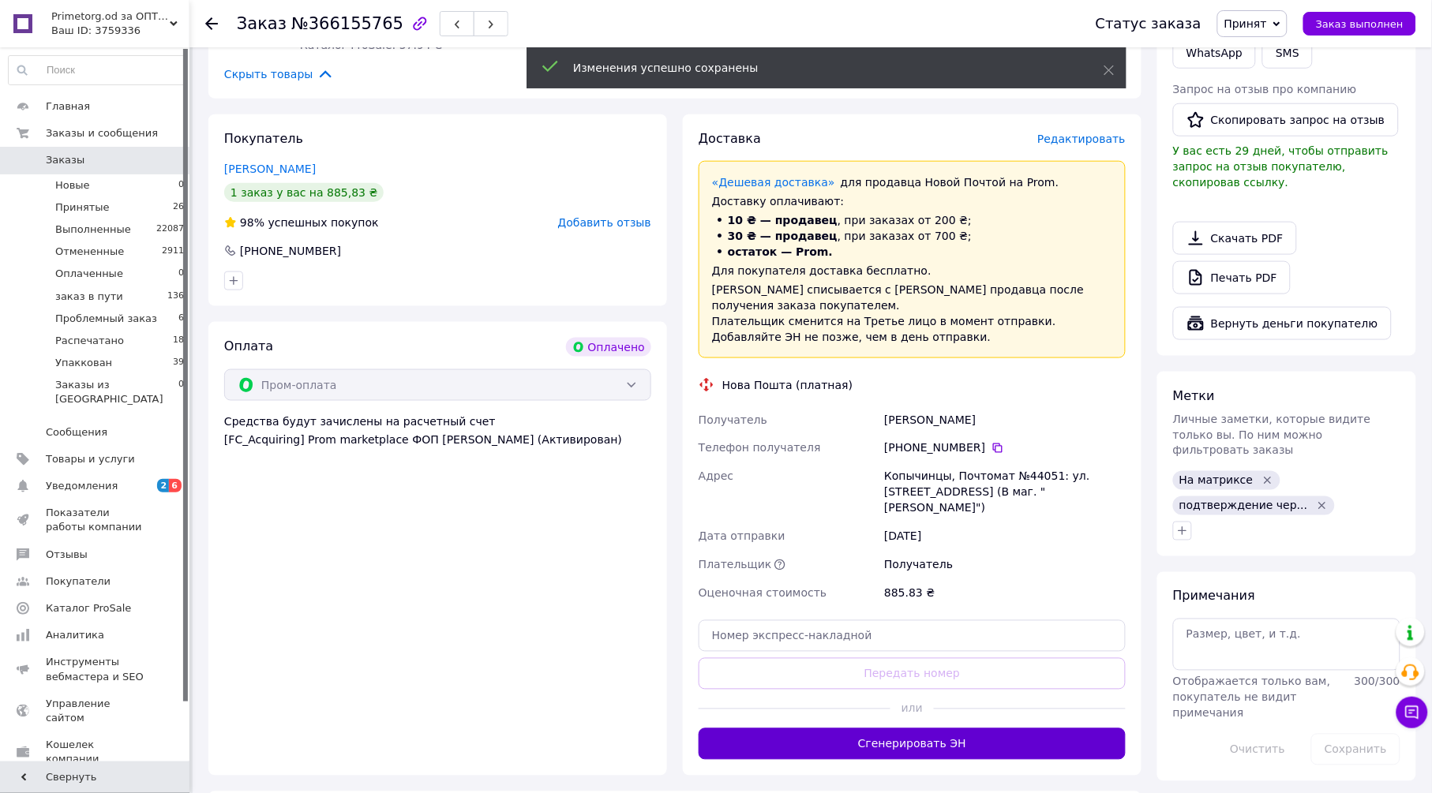
click at [932, 728] on button "Сгенерировать ЭН" at bounding box center [911, 744] width 427 height 32
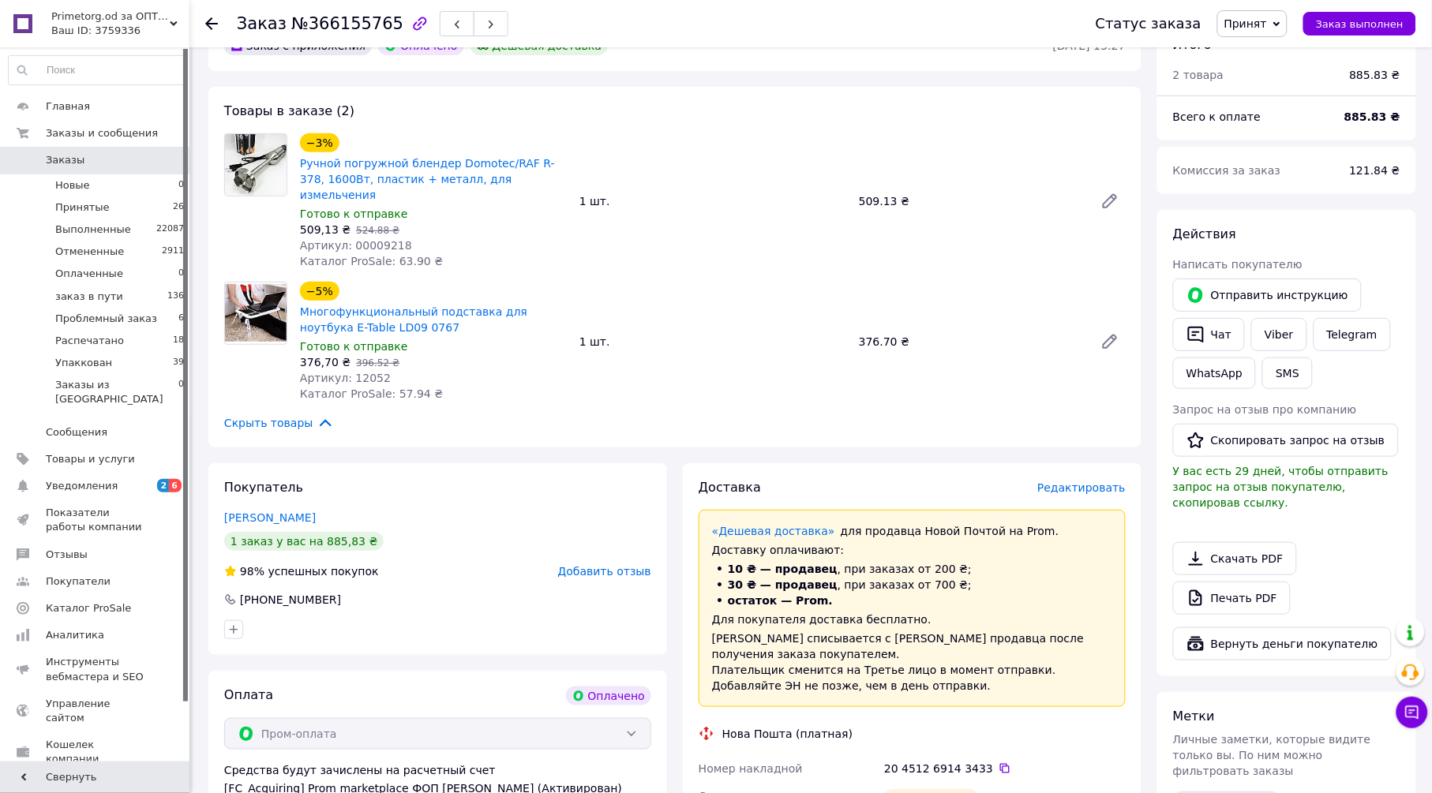
scroll to position [88, 0]
click at [1279, 330] on link "Viber" at bounding box center [1278, 336] width 55 height 33
click at [1263, 22] on span "Принят" at bounding box center [1245, 23] width 43 height 13
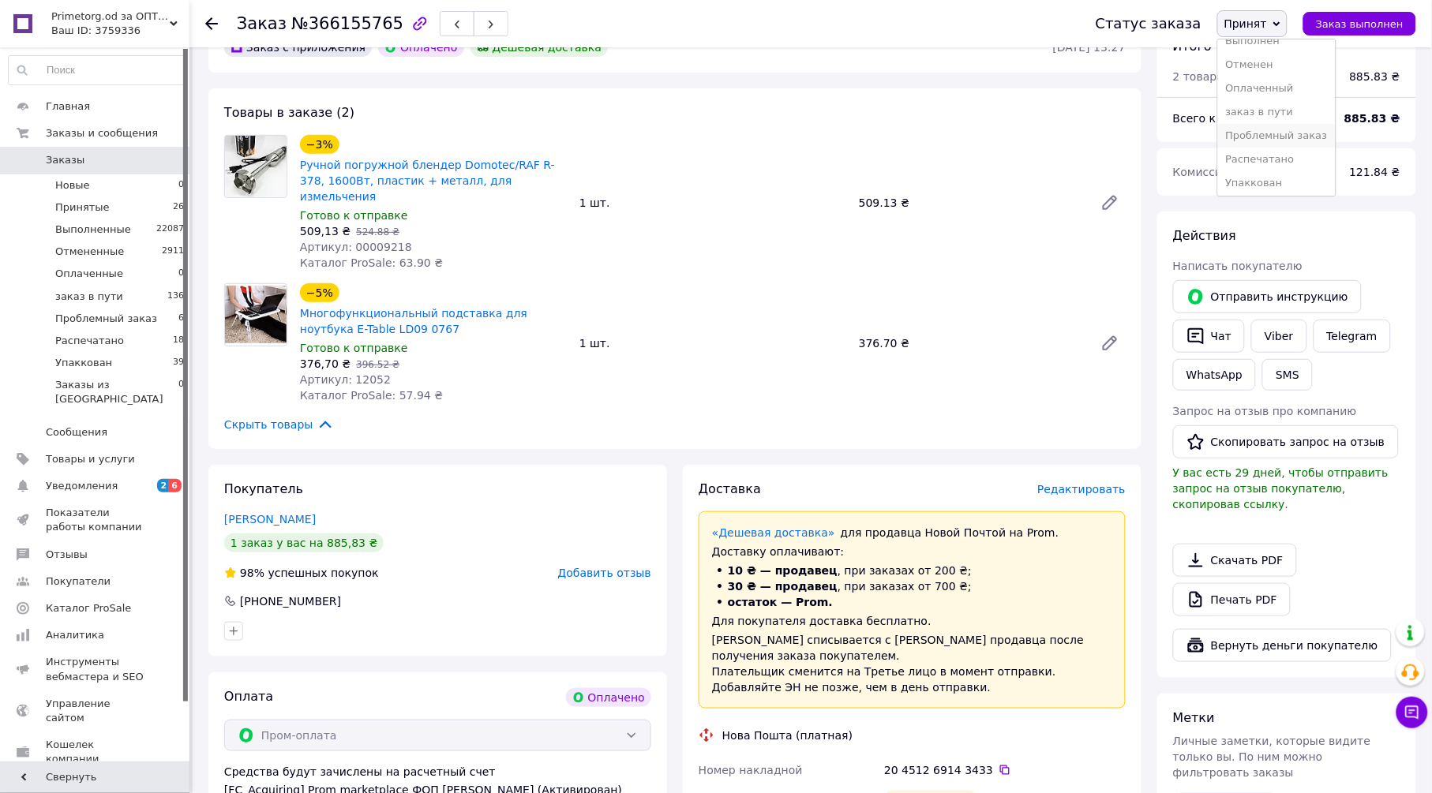
scroll to position [17, 0]
click at [1296, 178] on li "Упаккован" at bounding box center [1277, 181] width 118 height 24
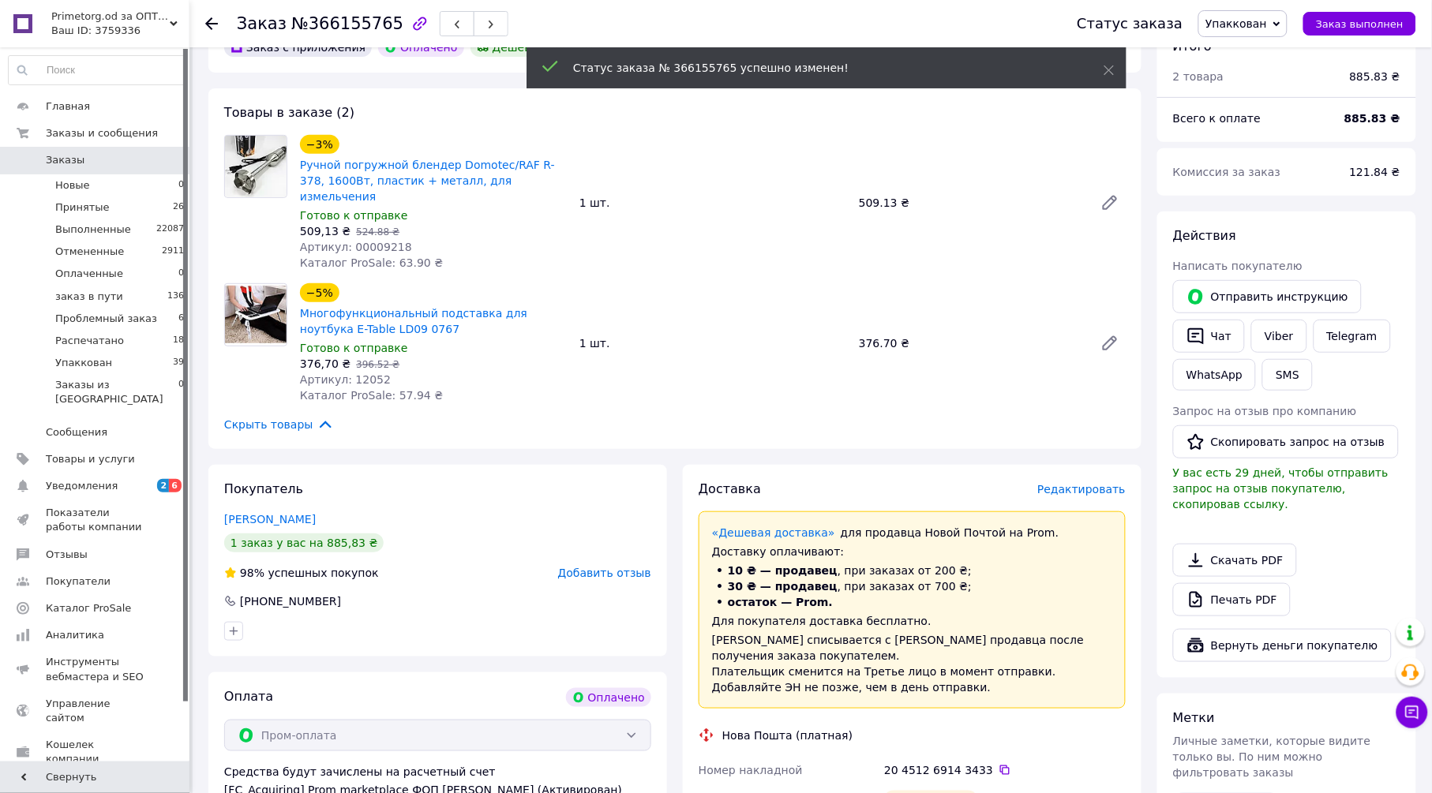
scroll to position [53, 0]
click at [210, 18] on use at bounding box center [211, 23] width 13 height 13
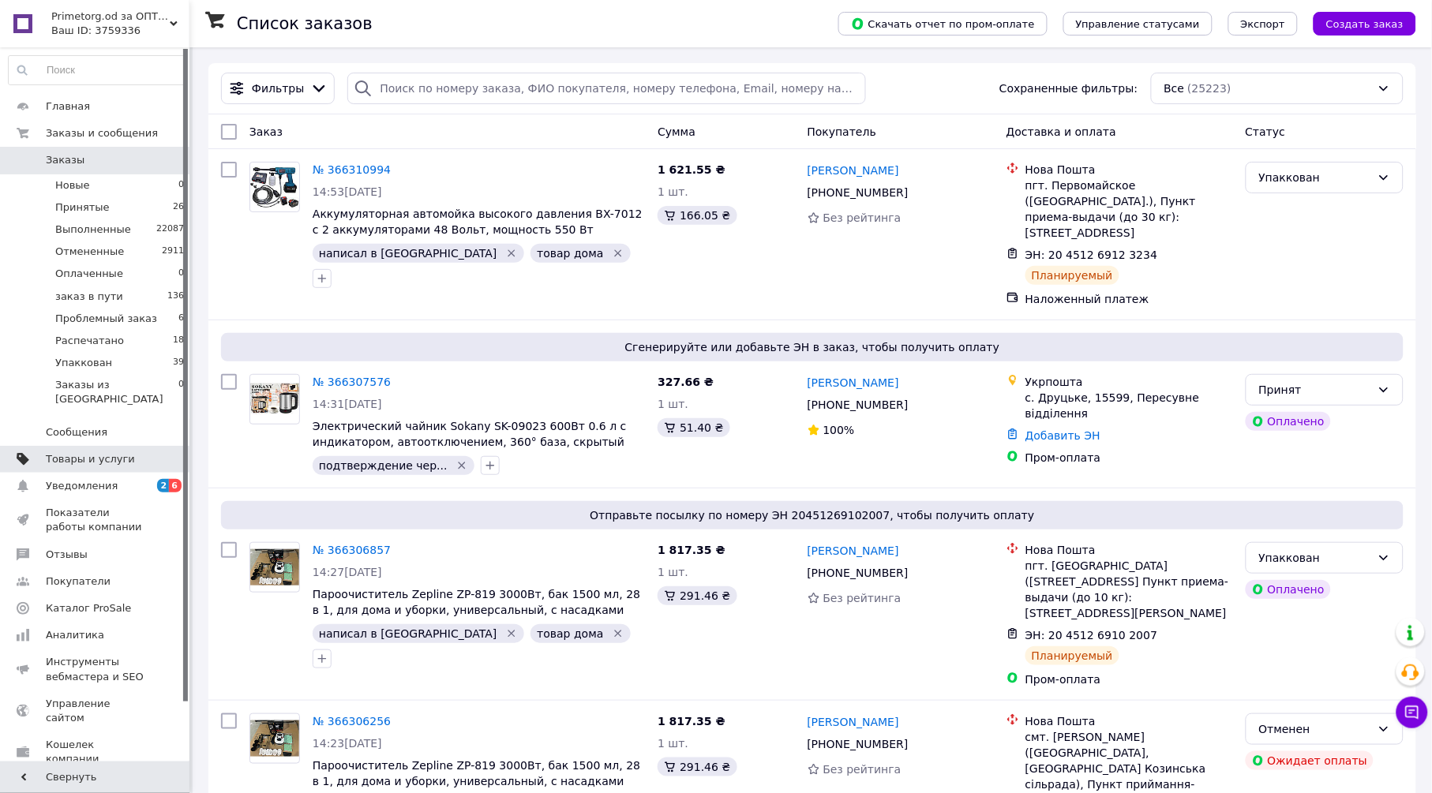
click at [99, 452] on span "Товары и услуги" at bounding box center [90, 459] width 89 height 14
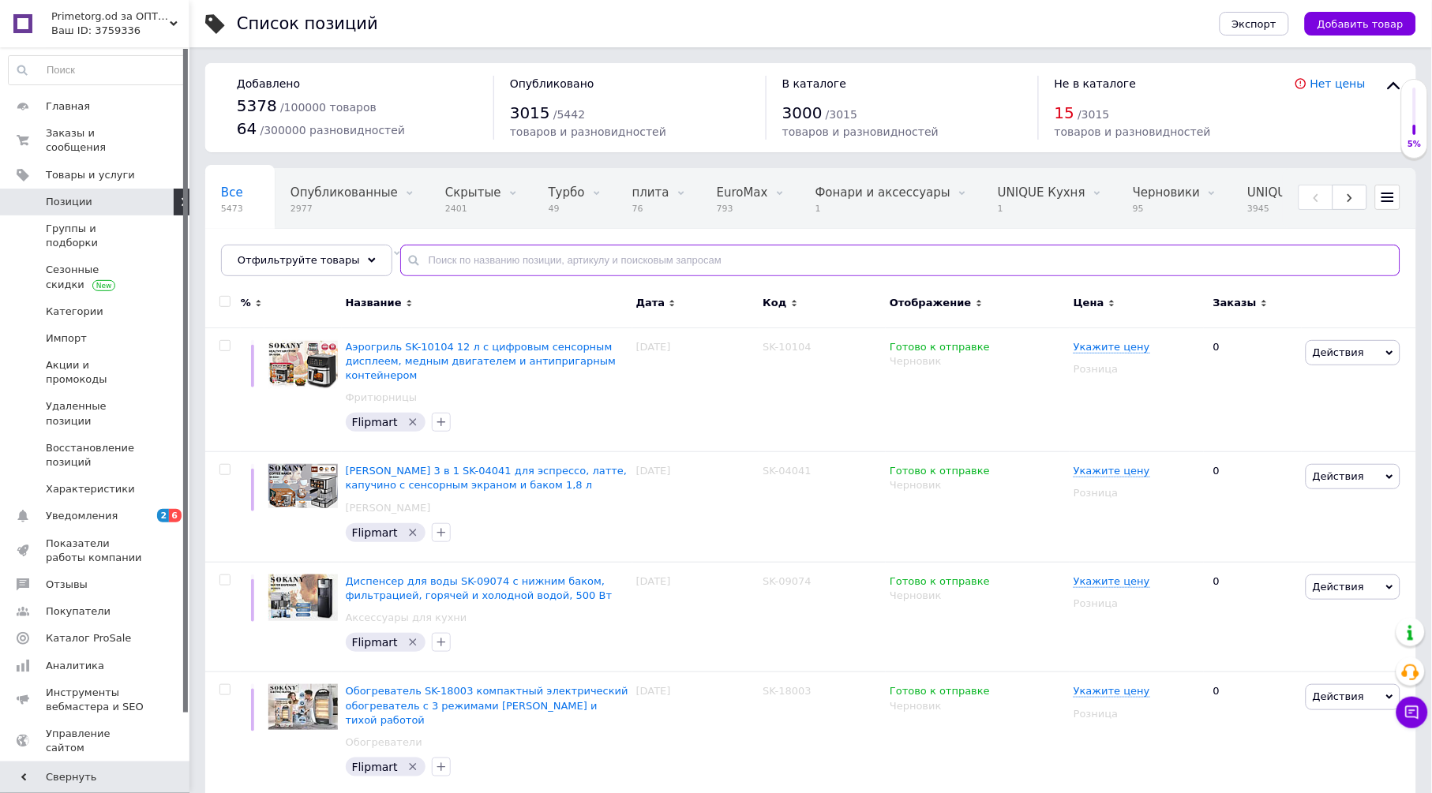
click at [431, 260] on input "text" at bounding box center [900, 261] width 1000 height 32
paste input "00009472"
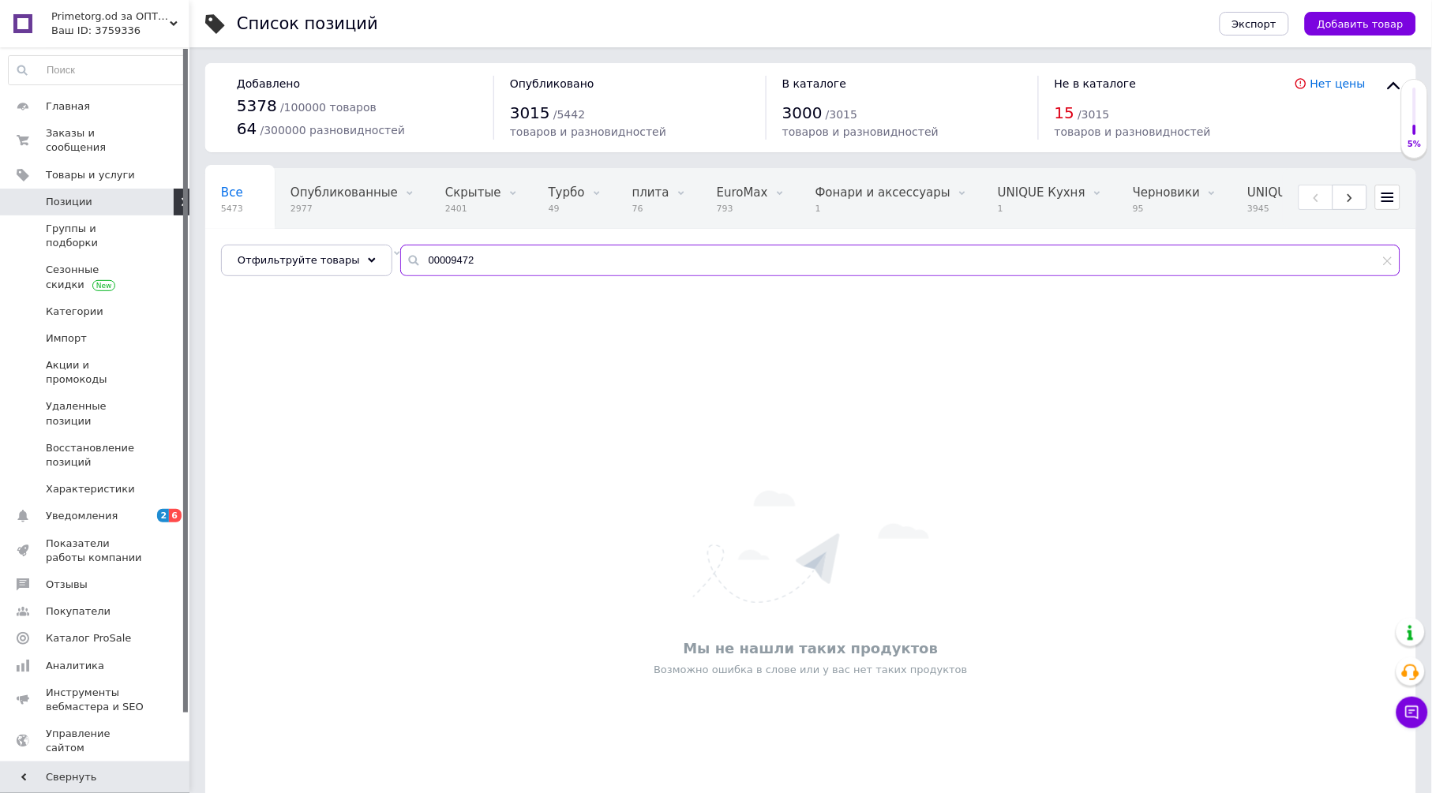
click at [434, 266] on input "00009472" at bounding box center [900, 261] width 1000 height 32
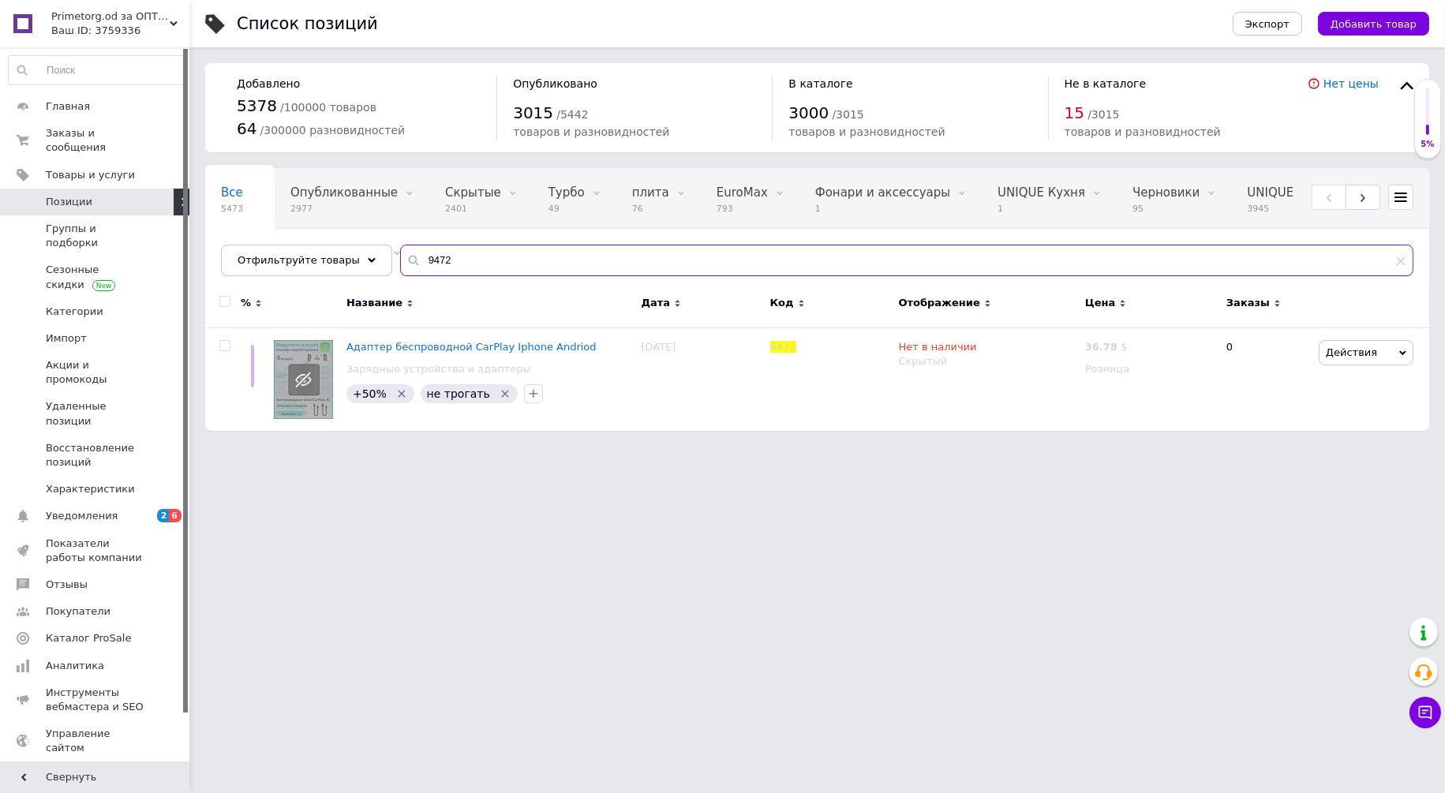
click at [447, 259] on input "9472" at bounding box center [906, 261] width 1013 height 32
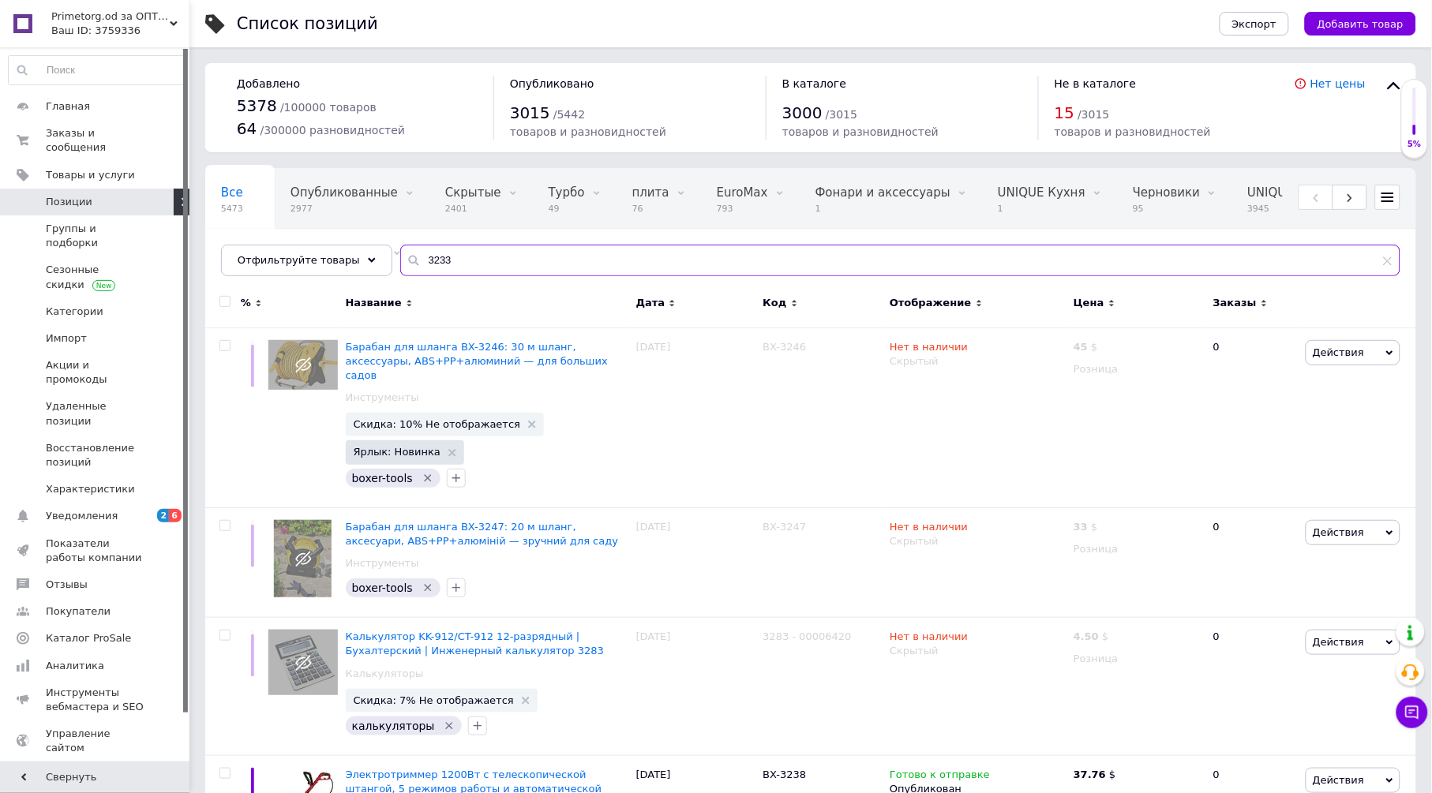
type input "3233"
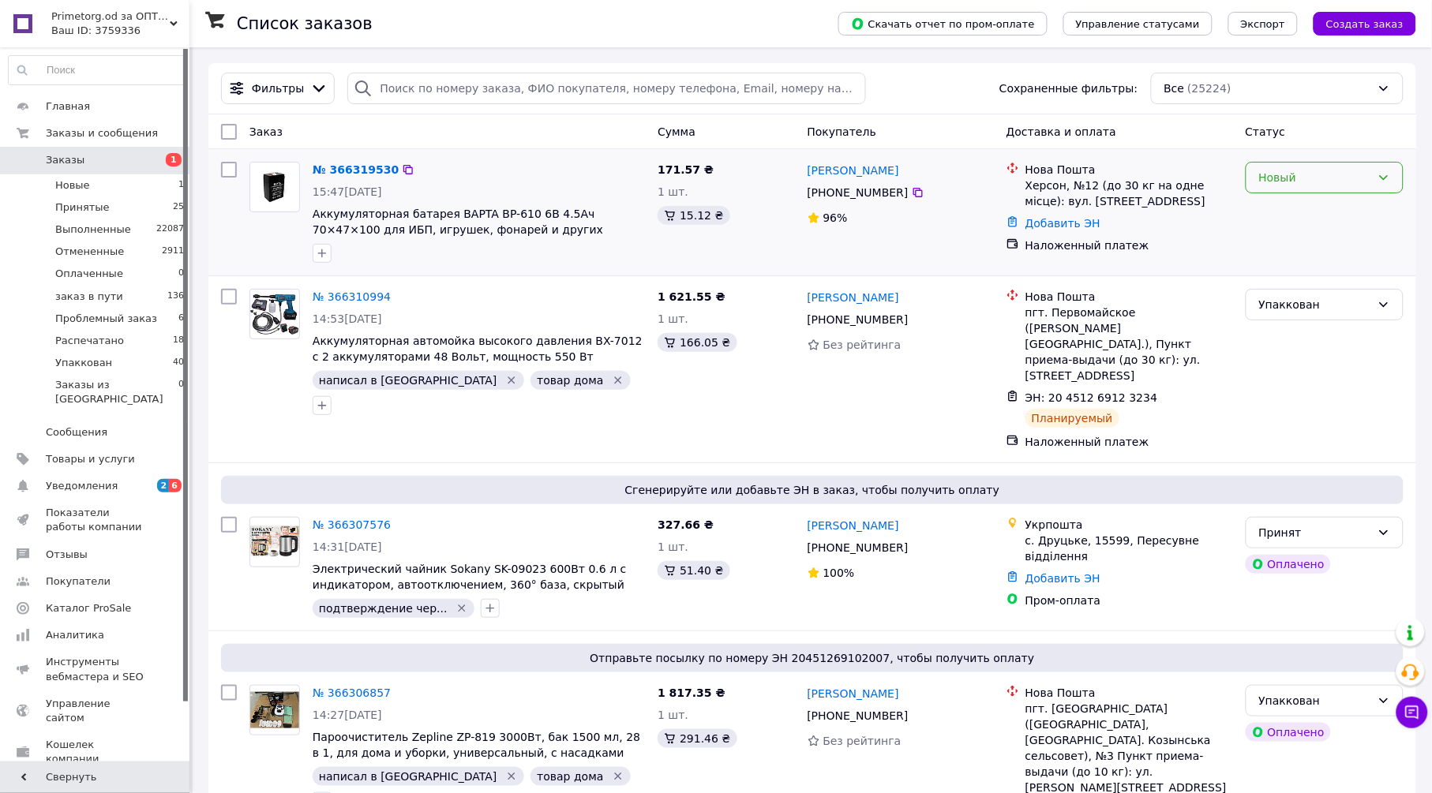
click at [1280, 174] on div "Новый" at bounding box center [1315, 177] width 112 height 17
click at [1288, 215] on li "Принят" at bounding box center [1324, 212] width 156 height 28
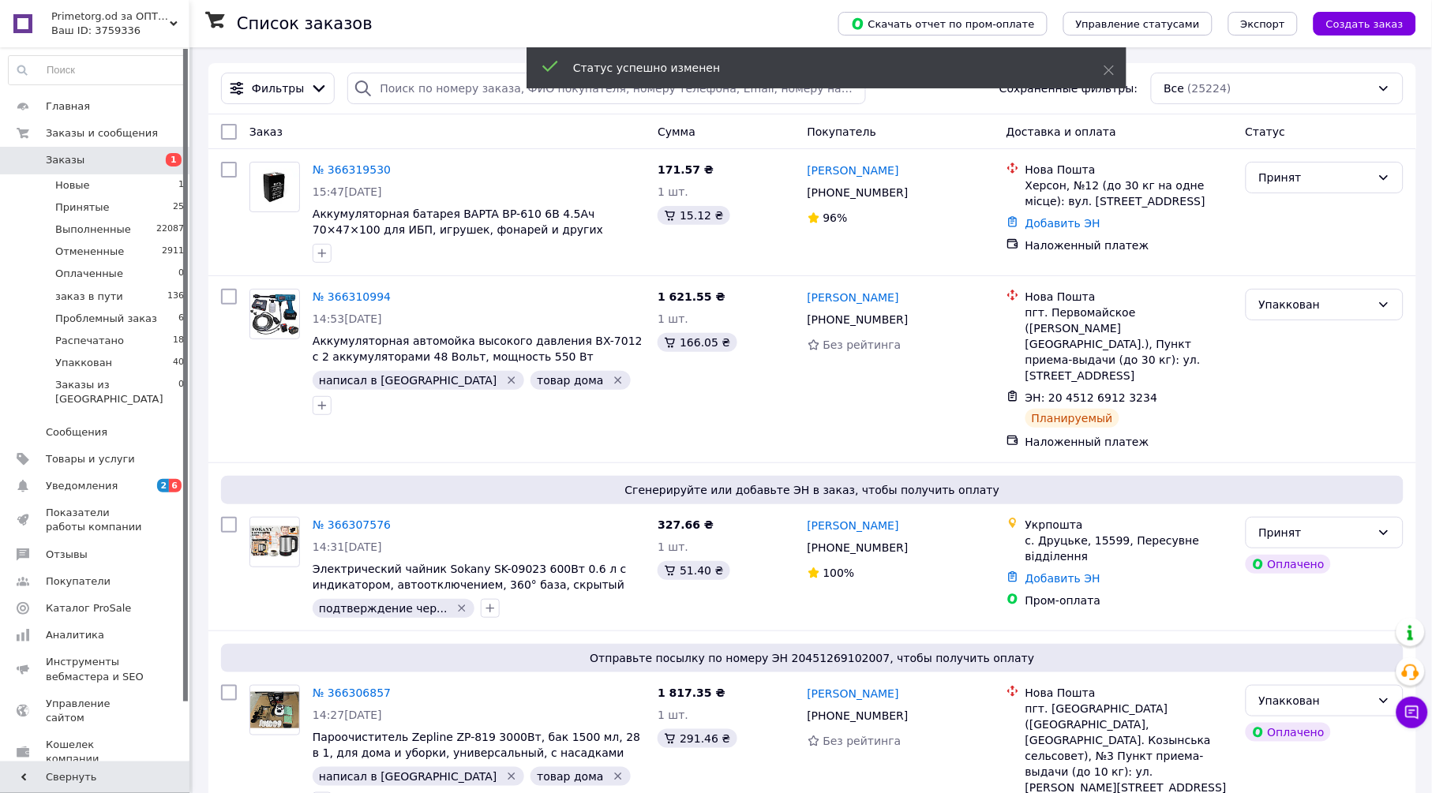
click at [368, 164] on link "№ 366319530" at bounding box center [352, 169] width 78 height 13
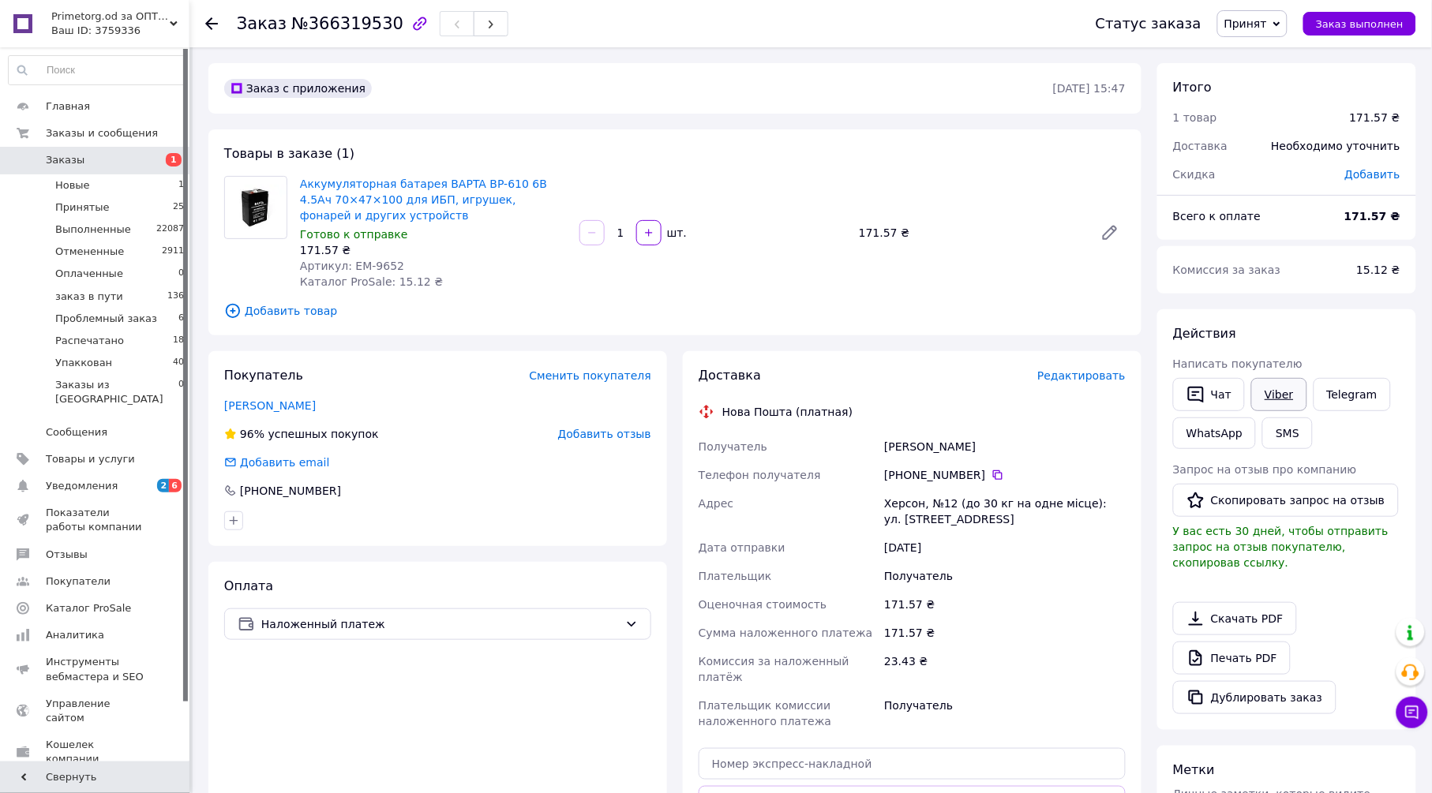
click at [1271, 401] on link "Viber" at bounding box center [1278, 394] width 55 height 33
click at [1238, 646] on link "Печать PDF" at bounding box center [1232, 658] width 118 height 33
click at [1073, 374] on span "Редактировать" at bounding box center [1081, 375] width 88 height 13
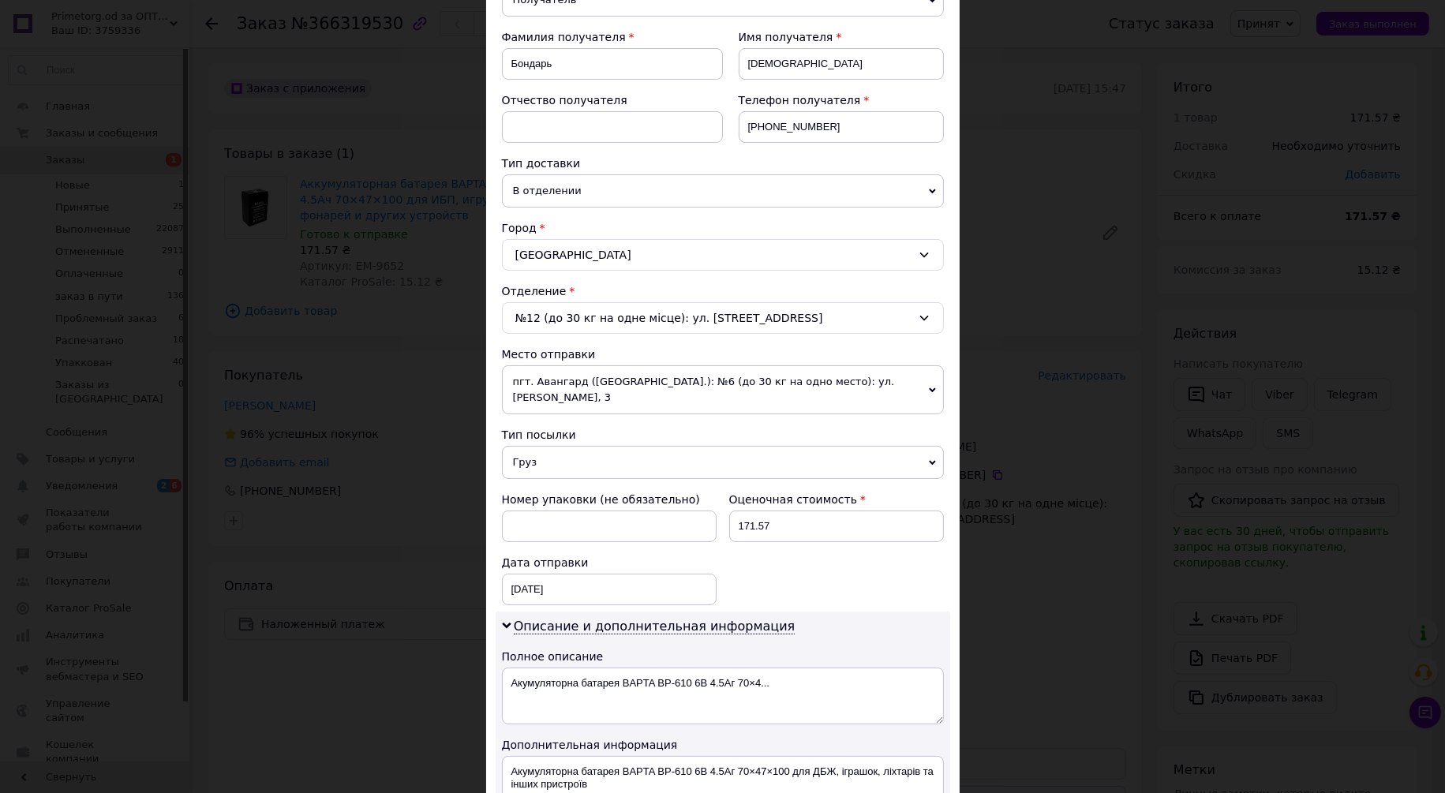
scroll to position [526, 0]
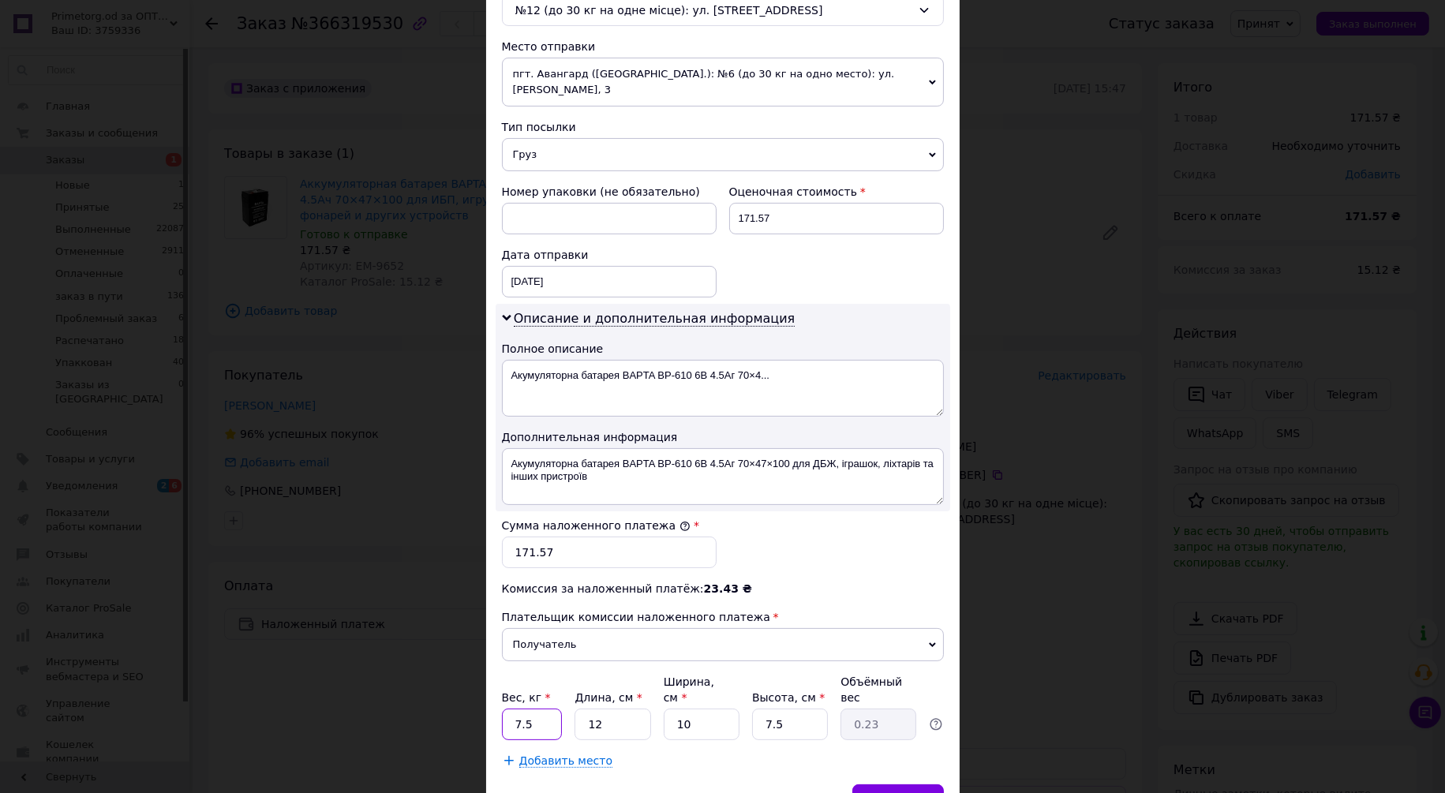
click at [549, 709] on input "7.5" at bounding box center [532, 725] width 61 height 32
type input "1"
type input "8"
type input "0.18"
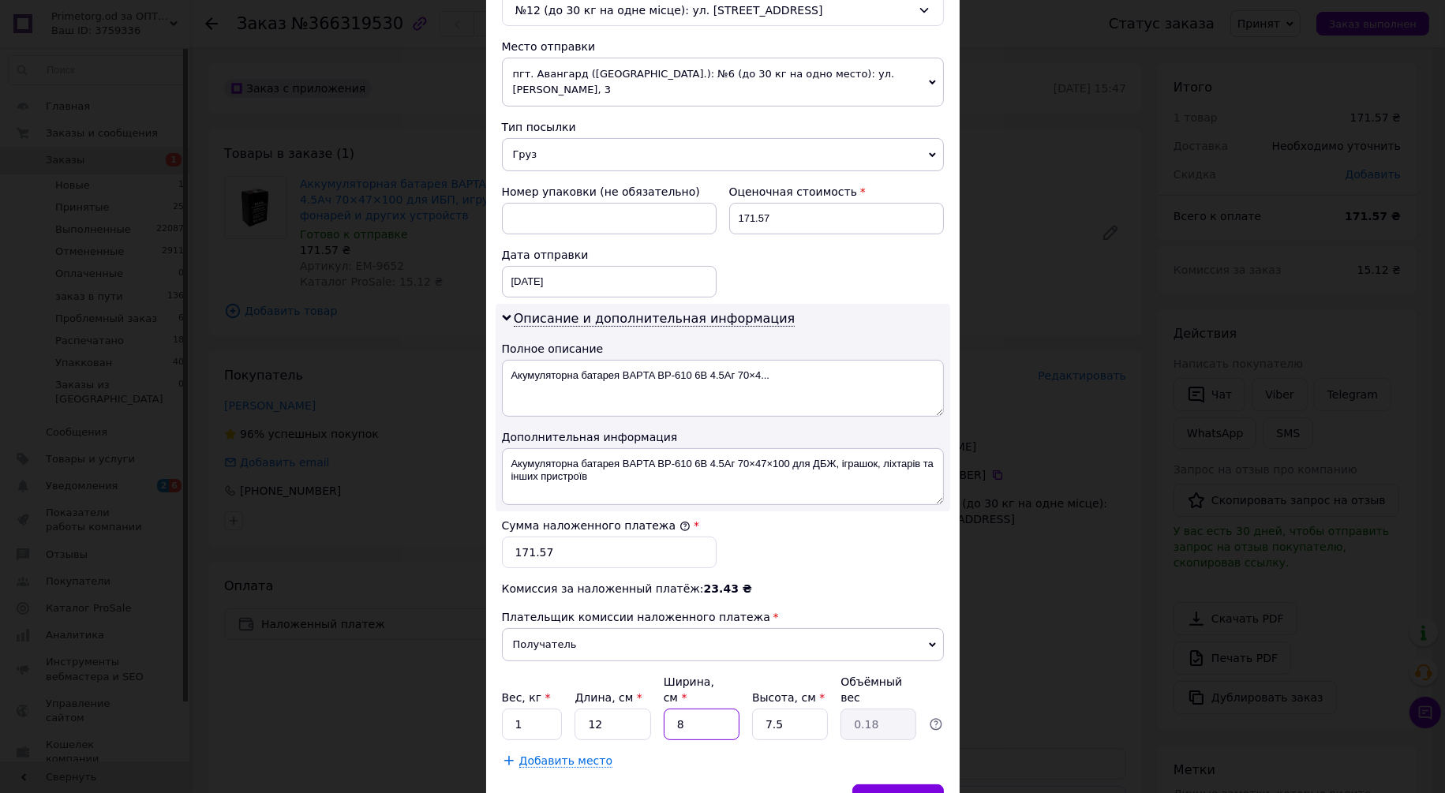
type input "8"
type input "6"
type input "0.14"
type input "6"
click at [916, 792] on span "Сохранить" at bounding box center [898, 800] width 58 height 12
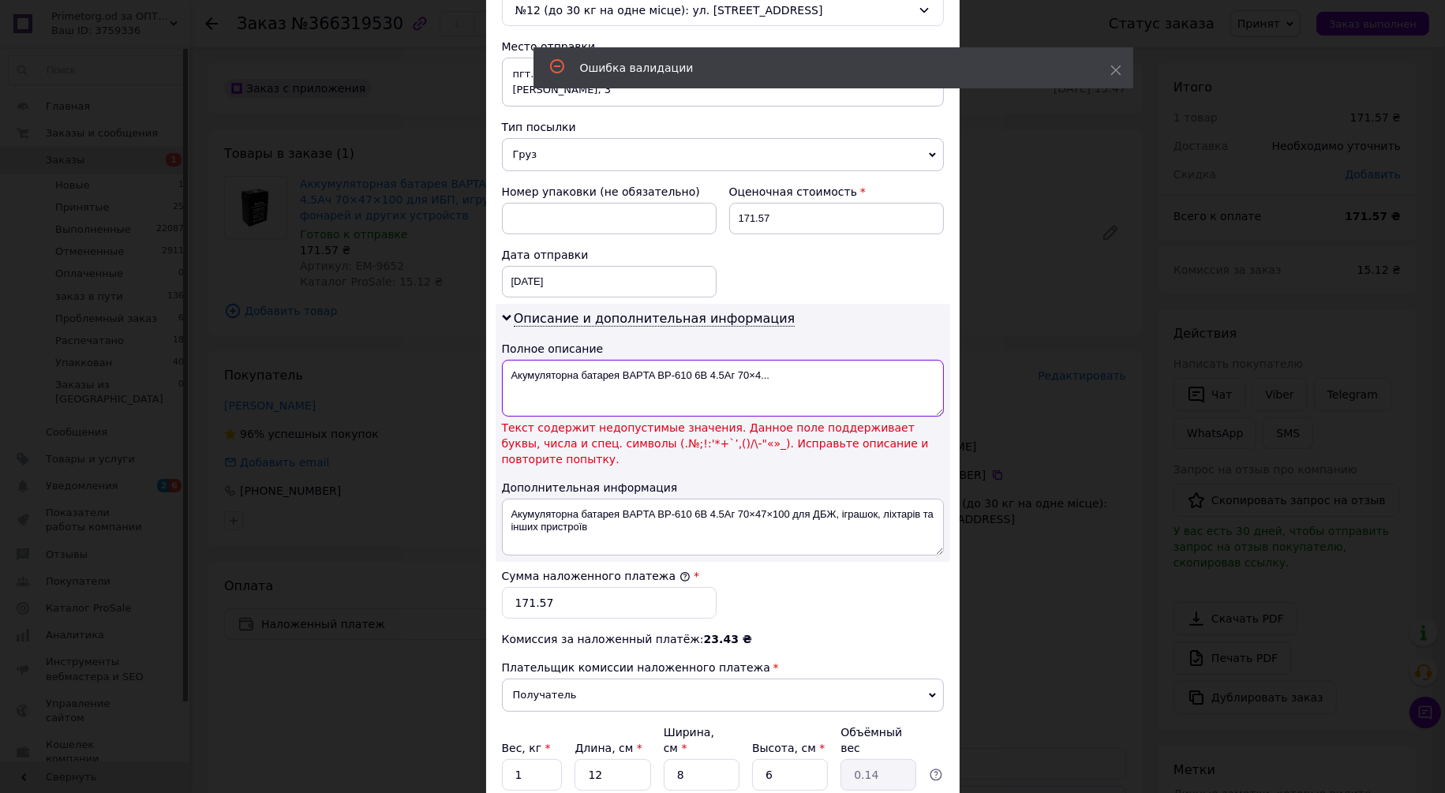
click at [853, 360] on textarea "Акумуляторна батарея BAPTA BP-610 6В 4.5Аг 70×4..." at bounding box center [723, 388] width 442 height 57
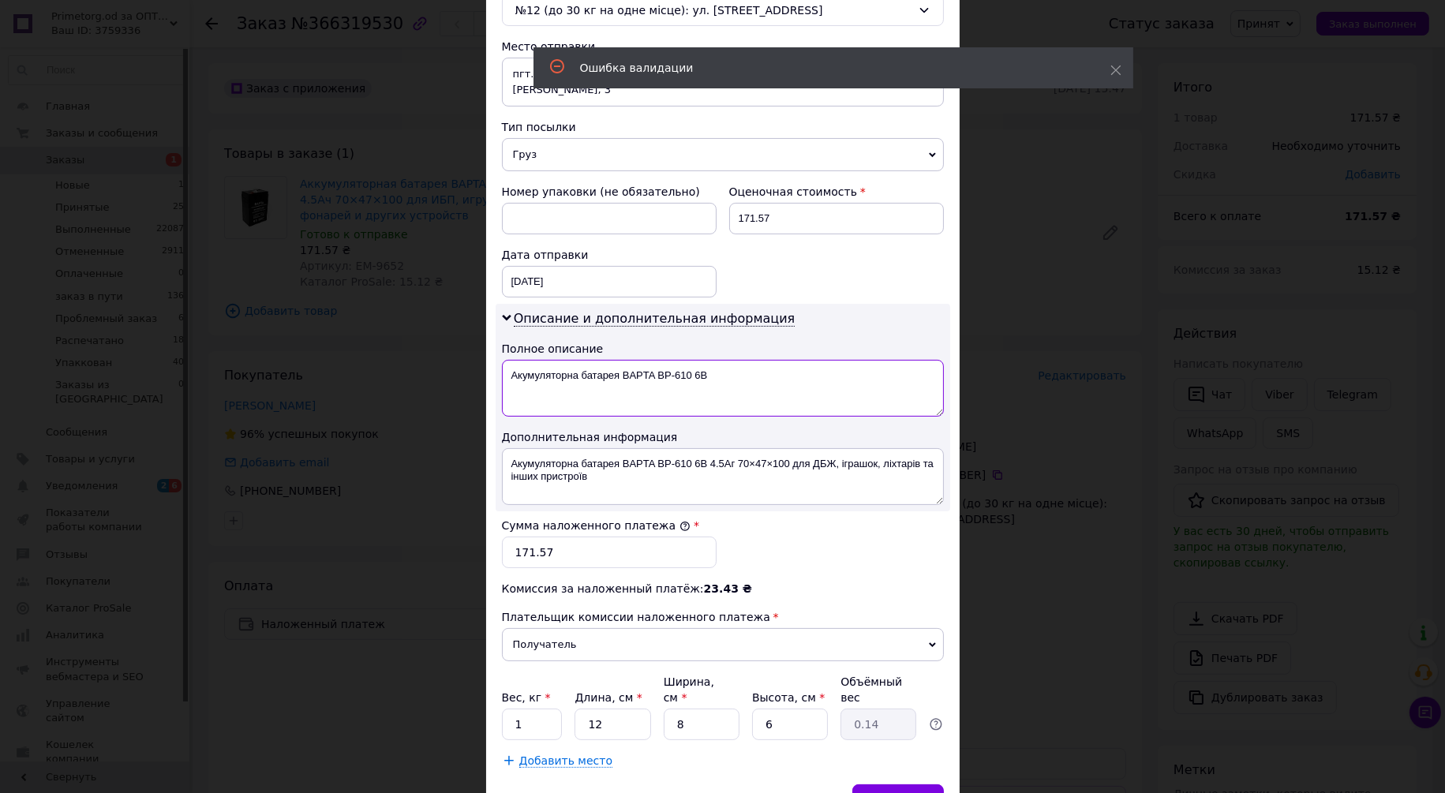
type textarea "Акумуляторна батарея BAPTA BP-610 6В"
click at [863, 307] on div "Описание и дополнительная информация Полное описание Акумуляторна батарея BAPTA…" at bounding box center [723, 408] width 455 height 208
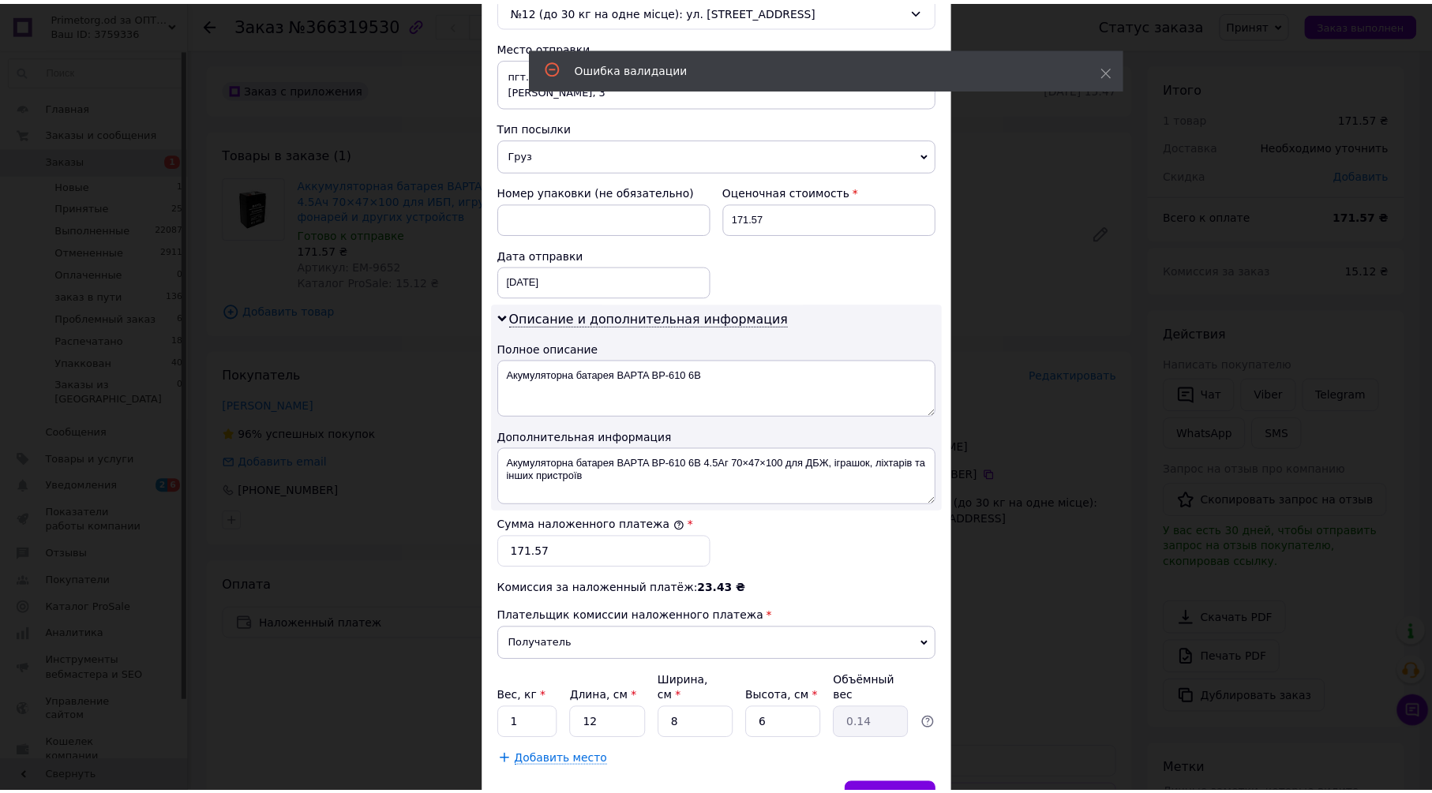
scroll to position [590, 0]
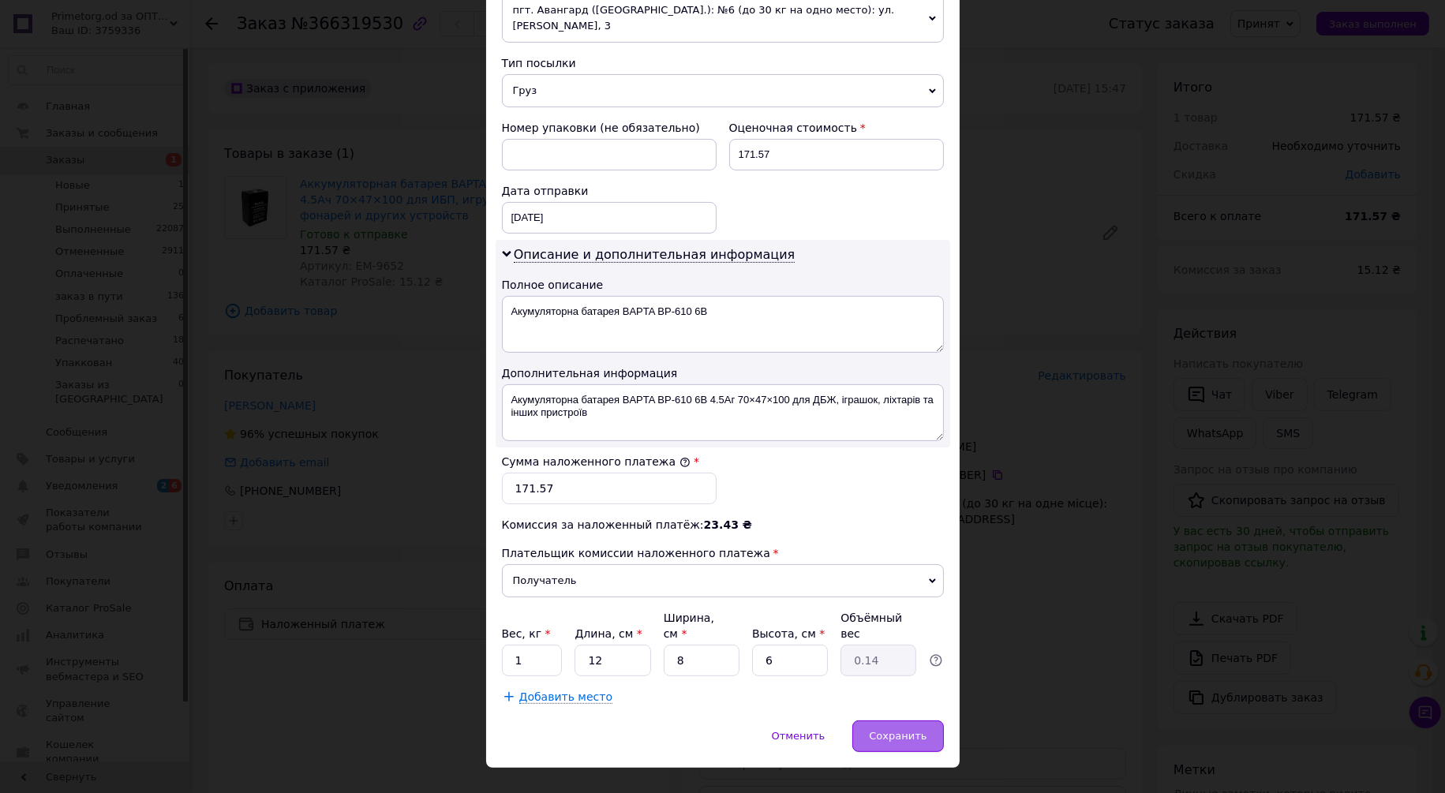
click at [910, 721] on div "Сохранить" at bounding box center [897, 737] width 91 height 32
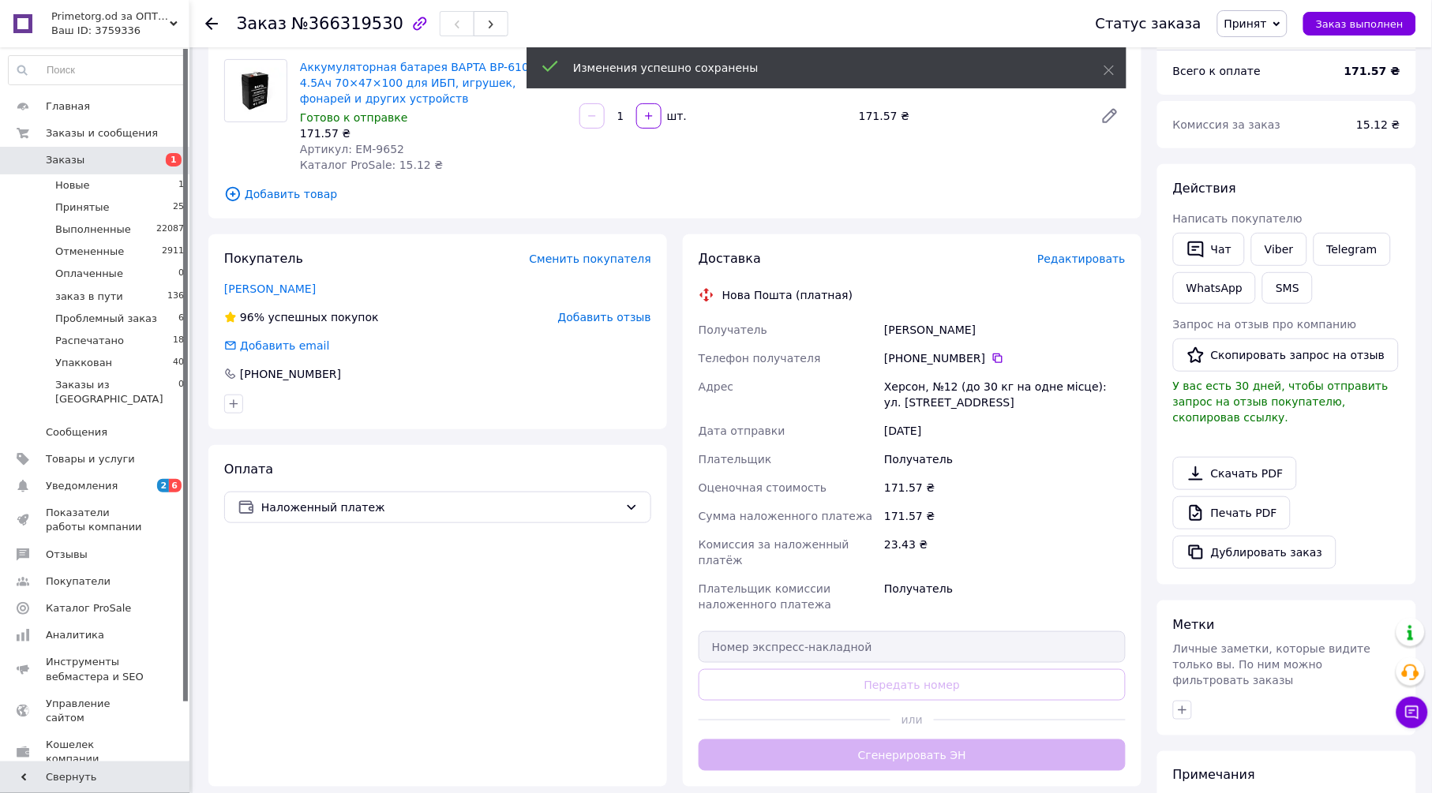
scroll to position [263, 0]
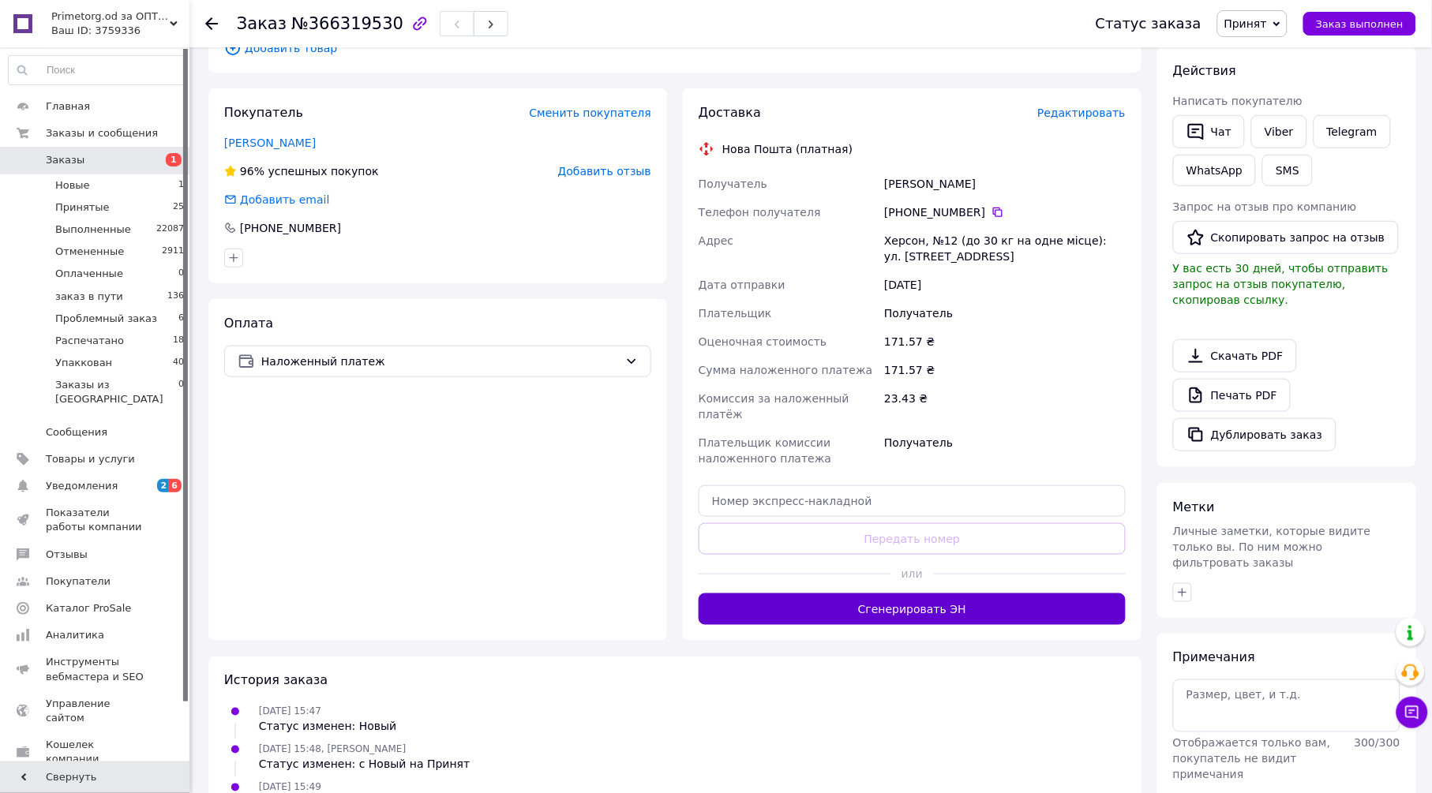
click at [871, 594] on button "Сгенерировать ЭН" at bounding box center [911, 610] width 427 height 32
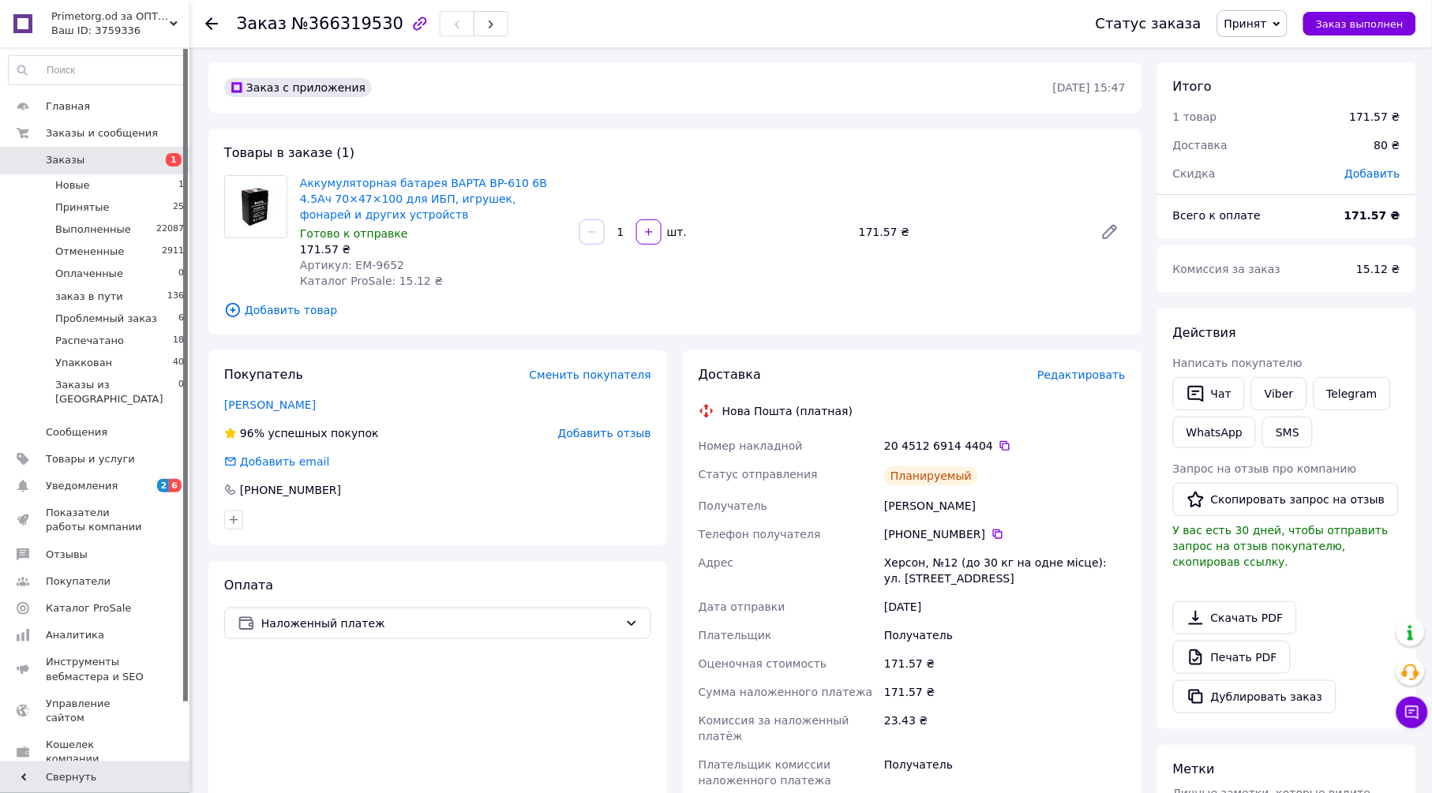
scroll to position [0, 0]
click at [1267, 17] on span "Принят" at bounding box center [1245, 23] width 43 height 13
click at [1279, 187] on li "Упаккован" at bounding box center [1277, 181] width 118 height 24
click at [208, 21] on use at bounding box center [211, 23] width 13 height 13
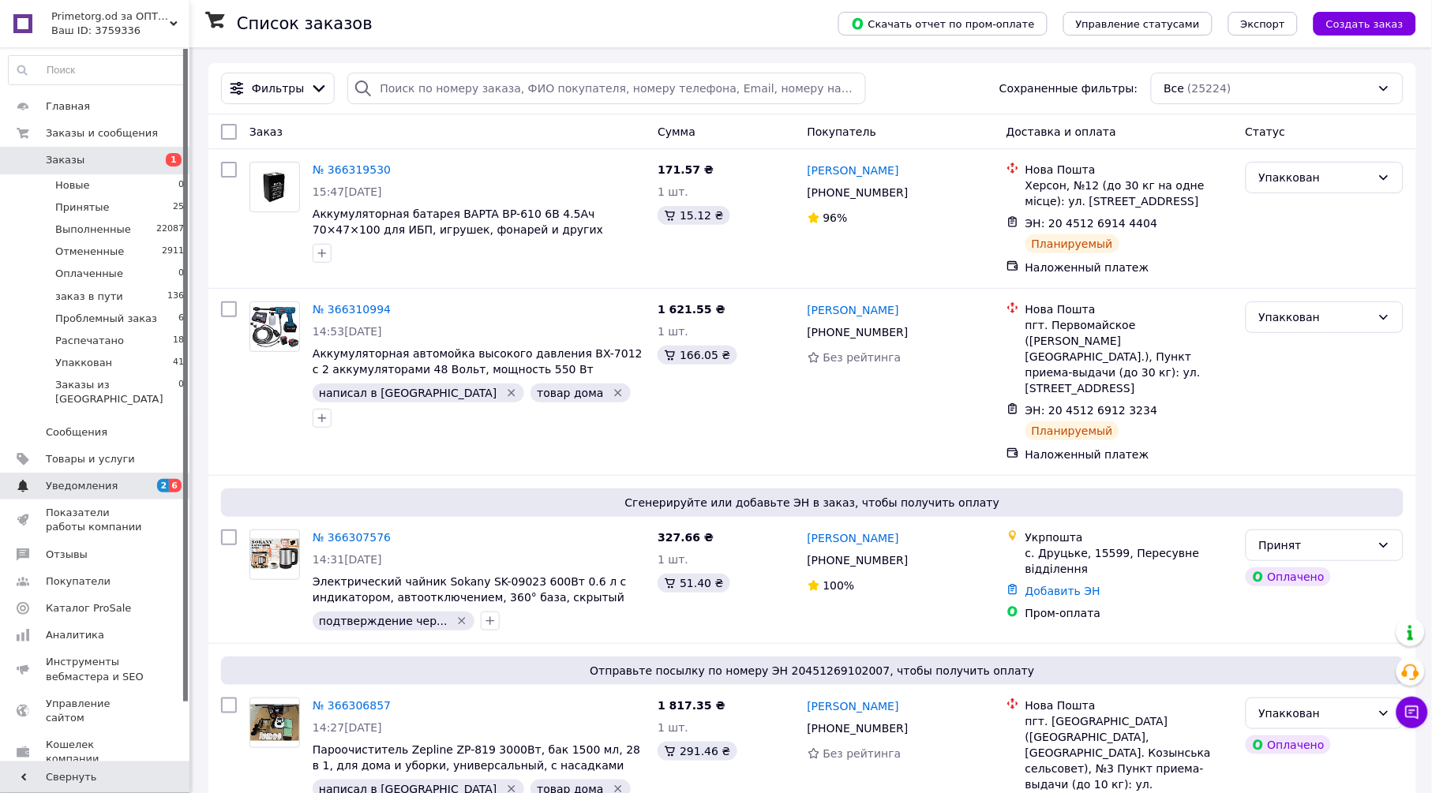
click at [130, 479] on span "Уведомления" at bounding box center [96, 486] width 100 height 14
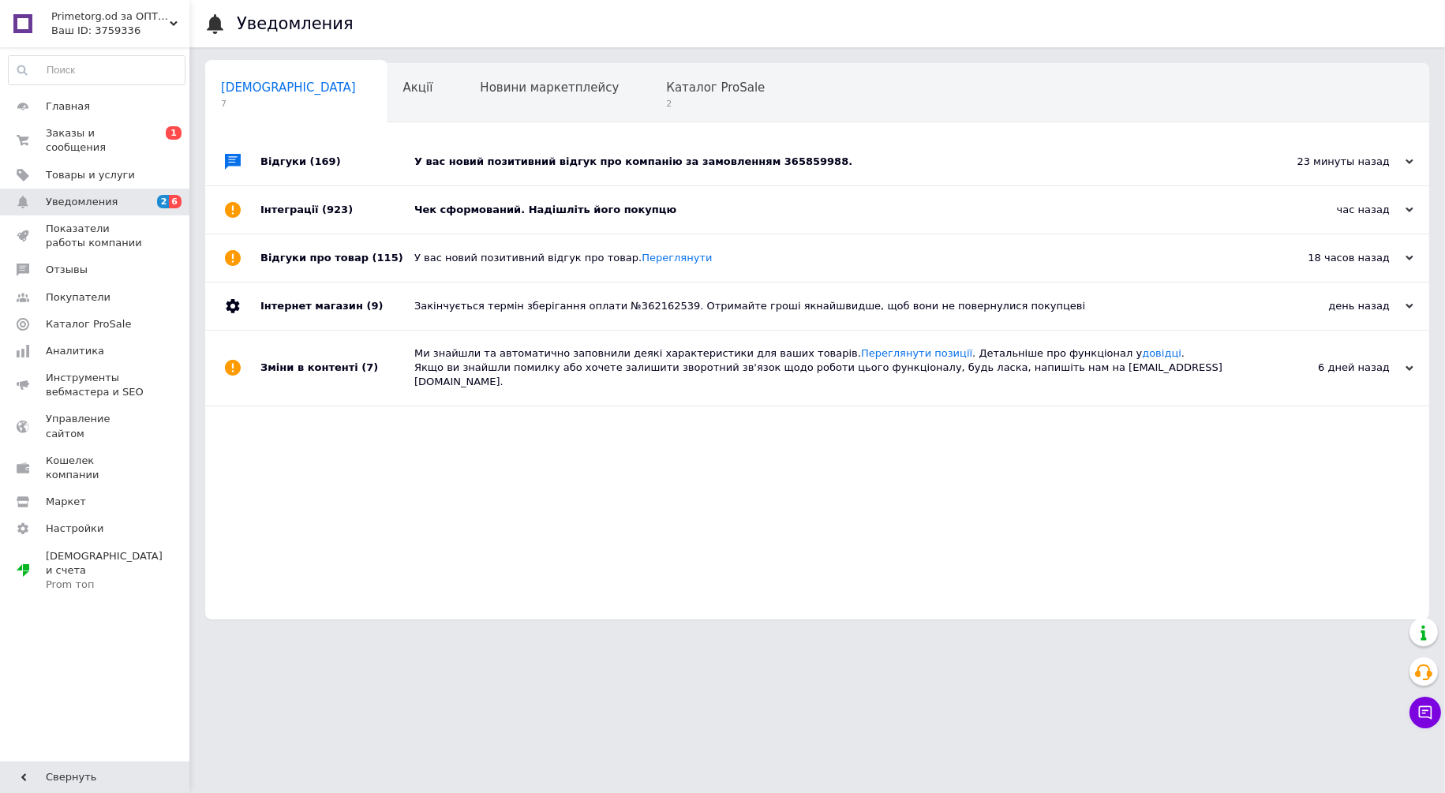
click at [607, 157] on div "У вас новий позитивний відгук про компанію за замовленням 365859988." at bounding box center [834, 162] width 841 height 14
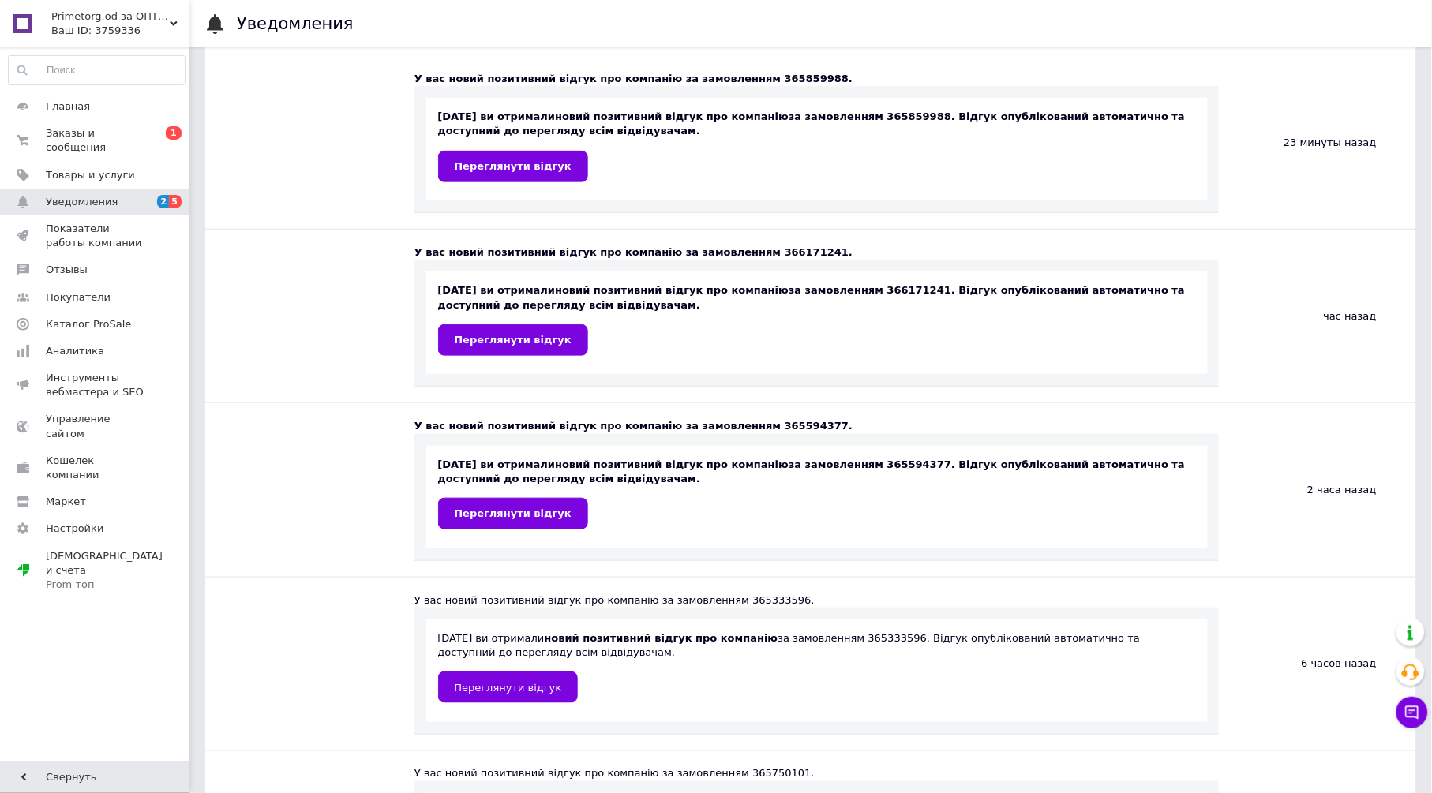
scroll to position [175, 0]
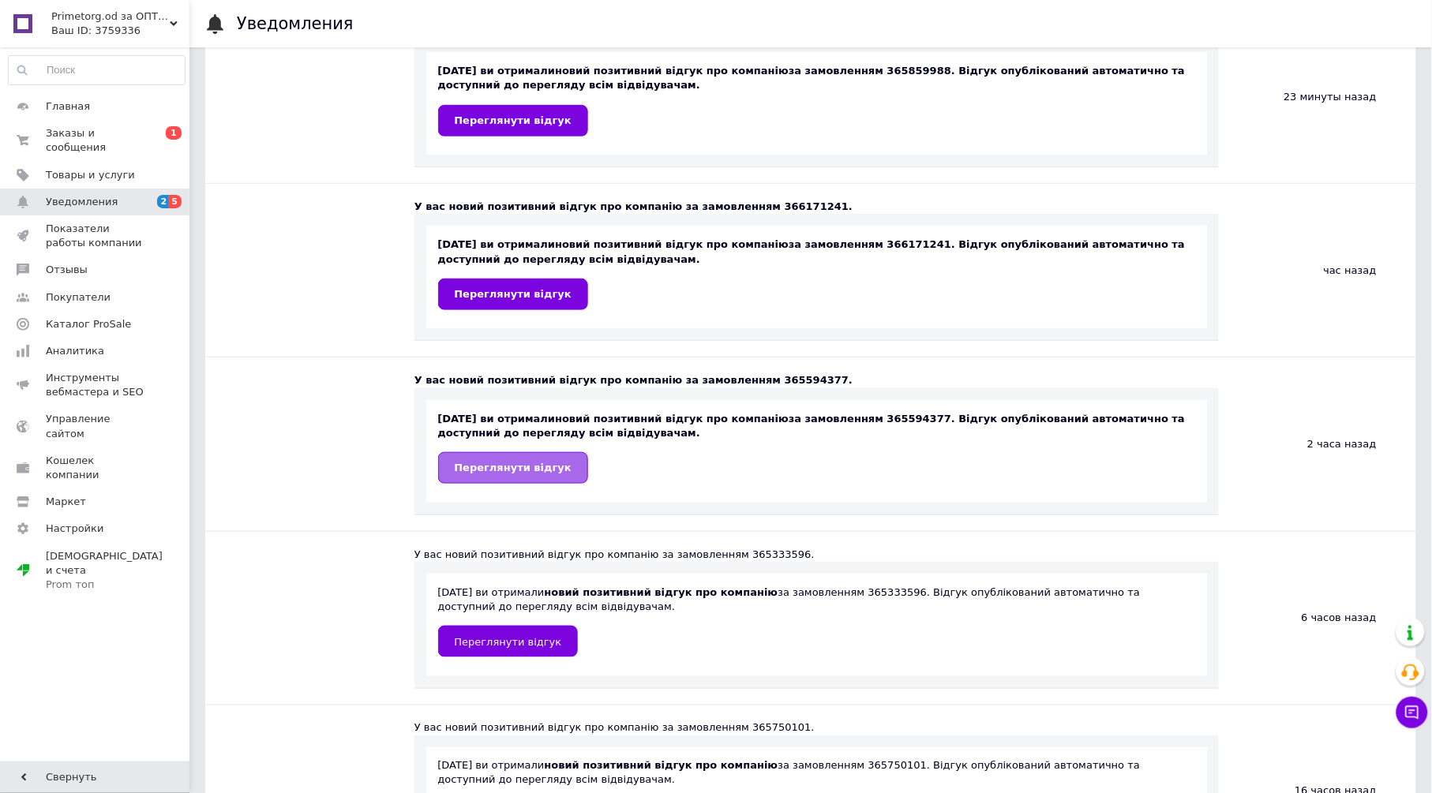
click at [528, 454] on link "Переглянути відгук" at bounding box center [513, 468] width 150 height 32
click at [540, 286] on link "Переглянути відгук" at bounding box center [513, 295] width 150 height 32
click at [536, 120] on span "Переглянути відгук" at bounding box center [513, 120] width 117 height 12
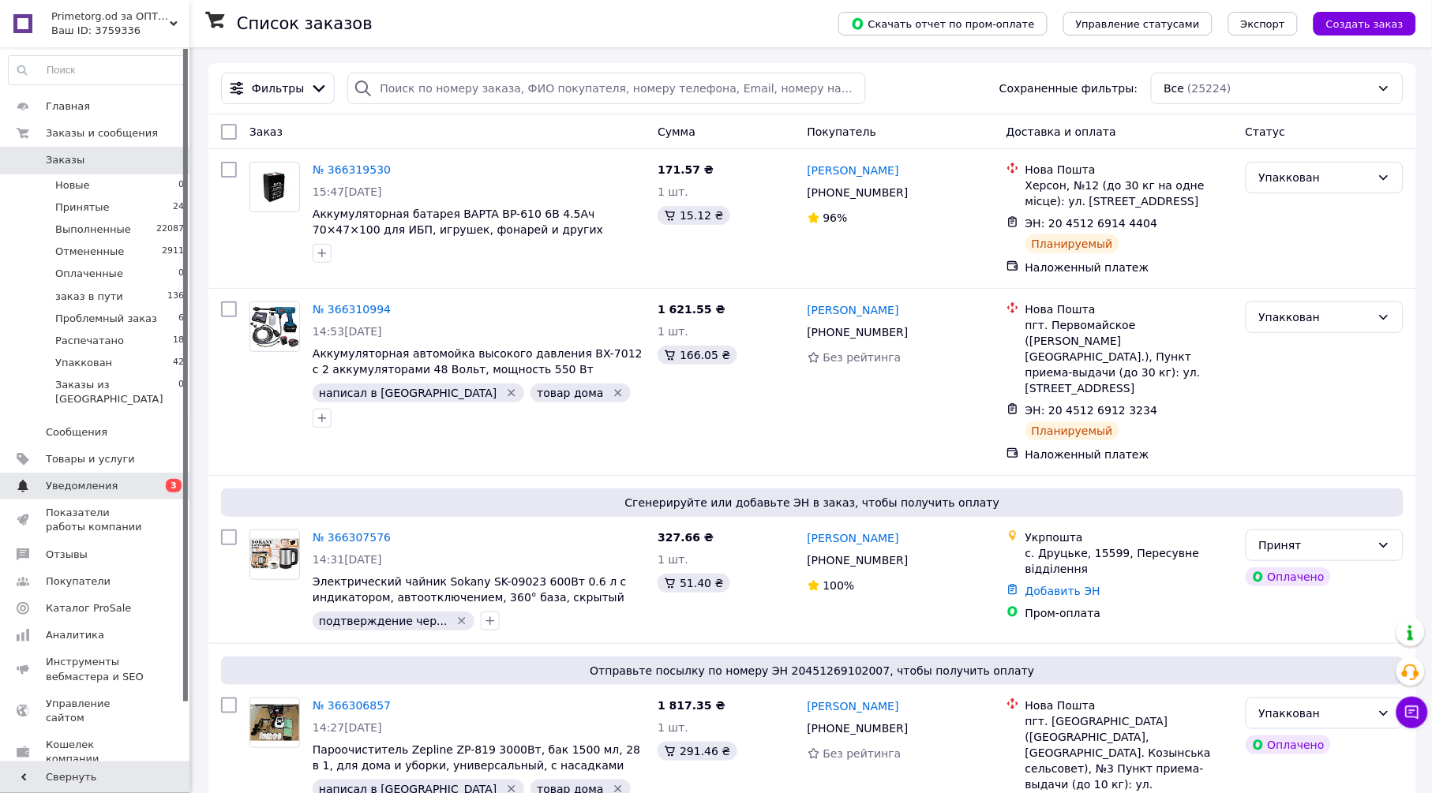
click at [120, 479] on span "Уведомления" at bounding box center [96, 486] width 100 height 14
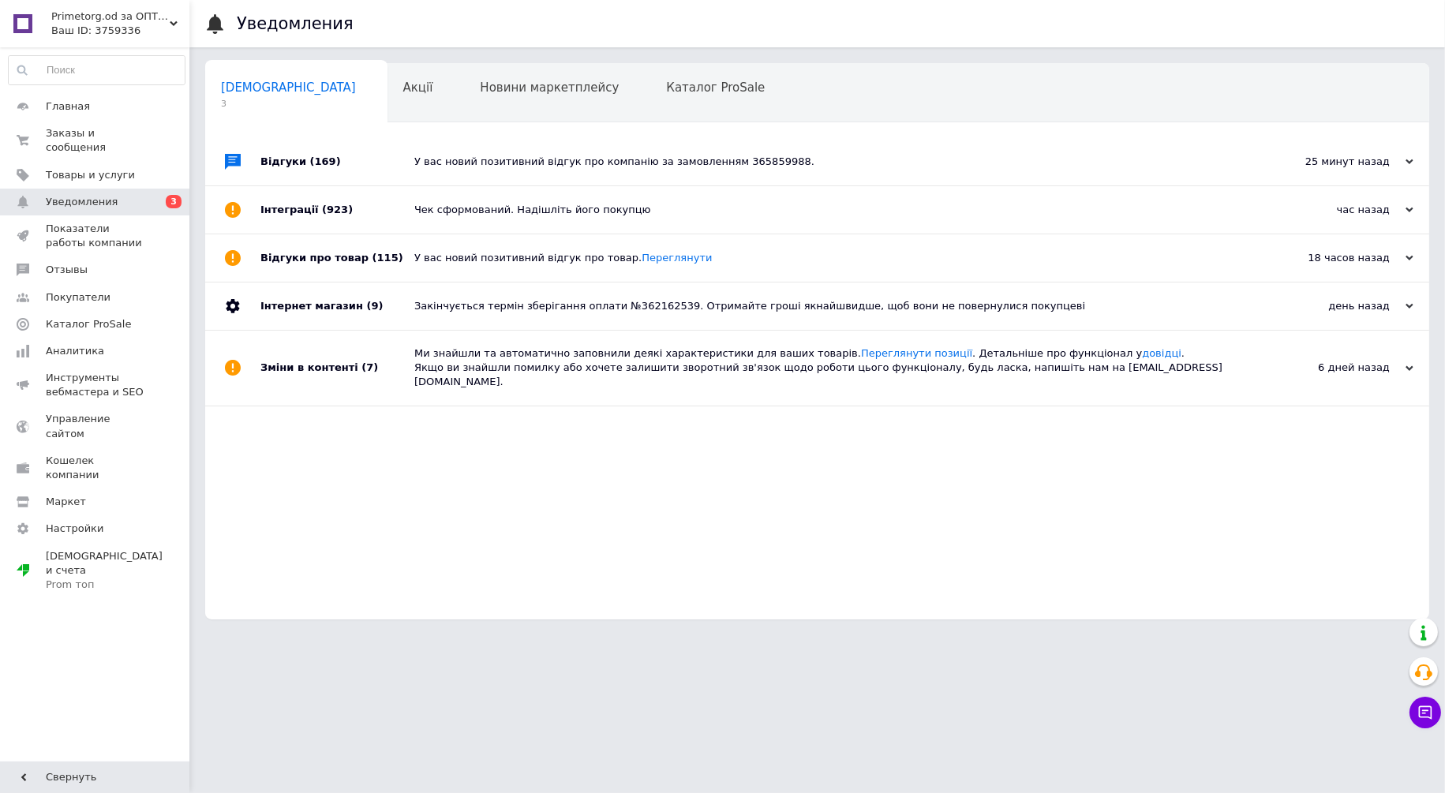
click at [527, 206] on div "Чек сформований. Надішліть його покупцю" at bounding box center [834, 210] width 841 height 14
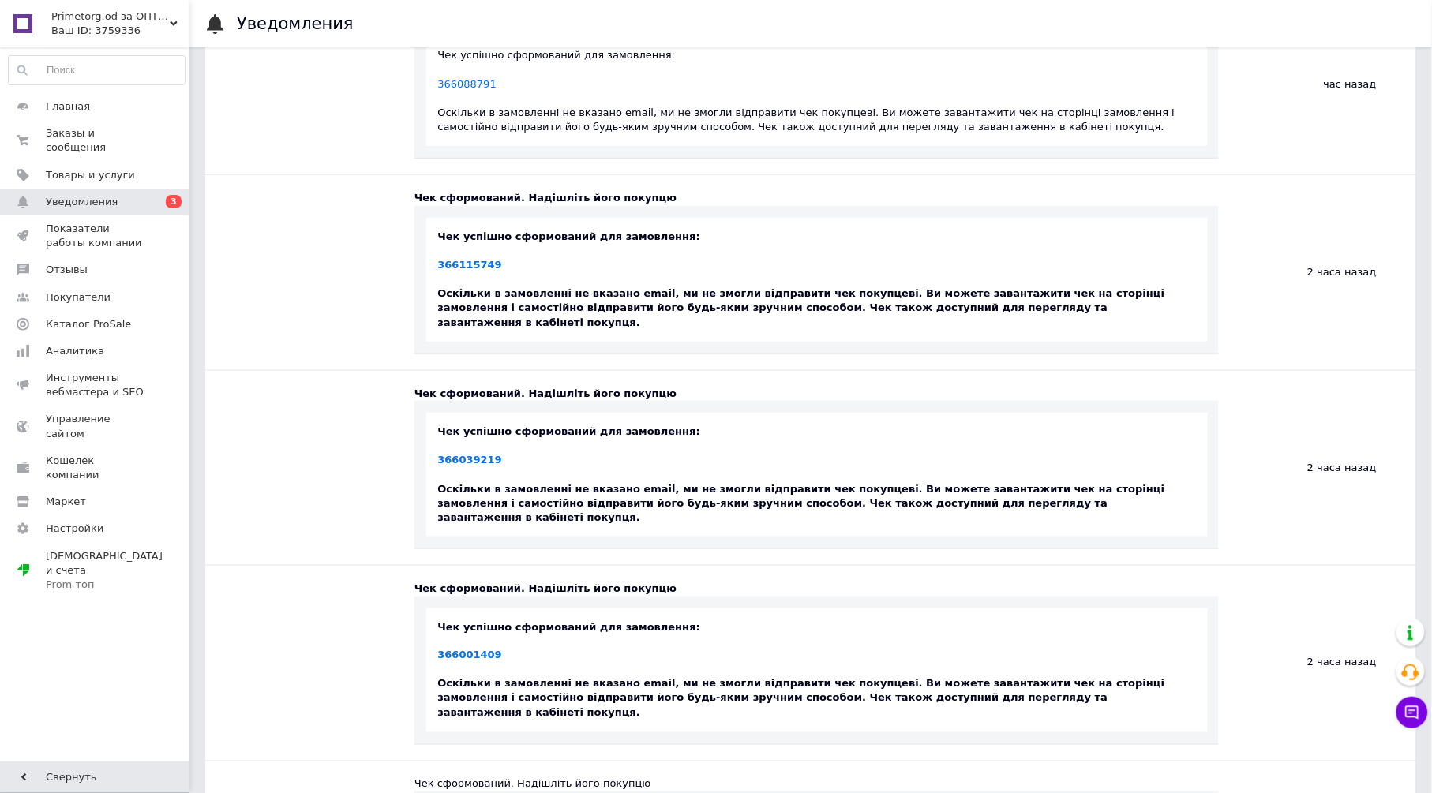
scroll to position [263, 0]
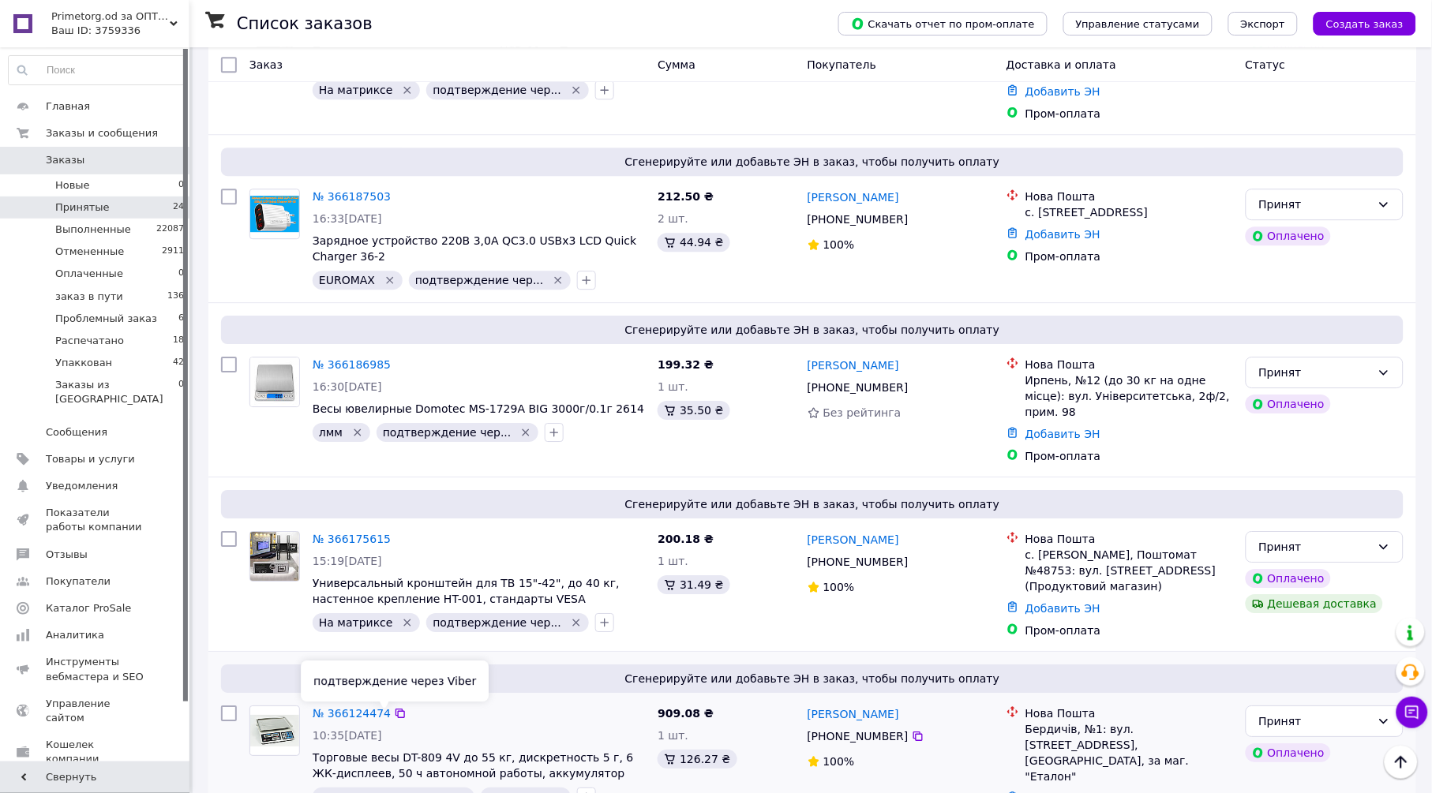
scroll to position [2983, 0]
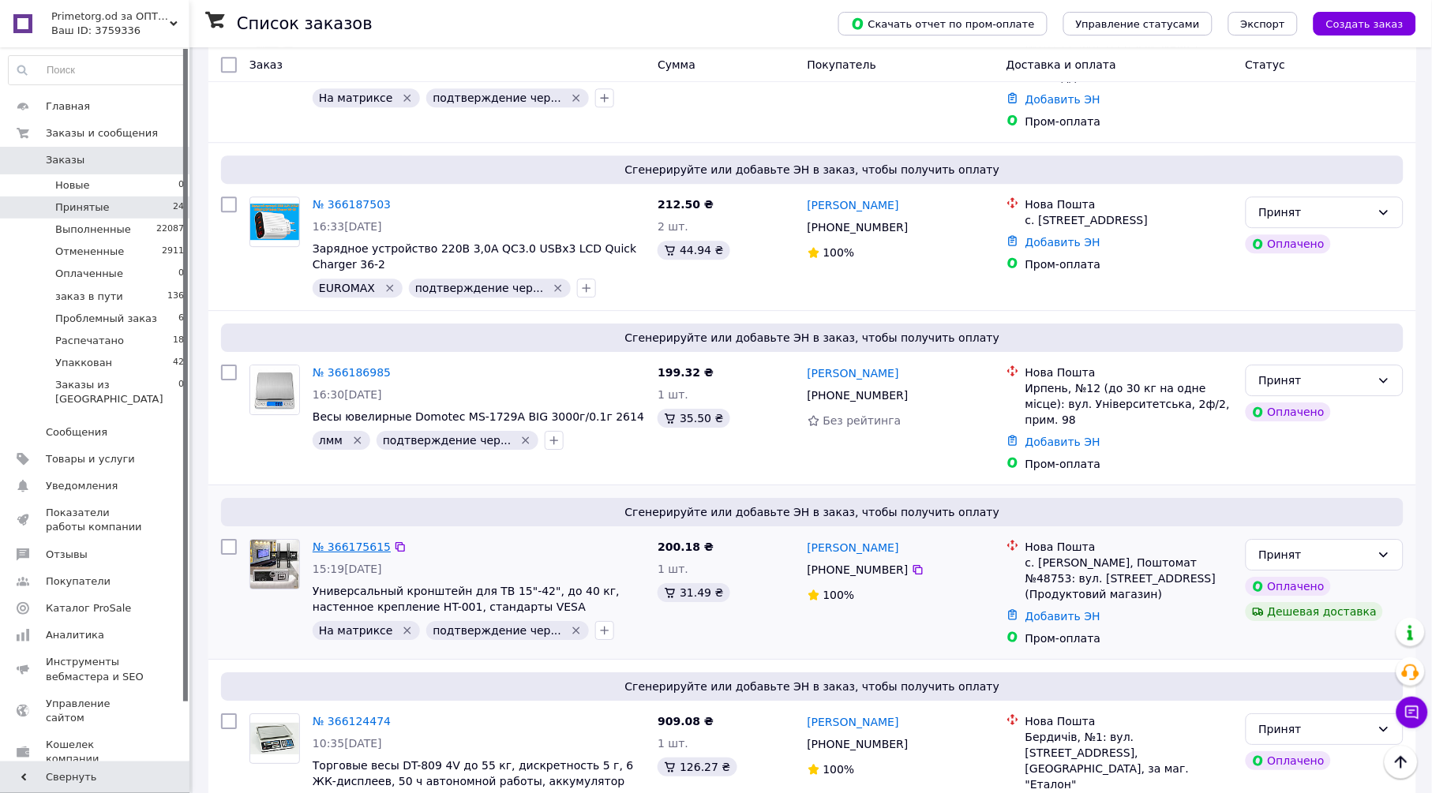
click at [366, 541] on link "№ 366175615" at bounding box center [352, 547] width 78 height 13
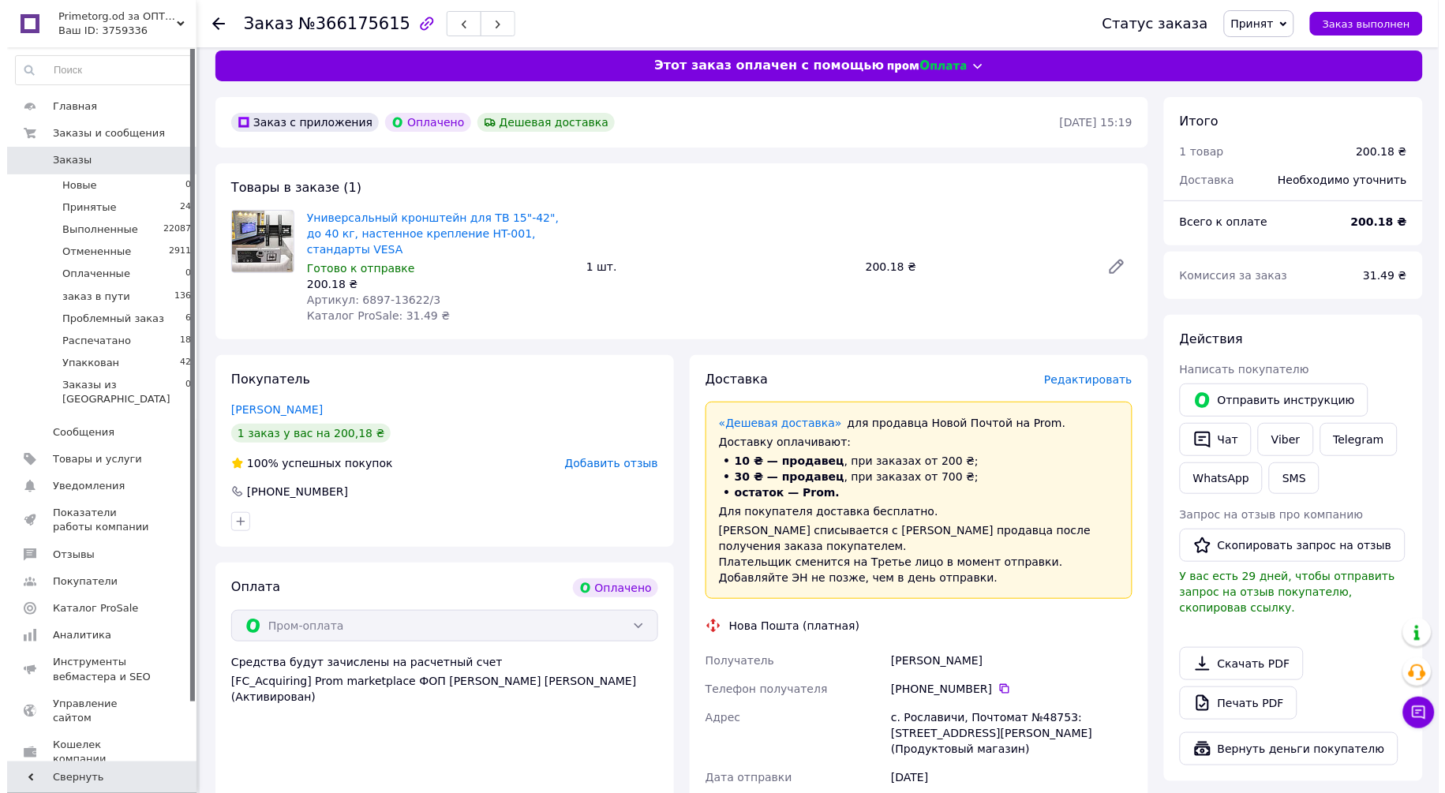
scroll to position [263, 0]
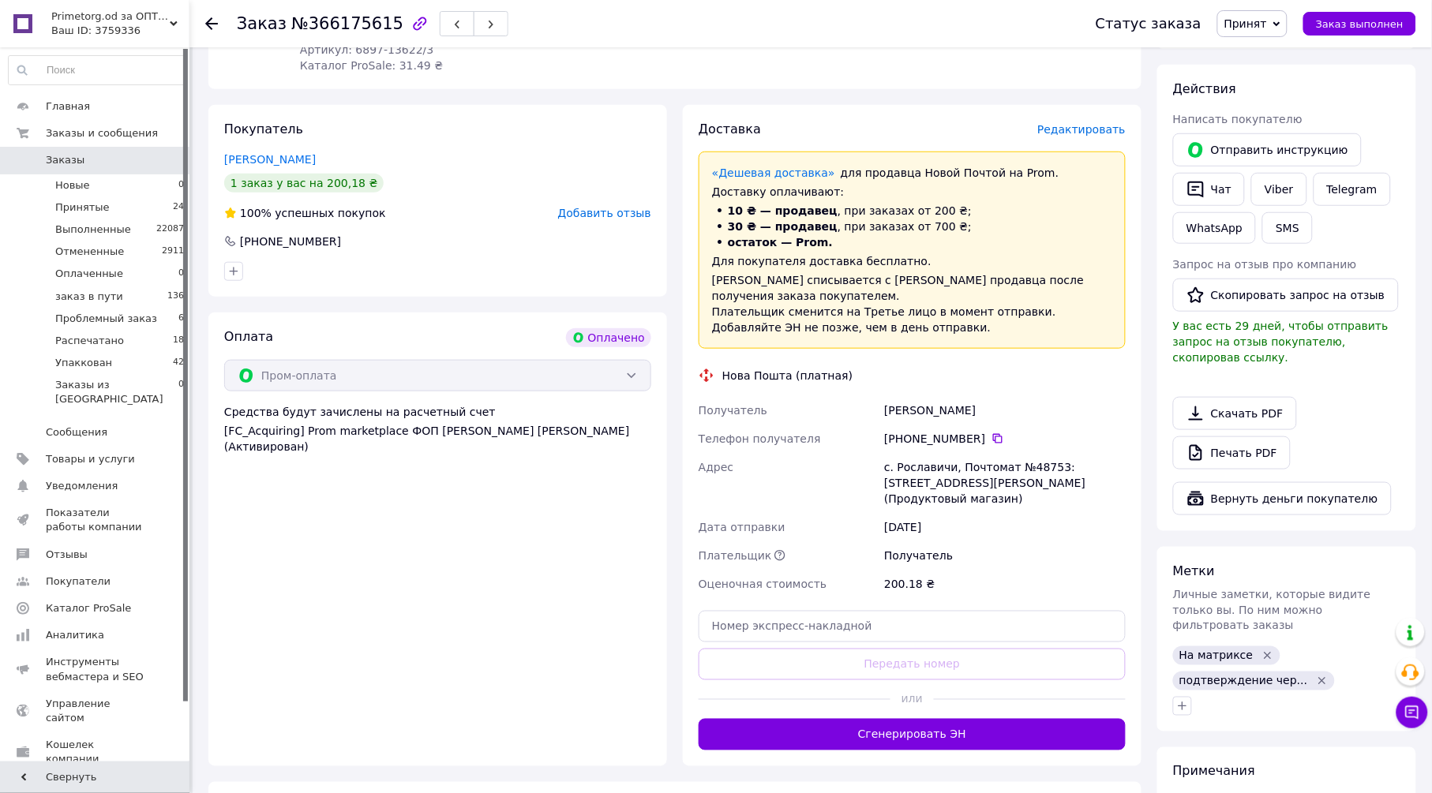
click at [1080, 123] on span "Редактировать" at bounding box center [1081, 129] width 88 height 13
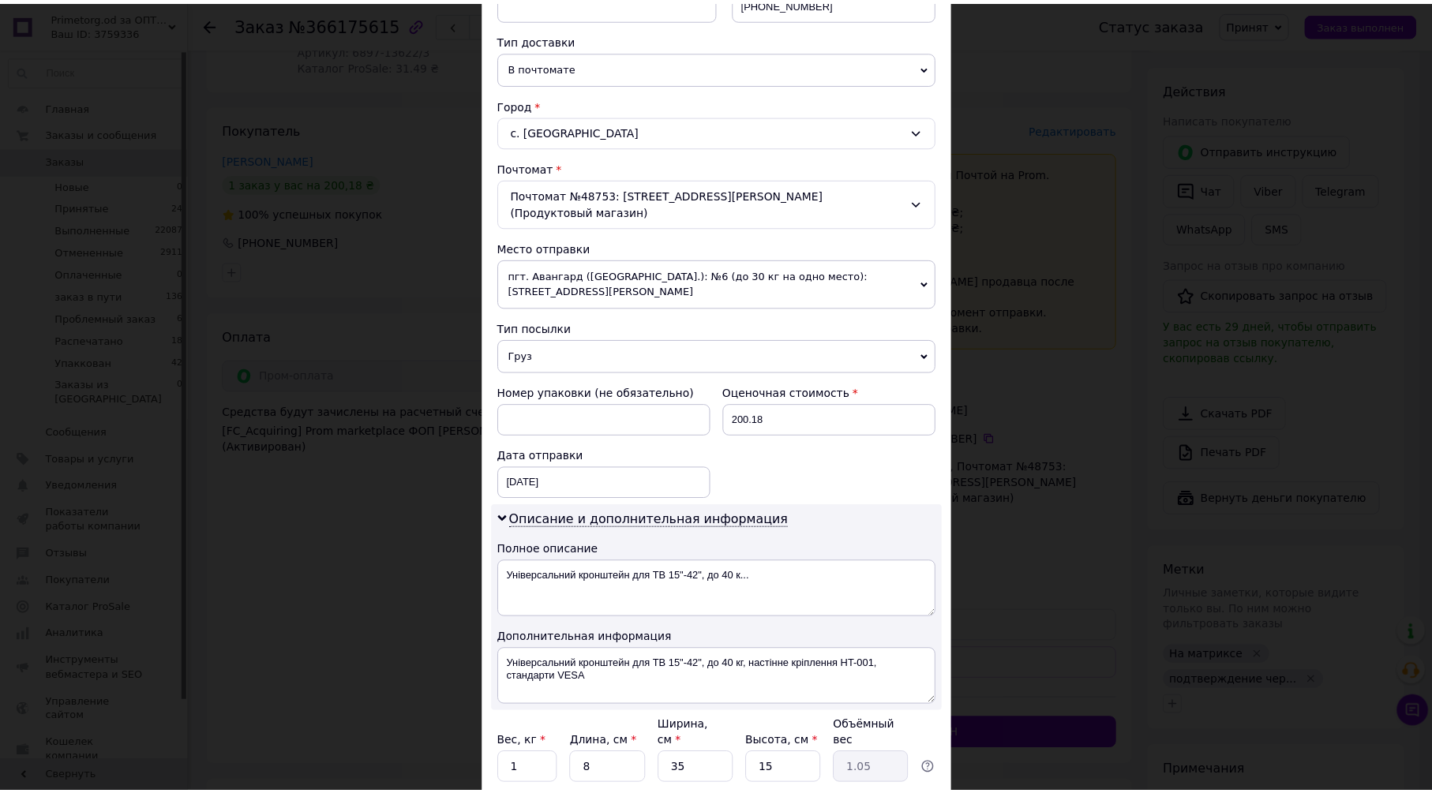
scroll to position [350, 0]
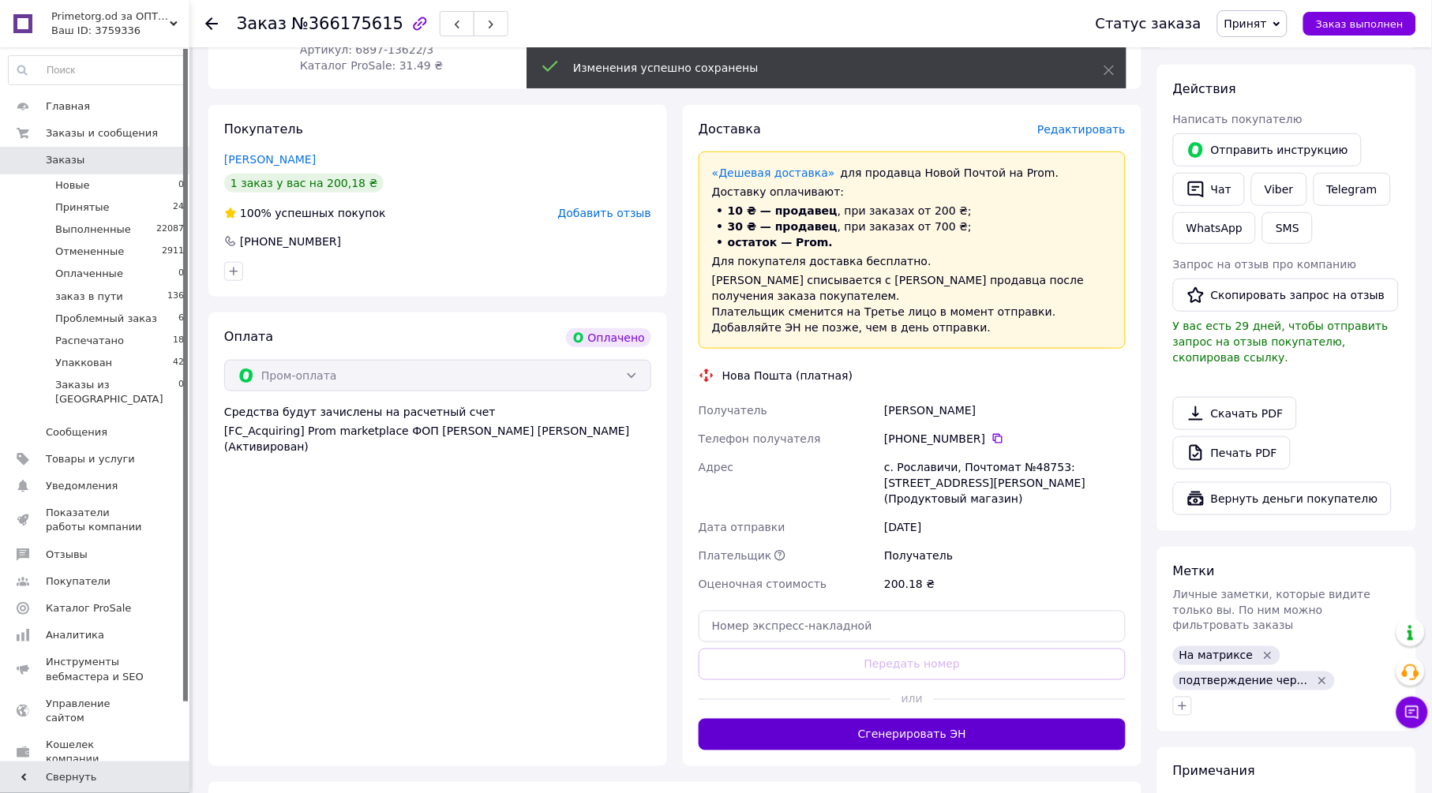
click at [903, 719] on button "Сгенерировать ЭН" at bounding box center [911, 735] width 427 height 32
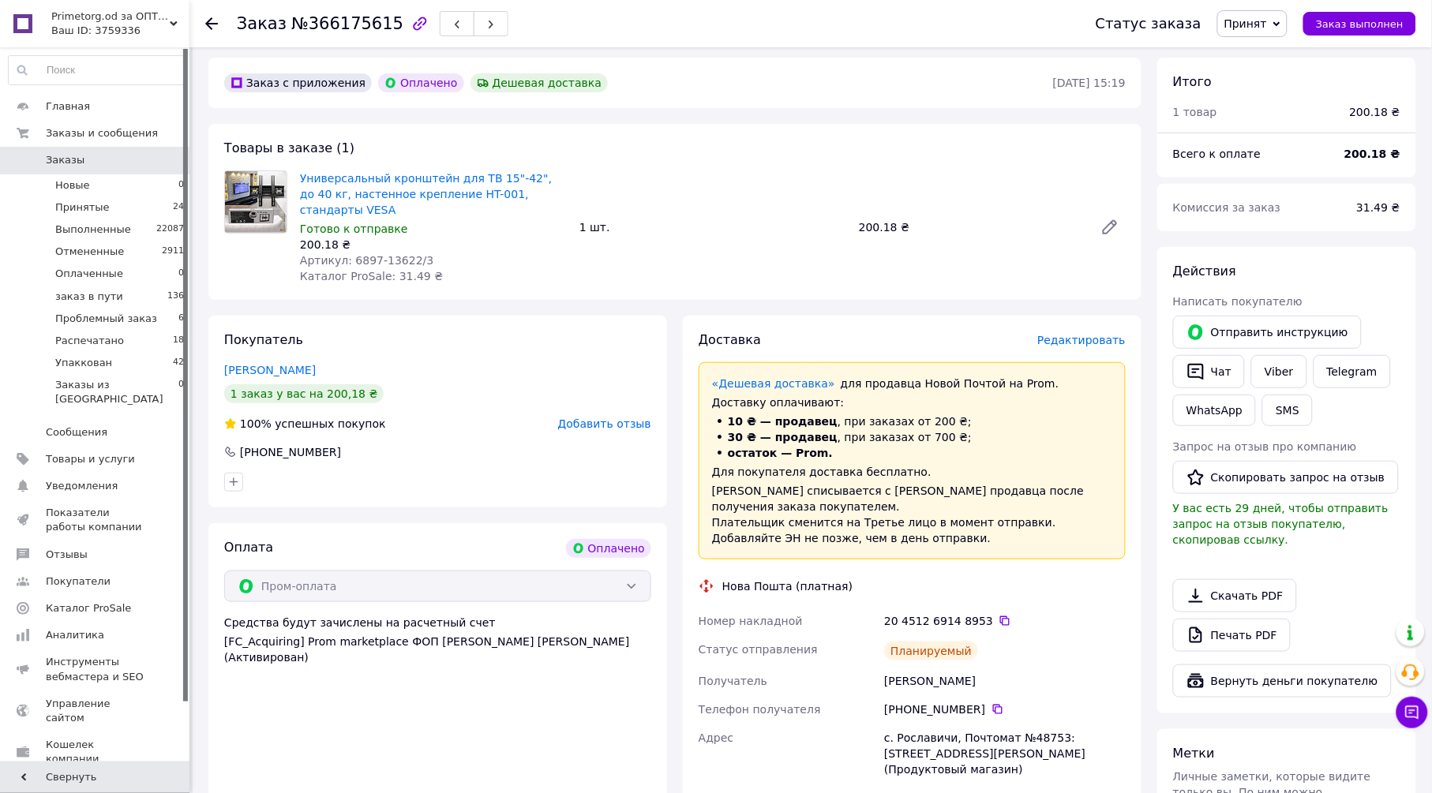
scroll to position [0, 0]
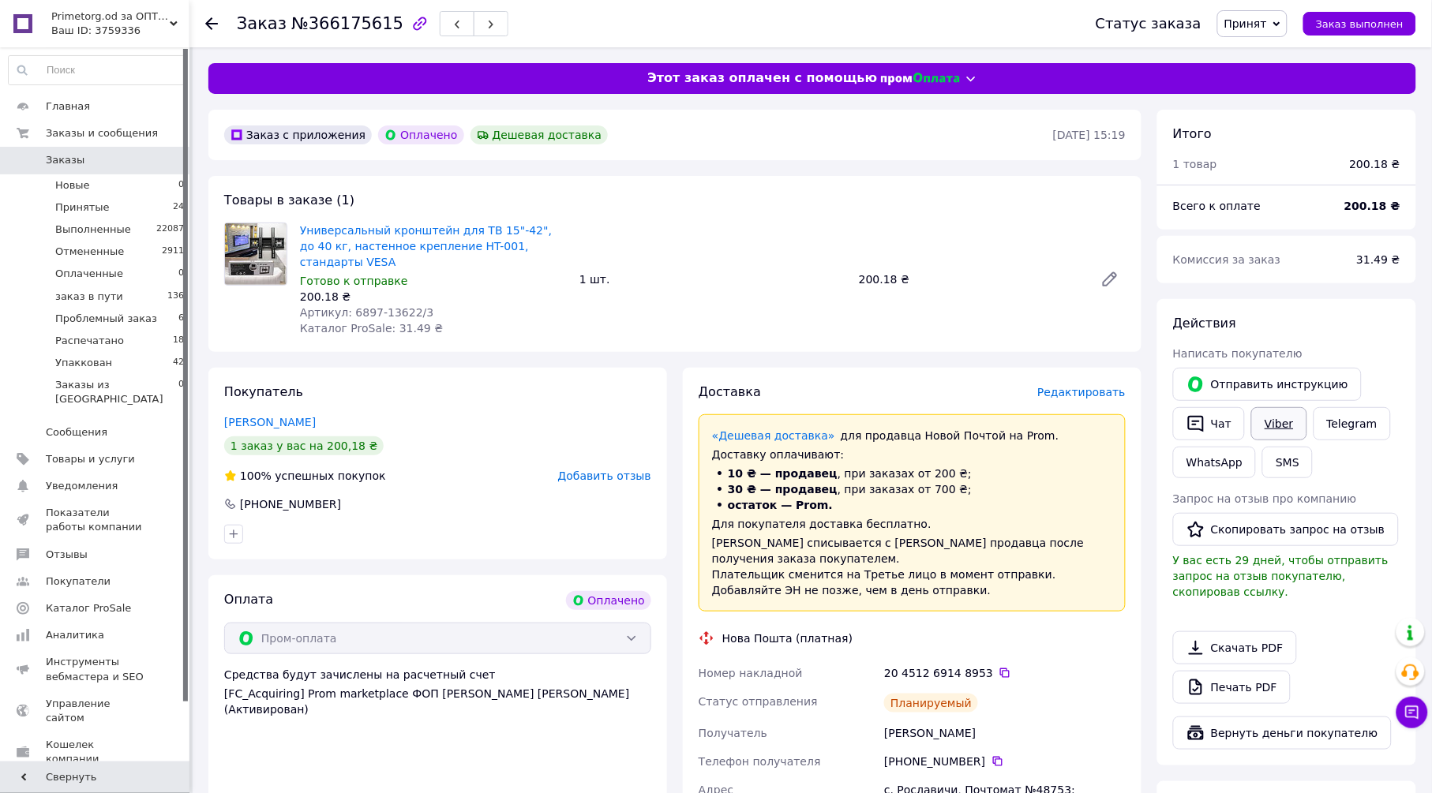
click at [1271, 419] on link "Viber" at bounding box center [1278, 423] width 55 height 33
click at [1279, 17] on span "Принят" at bounding box center [1252, 23] width 70 height 27
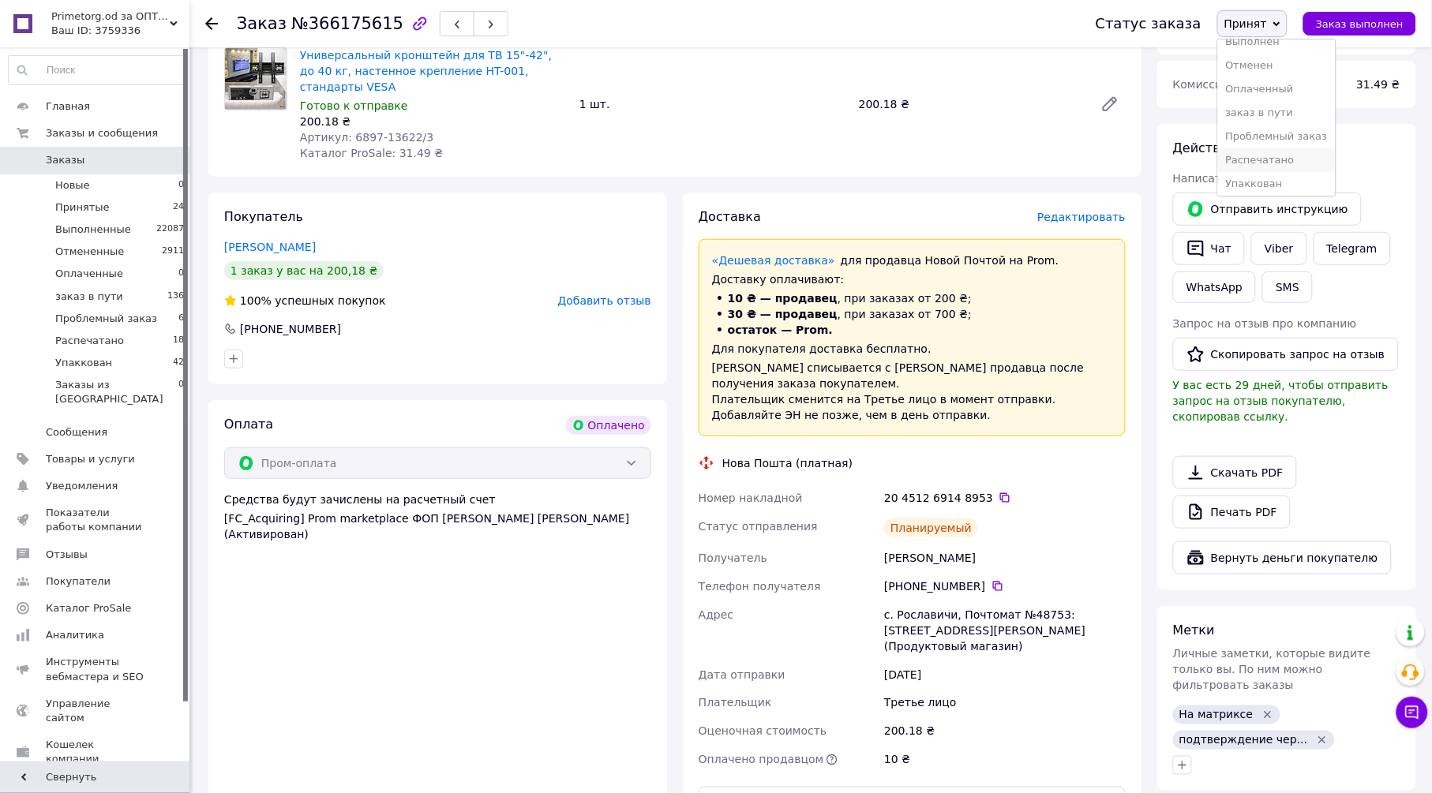
scroll to position [17, 0]
click at [1298, 182] on li "Упаккован" at bounding box center [1277, 181] width 118 height 24
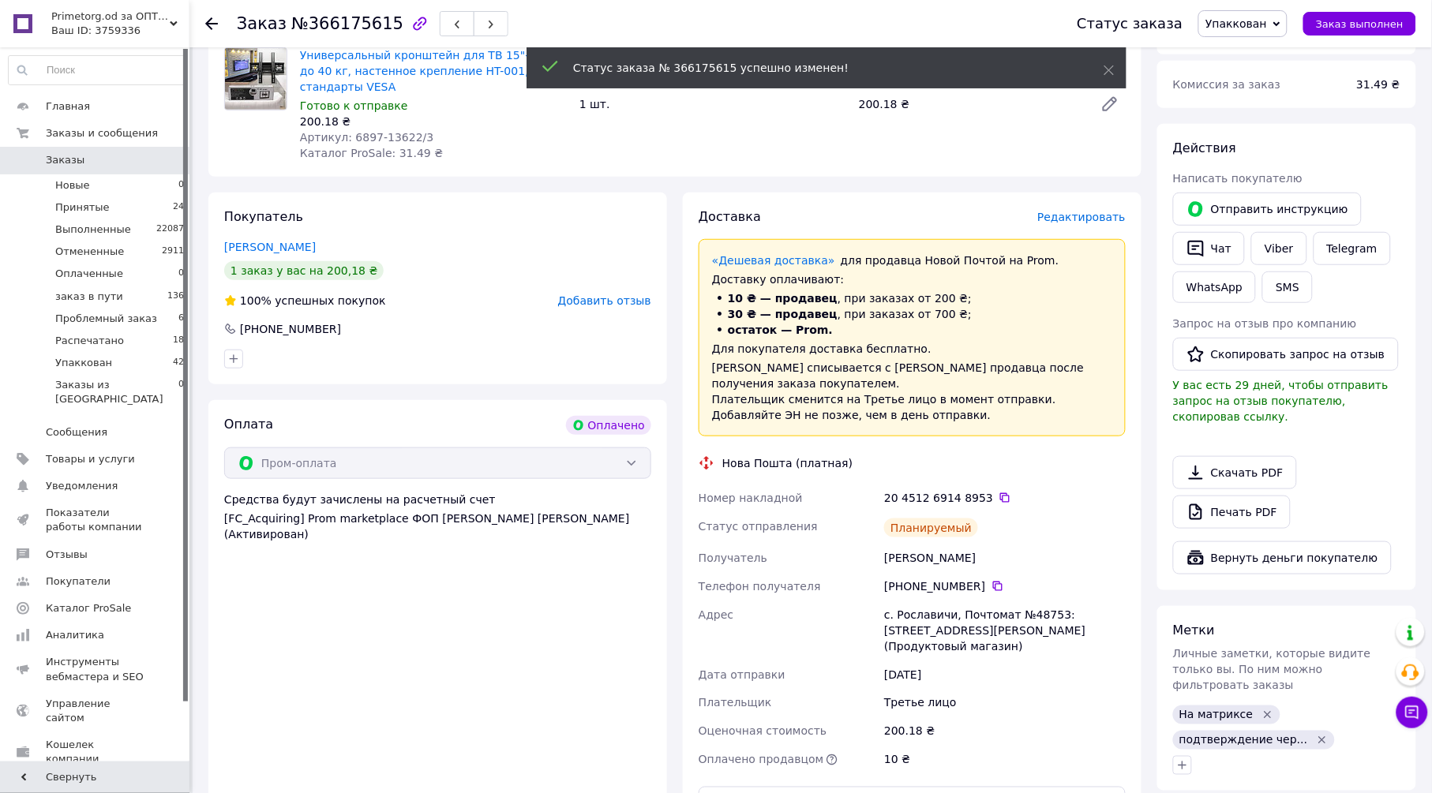
click at [215, 18] on icon at bounding box center [211, 23] width 13 height 13
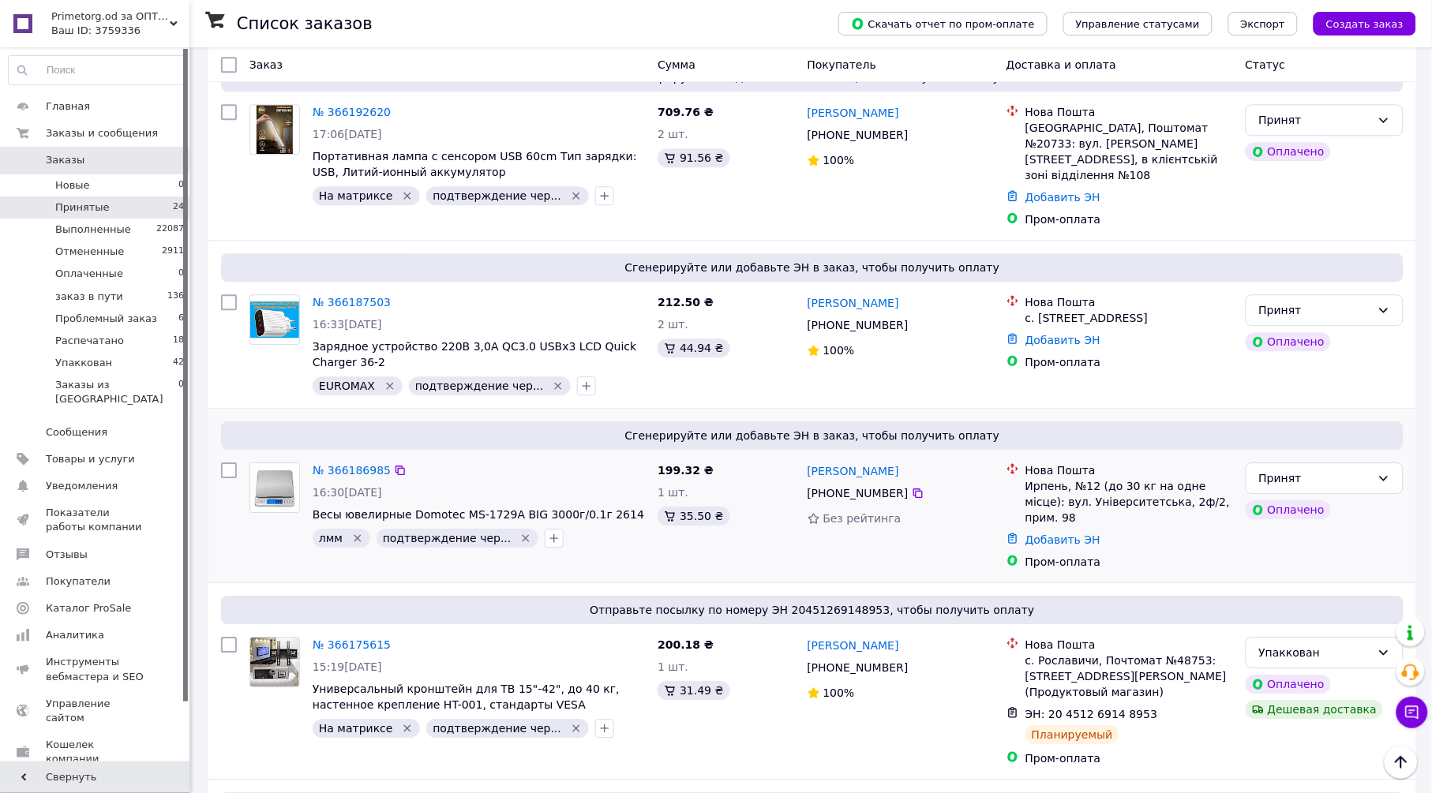
scroll to position [2873, 0]
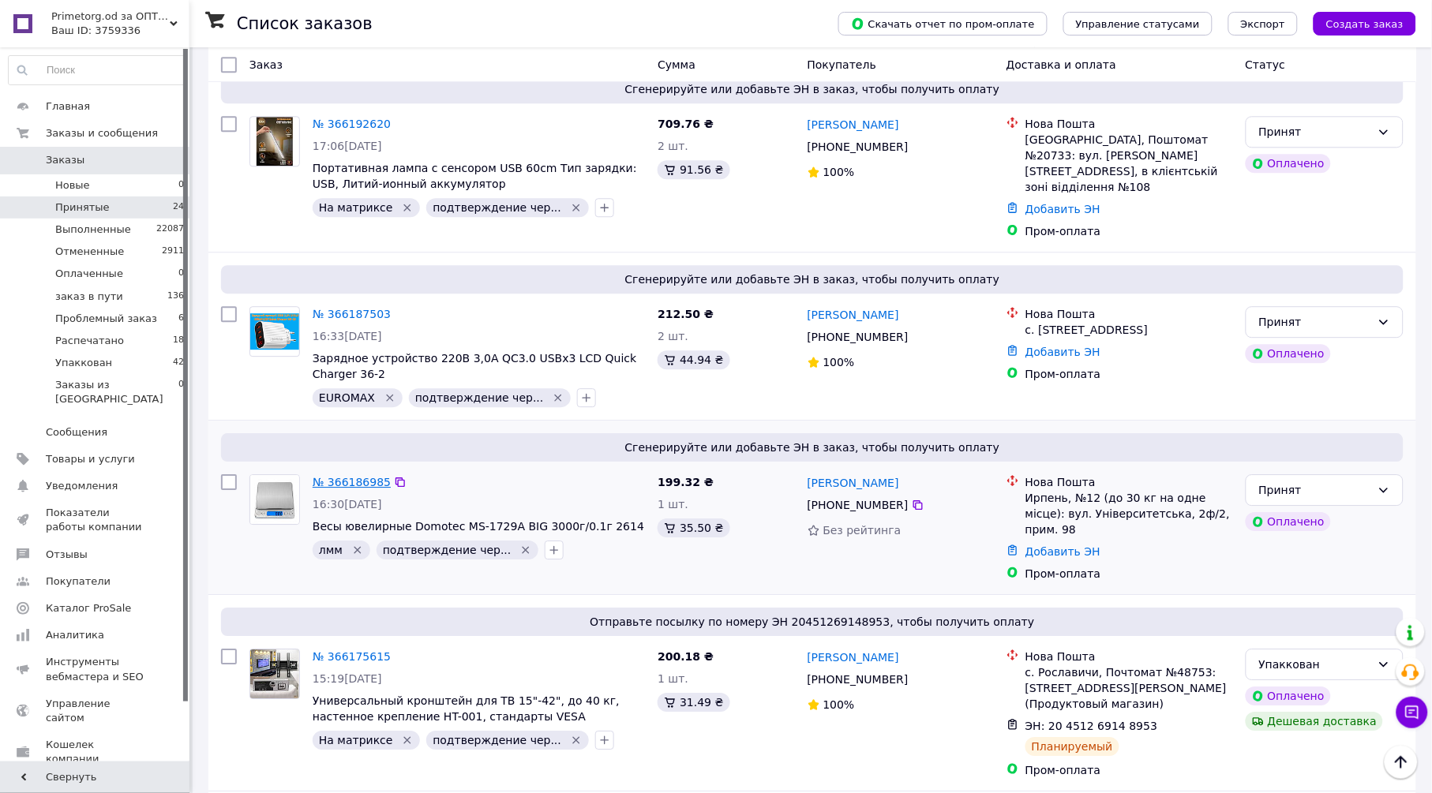
click at [353, 476] on link "№ 366186985" at bounding box center [352, 482] width 78 height 13
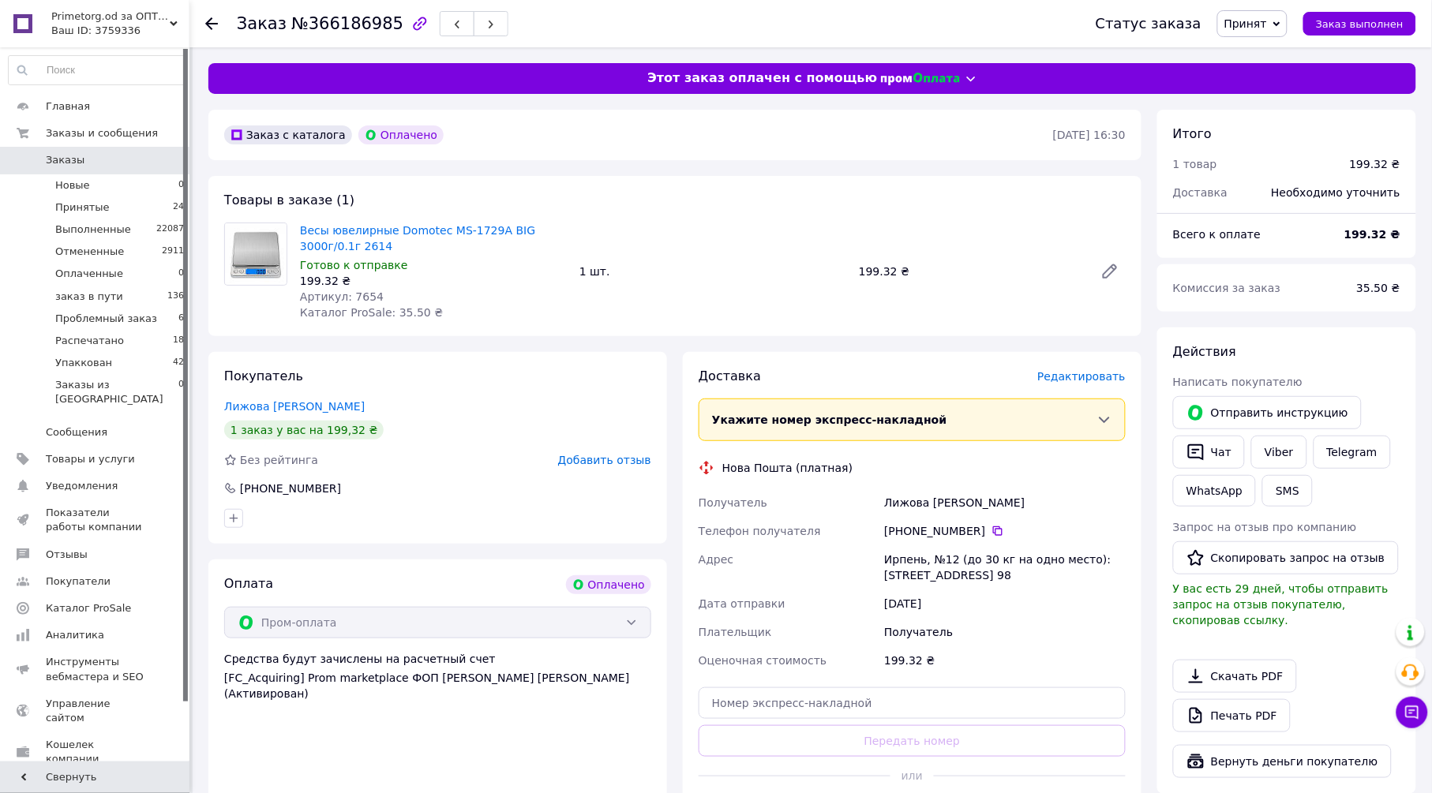
click at [1077, 376] on span "Редактировать" at bounding box center [1081, 376] width 88 height 13
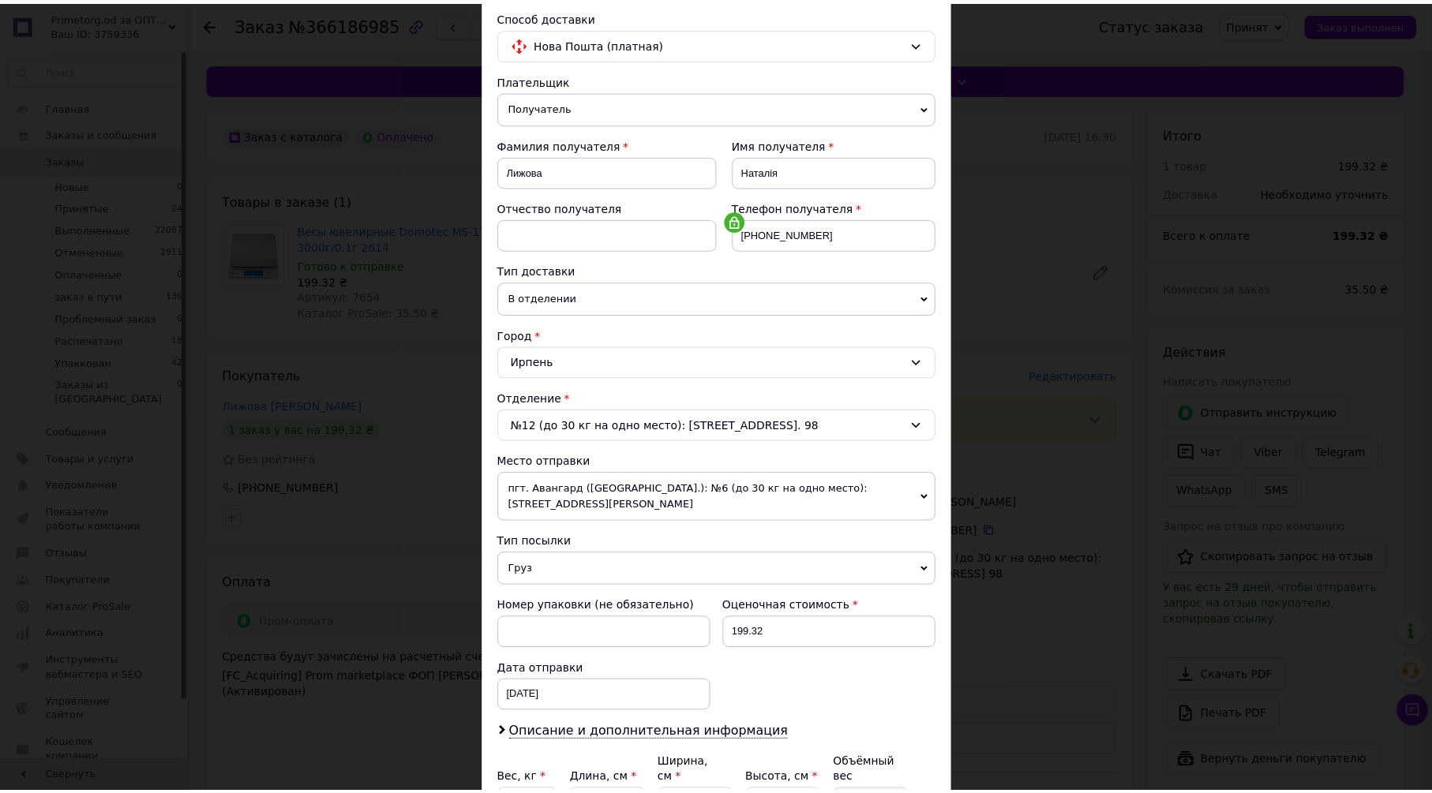
scroll to position [256, 0]
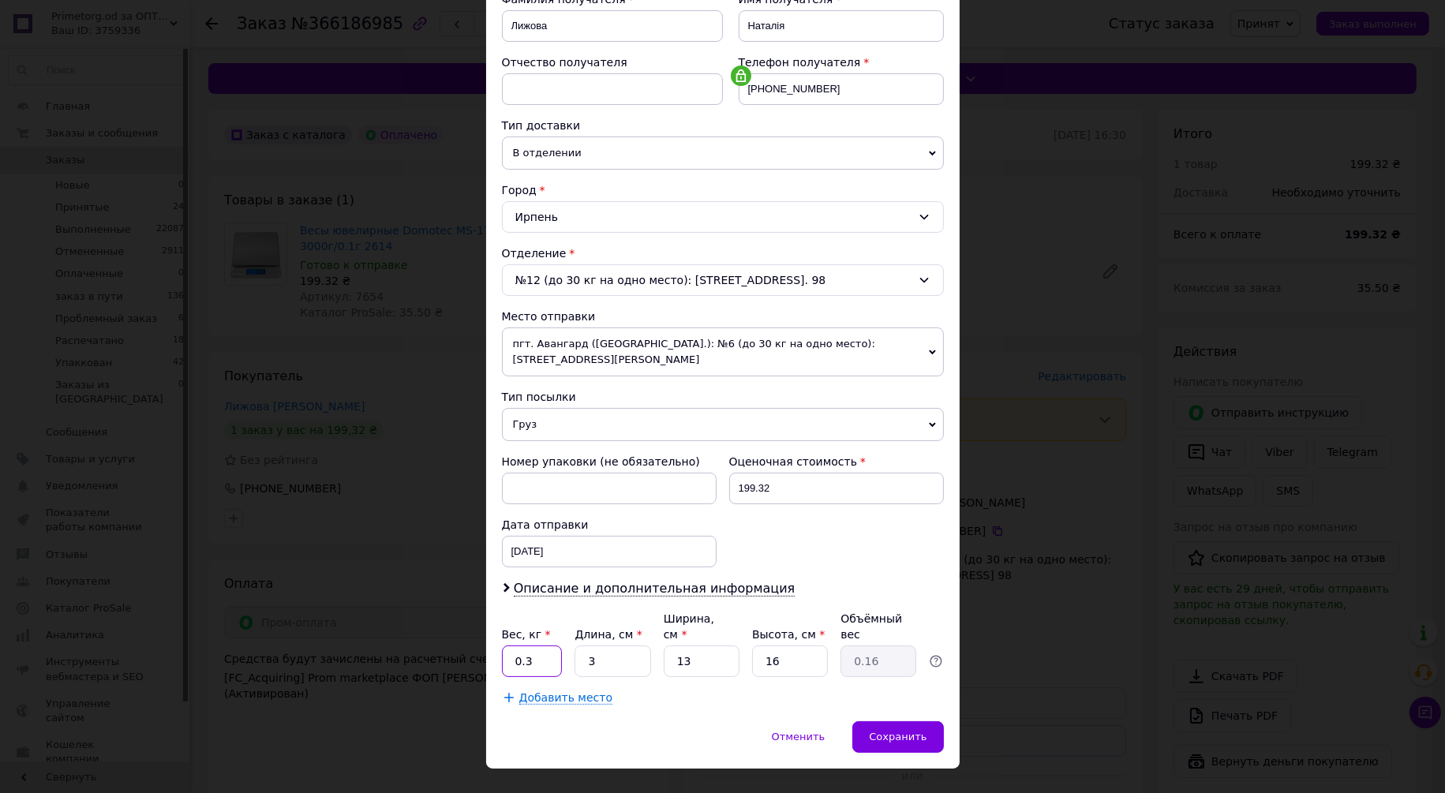
click at [556, 646] on input "0.3" at bounding box center [532, 662] width 61 height 32
type input "1"
type input "0.1"
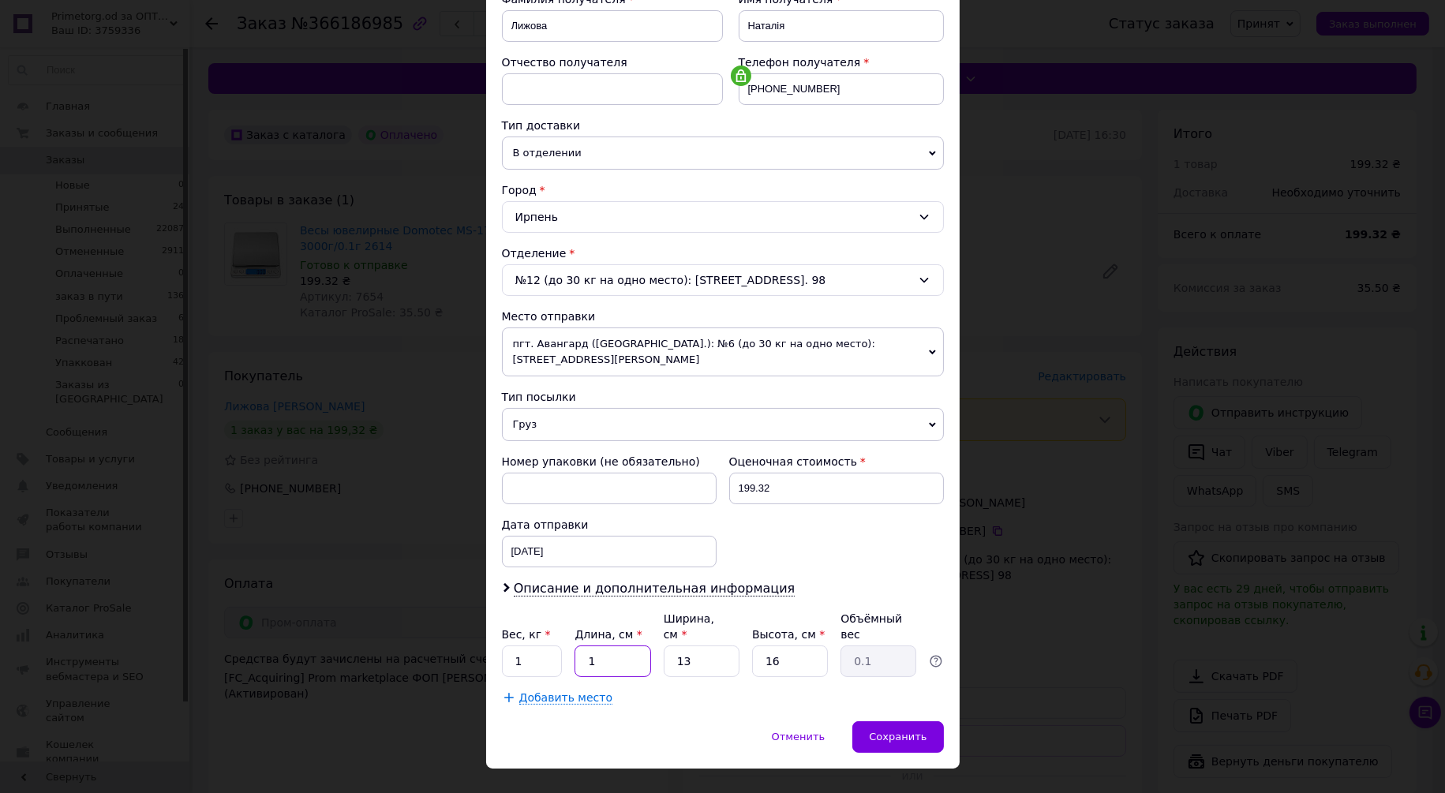
type input "15"
type input "0.78"
type input "15"
type input "1"
type input "0.1"
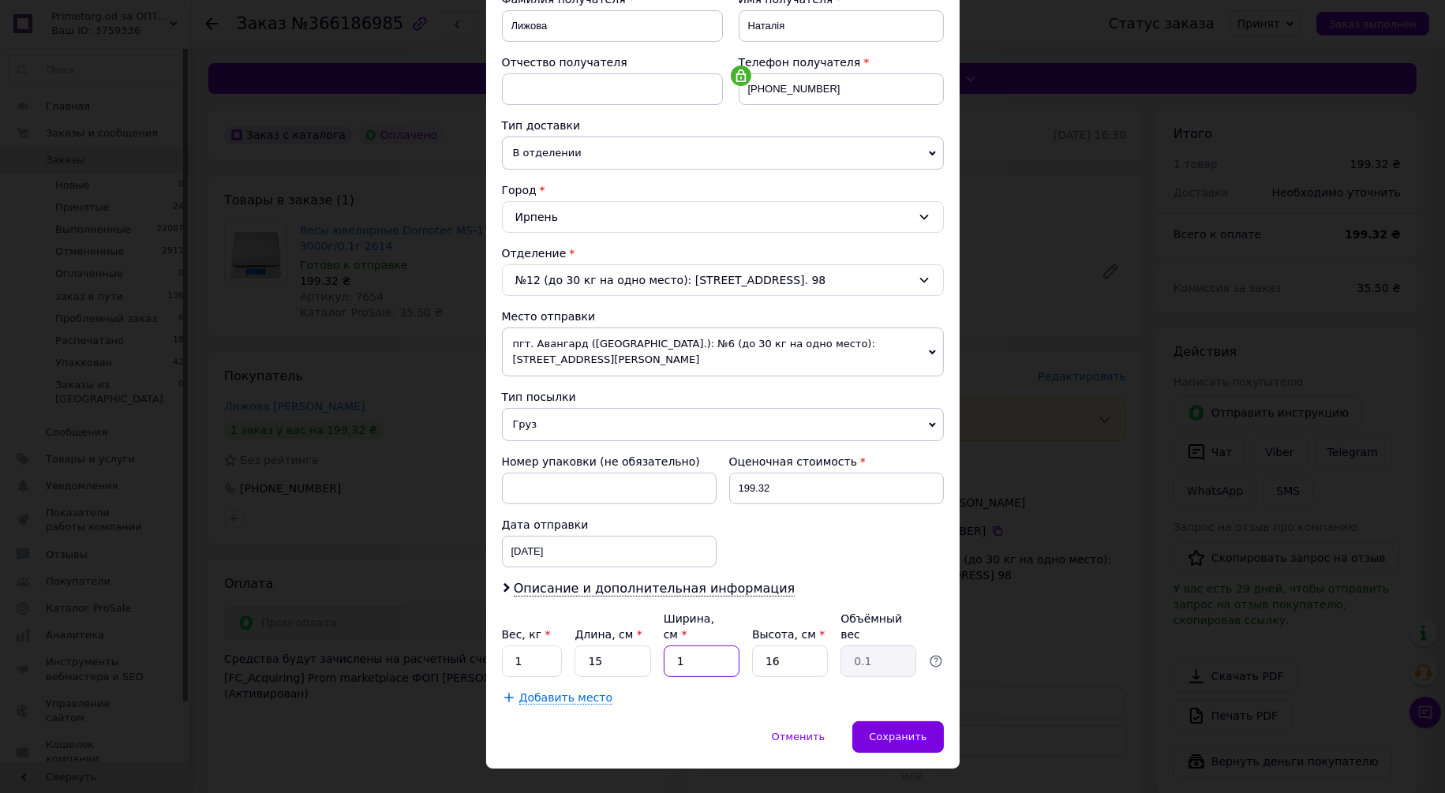
type input "15"
type input "0.9"
type input "15"
type input "5"
type input "0.28"
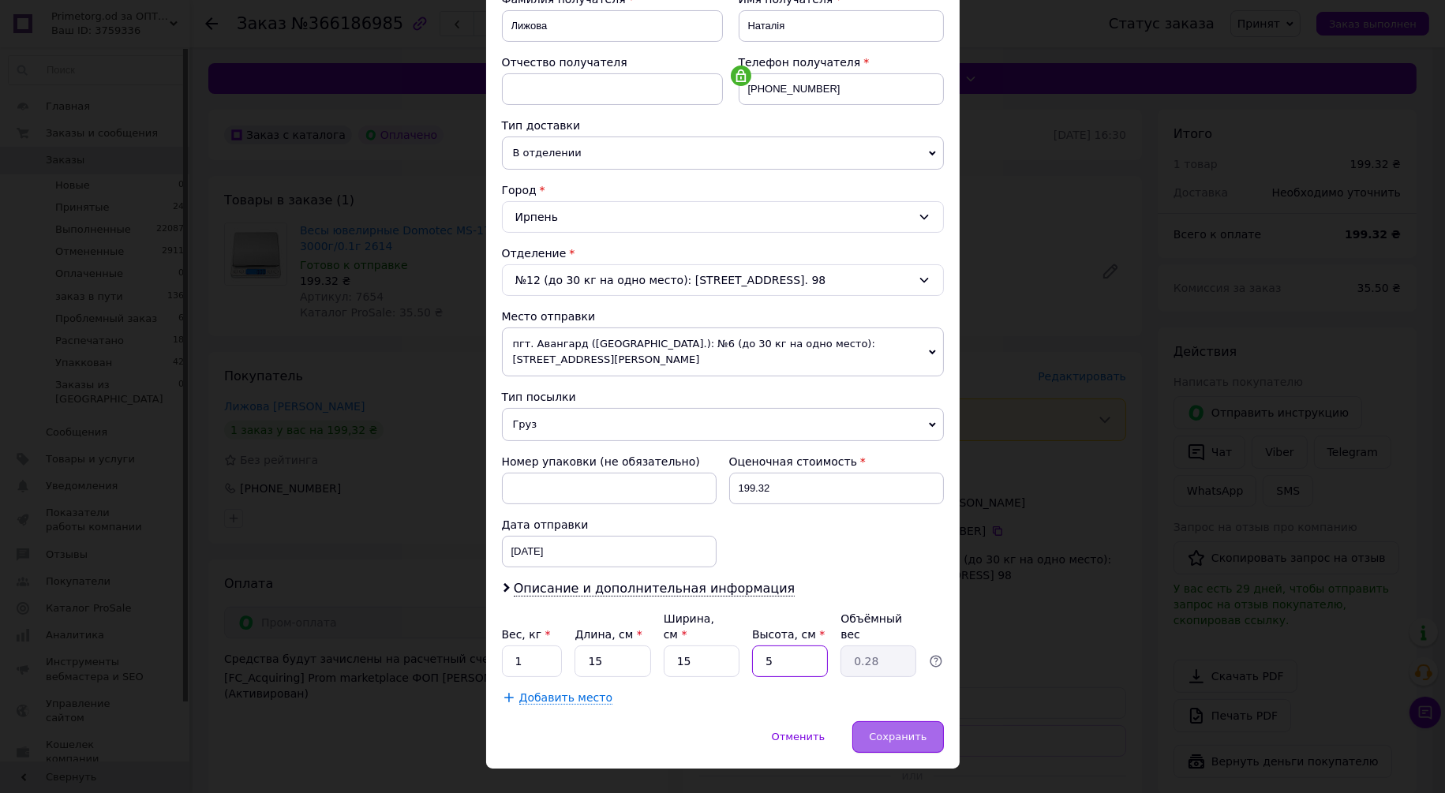
type input "5"
click at [873, 721] on div "Сохранить" at bounding box center [897, 737] width 91 height 32
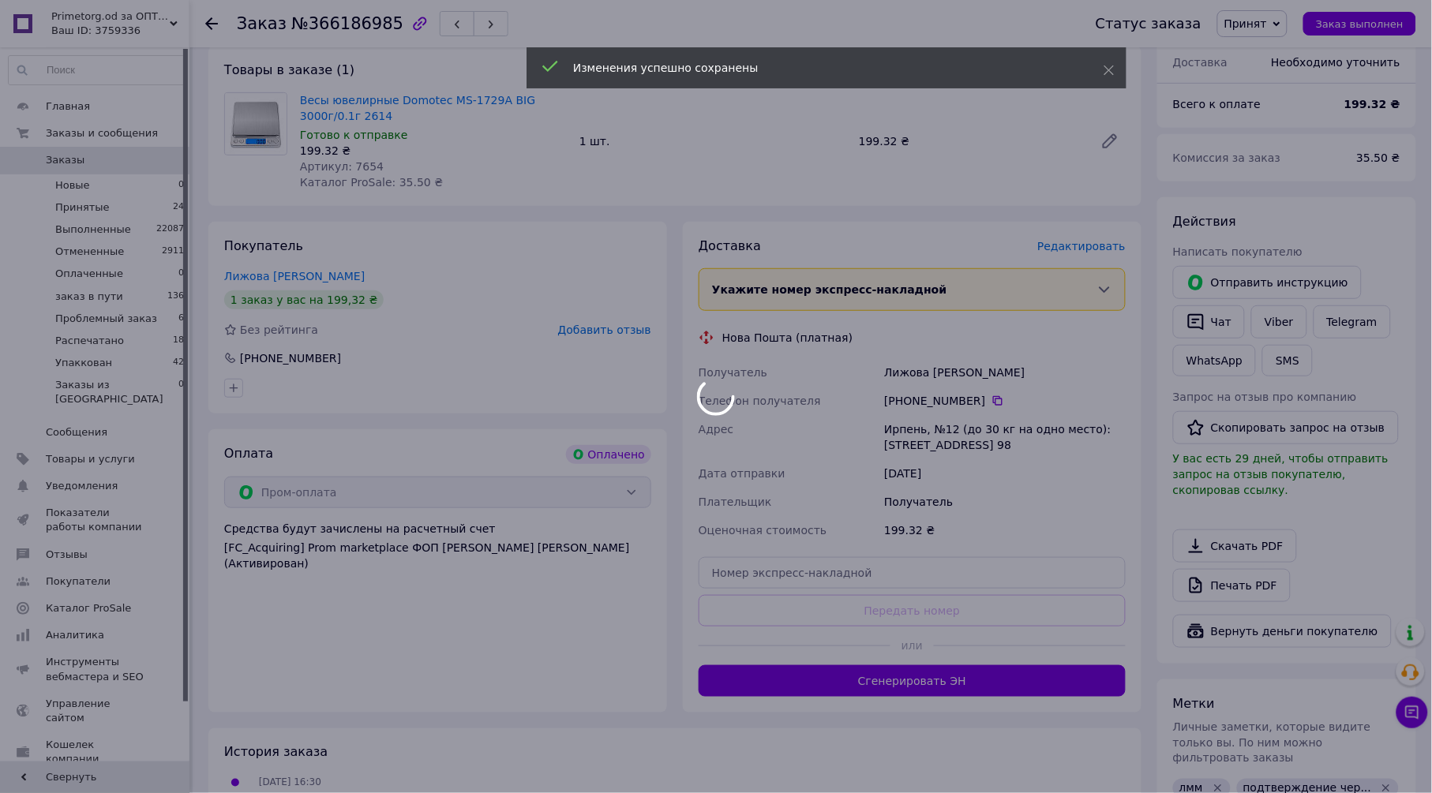
scroll to position [263, 0]
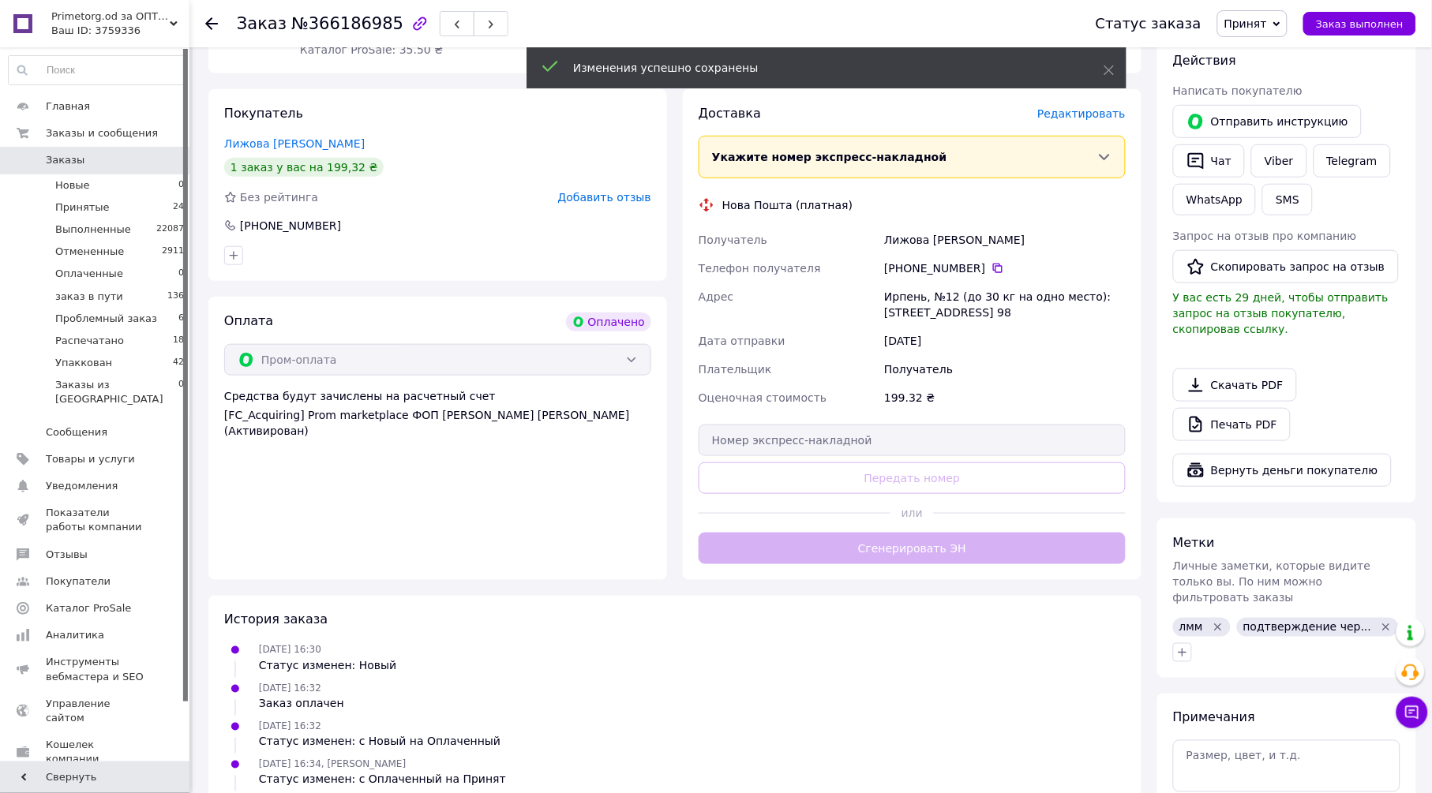
click at [889, 540] on div "Доставка Редактировать Укажите номер экспресс-накладной Обязательно введите ном…" at bounding box center [911, 334] width 427 height 459
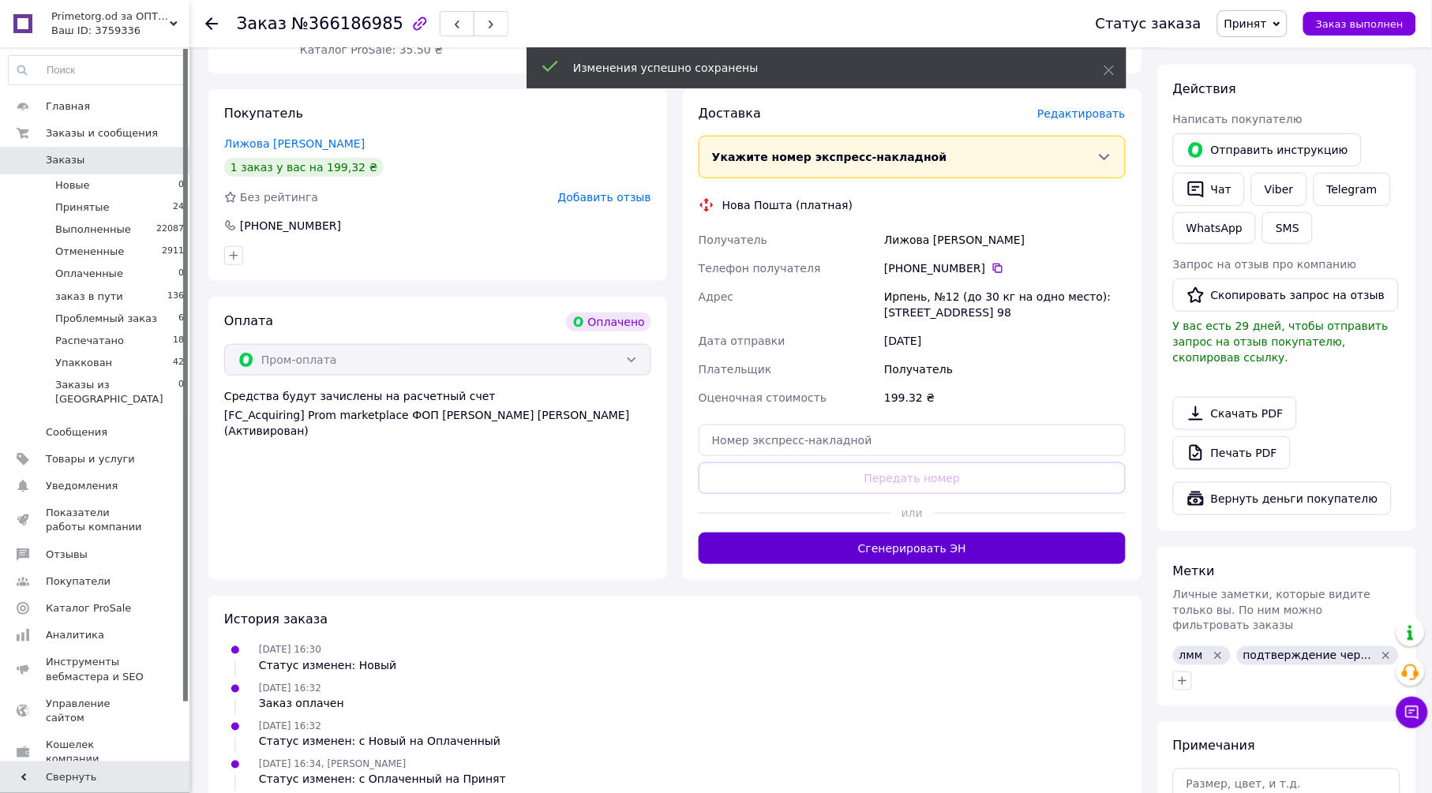
click at [888, 544] on button "Сгенерировать ЭН" at bounding box center [911, 549] width 427 height 32
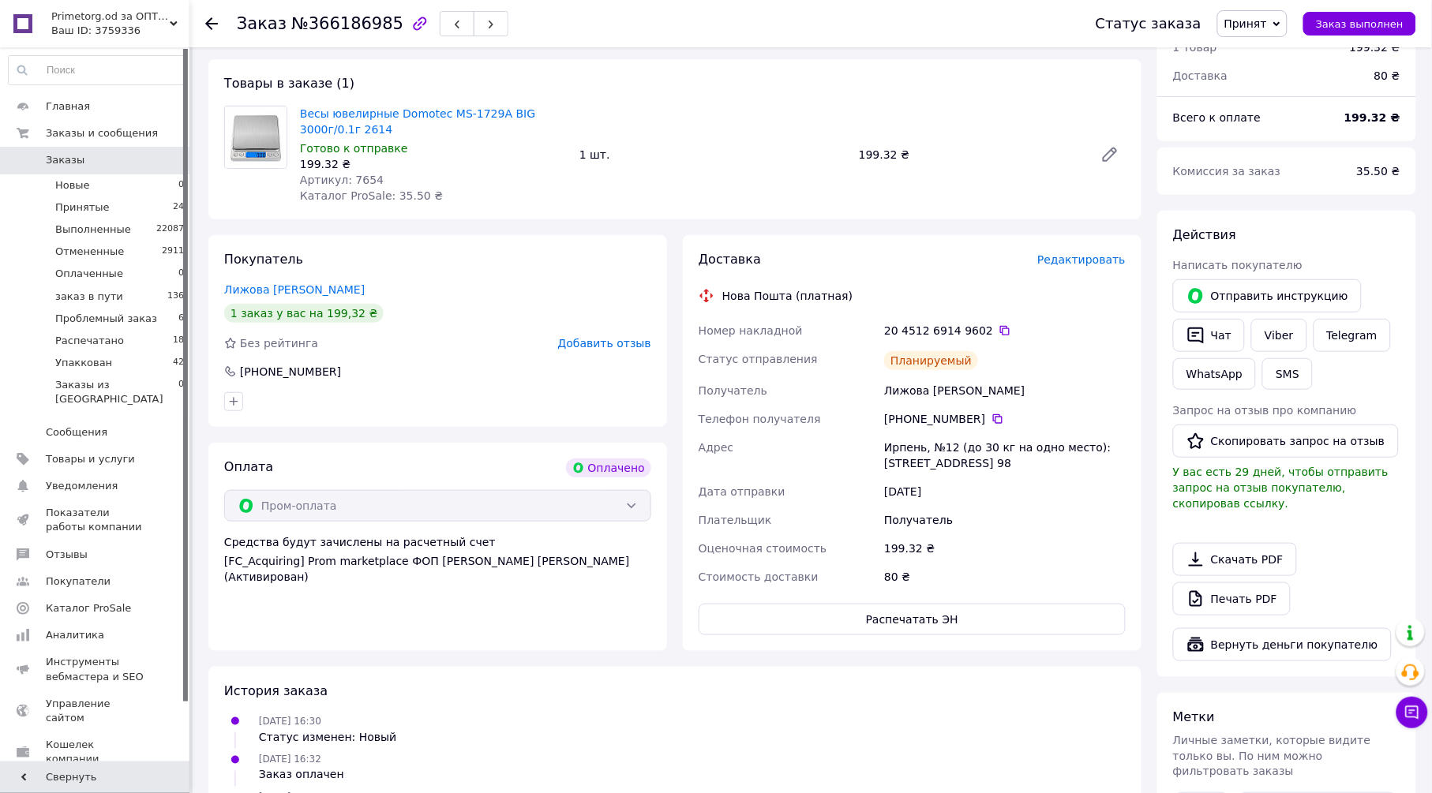
scroll to position [0, 0]
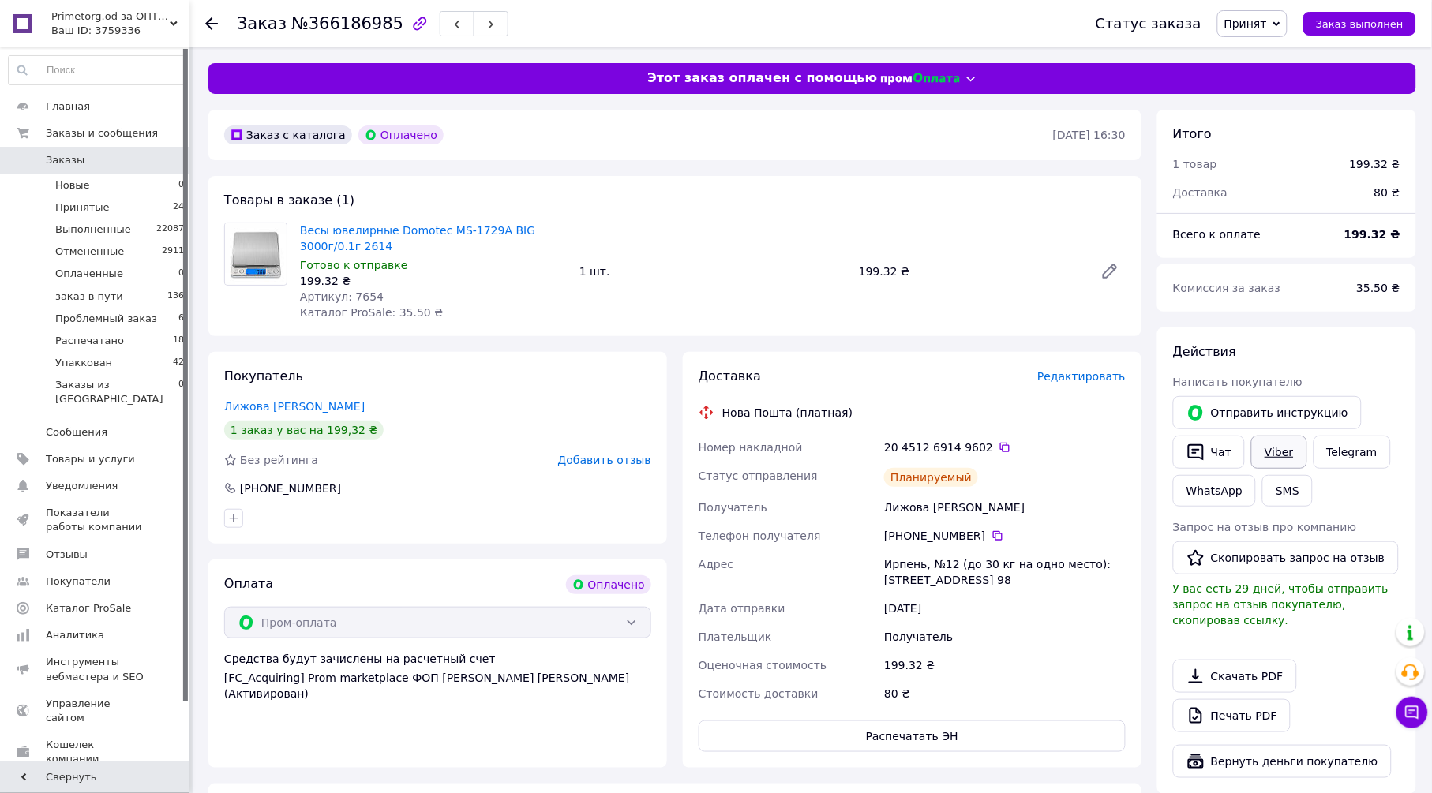
click at [1275, 454] on link "Viber" at bounding box center [1278, 452] width 55 height 33
click at [1267, 25] on span "Принят" at bounding box center [1245, 23] width 43 height 13
click at [1282, 179] on li "Упаккован" at bounding box center [1277, 181] width 118 height 24
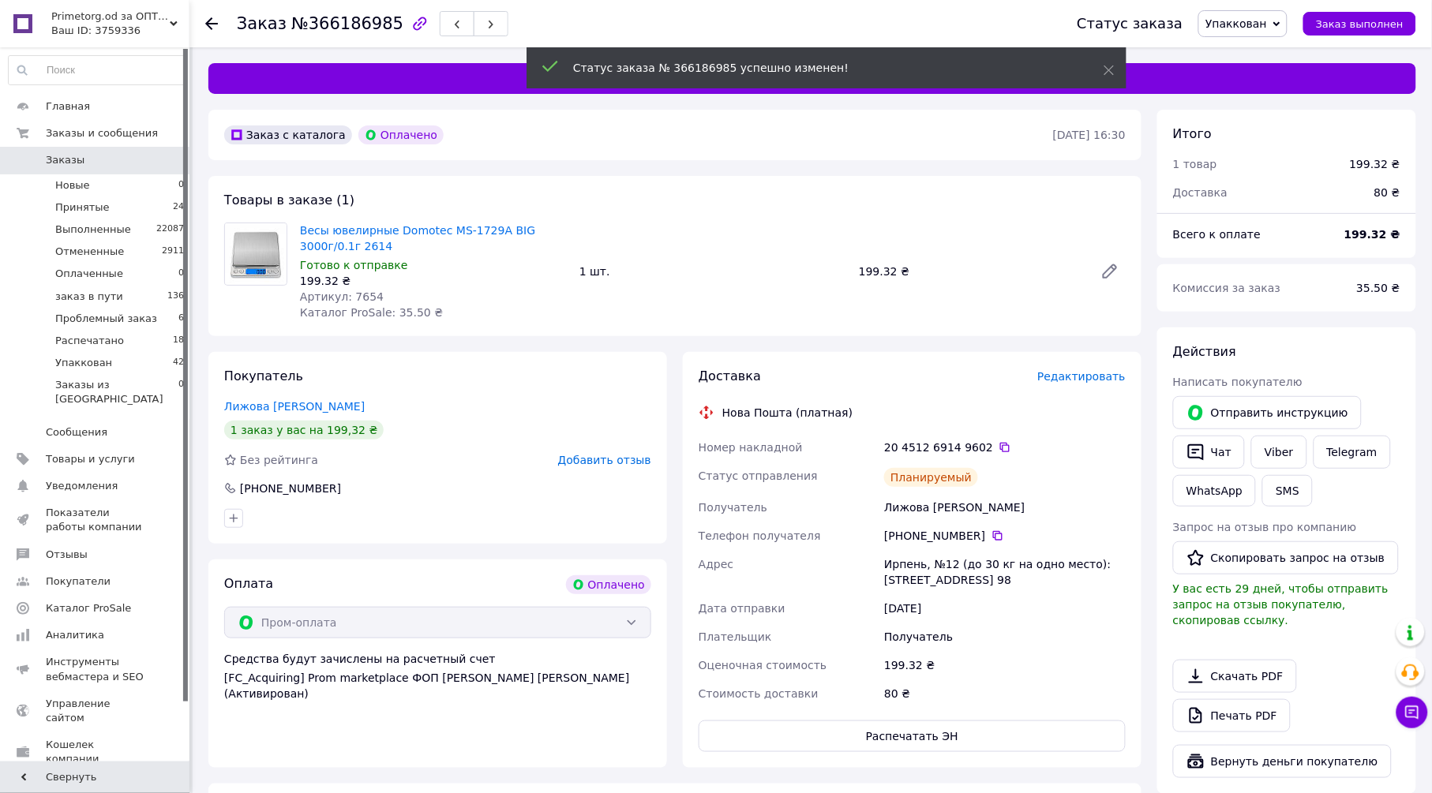
click at [209, 21] on icon at bounding box center [211, 23] width 13 height 13
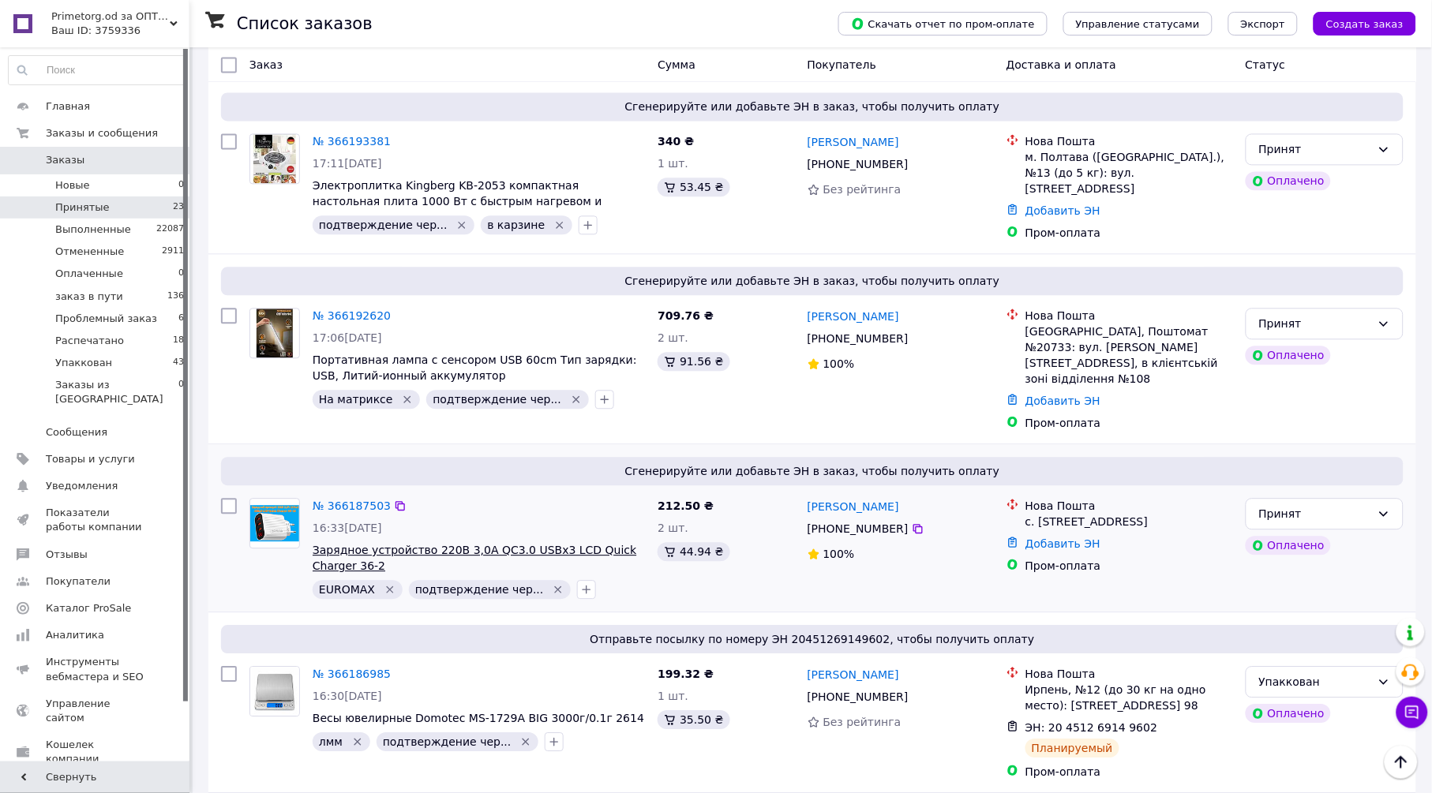
scroll to position [2680, 0]
click at [344, 500] on link "№ 366187503" at bounding box center [352, 506] width 78 height 13
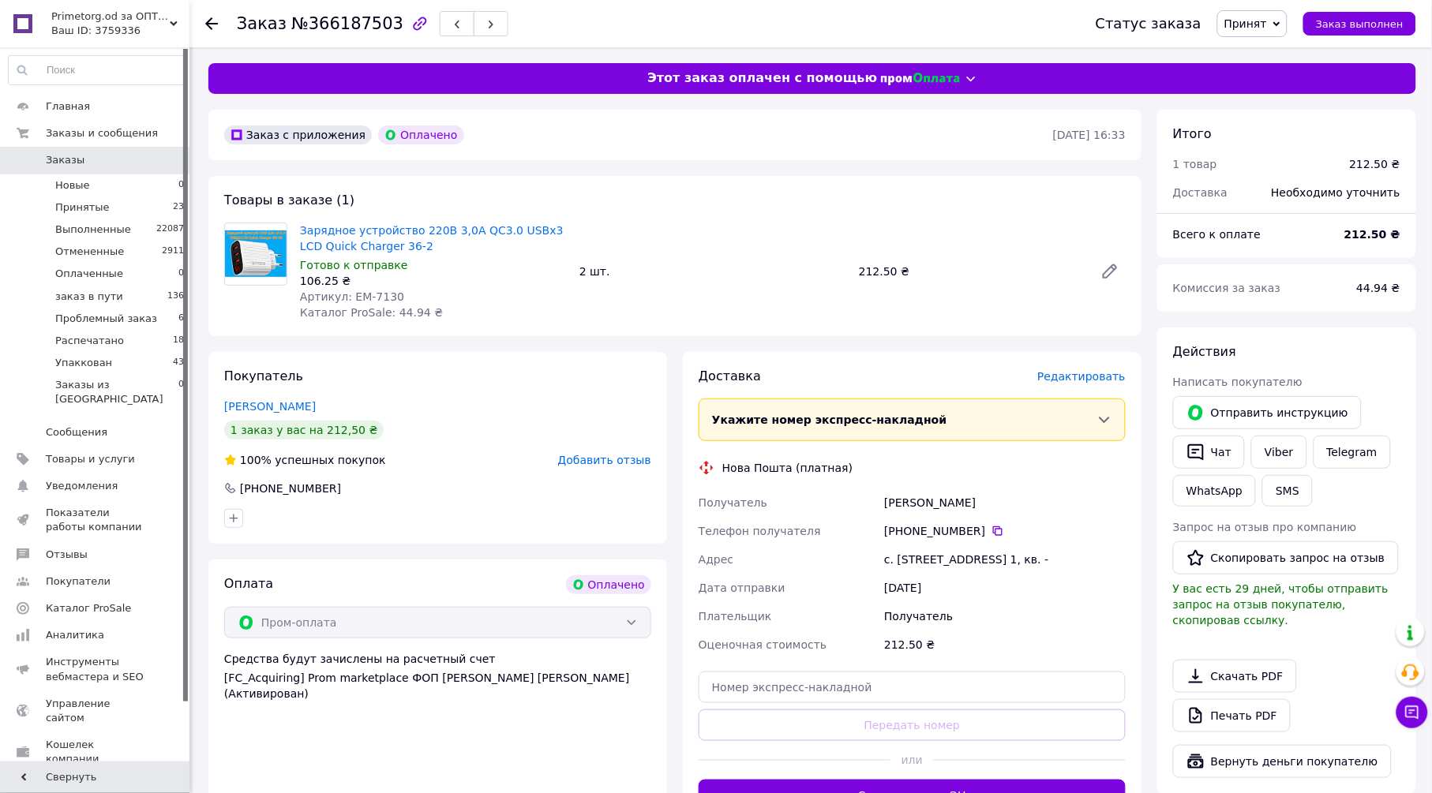
click at [1069, 370] on span "Редактировать" at bounding box center [1081, 376] width 88 height 13
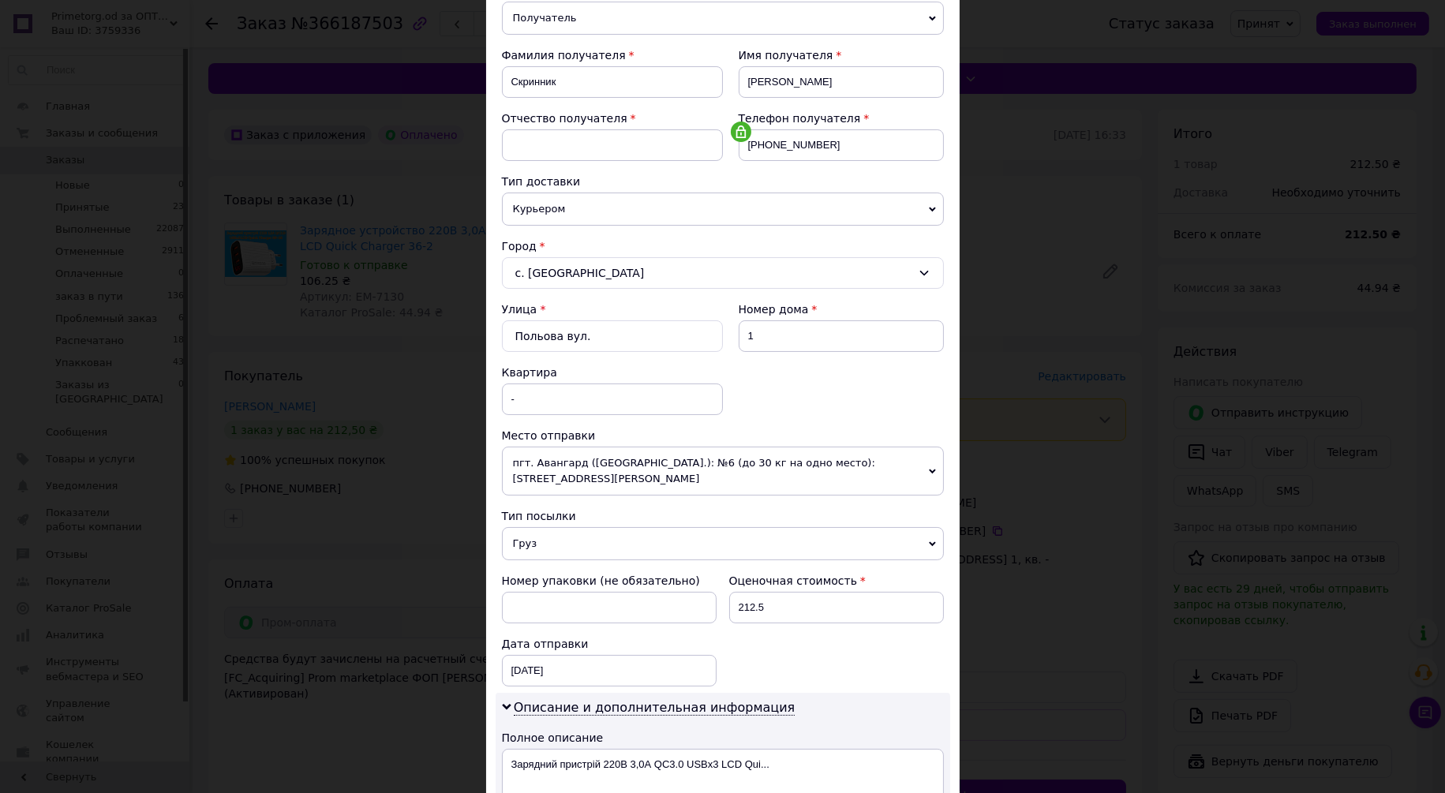
scroll to position [496, 0]
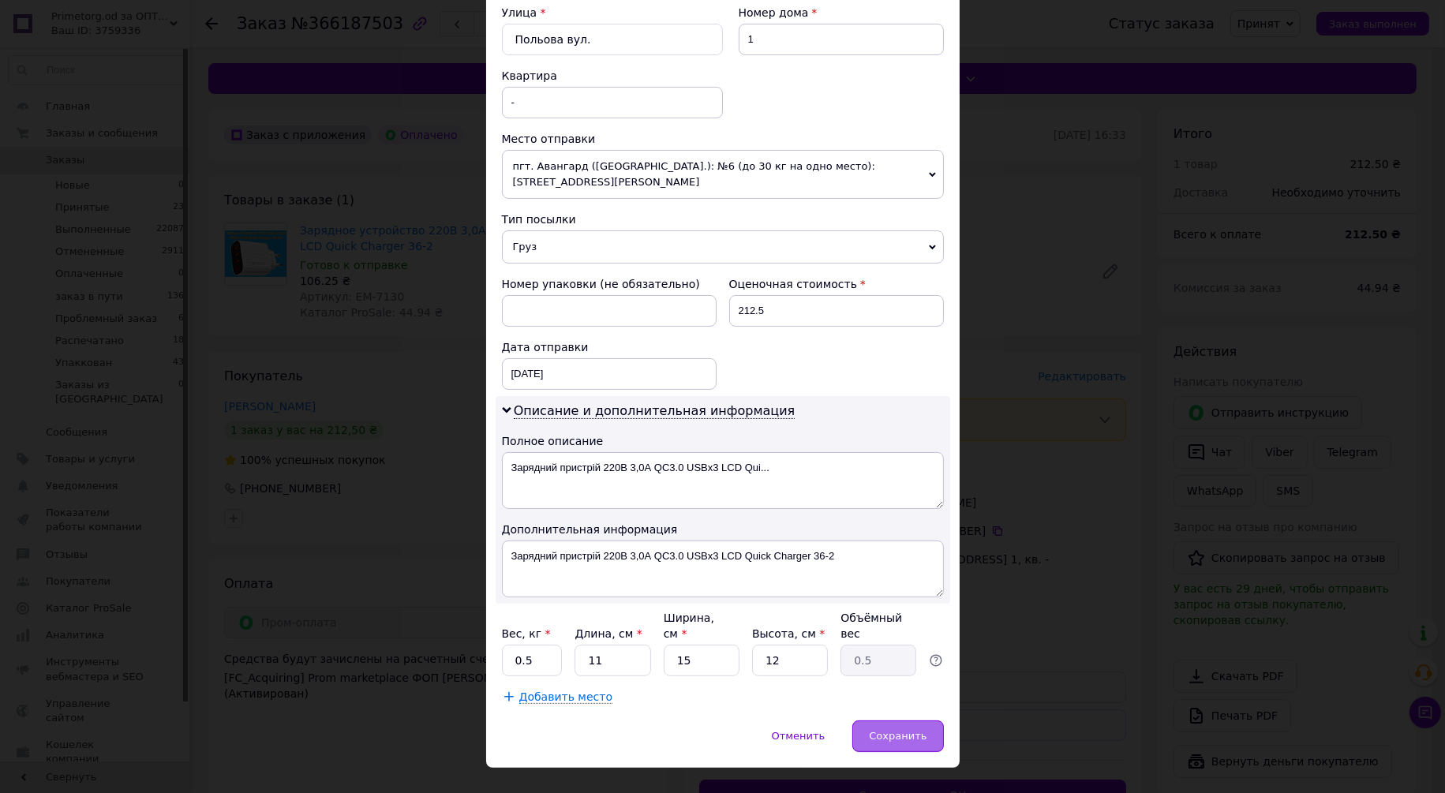
click at [908, 730] on span "Сохранить" at bounding box center [898, 736] width 58 height 12
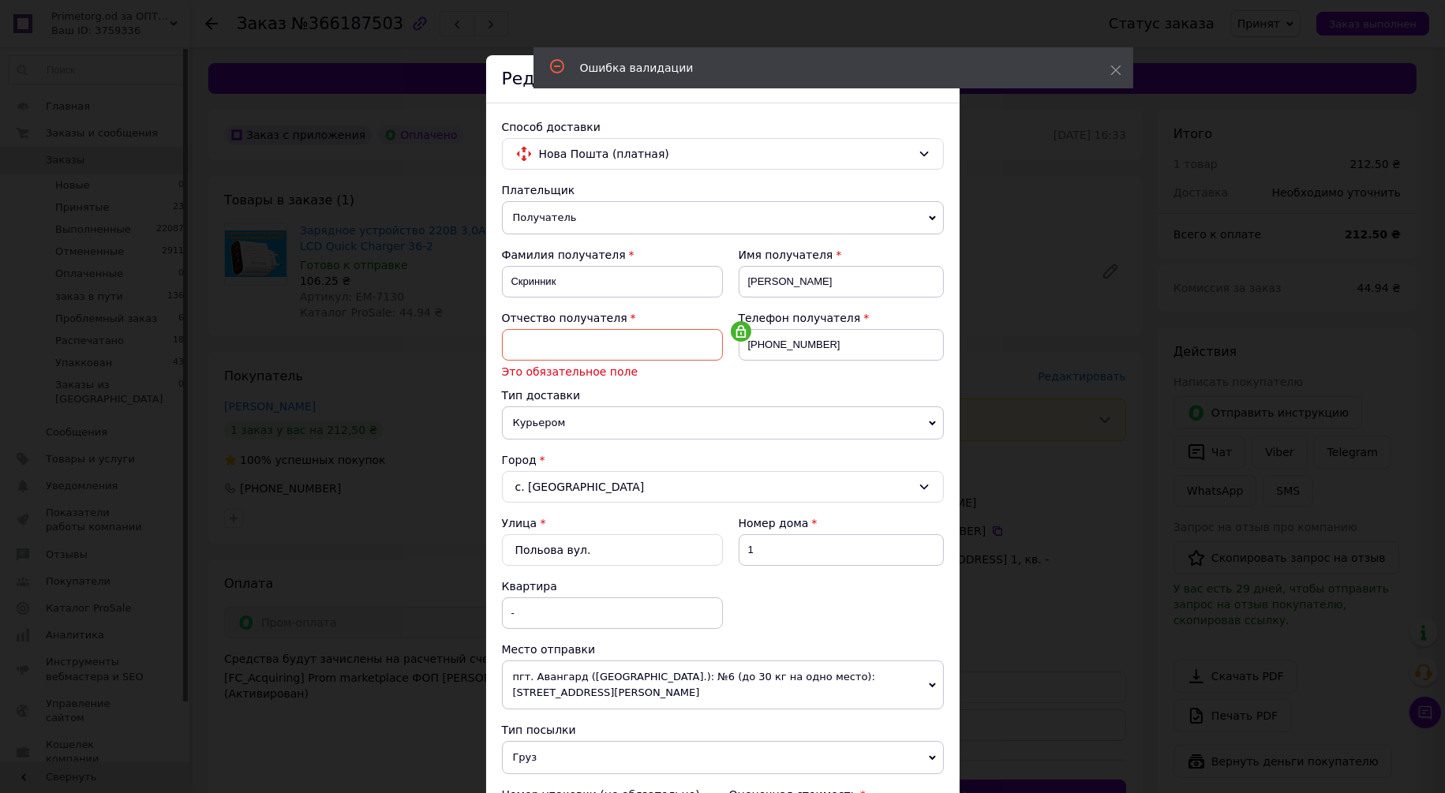
click at [554, 341] on input at bounding box center [612, 345] width 221 height 32
type input "А"
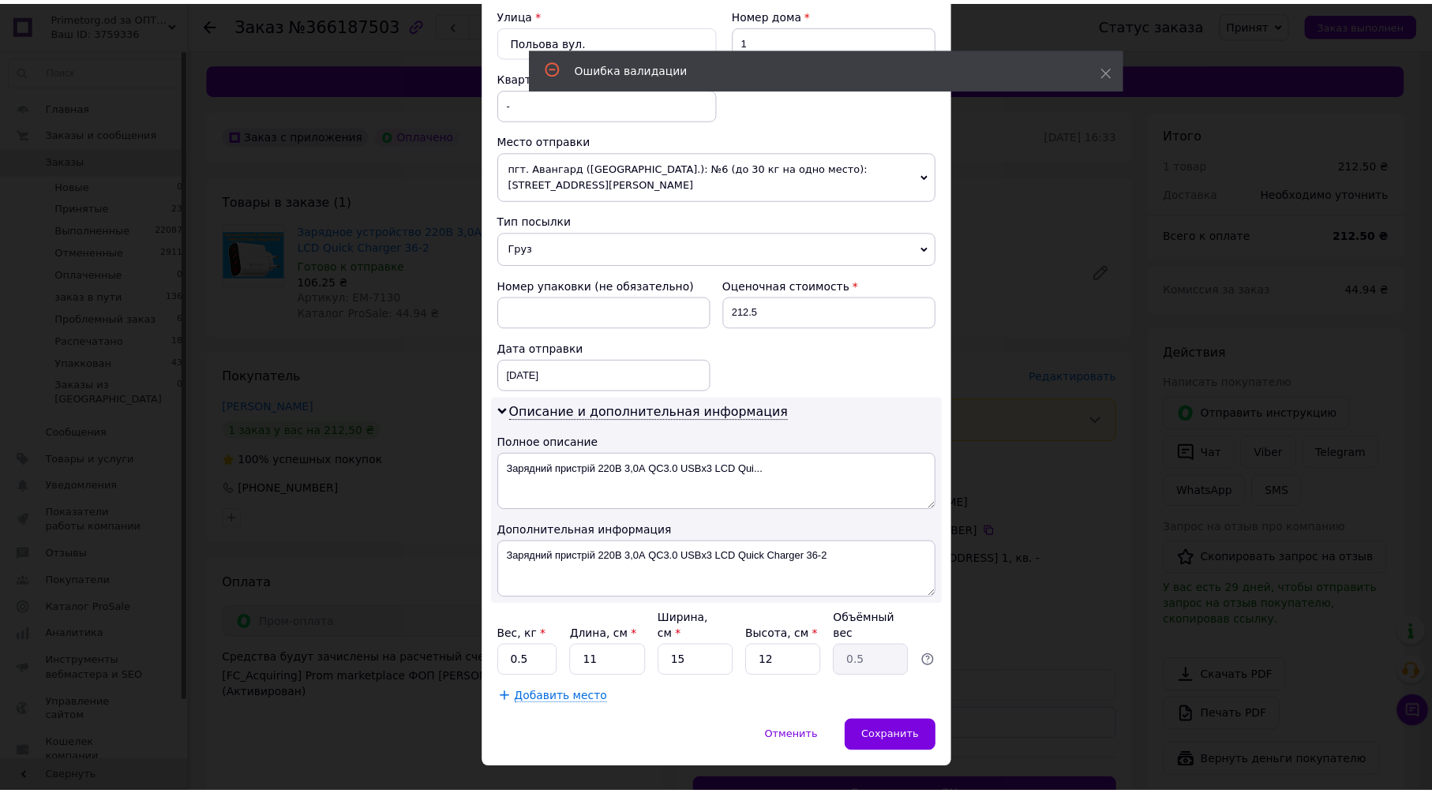
scroll to position [496, 0]
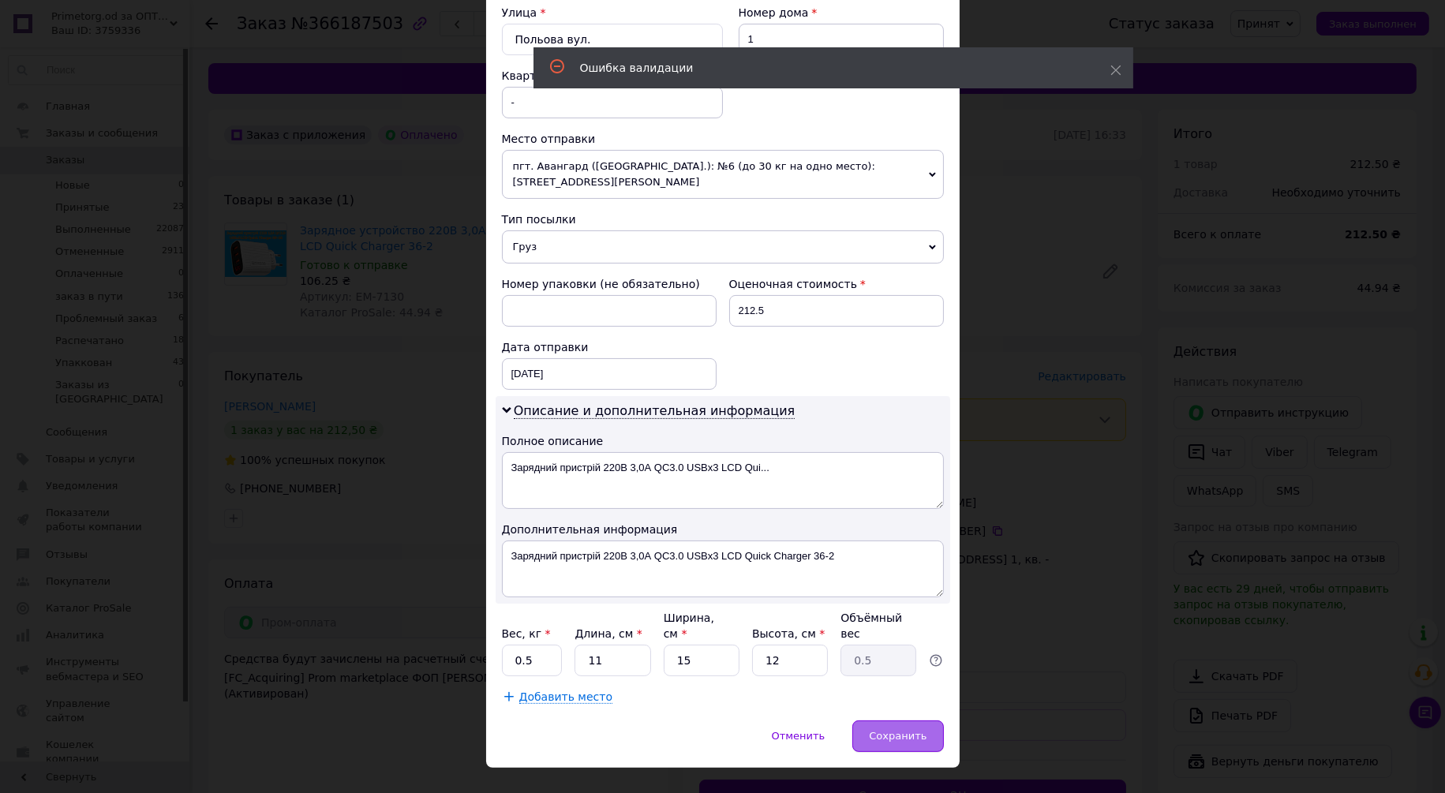
click at [881, 730] on span "Сохранить" at bounding box center [898, 736] width 58 height 12
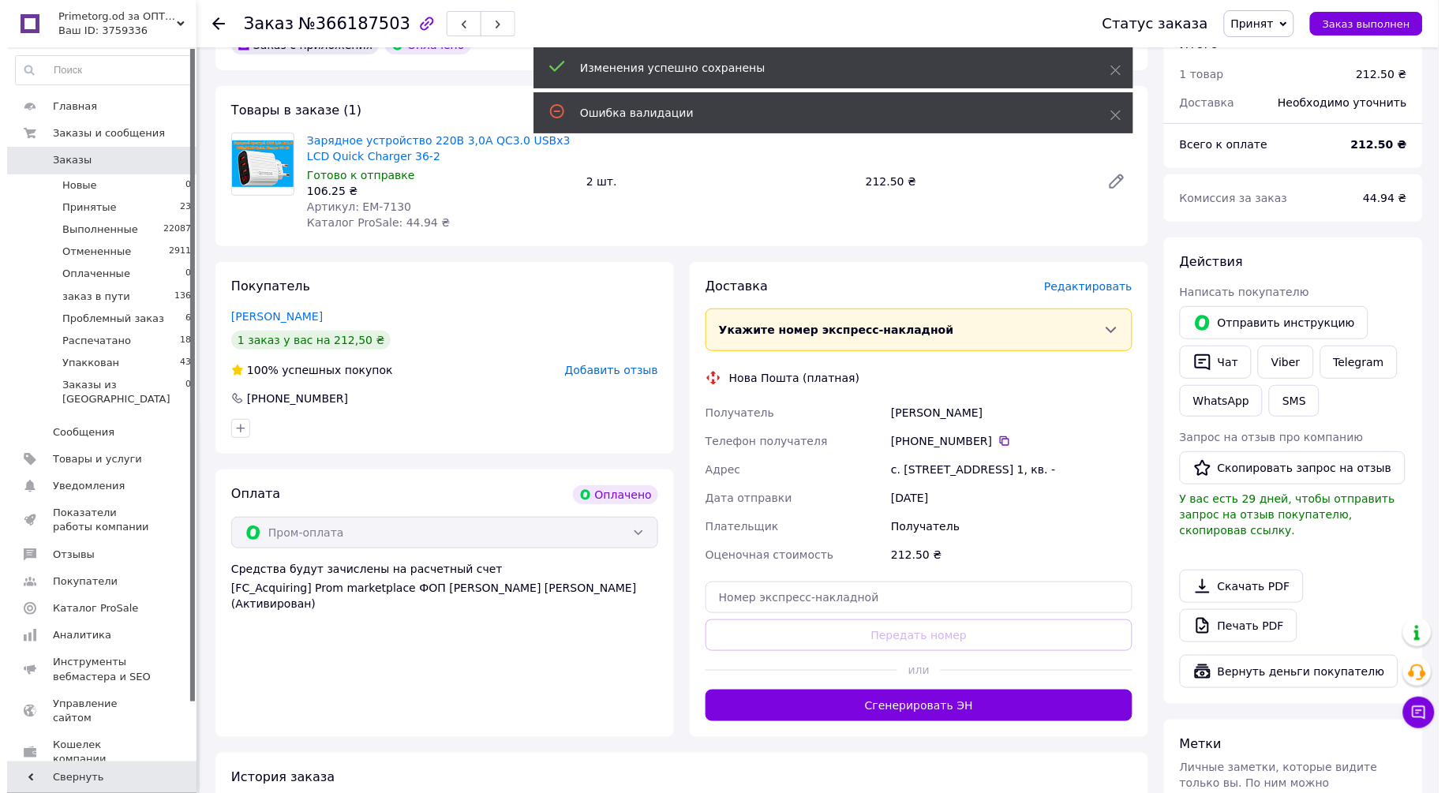
scroll to position [175, 0]
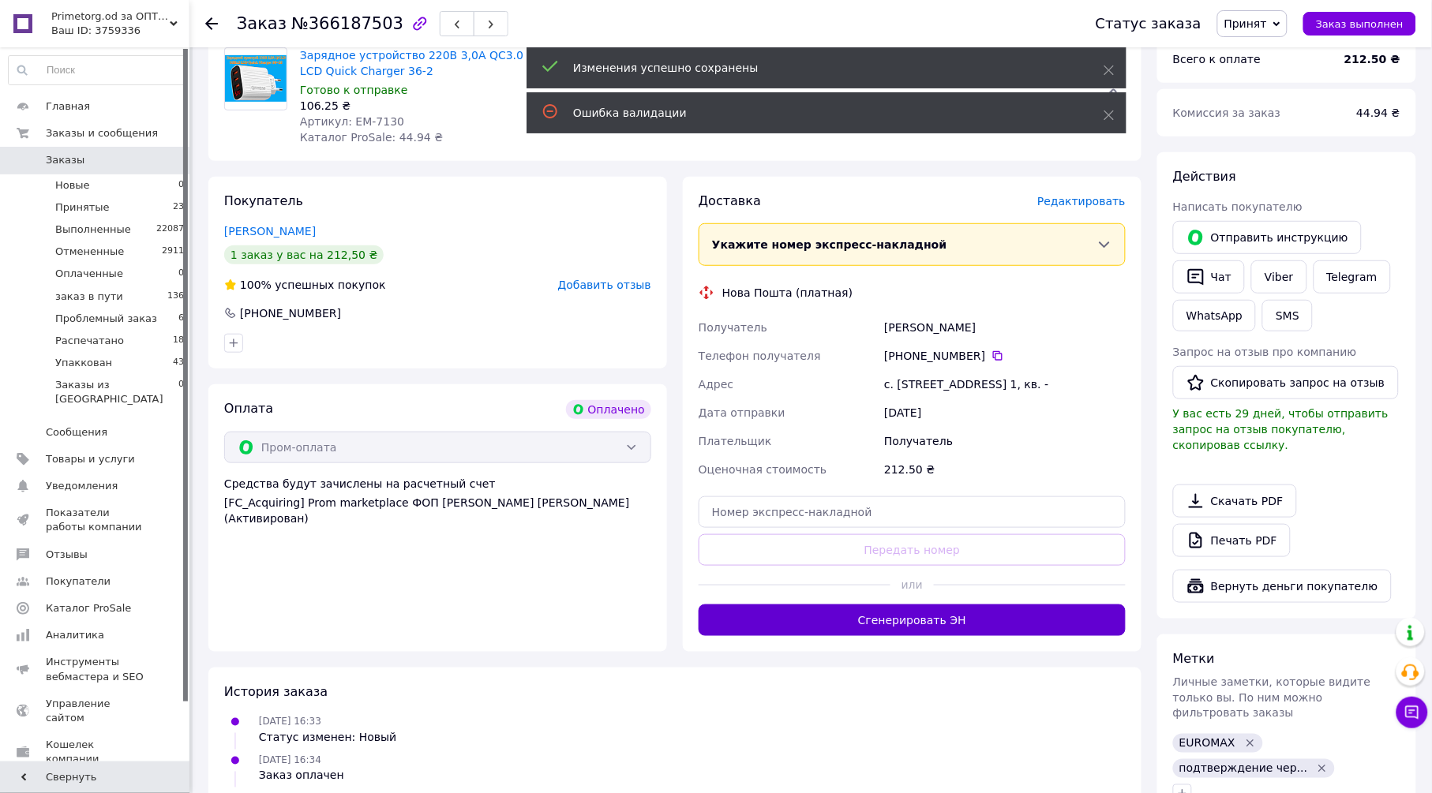
click at [882, 614] on button "Сгенерировать ЭН" at bounding box center [911, 621] width 427 height 32
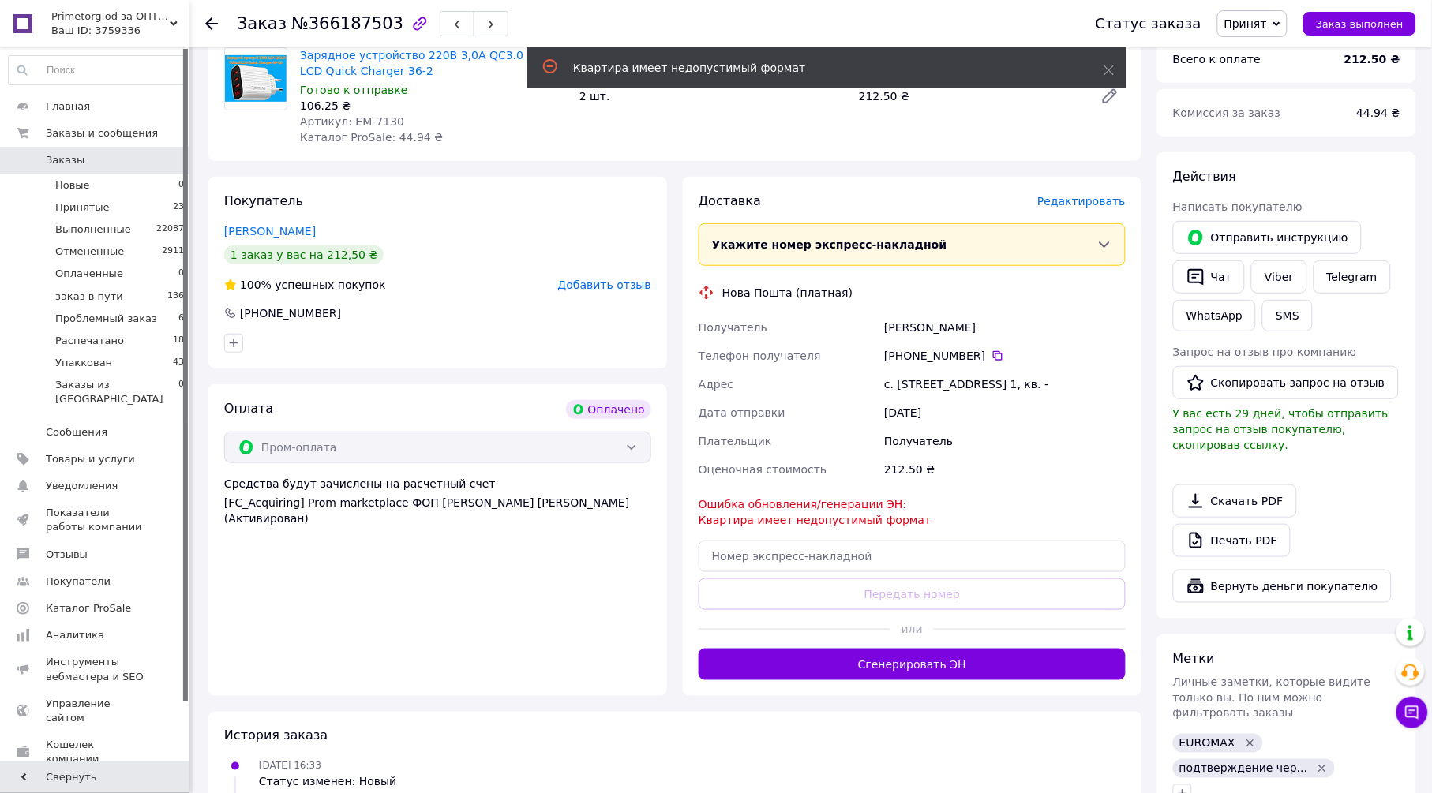
click at [1080, 198] on span "Редактировать" at bounding box center [1081, 201] width 88 height 13
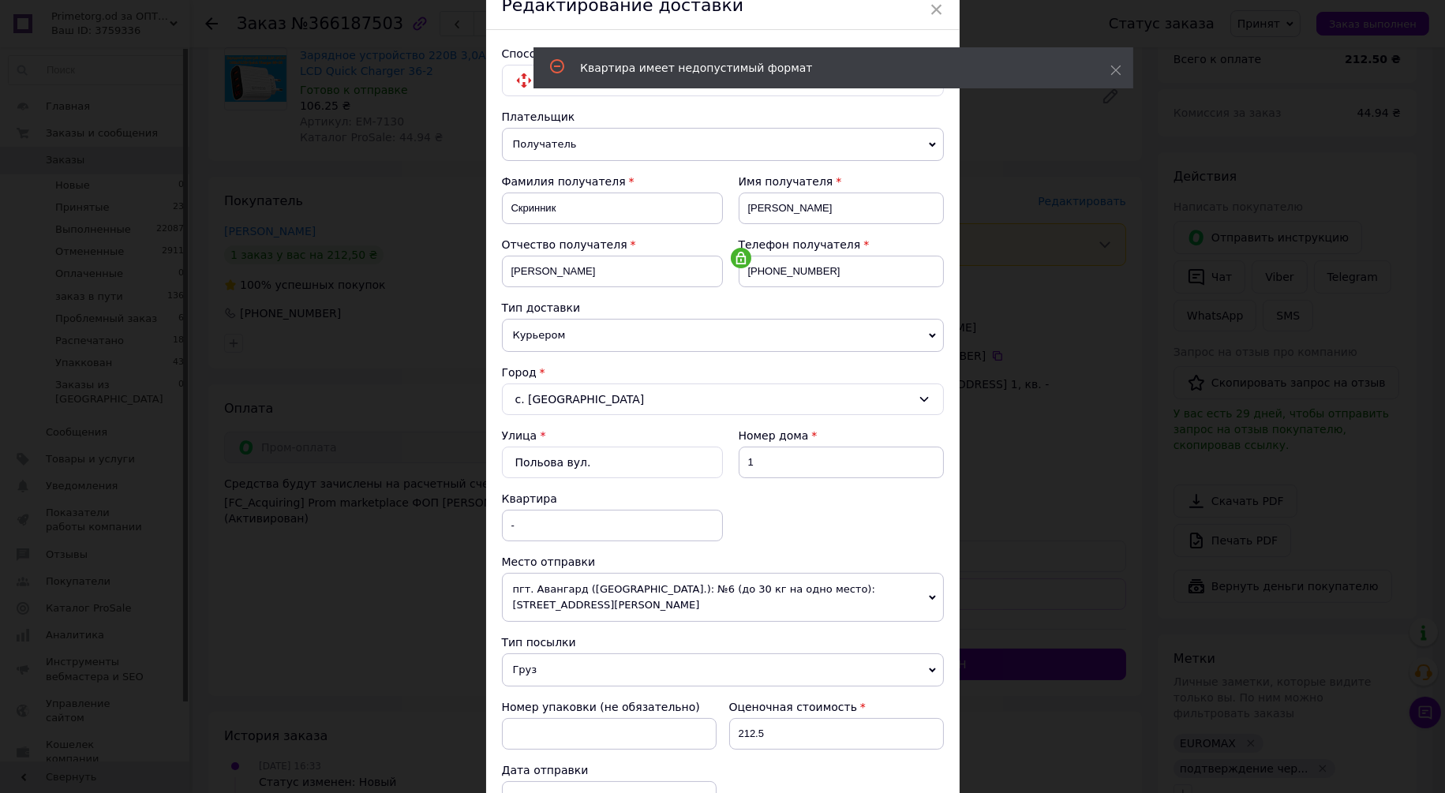
scroll to position [350, 0]
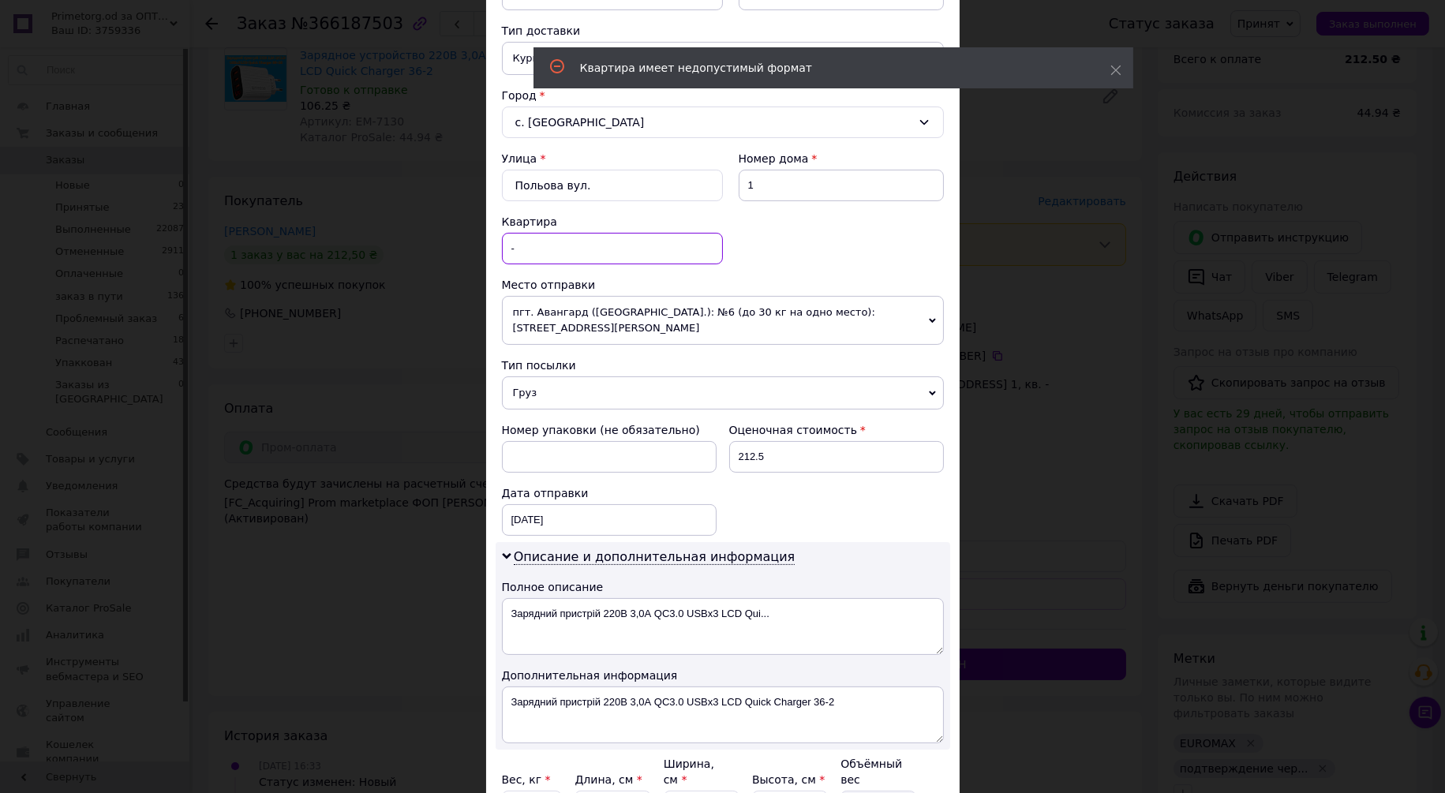
click at [541, 250] on input "-" at bounding box center [612, 249] width 221 height 32
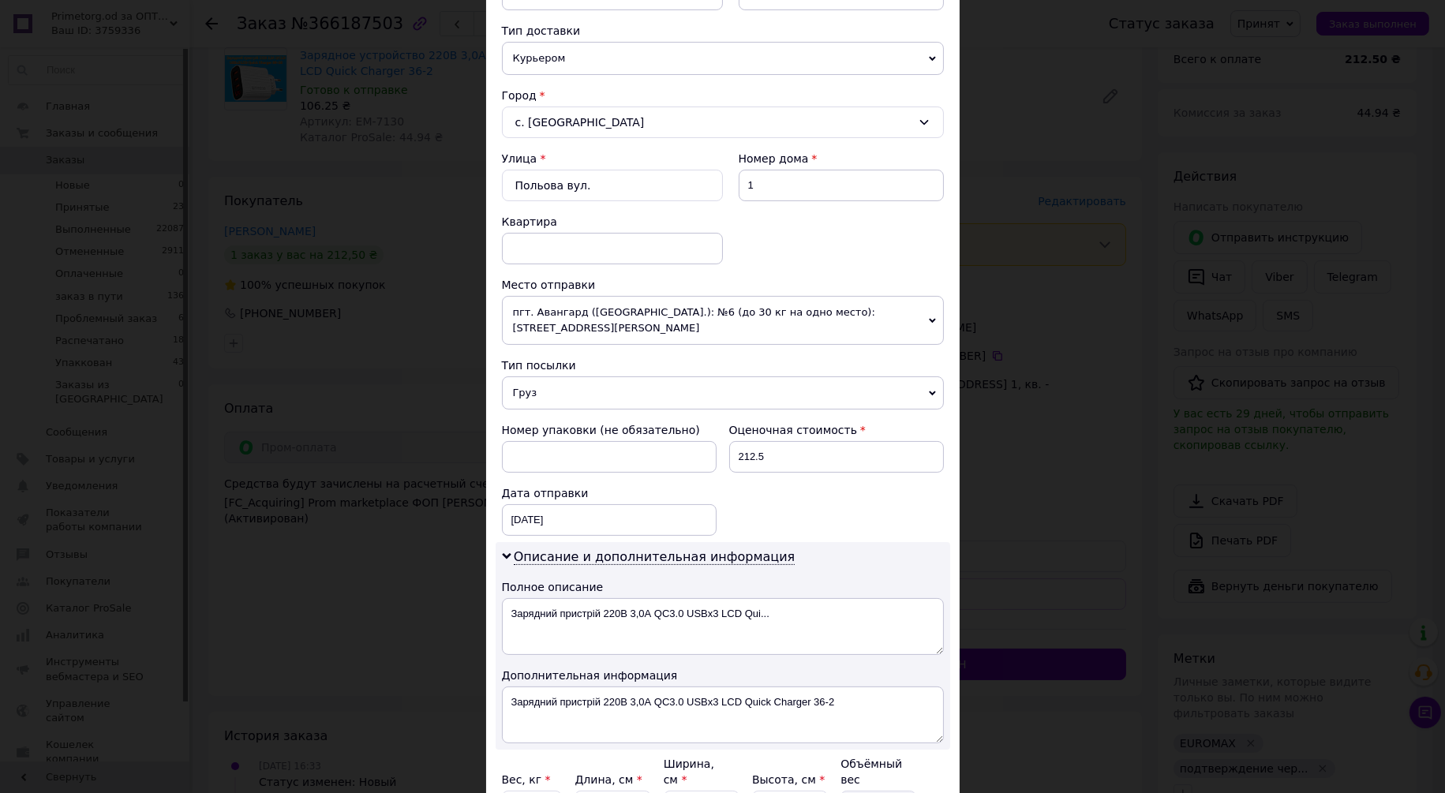
click at [878, 264] on div "Улица * Польова вул. Номер дома 1 Квартира" at bounding box center [723, 214] width 442 height 126
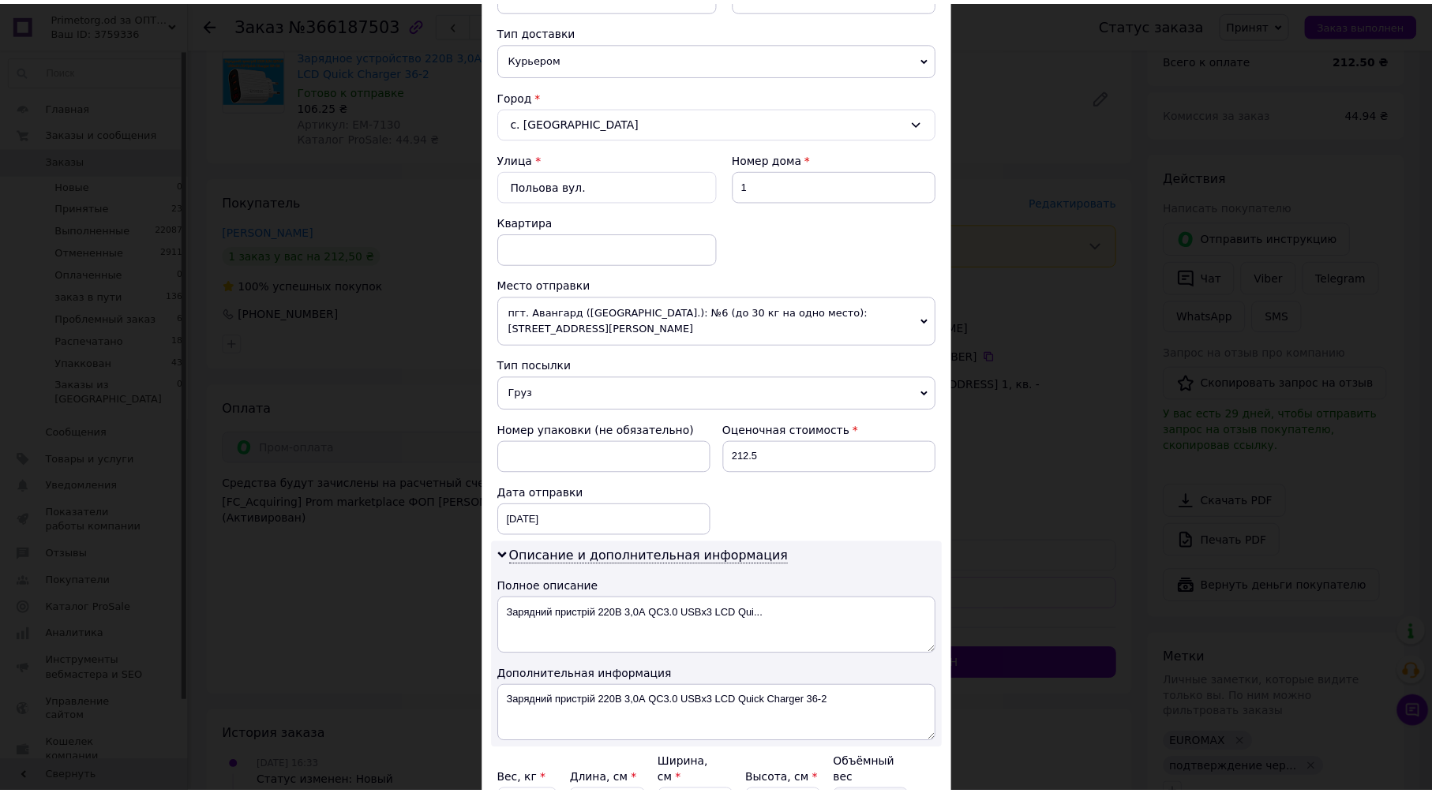
scroll to position [496, 0]
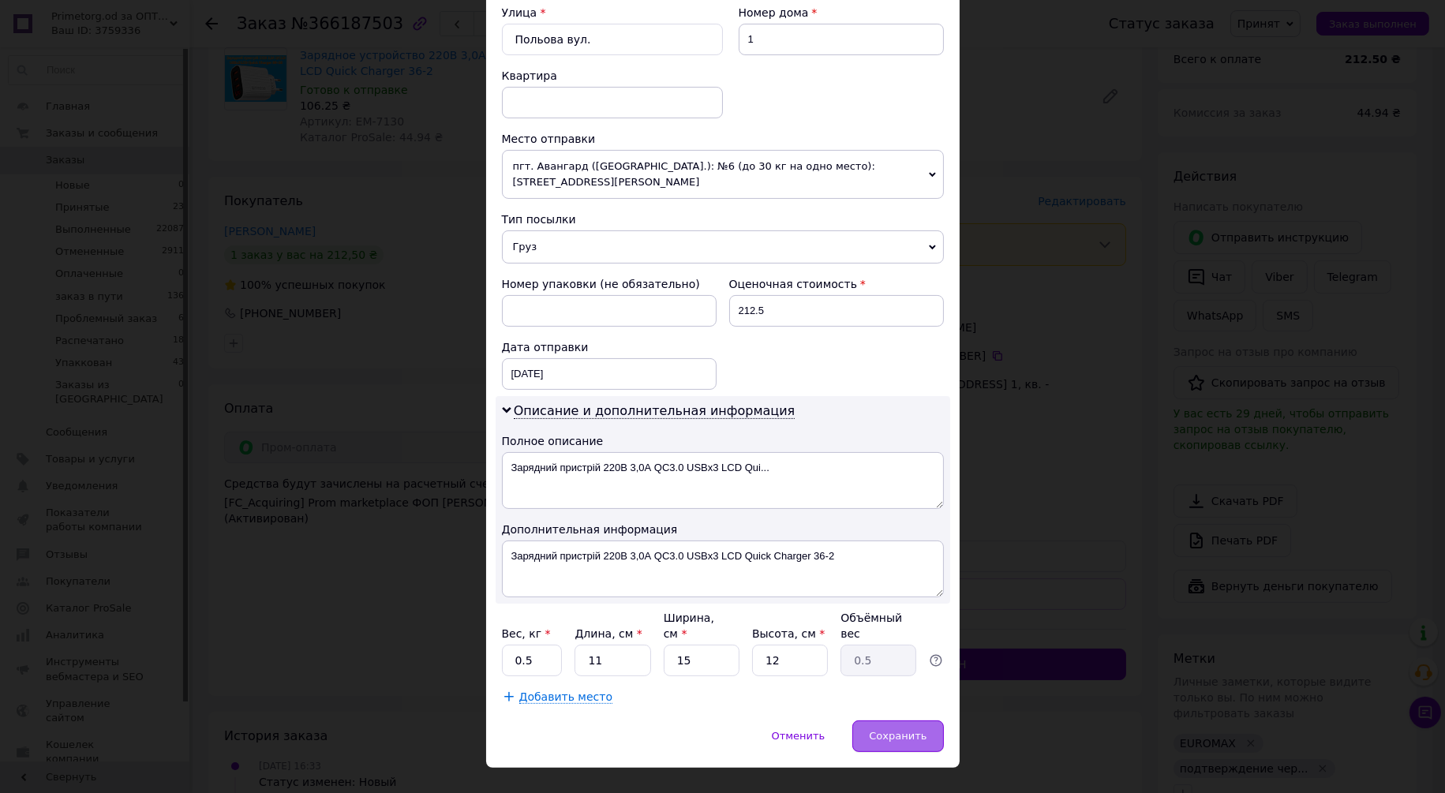
click at [929, 721] on div "Сохранить" at bounding box center [897, 737] width 91 height 32
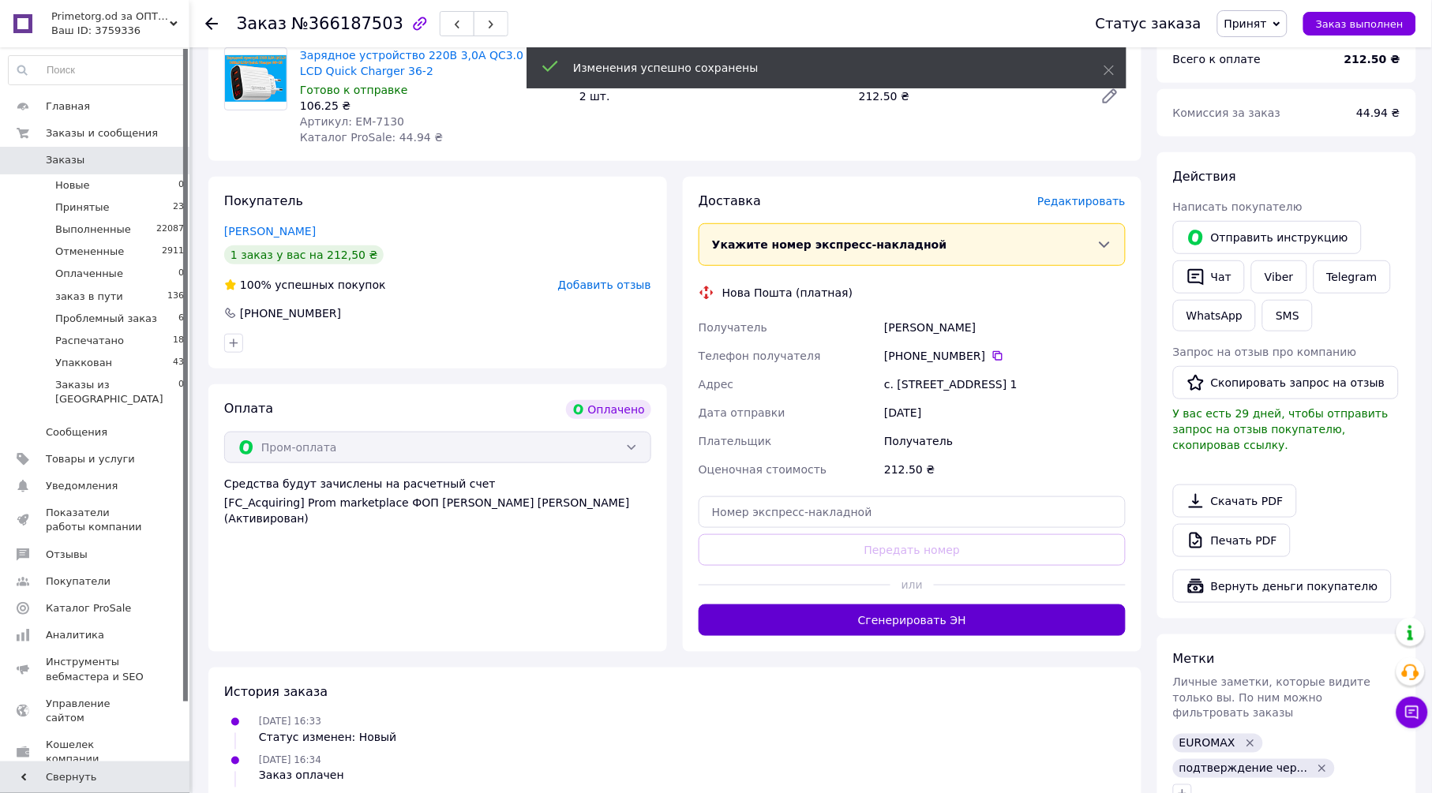
click at [886, 630] on button "Сгенерировать ЭН" at bounding box center [911, 621] width 427 height 32
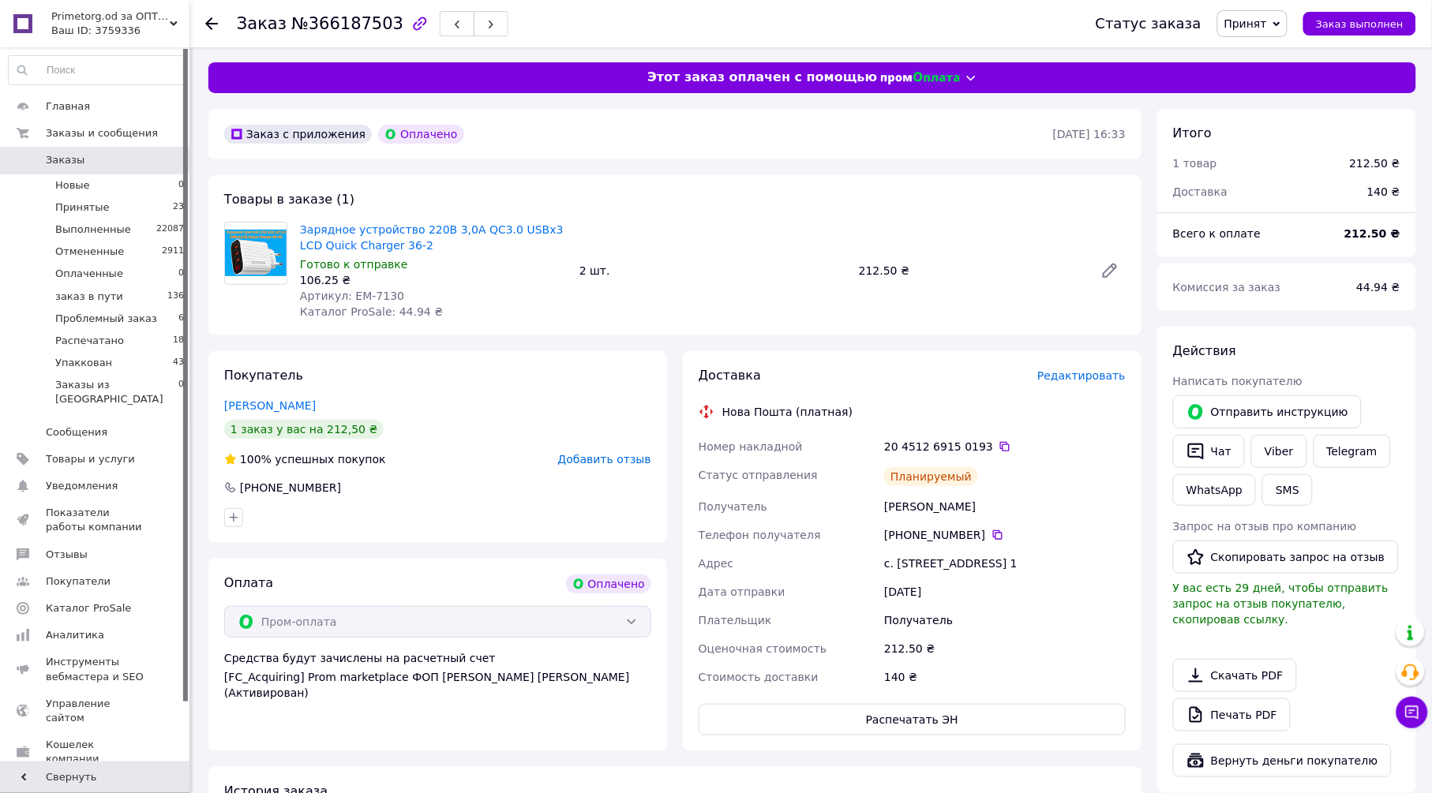
scroll to position [0, 0]
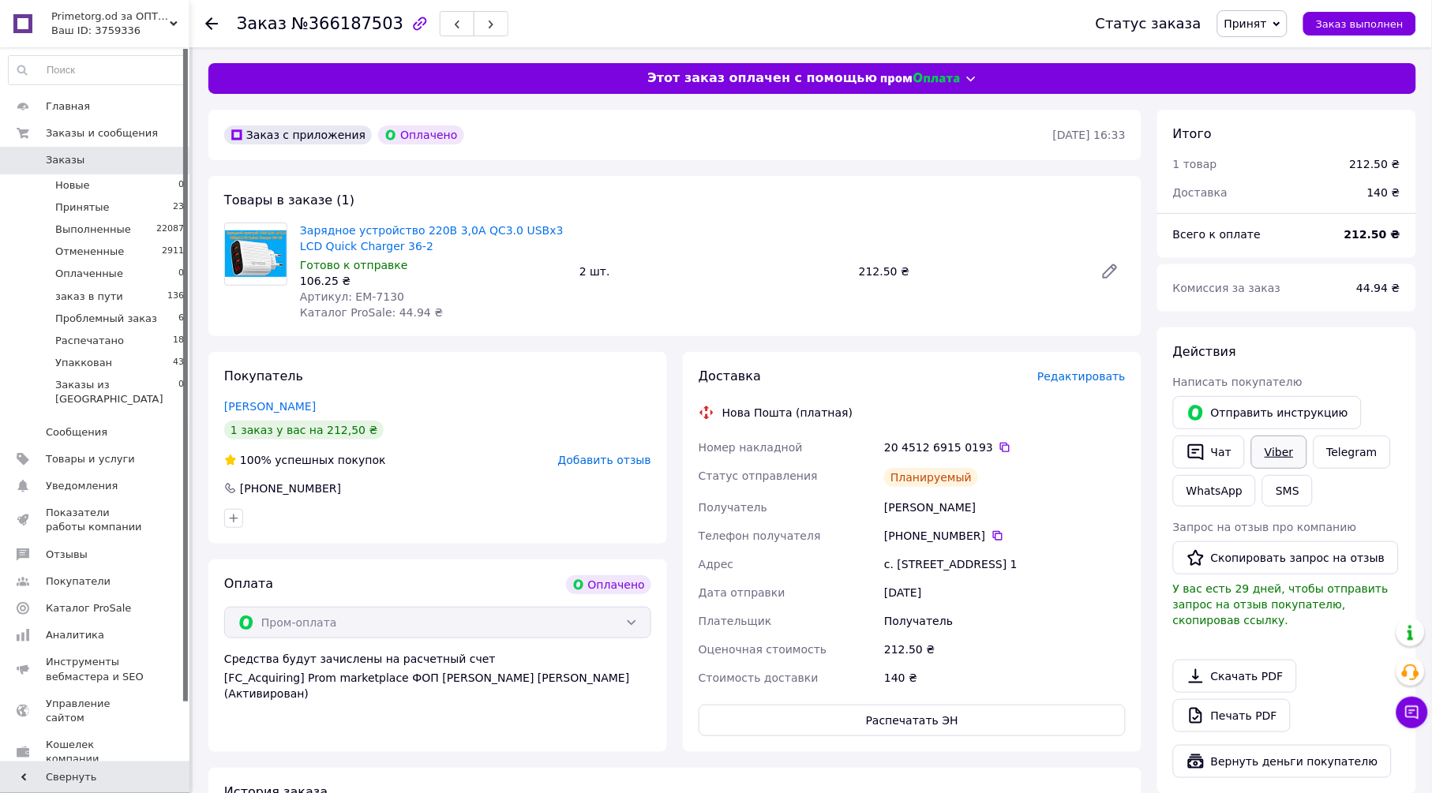
click at [1269, 444] on link "Viber" at bounding box center [1278, 452] width 55 height 33
click at [1267, 25] on span "Принят" at bounding box center [1245, 23] width 43 height 13
click at [1275, 178] on li "Упаккован" at bounding box center [1277, 181] width 118 height 24
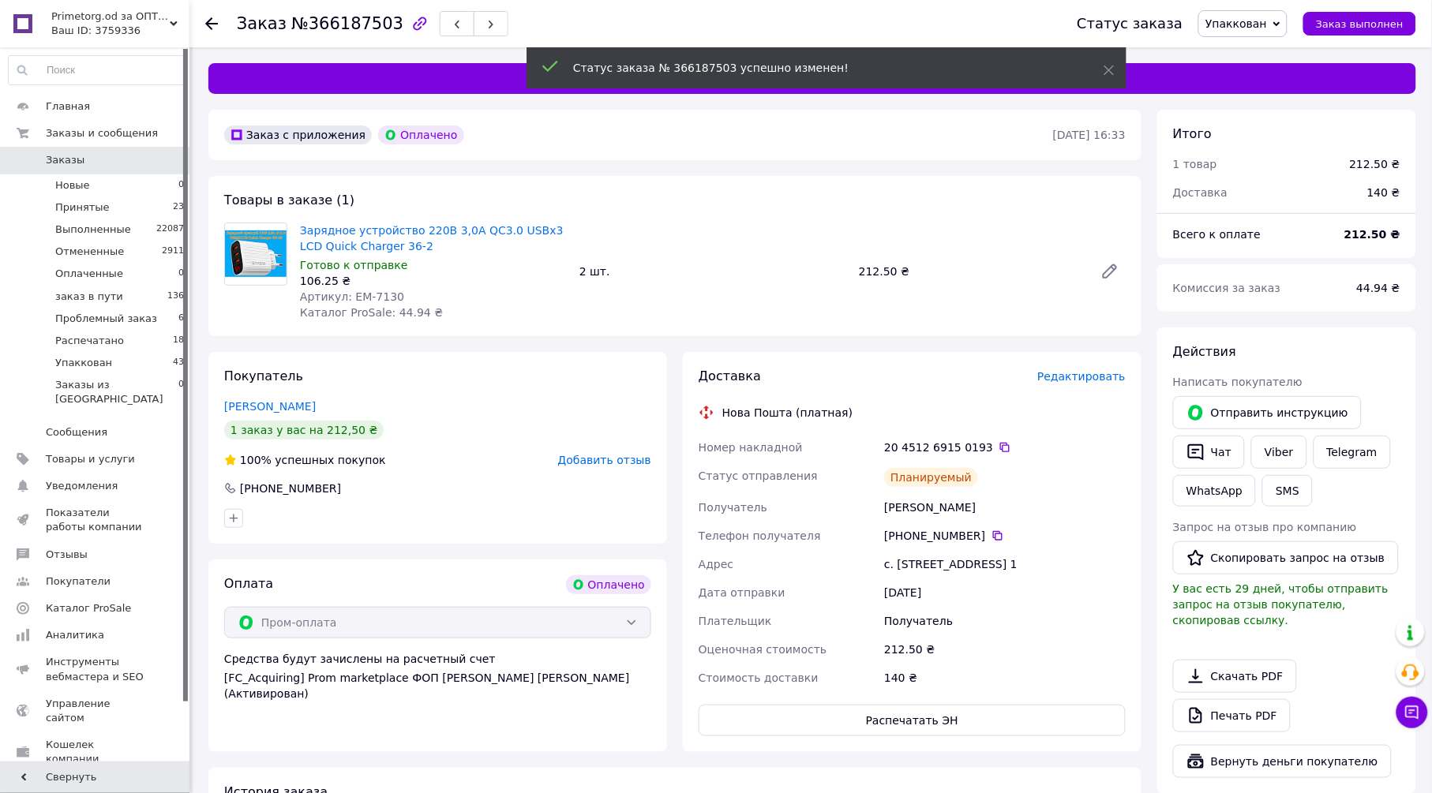
click at [206, 25] on icon at bounding box center [211, 23] width 13 height 13
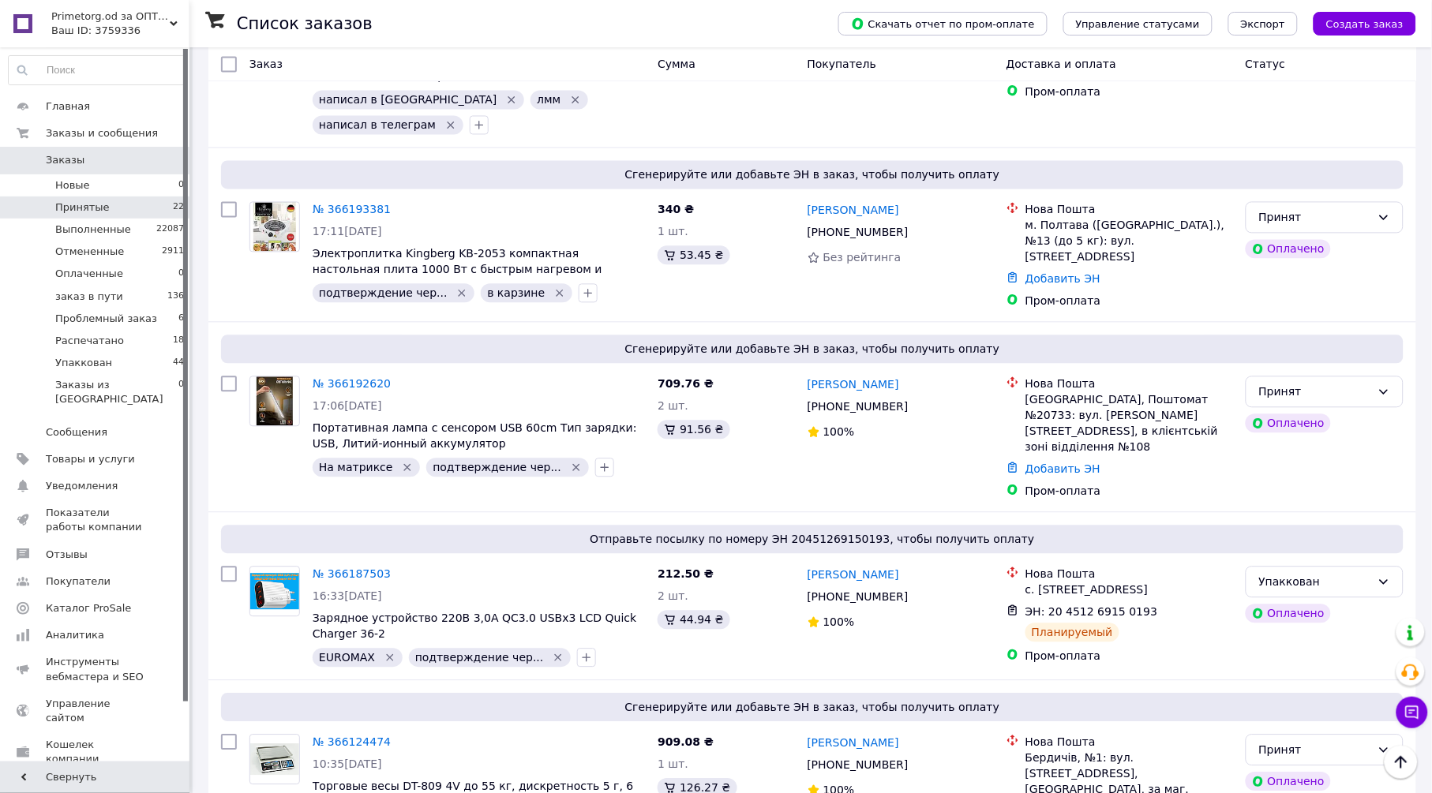
scroll to position [2605, 0]
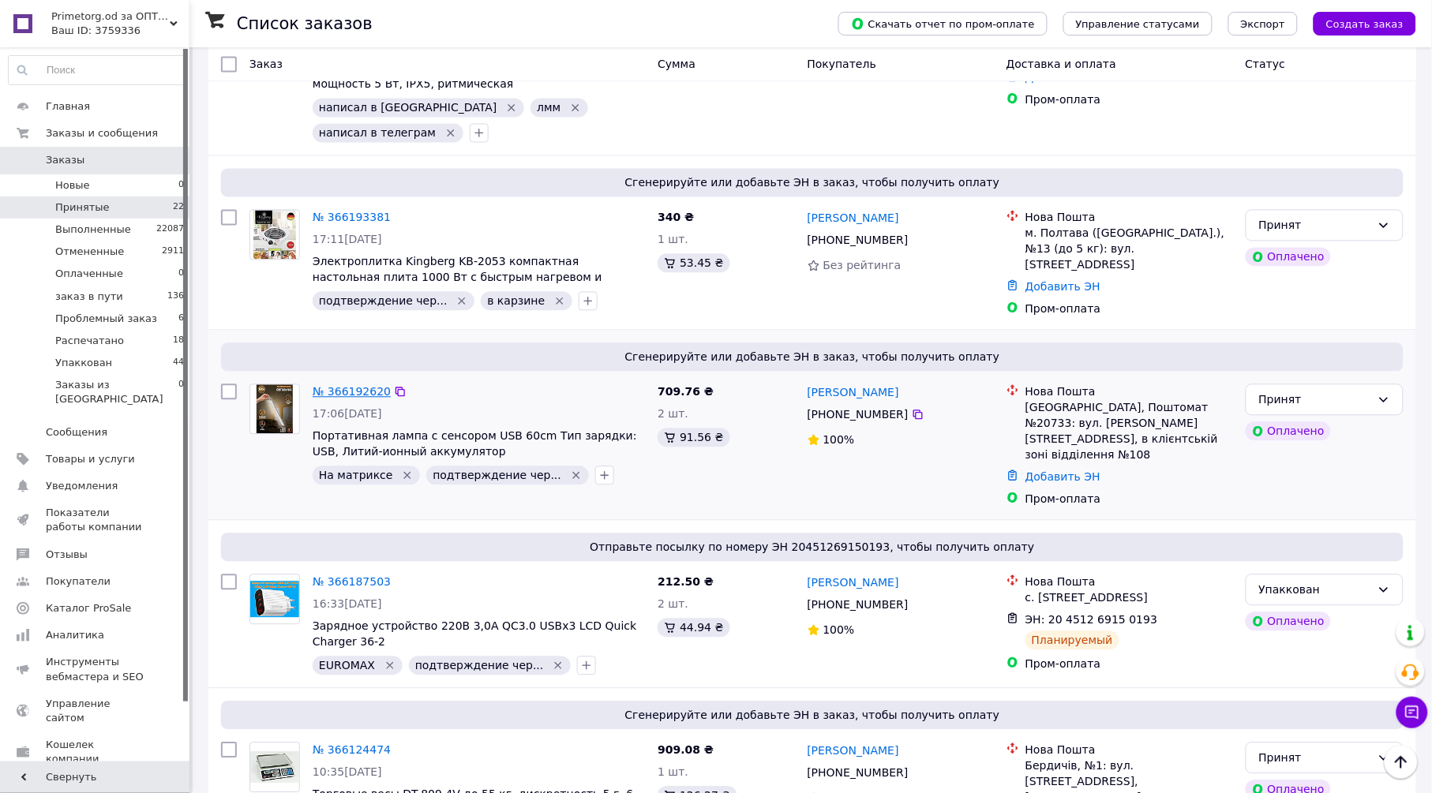
click at [362, 386] on link "№ 366192620" at bounding box center [352, 392] width 78 height 13
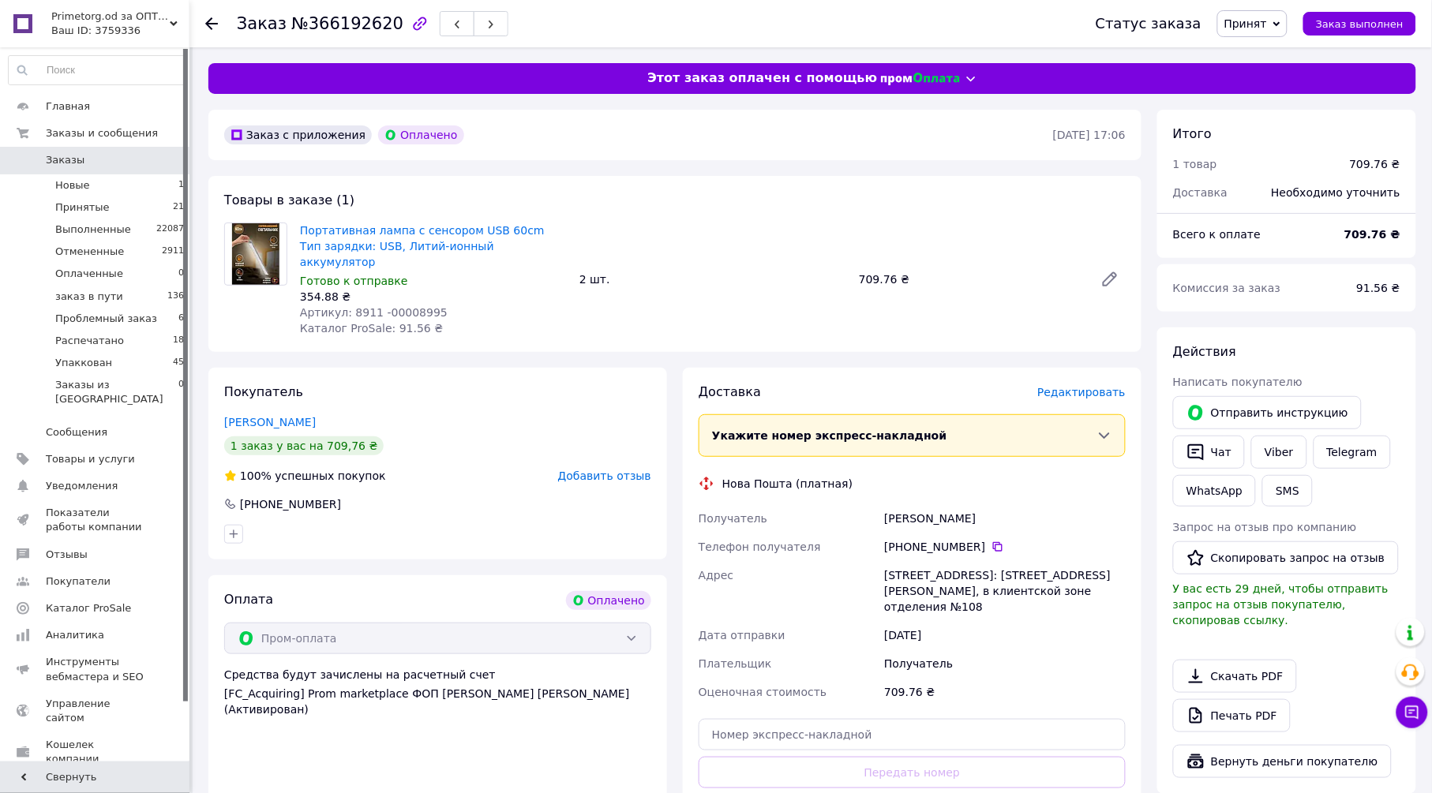
click at [1062, 386] on span "Редактировать" at bounding box center [1081, 392] width 88 height 13
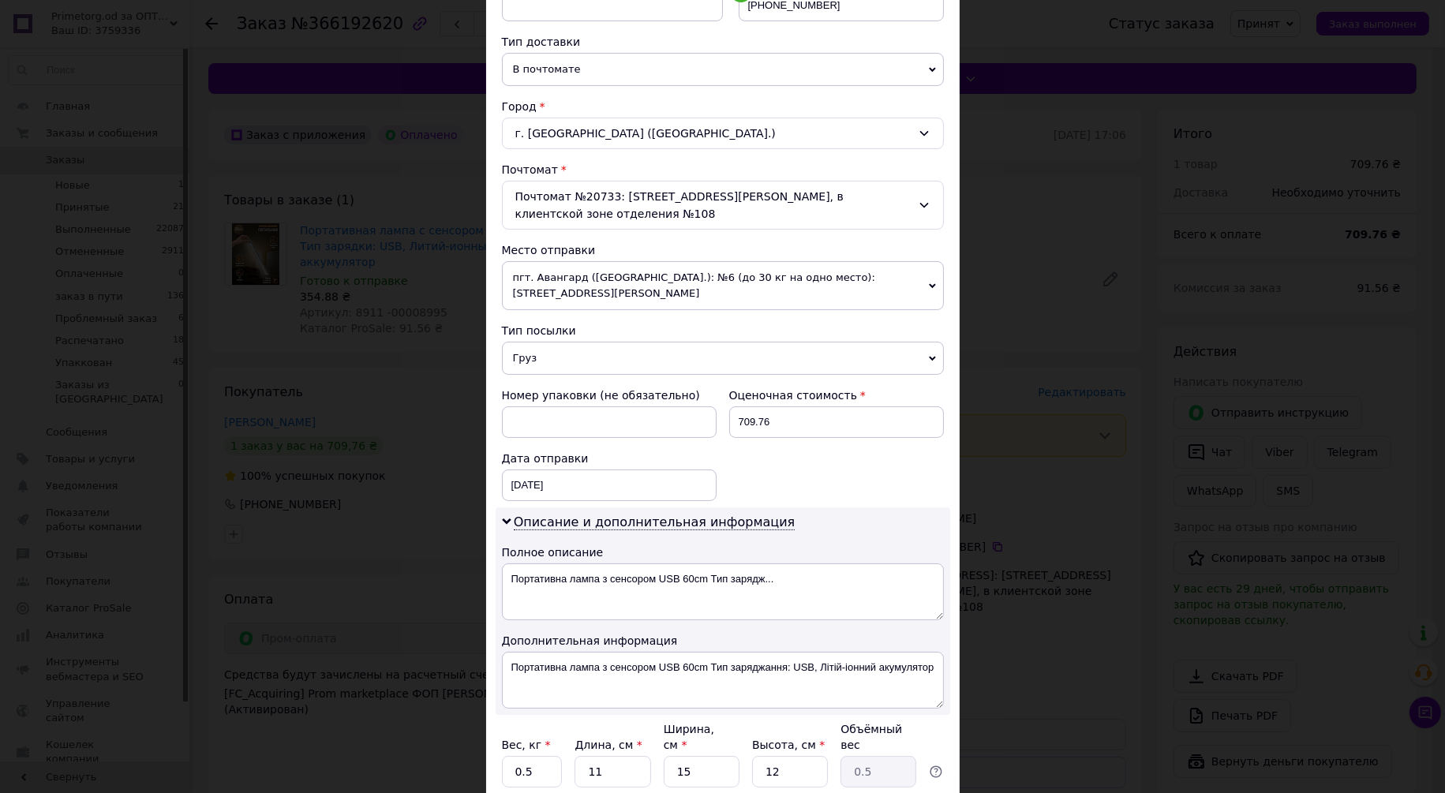
scroll to position [350, 0]
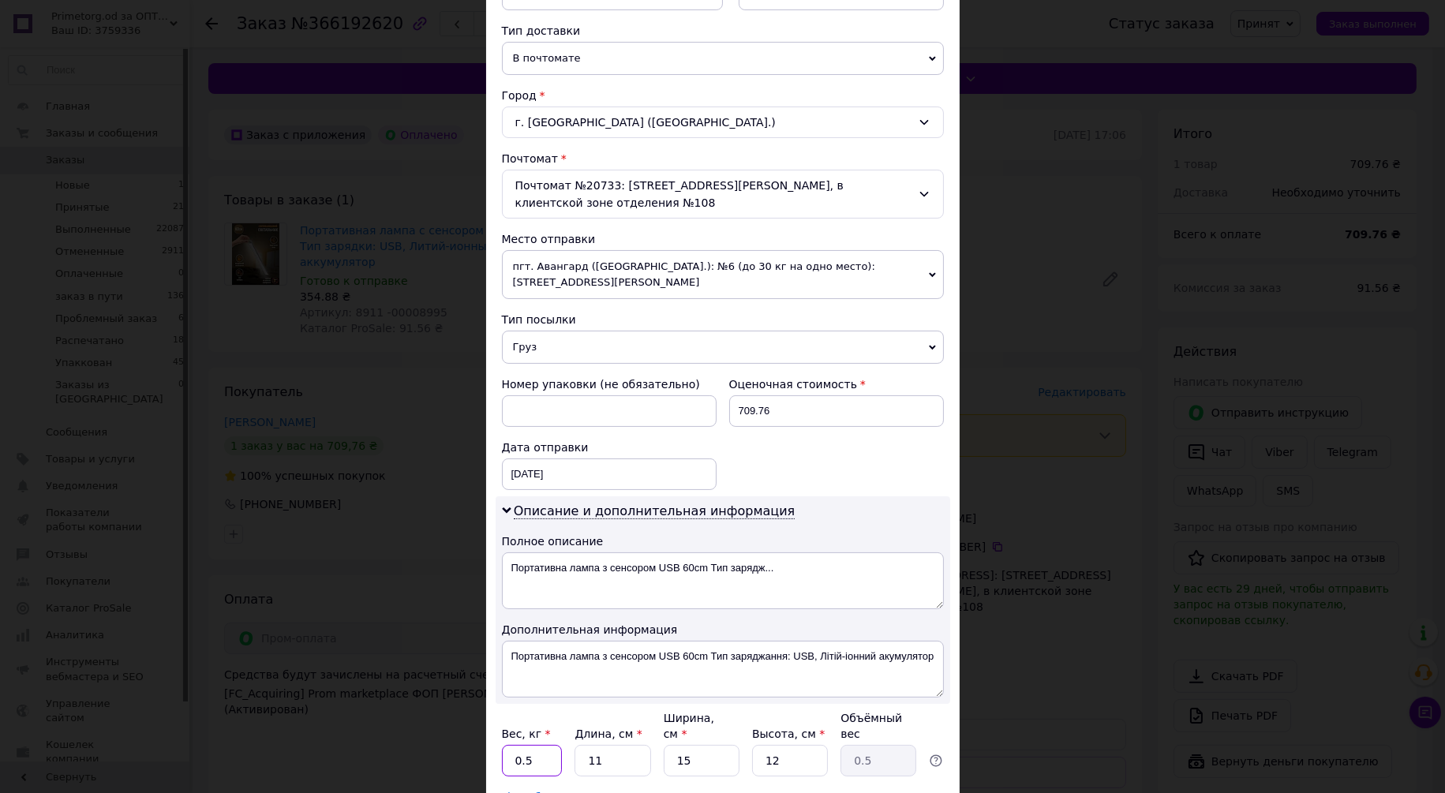
click at [545, 745] on input "0.5" at bounding box center [532, 761] width 61 height 32
type input "2"
type input "7"
type input "0.32"
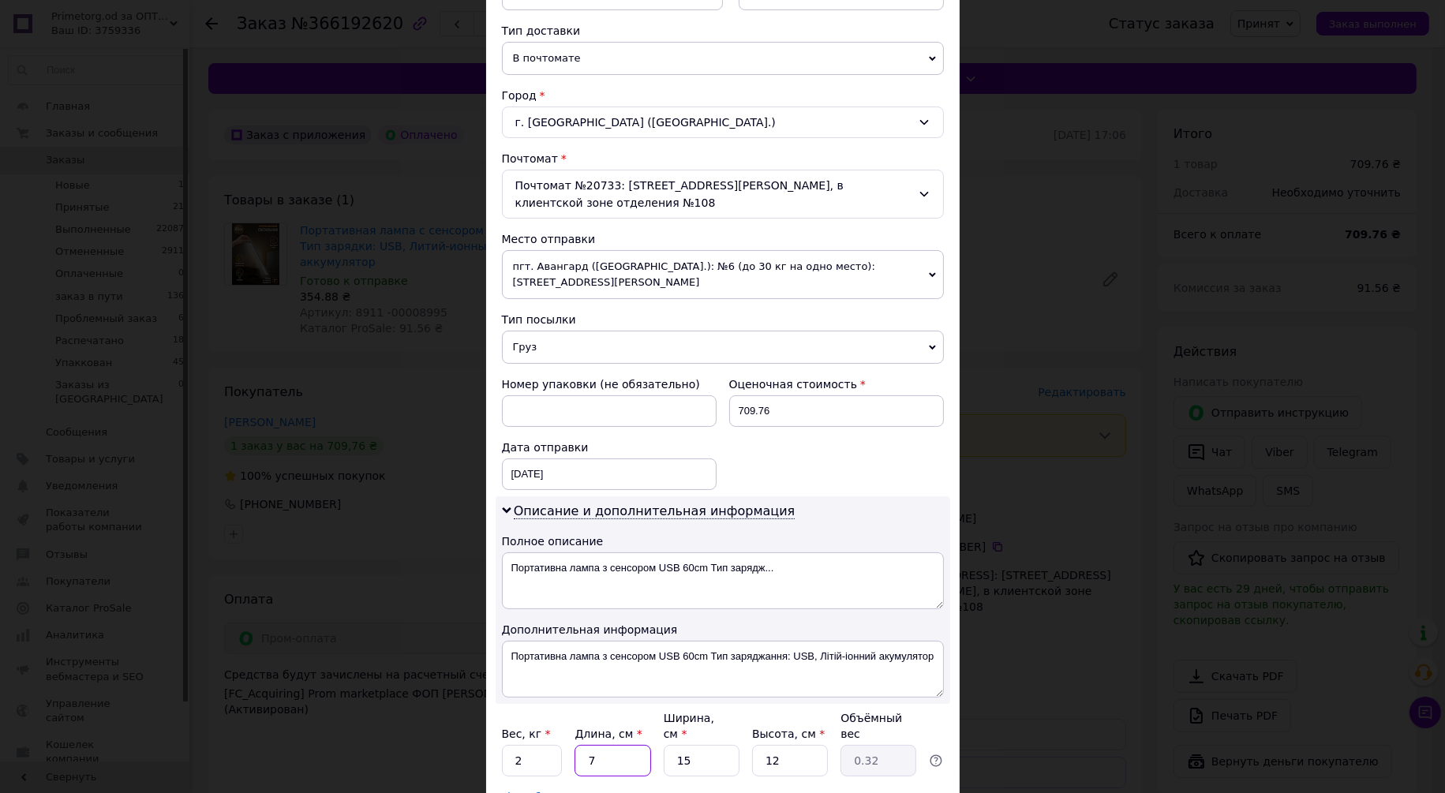
type input "70"
type input "3.15"
type input "70"
type input "1"
type input "0.21"
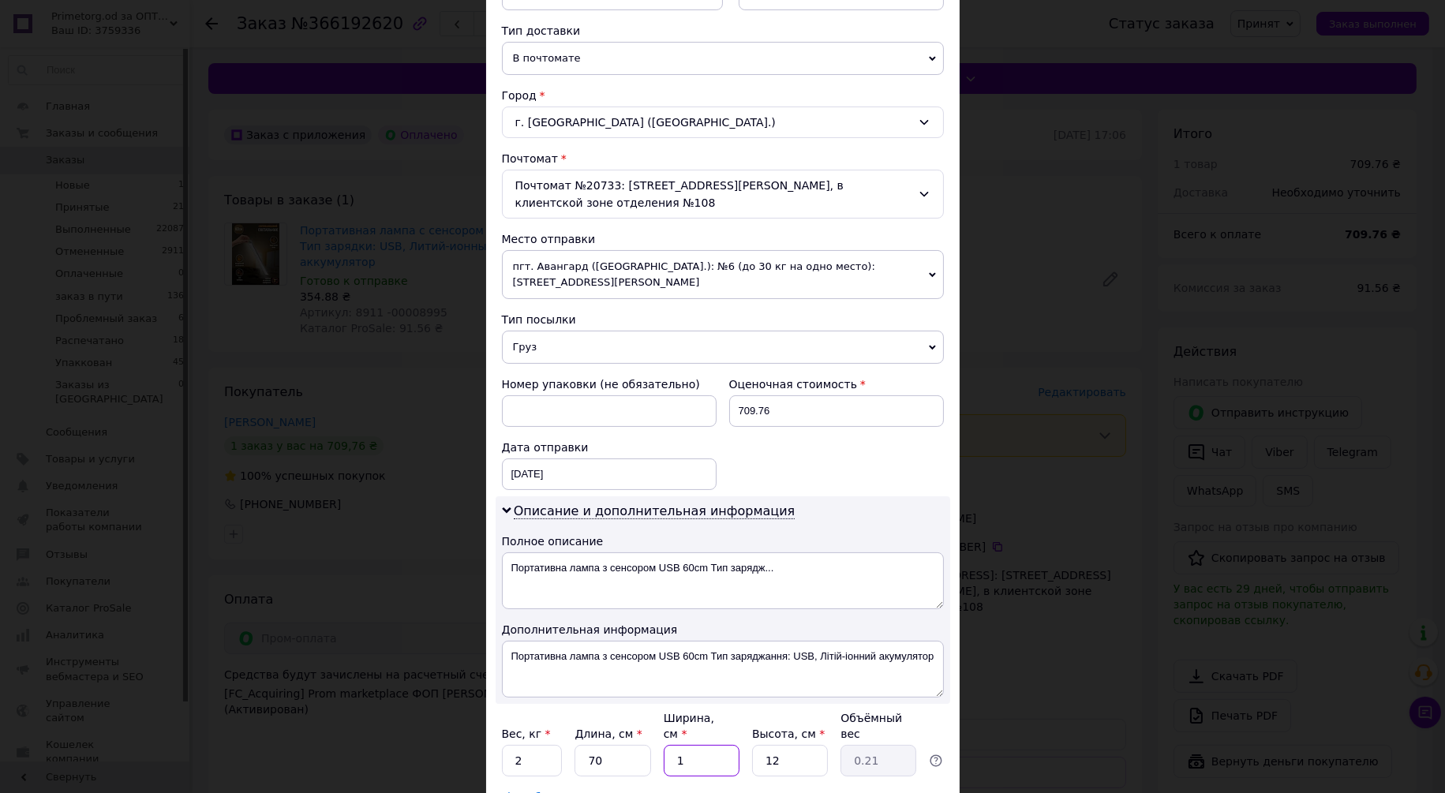
type input "12"
type input "2.52"
type input "12"
type input "1"
type input "0.21"
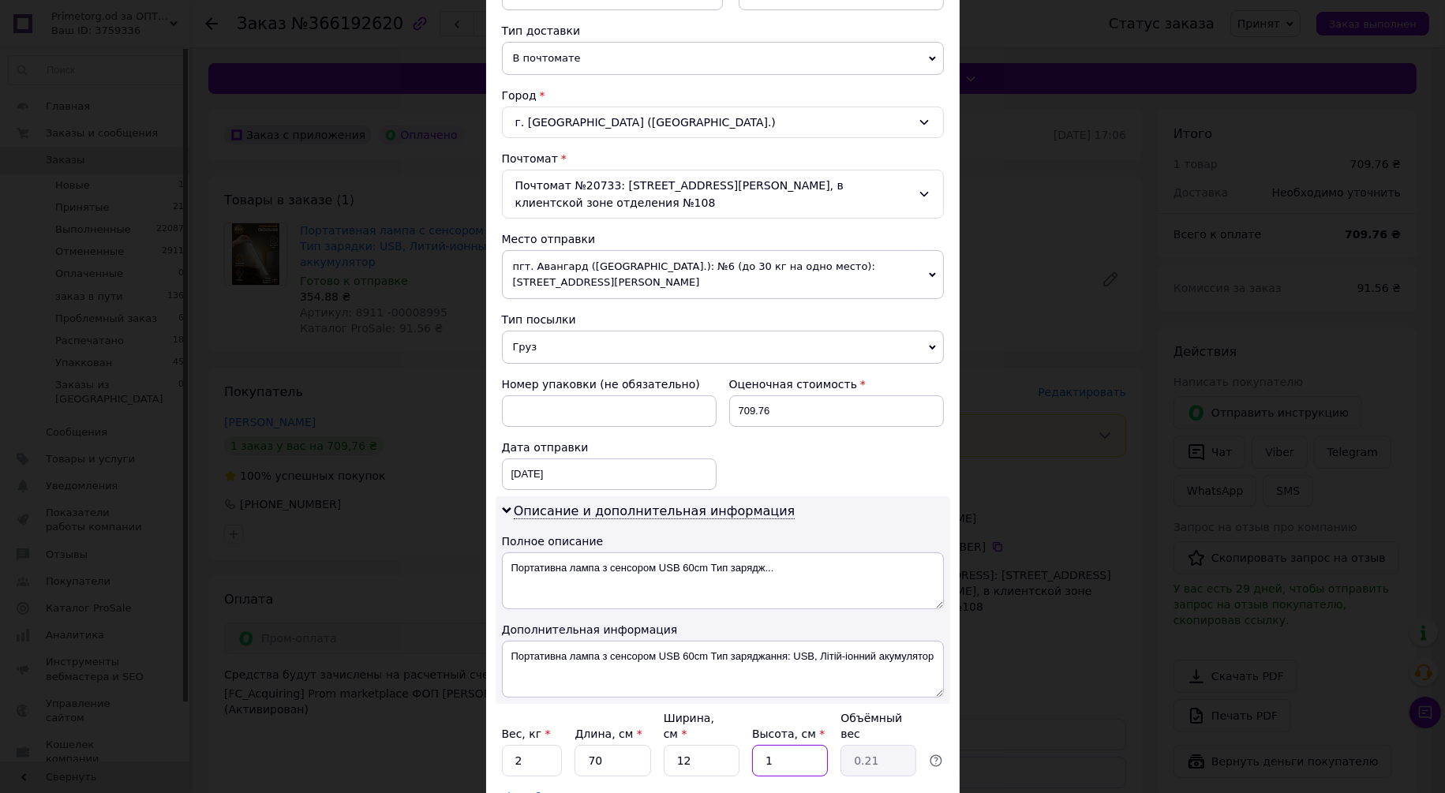
type input "10"
type input "2.1"
type input "10"
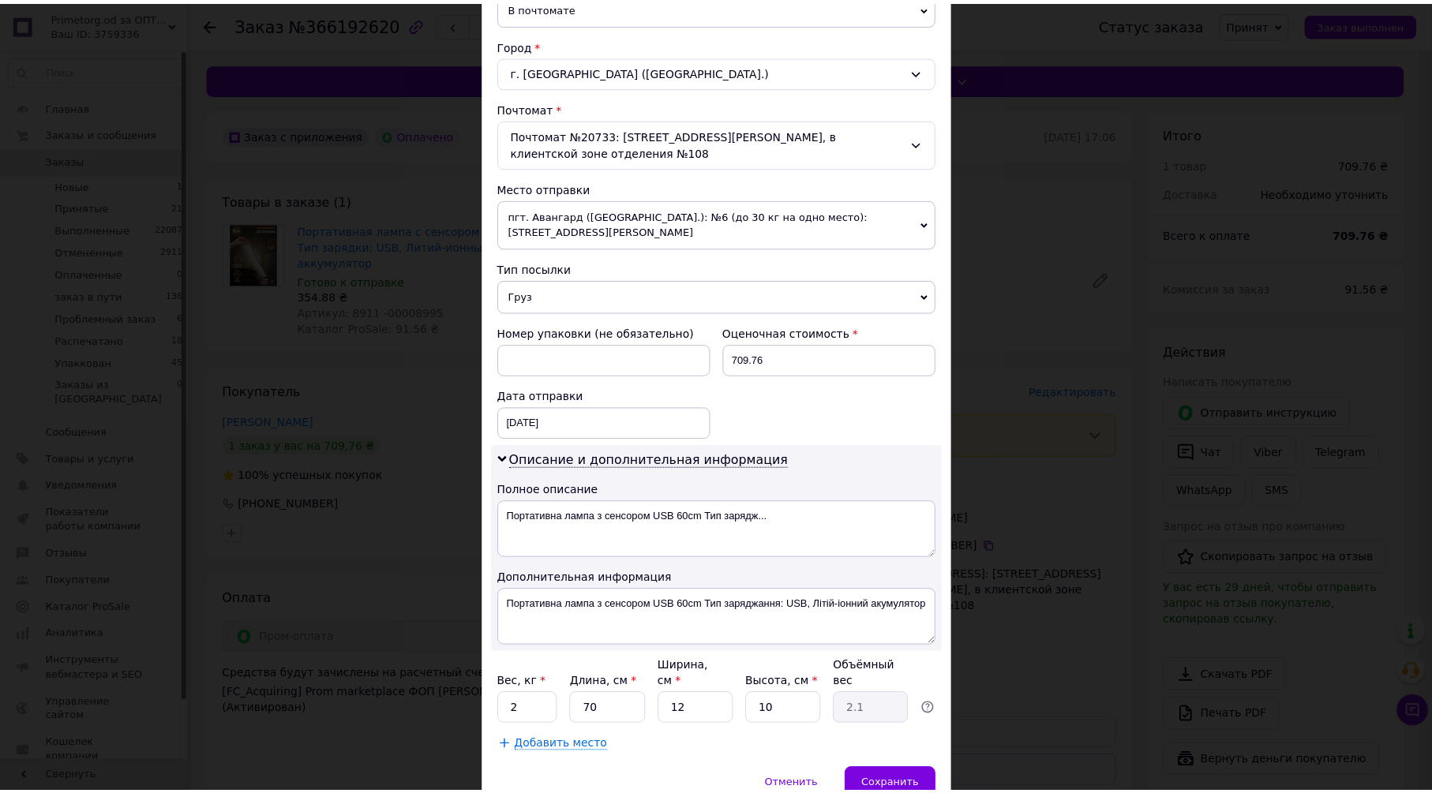
scroll to position [450, 0]
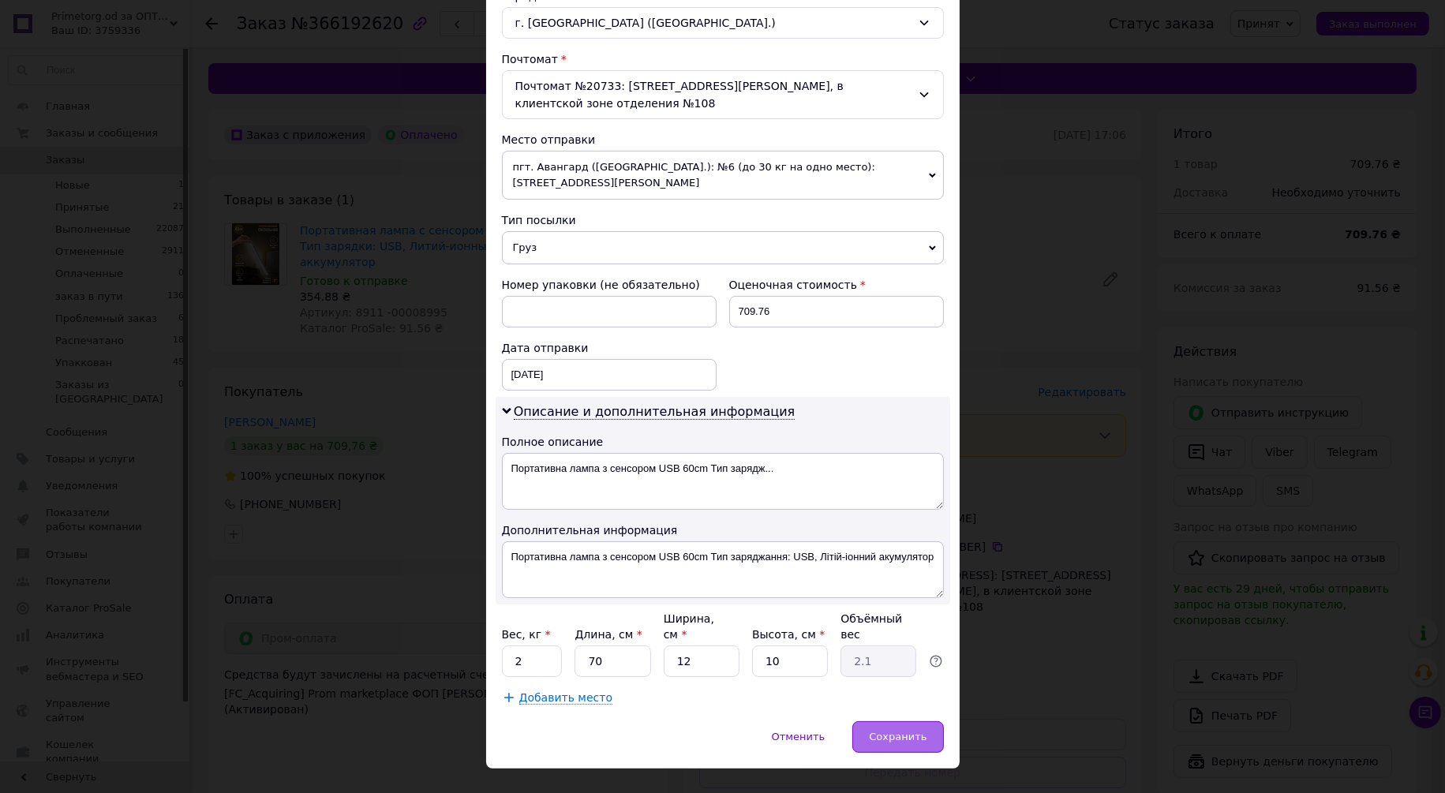
click at [897, 721] on div "Сохранить" at bounding box center [897, 737] width 91 height 32
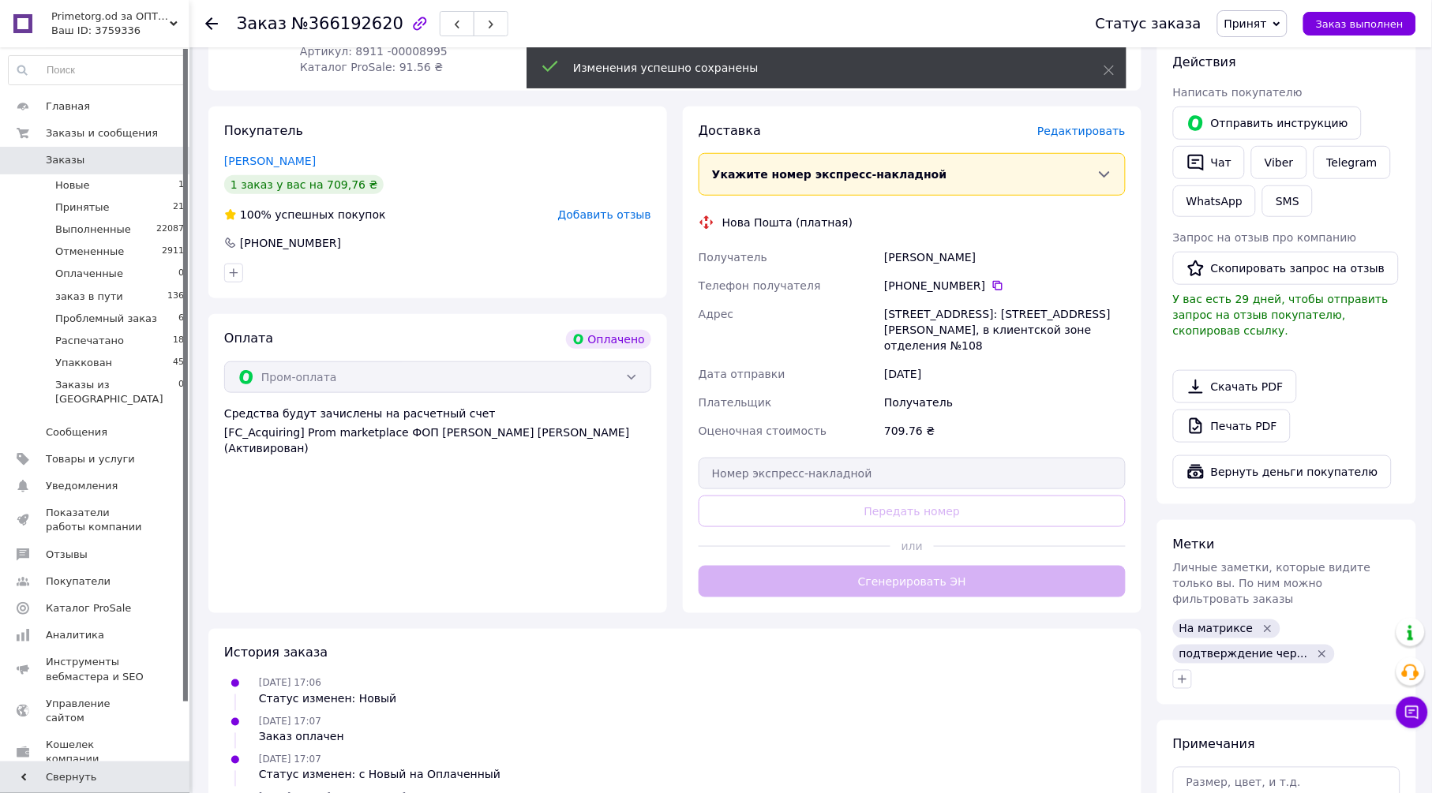
scroll to position [263, 0]
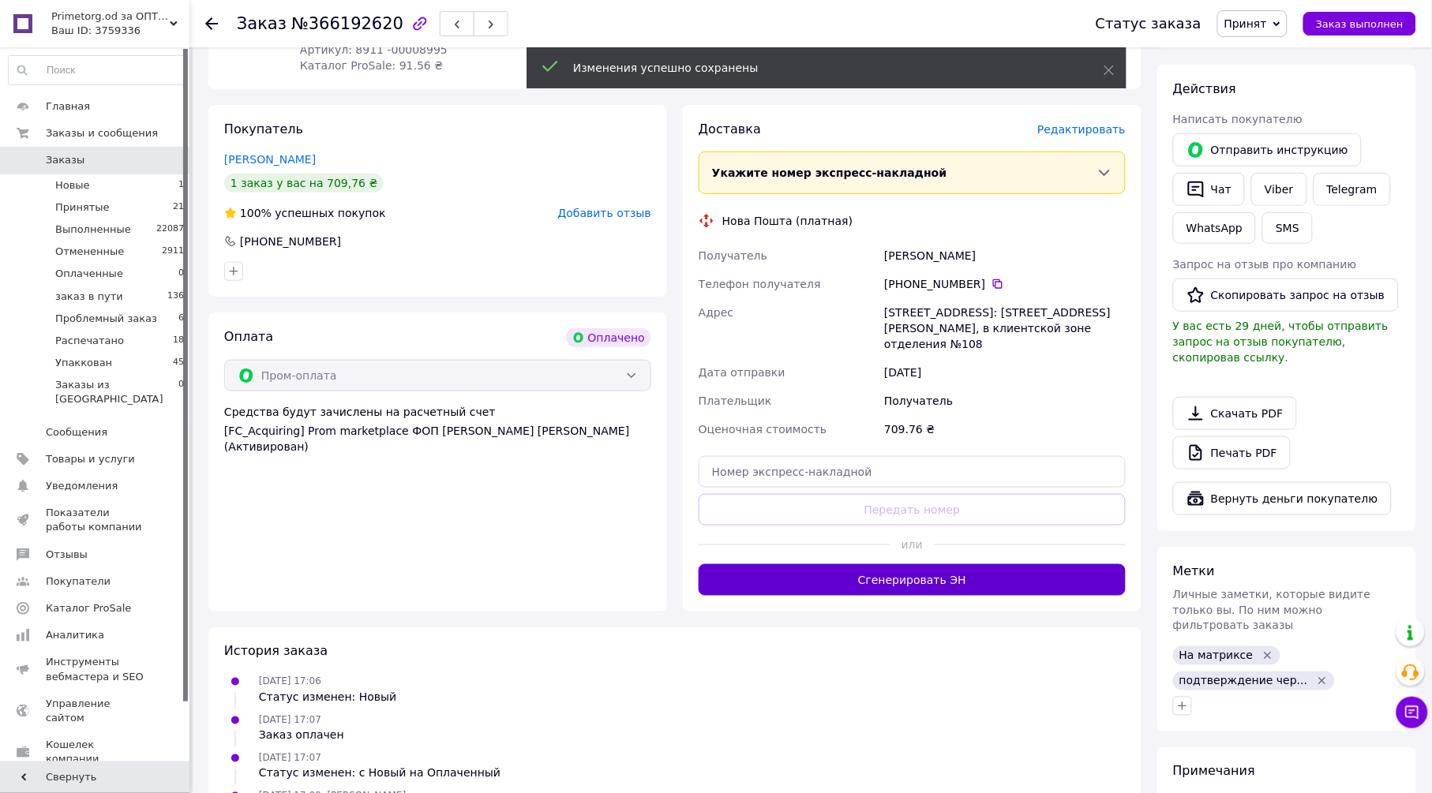
click at [902, 564] on button "Сгенерировать ЭН" at bounding box center [911, 580] width 427 height 32
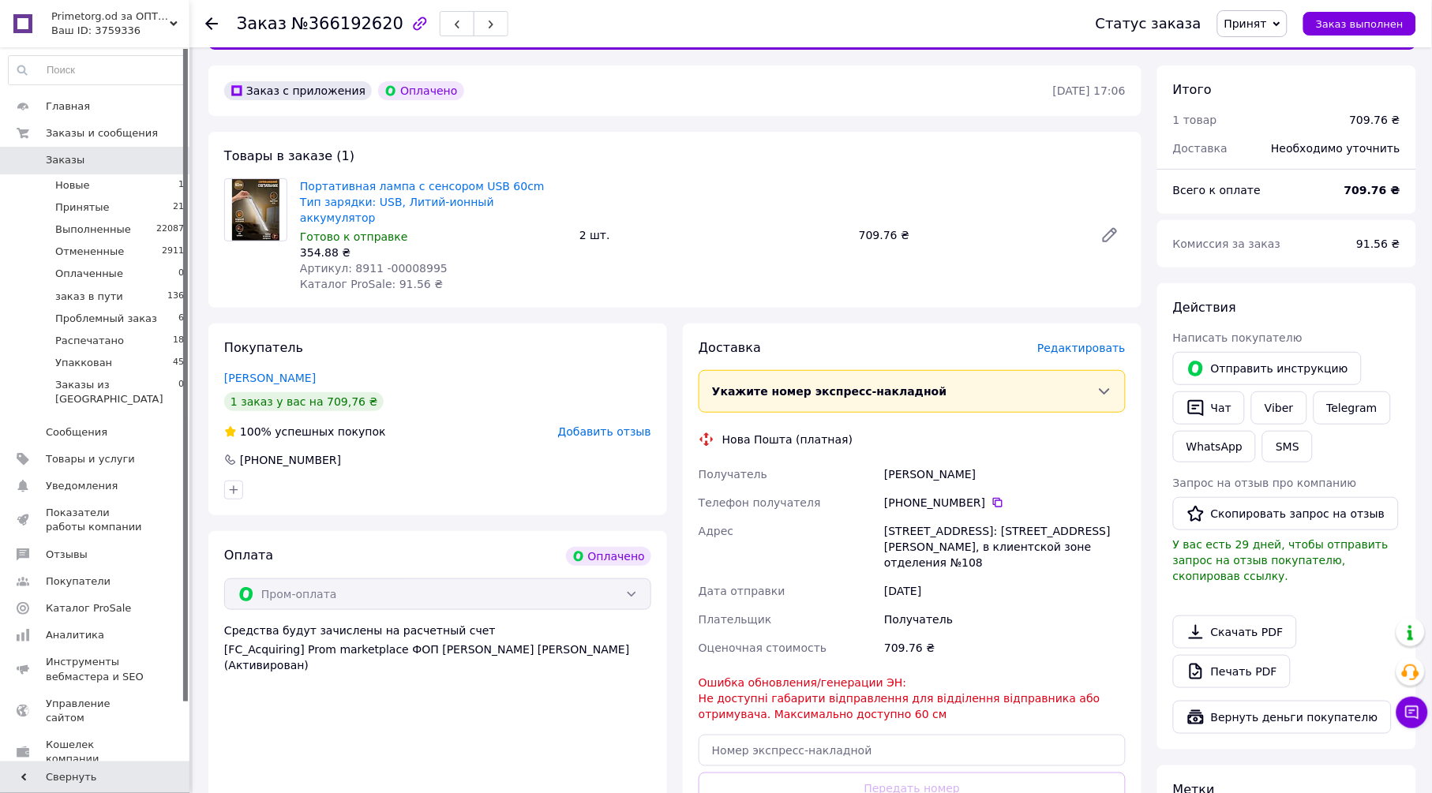
scroll to position [88, 0]
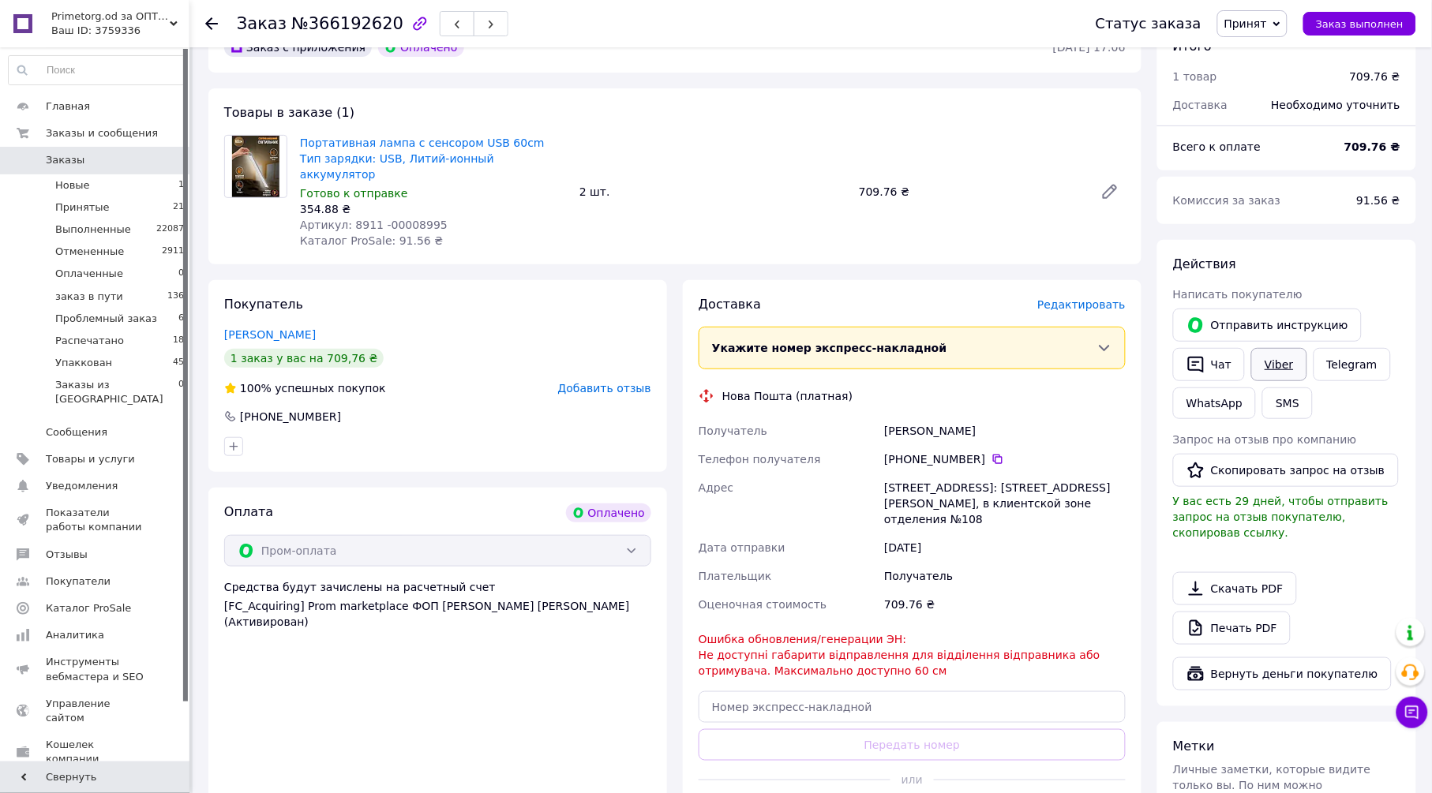
click at [1278, 368] on link "Viber" at bounding box center [1278, 364] width 55 height 33
click at [205, 19] on icon at bounding box center [211, 23] width 13 height 13
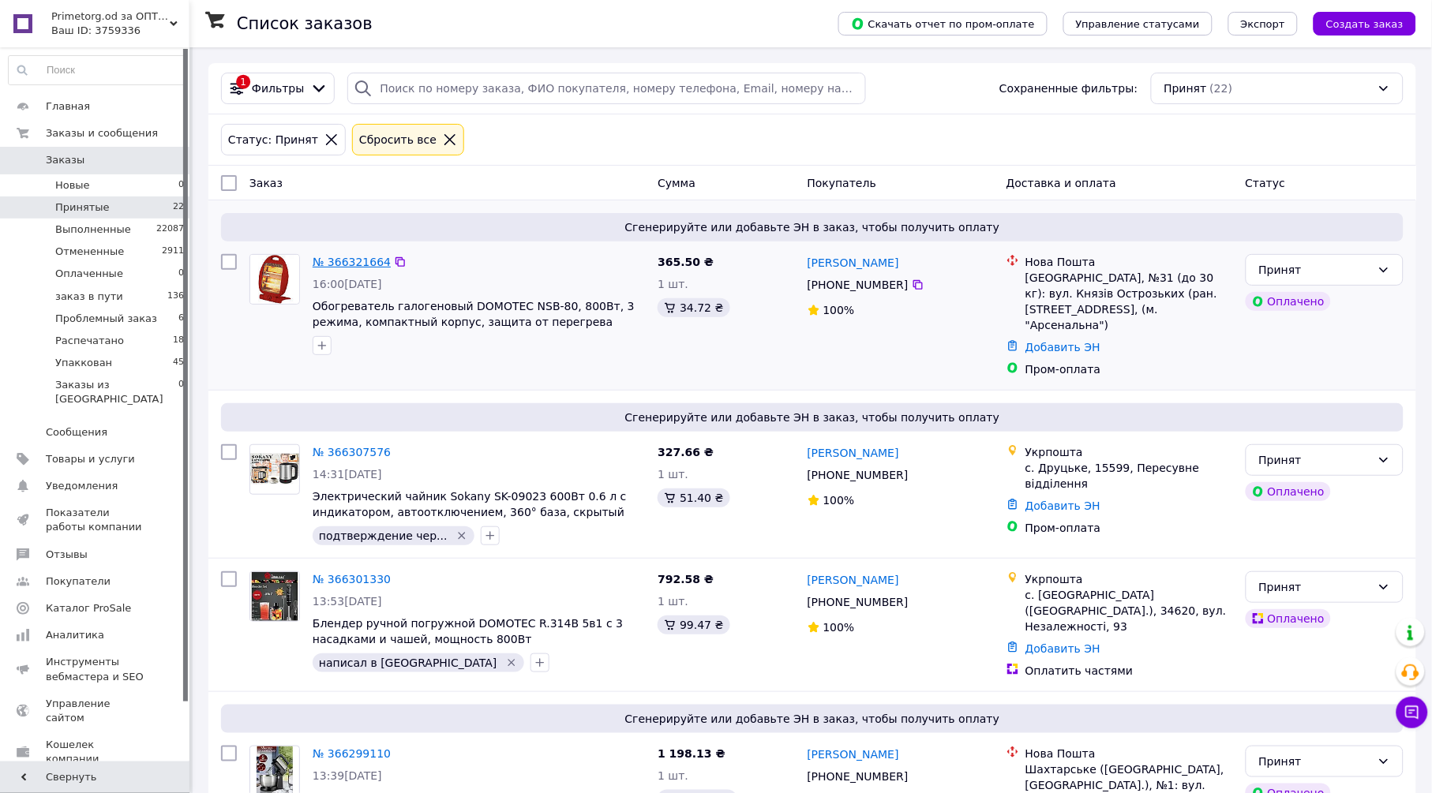
click at [359, 266] on link "№ 366321664" at bounding box center [352, 262] width 78 height 13
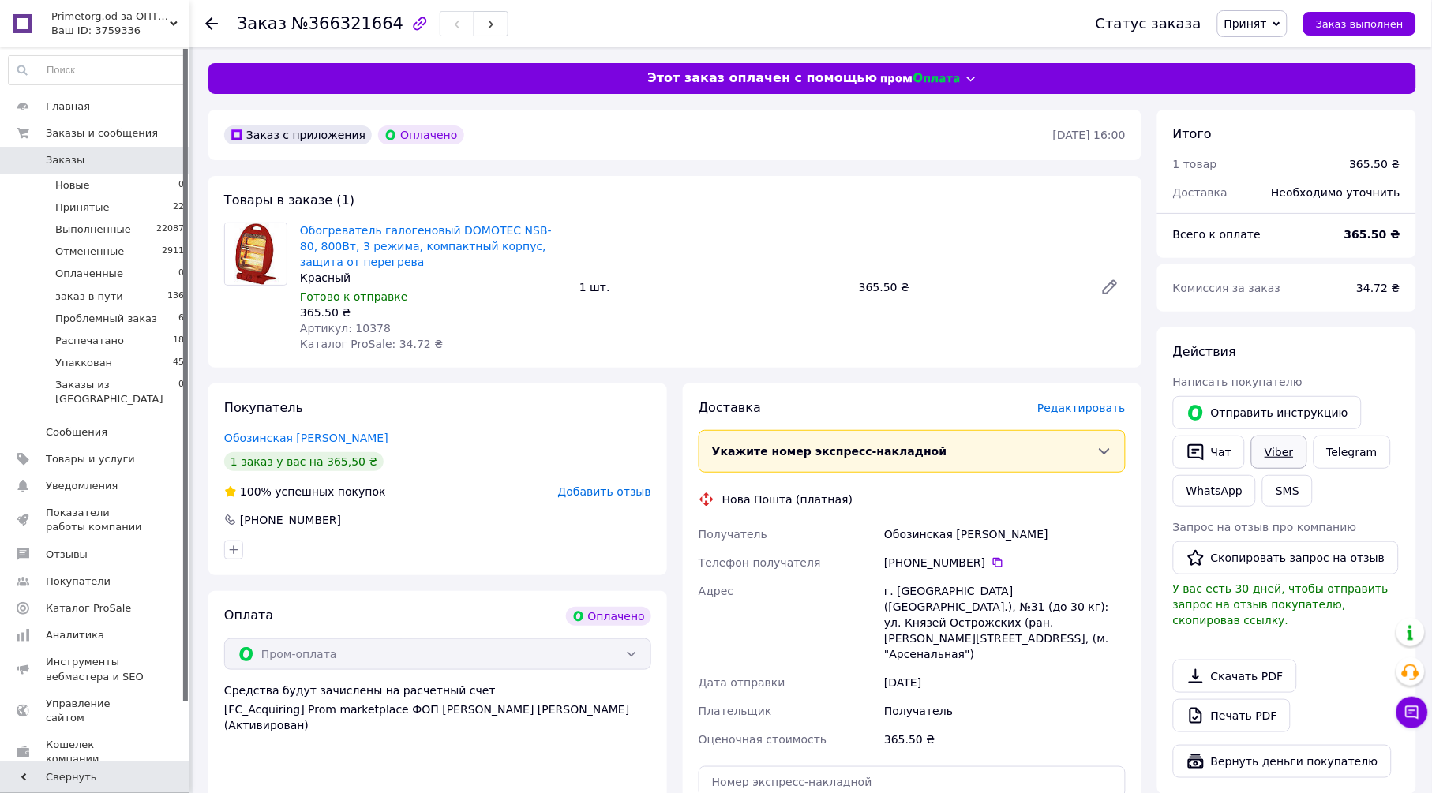
click at [1292, 450] on link "Viber" at bounding box center [1278, 452] width 55 height 33
click at [1253, 699] on link "Печать PDF" at bounding box center [1232, 715] width 118 height 33
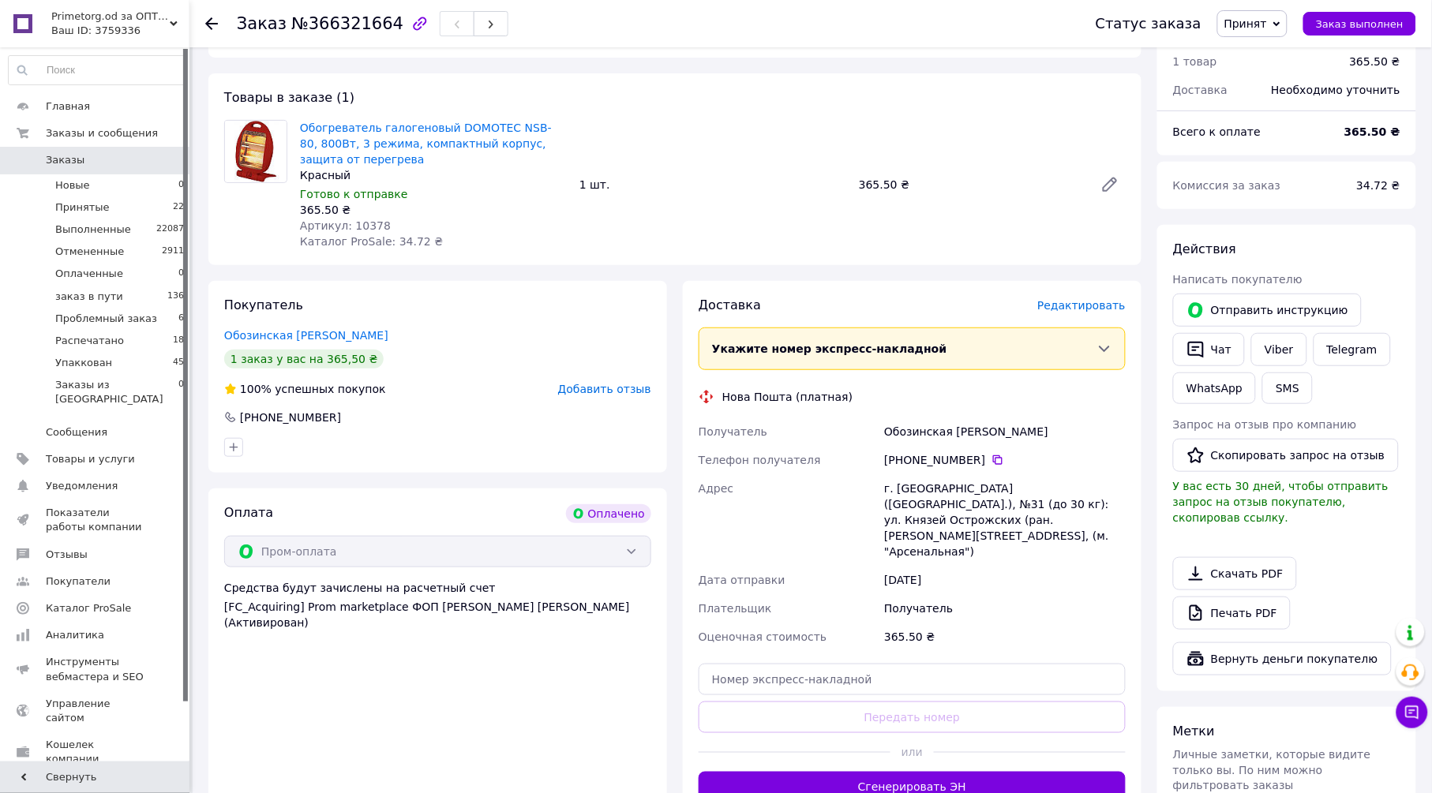
scroll to position [263, 0]
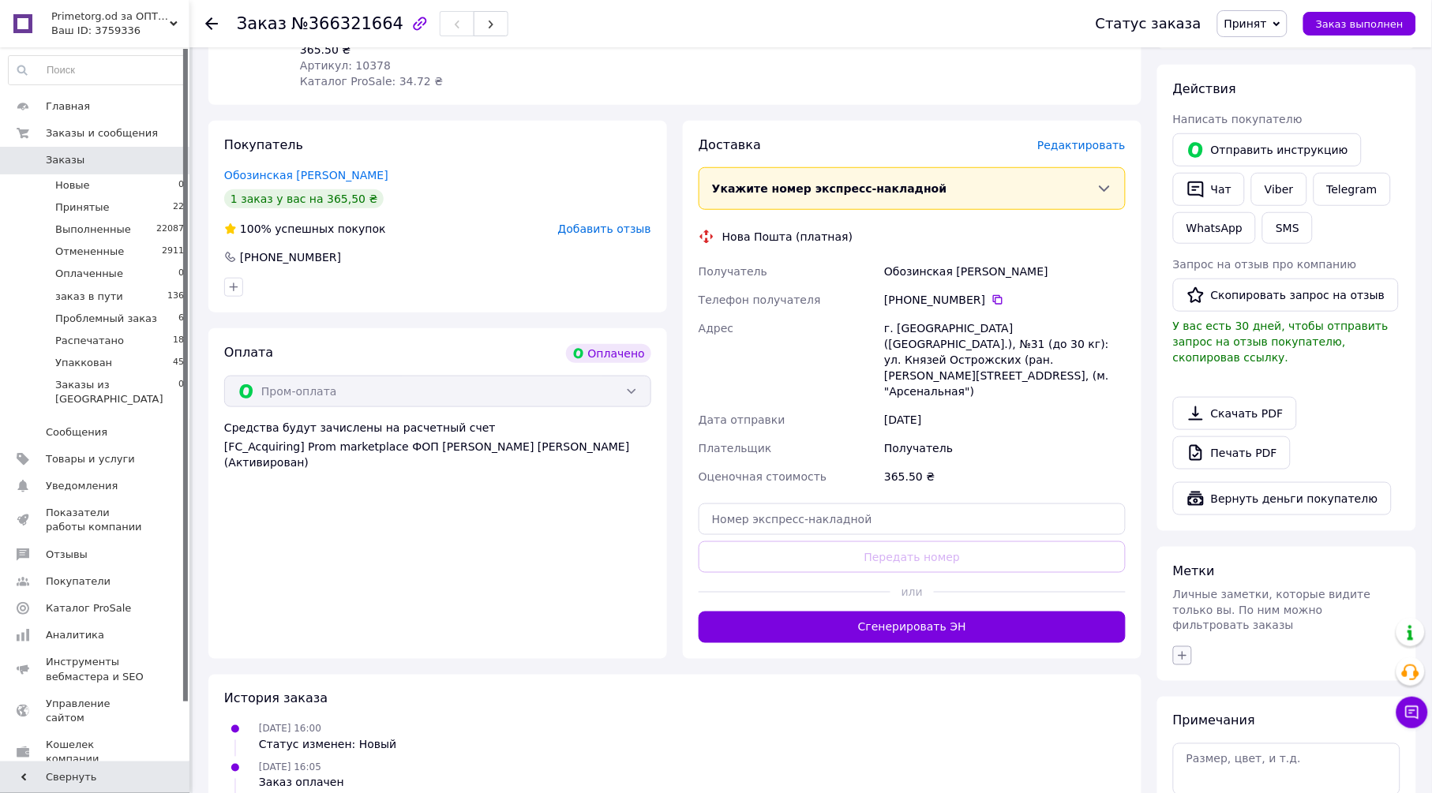
click at [1180, 650] on icon "button" at bounding box center [1182, 656] width 13 height 13
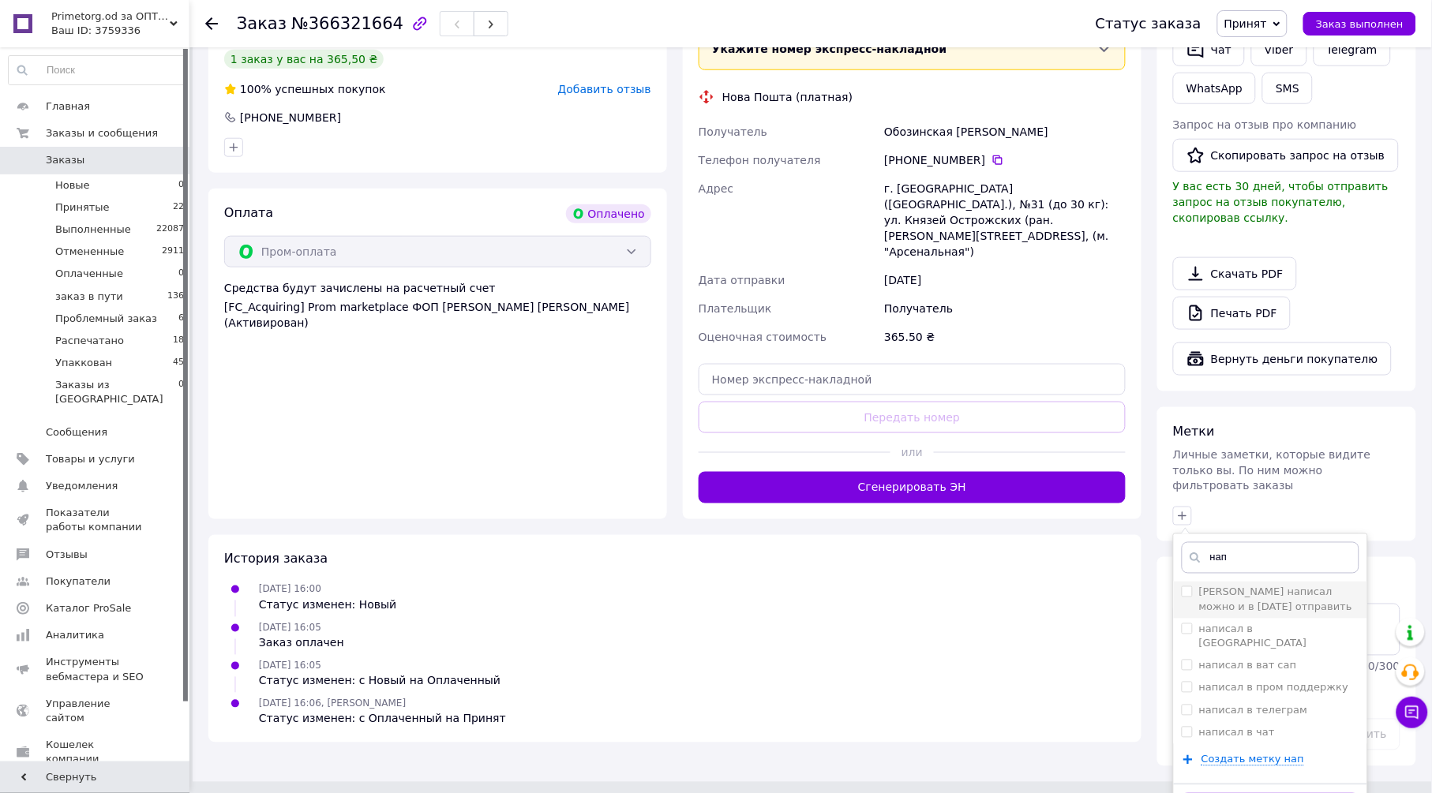
scroll to position [406, 0]
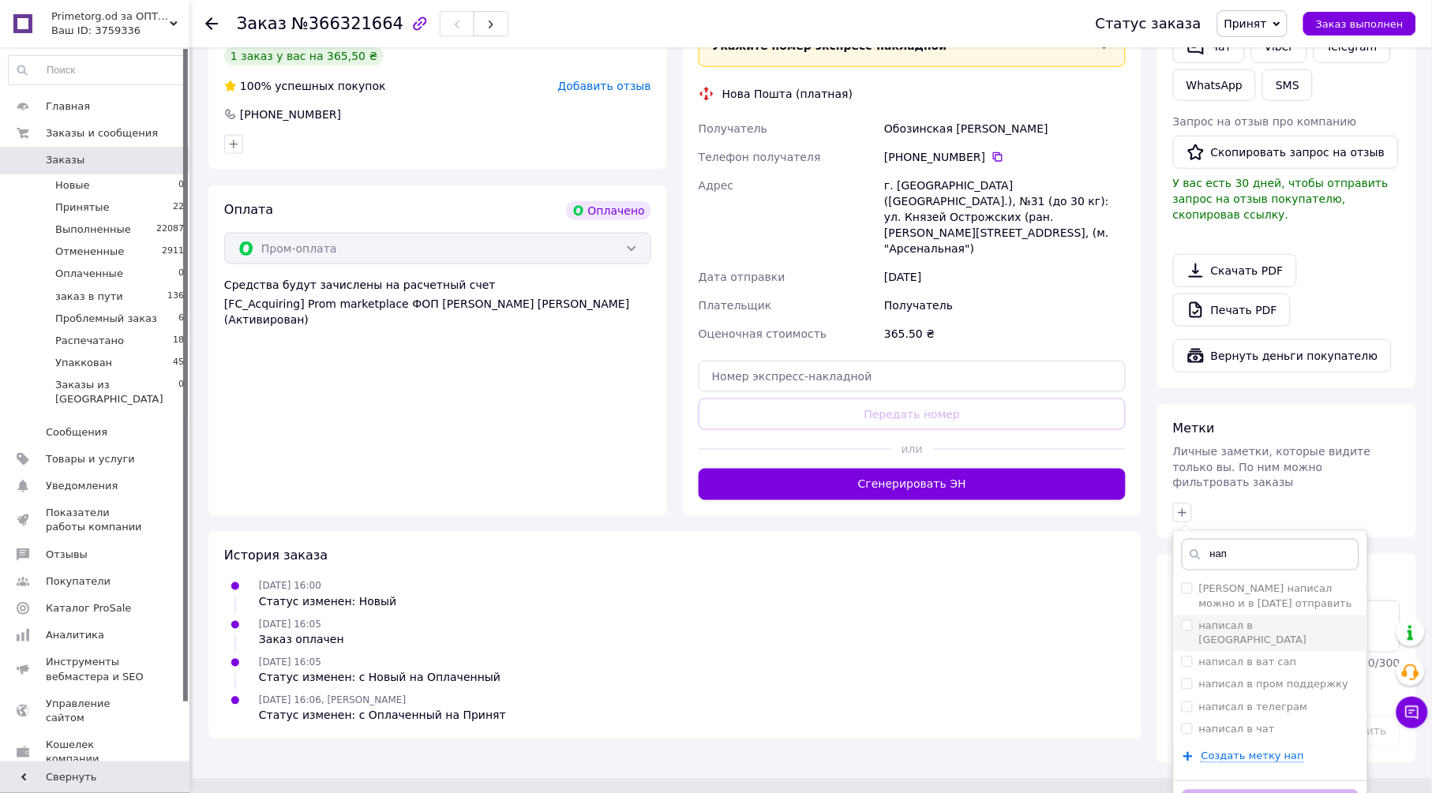
type input "нап"
click at [1265, 620] on label "написал в [GEOGRAPHIC_DATA]" at bounding box center [1253, 633] width 108 height 26
checkbox input "true"
click at [1340, 790] on button "Добавить метку" at bounding box center [1271, 805] width 178 height 31
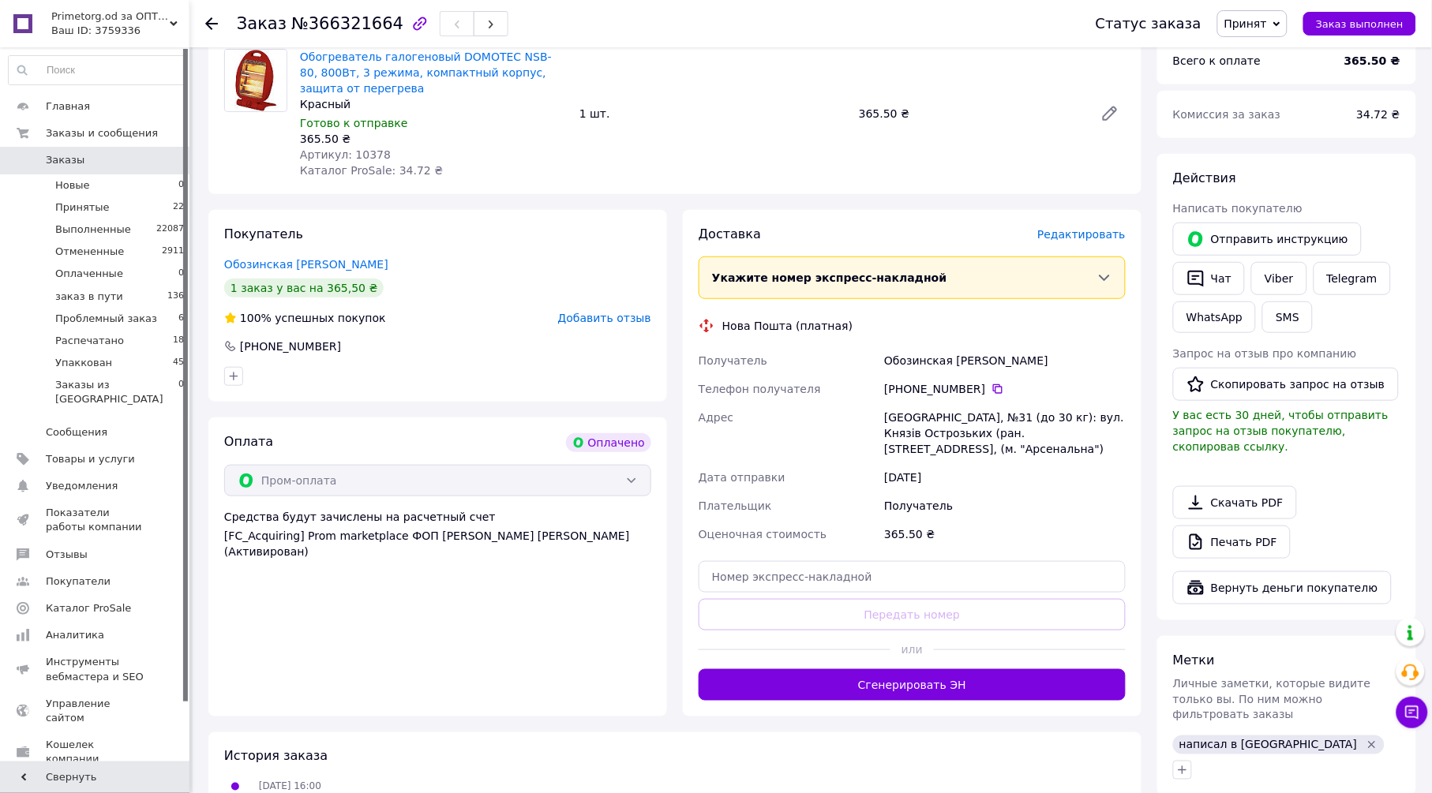
scroll to position [122, 0]
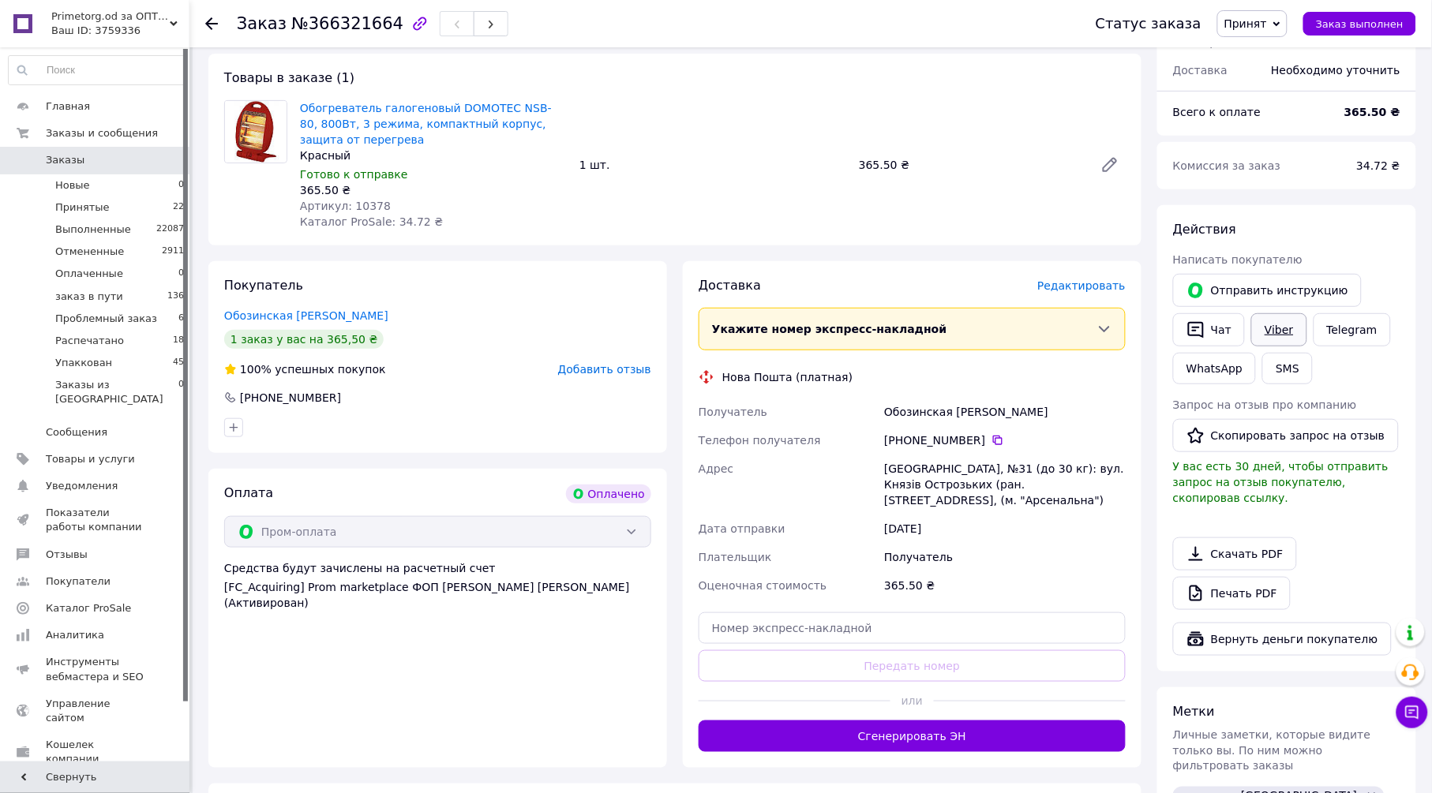
click at [1277, 322] on link "Viber" at bounding box center [1278, 329] width 55 height 33
click at [1080, 288] on span "Редактировать" at bounding box center [1081, 285] width 88 height 13
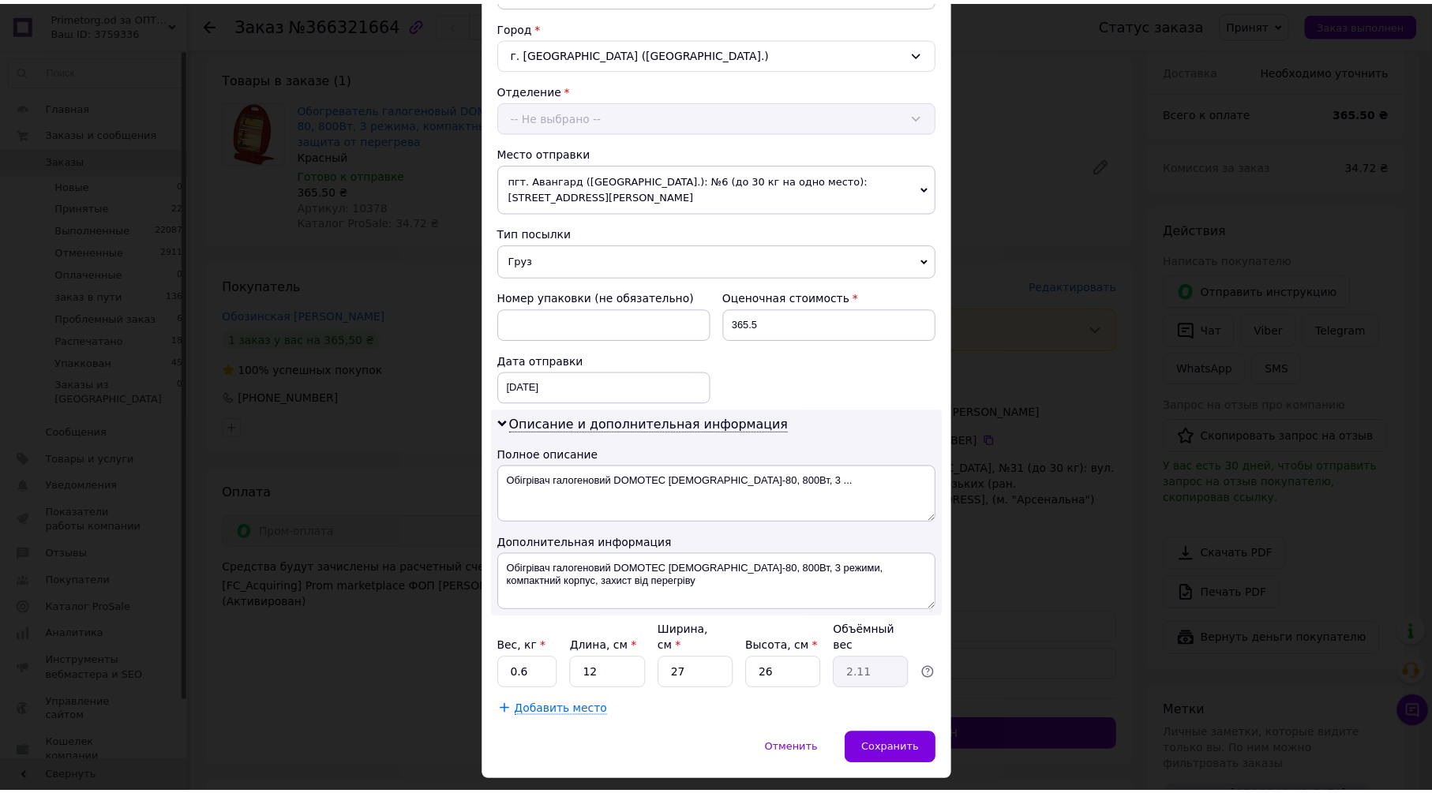
scroll to position [433, 0]
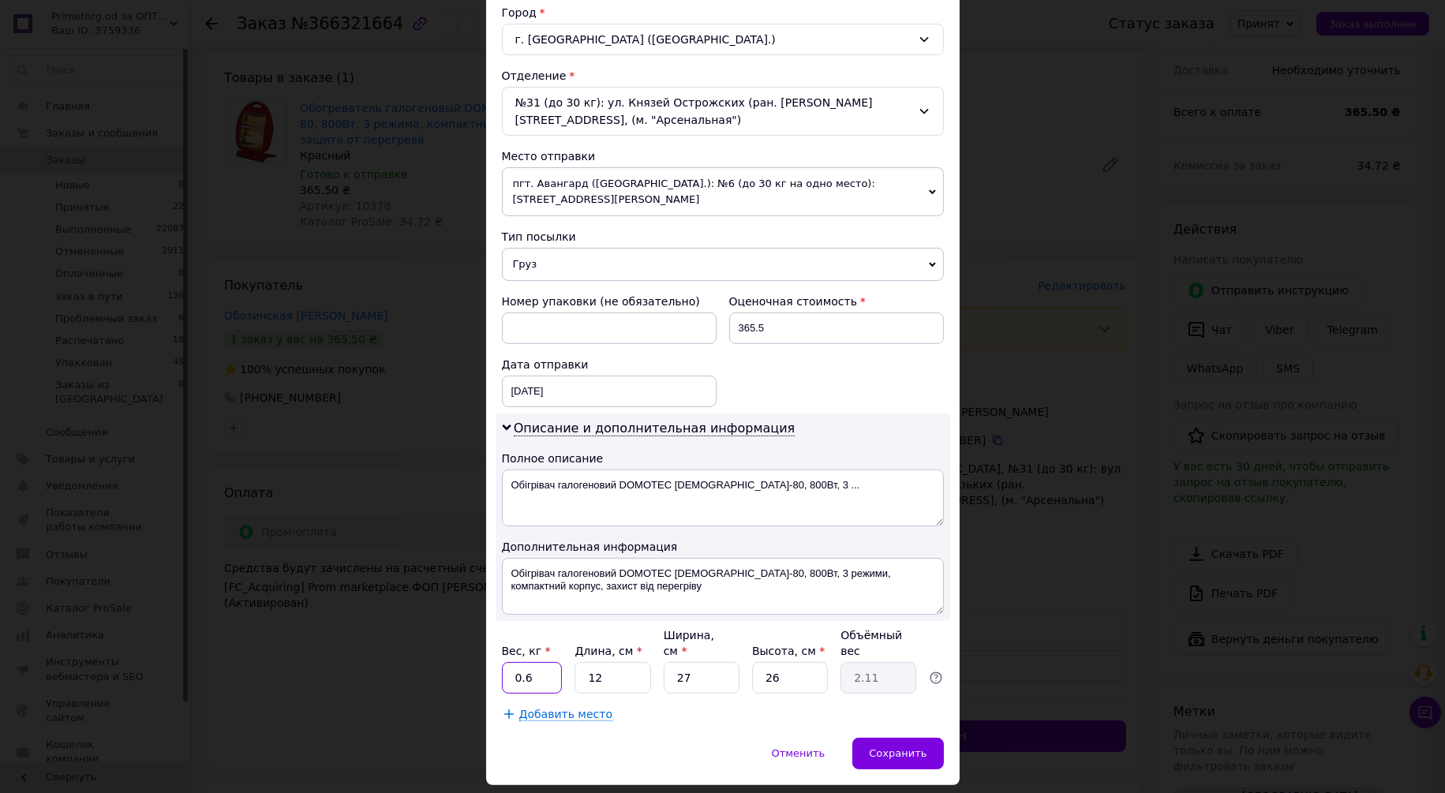
click at [547, 662] on input "0.6" at bounding box center [532, 678] width 61 height 32
type input "2"
type input "3"
type input "0.53"
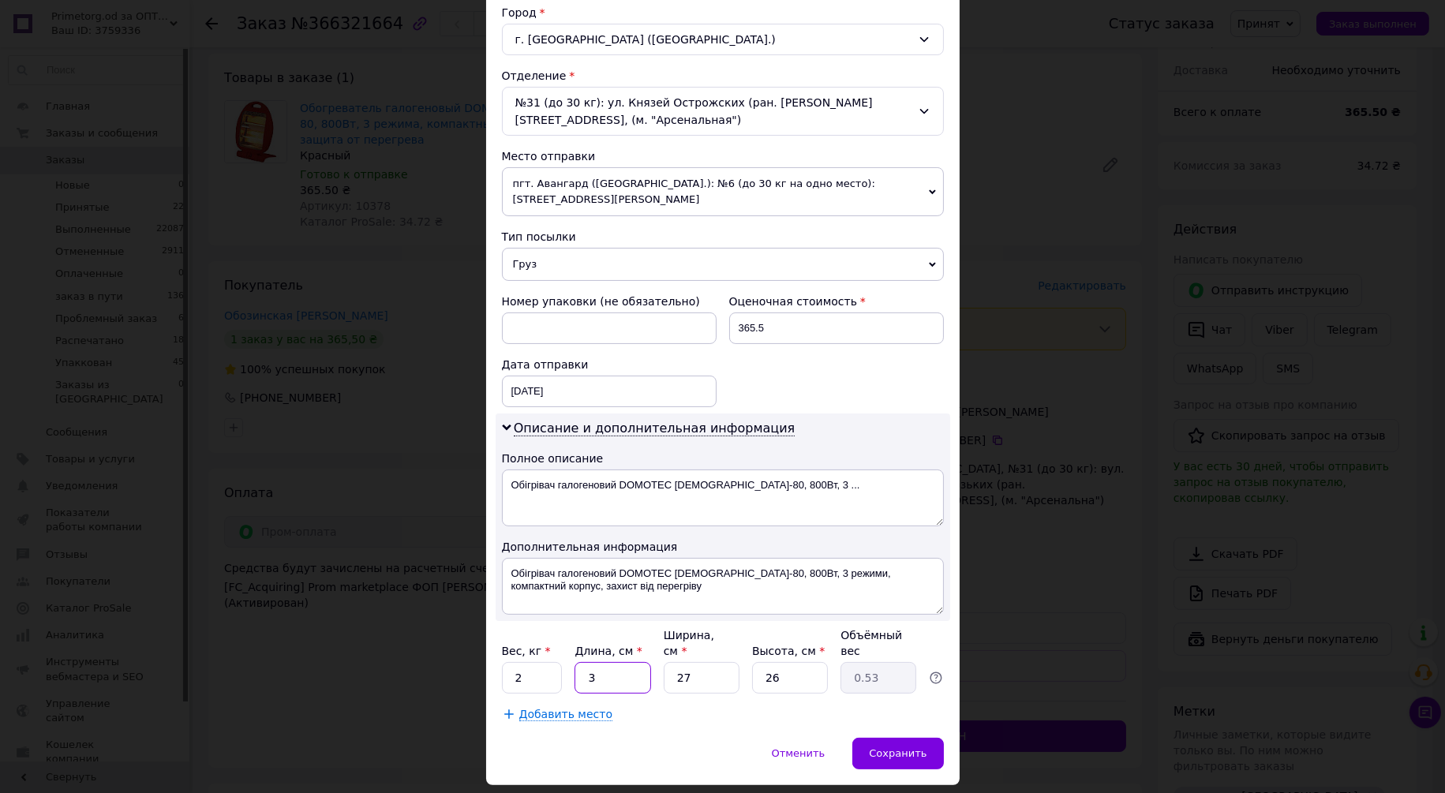
type input "36"
type input "6.32"
type input "36"
type input "2"
type input "0.47"
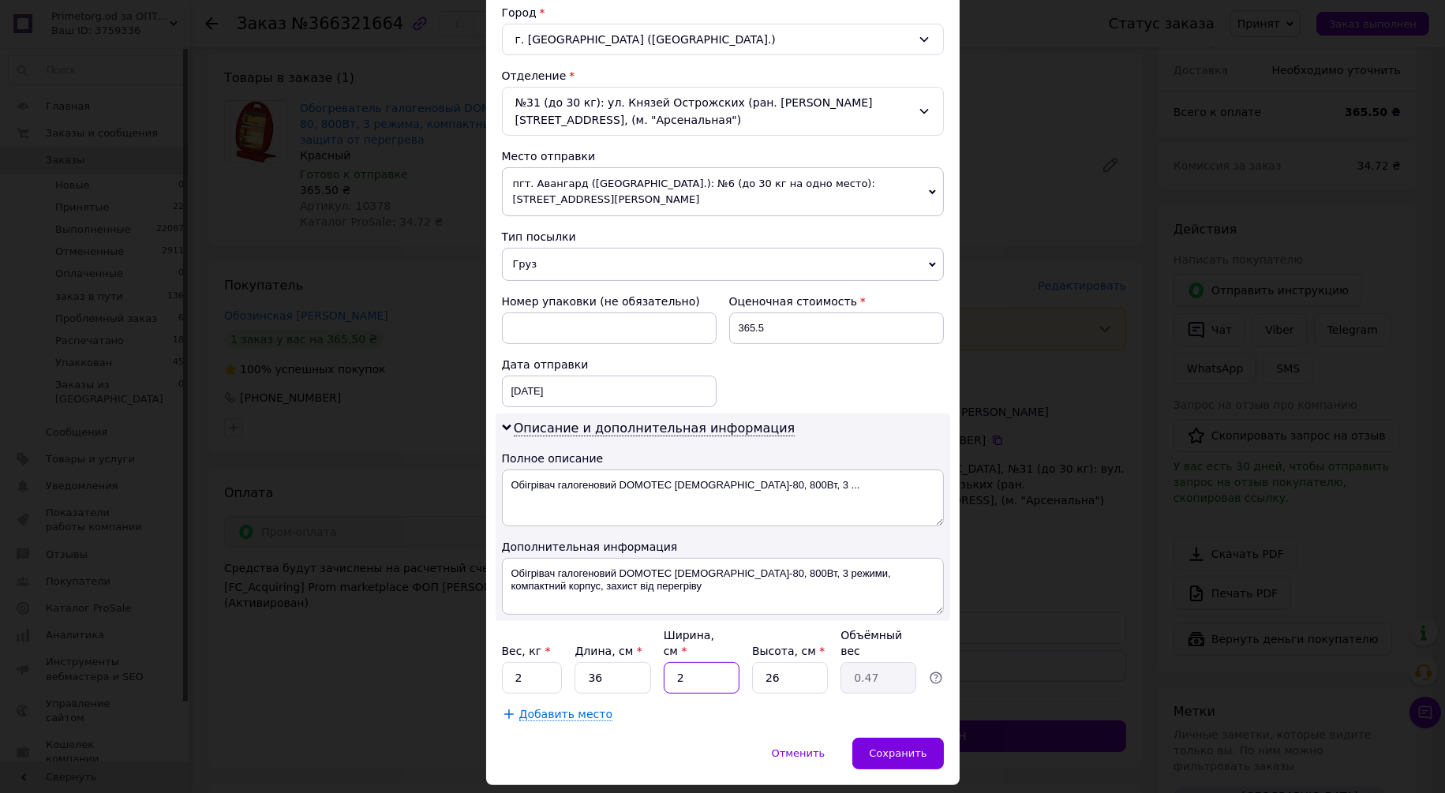
type input "24"
type input "5.62"
type input "24"
type input "8"
type input "1.73"
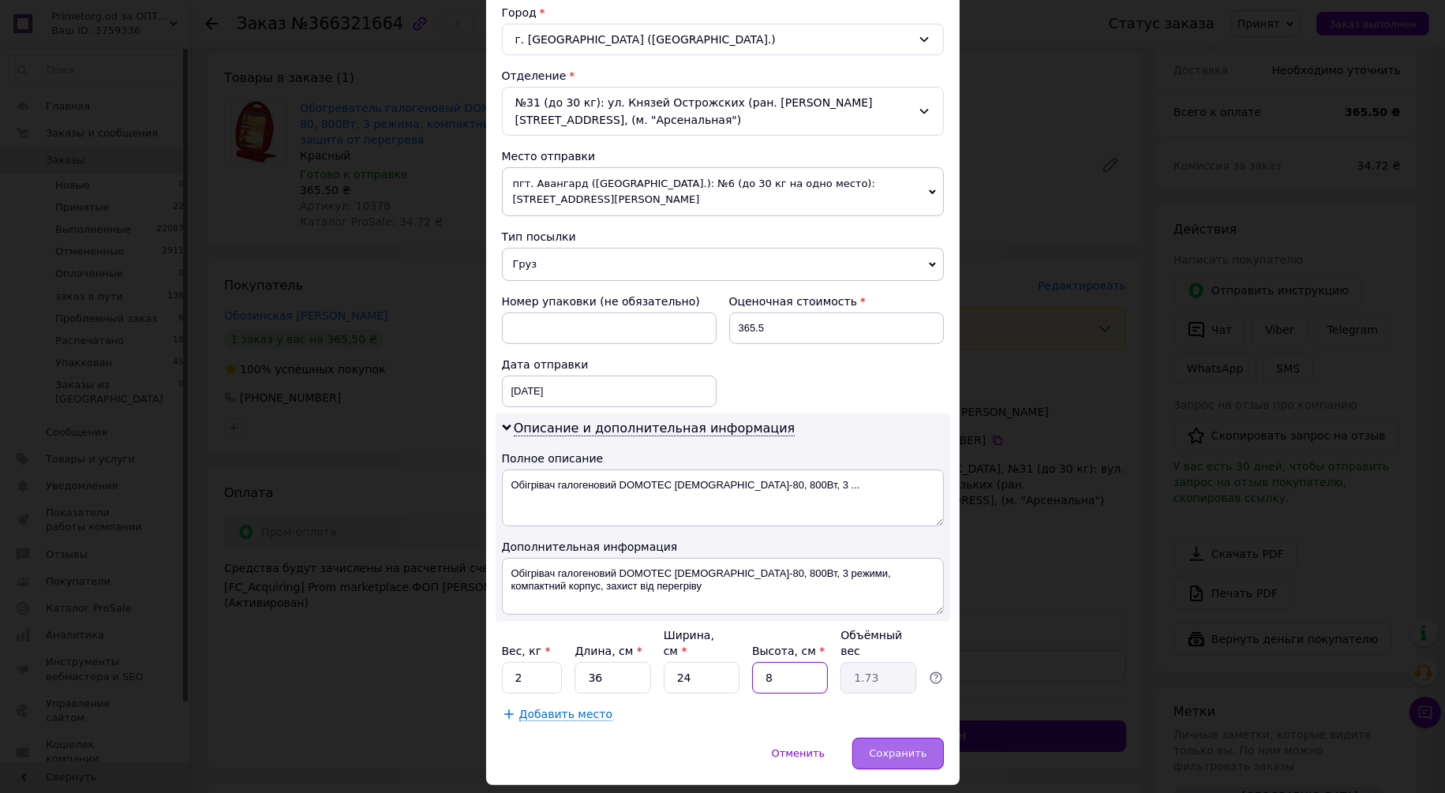
type input "8"
click at [916, 747] on span "Сохранить" at bounding box center [898, 753] width 58 height 12
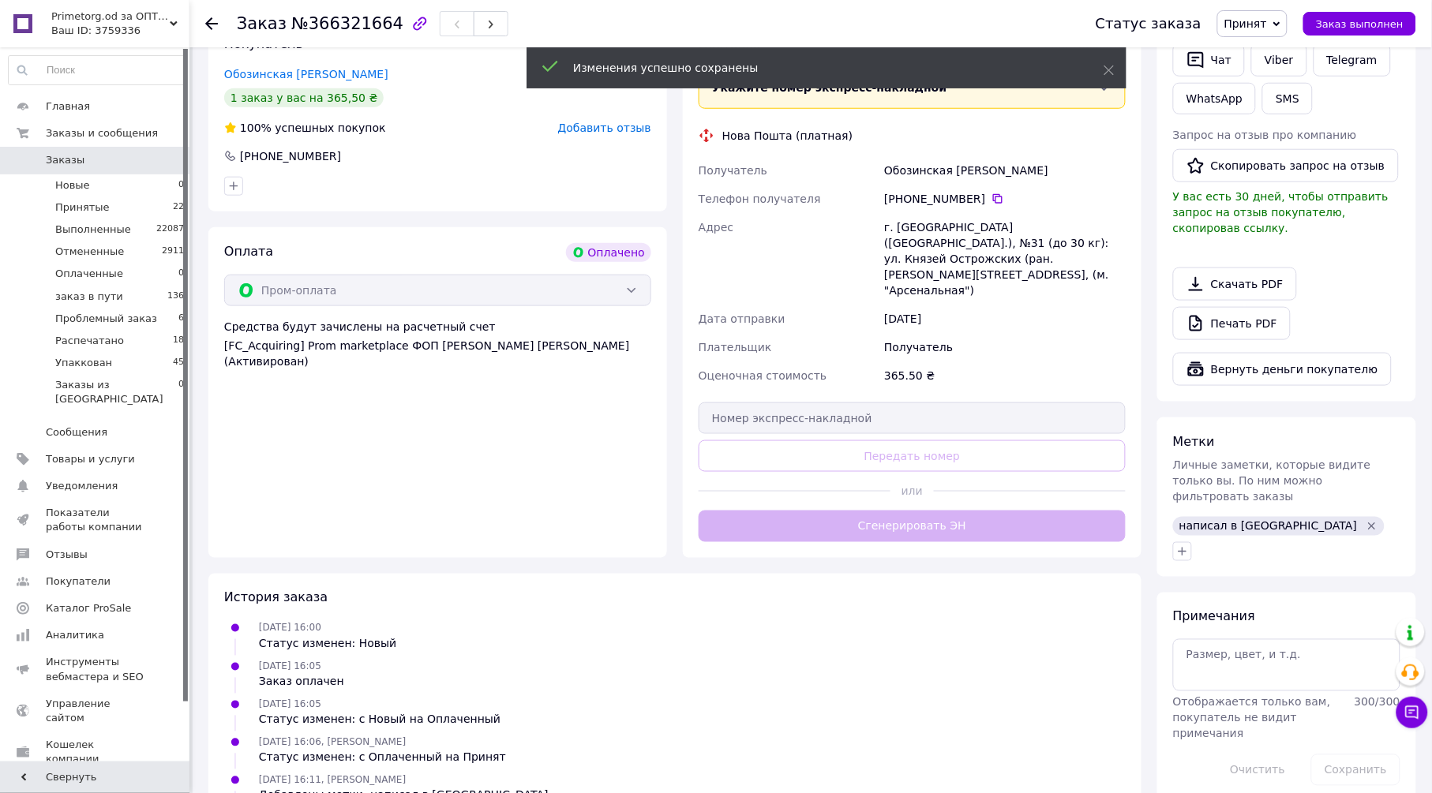
scroll to position [386, 0]
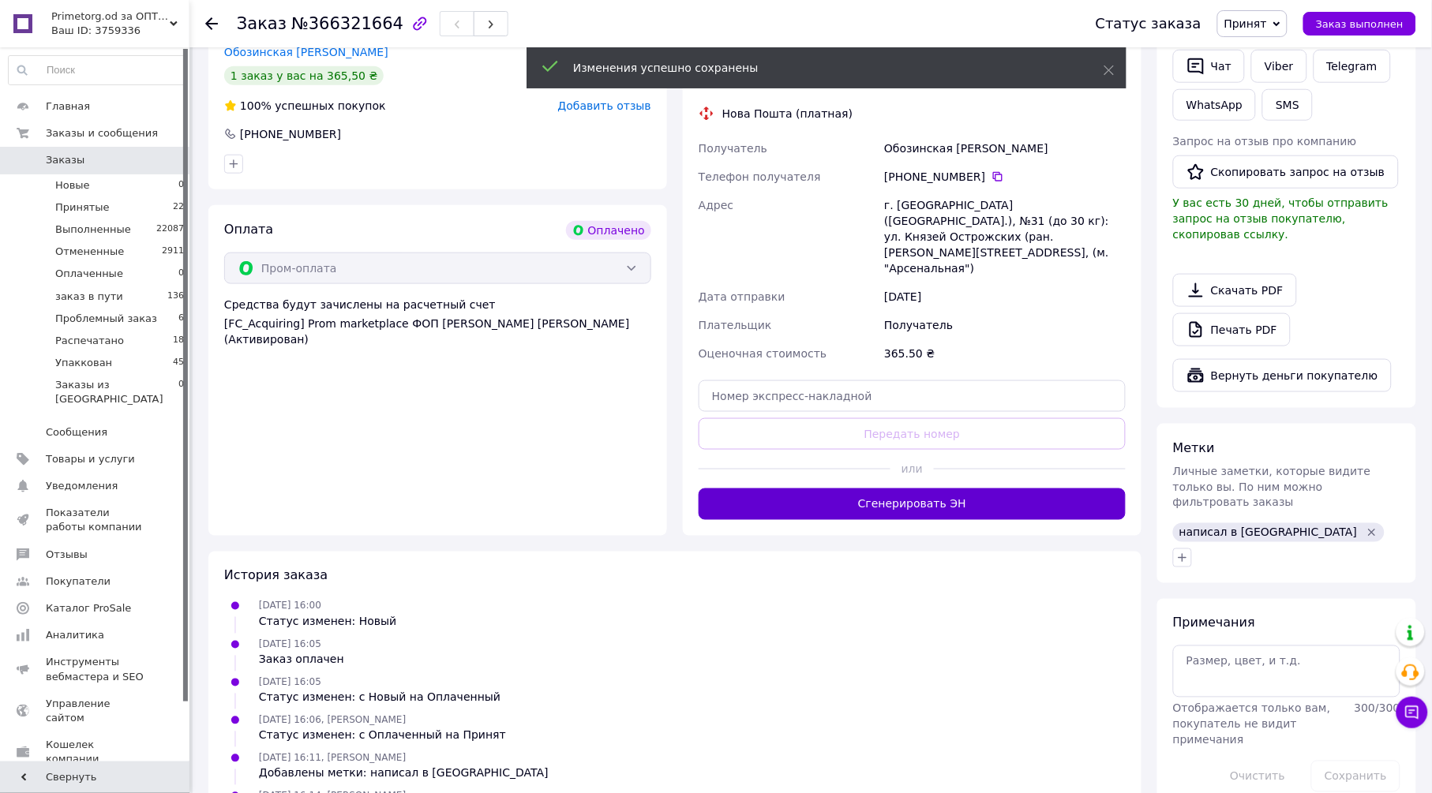
click at [910, 489] on button "Сгенерировать ЭН" at bounding box center [911, 505] width 427 height 32
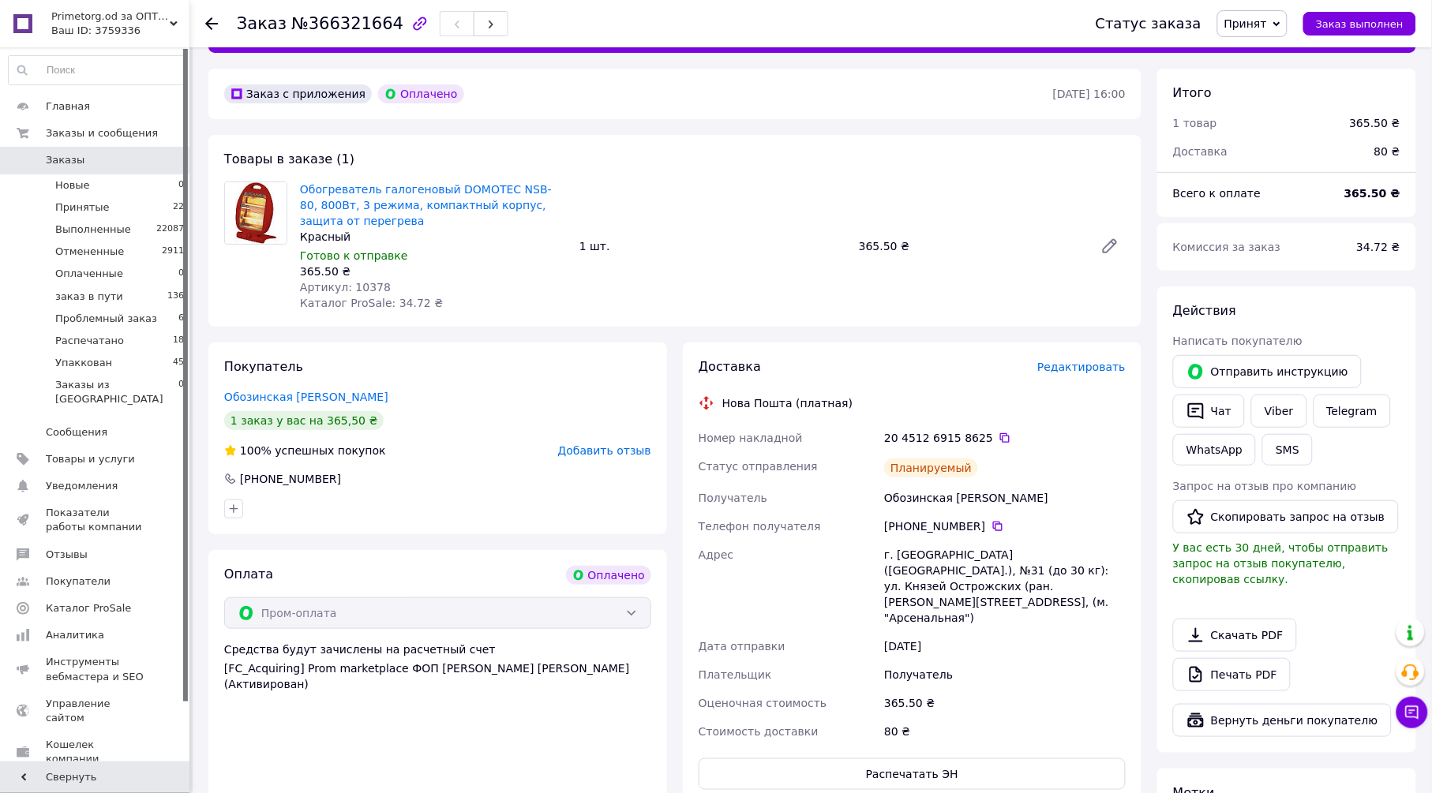
scroll to position [0, 0]
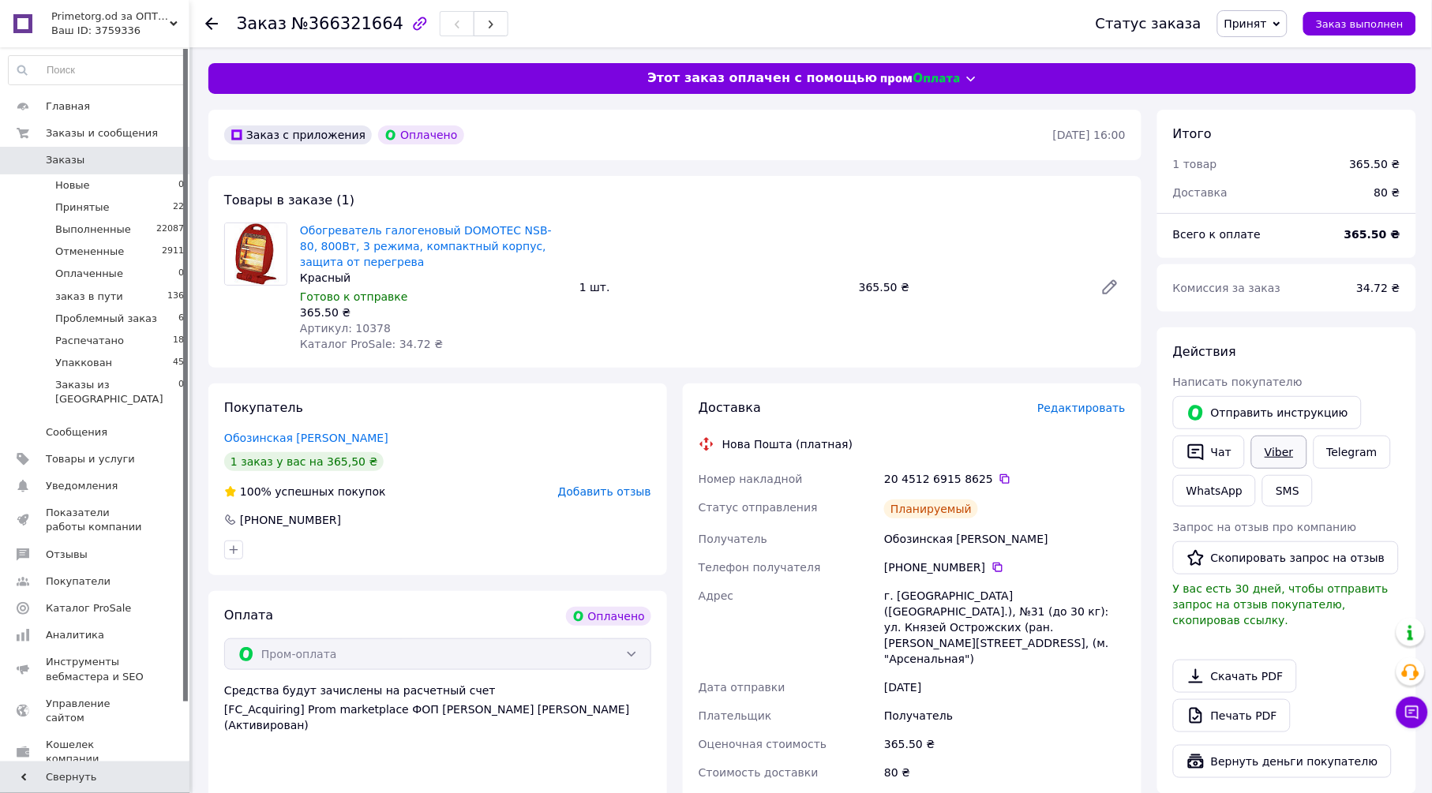
click at [1265, 445] on link "Viber" at bounding box center [1278, 452] width 55 height 33
click at [1267, 19] on span "Принят" at bounding box center [1245, 23] width 43 height 13
click at [1283, 181] on li "Упаккован" at bounding box center [1277, 181] width 118 height 24
click at [210, 20] on use at bounding box center [211, 23] width 13 height 13
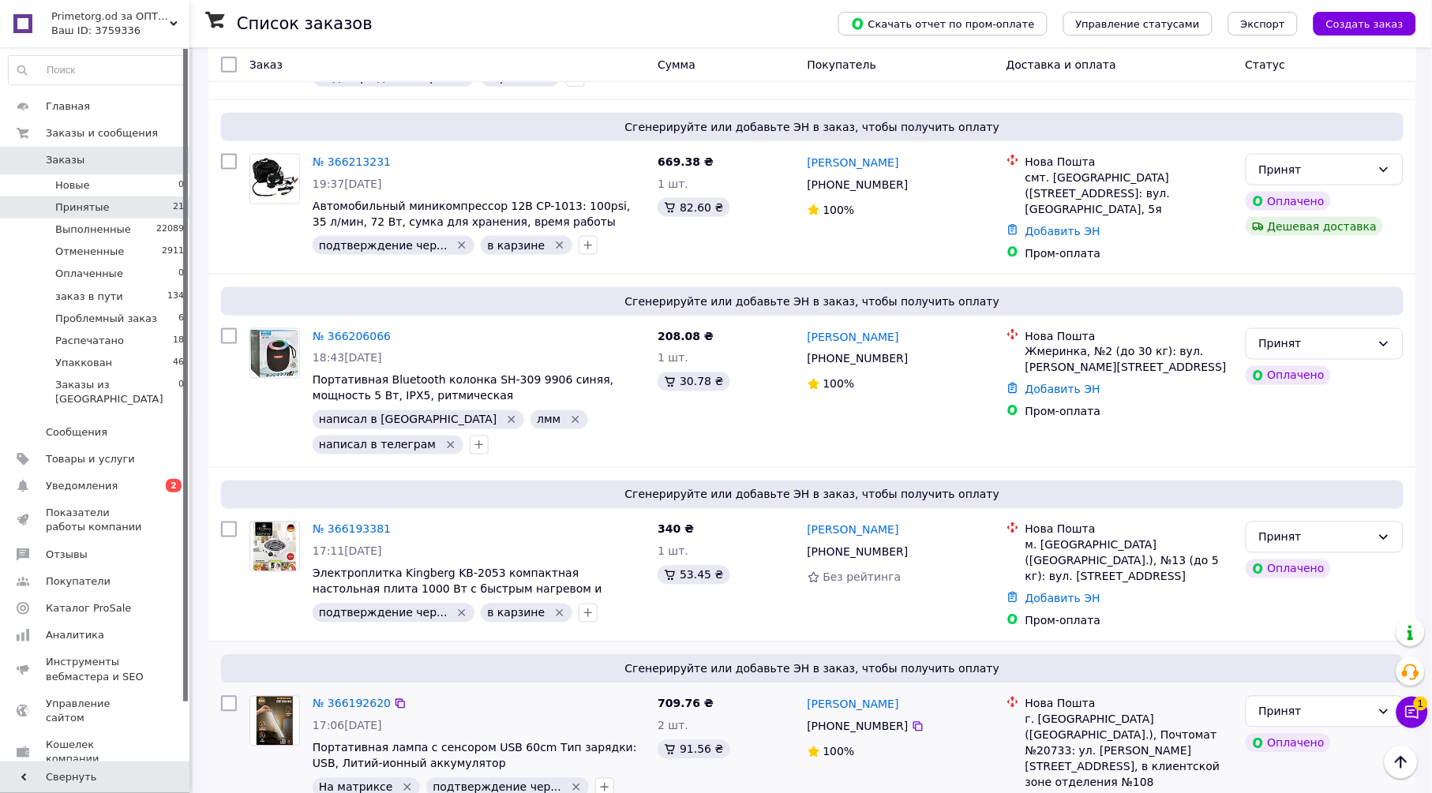
scroll to position [2262, 0]
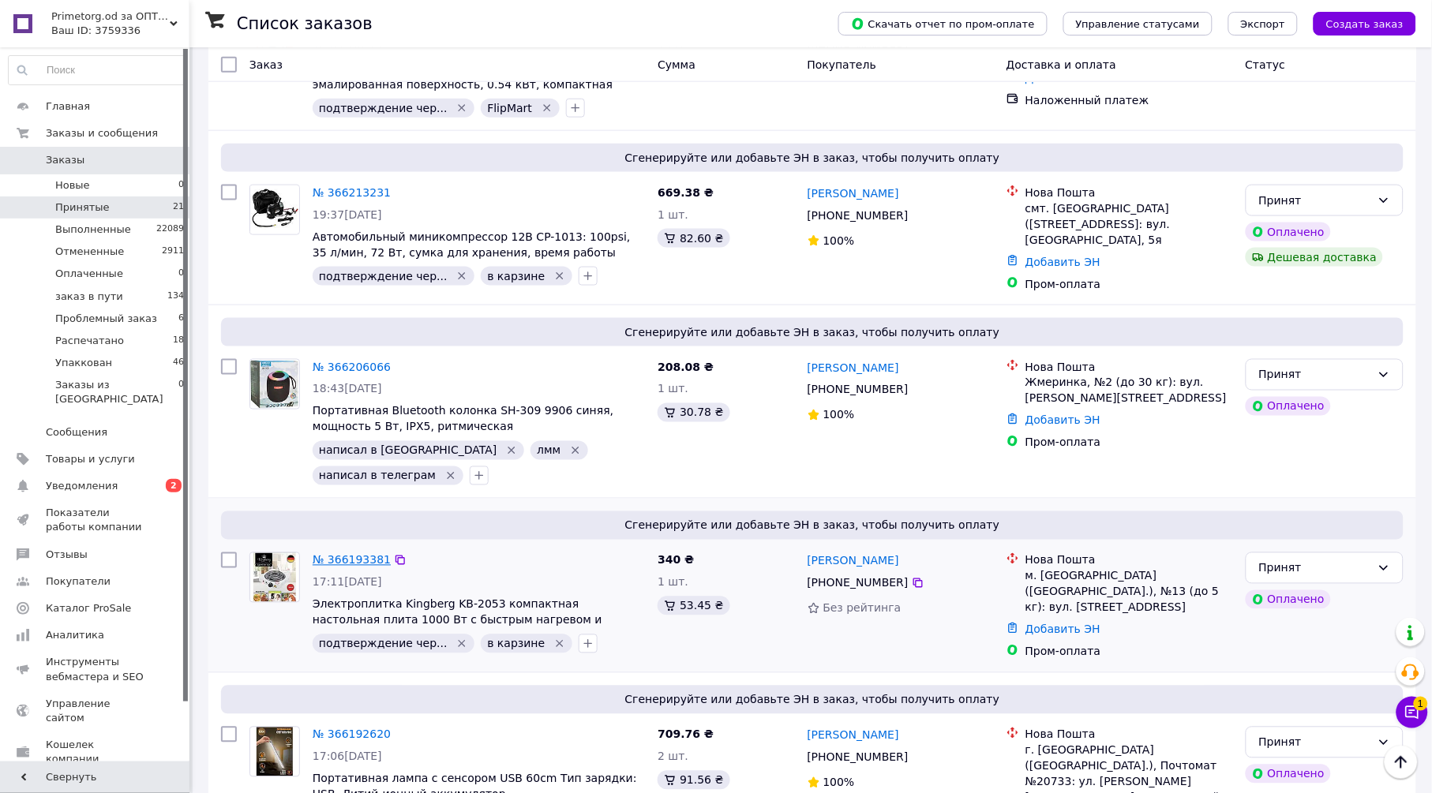
click at [362, 554] on link "№ 366193381" at bounding box center [352, 560] width 78 height 13
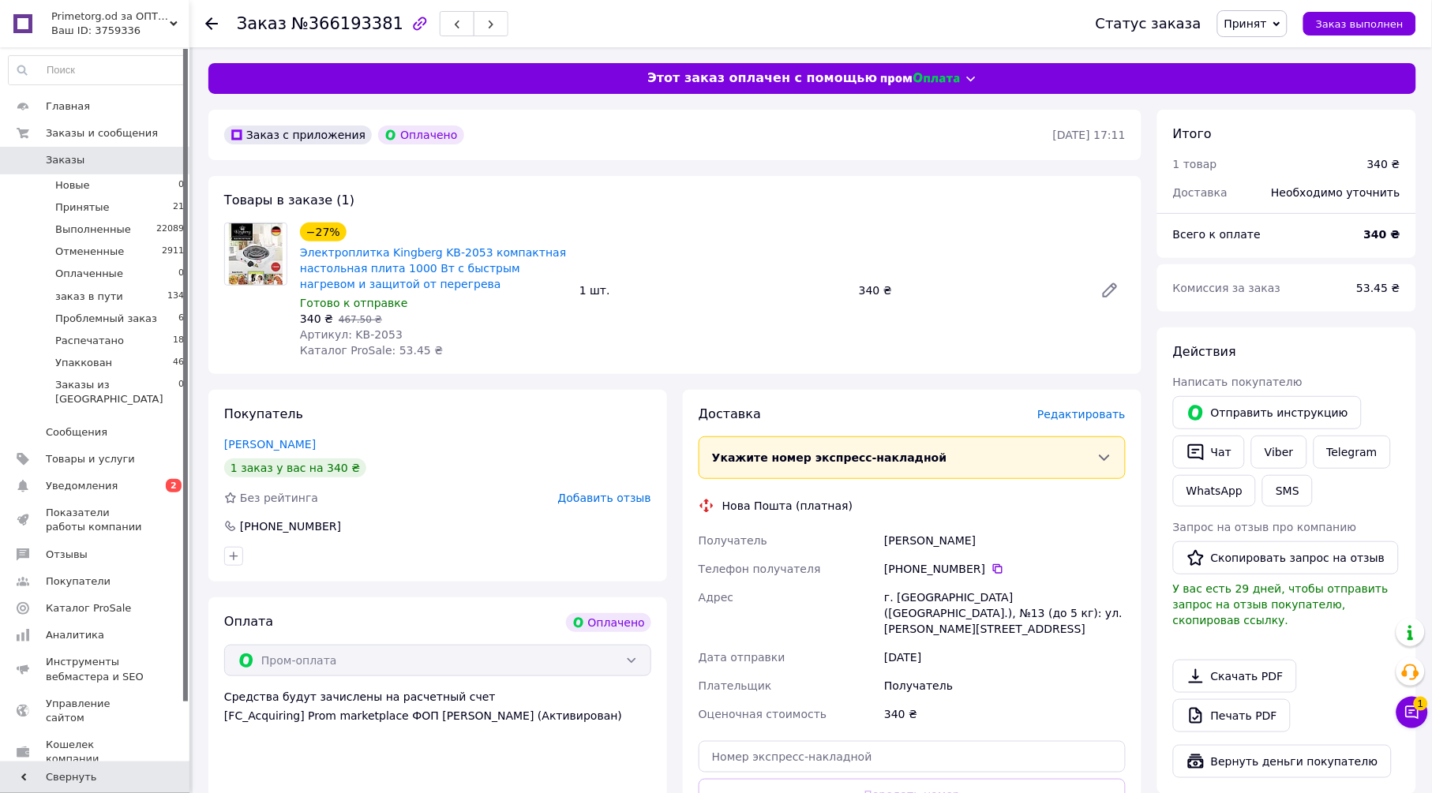
click at [1088, 410] on span "Редактировать" at bounding box center [1081, 414] width 88 height 13
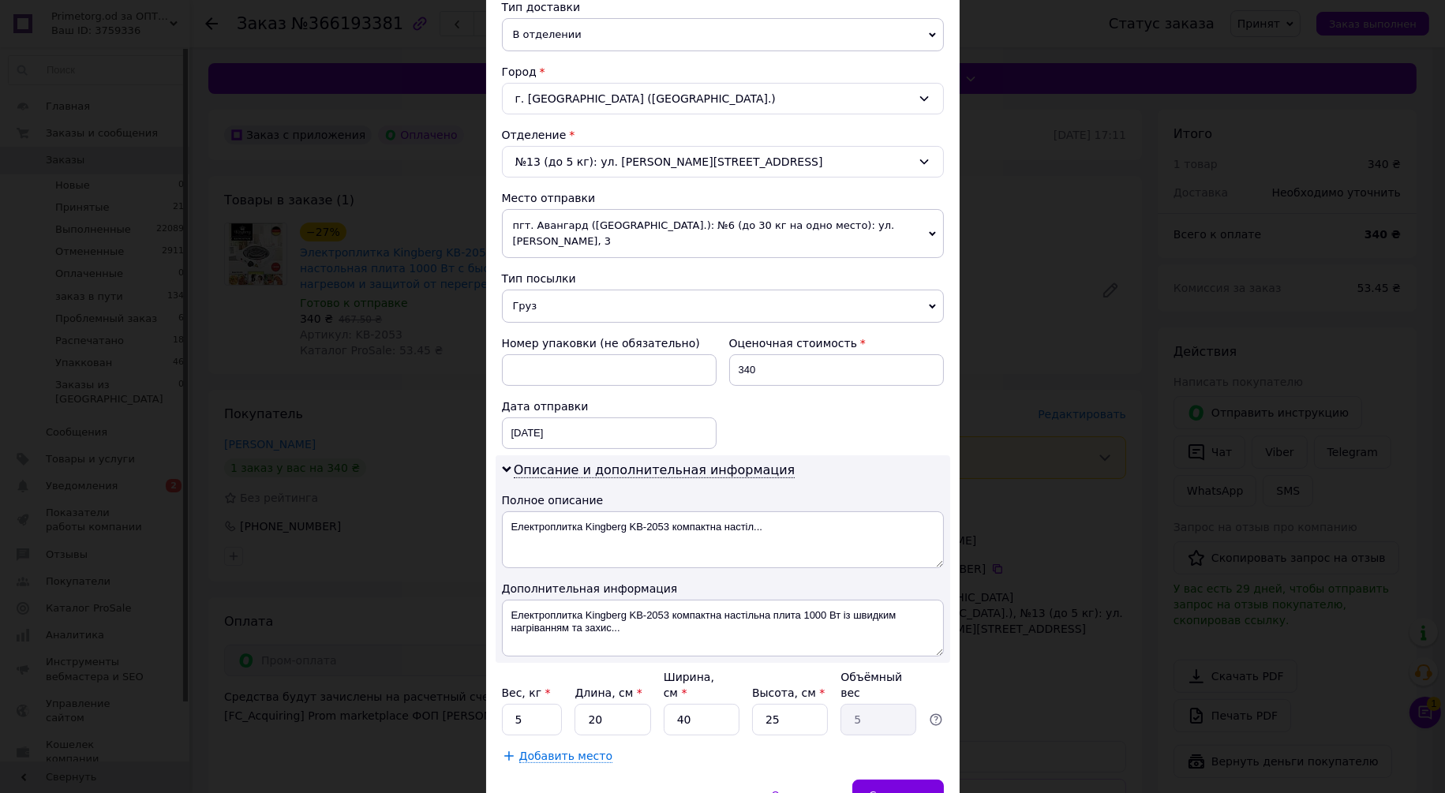
scroll to position [433, 0]
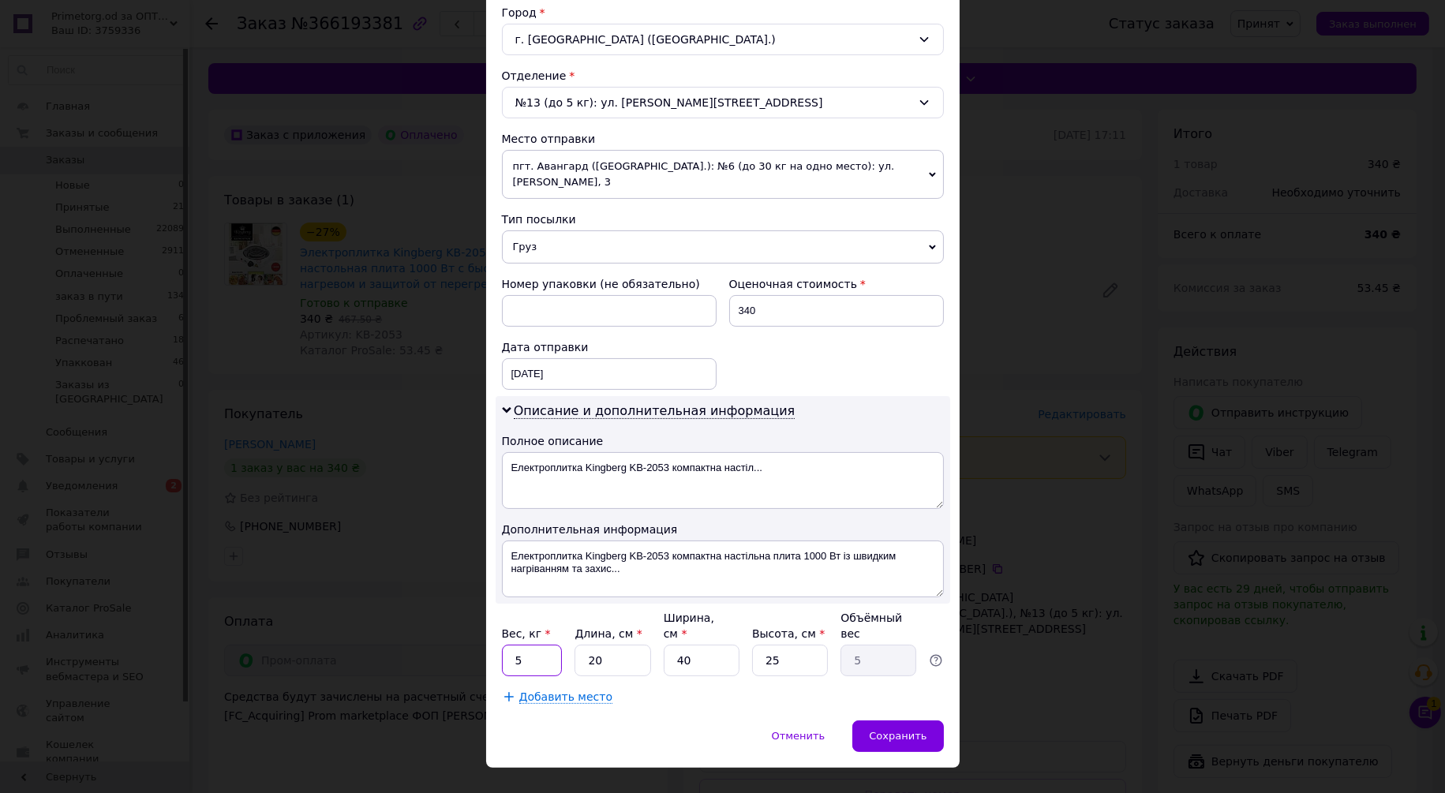
click at [555, 645] on input "5" at bounding box center [532, 661] width 61 height 32
type input "1"
type input "2"
type input "0.5"
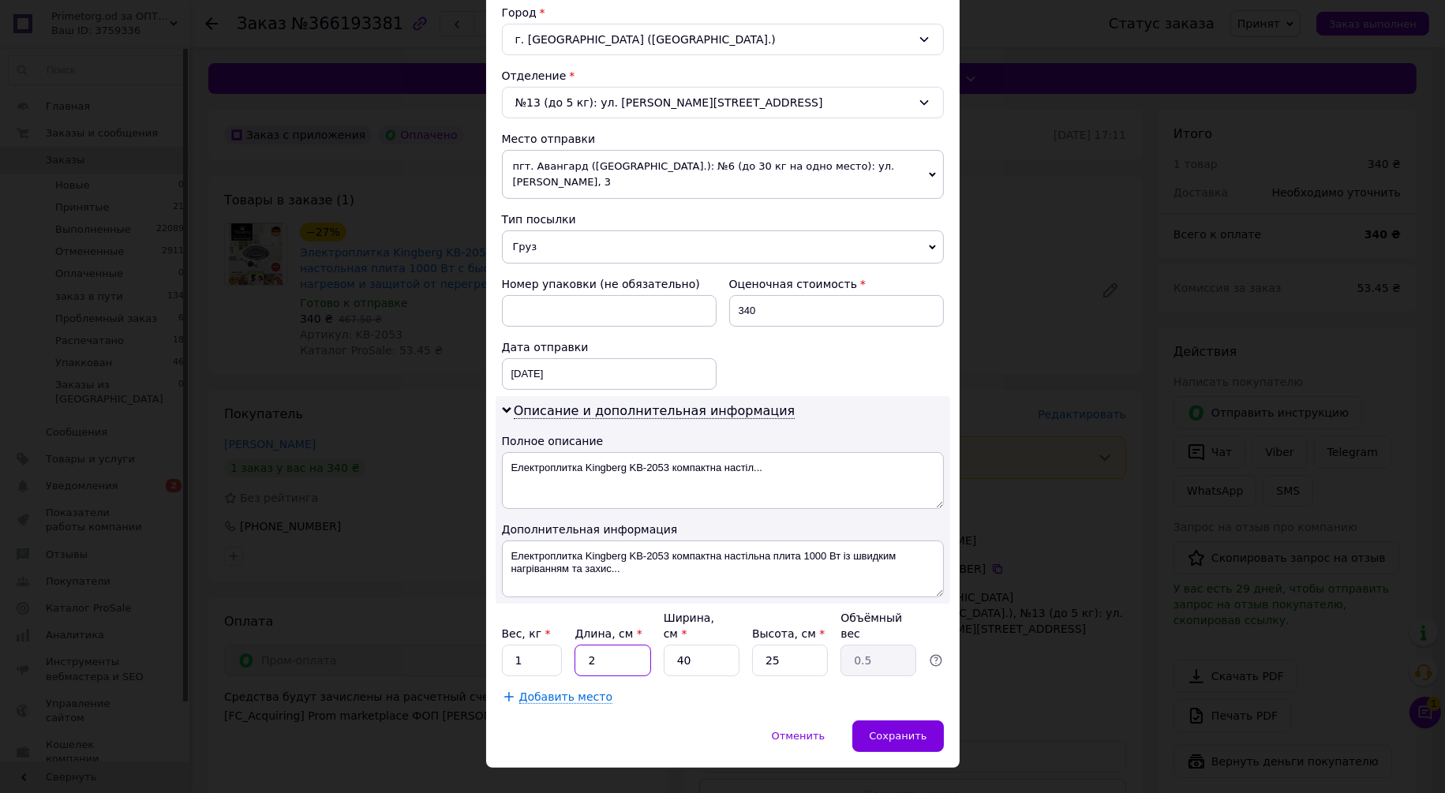
type input "25"
type input "6.25"
type input "25"
type input "2"
type input "0.31"
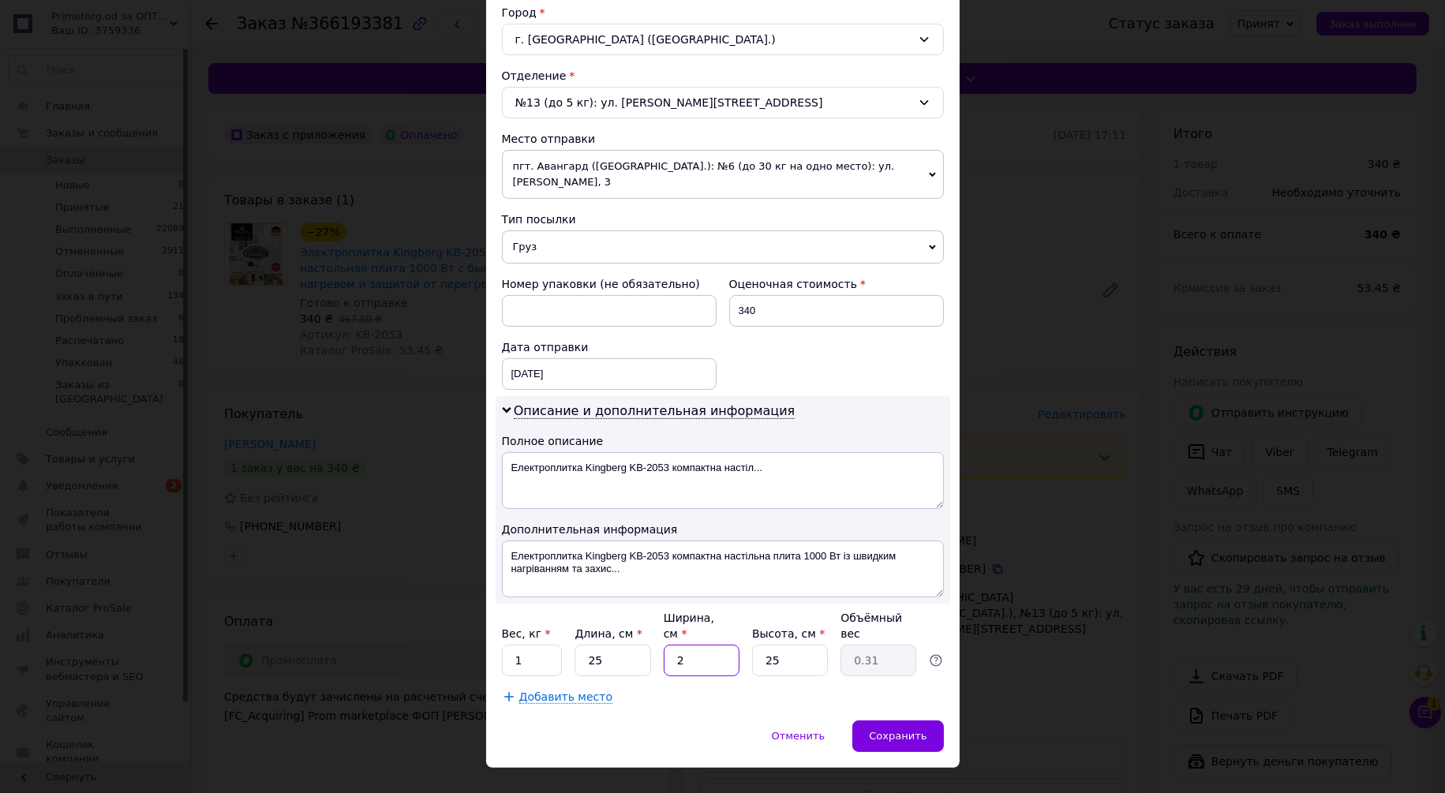
type input "25"
type input "3.91"
type input "25"
type input "5"
type input "0.78"
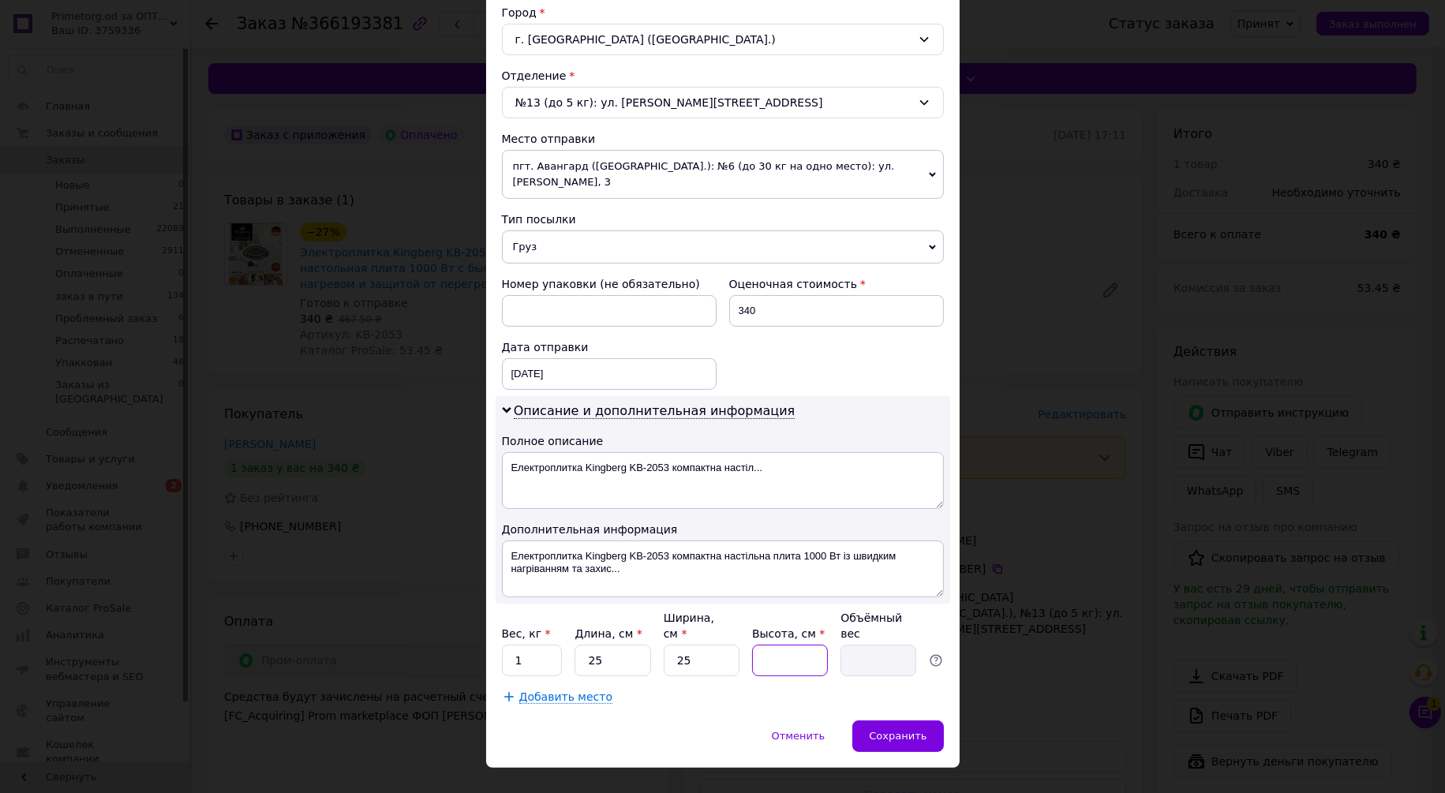
type input "7"
type input "1.09"
type input "7"
click at [924, 730] on span "Сохранить" at bounding box center [898, 736] width 58 height 12
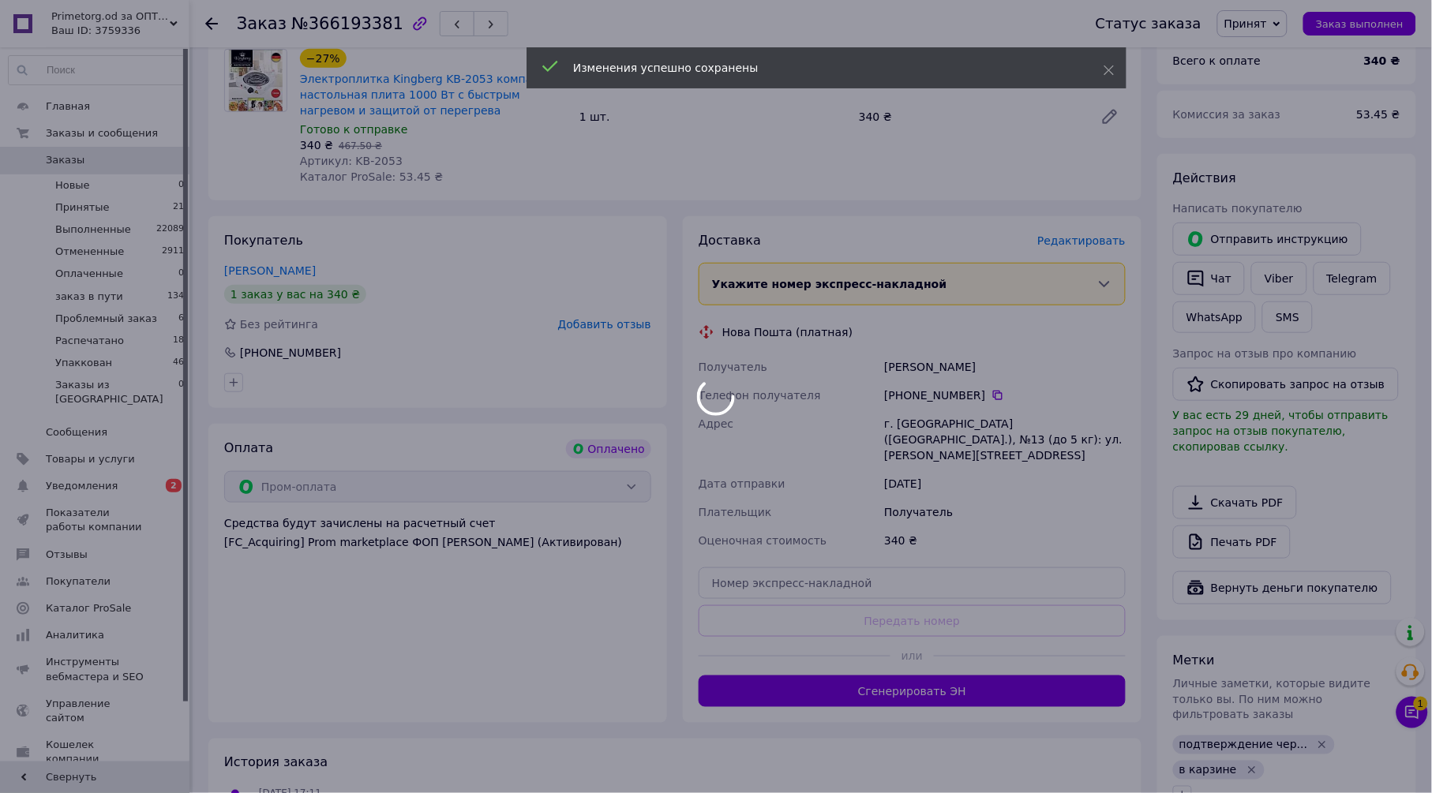
scroll to position [175, 0]
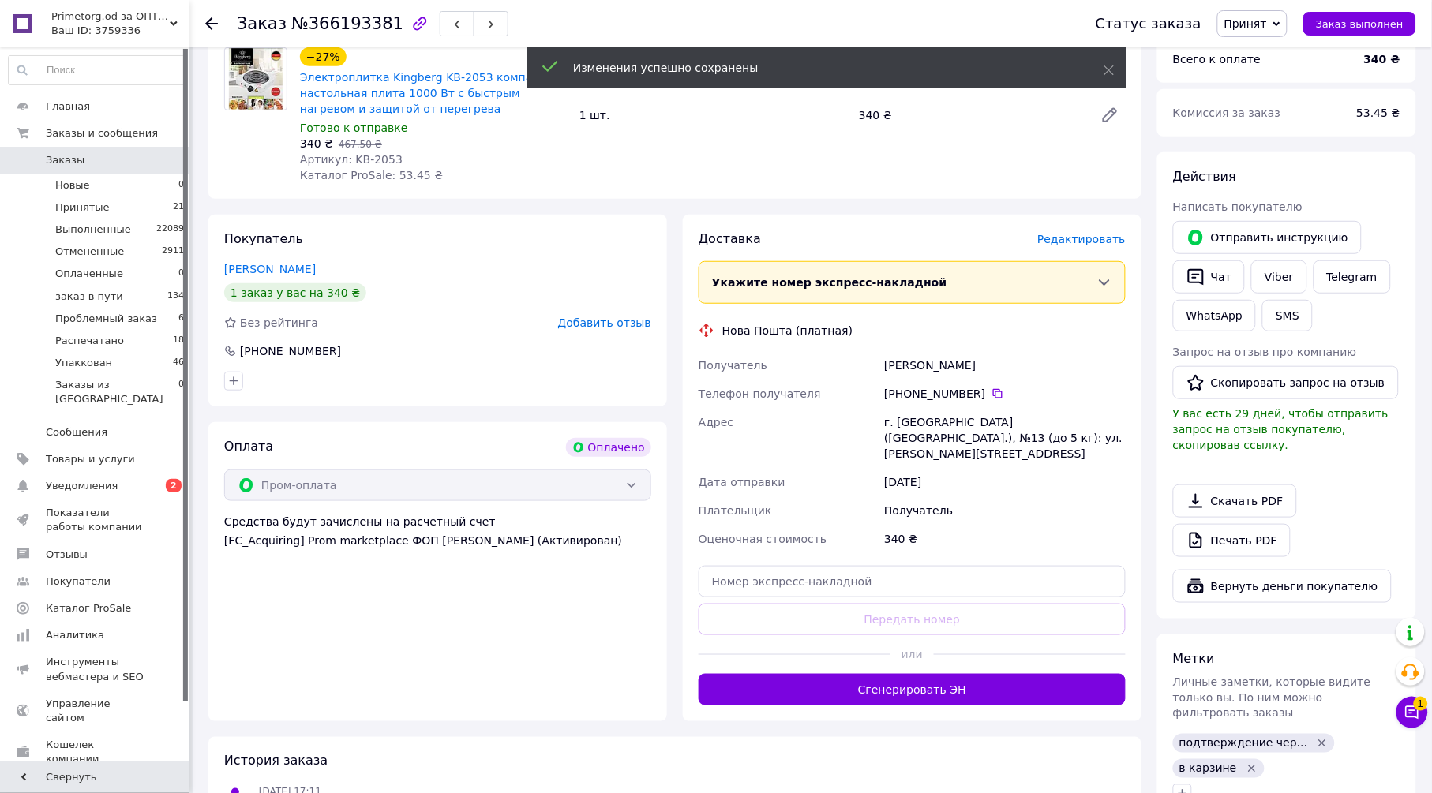
click at [850, 675] on button "Сгенерировать ЭН" at bounding box center [911, 690] width 427 height 32
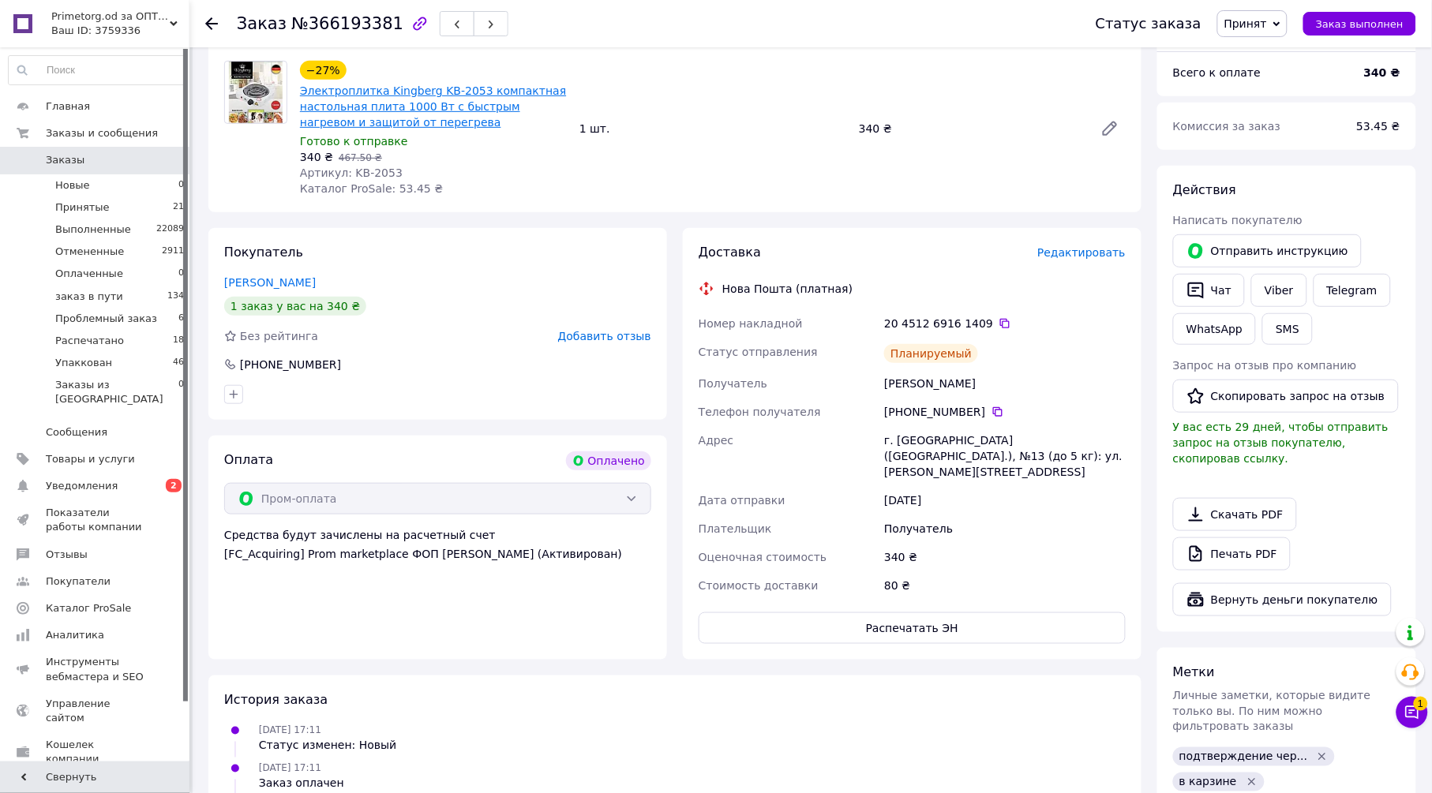
scroll to position [0, 0]
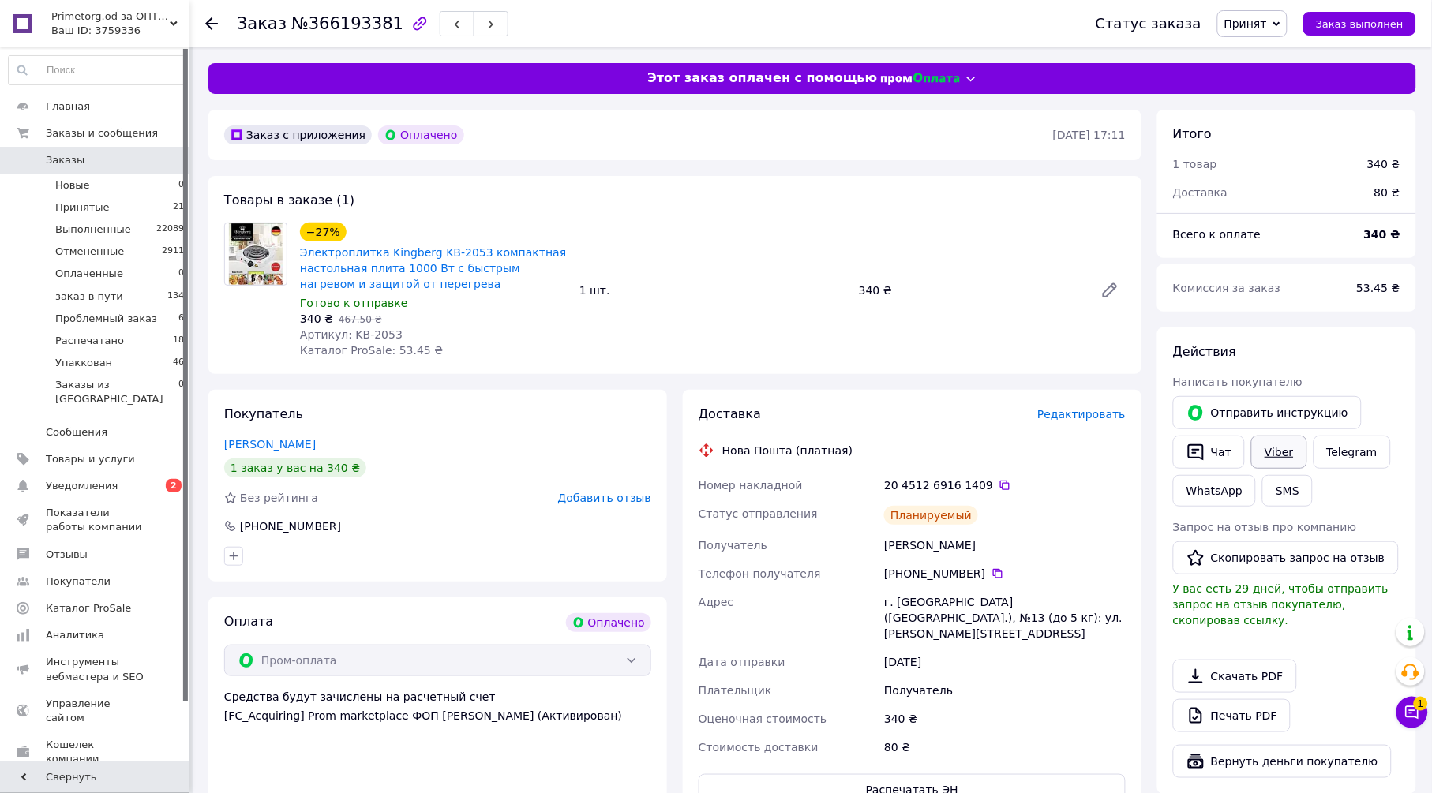
click at [1283, 450] on link "Viber" at bounding box center [1278, 452] width 55 height 33
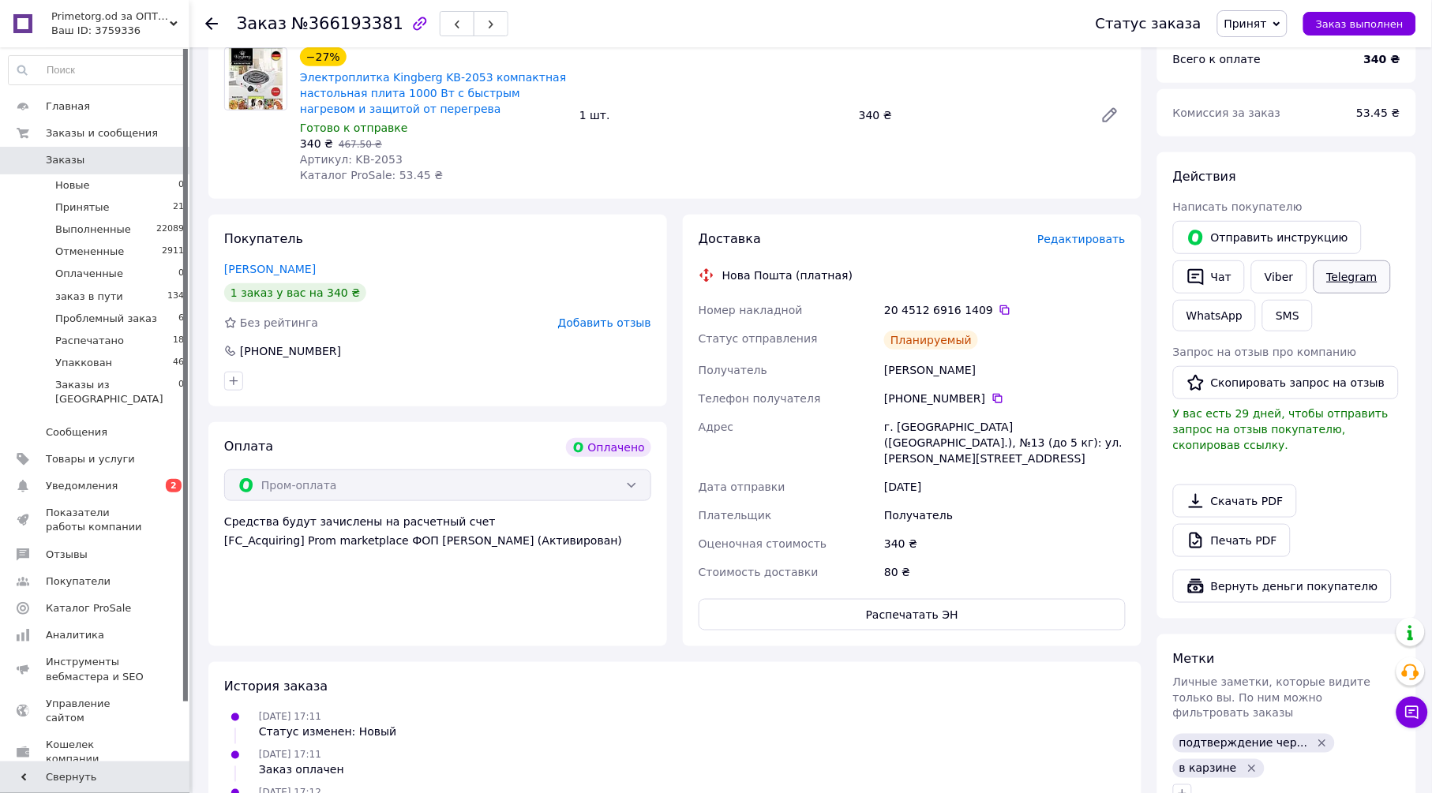
click at [1358, 272] on link "Telegram" at bounding box center [1351, 276] width 77 height 33
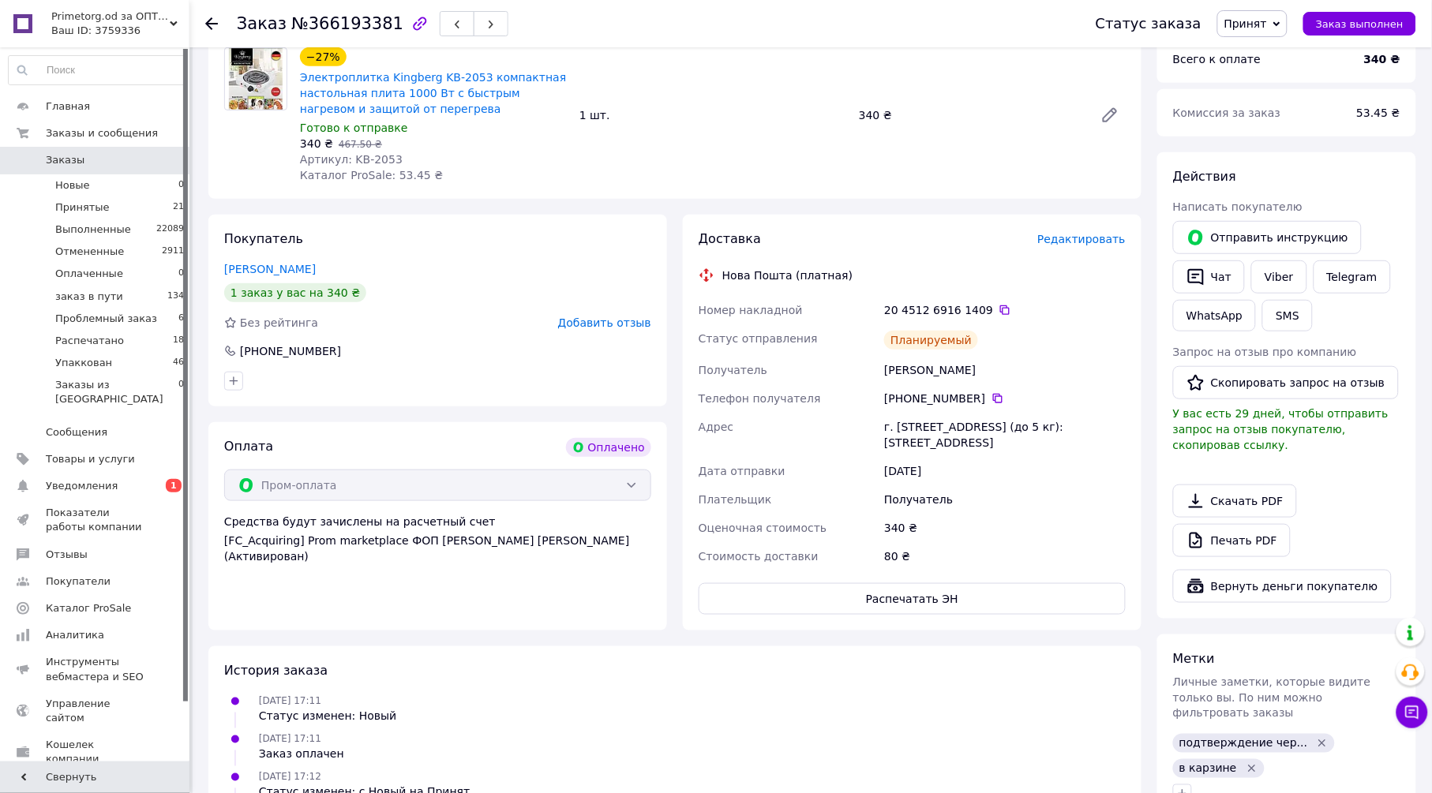
scroll to position [175, 0]
click at [1266, 24] on span "Принят" at bounding box center [1245, 23] width 43 height 13
click at [1279, 181] on li "Упаккован" at bounding box center [1277, 181] width 118 height 24
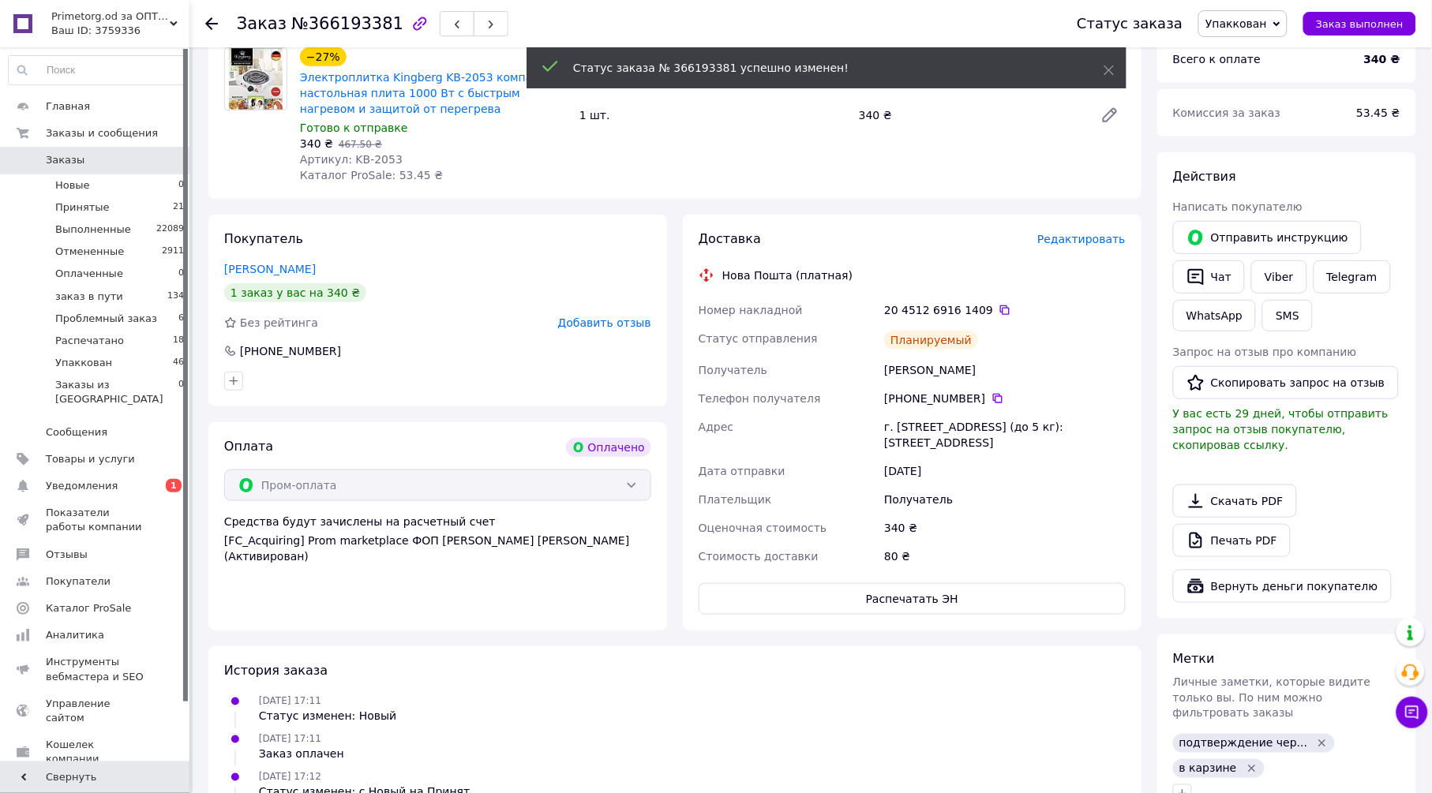
click at [211, 22] on icon at bounding box center [211, 23] width 13 height 13
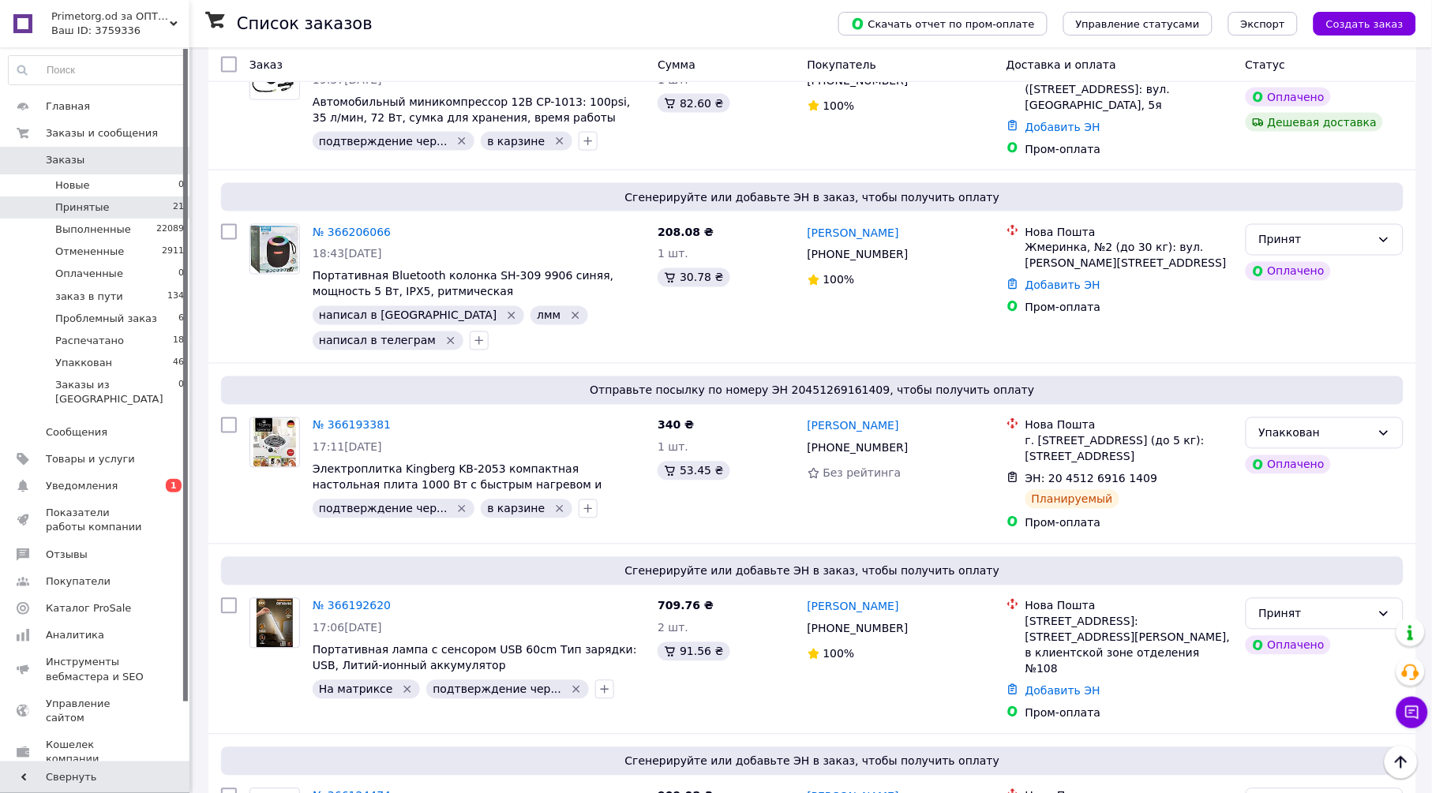
scroll to position [2368, 0]
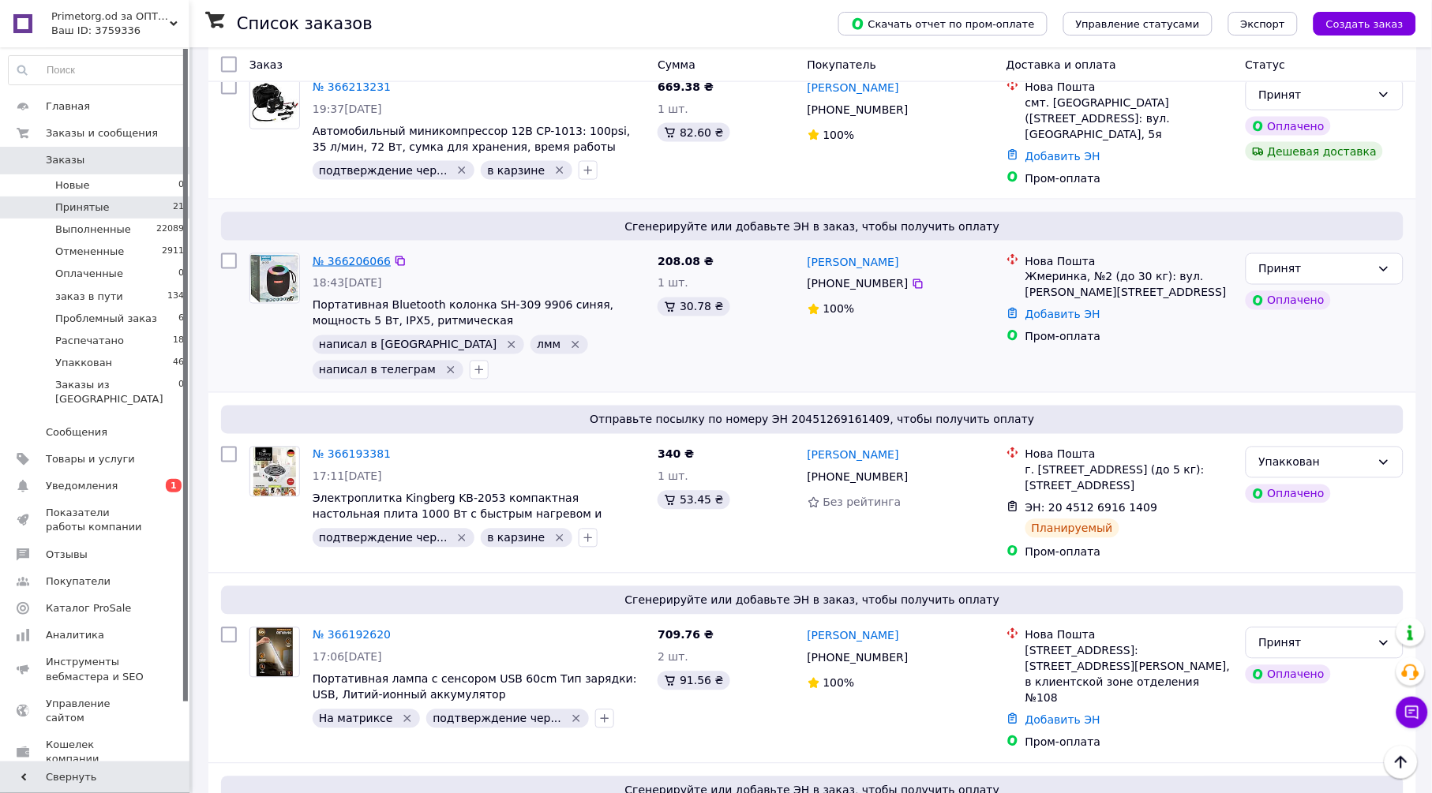
click at [370, 255] on link "№ 366206066" at bounding box center [352, 261] width 78 height 13
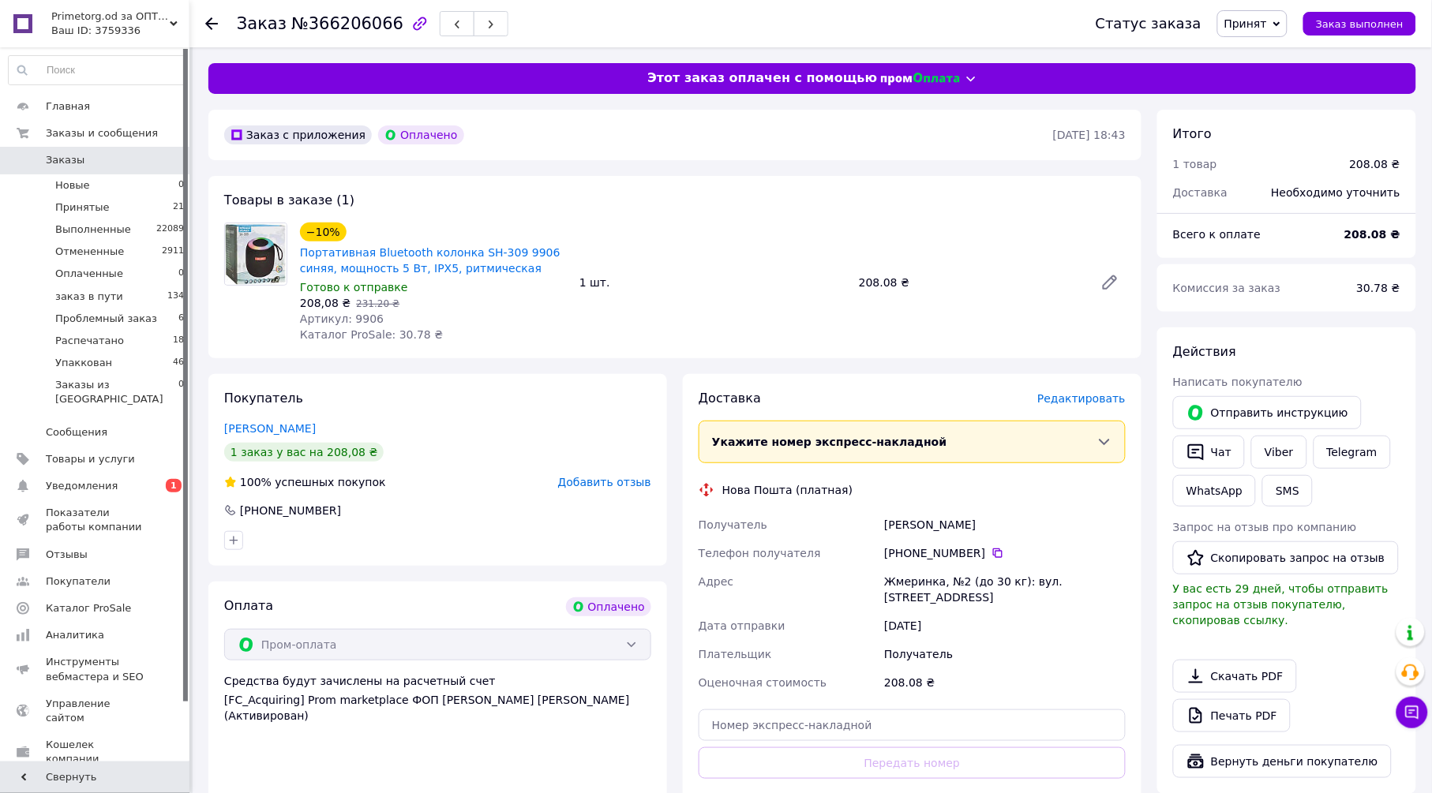
click at [1063, 404] on span "Редактировать" at bounding box center [1081, 398] width 88 height 13
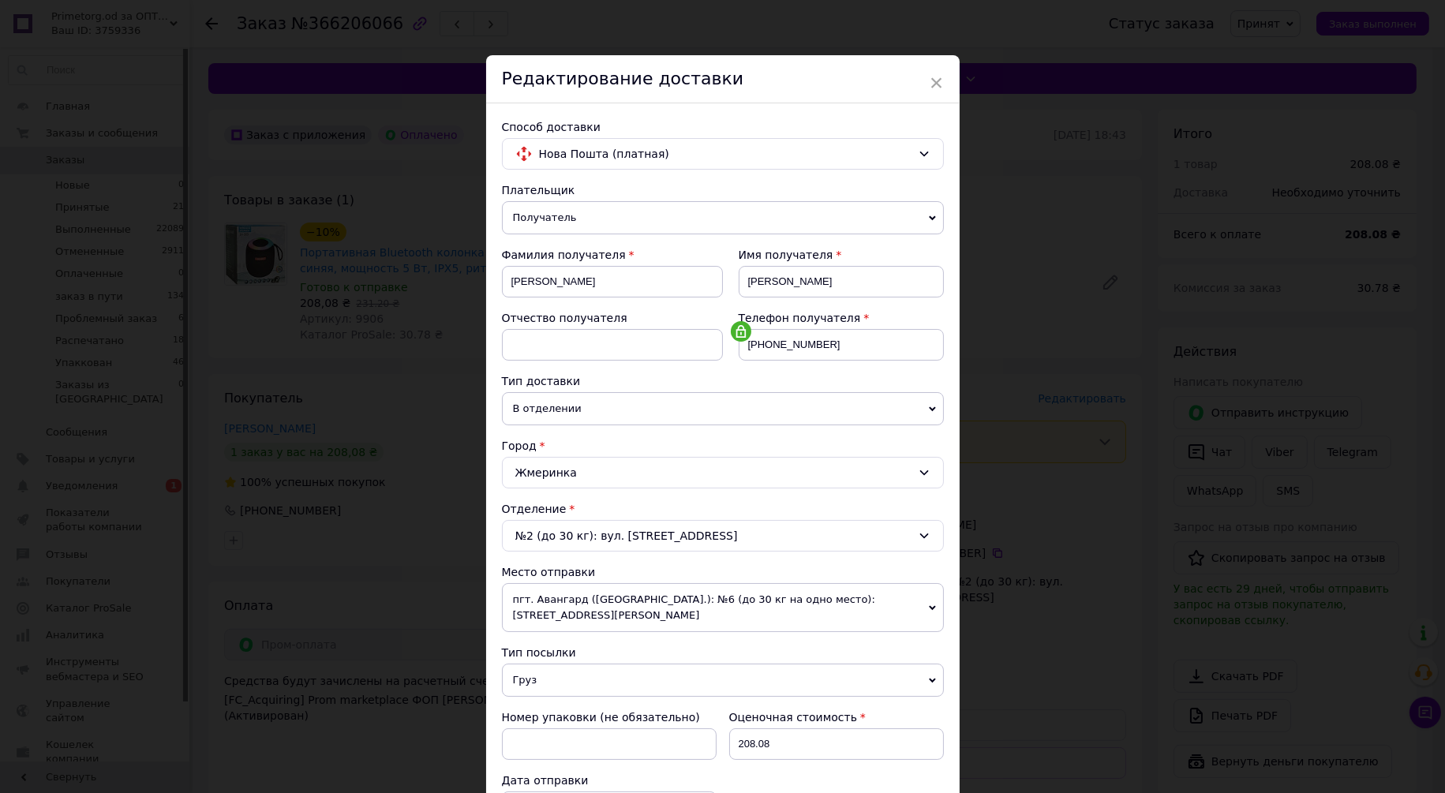
scroll to position [433, 0]
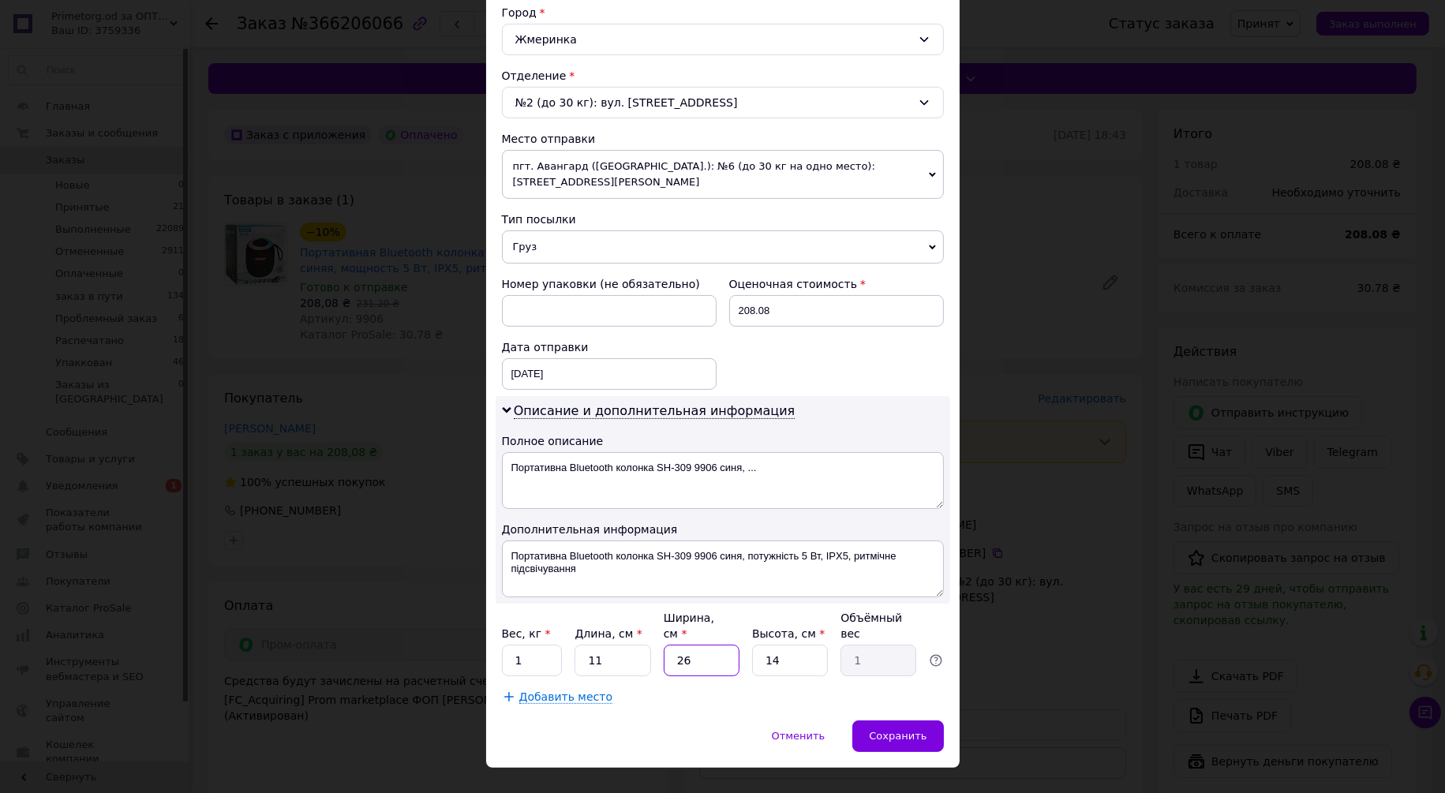
click at [730, 645] on input "26" at bounding box center [702, 661] width 76 height 32
type input "1"
type input "0.1"
type input "10"
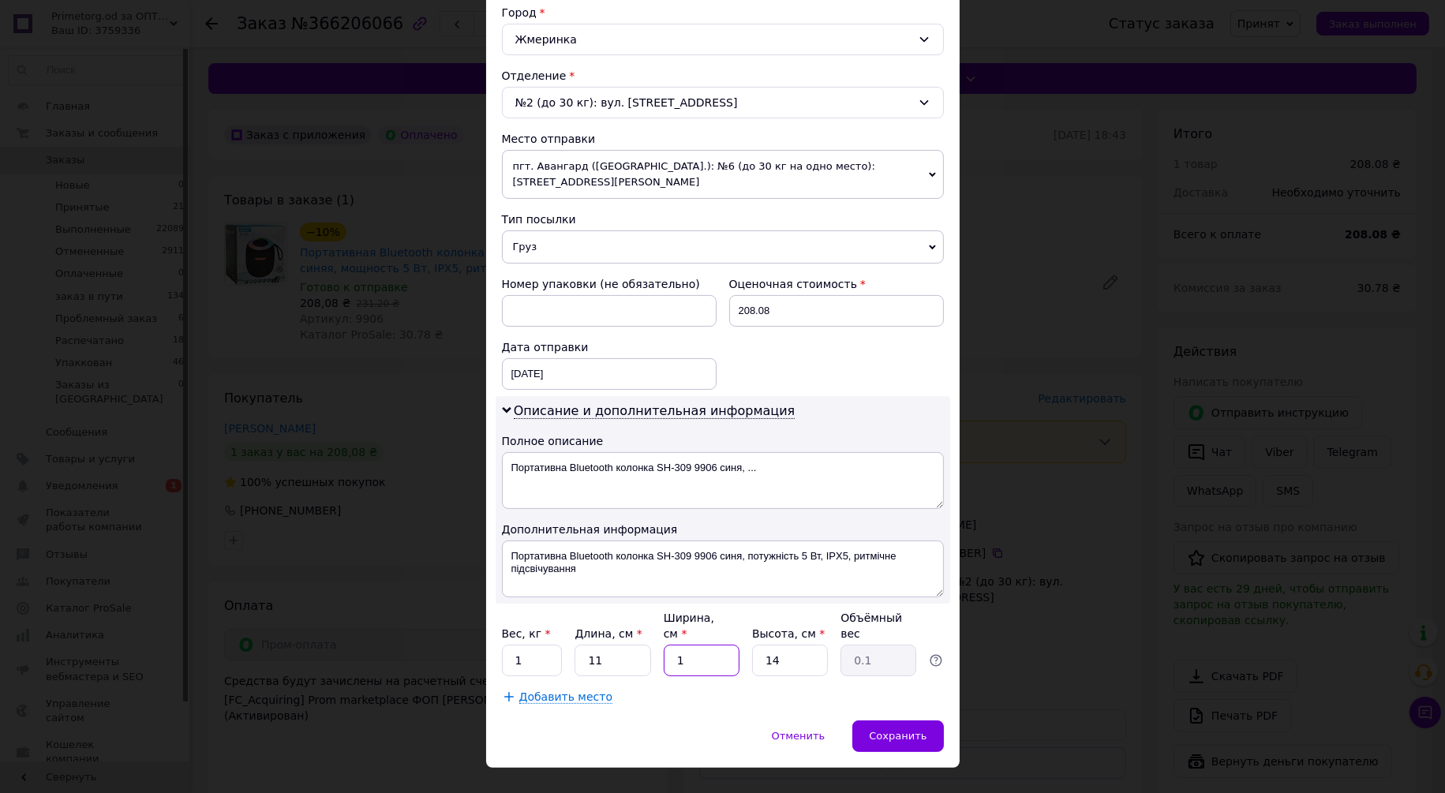
type input "0.39"
type input "10"
type input "1"
type input "0.1"
type input "10"
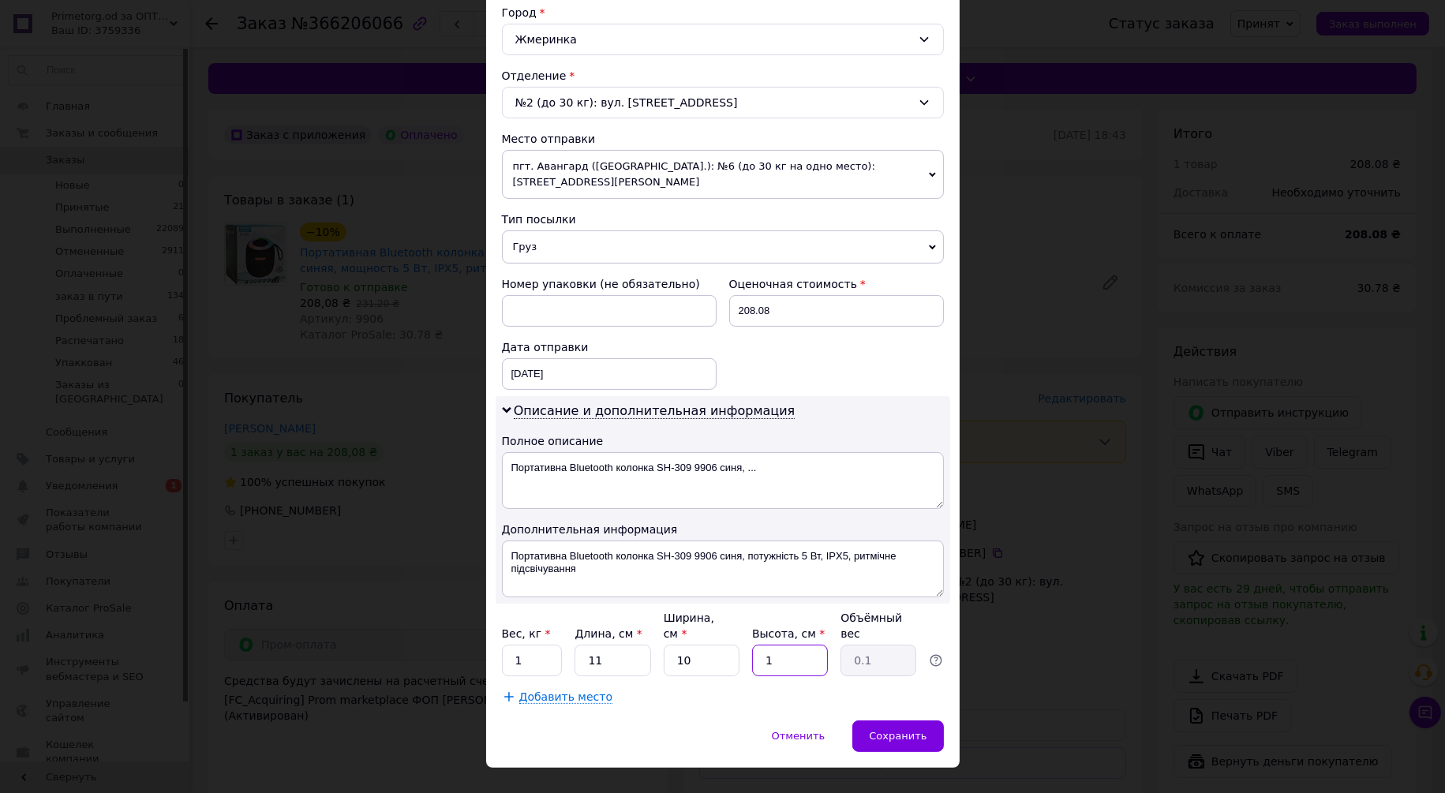
type input "0.28"
type input "10"
click at [921, 721] on div "Сохранить" at bounding box center [897, 737] width 91 height 32
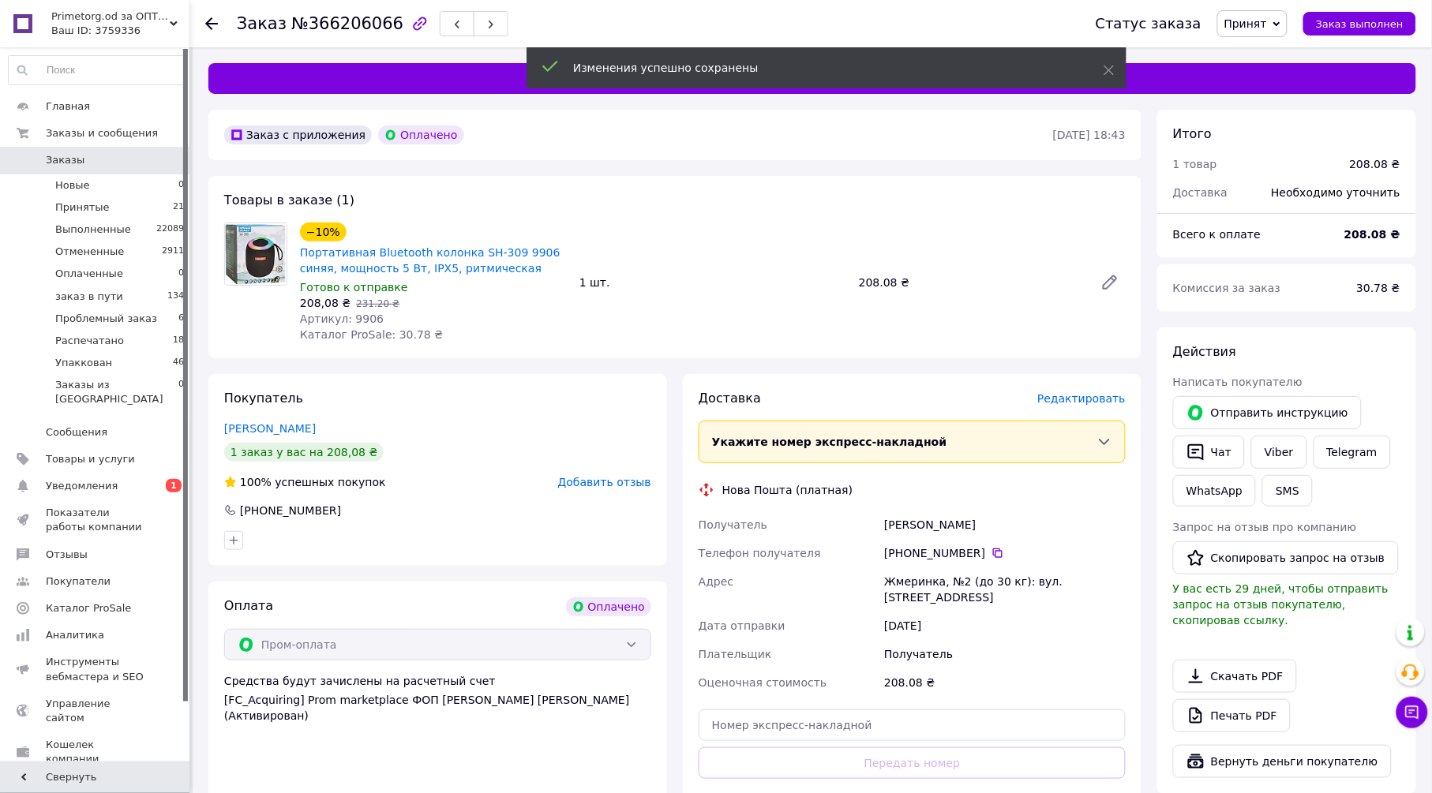
click at [1081, 403] on span "Редактировать" at bounding box center [1081, 398] width 88 height 13
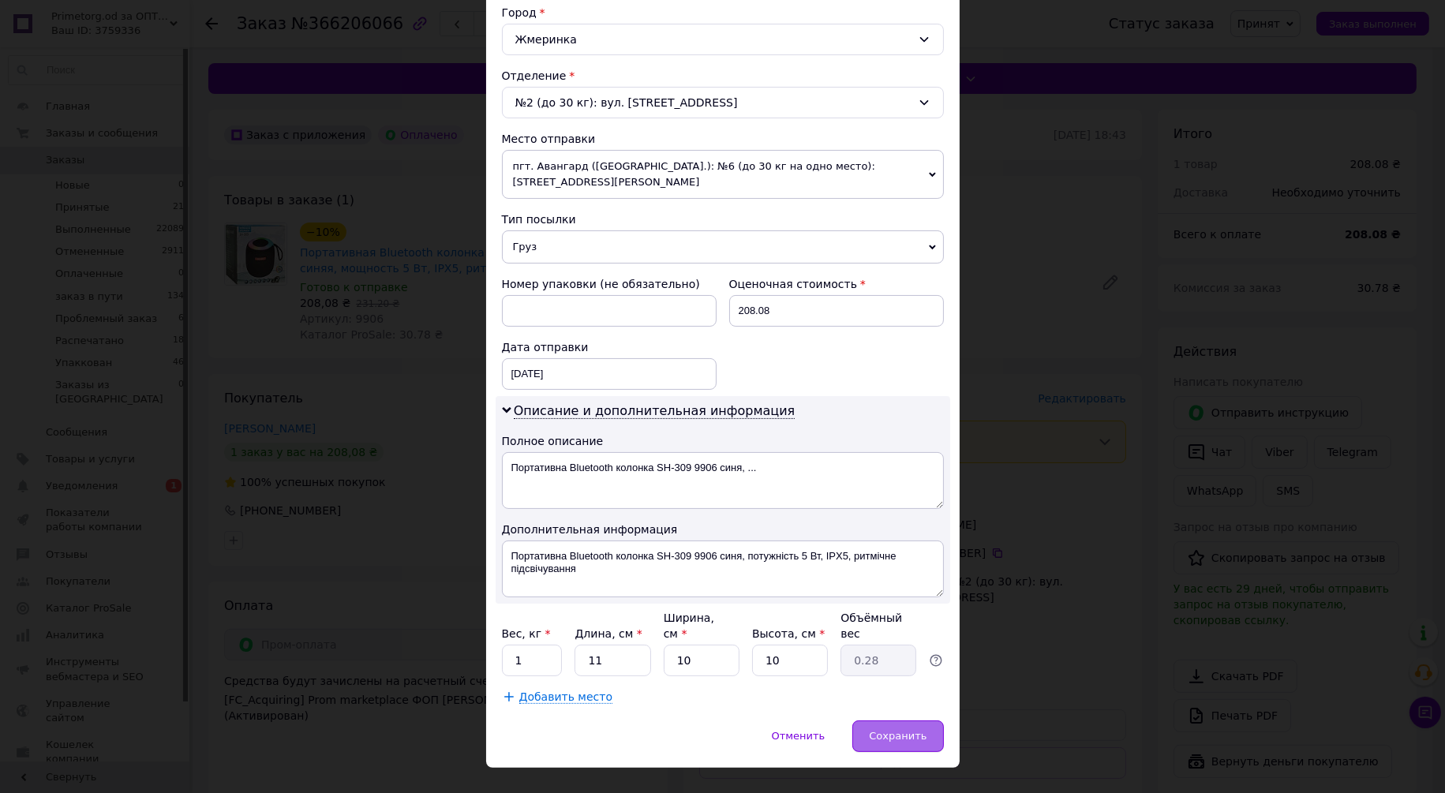
click at [925, 721] on div "Сохранить" at bounding box center [897, 737] width 91 height 32
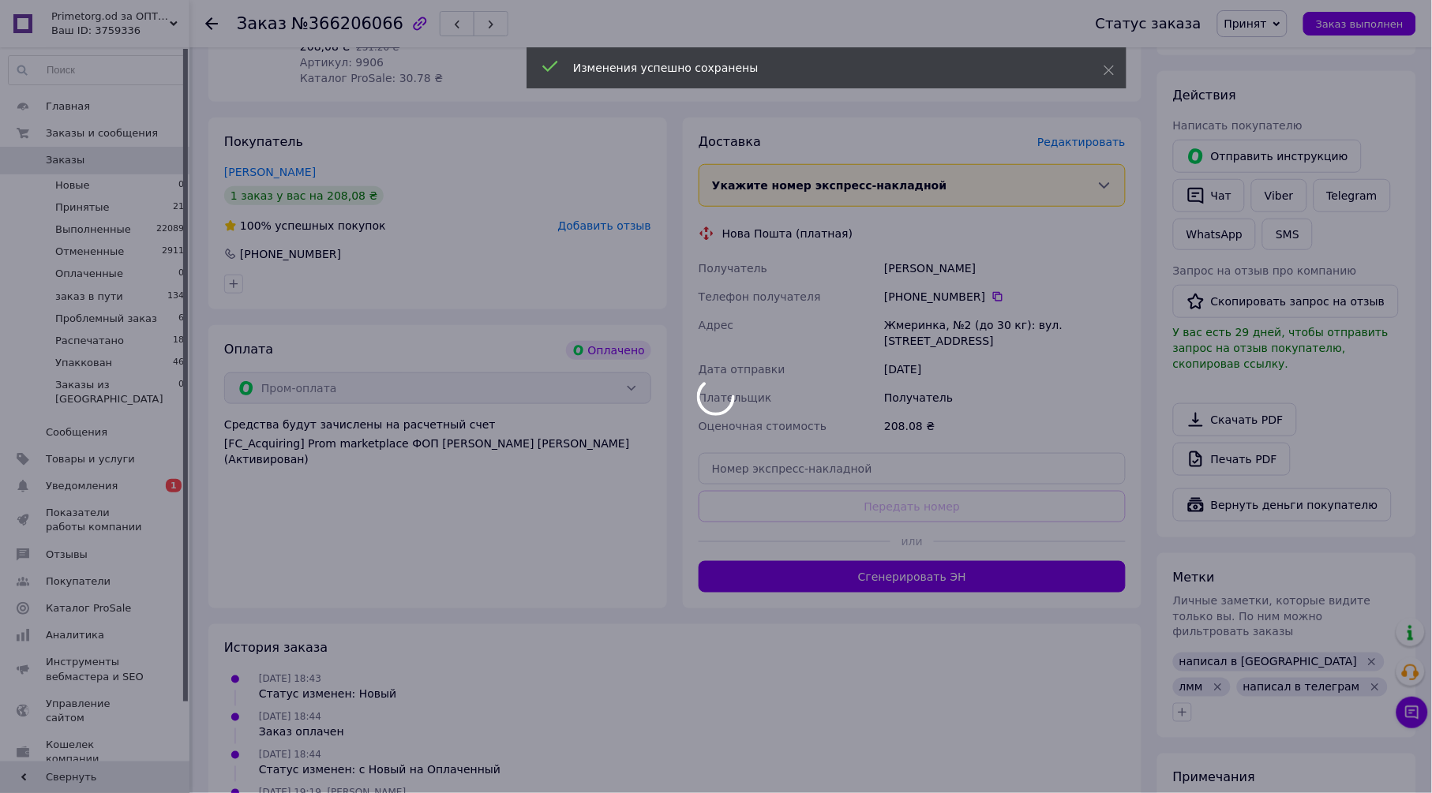
scroll to position [263, 0]
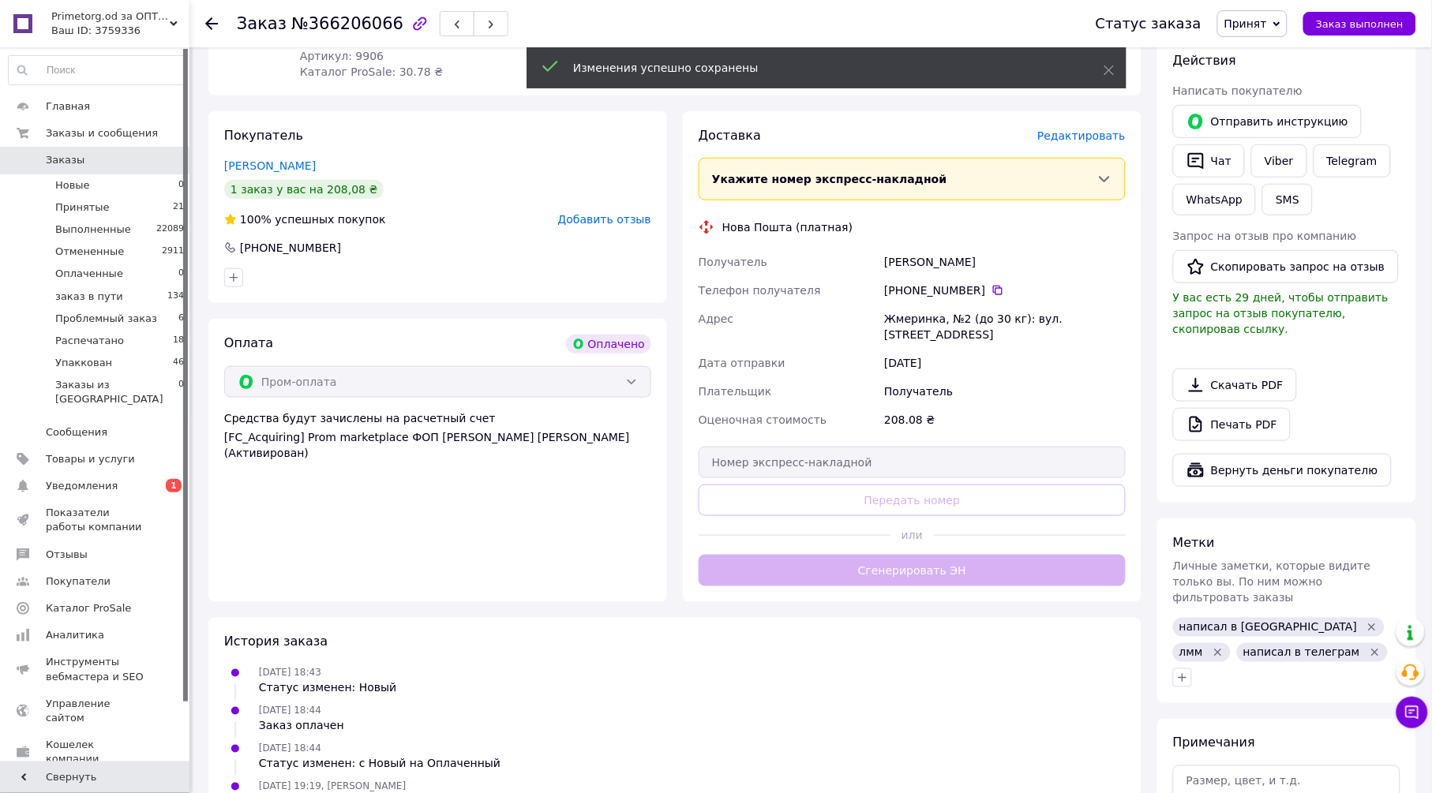
click at [949, 567] on button "Сгенерировать ЭН" at bounding box center [911, 571] width 427 height 32
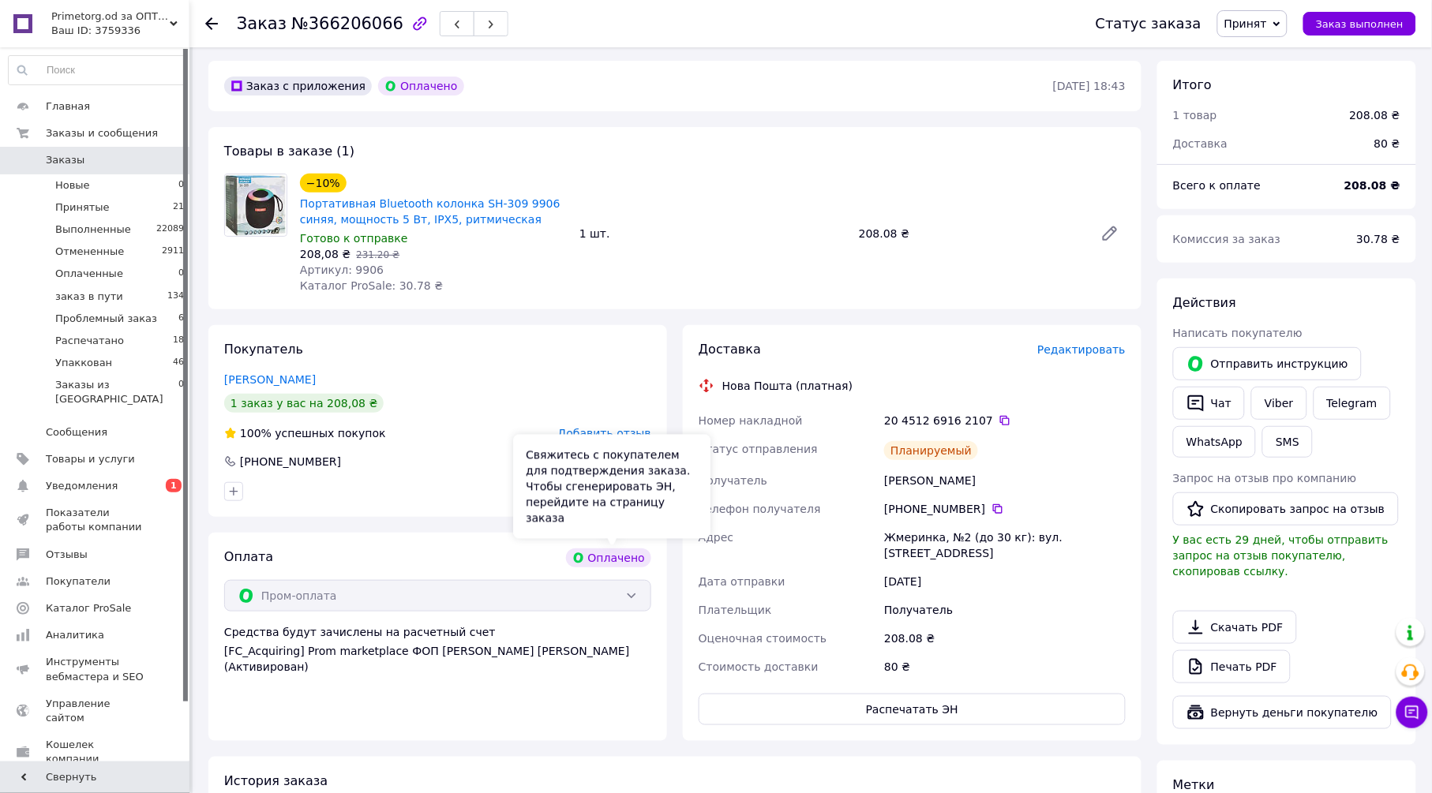
scroll to position [0, 0]
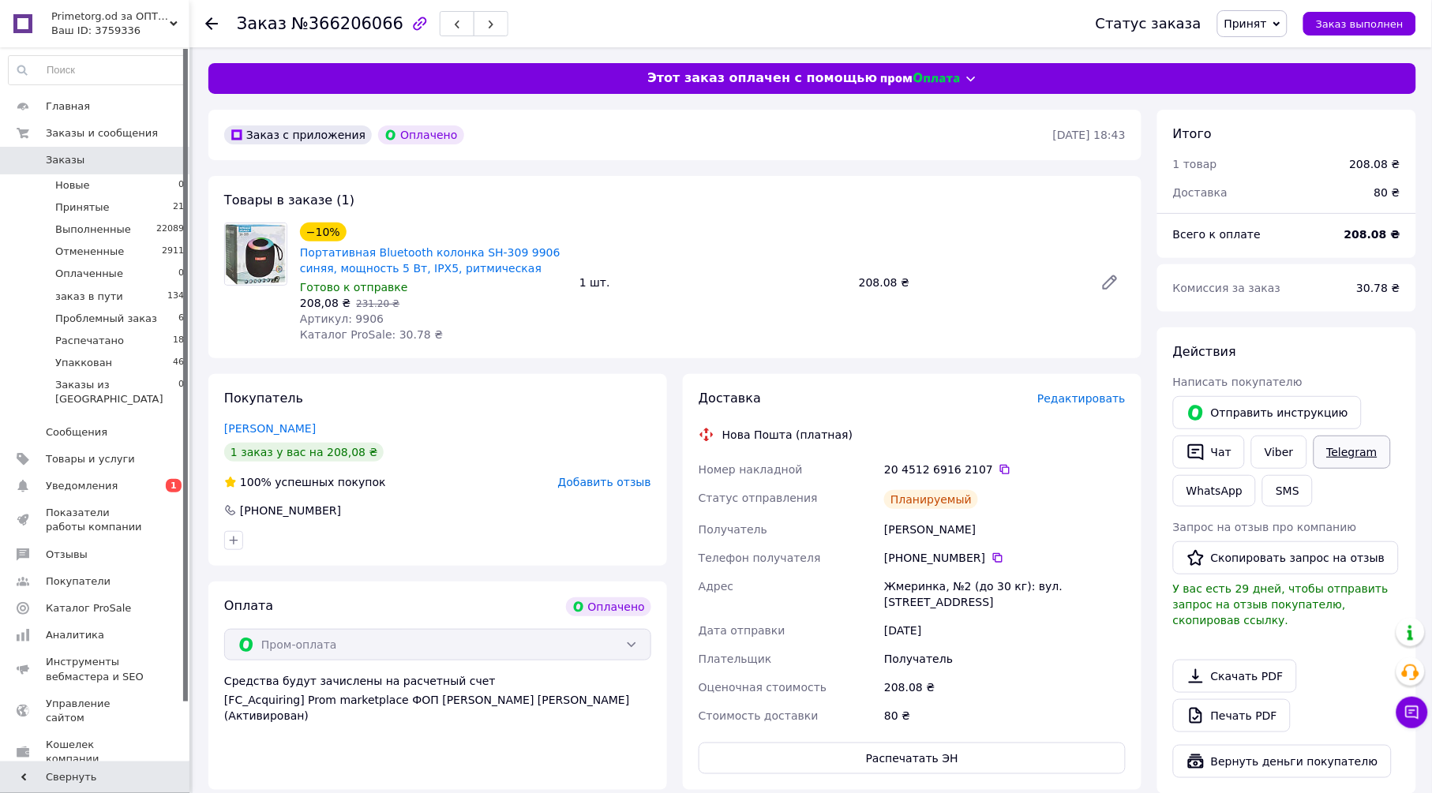
click at [1354, 455] on link "Telegram" at bounding box center [1351, 452] width 77 height 33
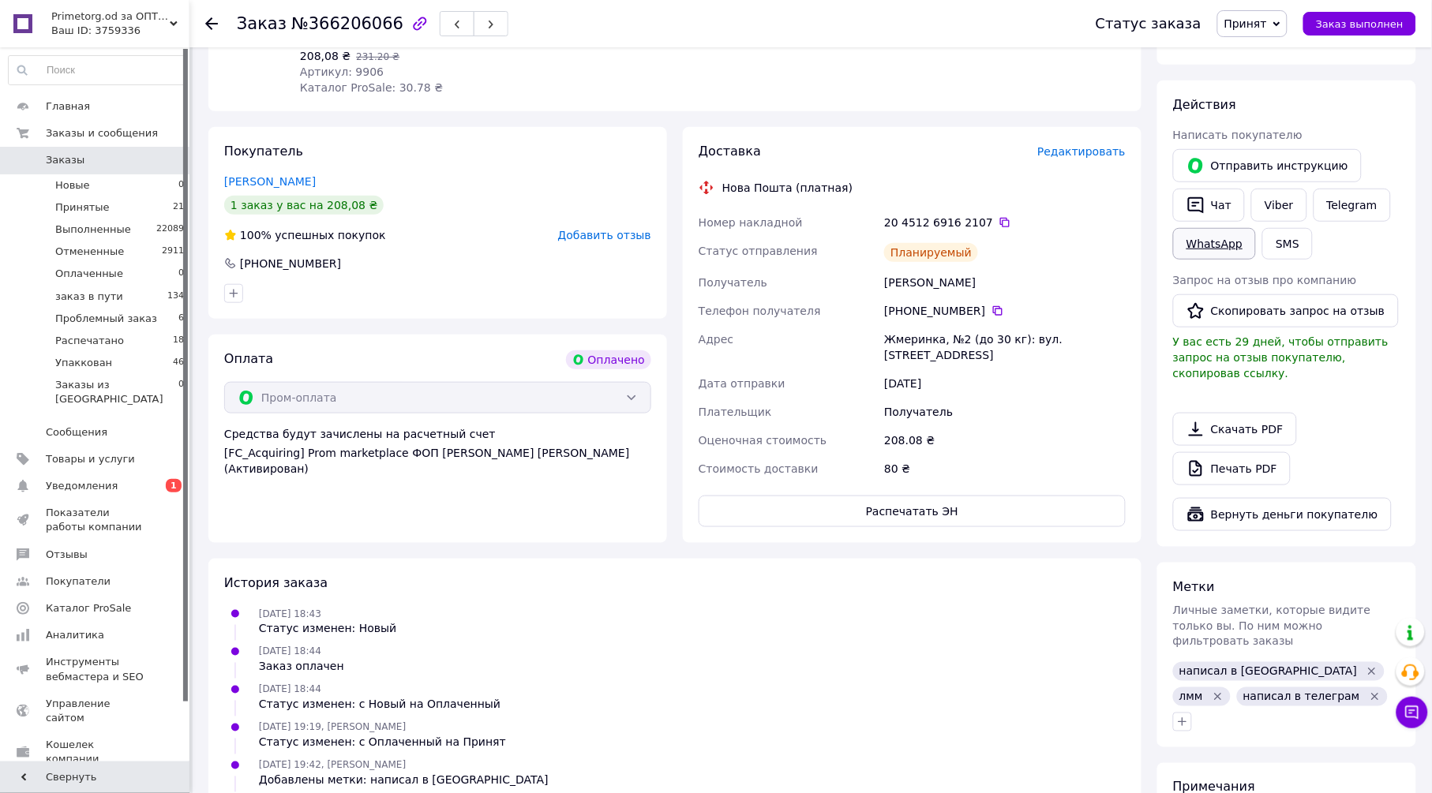
scroll to position [88, 0]
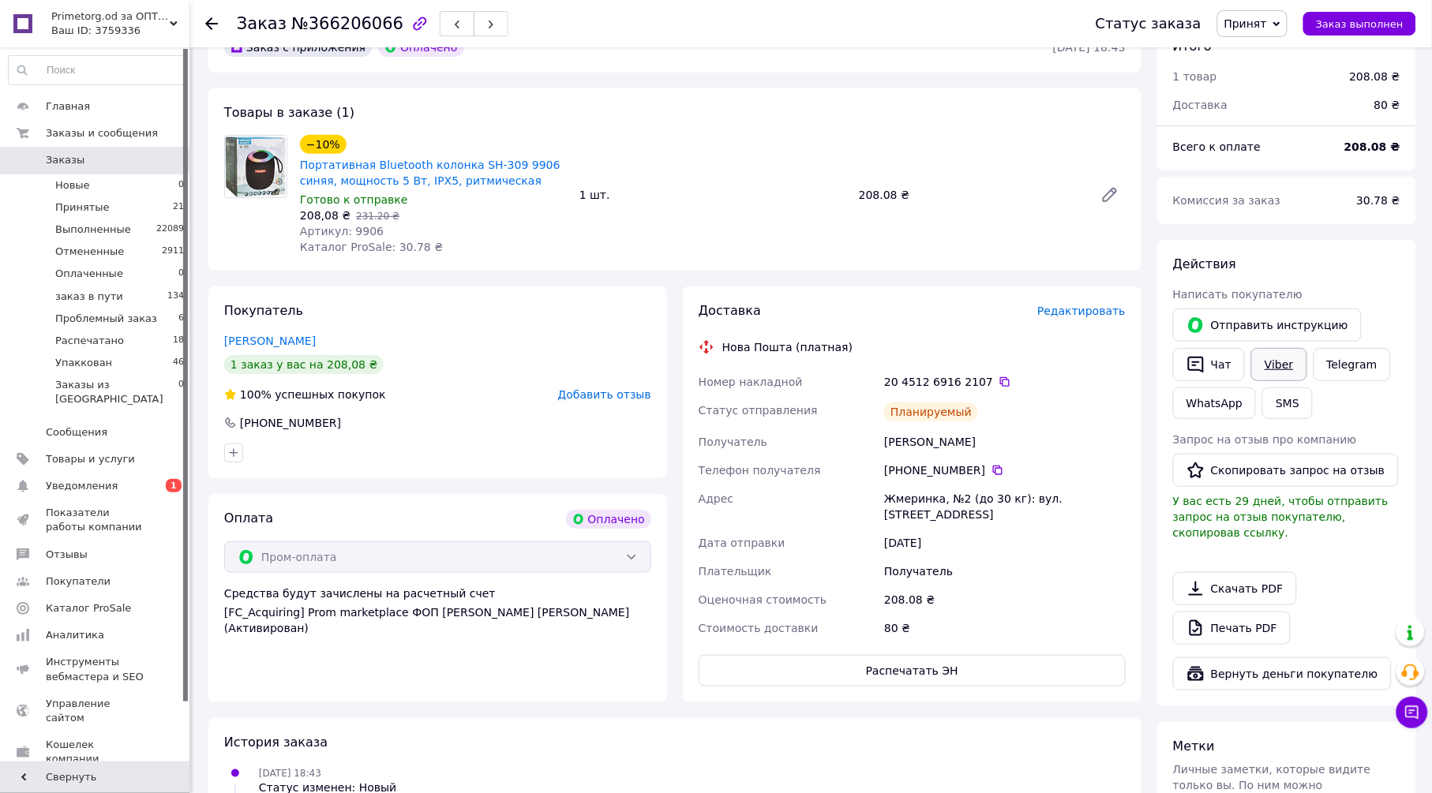
click at [1268, 366] on link "Viber" at bounding box center [1278, 364] width 55 height 33
click at [1199, 358] on icon "button" at bounding box center [1195, 364] width 19 height 19
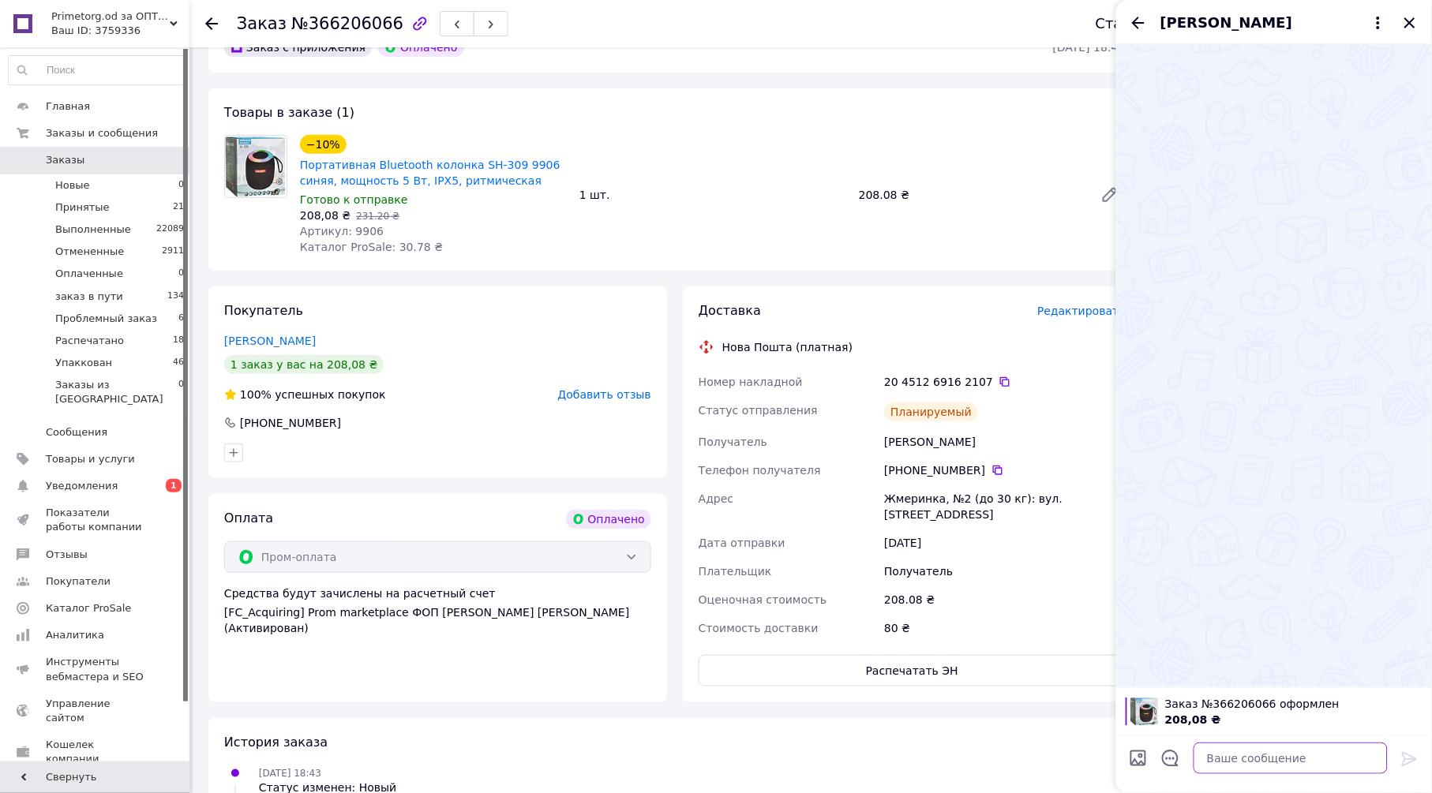
click at [1278, 760] on textarea at bounding box center [1290, 759] width 194 height 32
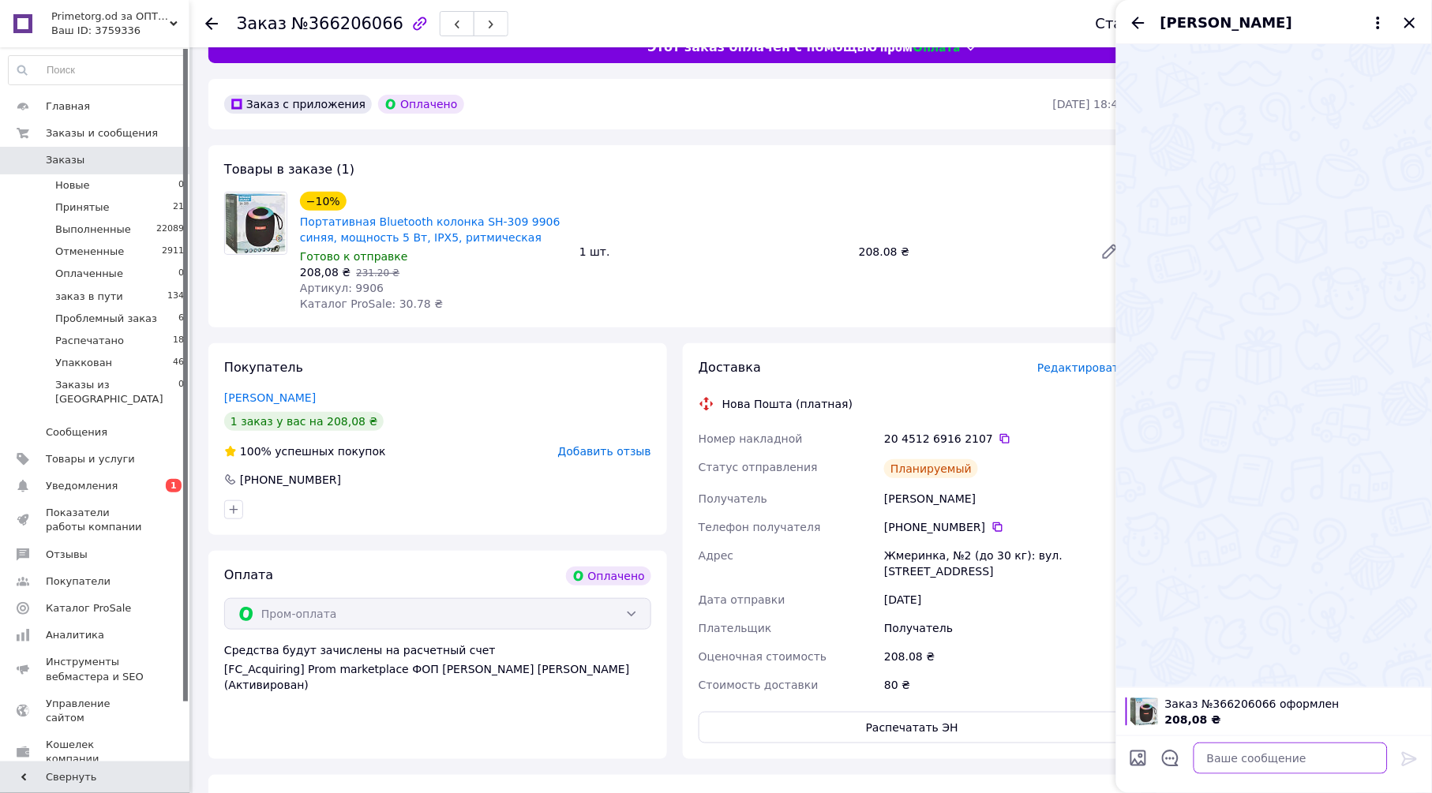
scroll to position [0, 0]
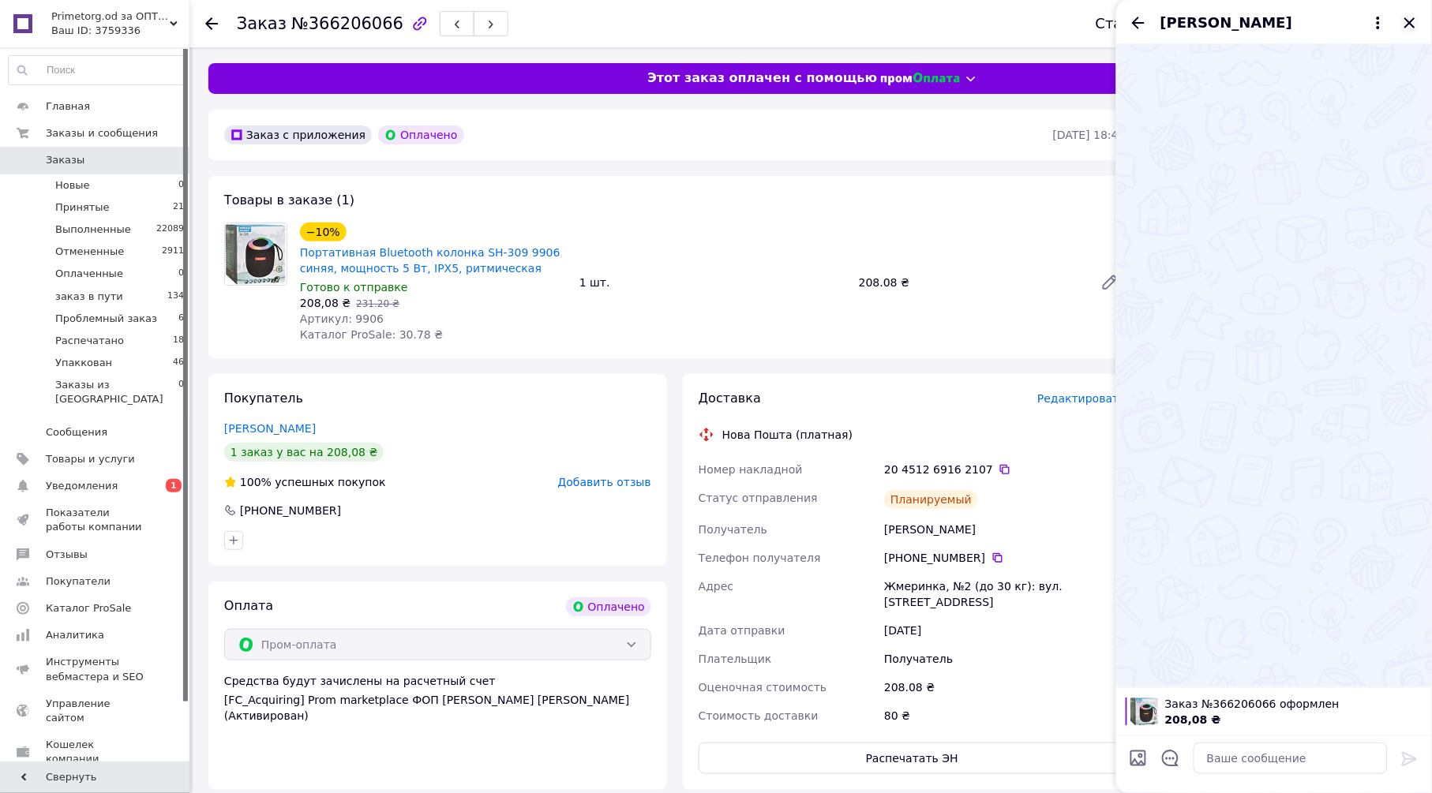
click at [1406, 22] on icon "Закрыть" at bounding box center [1409, 22] width 19 height 19
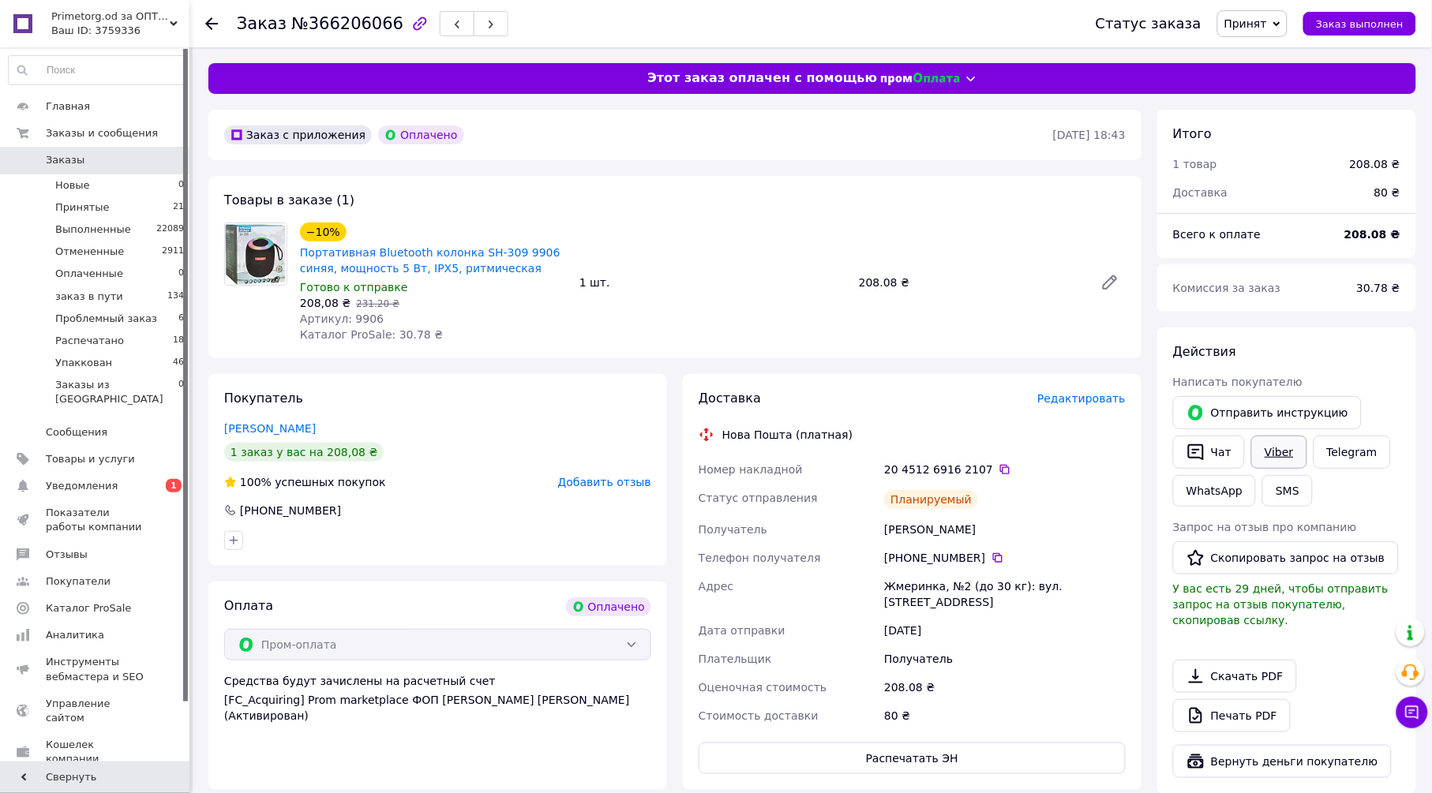
click at [1265, 448] on link "Viber" at bounding box center [1278, 452] width 55 height 33
click at [1332, 443] on link "Telegram" at bounding box center [1351, 452] width 77 height 33
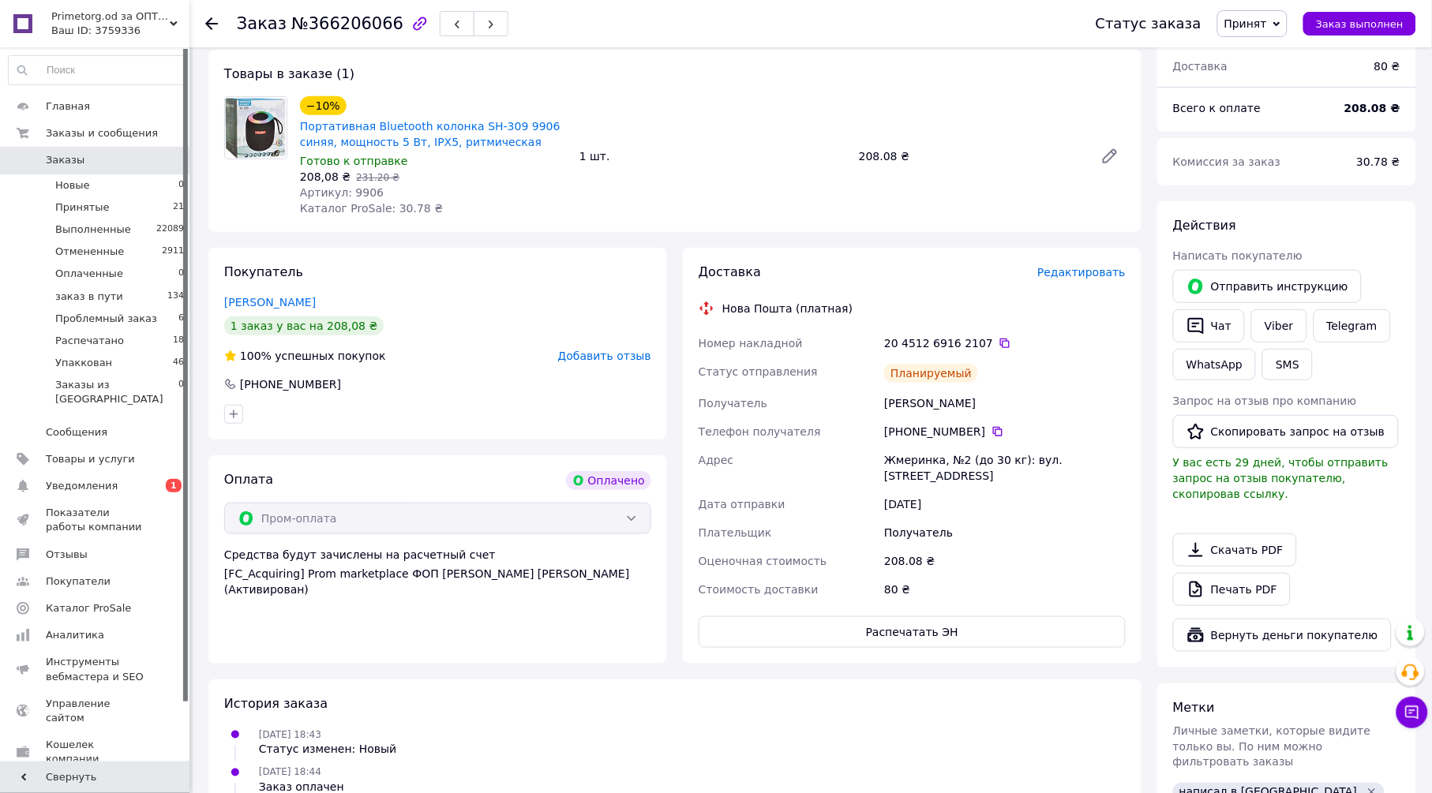
scroll to position [88, 0]
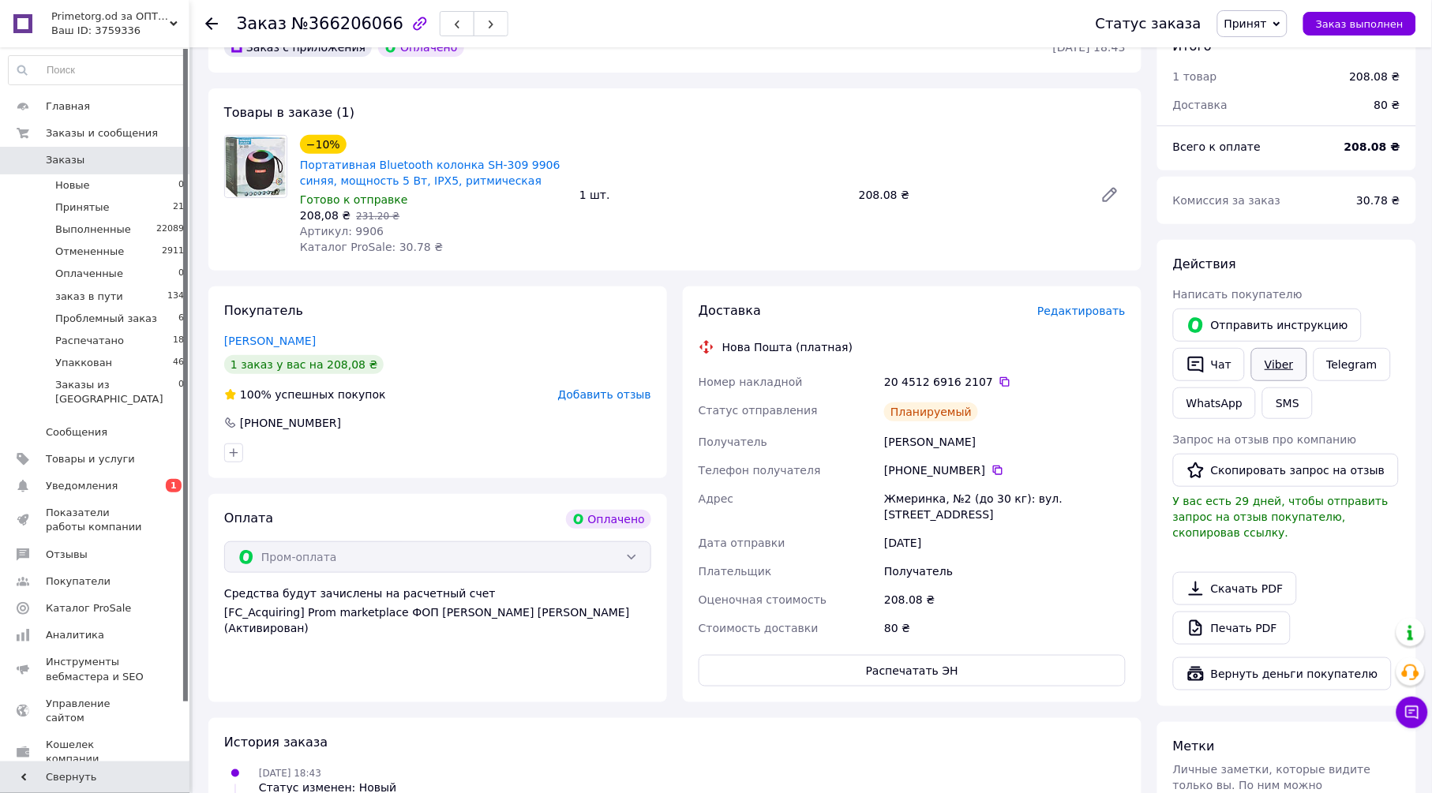
click at [1279, 360] on link "Viber" at bounding box center [1278, 364] width 55 height 33
click at [1267, 22] on span "Принят" at bounding box center [1245, 23] width 43 height 13
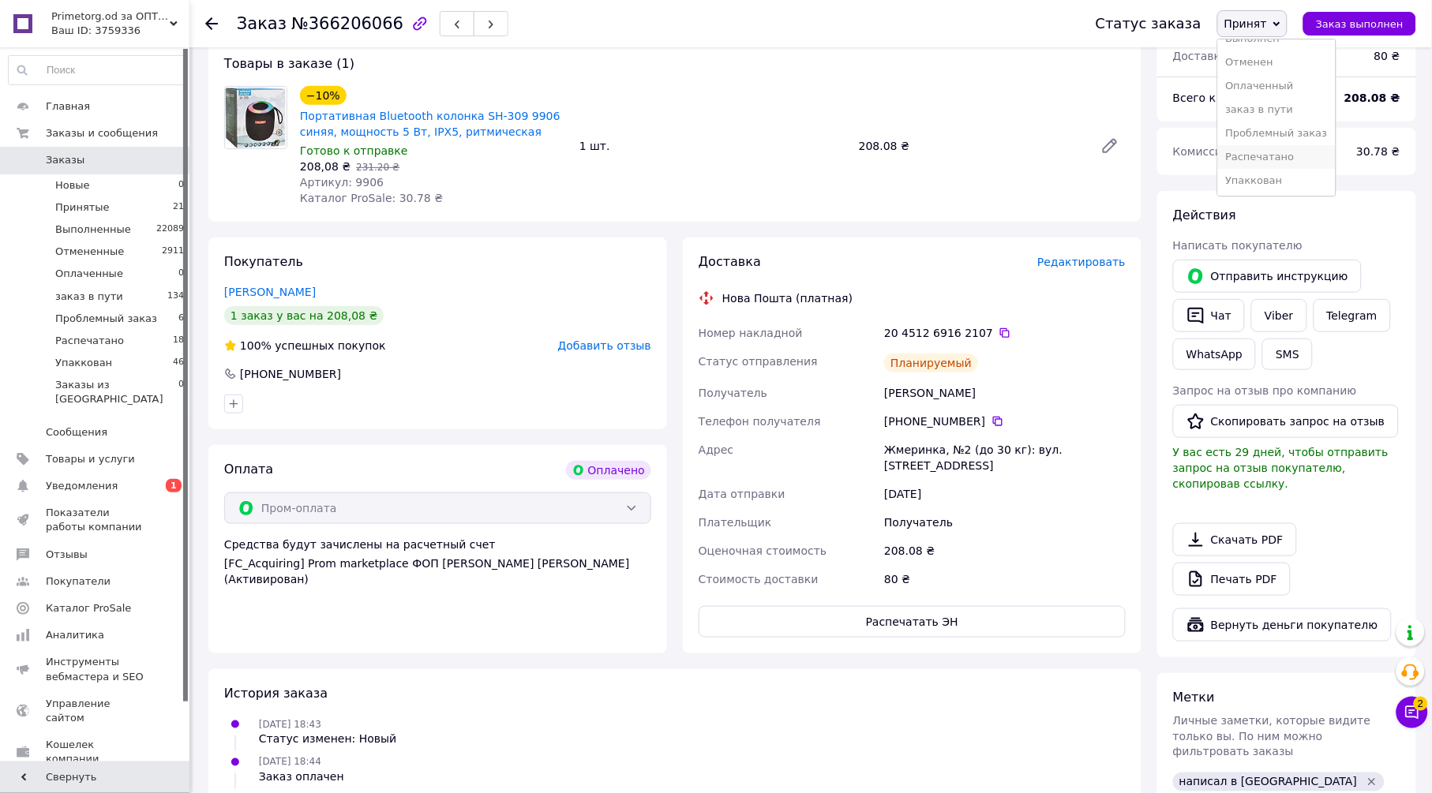
scroll to position [175, 0]
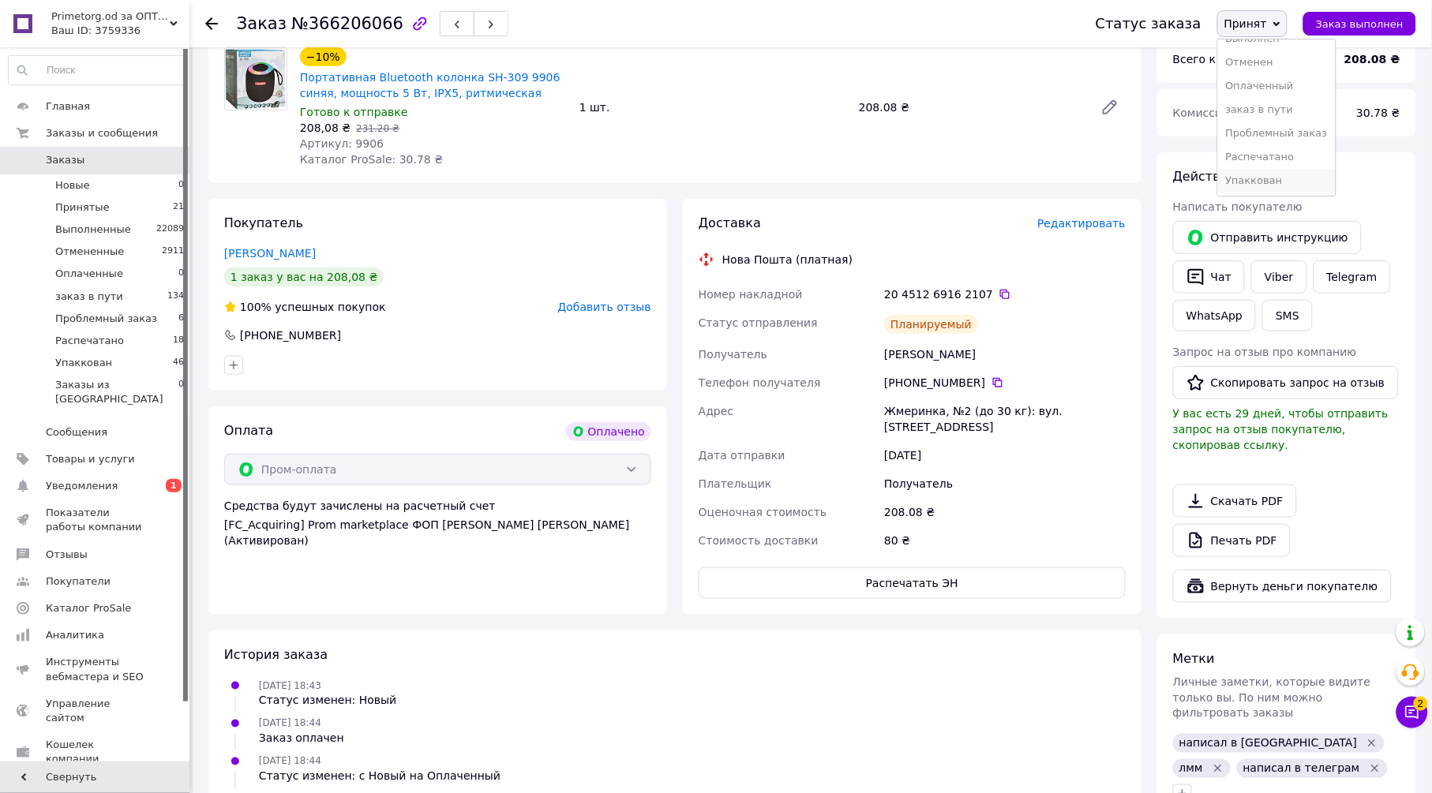
click at [1280, 179] on li "Упаккован" at bounding box center [1277, 181] width 118 height 24
click at [213, 25] on icon at bounding box center [211, 23] width 13 height 13
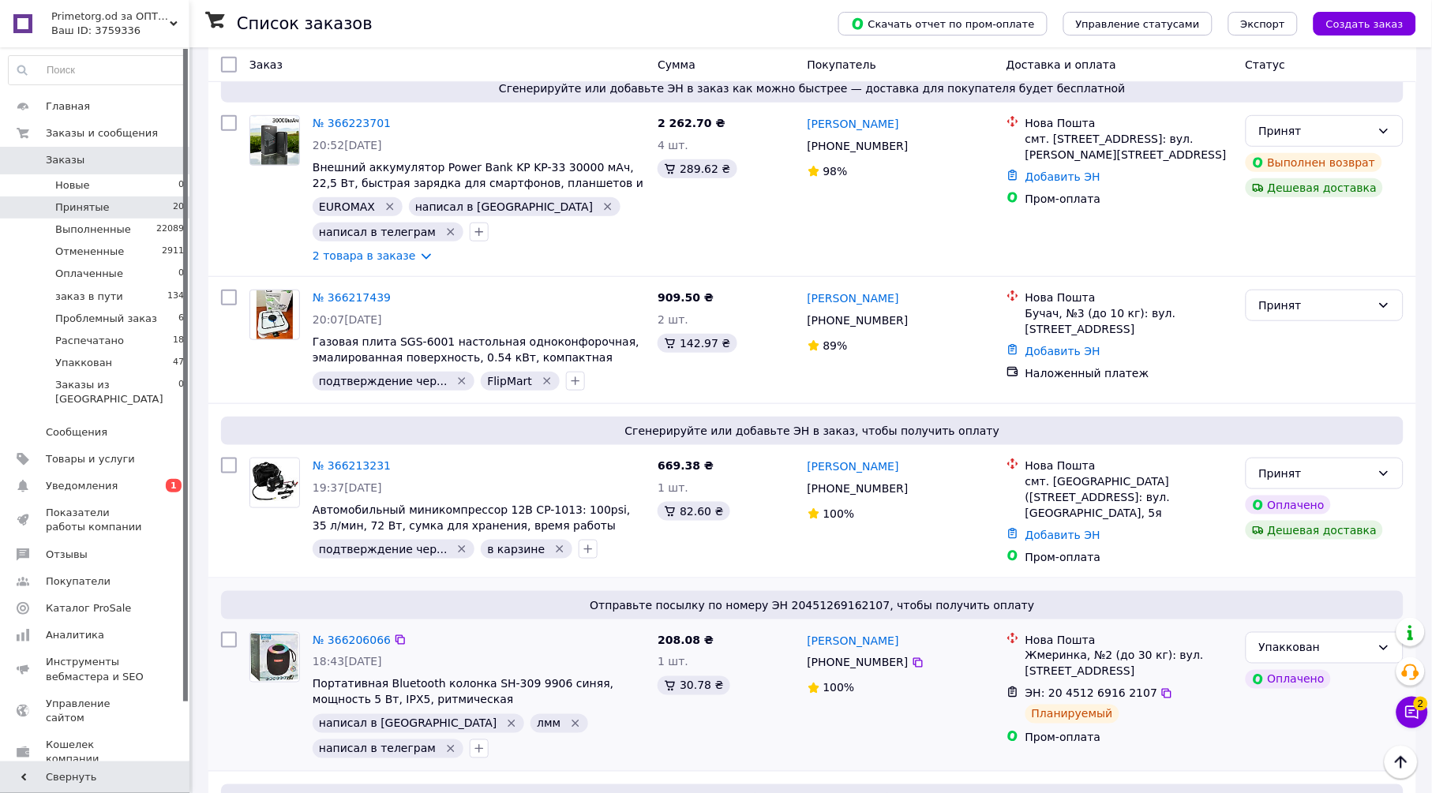
scroll to position [1958, 0]
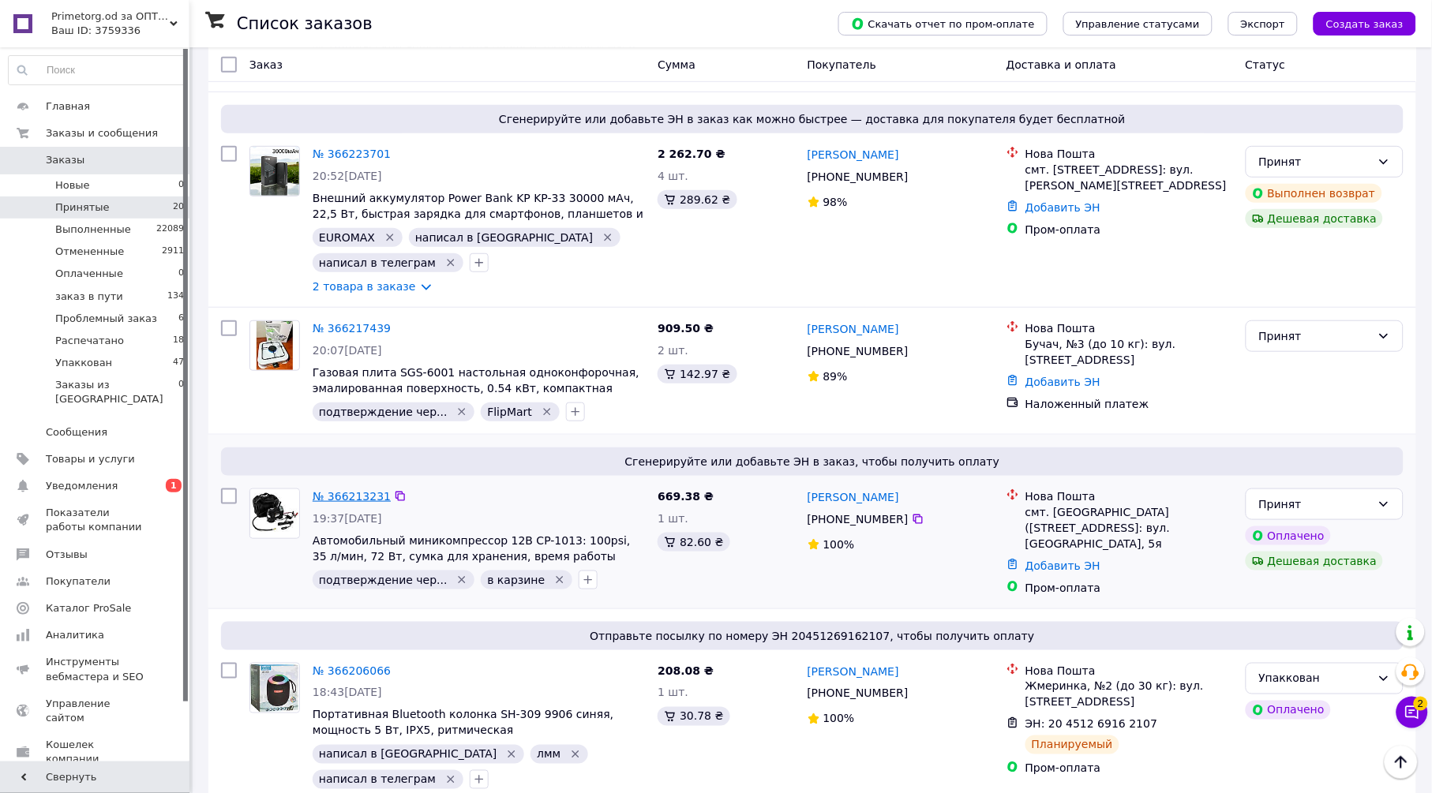
click at [350, 490] on link "№ 366213231" at bounding box center [352, 496] width 78 height 13
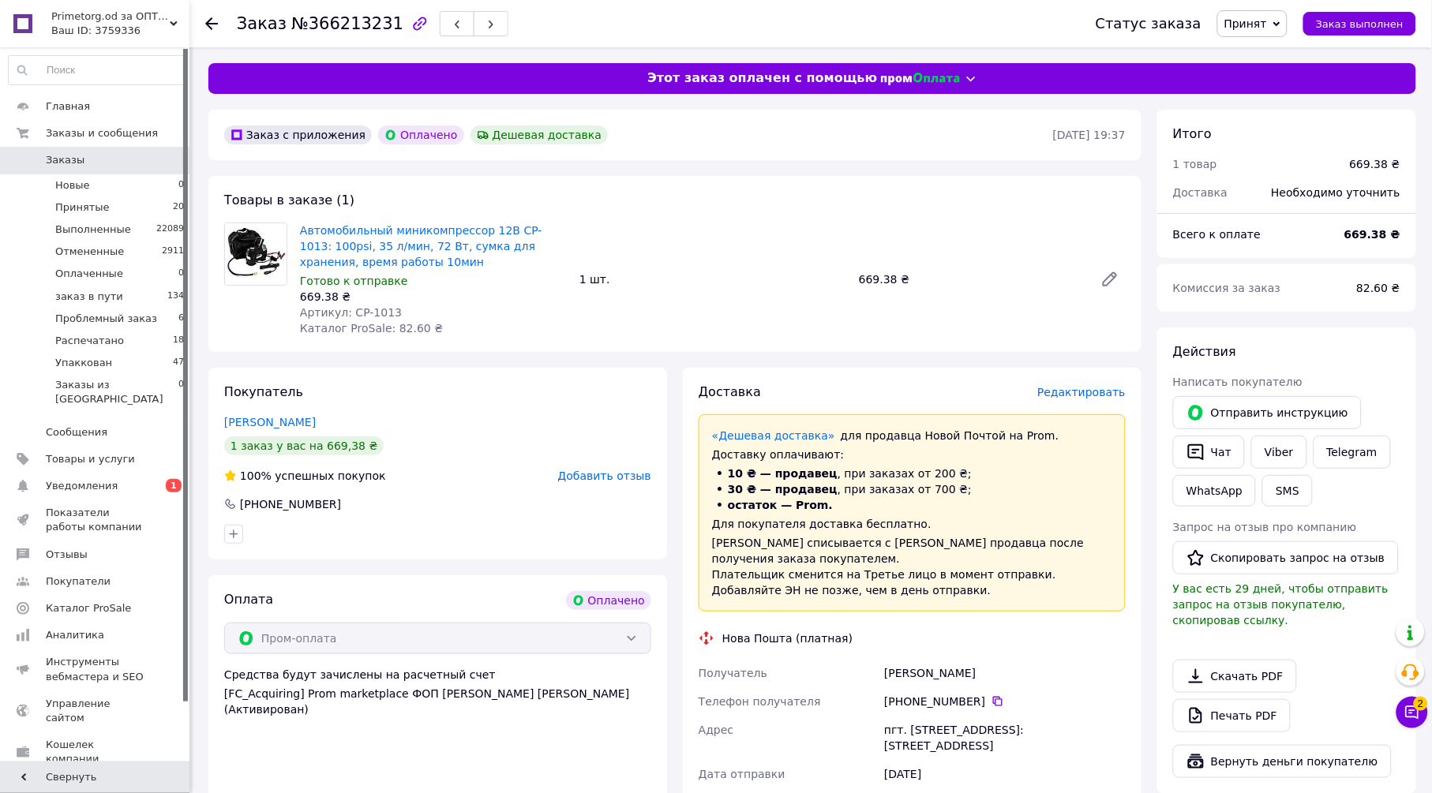
click at [1080, 391] on span "Редактировать" at bounding box center [1081, 392] width 88 height 13
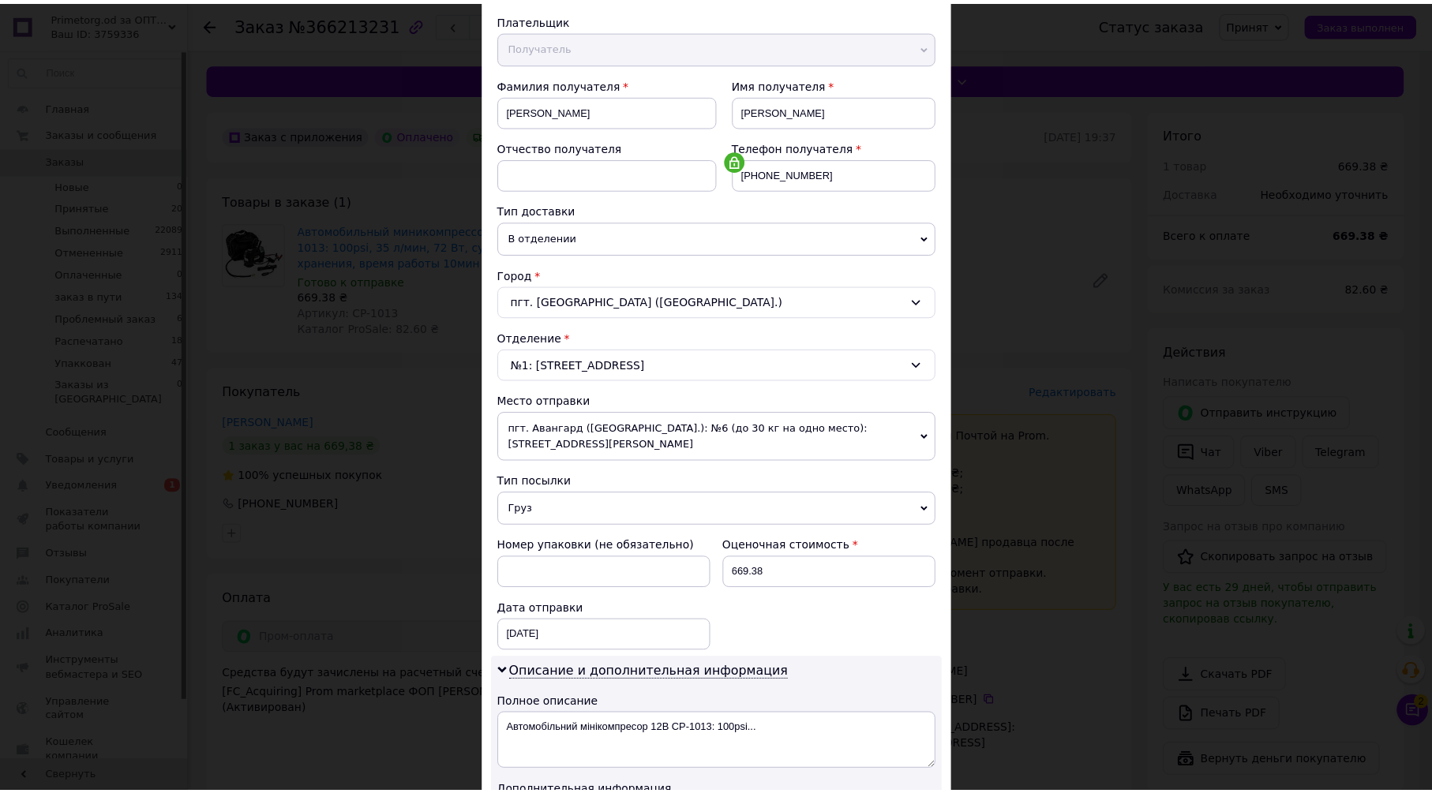
scroll to position [433, 0]
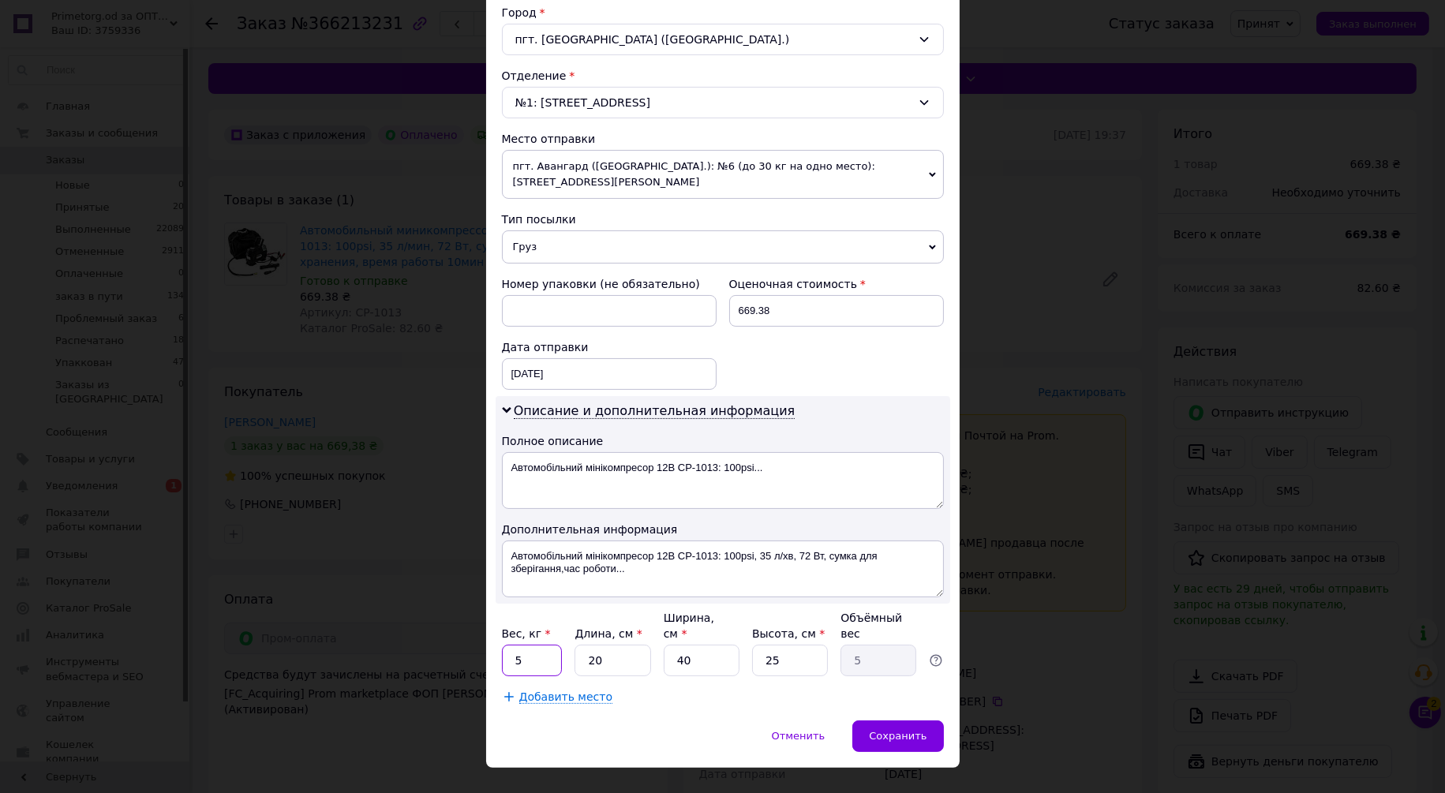
click at [553, 645] on input "5" at bounding box center [532, 661] width 61 height 32
type input "2"
type input "0.5"
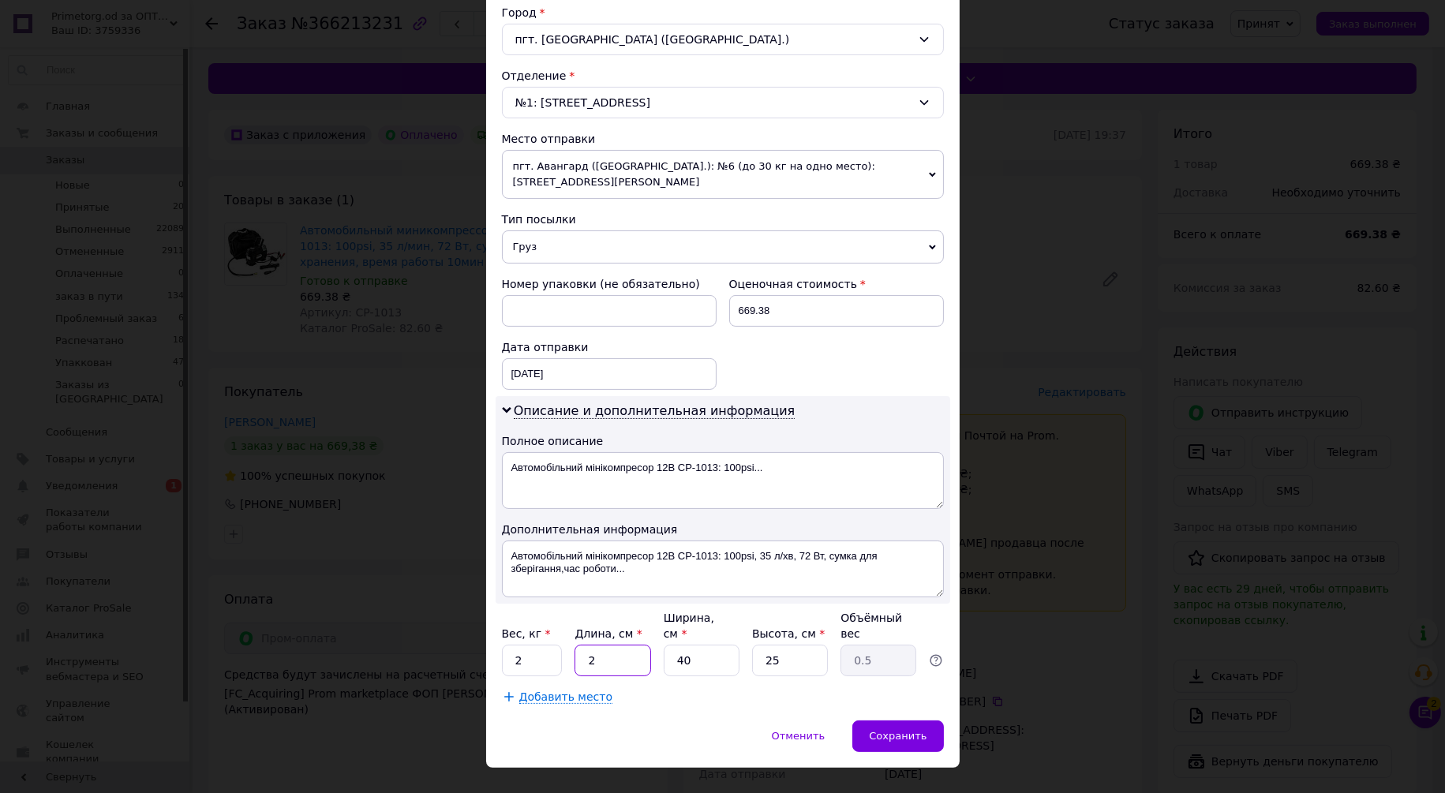
type input "24"
type input "6"
type input "24"
type input "2"
type input "0.3"
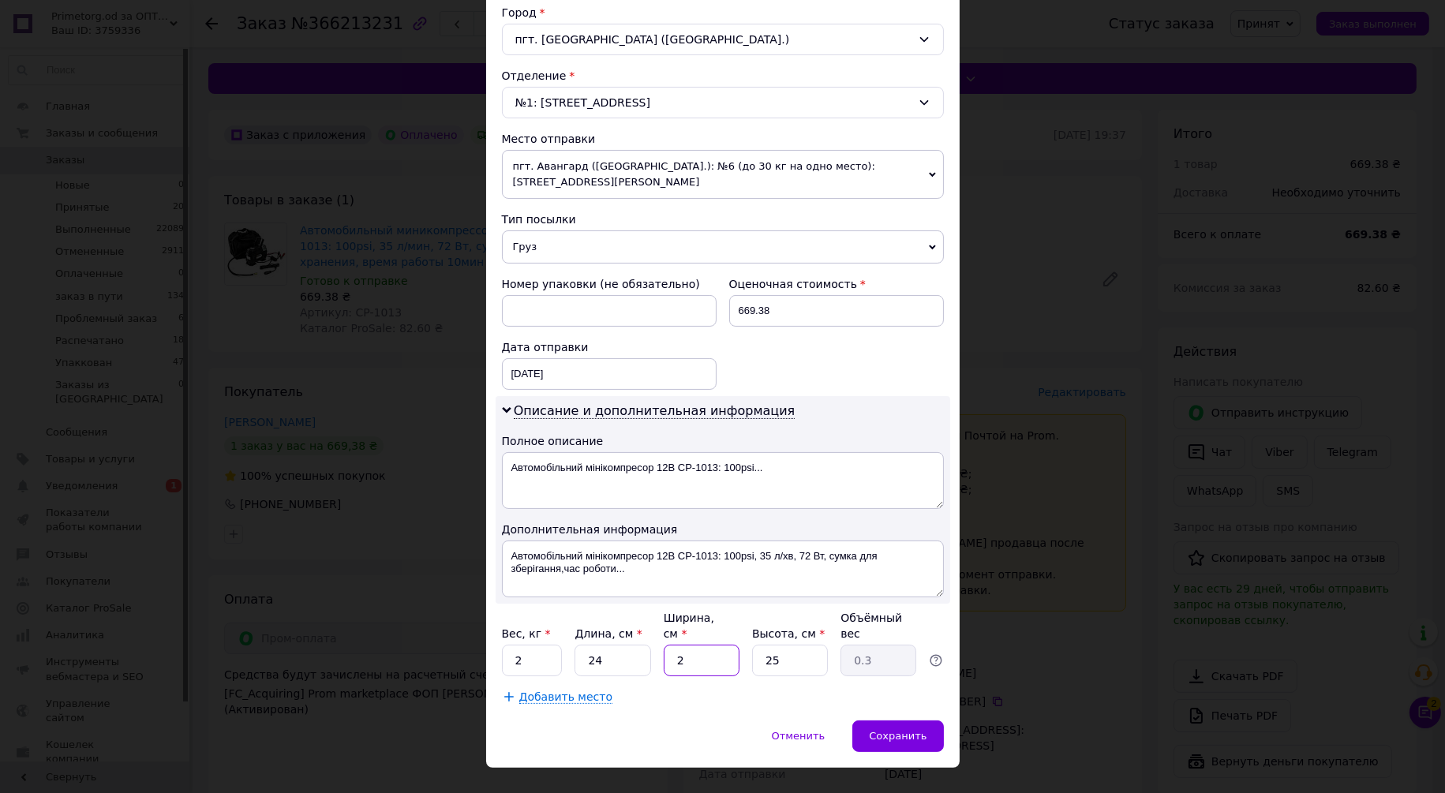
type input "21"
type input "3.15"
type input "21"
type input "1"
type input "0.13"
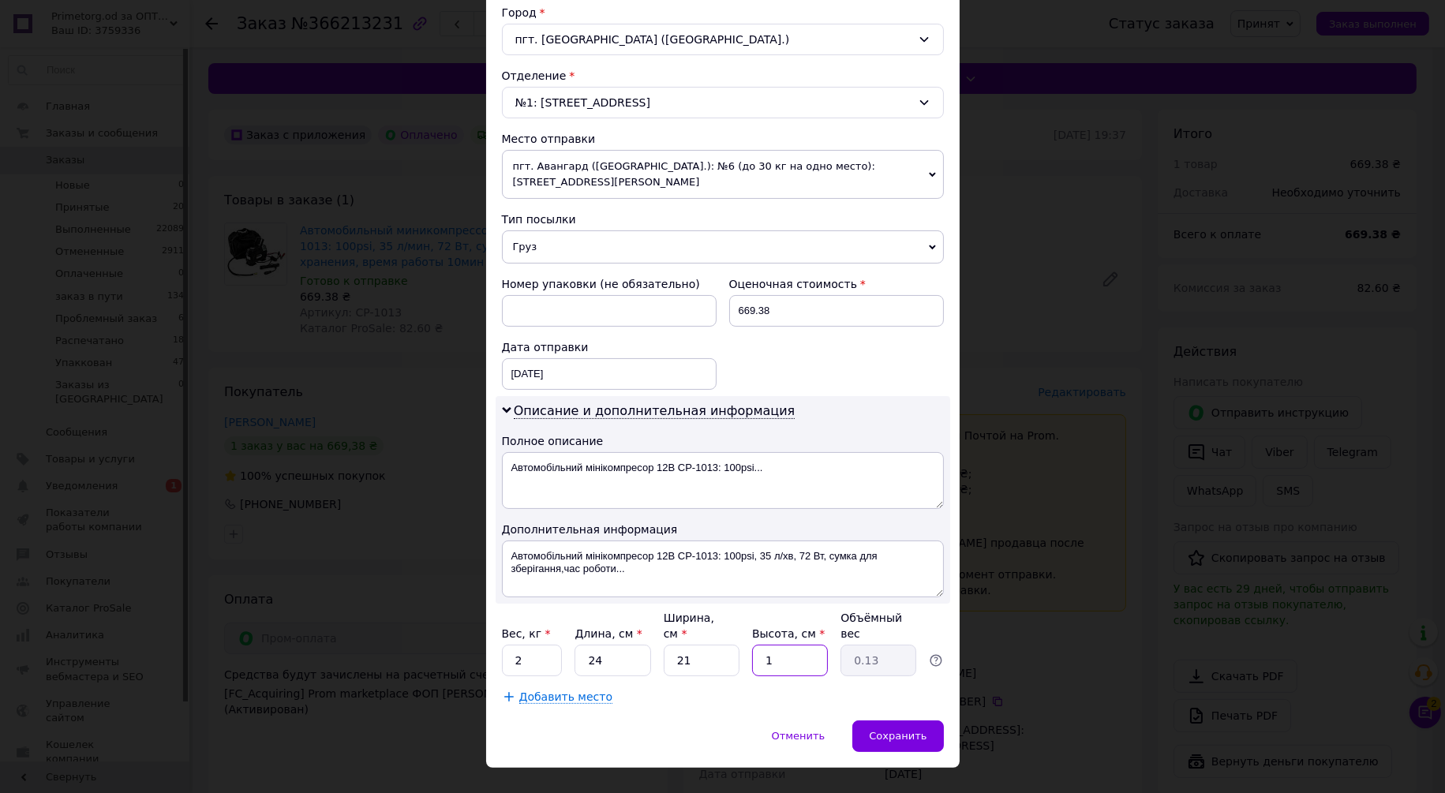
type input "15"
type input "1.89"
type input "15"
click at [688, 721] on div "Отменить   Сохранить" at bounding box center [723, 744] width 474 height 47
click at [927, 721] on div "Сохранить" at bounding box center [897, 737] width 91 height 32
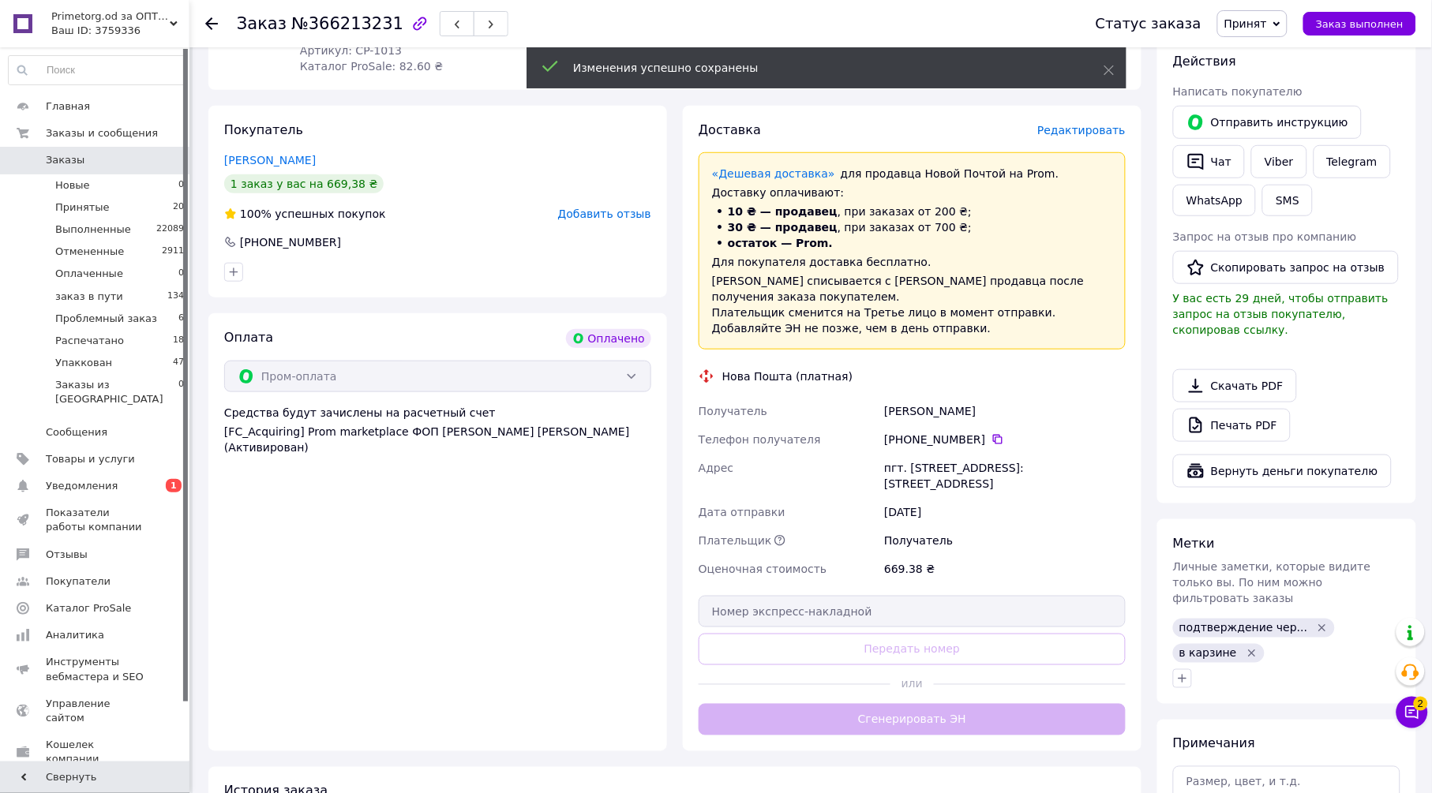
scroll to position [263, 0]
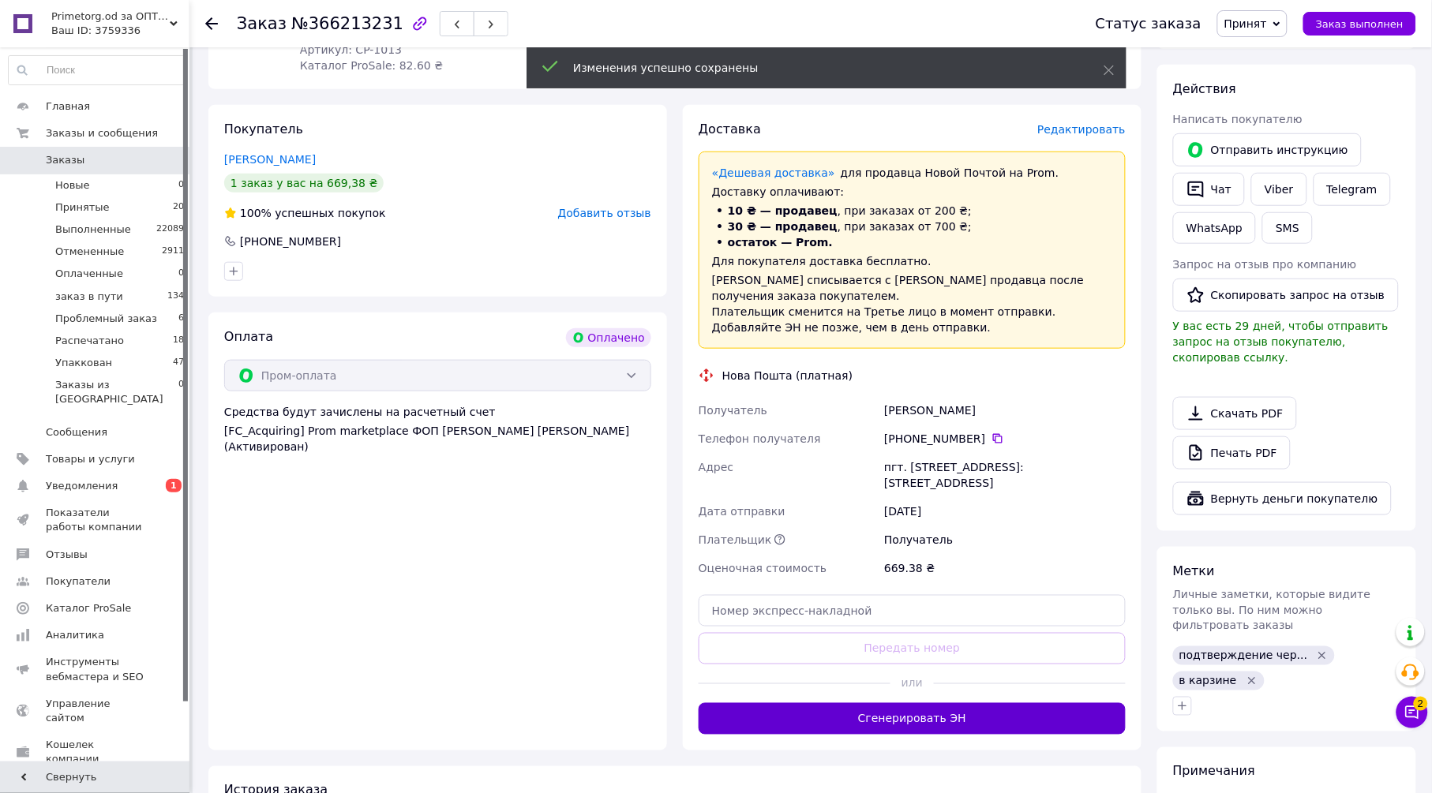
click at [902, 703] on button "Сгенерировать ЭН" at bounding box center [911, 719] width 427 height 32
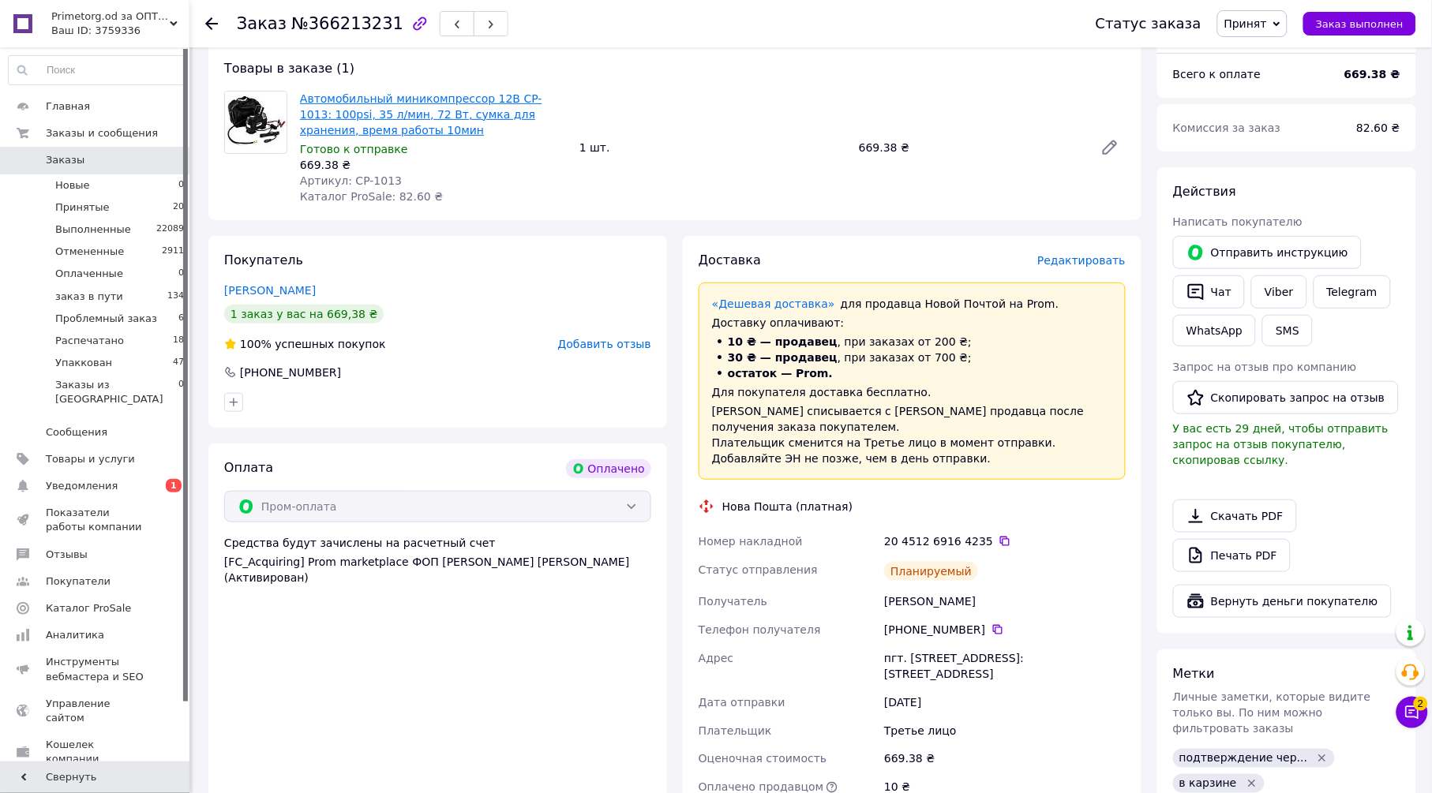
scroll to position [0, 0]
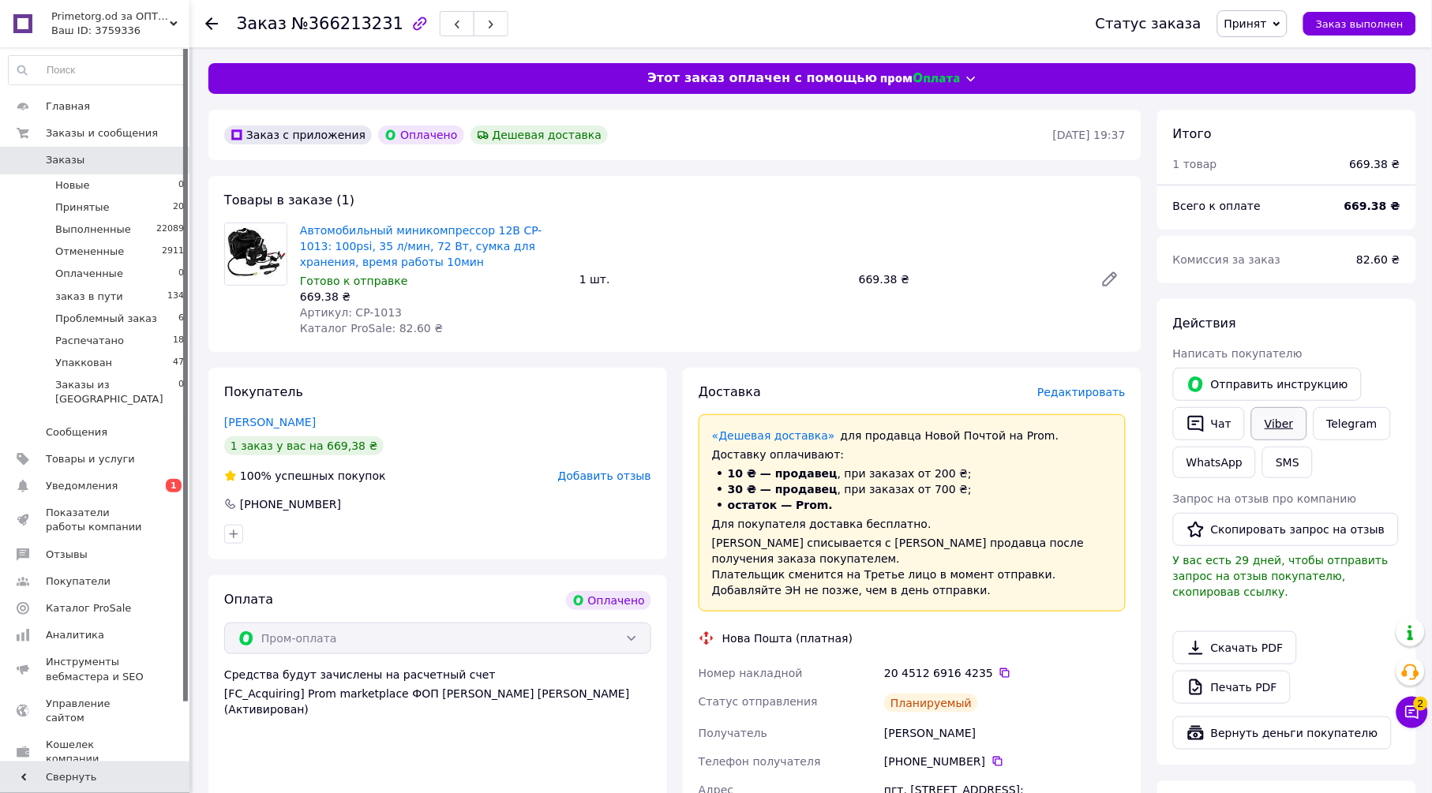
click at [1283, 423] on link "Viber" at bounding box center [1278, 423] width 55 height 33
click at [1278, 419] on link "Viber" at bounding box center [1278, 423] width 55 height 33
click at [1255, 28] on span "Принят" at bounding box center [1245, 23] width 43 height 13
click at [1284, 178] on li "Упаккован" at bounding box center [1277, 181] width 118 height 24
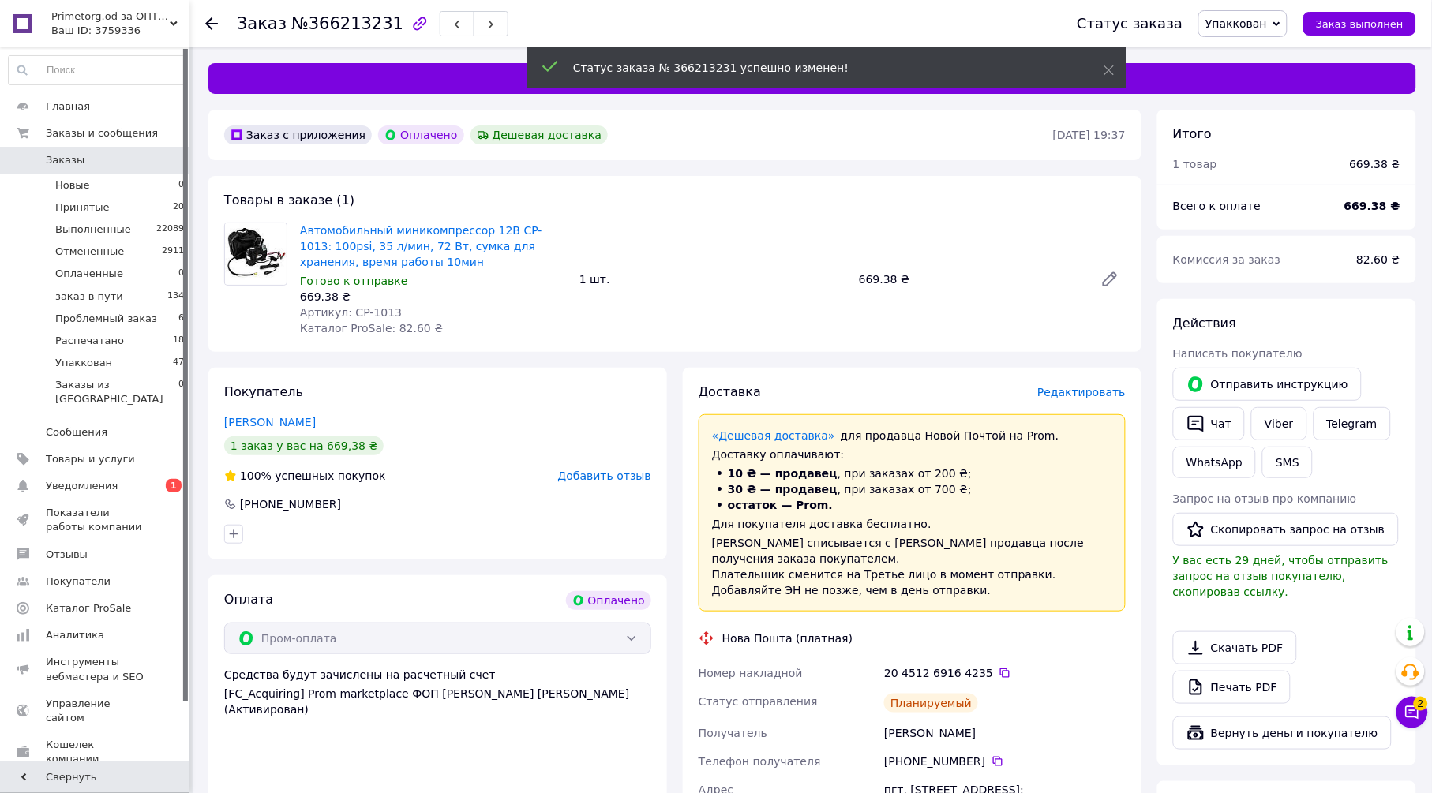
scroll to position [37, 0]
click at [1416, 703] on span "2" at bounding box center [1421, 704] width 14 height 14
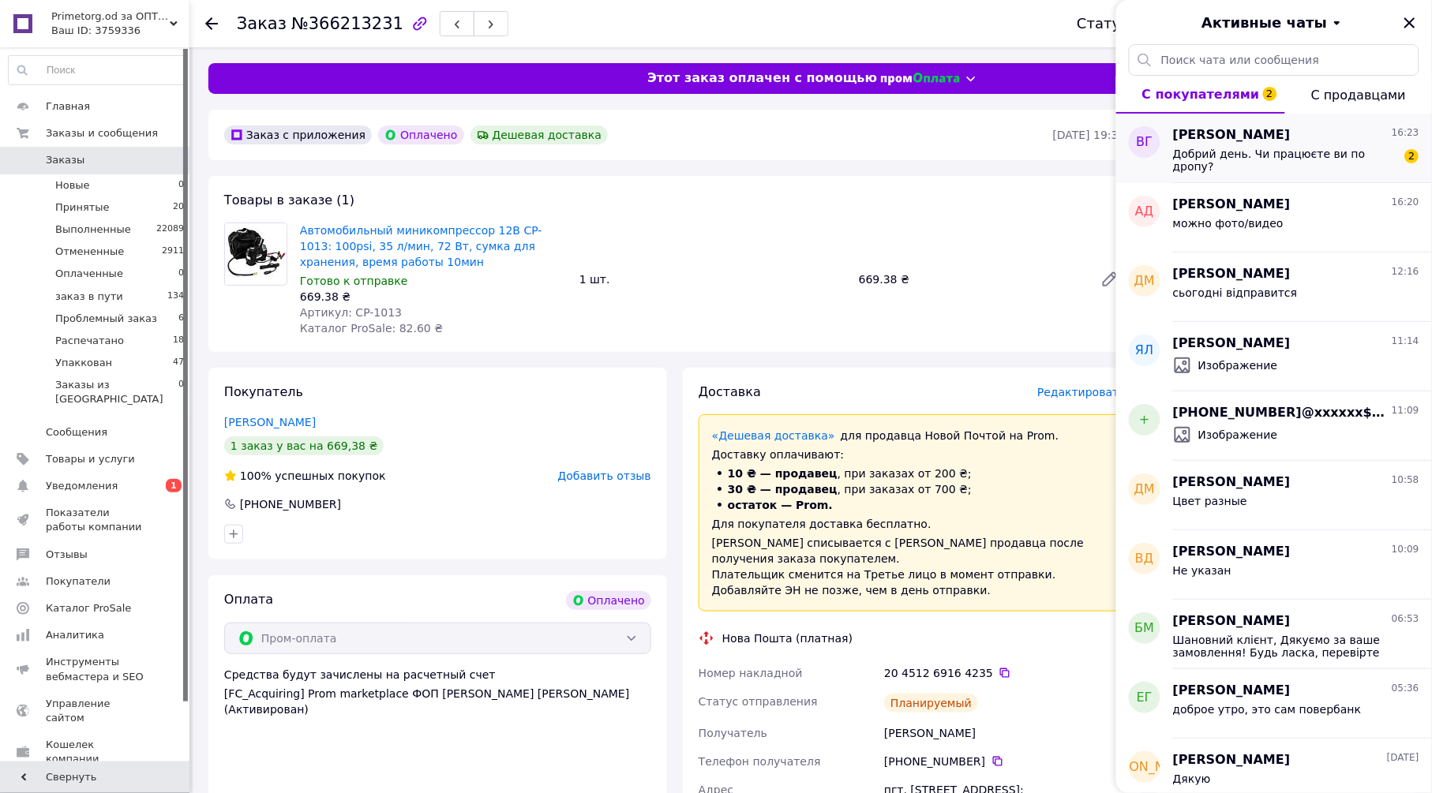
click at [1271, 129] on span "[PERSON_NAME]" at bounding box center [1232, 135] width 118 height 18
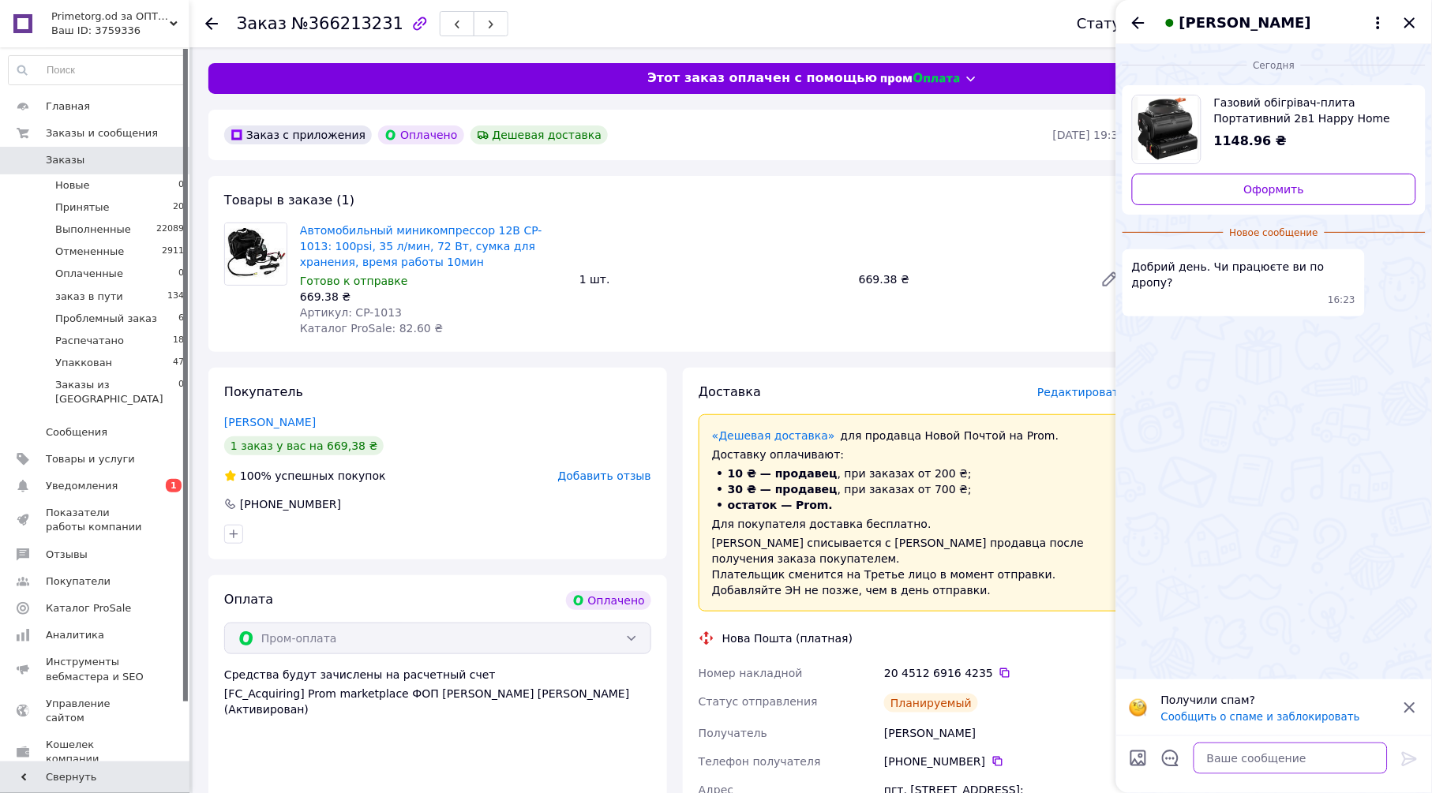
click at [1247, 765] on textarea at bounding box center [1290, 759] width 194 height 32
type textarea "добрый день"
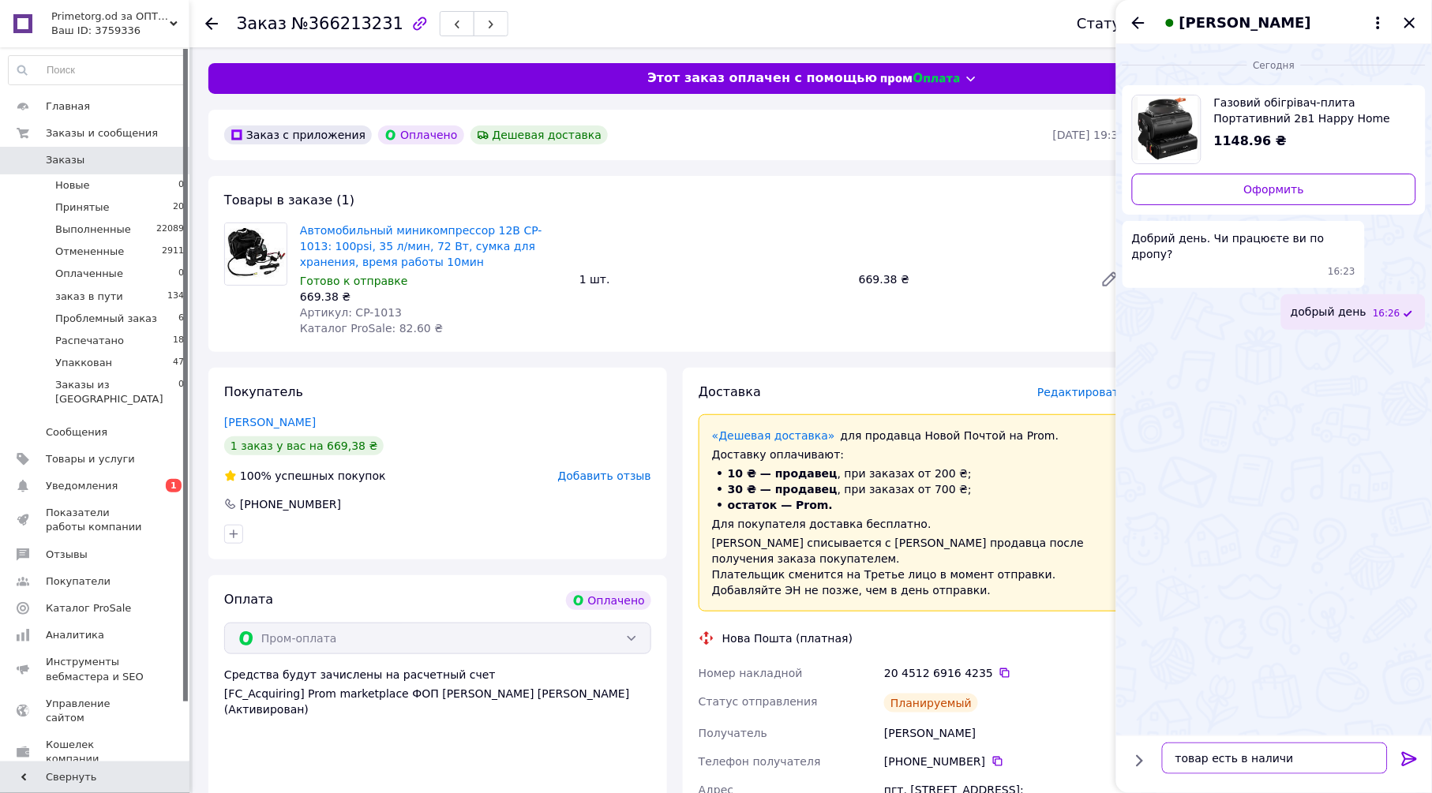
type textarea "товар есть в наличии"
click at [1418, 23] on icon "Закрыть" at bounding box center [1409, 22] width 19 height 19
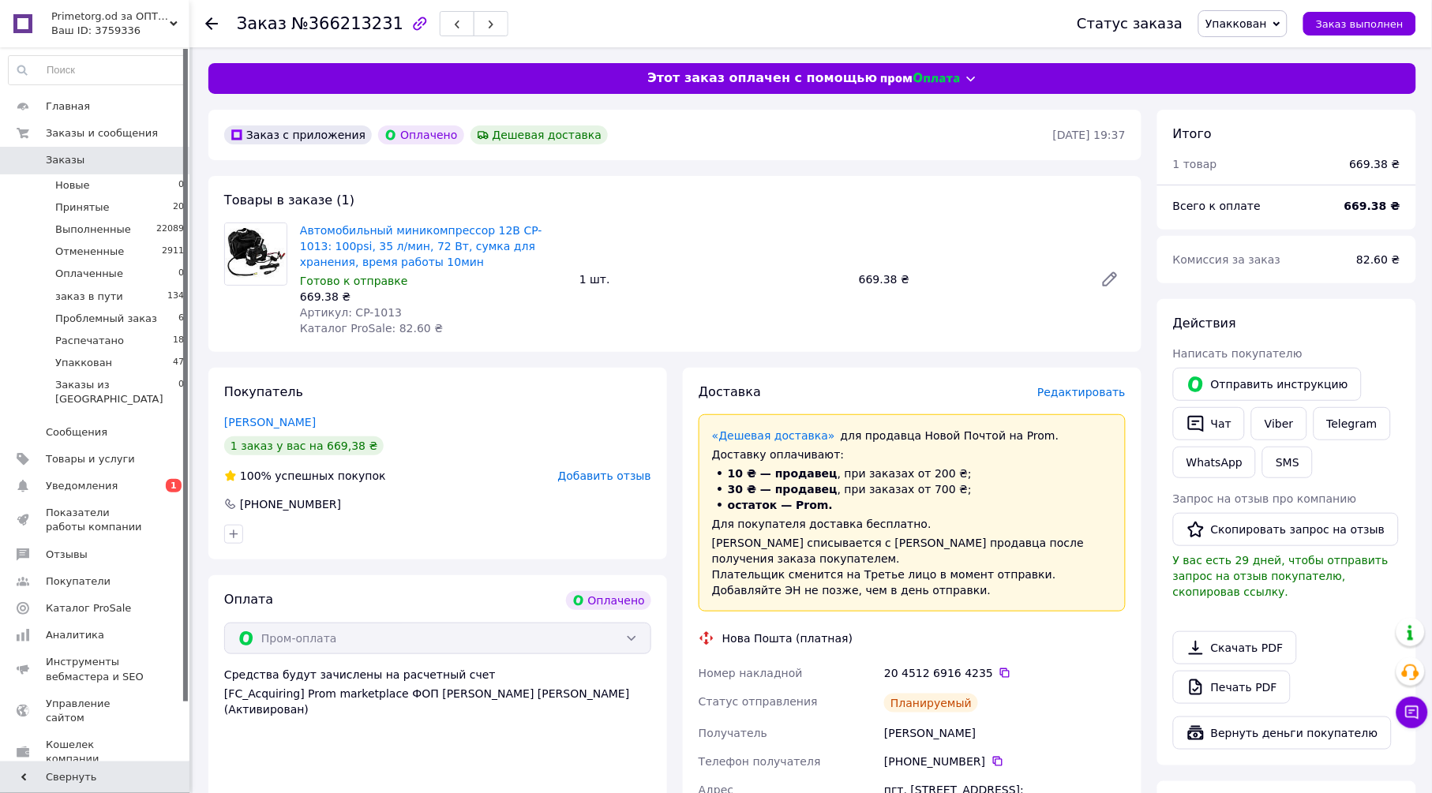
click at [211, 24] on icon at bounding box center [211, 23] width 13 height 13
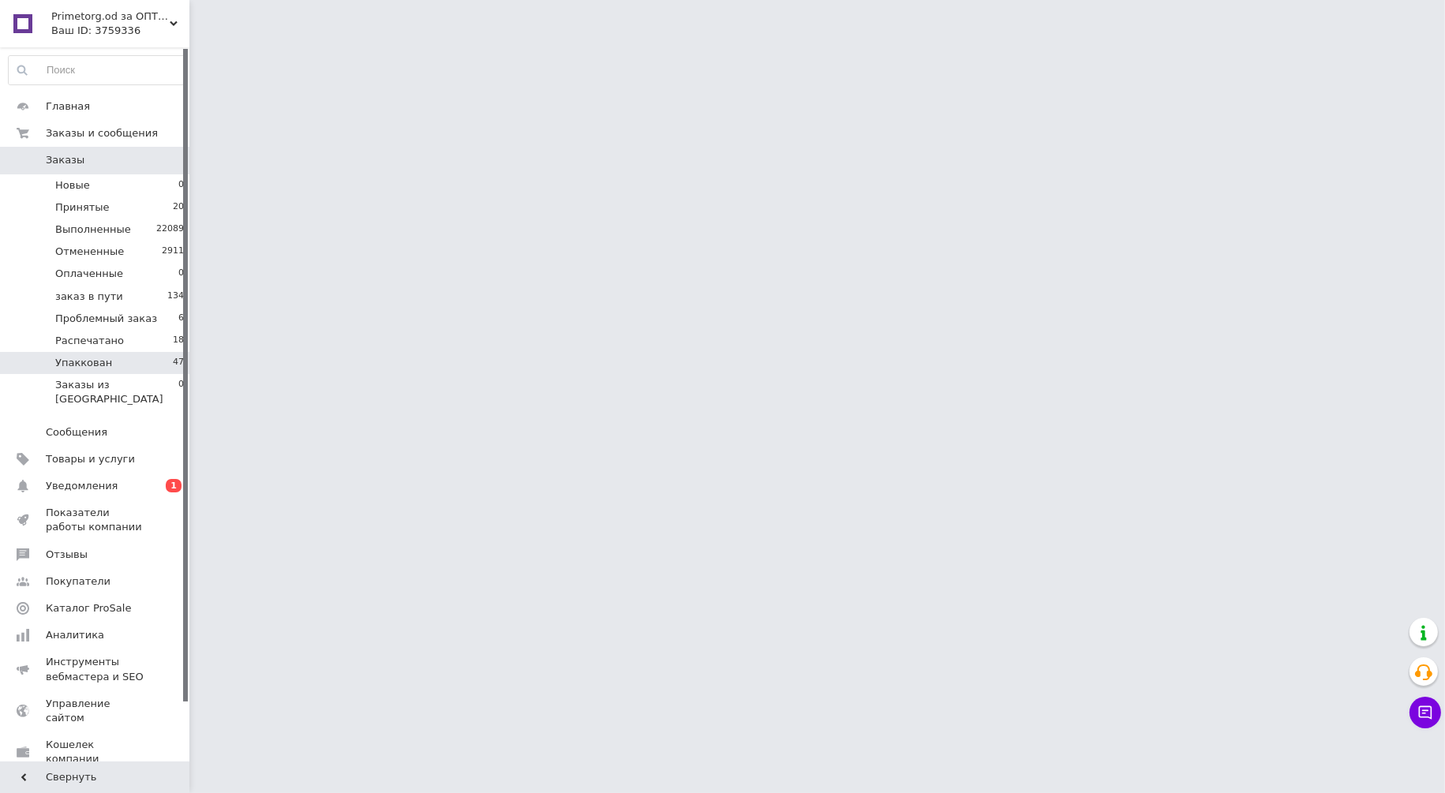
click at [126, 367] on li "Упаккован 47" at bounding box center [96, 363] width 193 height 22
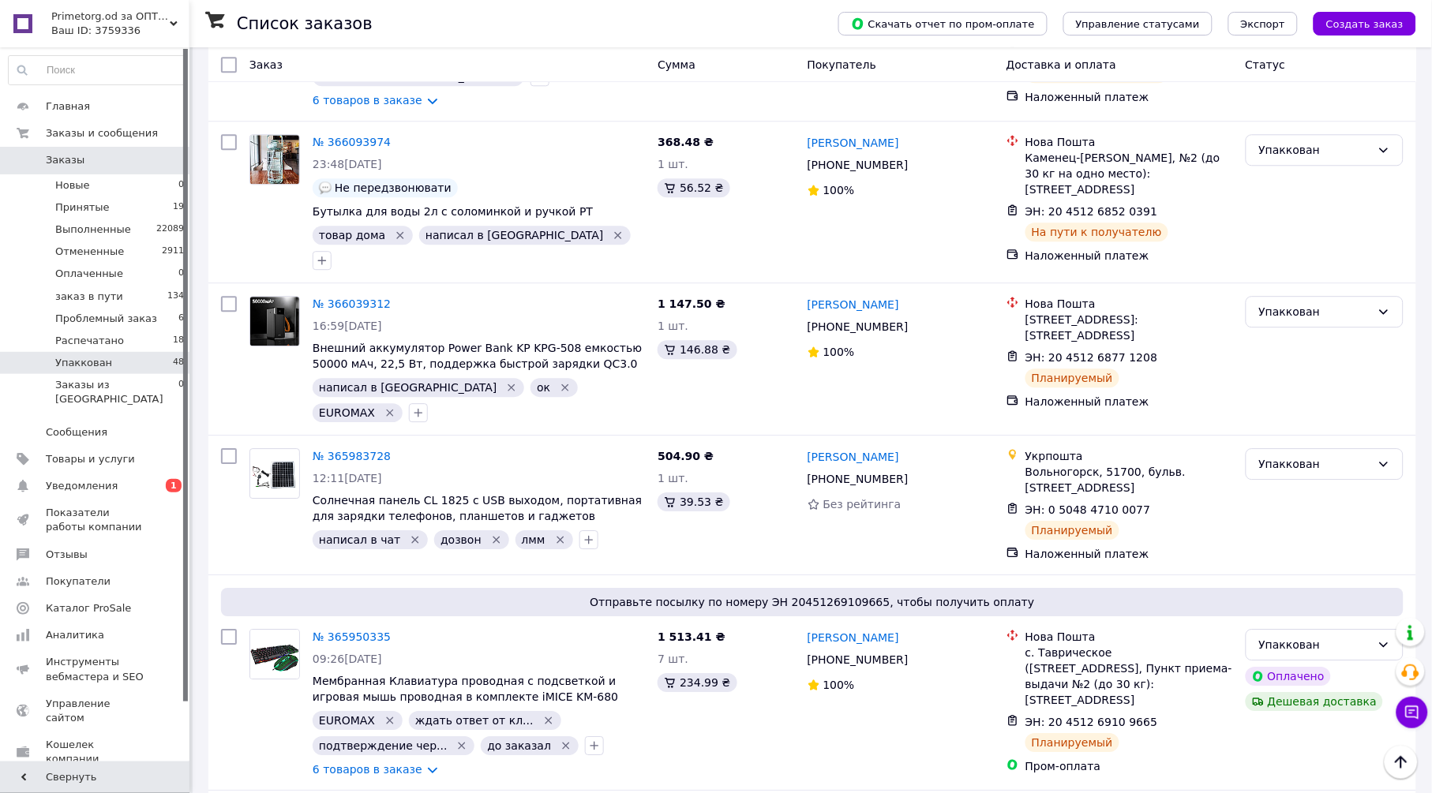
scroll to position [6402, 0]
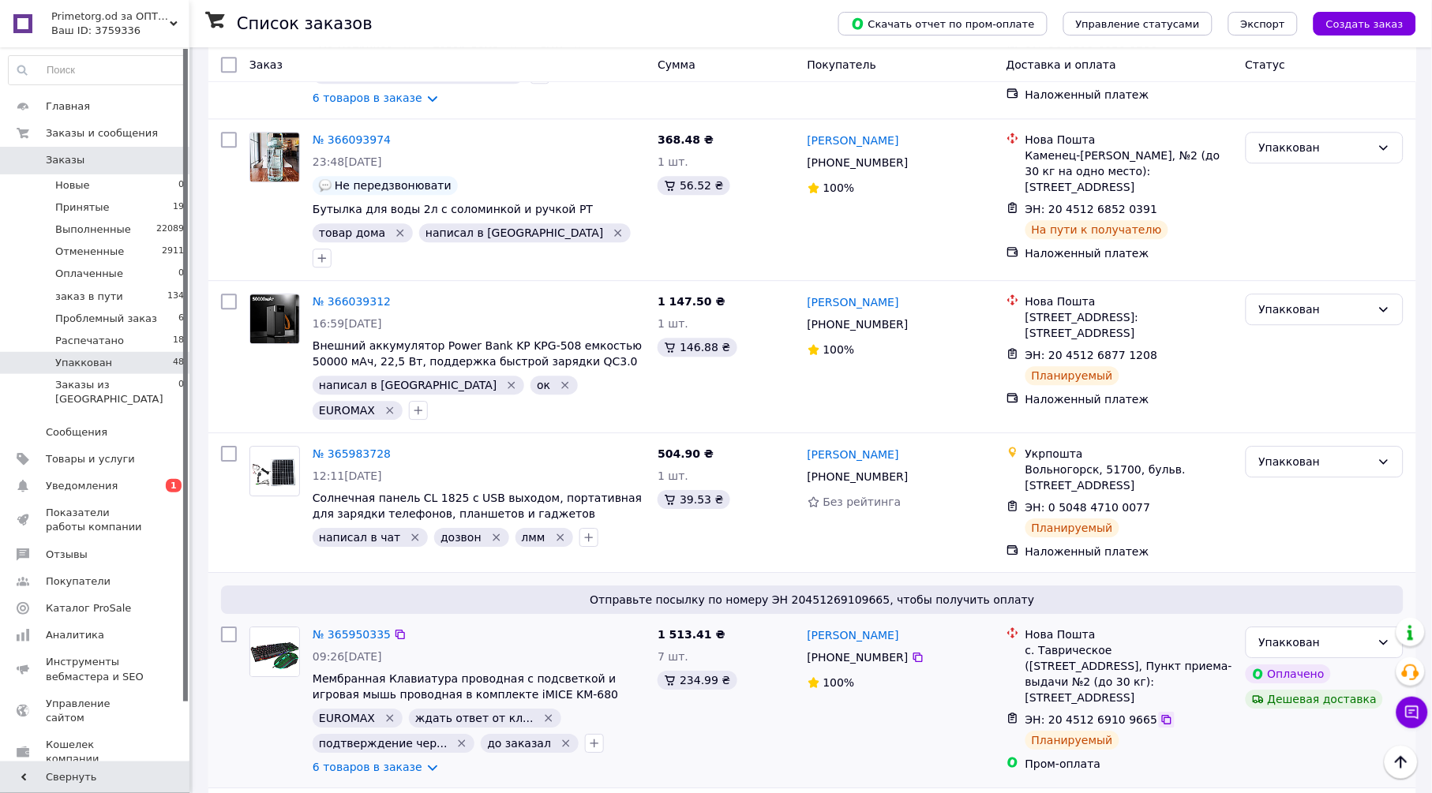
click at [1160, 713] on icon at bounding box center [1166, 719] width 13 height 13
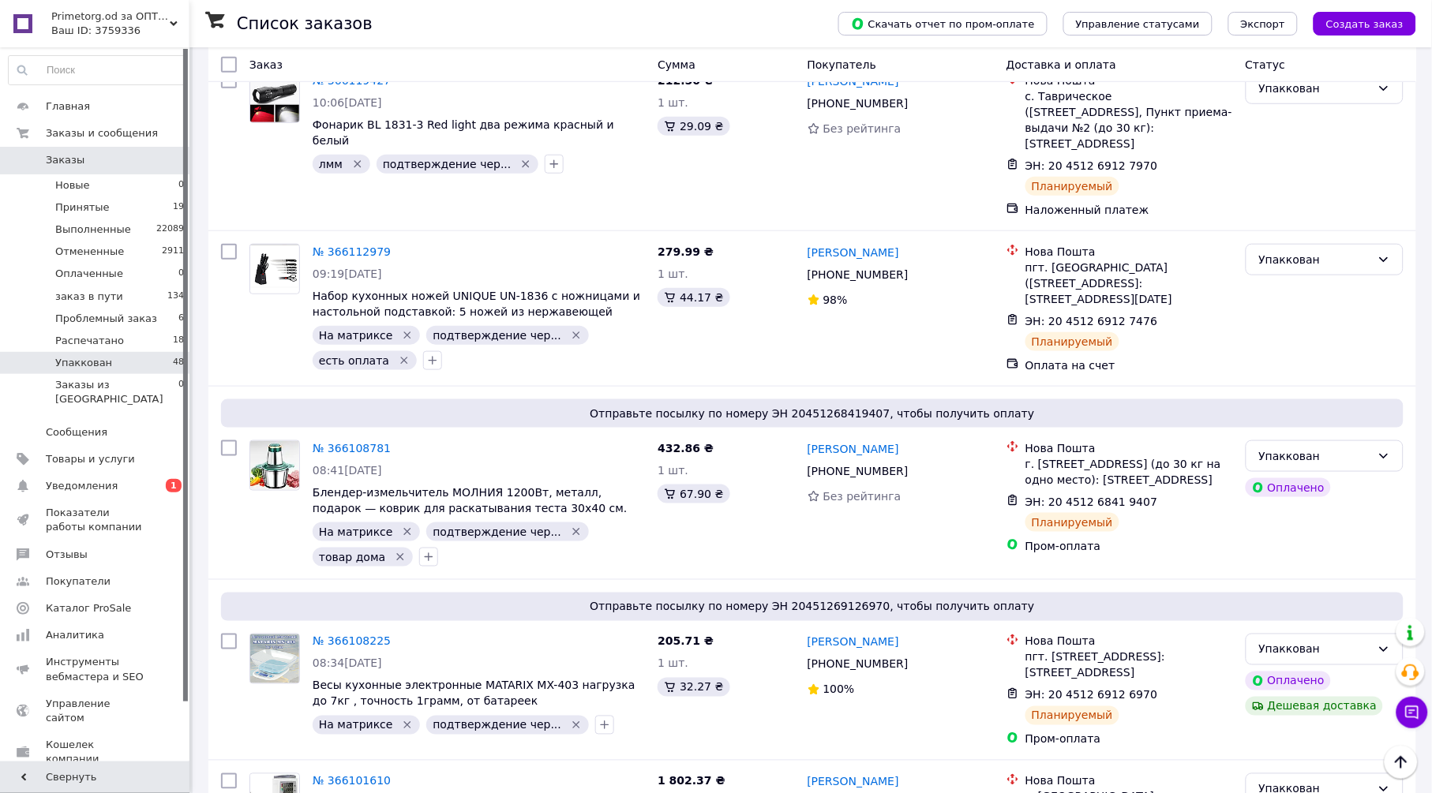
scroll to position [5612, 0]
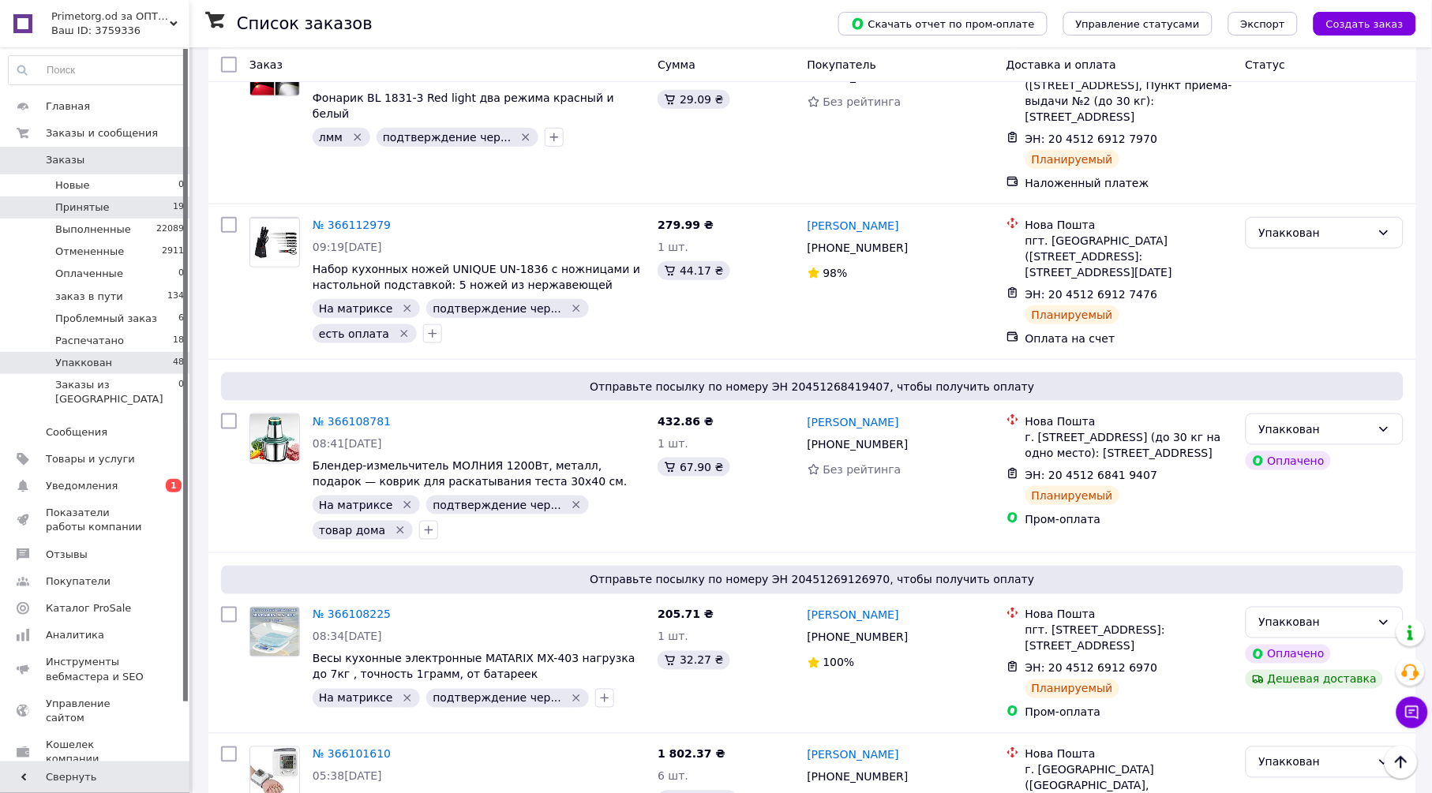
click at [123, 197] on li "Принятые 19" at bounding box center [96, 208] width 193 height 22
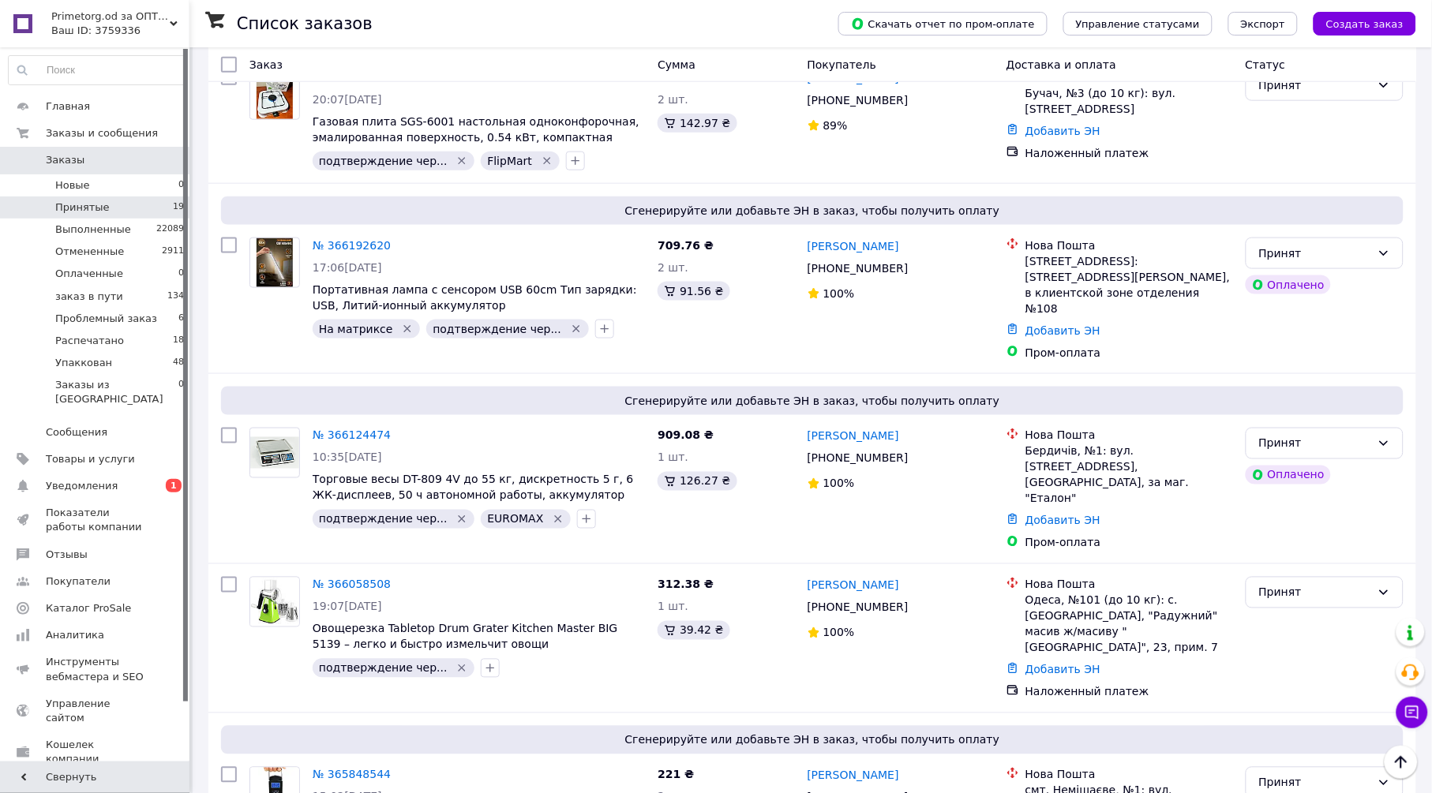
scroll to position [2210, 0]
click at [358, 238] on link "№ 366192620" at bounding box center [352, 244] width 78 height 13
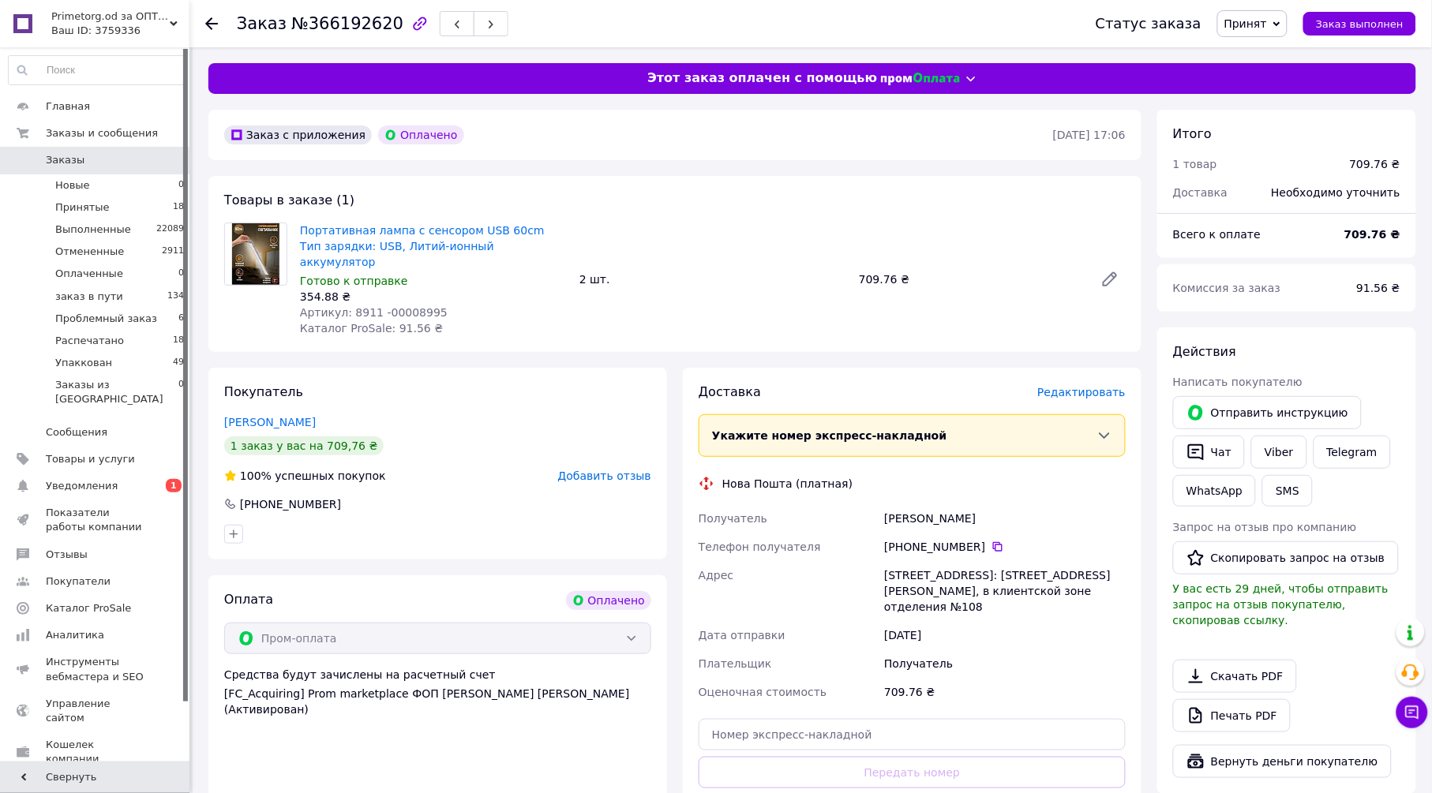
click at [1089, 386] on span "Редактировать" at bounding box center [1081, 392] width 88 height 13
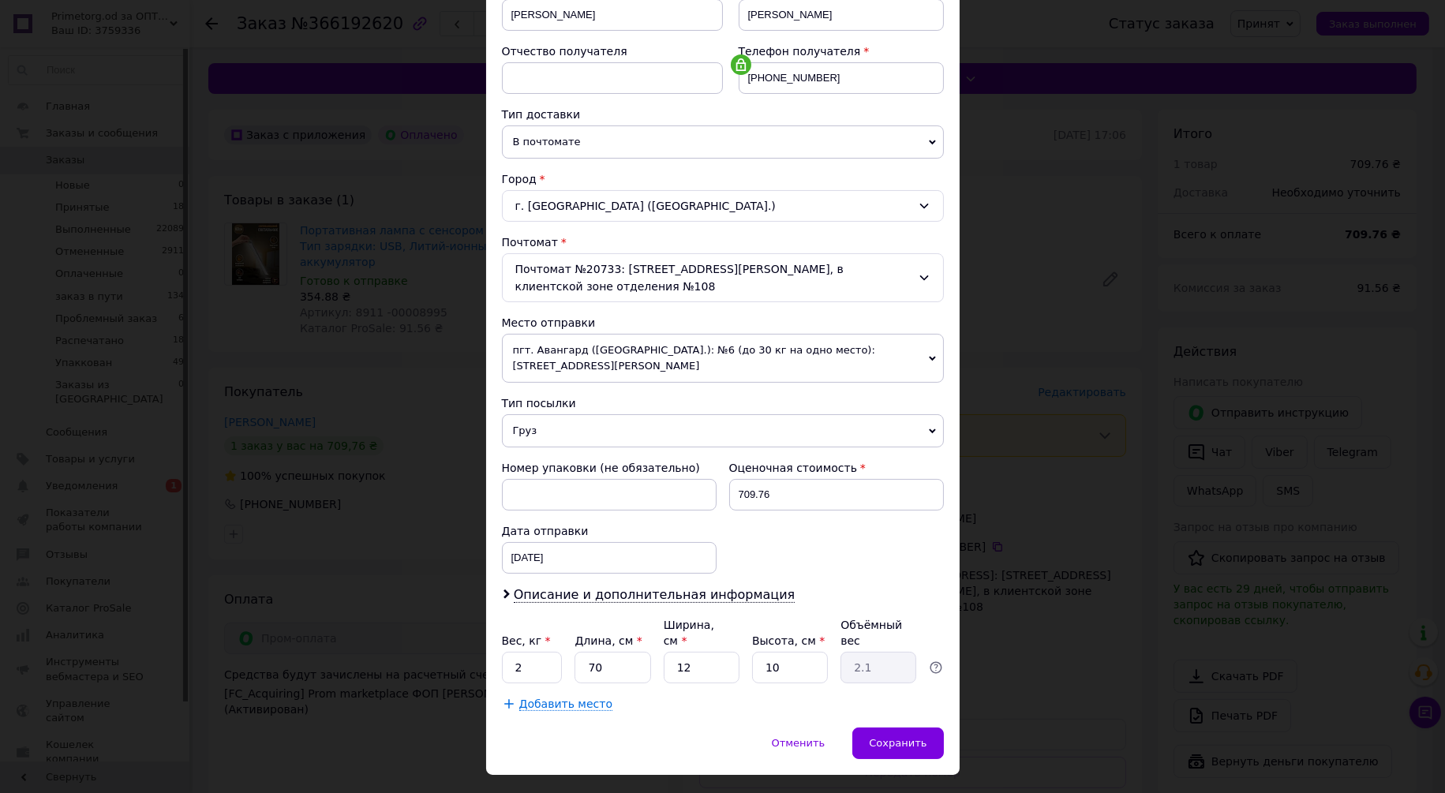
scroll to position [273, 0]
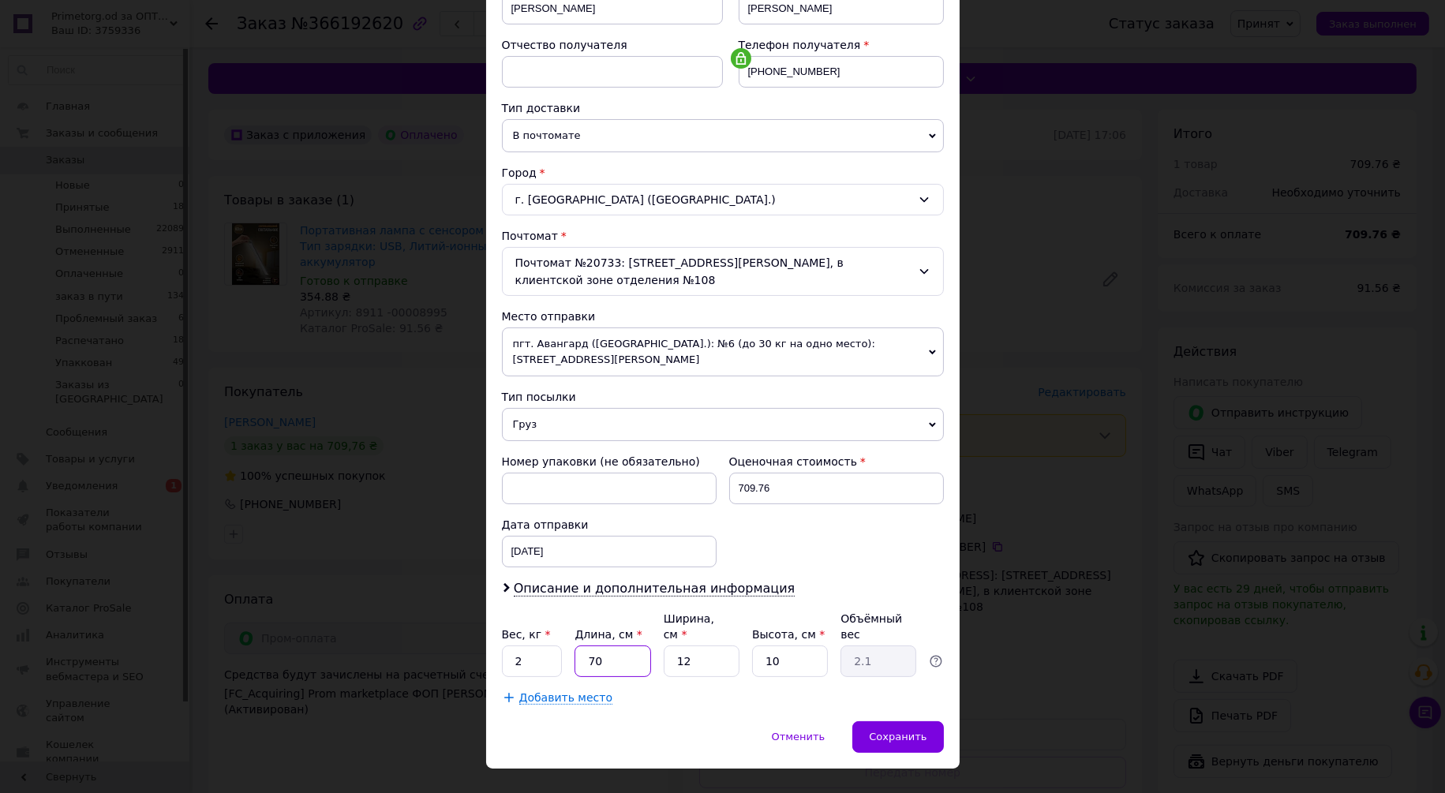
click at [636, 646] on input "70" at bounding box center [613, 662] width 76 height 32
type input "6"
type input "0.18"
type input "67"
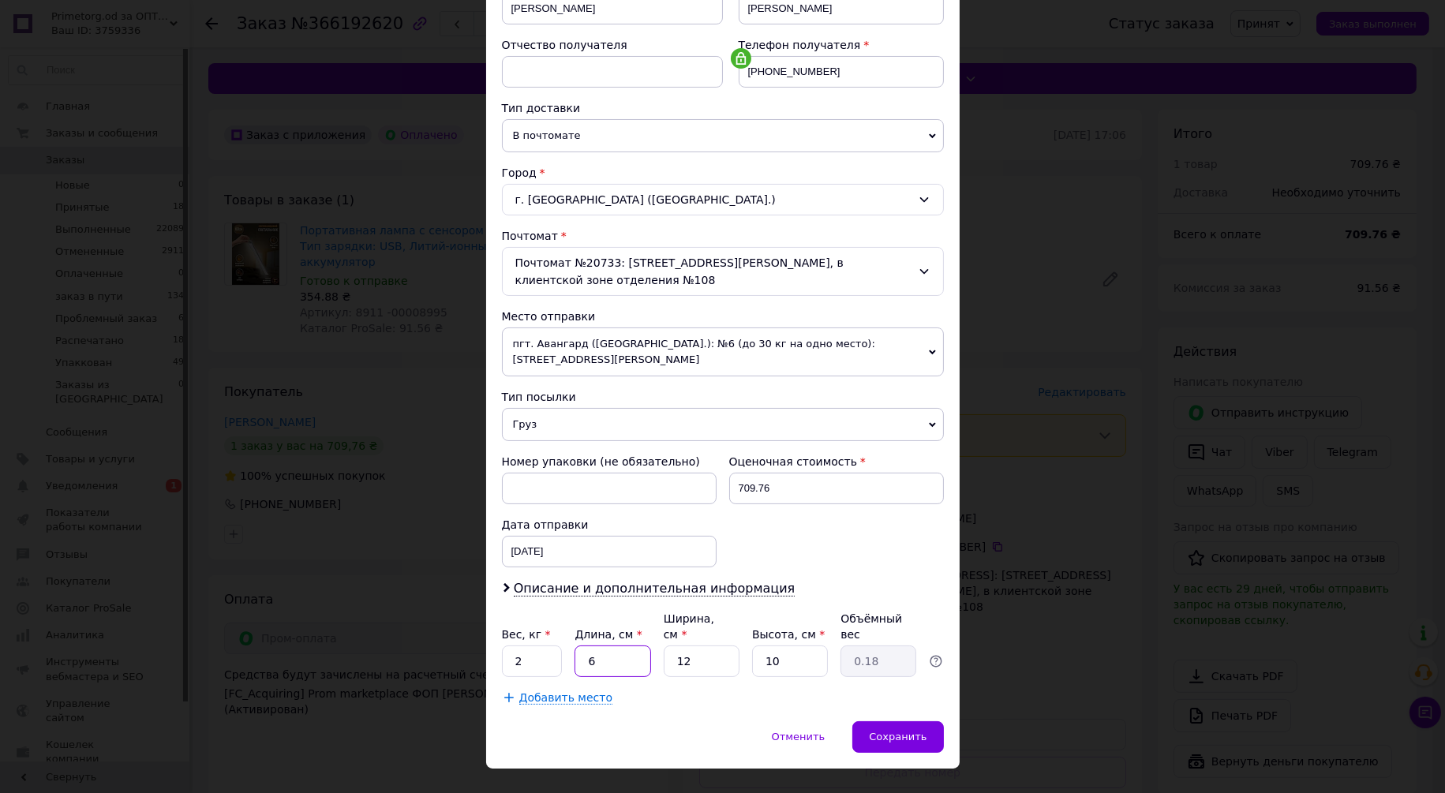
type input "2.01"
type input "67"
type input "1"
type input "0.17"
type input "10"
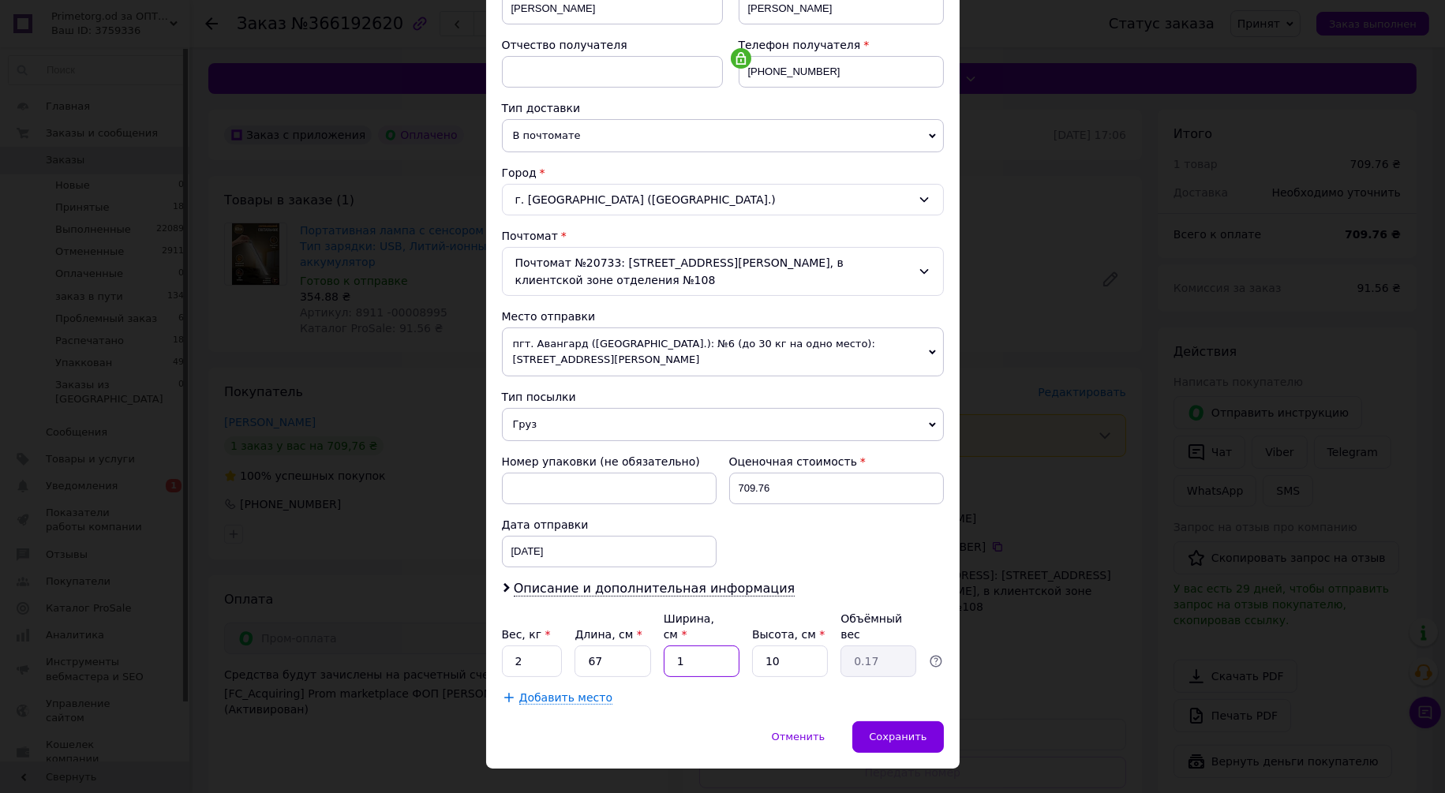
type input "1.68"
type input "10"
type input "1"
type input "0.17"
type input "10"
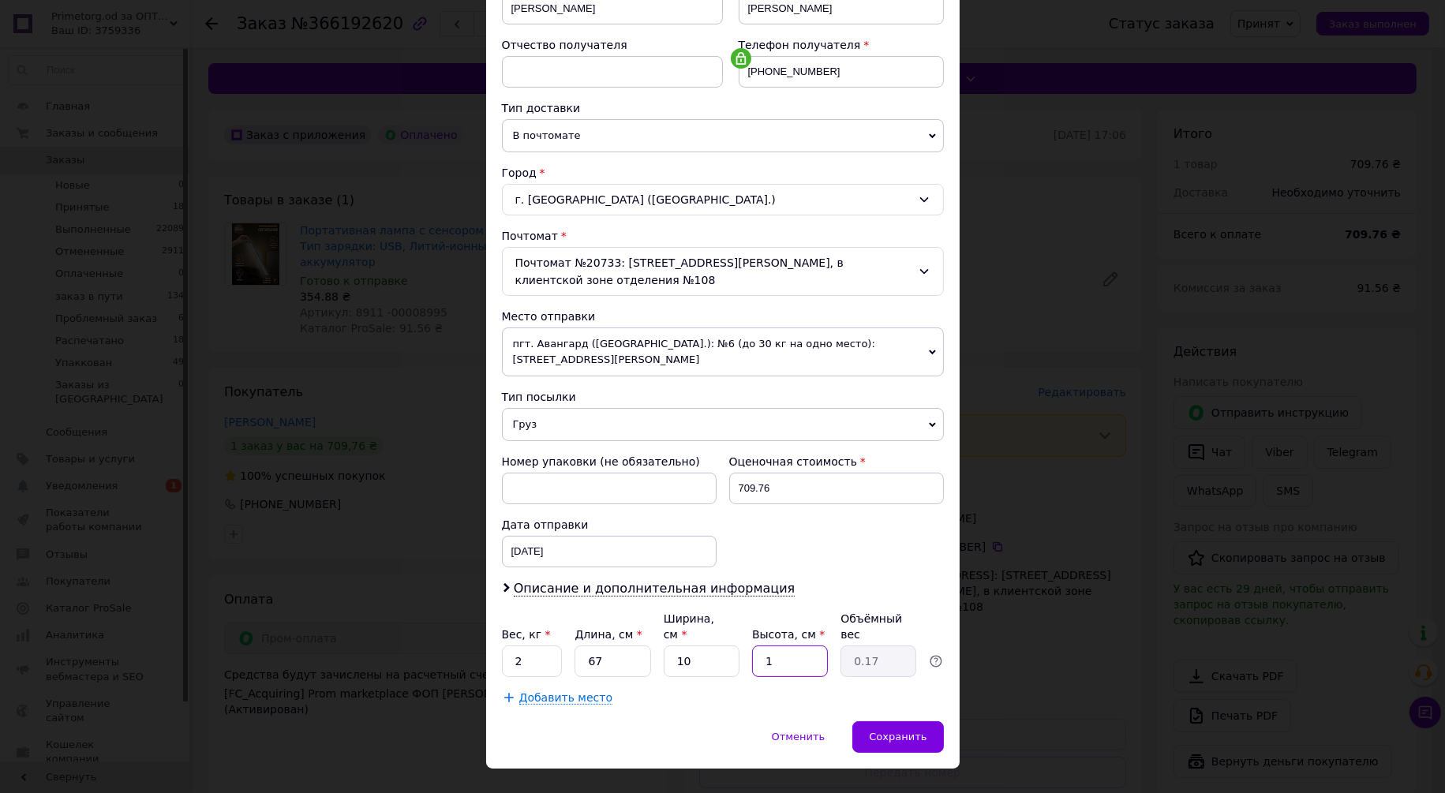
type input "1.68"
drag, startPoint x: 660, startPoint y: 664, endPoint x: 686, endPoint y: 665, distance: 26.1
click at [660, 690] on div "Добавить место" at bounding box center [723, 698] width 442 height 16
click at [874, 721] on div "Сохранить" at bounding box center [897, 737] width 91 height 32
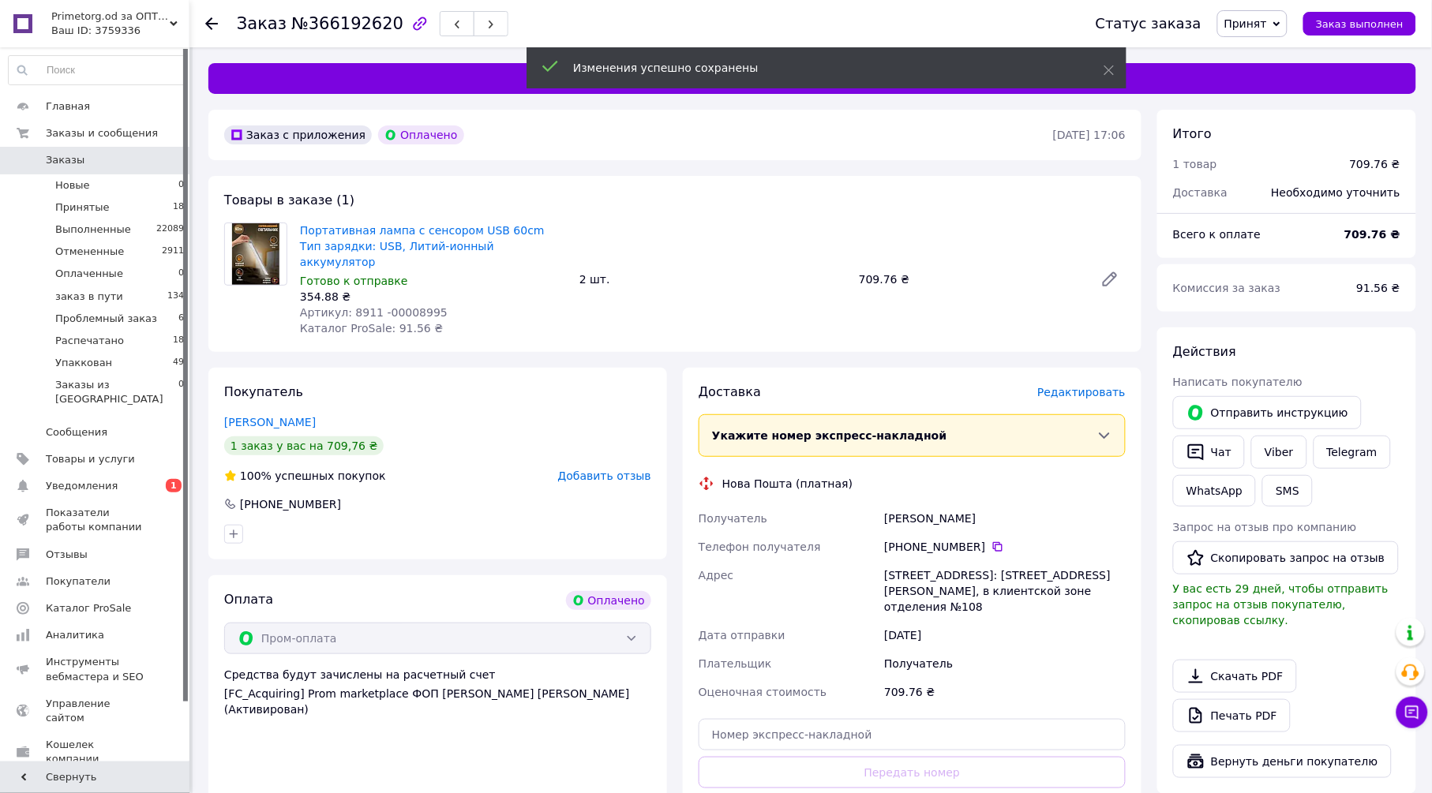
click at [1076, 386] on span "Редактировать" at bounding box center [1081, 392] width 88 height 13
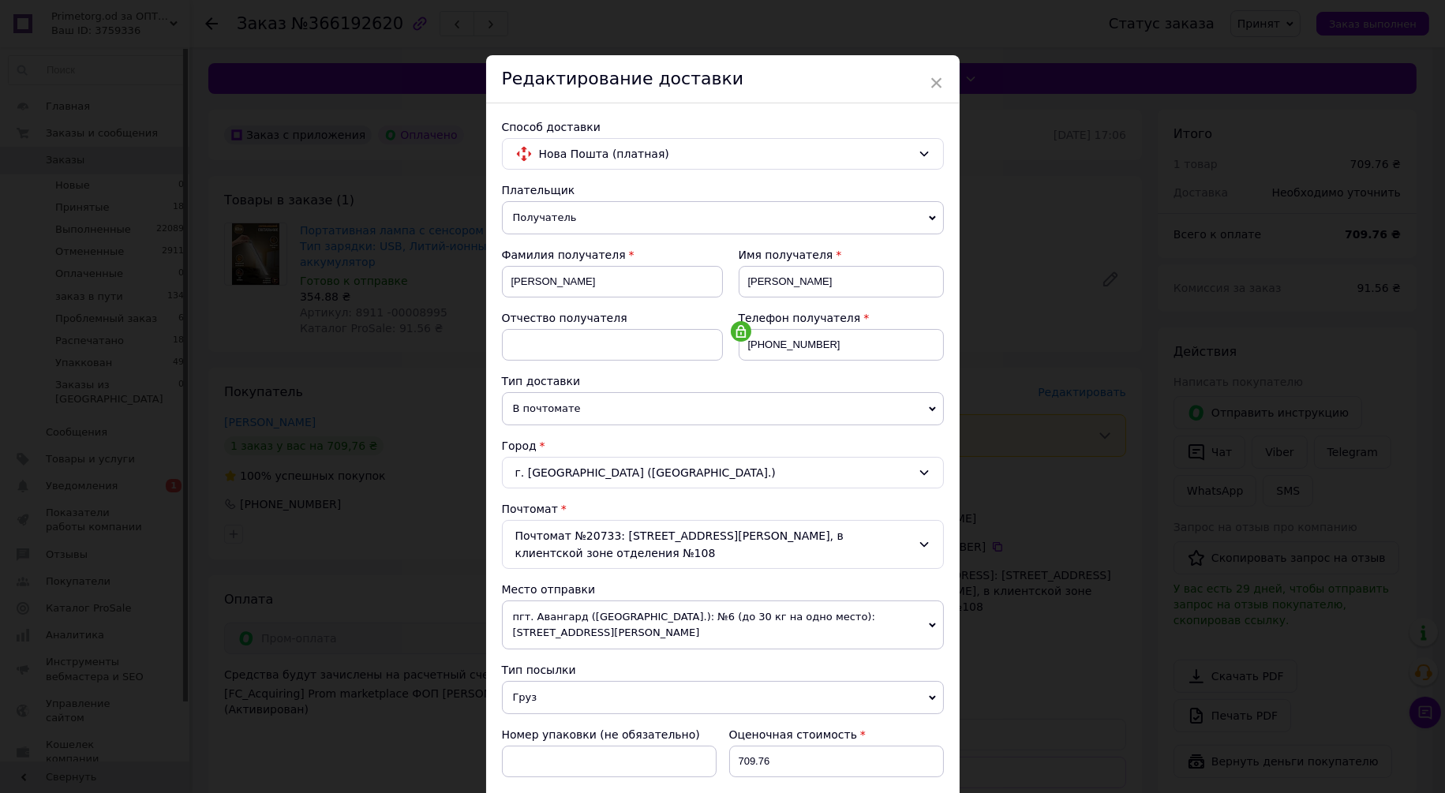
click at [620, 415] on span "В почтомате" at bounding box center [723, 408] width 442 height 33
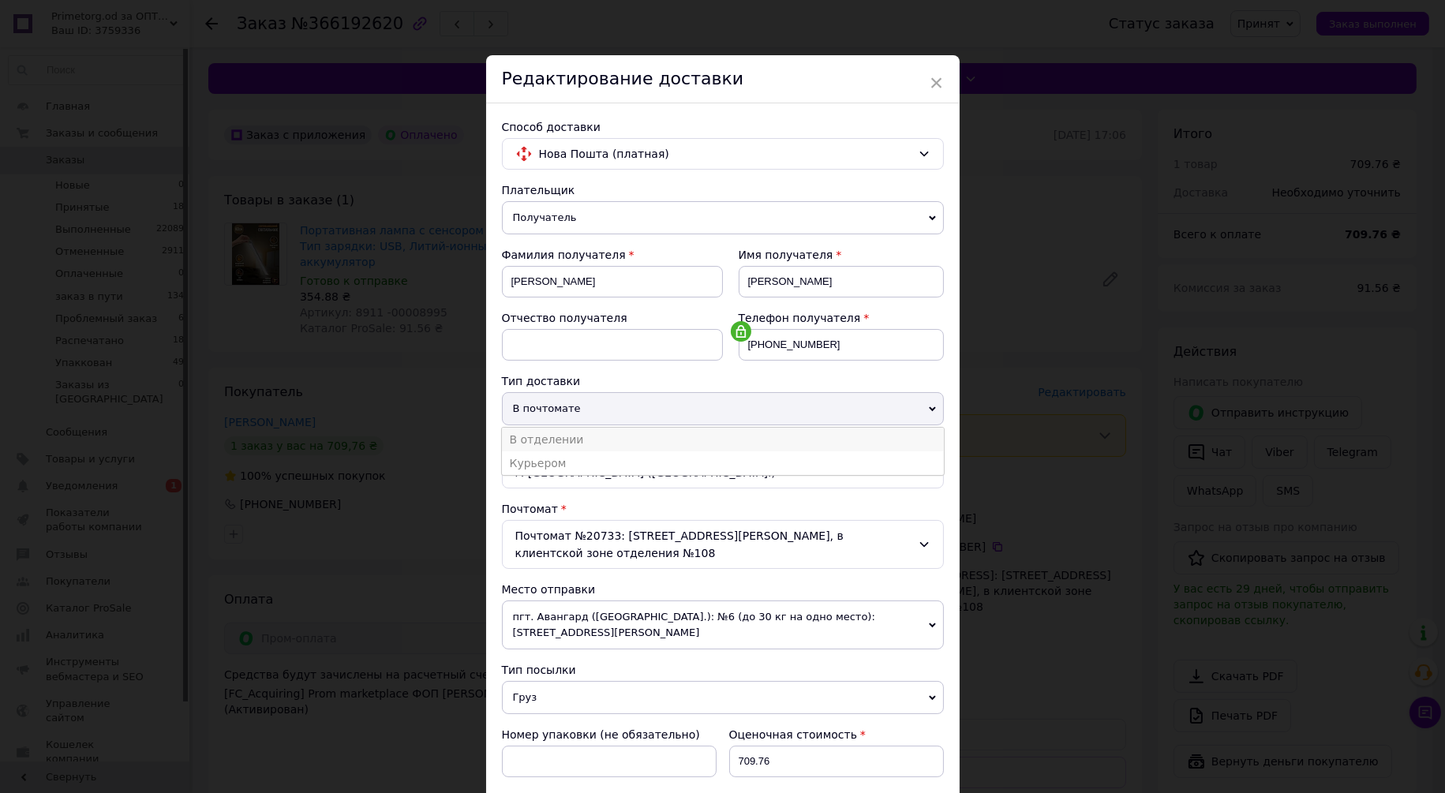
click at [580, 440] on li "В отделении" at bounding box center [723, 440] width 442 height 24
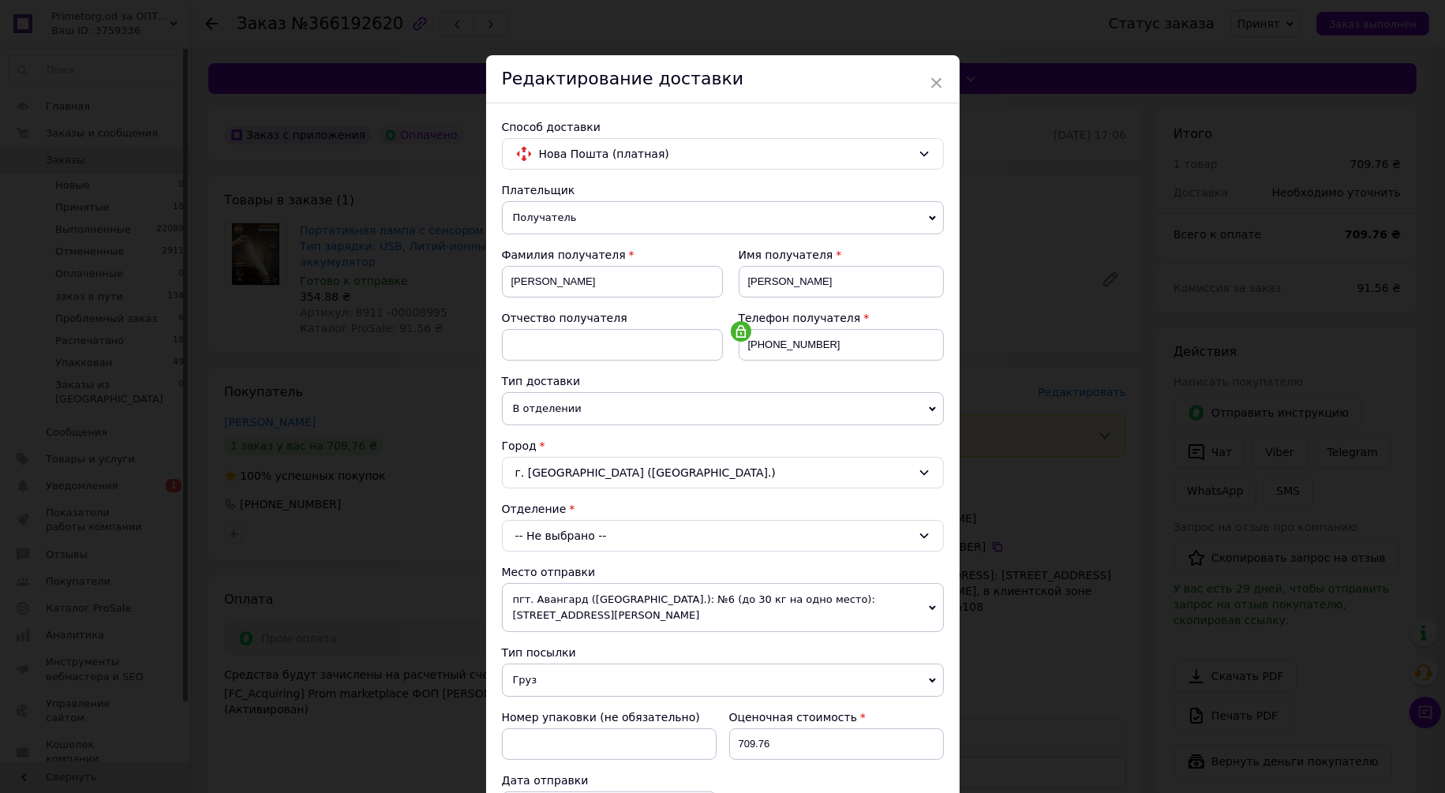
click at [564, 526] on div "-- Не выбрано --" at bounding box center [723, 536] width 442 height 32
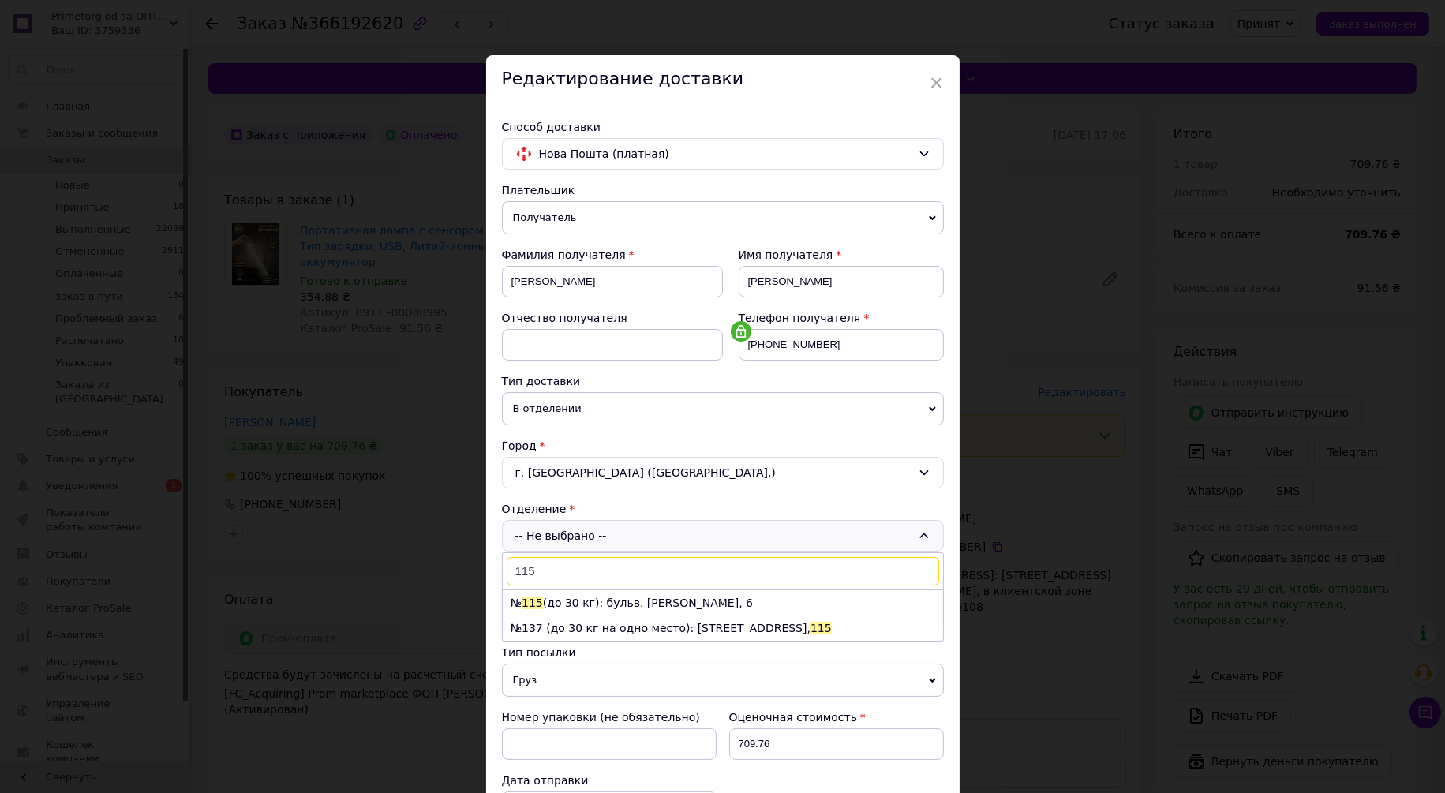
click at [566, 573] on input "115" at bounding box center [723, 571] width 433 height 28
type input "118"
click at [650, 607] on li "№ 118 (до 30 кг): ул. Ревуцкого, 40В, пом. 1029/1029а" at bounding box center [723, 602] width 440 height 25
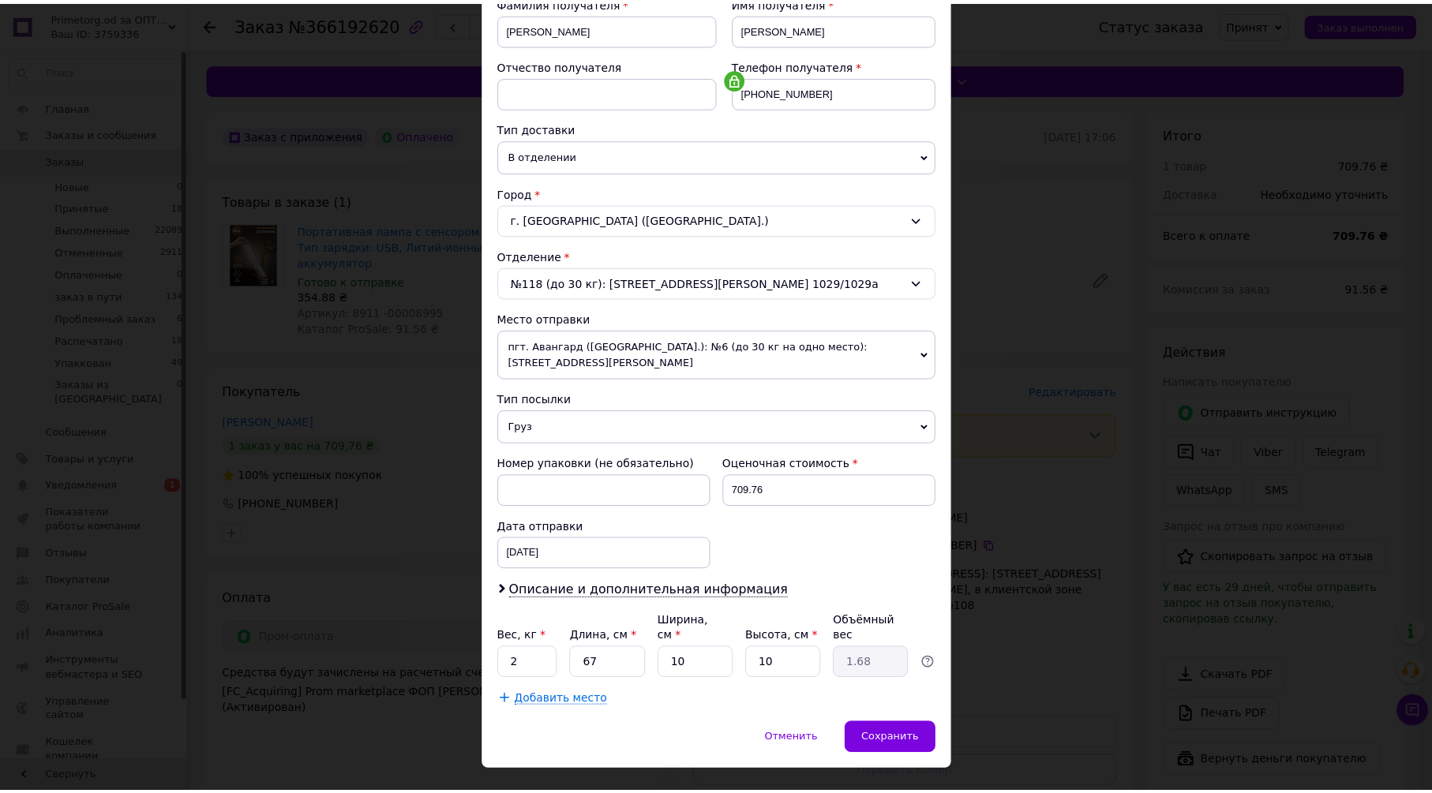
scroll to position [256, 0]
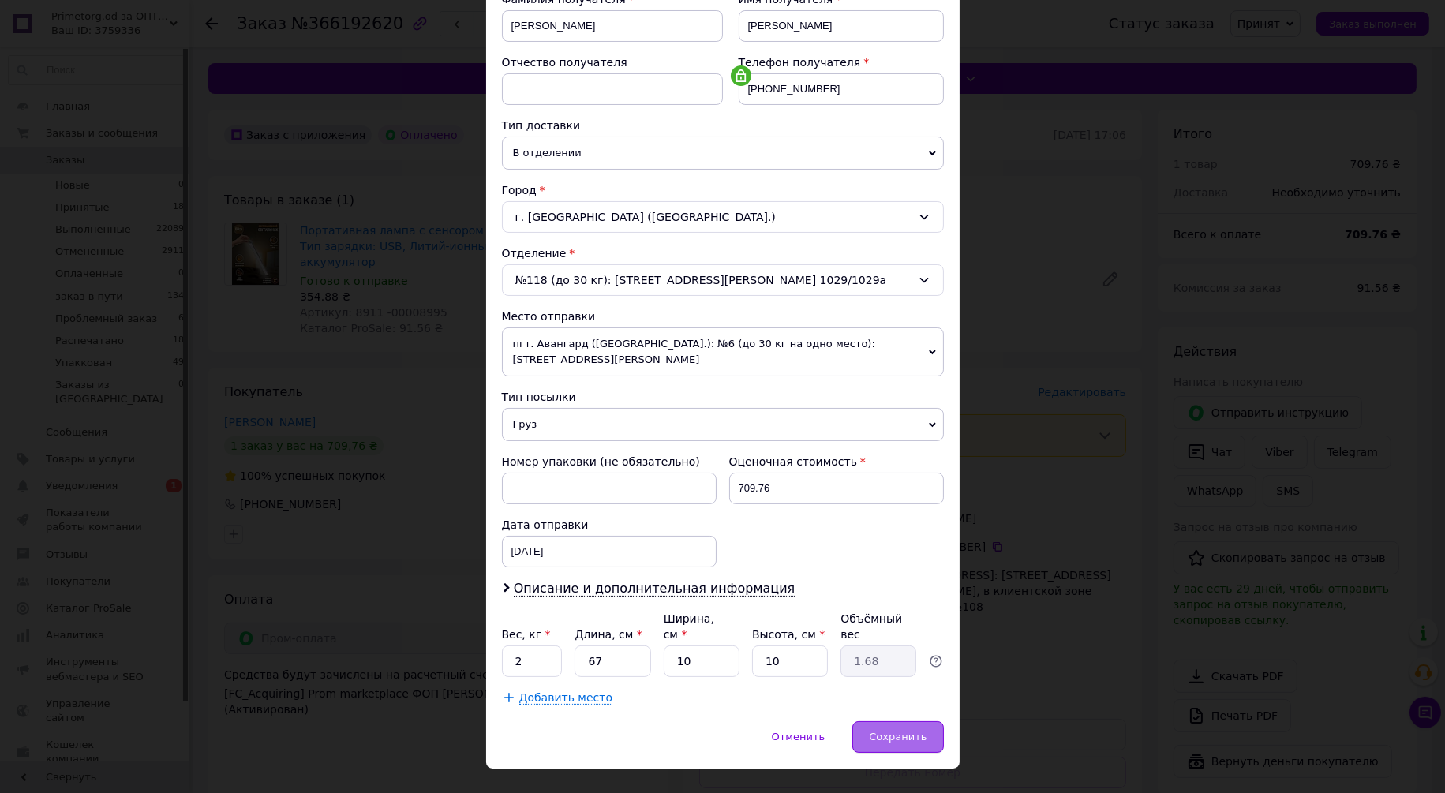
click at [911, 731] on span "Сохранить" at bounding box center [898, 737] width 58 height 12
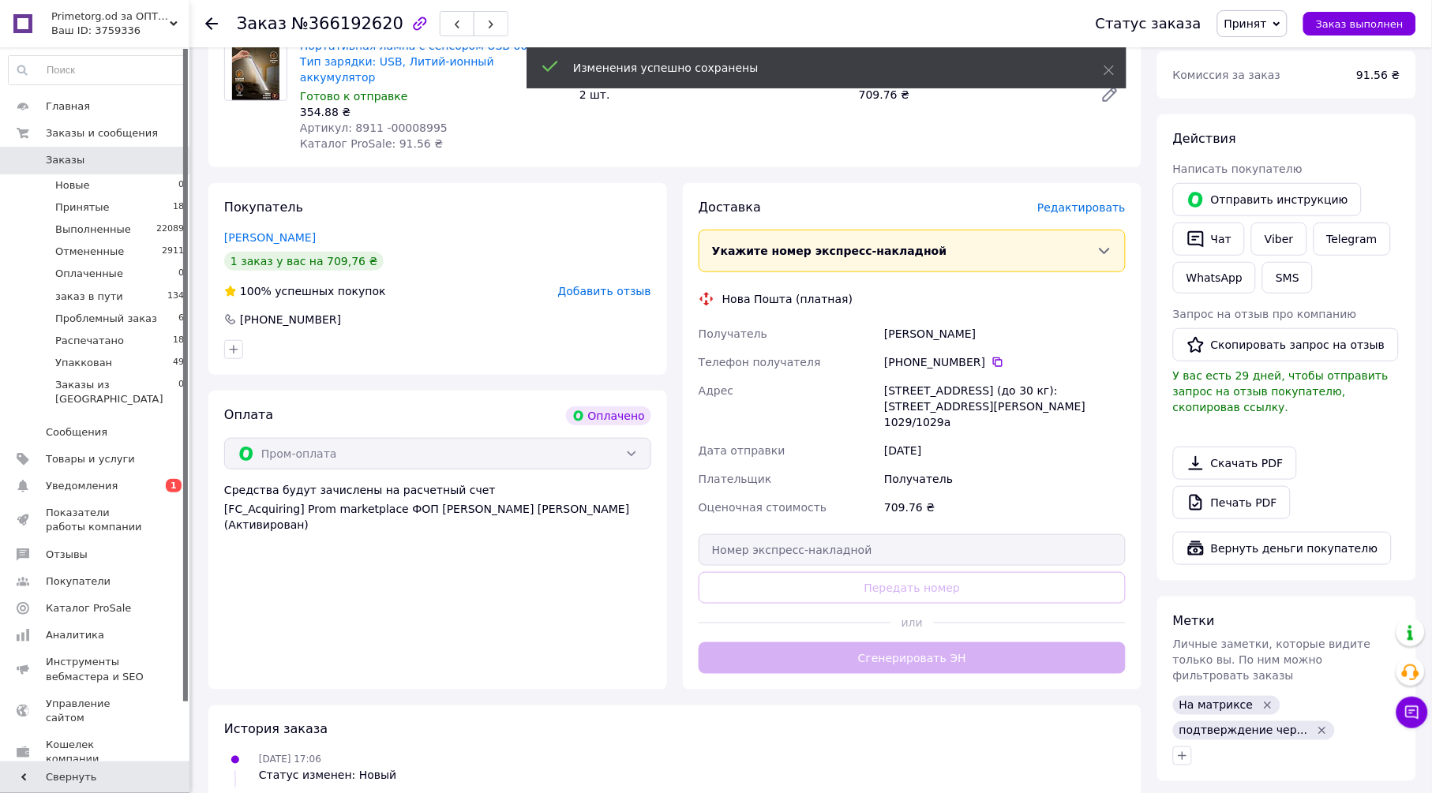
scroll to position [263, 0]
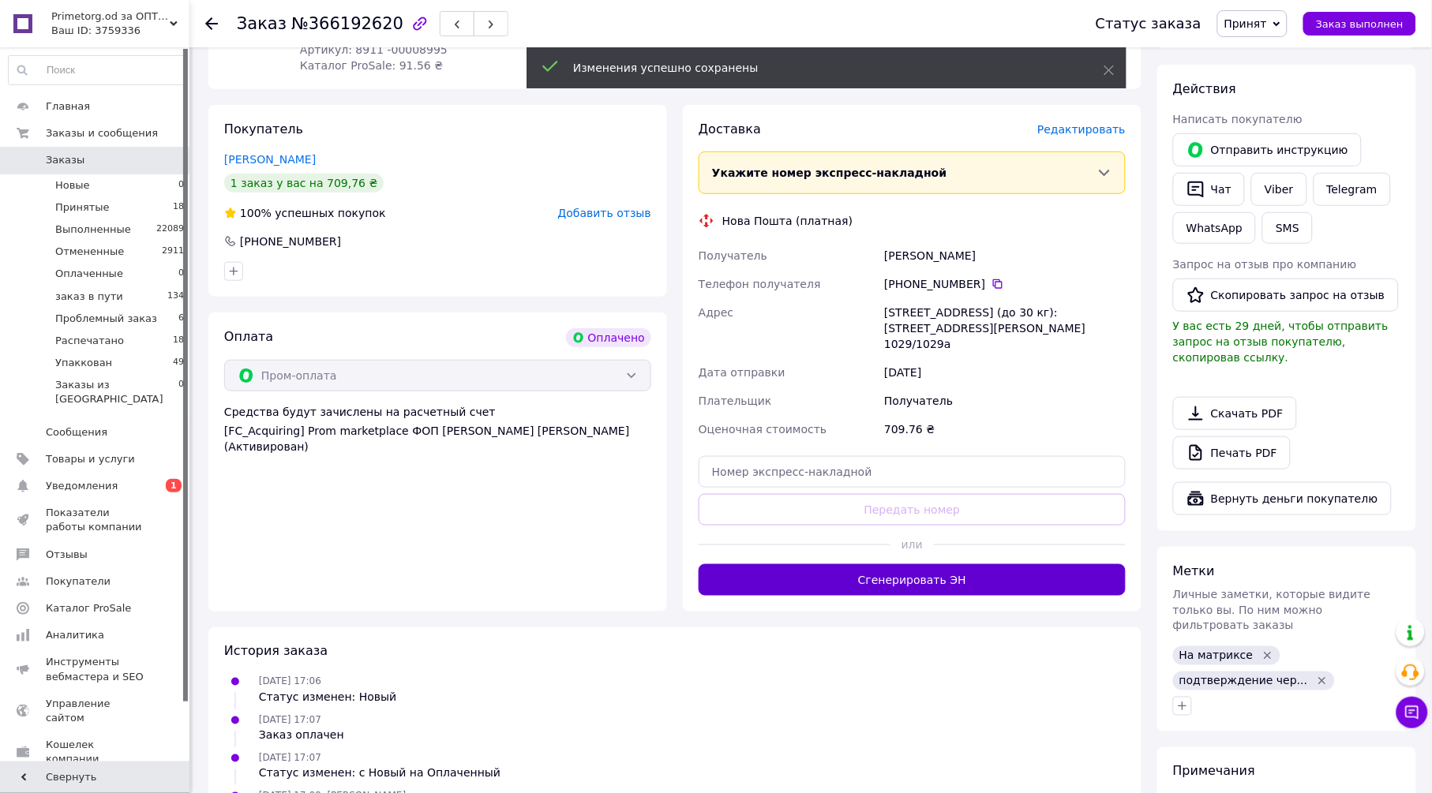
click at [813, 564] on button "Сгенерировать ЭН" at bounding box center [911, 580] width 427 height 32
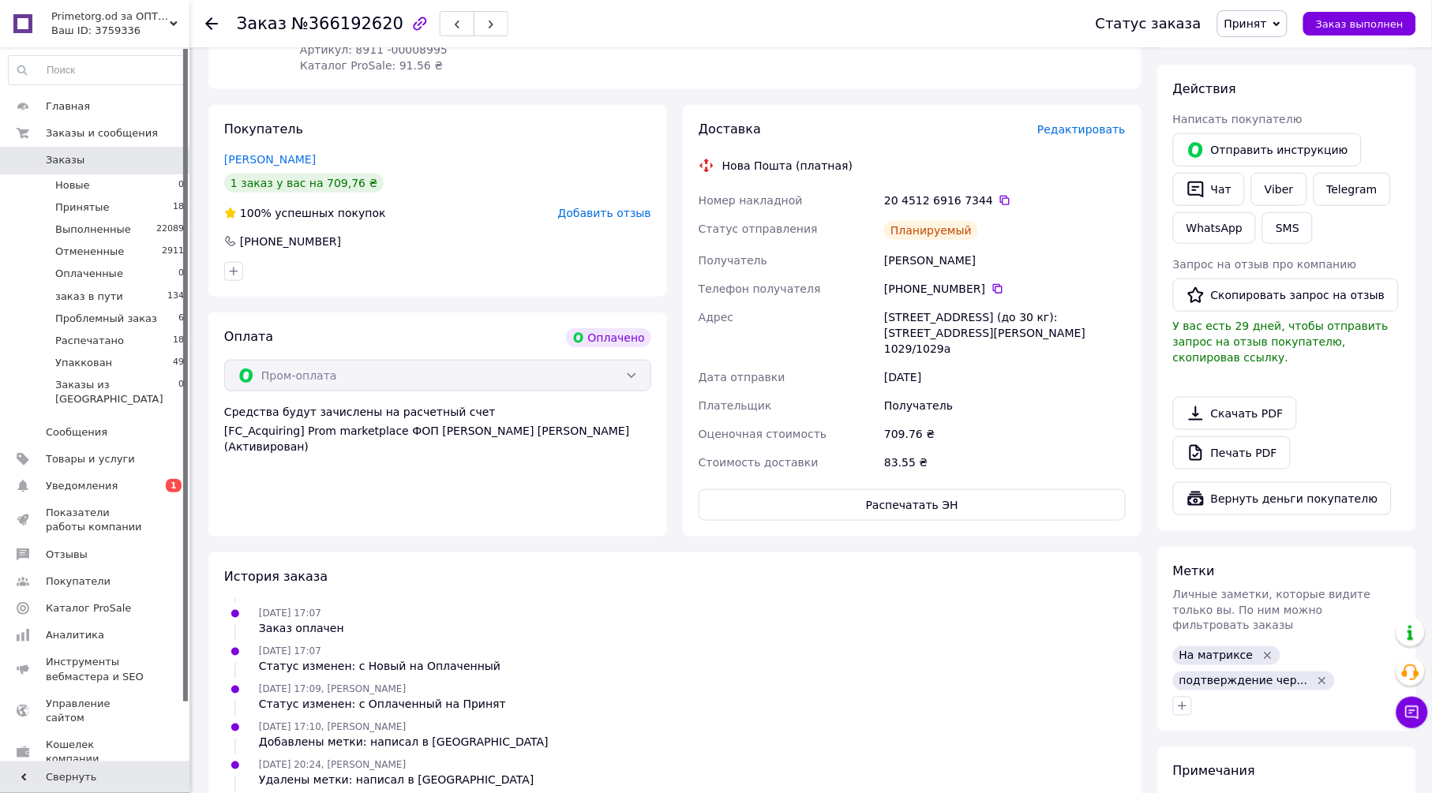
scroll to position [0, 0]
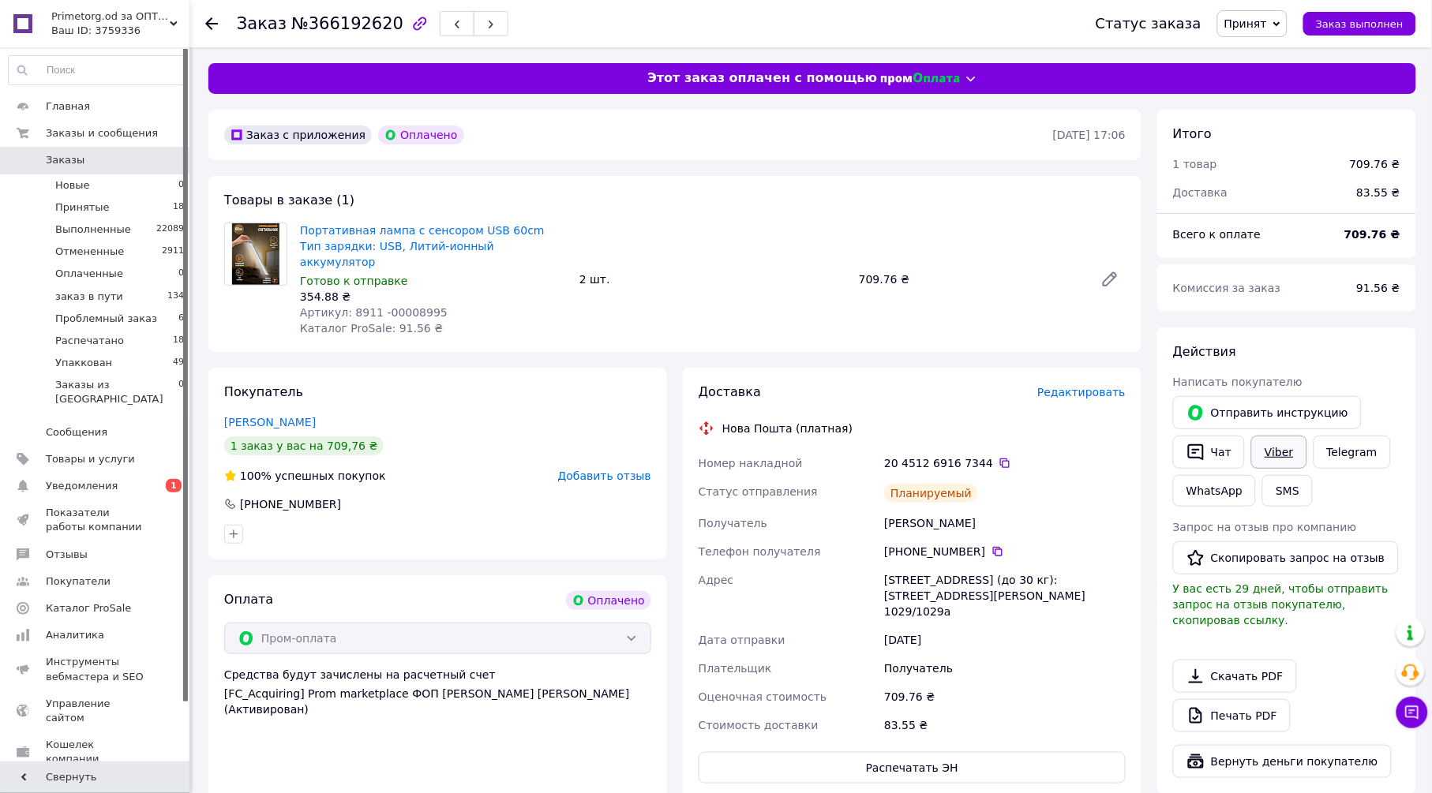
click at [1289, 446] on link "Viber" at bounding box center [1278, 452] width 55 height 33
click at [1265, 448] on link "Viber" at bounding box center [1278, 452] width 55 height 33
click at [1256, 19] on span "Принят" at bounding box center [1245, 23] width 43 height 13
click at [1280, 183] on li "Упаккован" at bounding box center [1277, 181] width 118 height 24
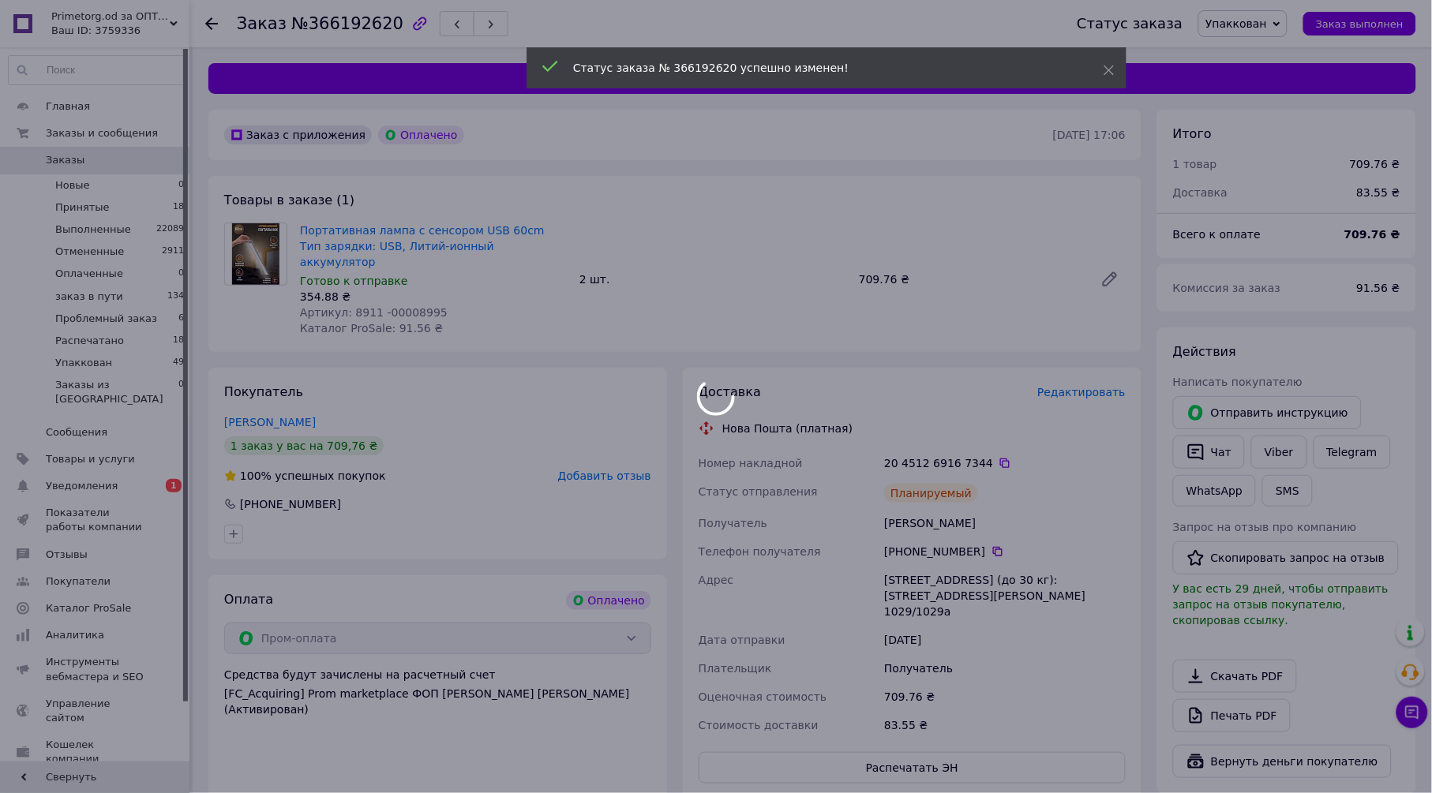
click at [211, 25] on body "Primetorg.od за ОПТом Ваш ID: 3759336 Сайт Primetorg.od за ОПТом Кабинет покупа…" at bounding box center [716, 683] width 1432 height 1366
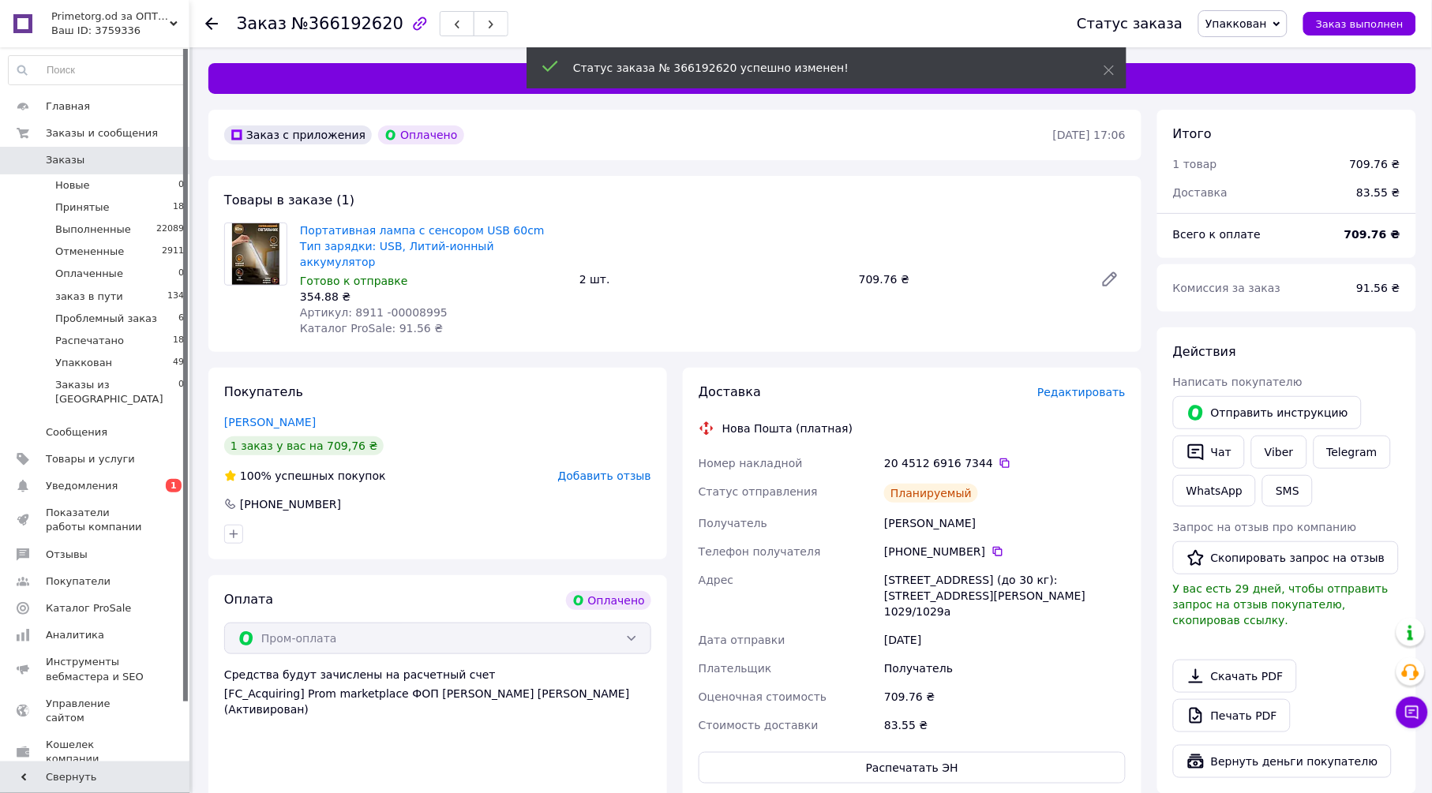
scroll to position [69, 0]
click at [211, 25] on icon at bounding box center [211, 23] width 13 height 13
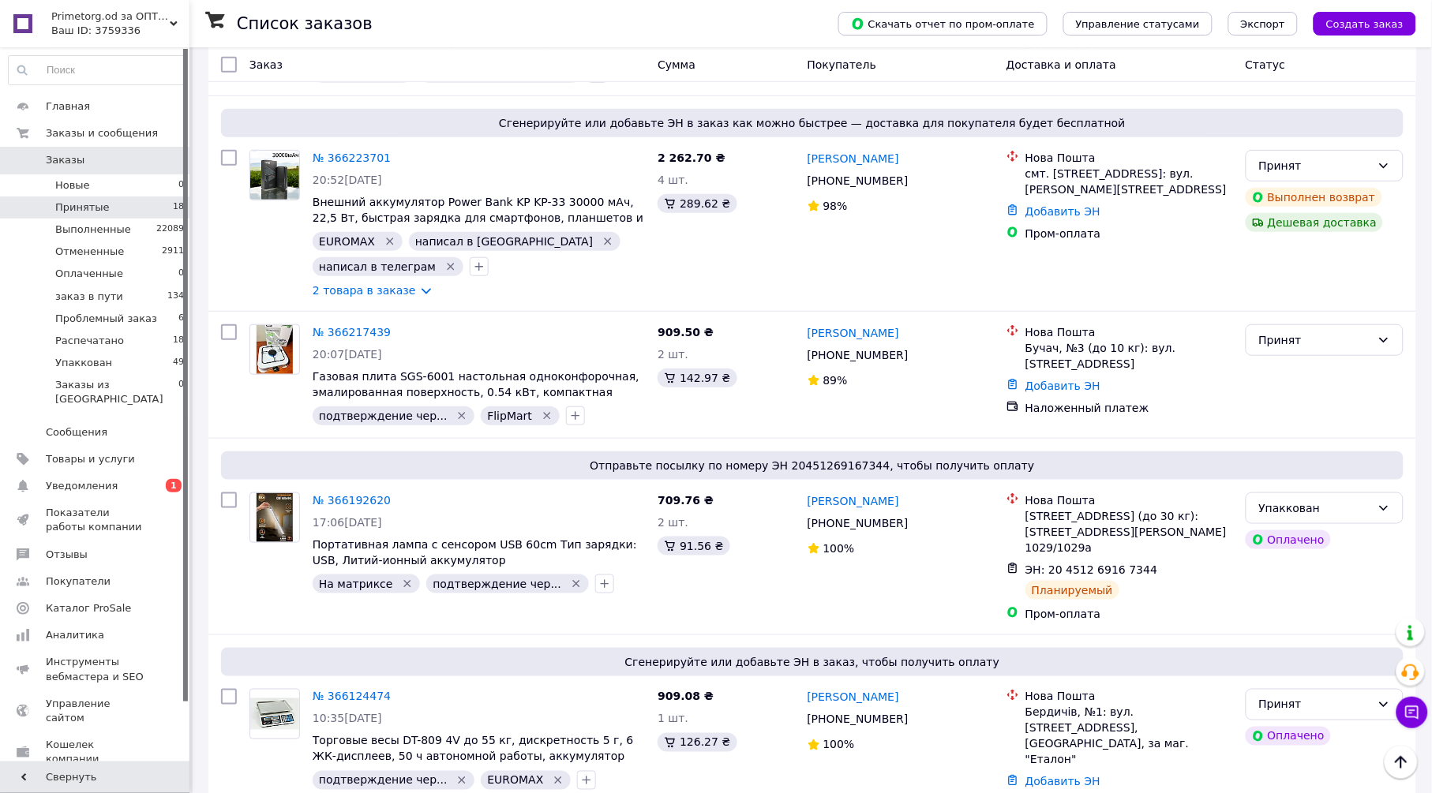
scroll to position [1778, 0]
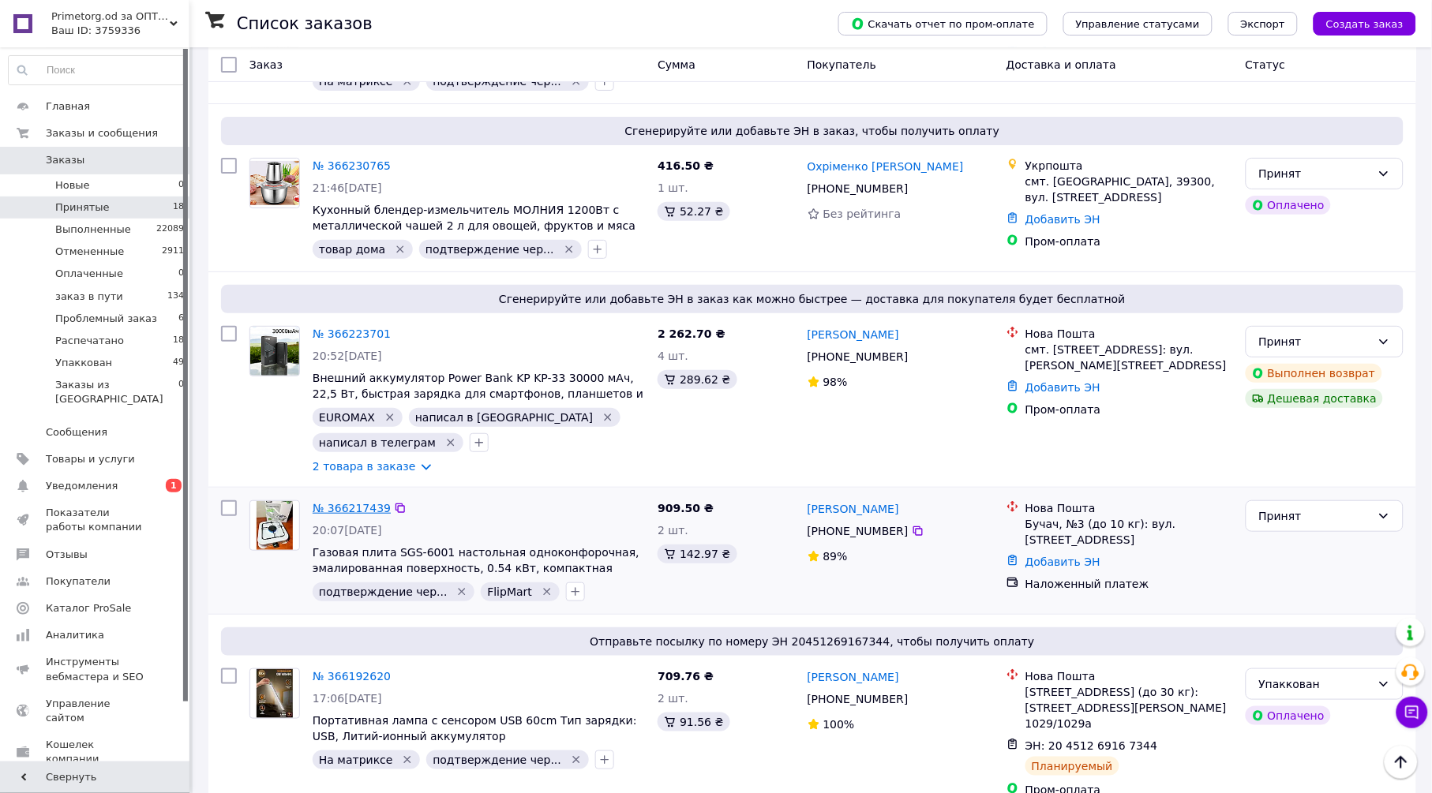
click at [339, 502] on link "№ 366217439" at bounding box center [352, 508] width 78 height 13
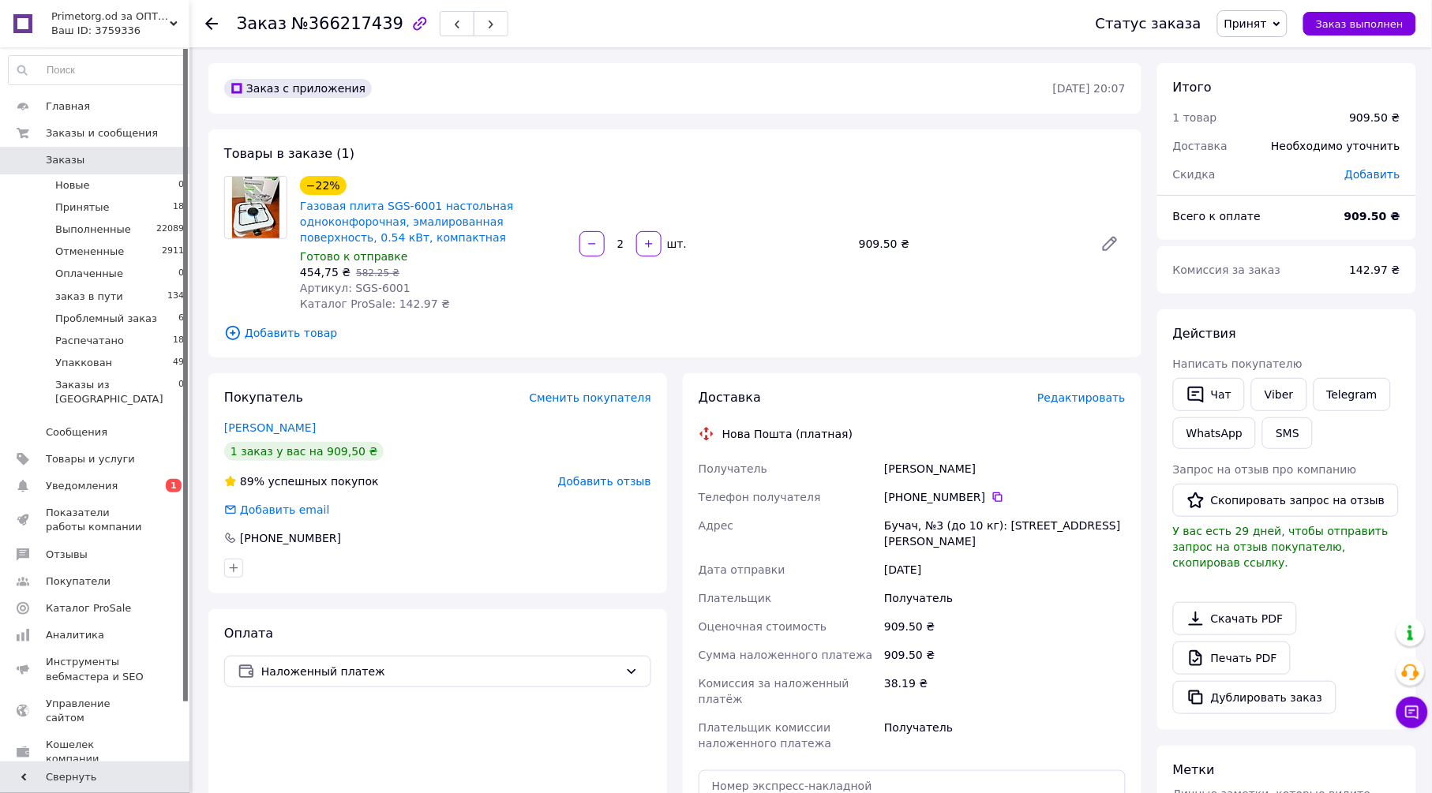
click at [1085, 397] on span "Редактировать" at bounding box center [1081, 397] width 88 height 13
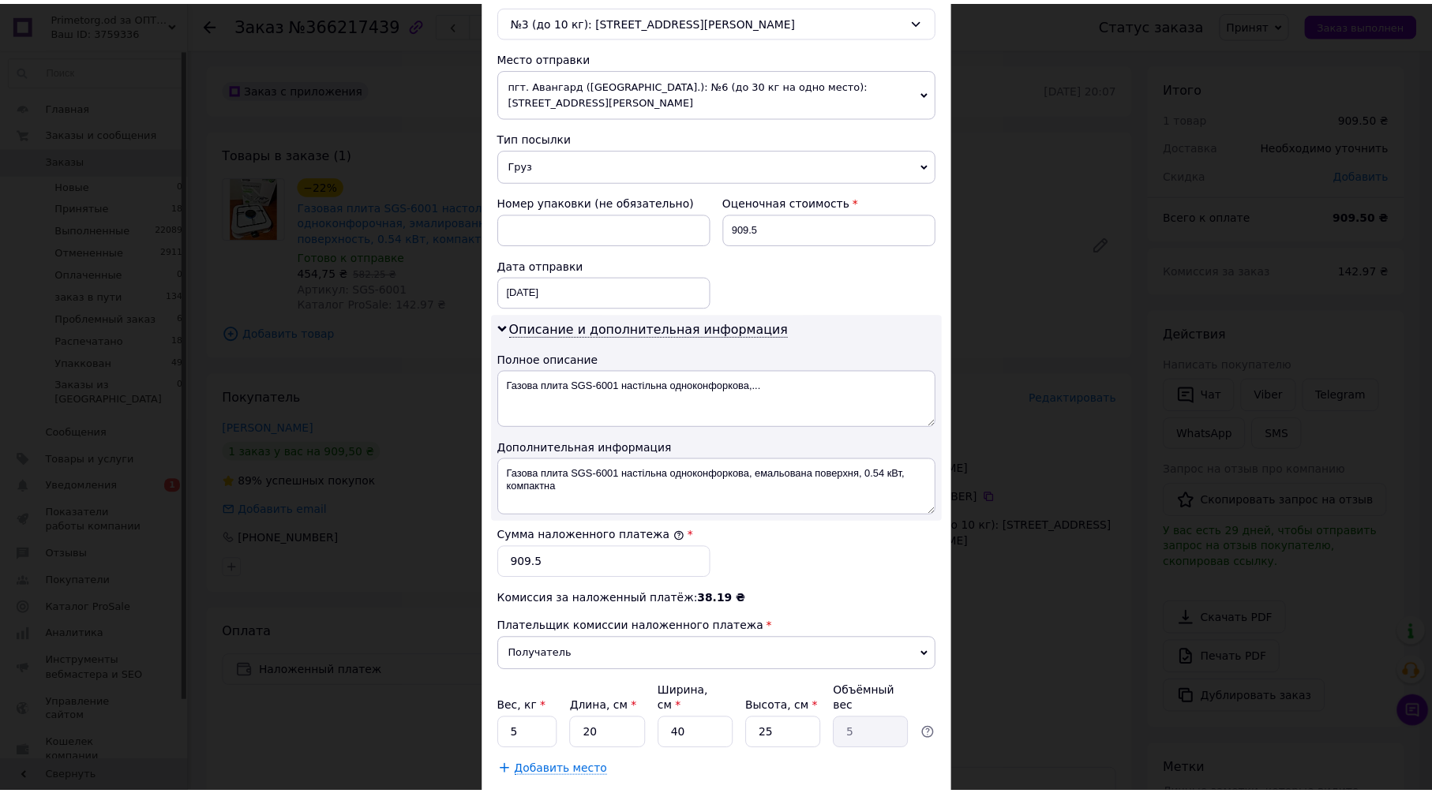
scroll to position [590, 0]
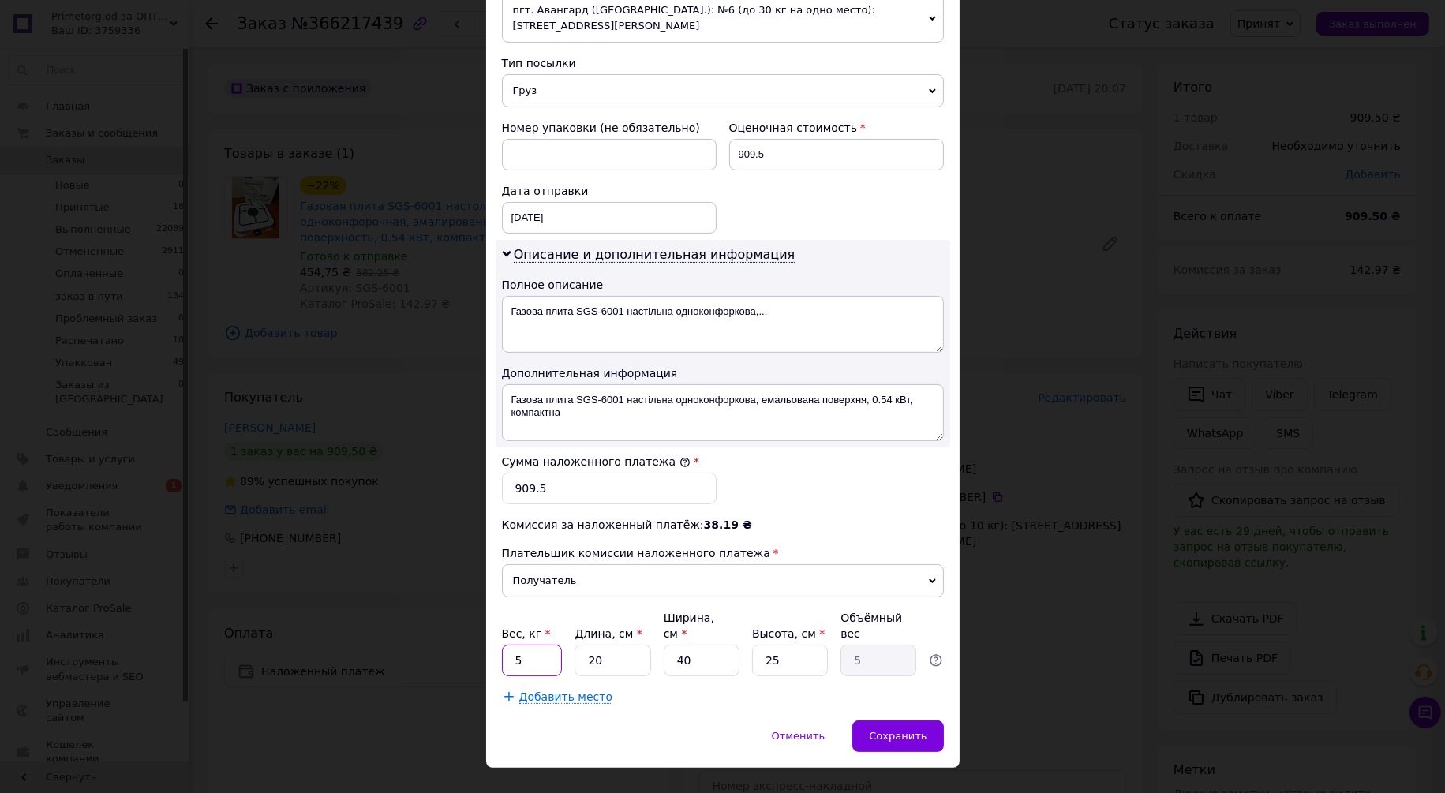
click at [542, 645] on input "5" at bounding box center [532, 661] width 61 height 32
type input "3"
type input "0.75"
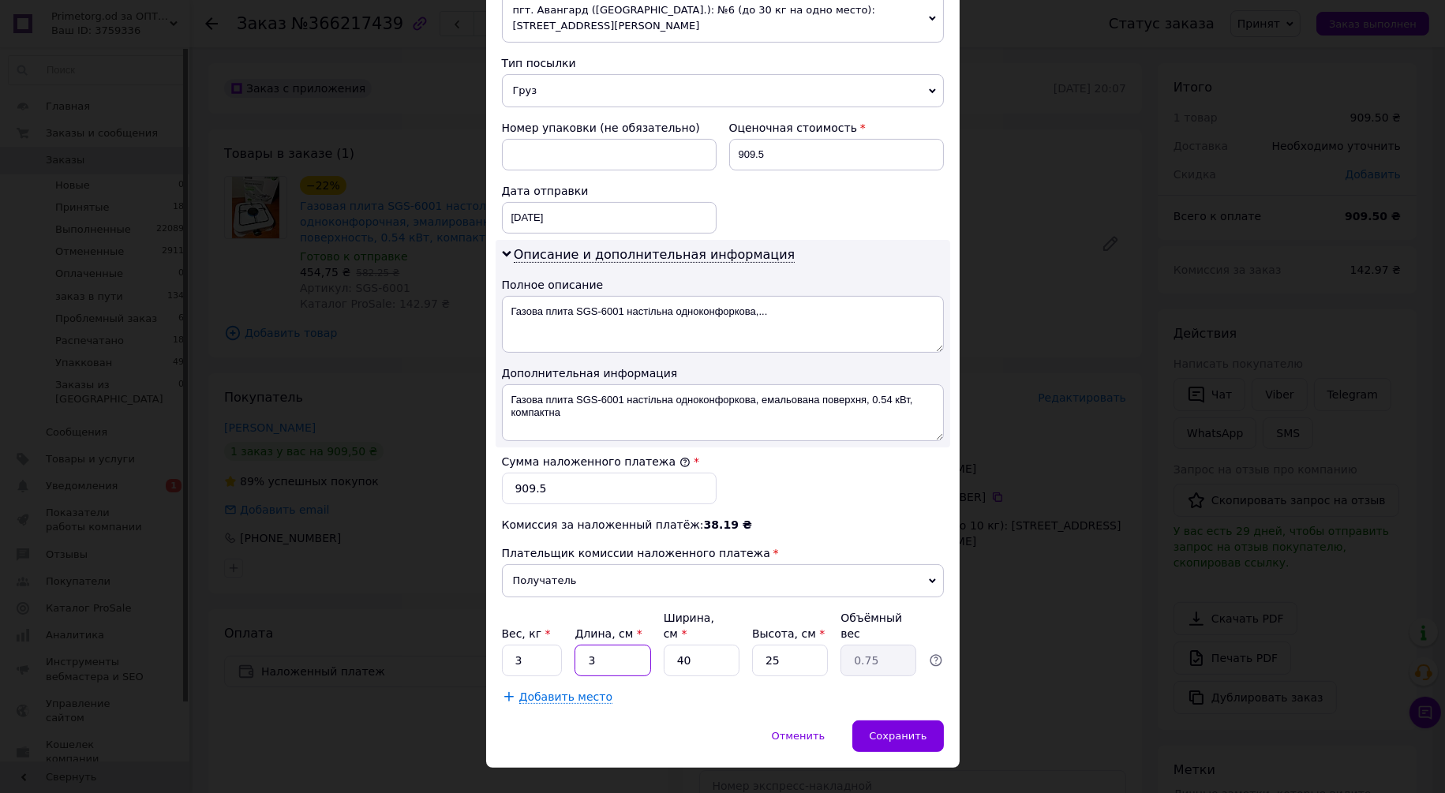
type input "35"
type input "8.75"
type input "3"
type input "0.66"
type input "3"
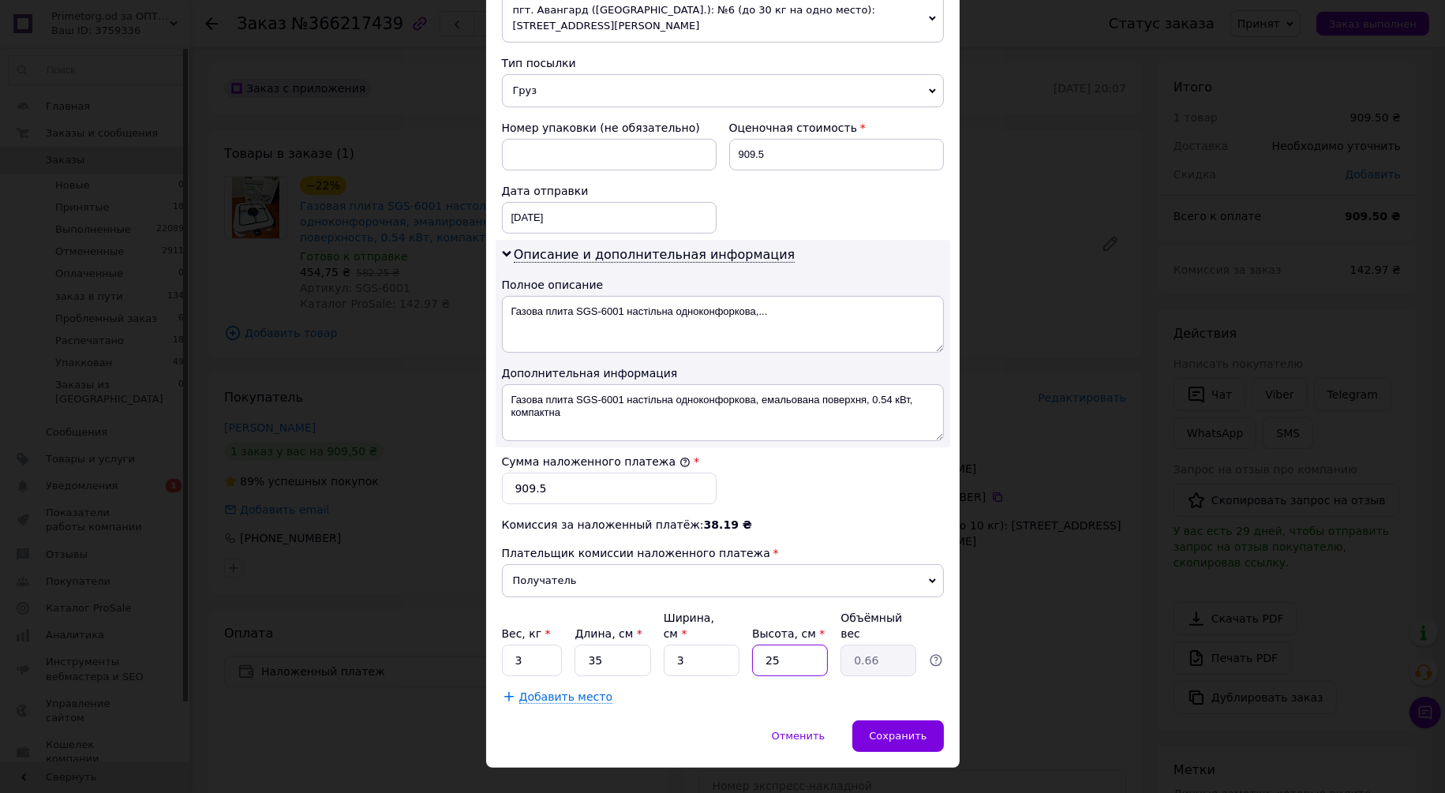
type input "0"
type input "0.1"
type input "0"
click at [797, 645] on input "0" at bounding box center [790, 661] width 76 height 32
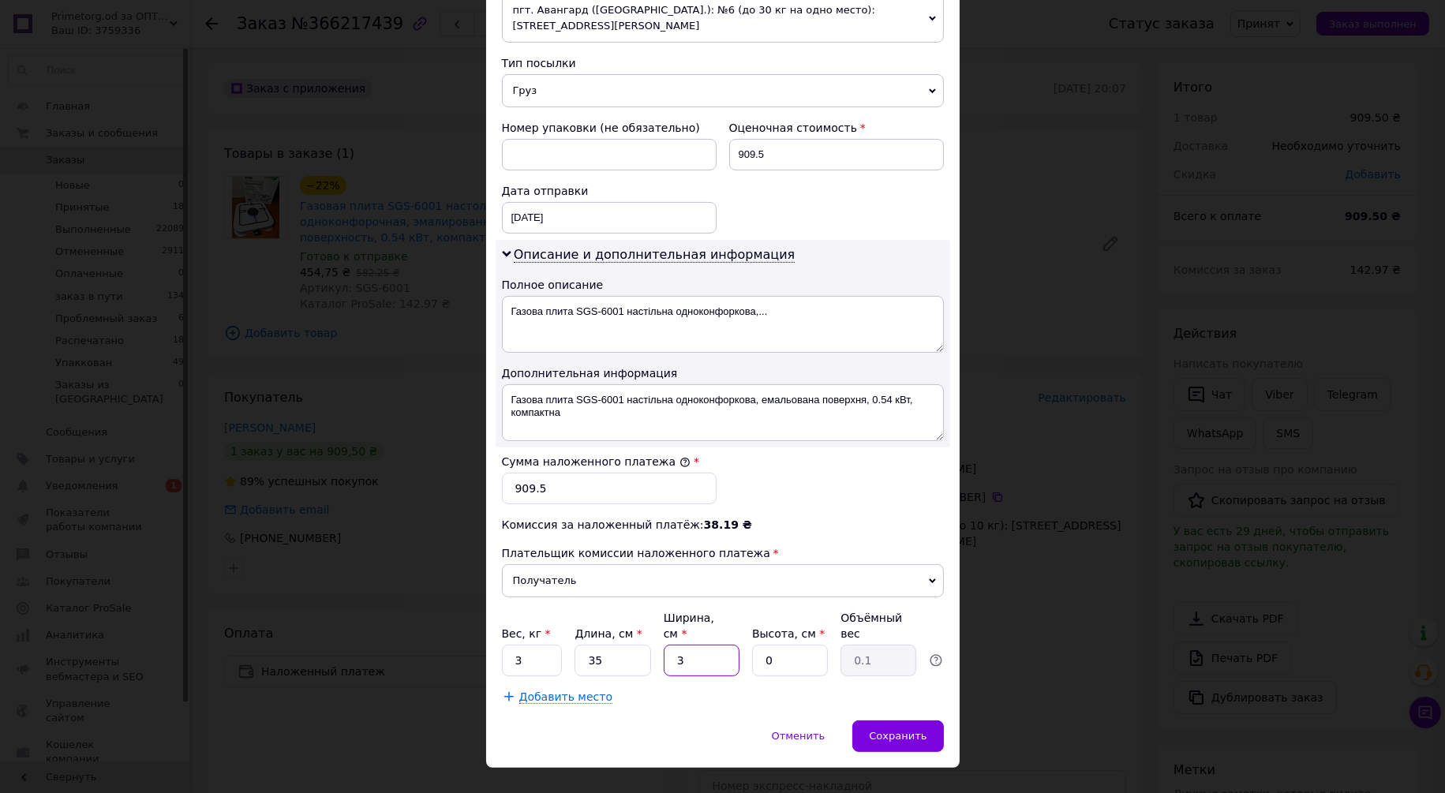
click at [706, 645] on input "3" at bounding box center [702, 661] width 76 height 32
type input "33"
type input "3"
type input "0.87"
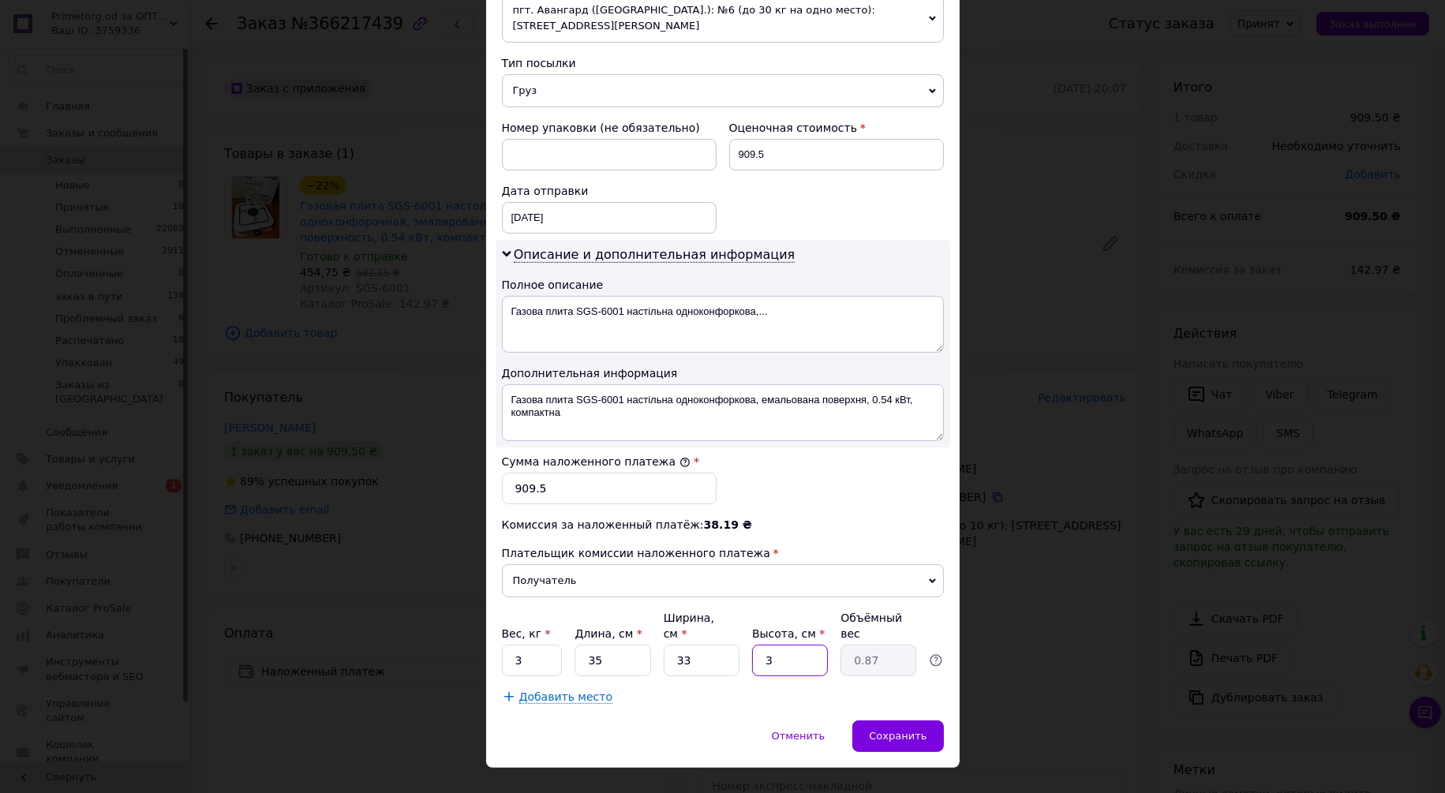
type input "33"
type input "9.53"
type input "33"
click at [703, 689] on div "Добавить место" at bounding box center [723, 697] width 442 height 16
click at [915, 730] on span "Сохранить" at bounding box center [898, 736] width 58 height 12
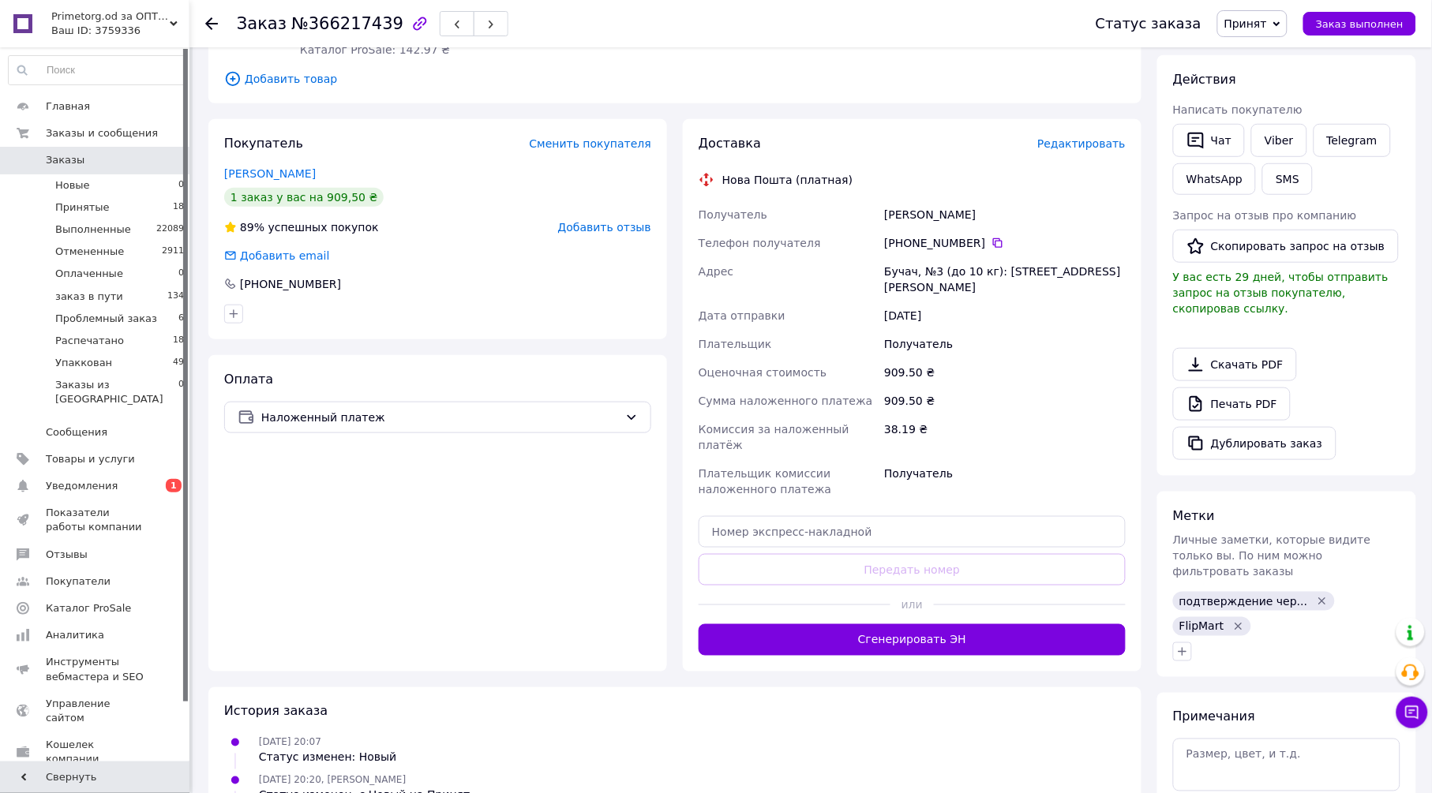
scroll to position [263, 0]
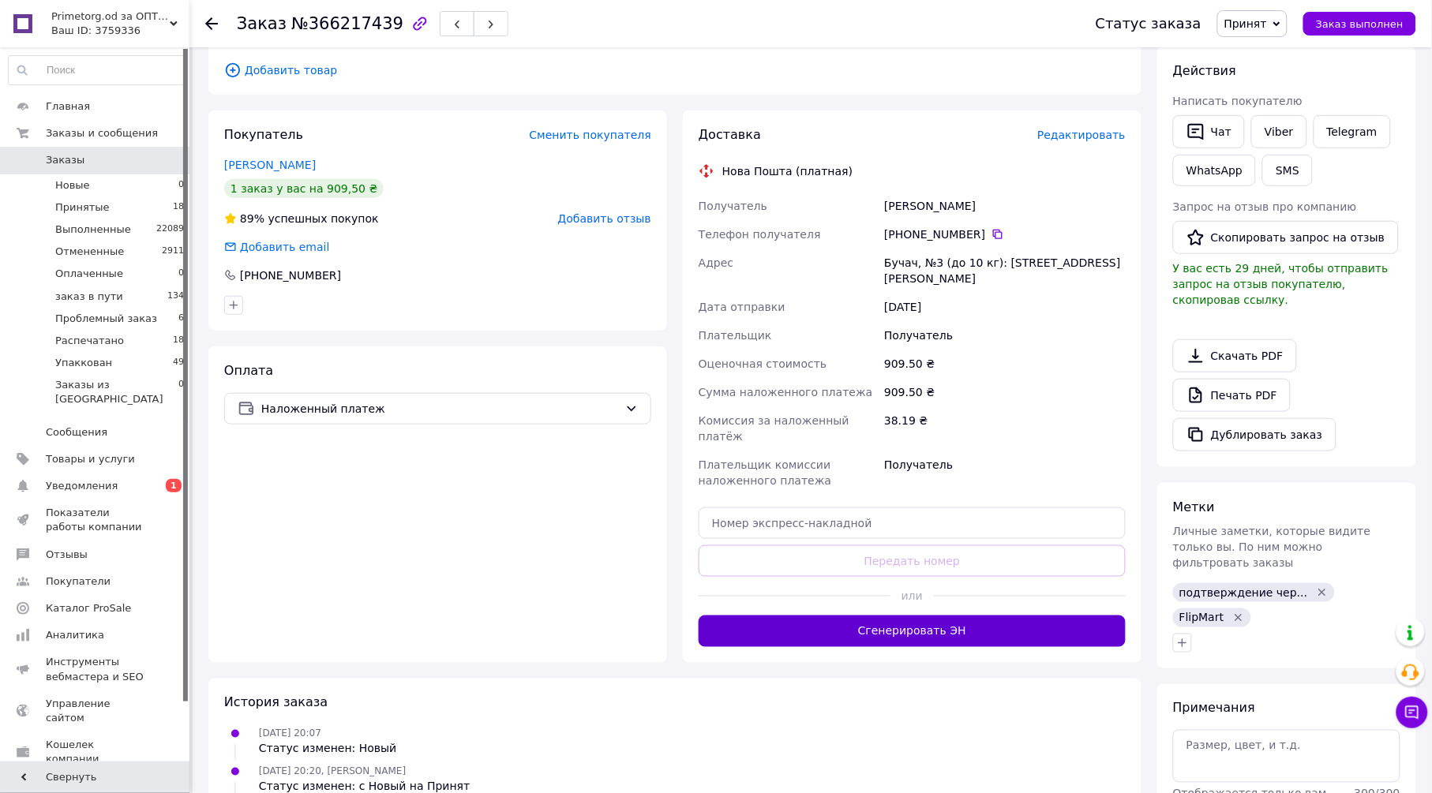
click at [918, 616] on button "Сгенерировать ЭН" at bounding box center [911, 632] width 427 height 32
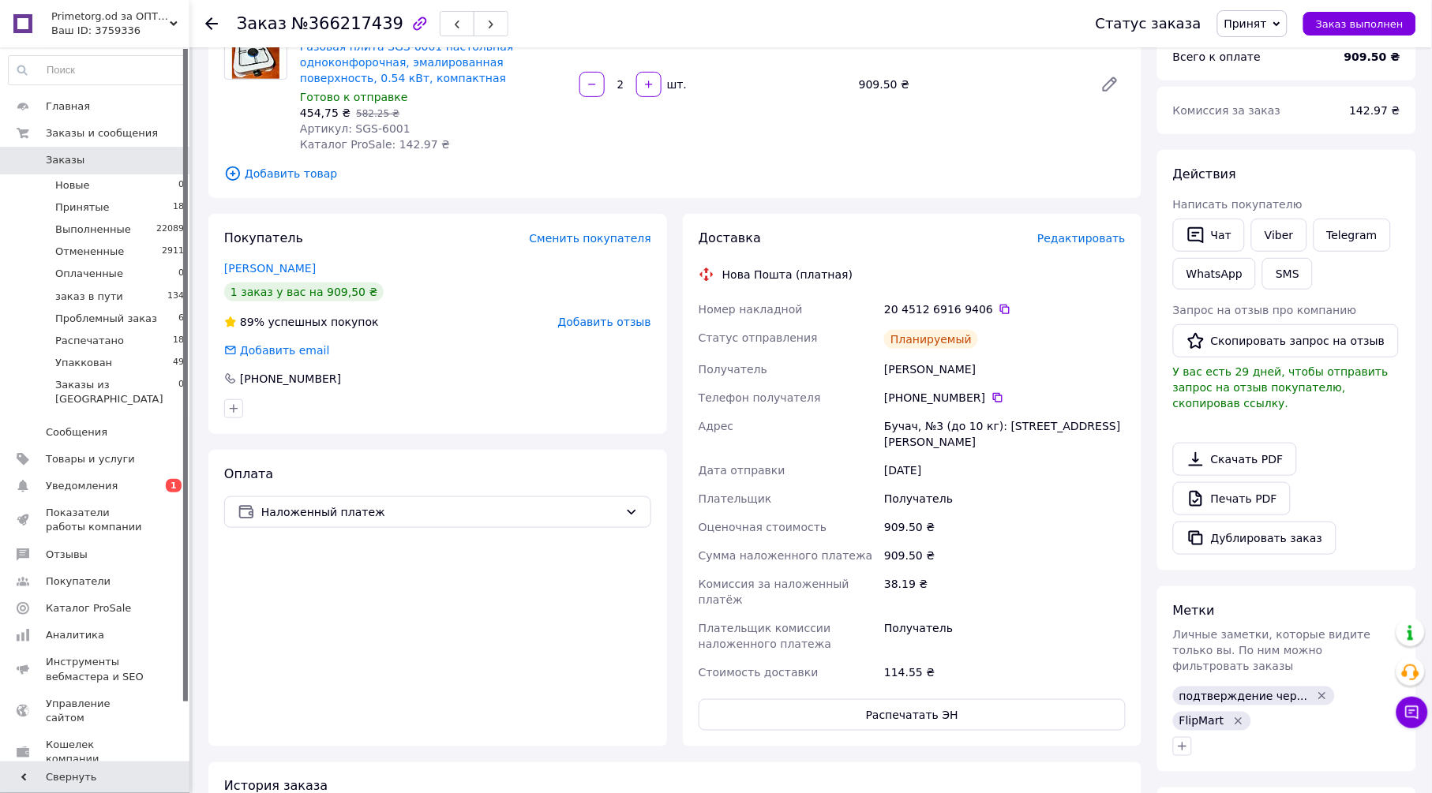
scroll to position [0, 0]
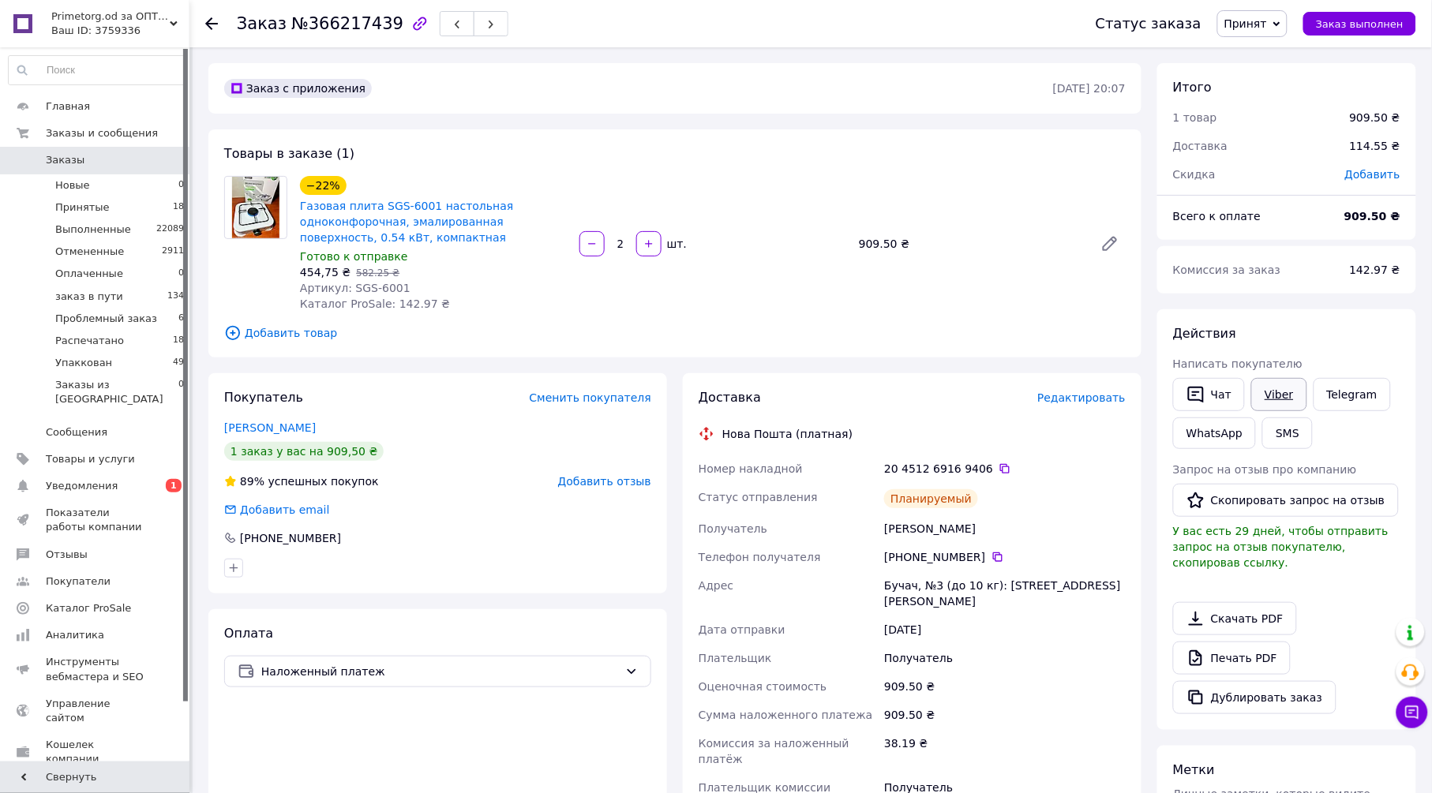
click at [1268, 392] on link "Viber" at bounding box center [1278, 394] width 55 height 33
click at [1260, 18] on span "Принят" at bounding box center [1245, 23] width 43 height 13
click at [1275, 176] on li "Упаккован" at bounding box center [1277, 181] width 118 height 24
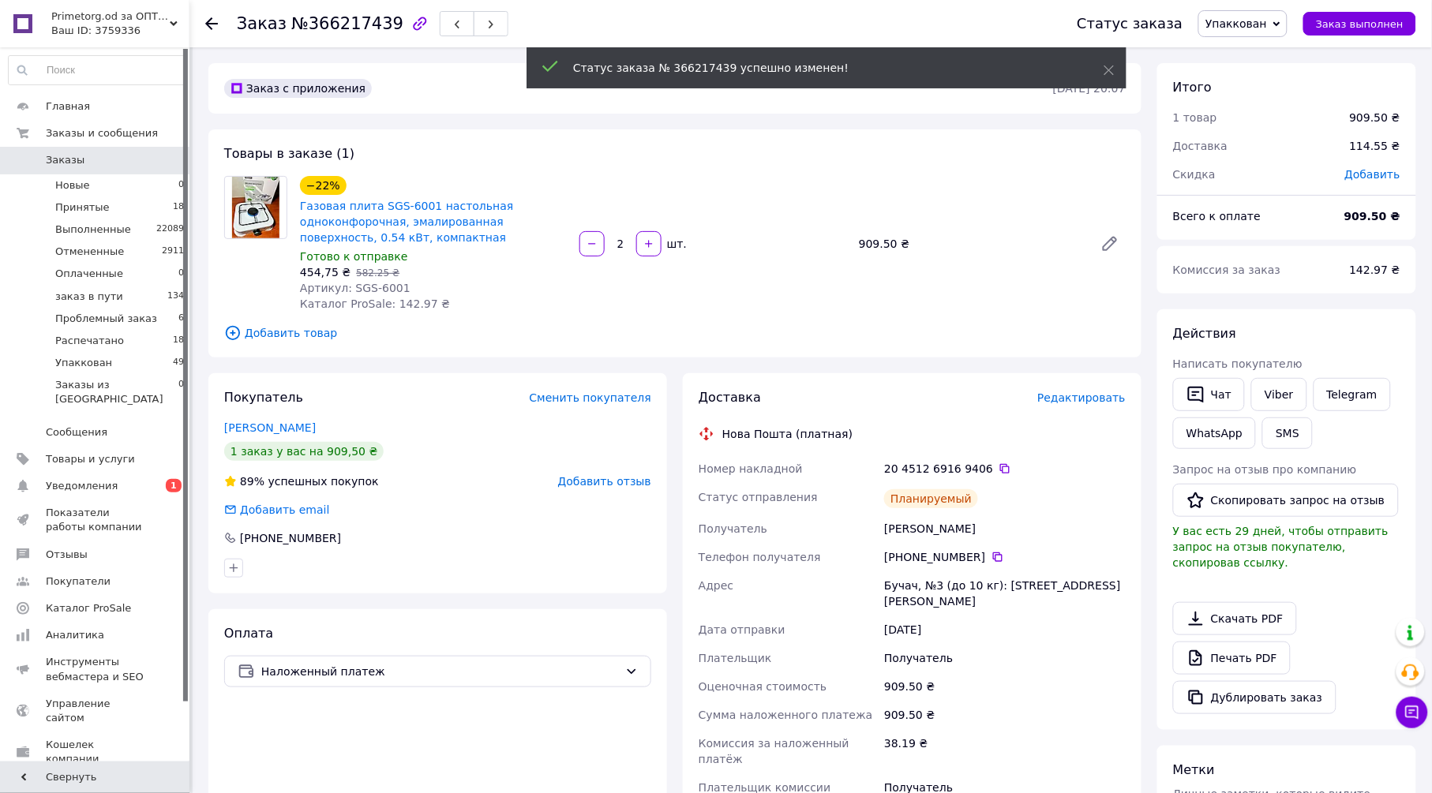
click at [219, 22] on div at bounding box center [221, 23] width 32 height 47
click at [216, 22] on icon at bounding box center [211, 23] width 13 height 13
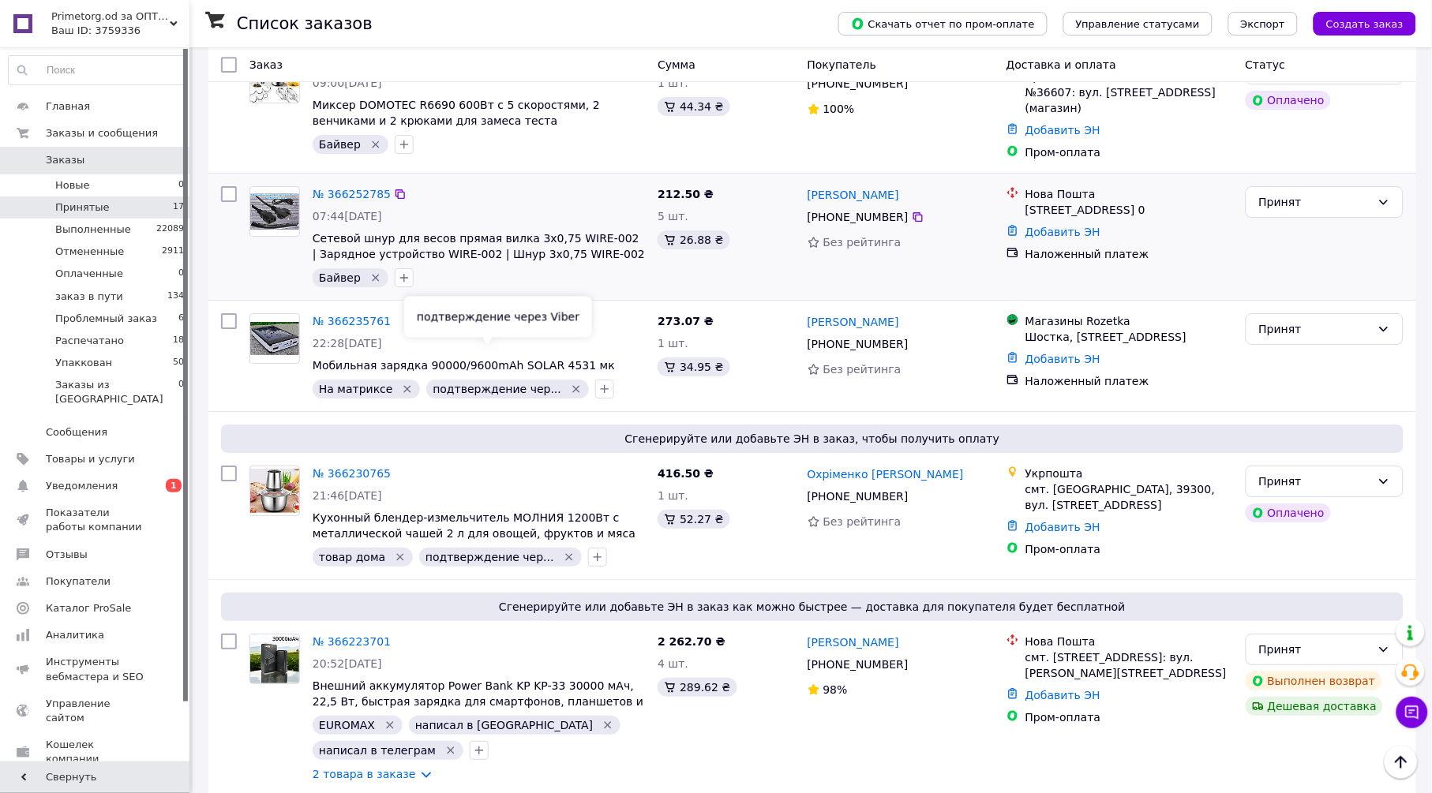
scroll to position [1400, 0]
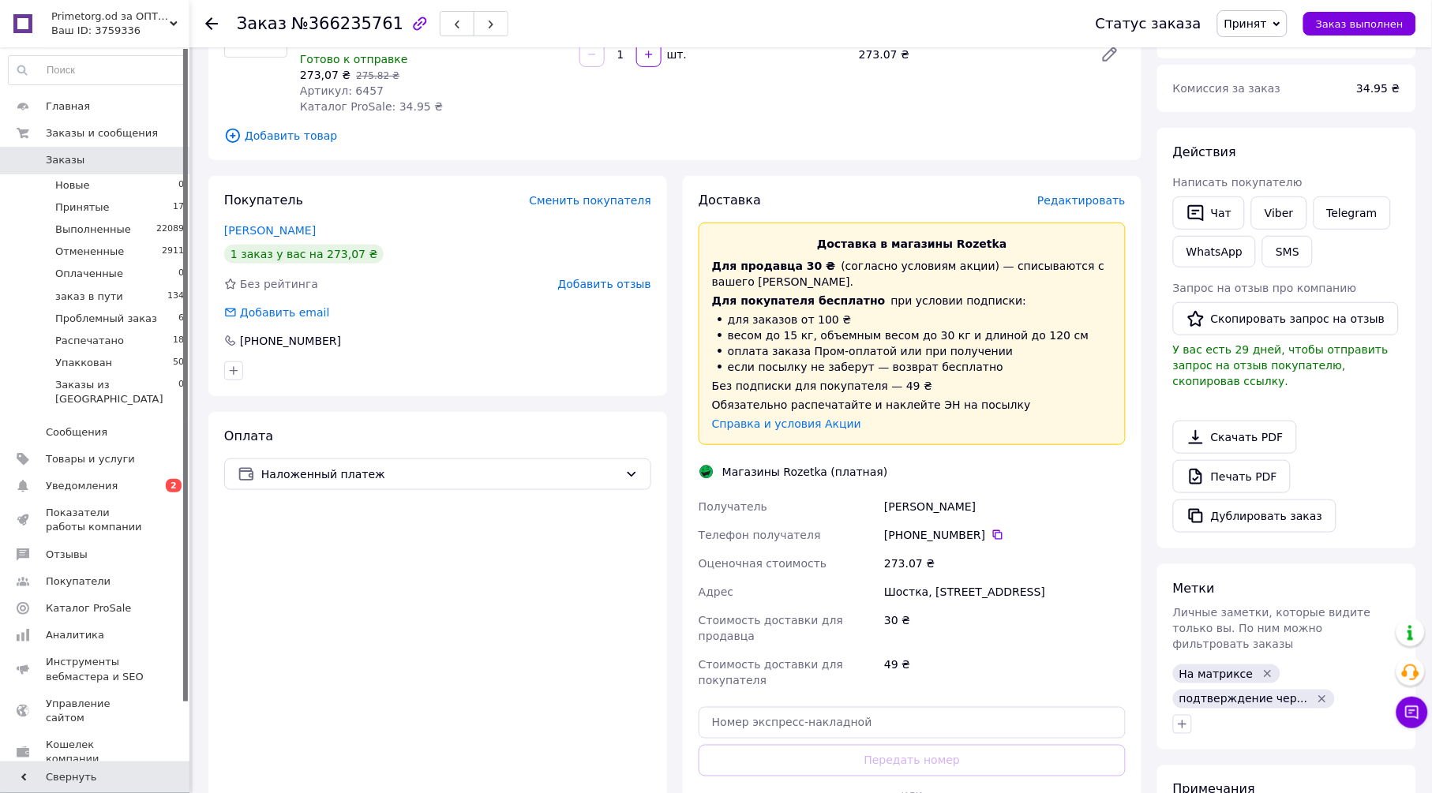
scroll to position [438, 0]
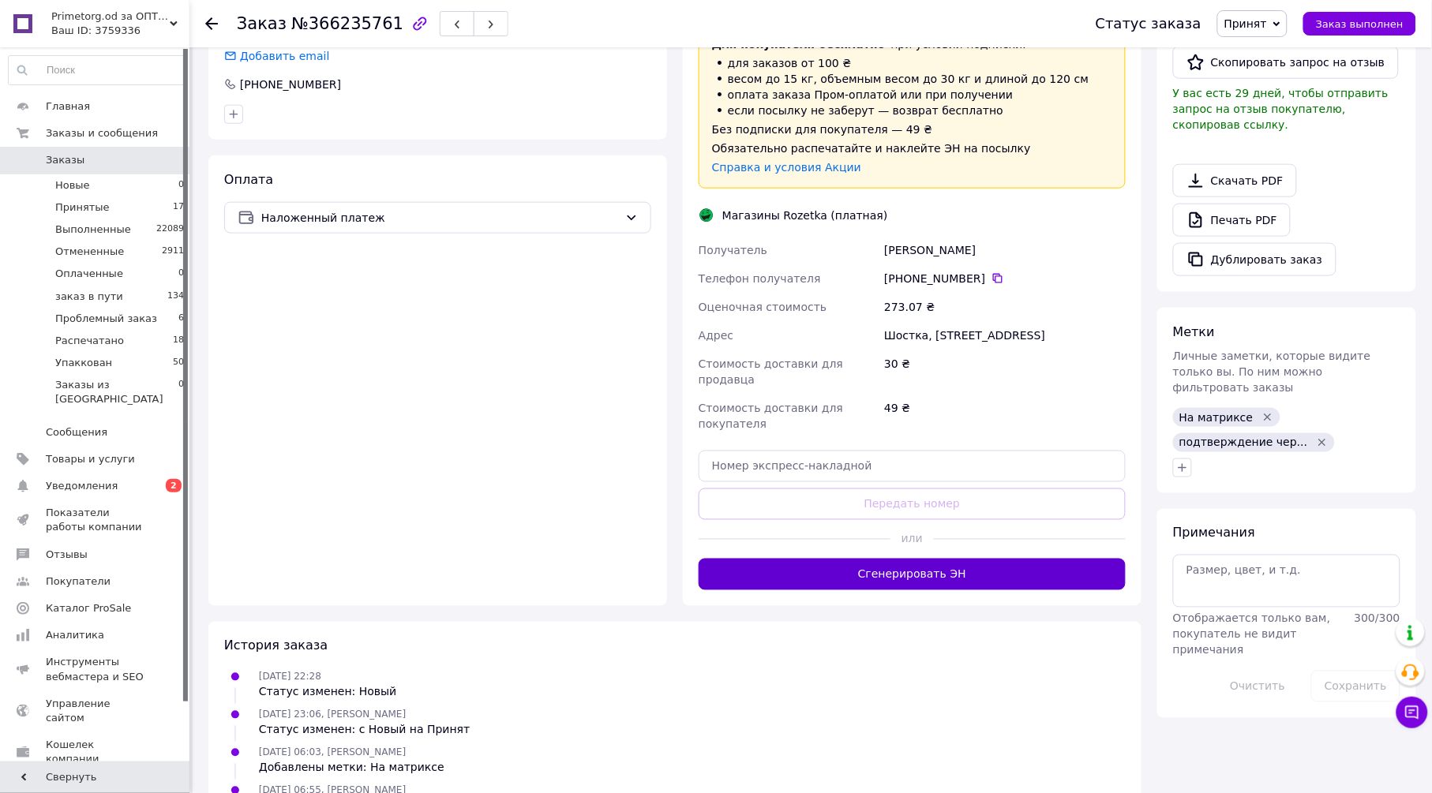
click at [1008, 559] on button "Сгенерировать ЭН" at bounding box center [911, 575] width 427 height 32
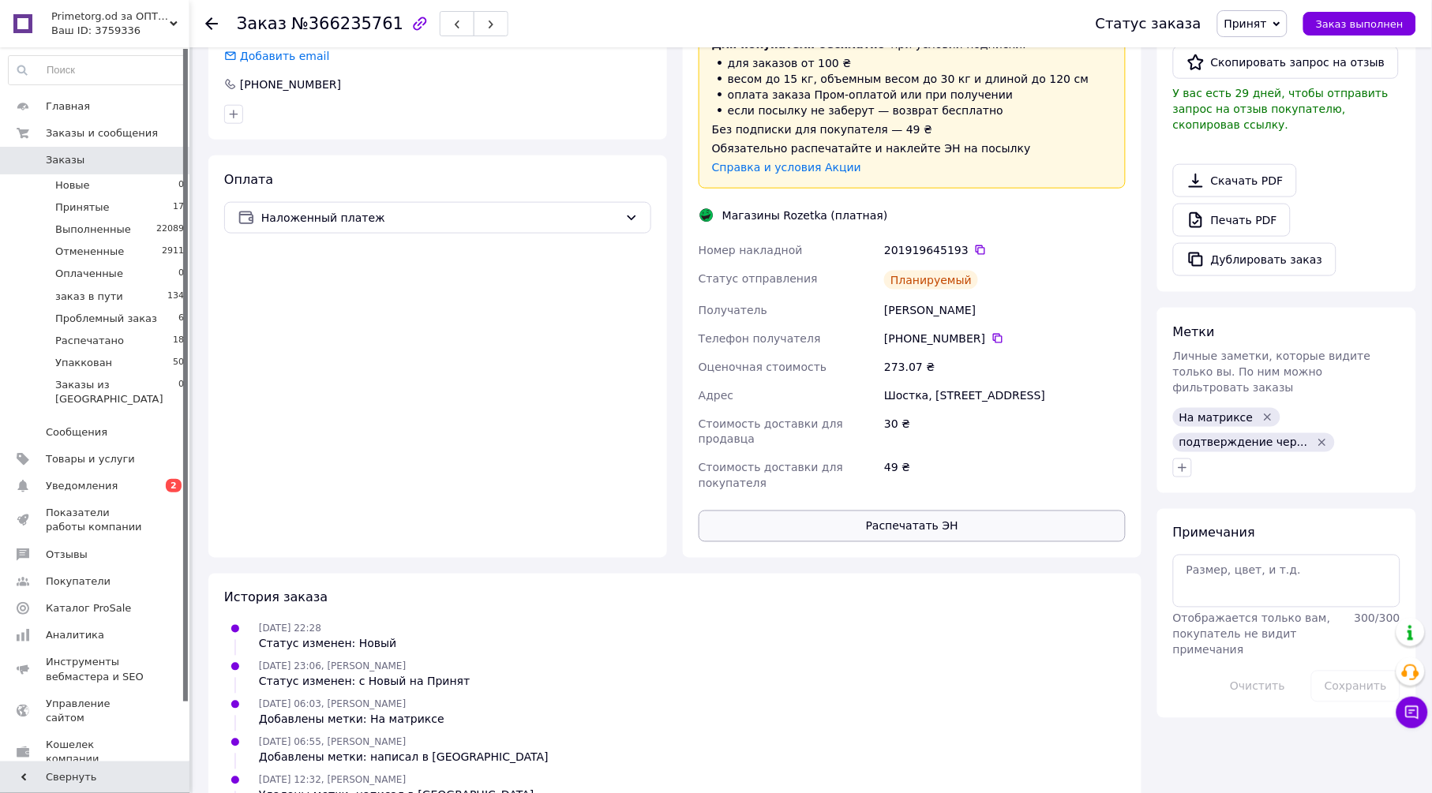
click at [958, 511] on button "Распечатать ЭН" at bounding box center [911, 527] width 427 height 32
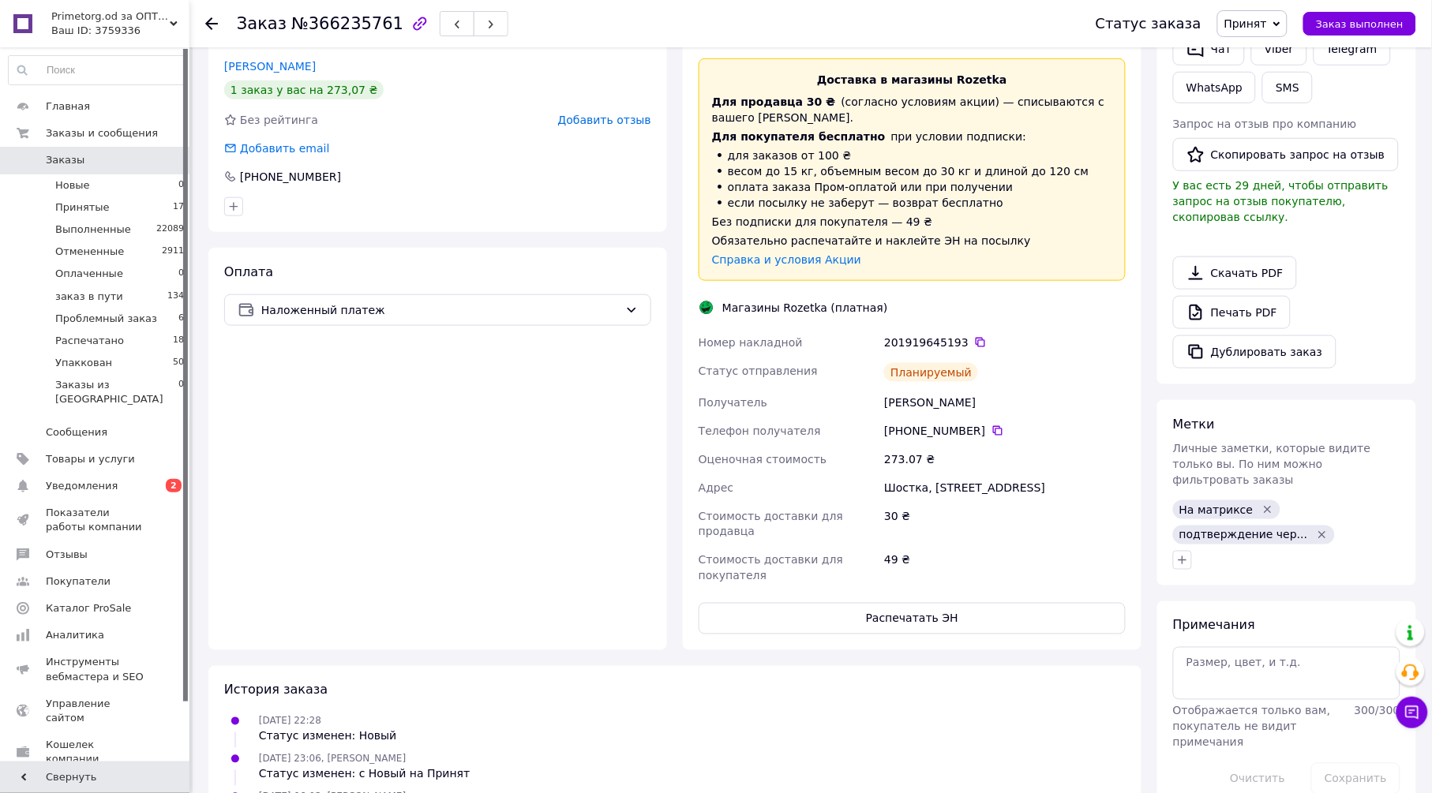
scroll to position [88, 0]
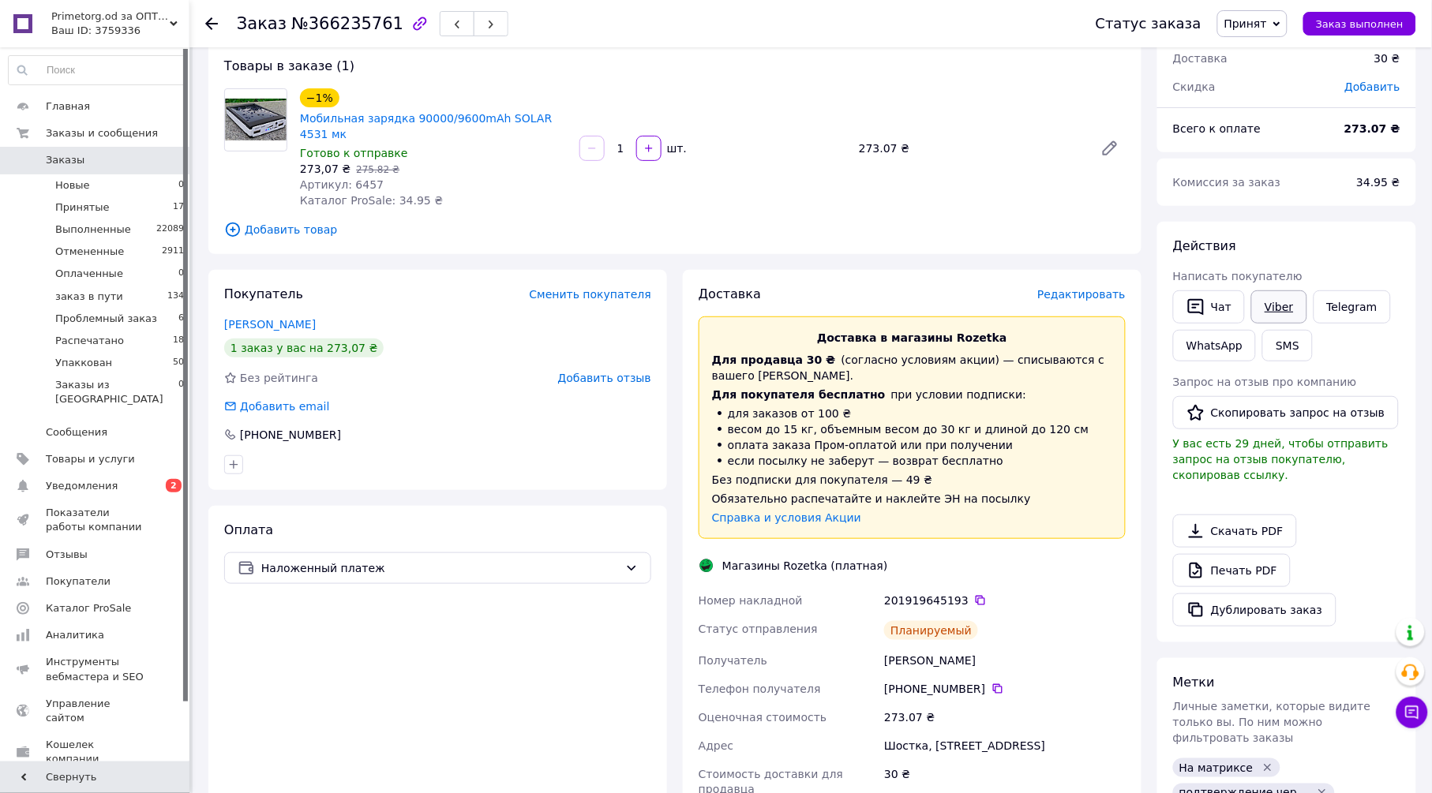
click at [1262, 309] on link "Viber" at bounding box center [1278, 306] width 55 height 33
click at [1280, 21] on icon at bounding box center [1276, 24] width 7 height 7
click at [1281, 171] on li "Упаккован" at bounding box center [1277, 181] width 118 height 24
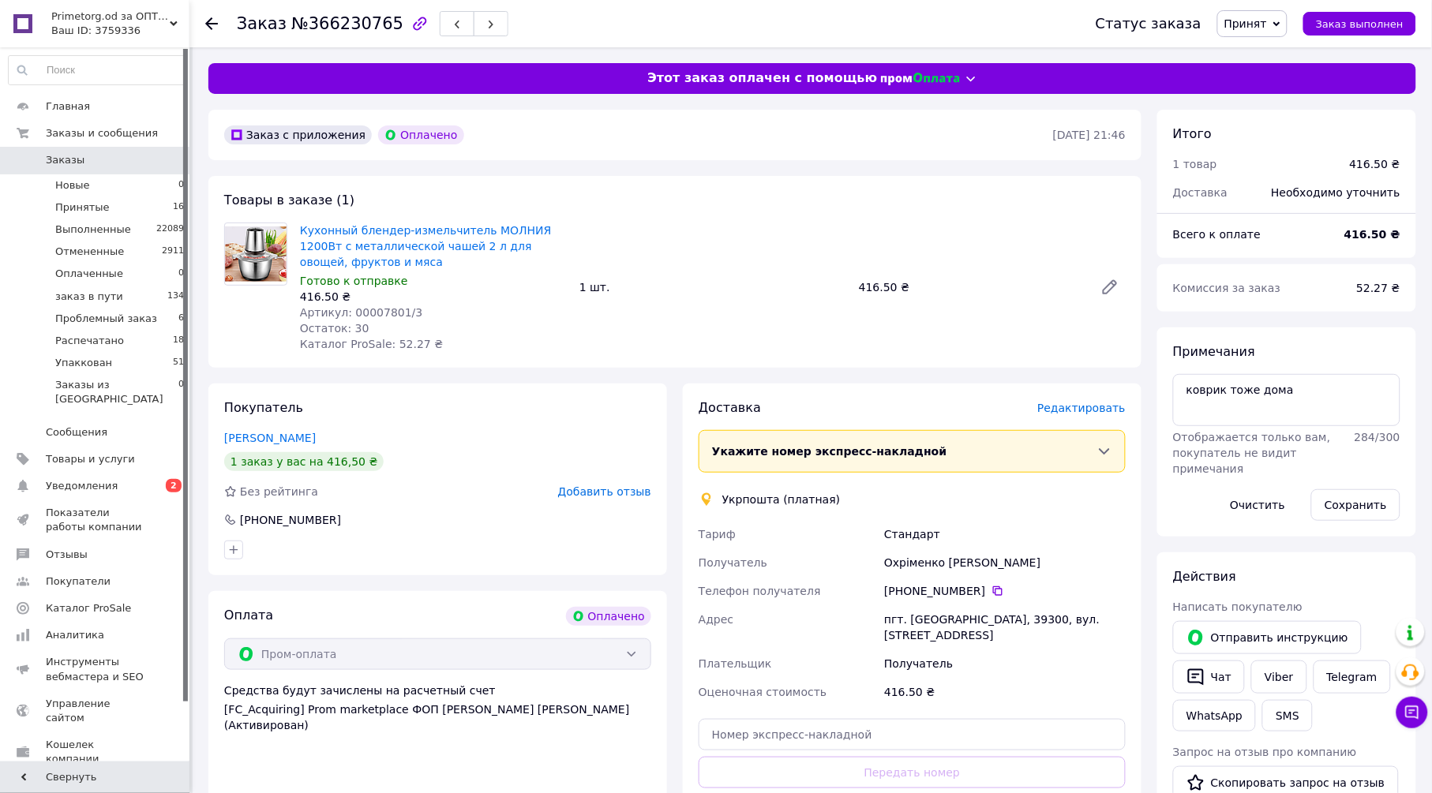
click at [1092, 408] on span "Редактировать" at bounding box center [1081, 408] width 88 height 13
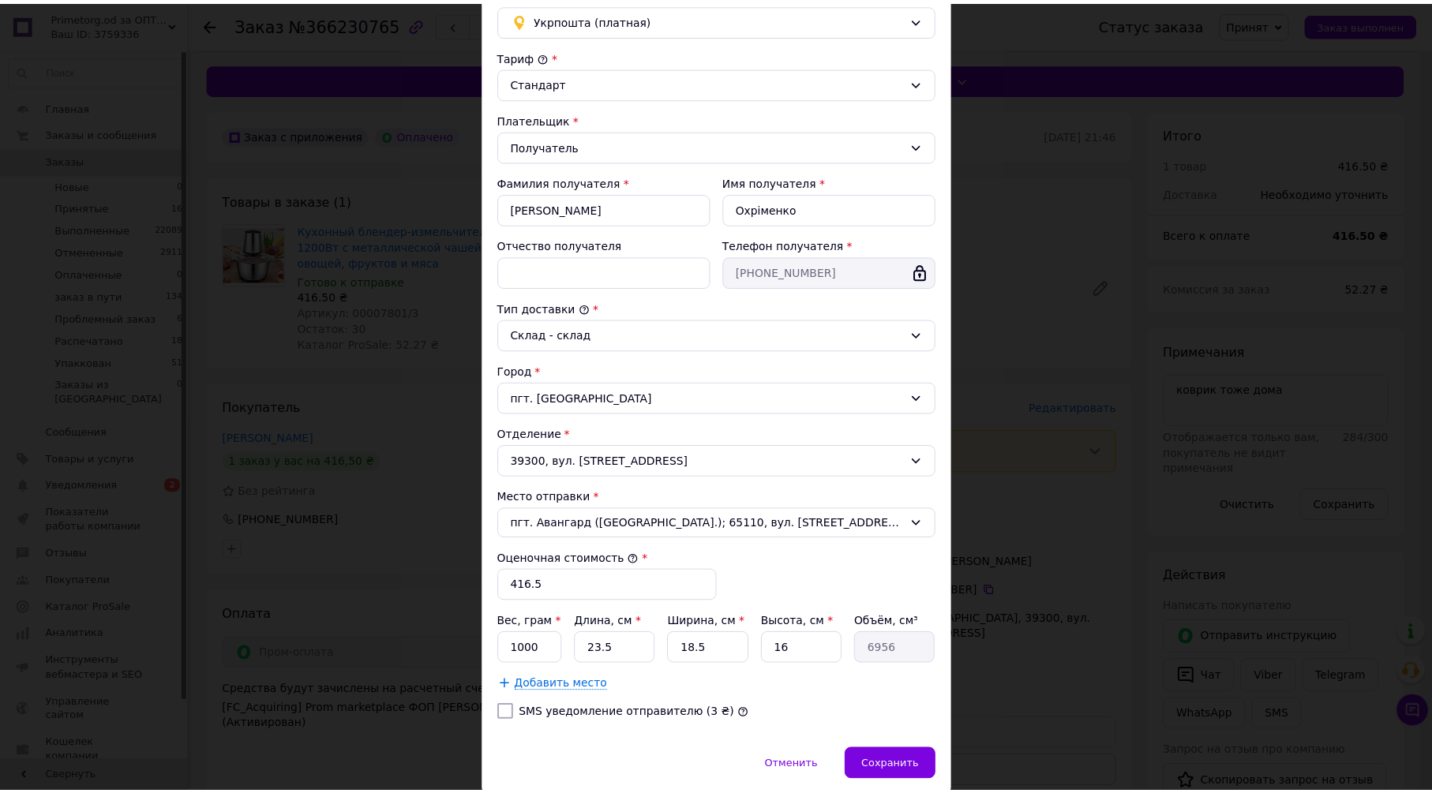
scroll to position [195, 0]
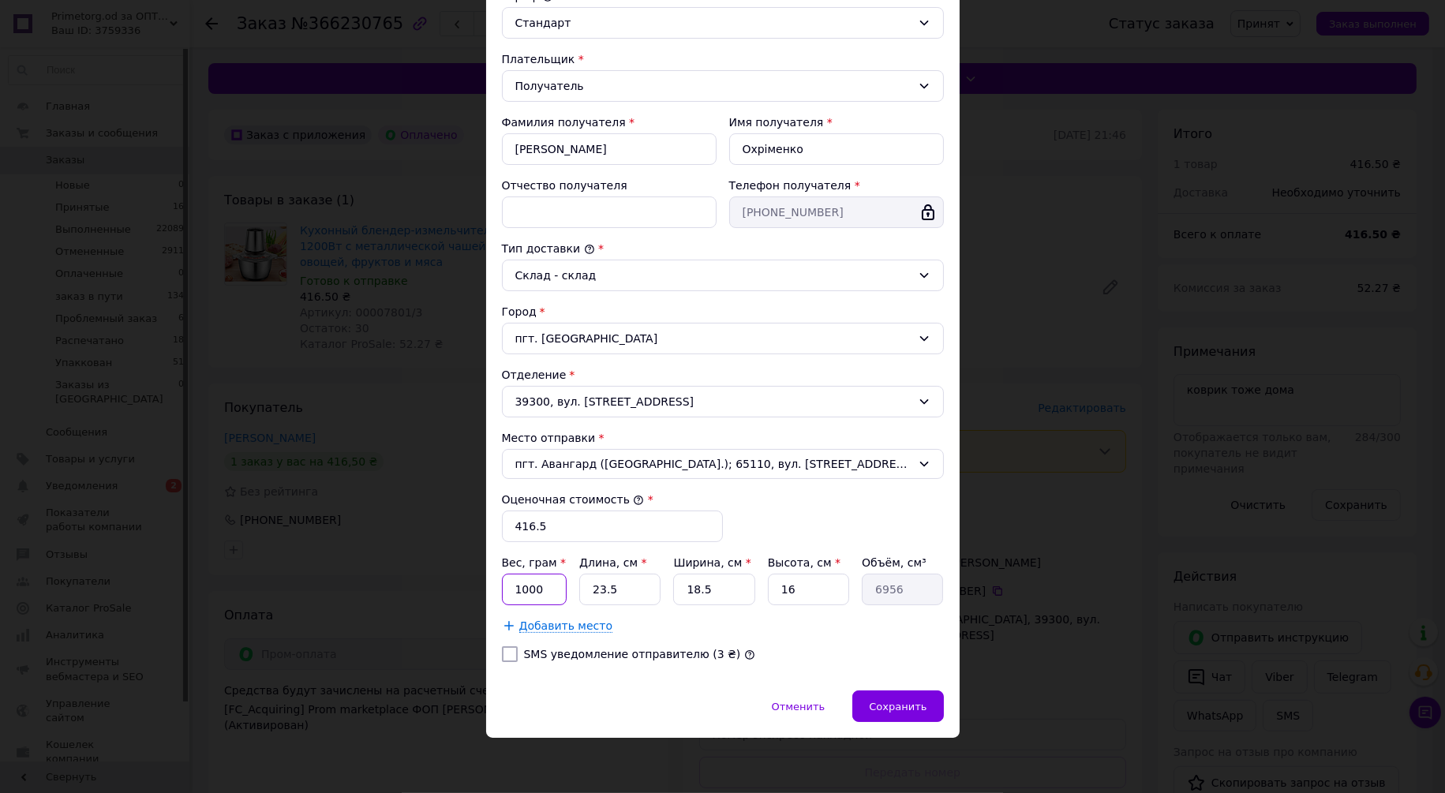
click at [562, 587] on input "1000" at bounding box center [535, 590] width 66 height 32
click at [560, 588] on input "1000" at bounding box center [535, 590] width 66 height 32
type input "1"
type input "2000"
click at [897, 711] on span "Сохранить" at bounding box center [898, 707] width 58 height 12
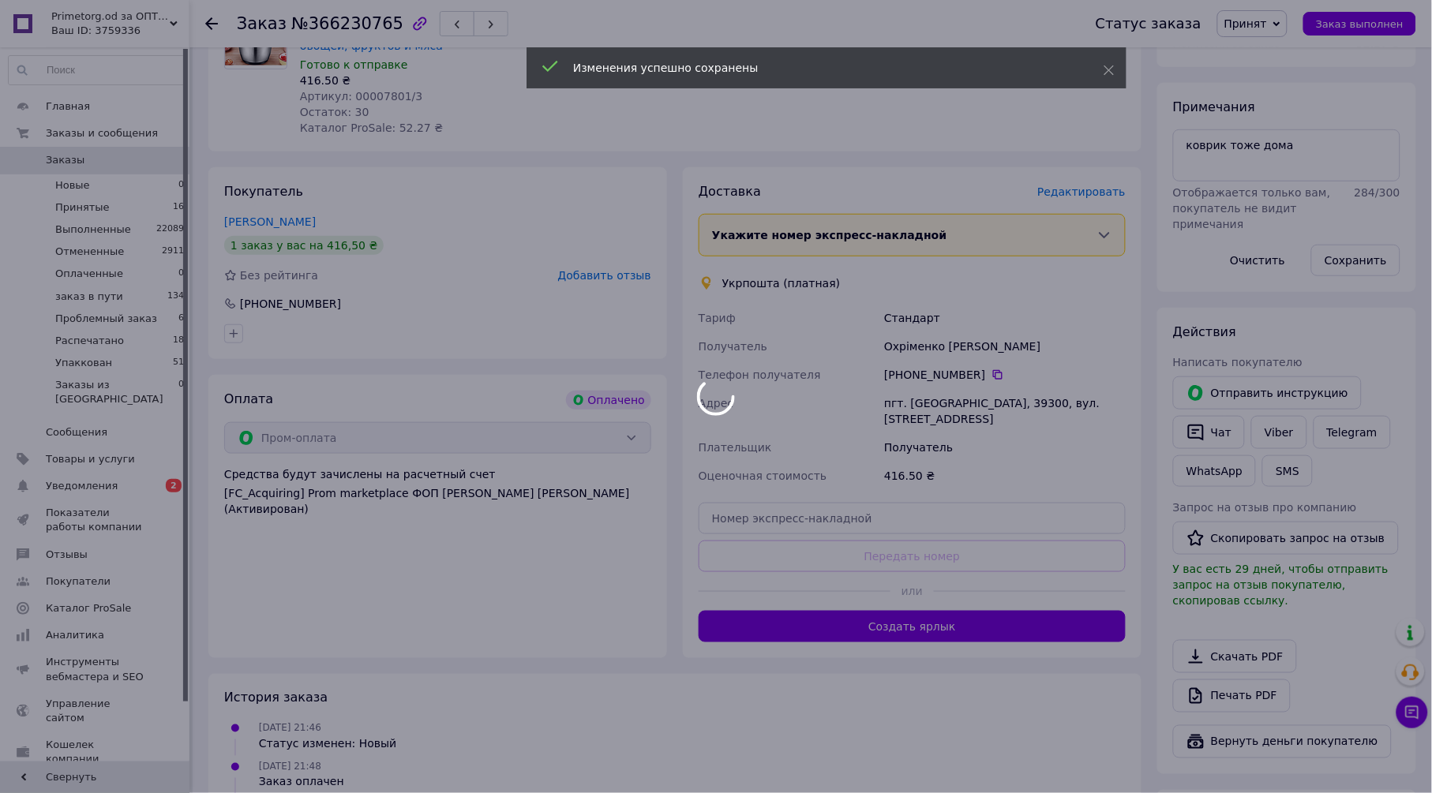
scroll to position [263, 0]
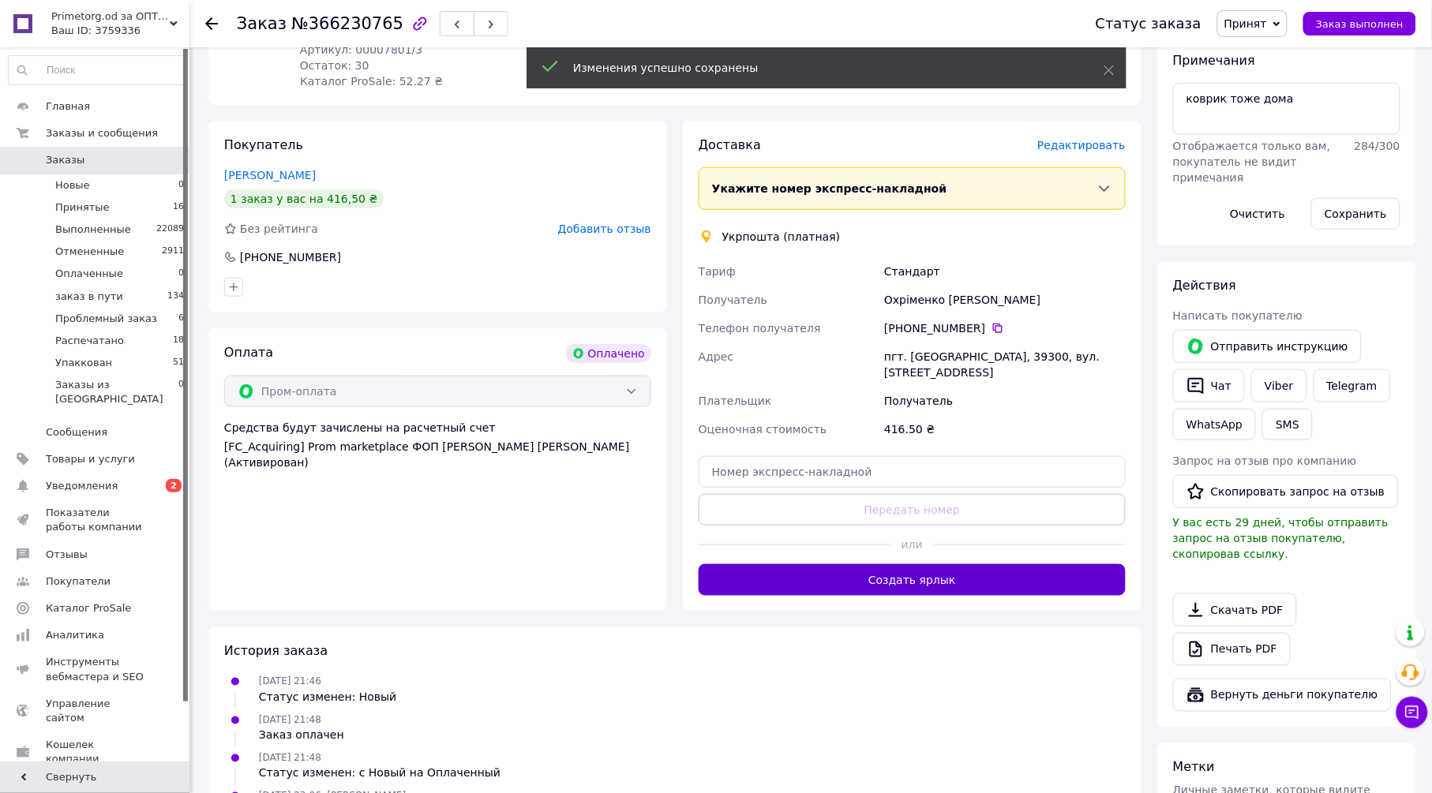
click at [785, 569] on button "Создать ярлык" at bounding box center [911, 580] width 427 height 32
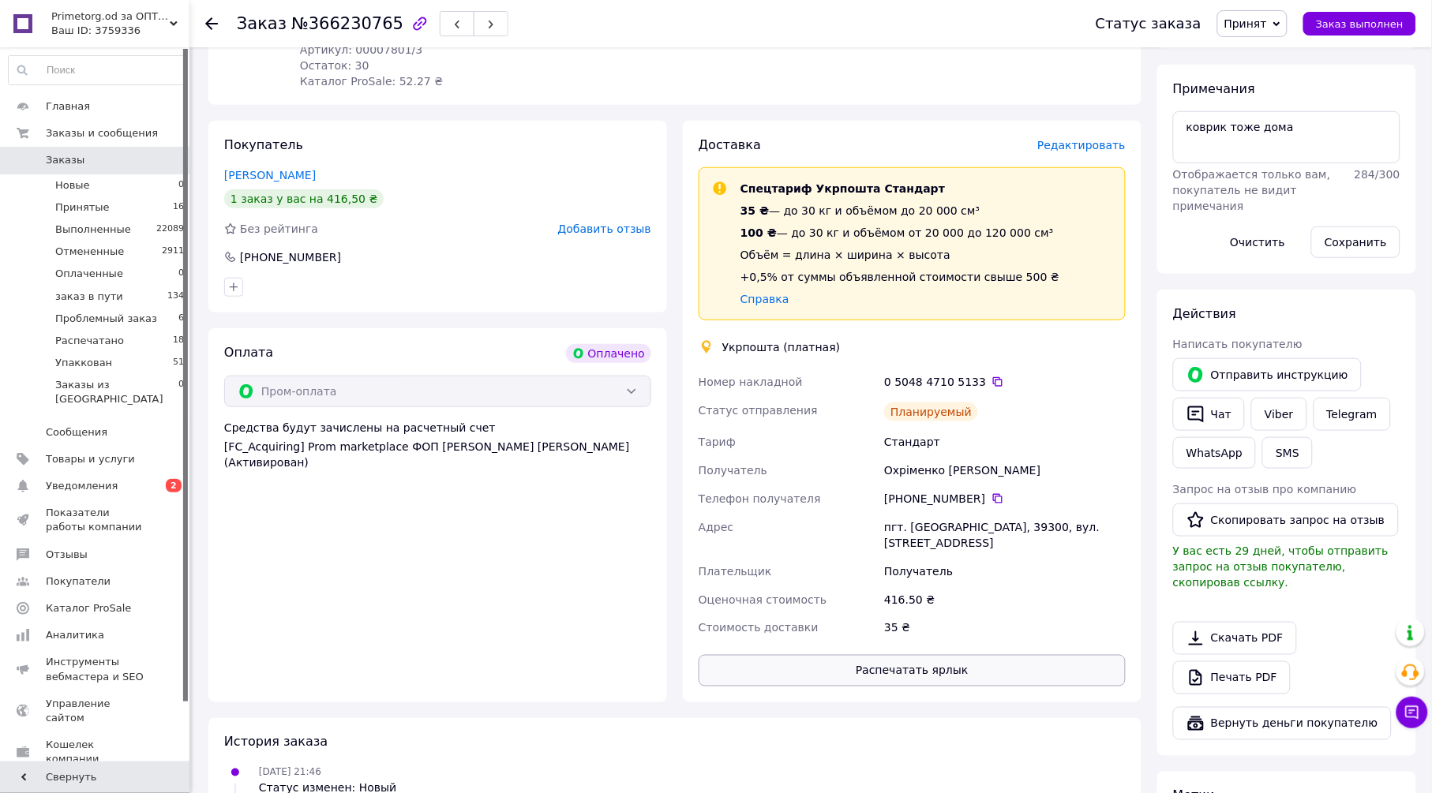
click at [928, 673] on button "Распечатать ярлык" at bounding box center [911, 671] width 427 height 32
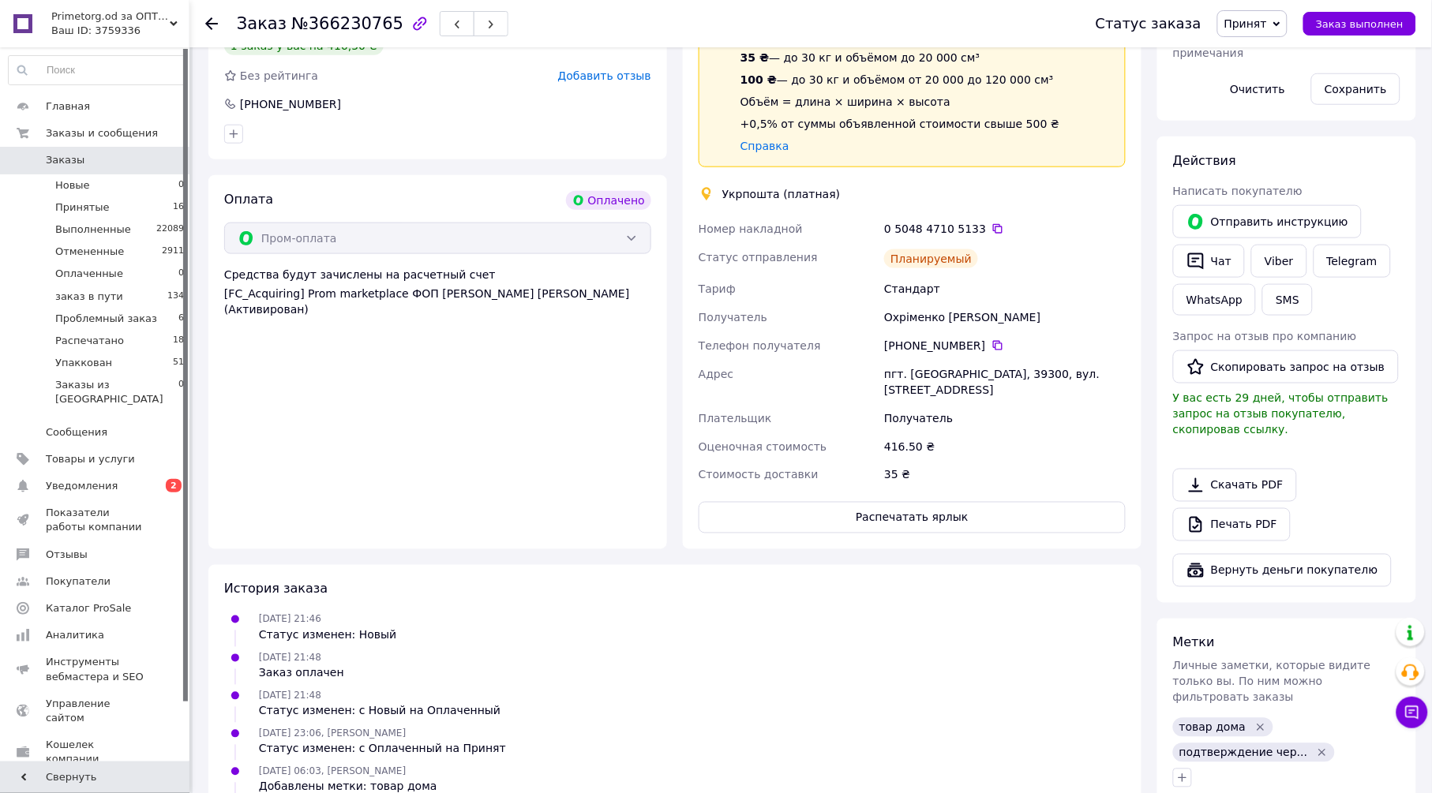
scroll to position [438, 0]
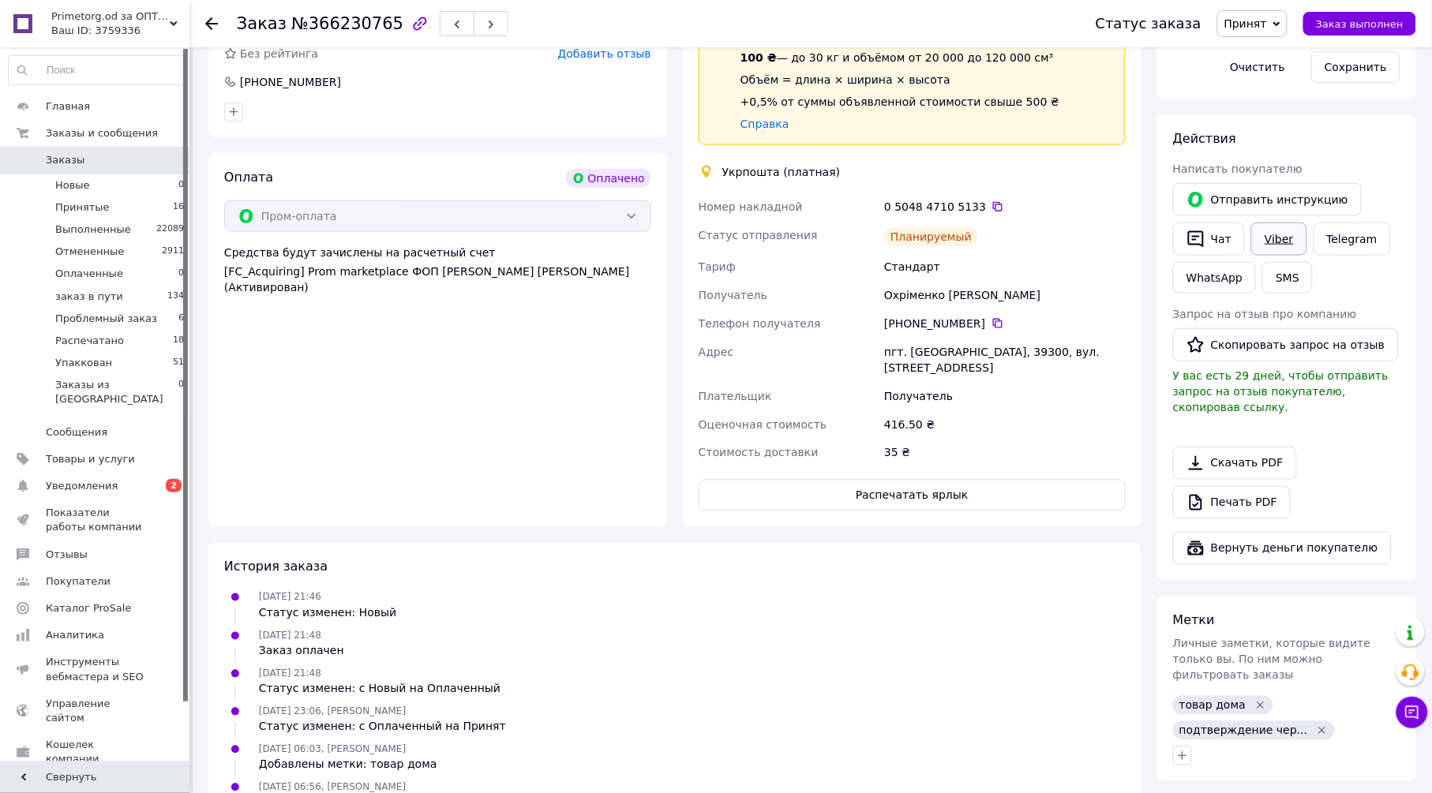
click at [1275, 230] on link "Viber" at bounding box center [1278, 239] width 55 height 33
click at [1267, 22] on span "Принят" at bounding box center [1245, 23] width 43 height 13
click at [1312, 184] on li "Упаккован" at bounding box center [1277, 181] width 118 height 24
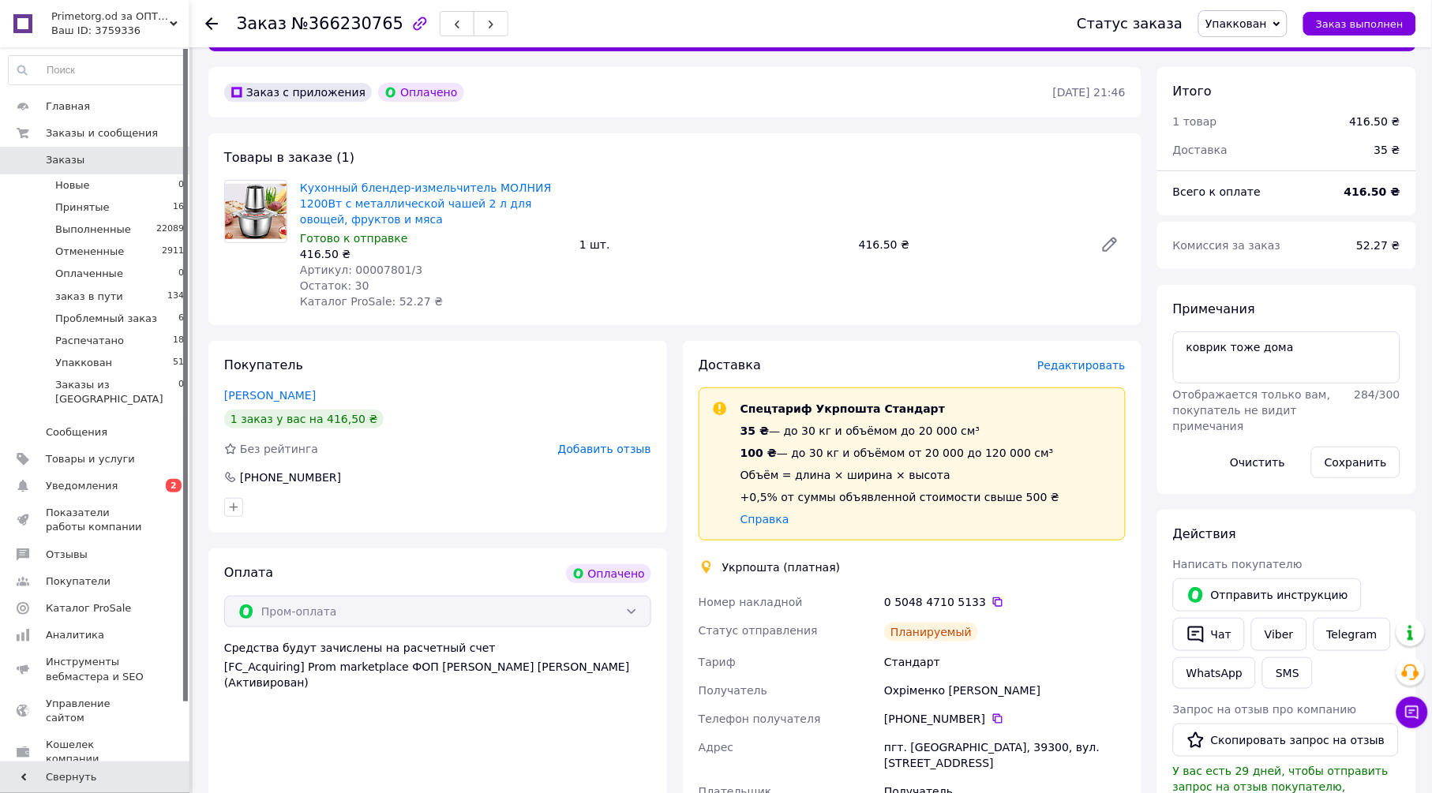
scroll to position [0, 0]
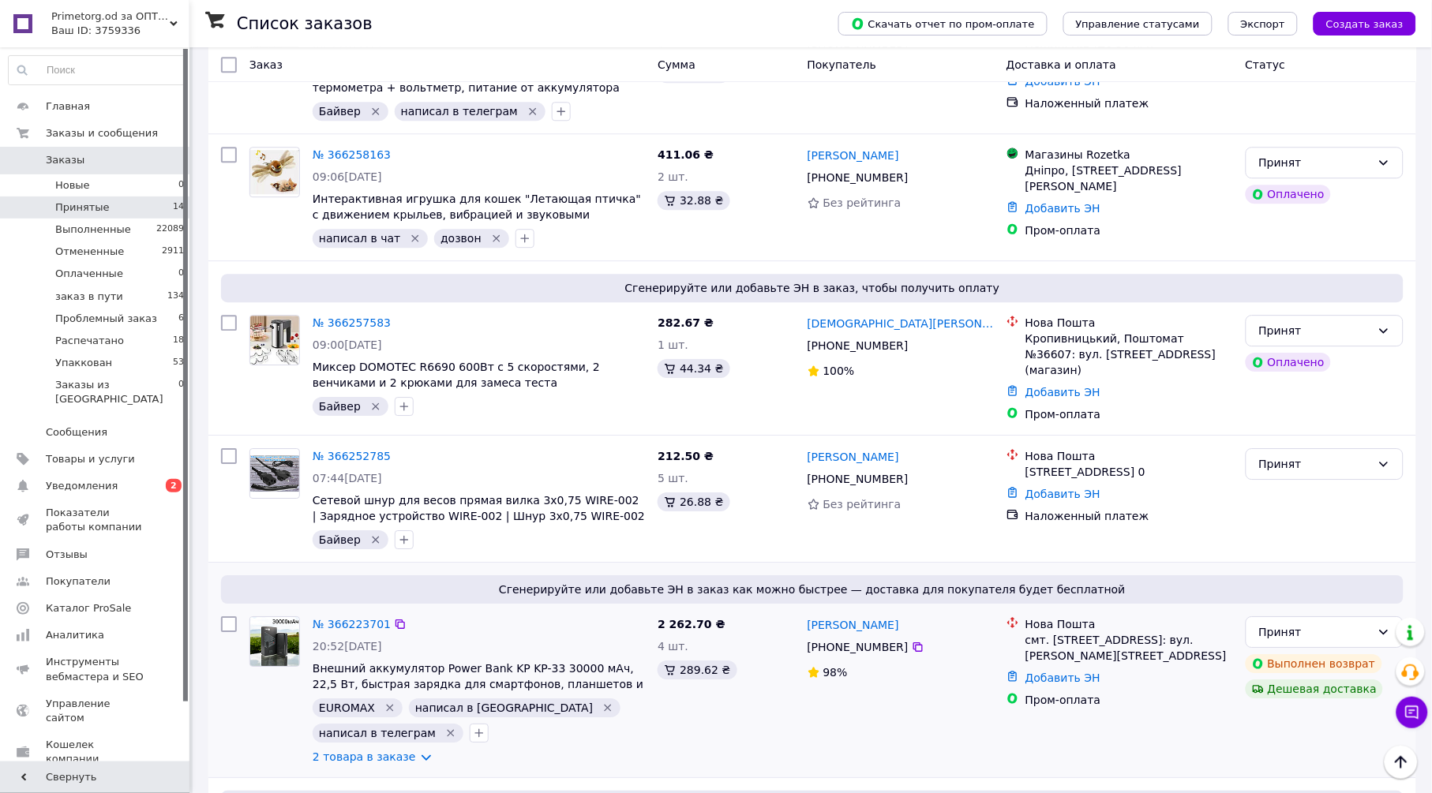
scroll to position [1315, 0]
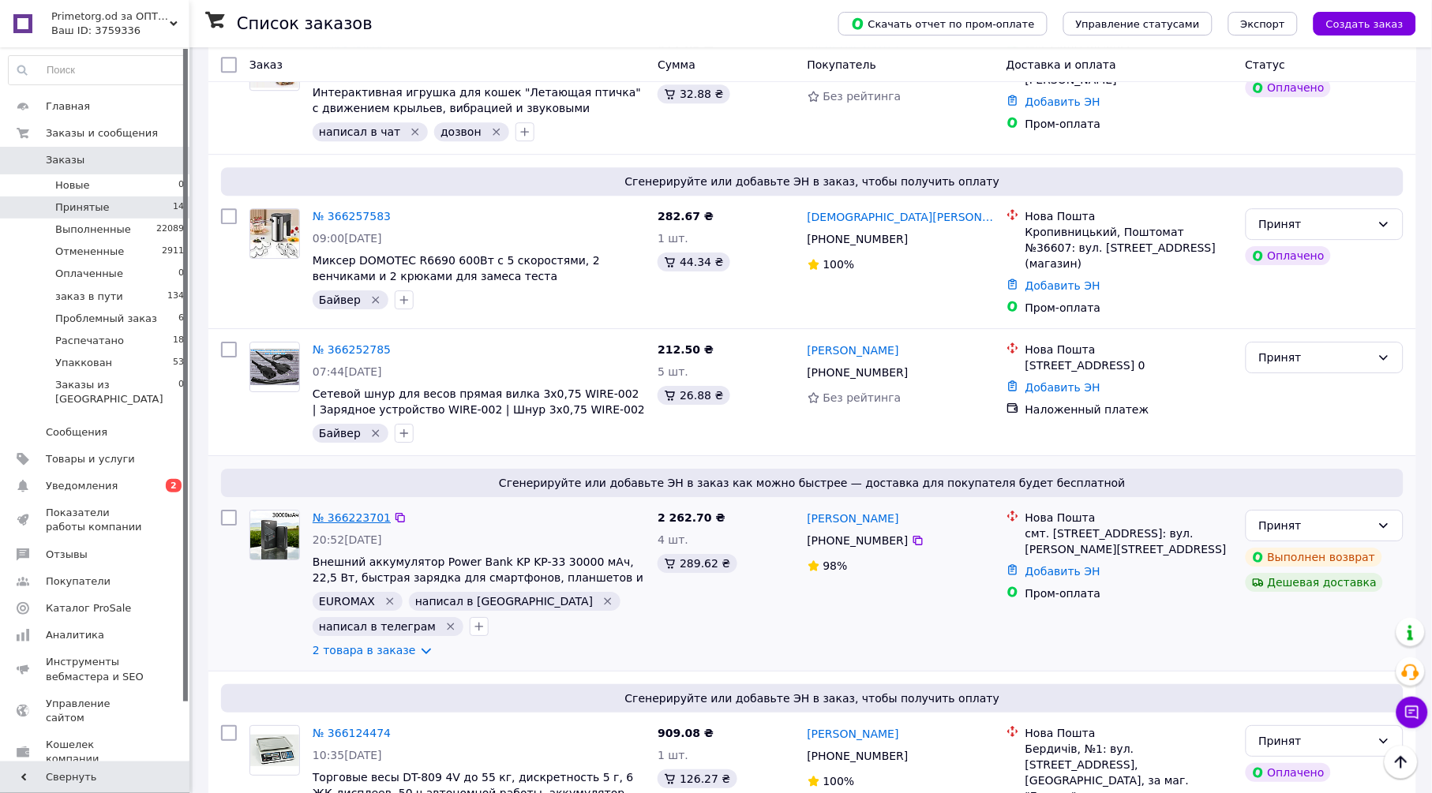
click at [361, 511] on link "№ 366223701" at bounding box center [352, 517] width 78 height 13
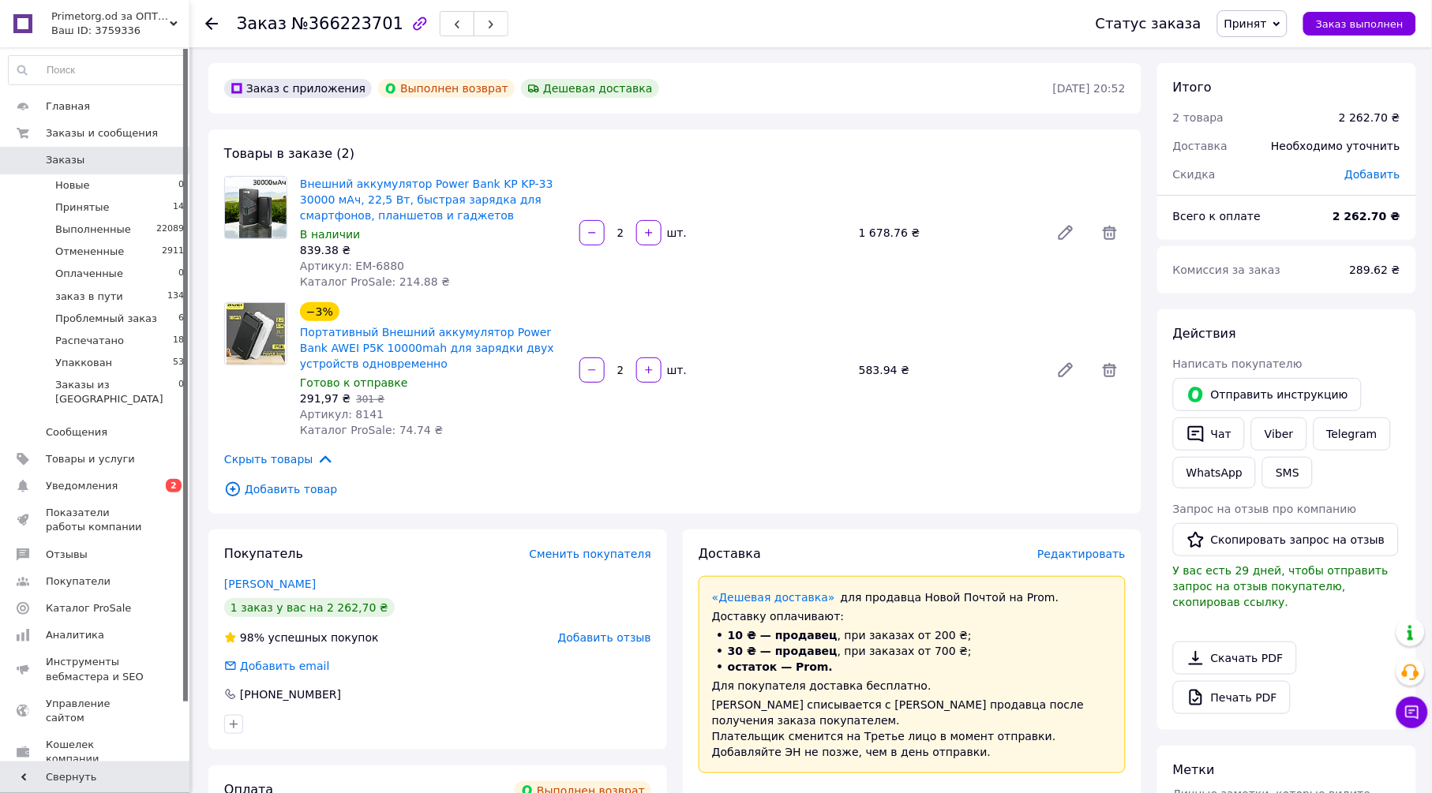
click at [1267, 23] on span "Принят" at bounding box center [1245, 23] width 43 height 13
click at [1285, 81] on li "Отменен" at bounding box center [1277, 79] width 118 height 24
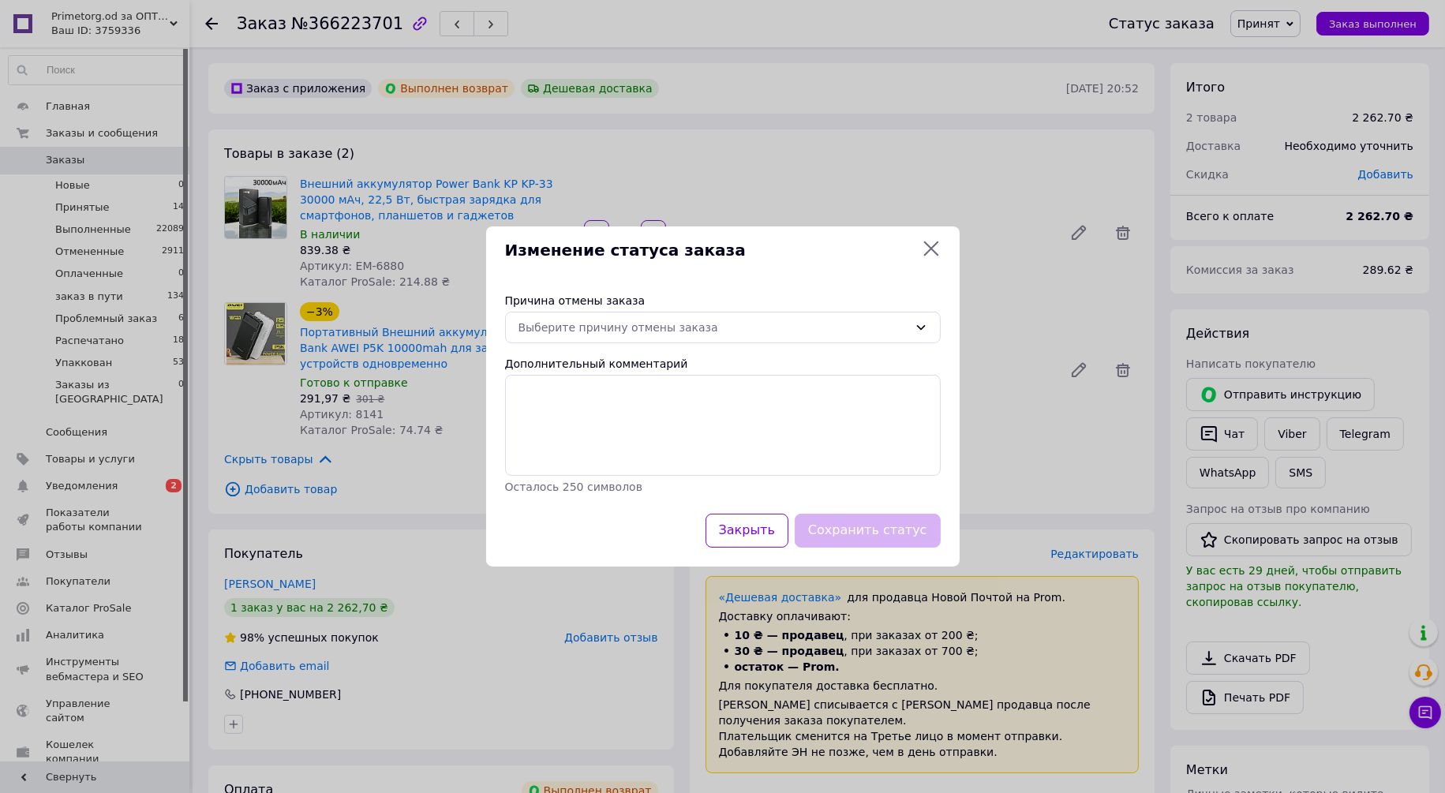
click at [927, 245] on icon at bounding box center [930, 249] width 15 height 15
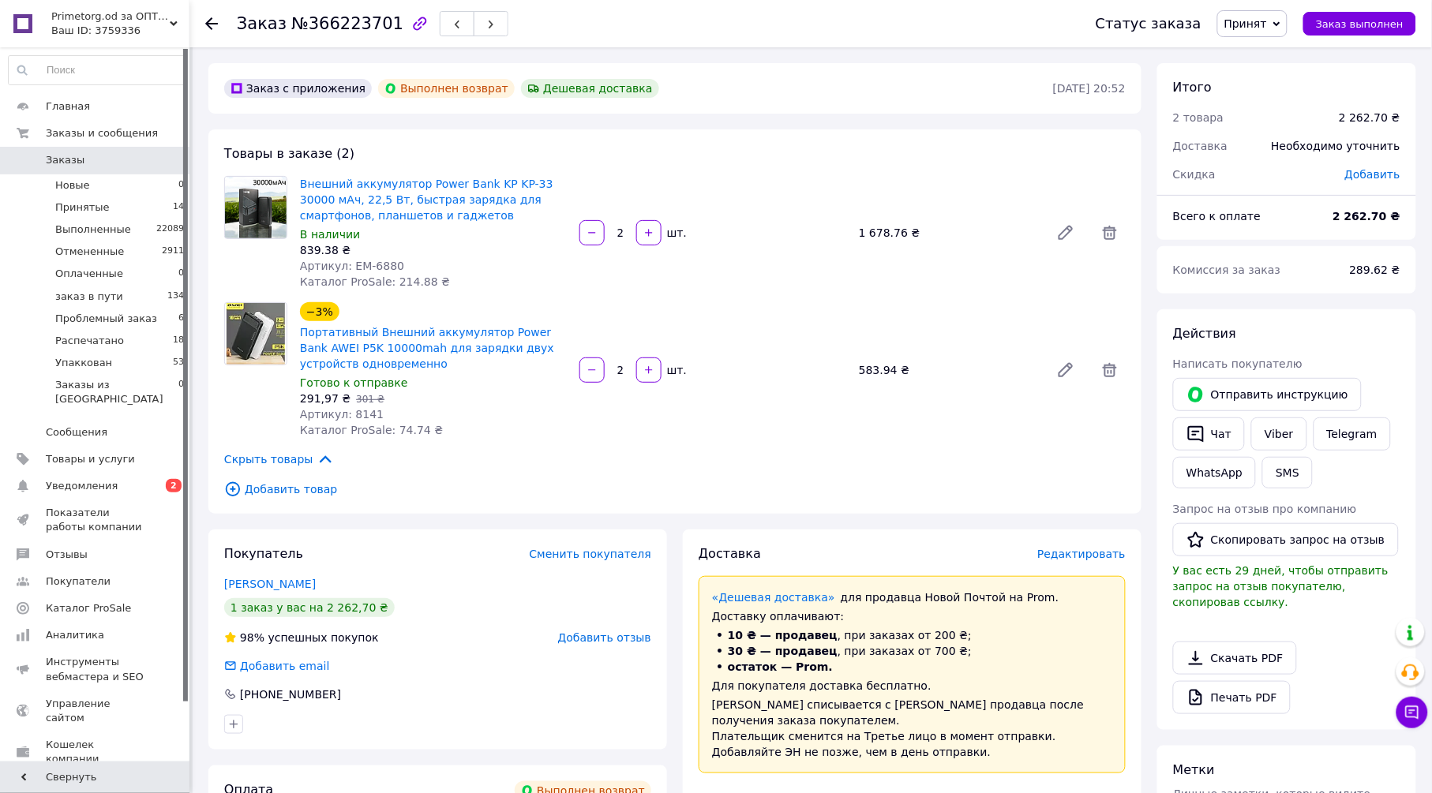
click at [211, 20] on icon at bounding box center [211, 23] width 13 height 13
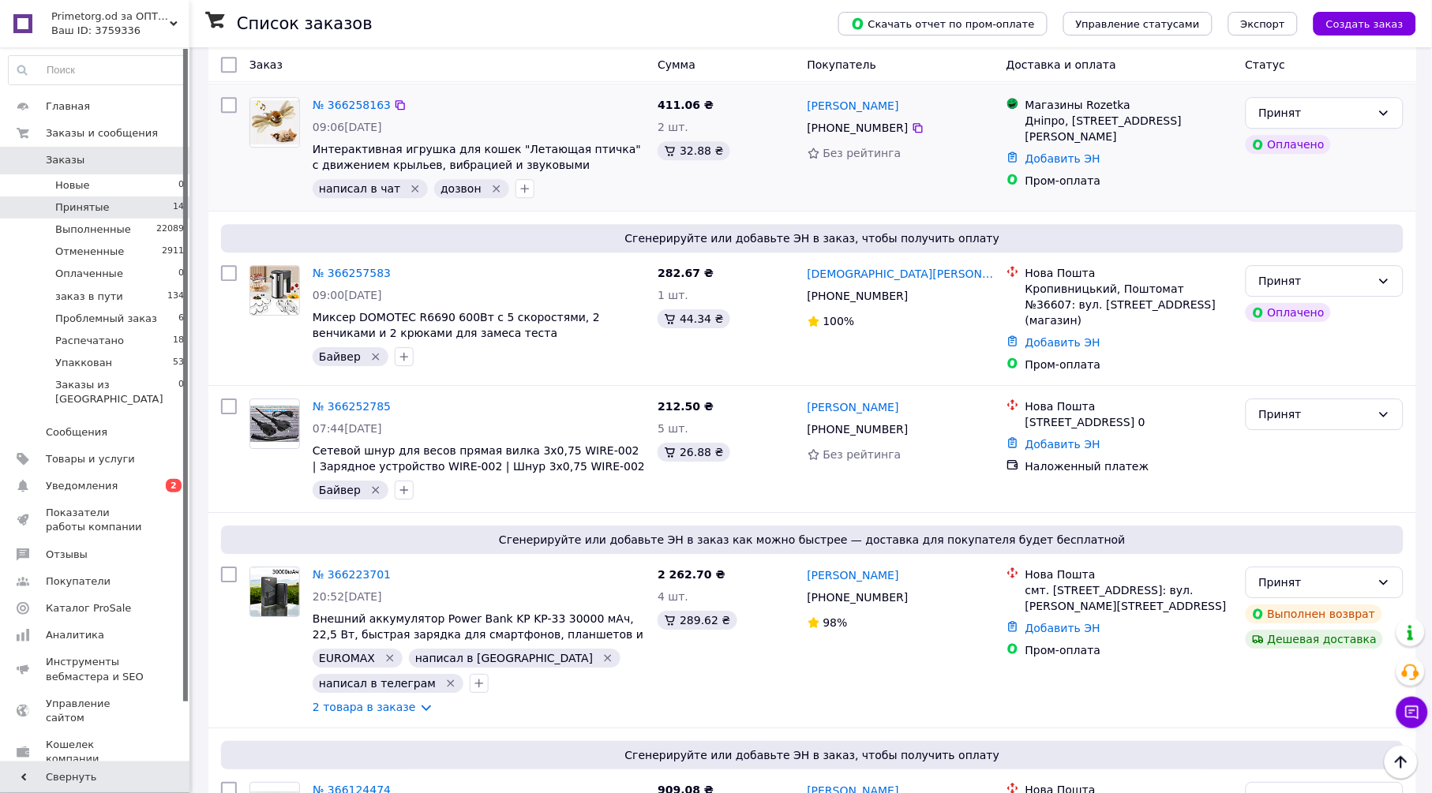
scroll to position [1315, 0]
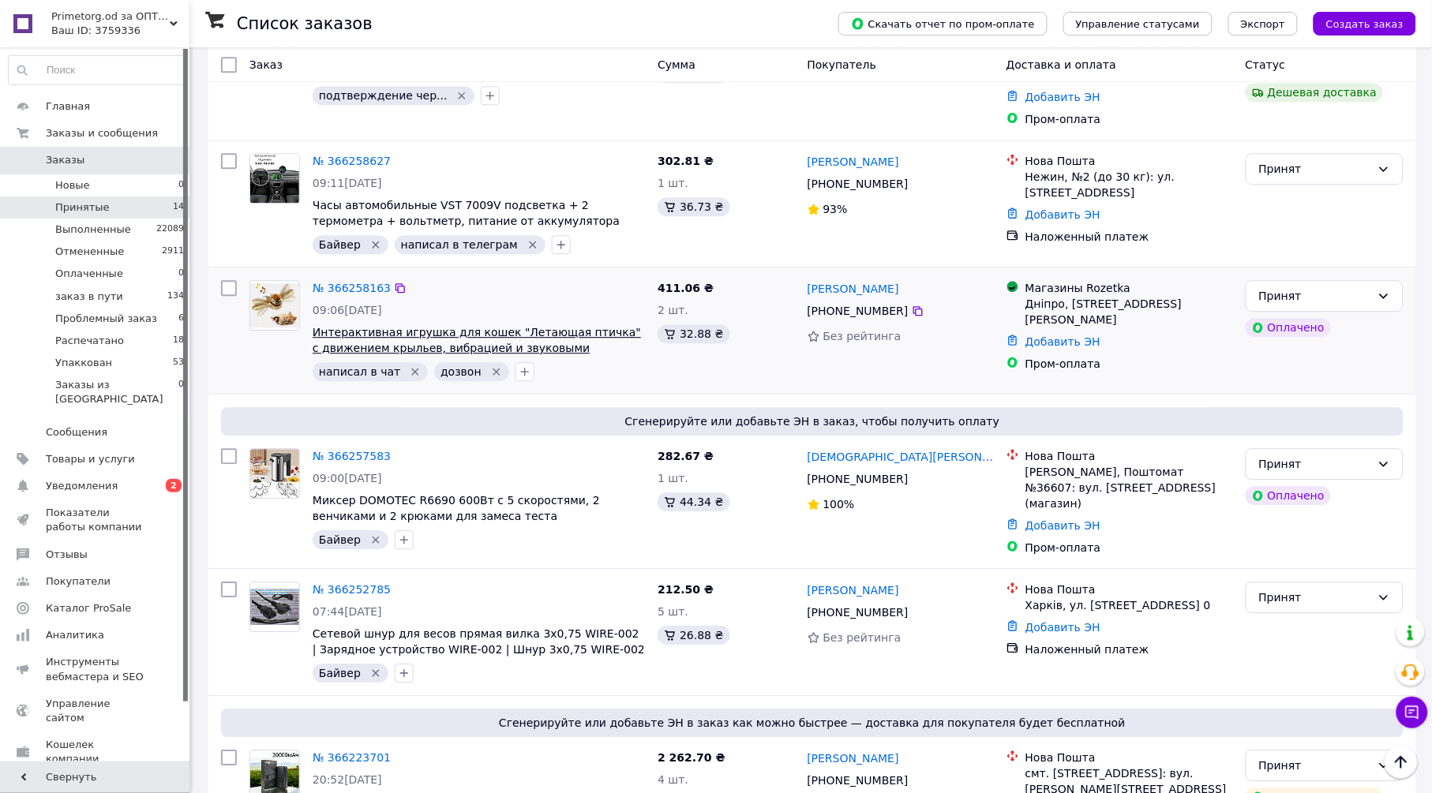
scroll to position [927, 0]
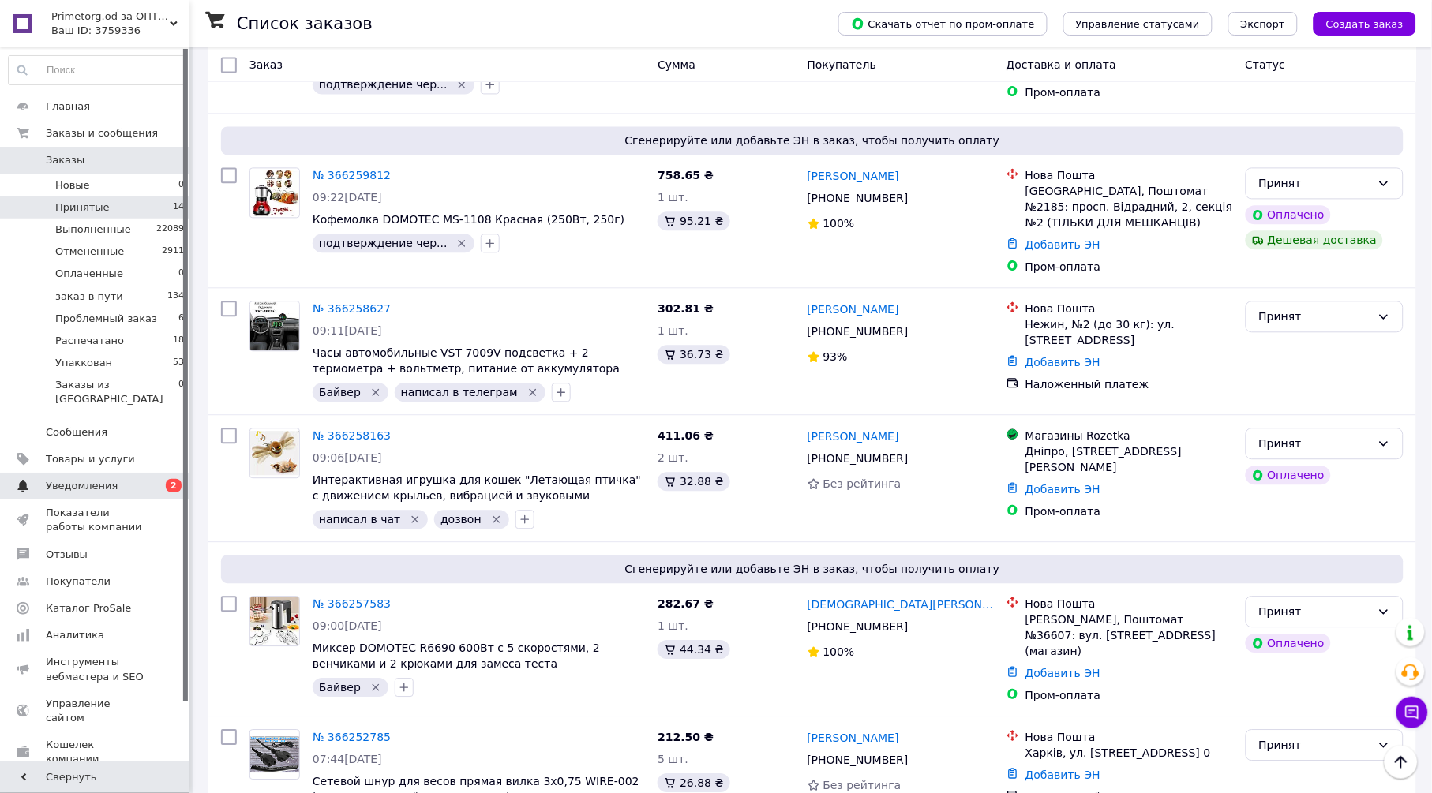
click at [152, 479] on span "0 2" at bounding box center [167, 486] width 43 height 14
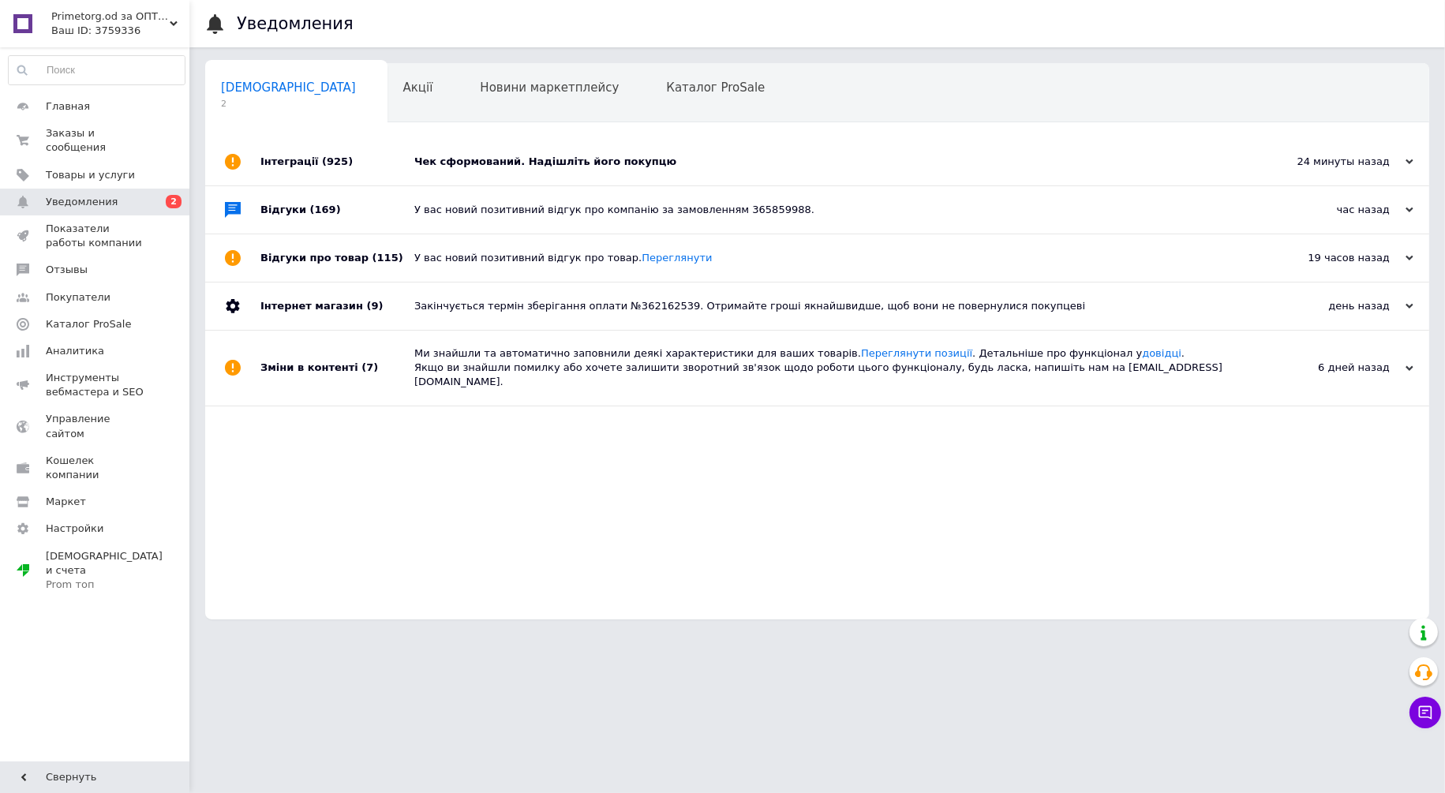
click at [504, 158] on div "Чек сформований. Надішліть його покупцю" at bounding box center [834, 162] width 841 height 14
